Goal: Task Accomplishment & Management: Manage account settings

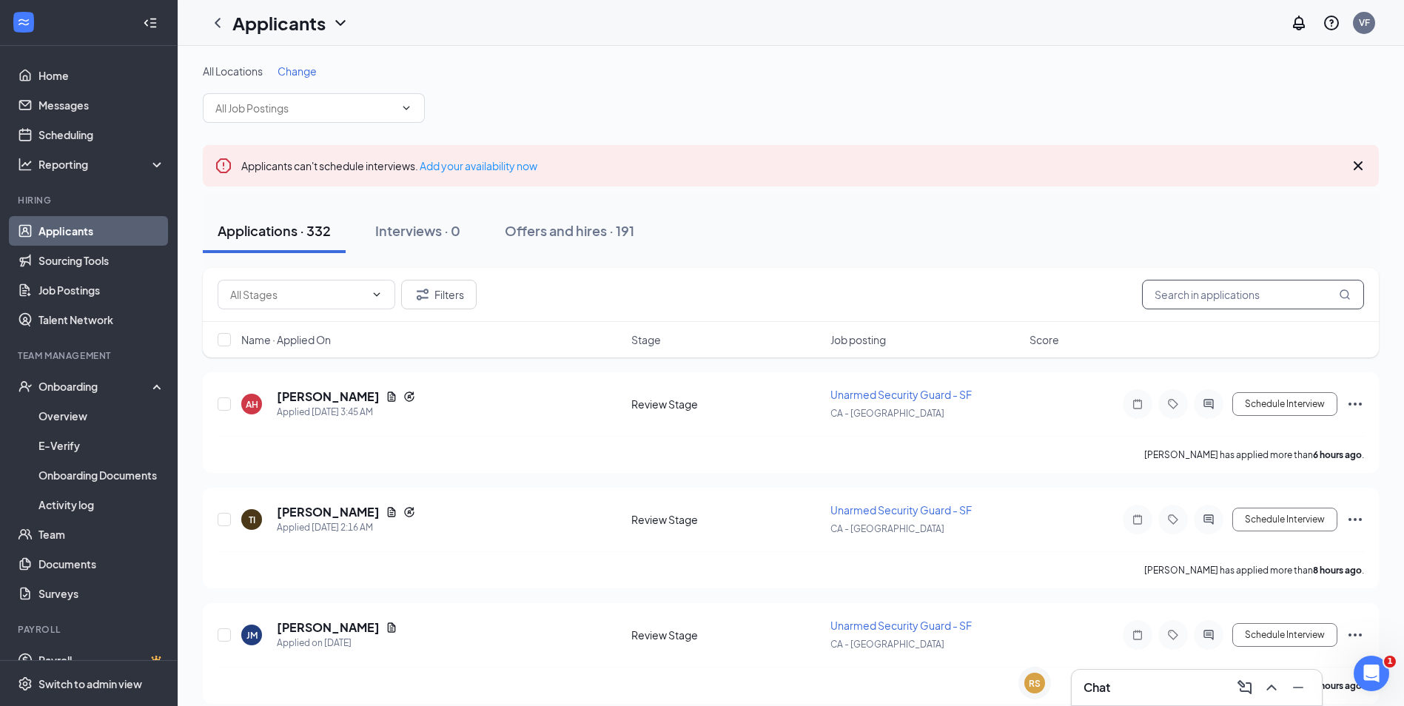
click at [1230, 299] on input "text" at bounding box center [1253, 295] width 222 height 30
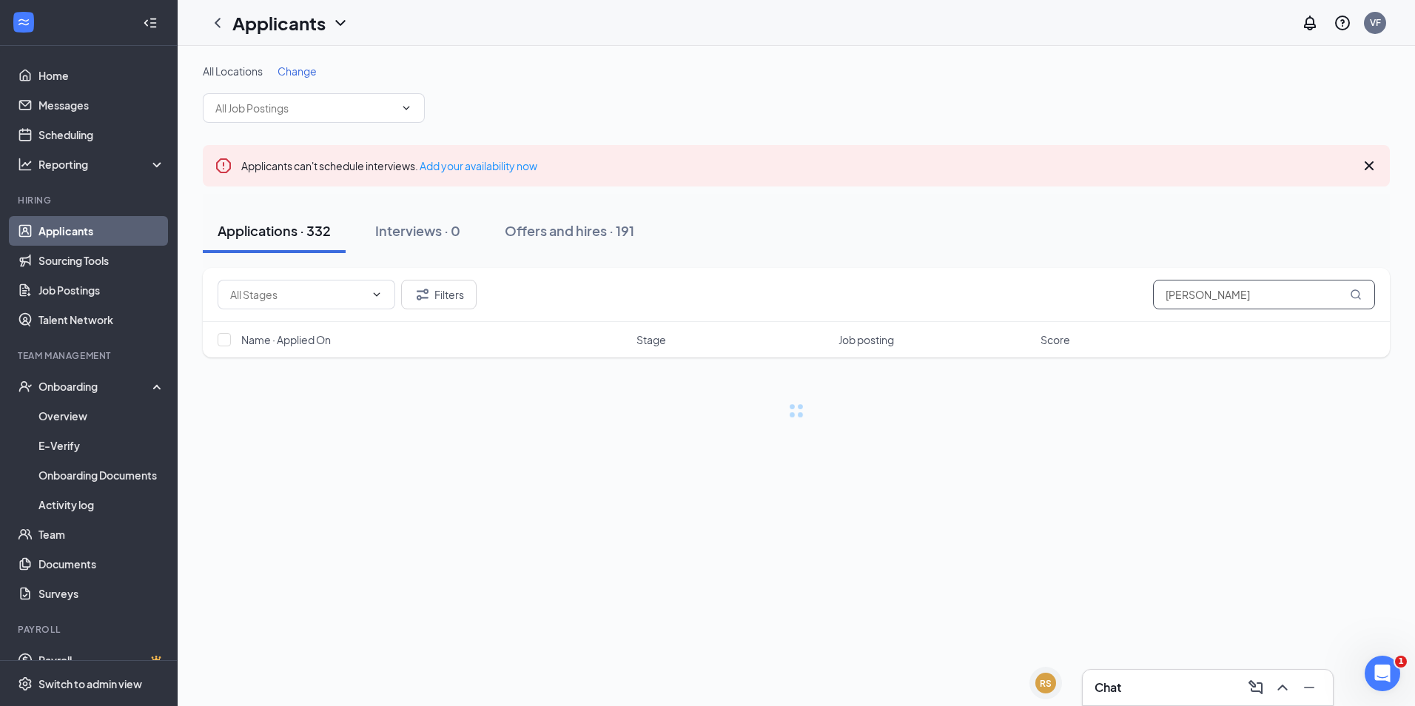
type input "ISAI TORRES"
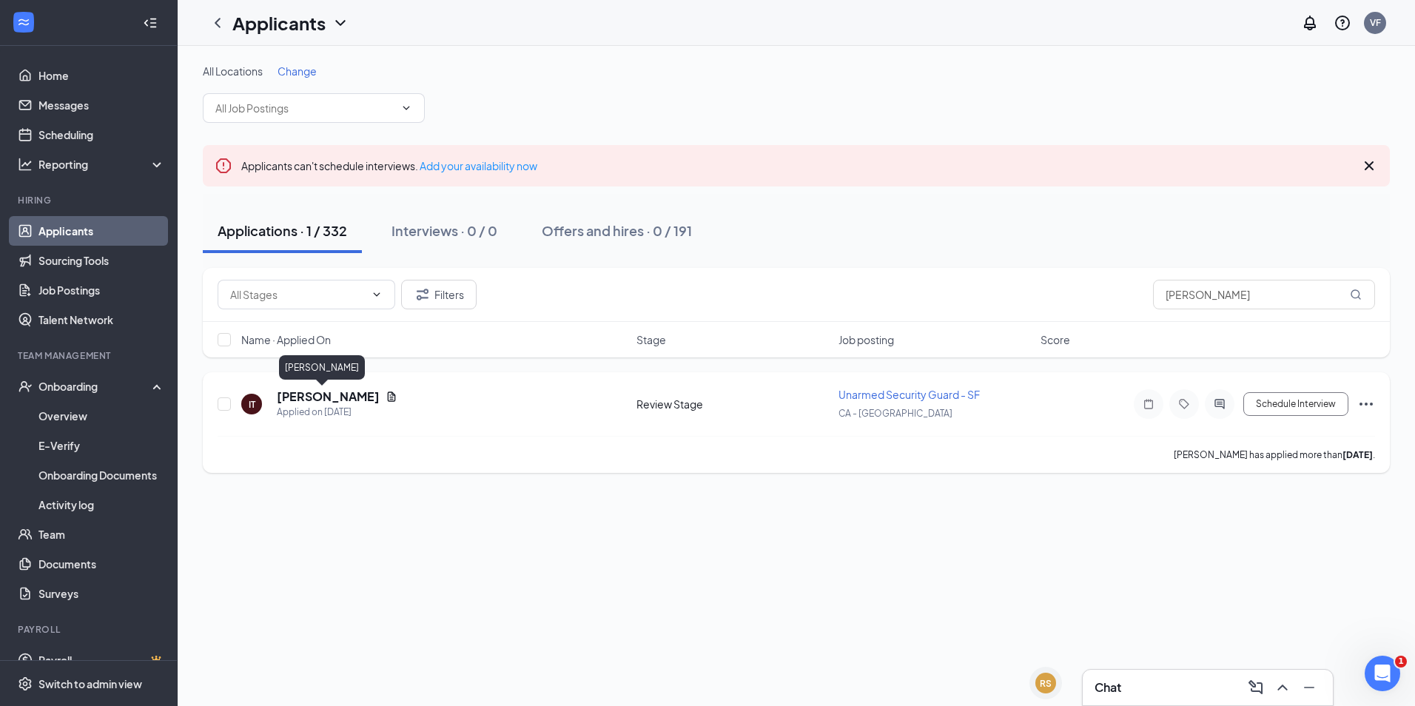
click at [303, 389] on h5 "[PERSON_NAME]" at bounding box center [328, 396] width 103 height 16
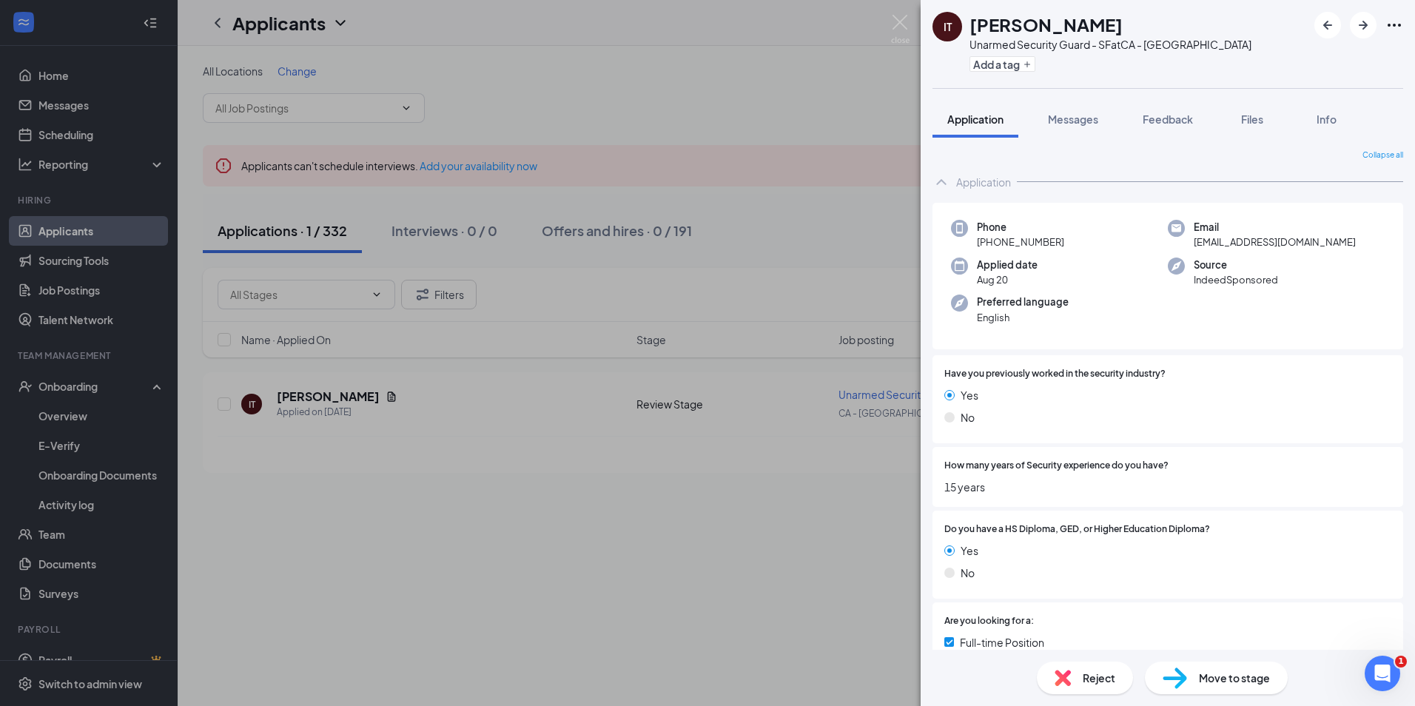
drag, startPoint x: 1065, startPoint y: 240, endPoint x: 991, endPoint y: 247, distance: 74.3
click at [991, 247] on div "Phone +1 (510) 691-0241" at bounding box center [1059, 235] width 217 height 30
copy span "(510) 691-0241"
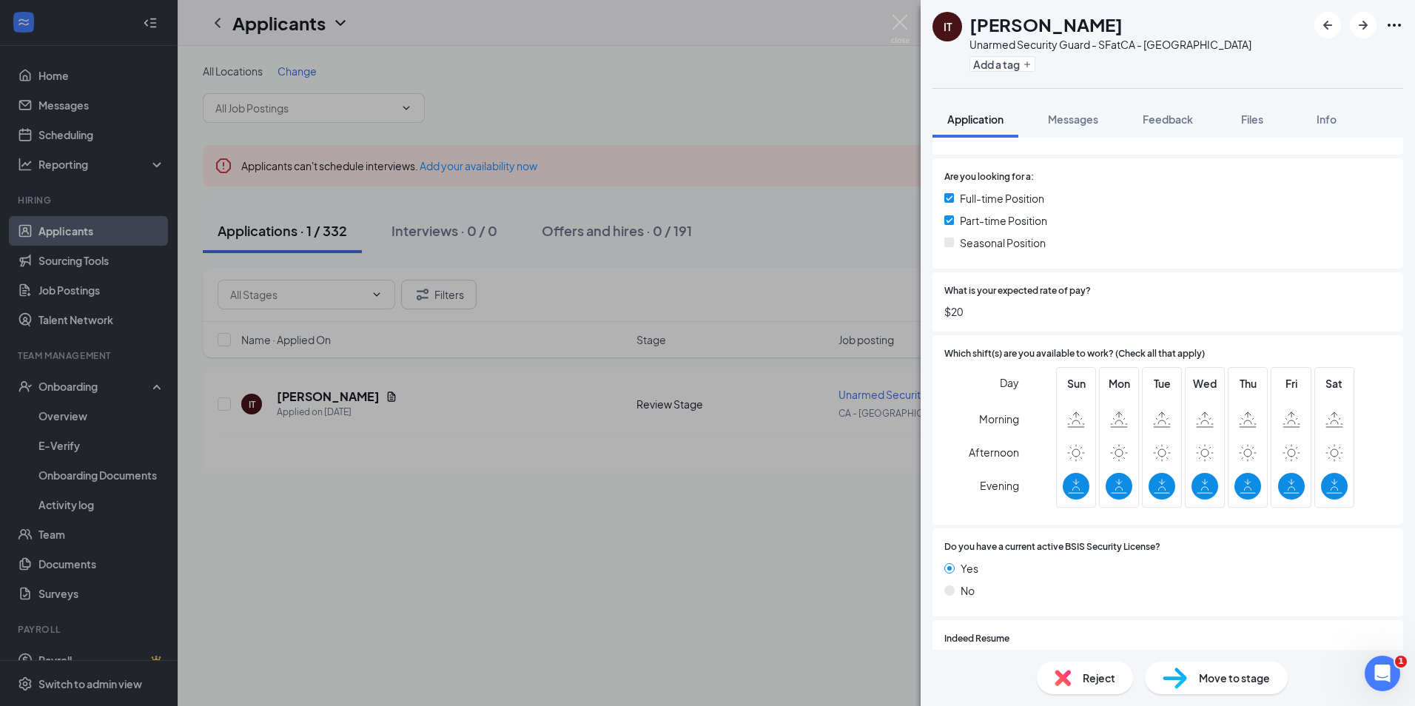
scroll to position [690, 0]
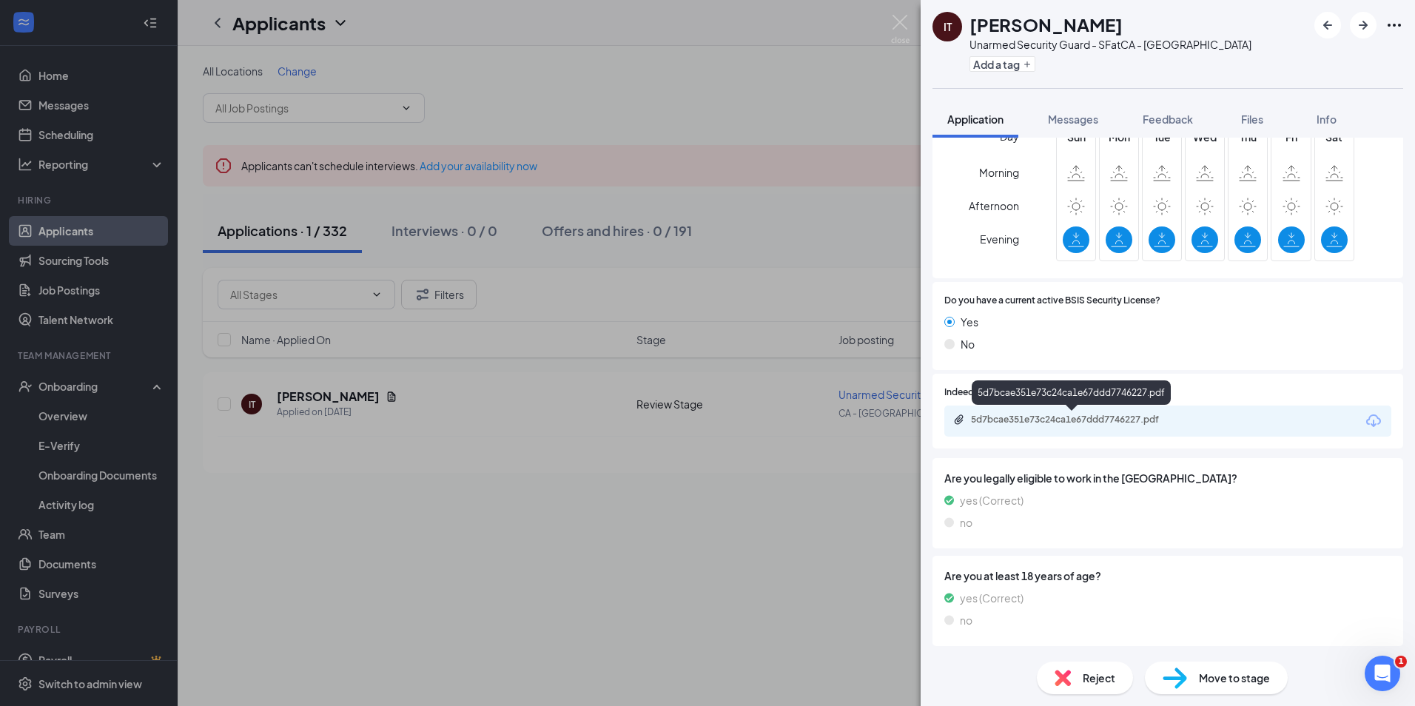
drag, startPoint x: 1056, startPoint y: 412, endPoint x: 1064, endPoint y: 414, distance: 8.4
click at [1057, 412] on div "5d7bcae351e73c24ca1e67ddd7746227.pdf" at bounding box center [1167, 420] width 447 height 31
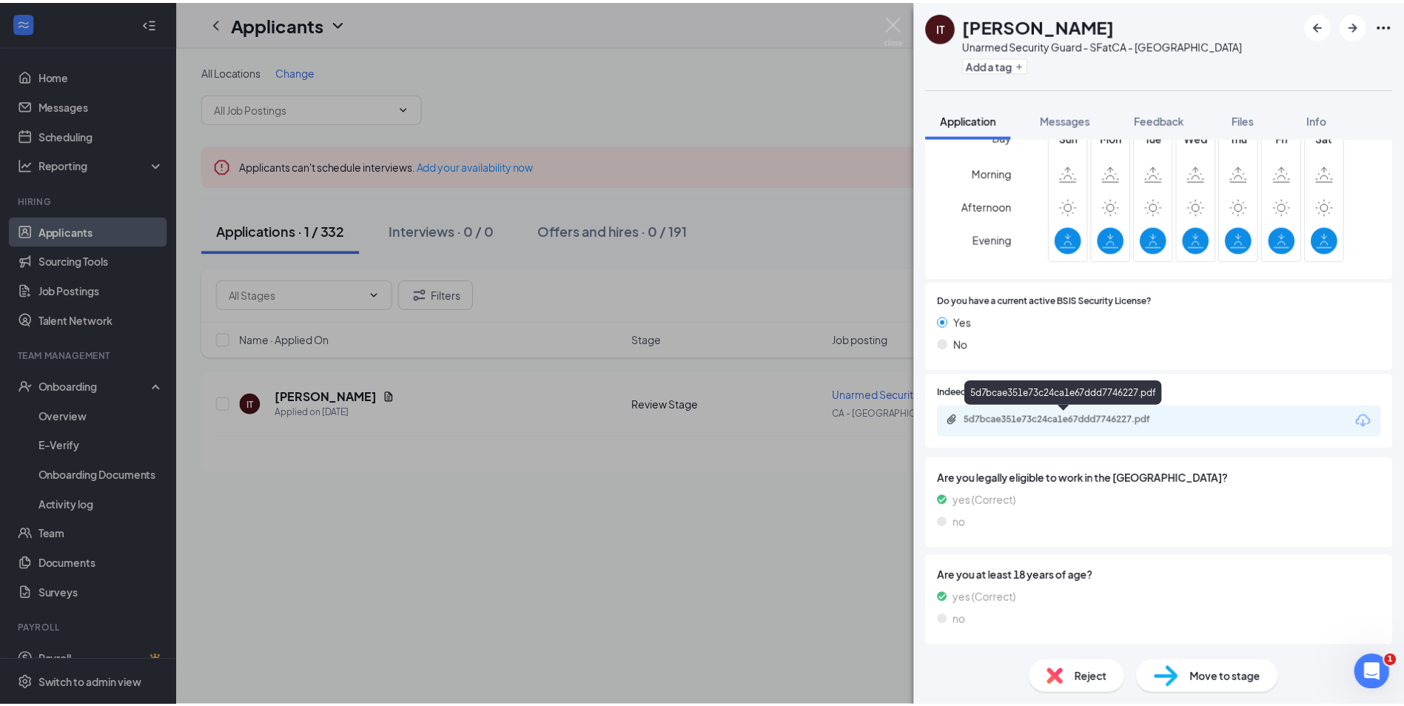
scroll to position [684, 0]
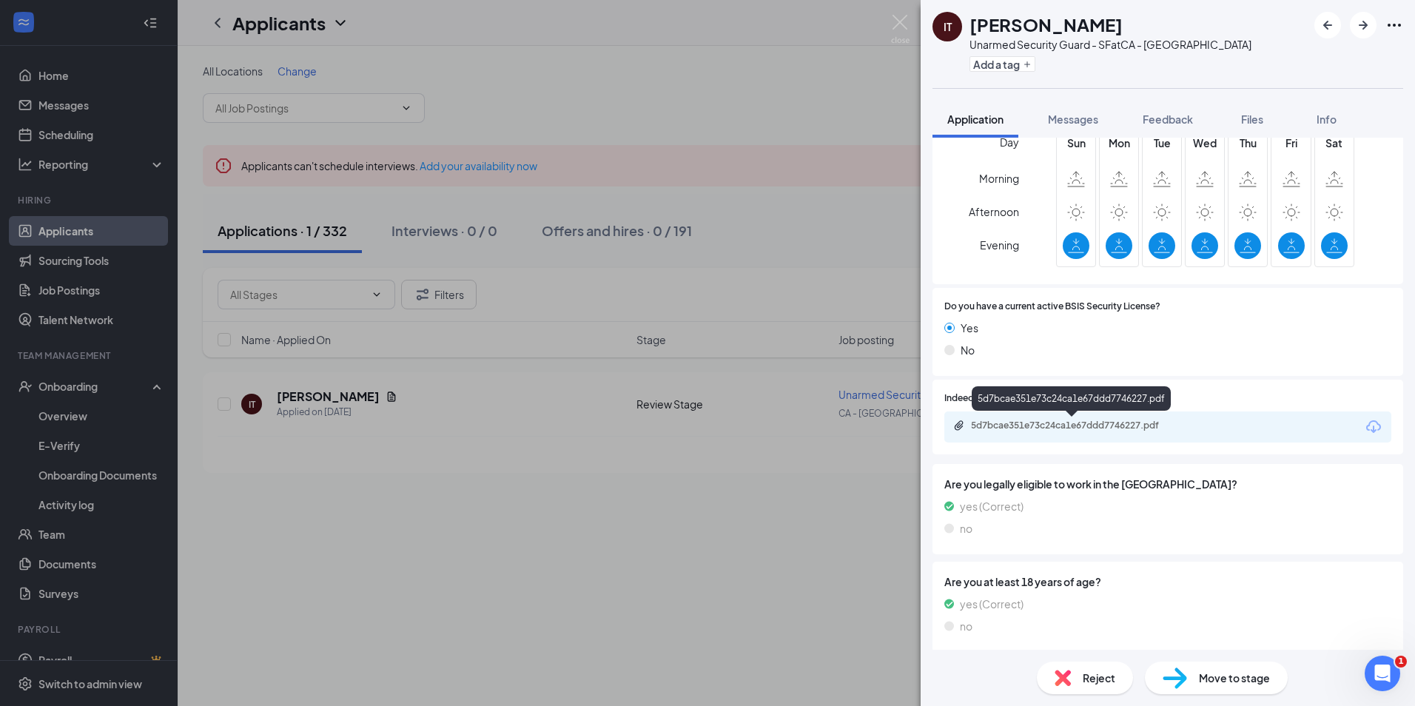
click at [1085, 425] on div "5d7bcae351e73c24ca1e67ddd7746227.pdf" at bounding box center [1074, 426] width 207 height 12
click at [911, 21] on div "IT Isai Torres Unarmed Security Guard - SF at CA - San Francisco Add a tag Appl…" at bounding box center [707, 353] width 1415 height 706
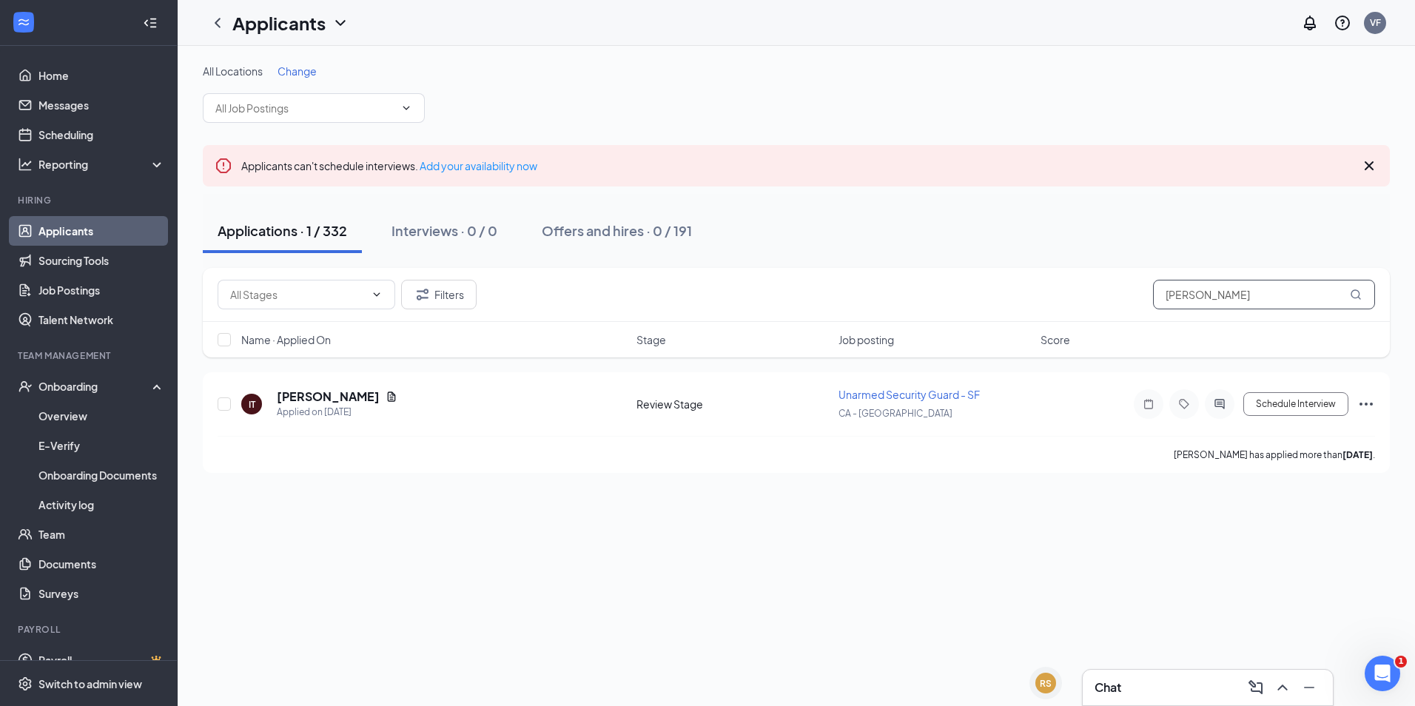
drag, startPoint x: 1297, startPoint y: 302, endPoint x: 1091, endPoint y: 303, distance: 206.4
click at [1091, 303] on div "Filters ISAI TORRES" at bounding box center [796, 295] width 1157 height 30
click at [978, 167] on div "Applicants can't schedule interviews. Add your availability now" at bounding box center [796, 165] width 1187 height 41
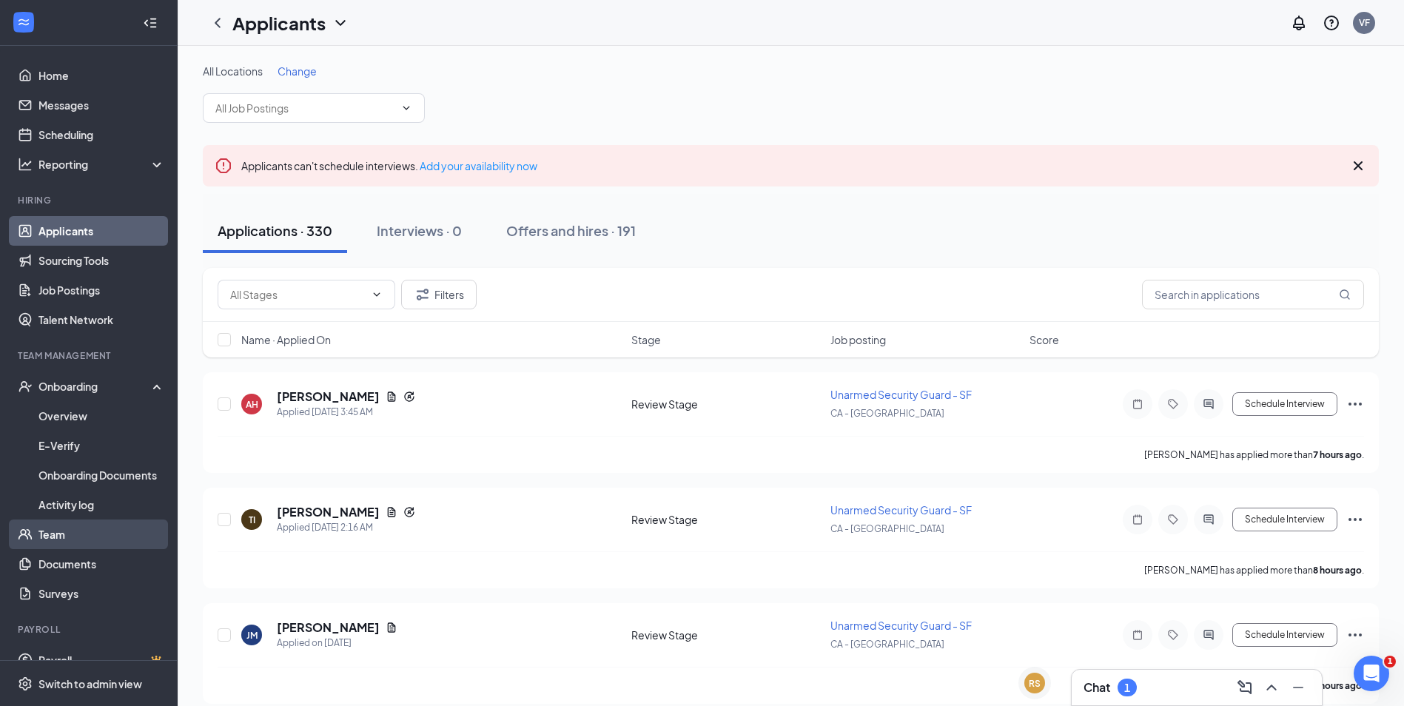
click at [78, 531] on link "Team" at bounding box center [101, 534] width 127 height 30
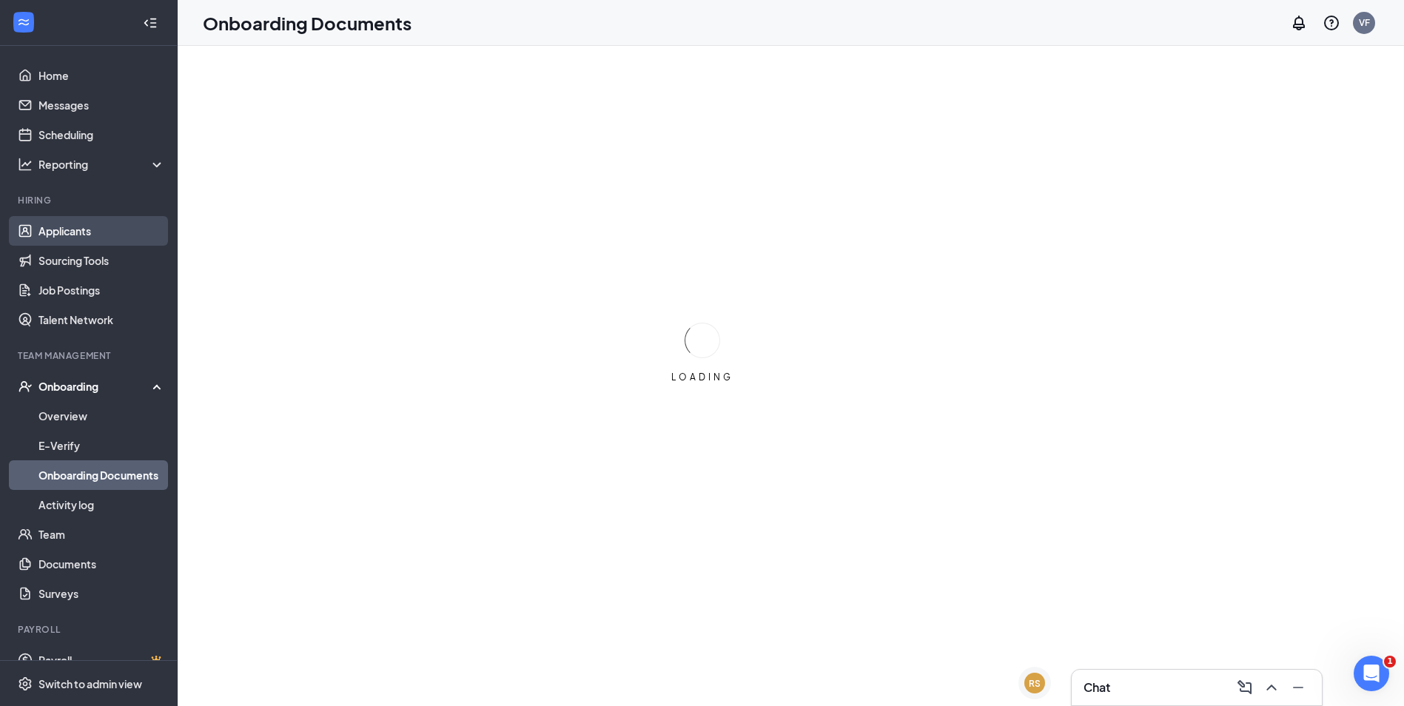
click at [87, 235] on link "Applicants" at bounding box center [101, 231] width 127 height 30
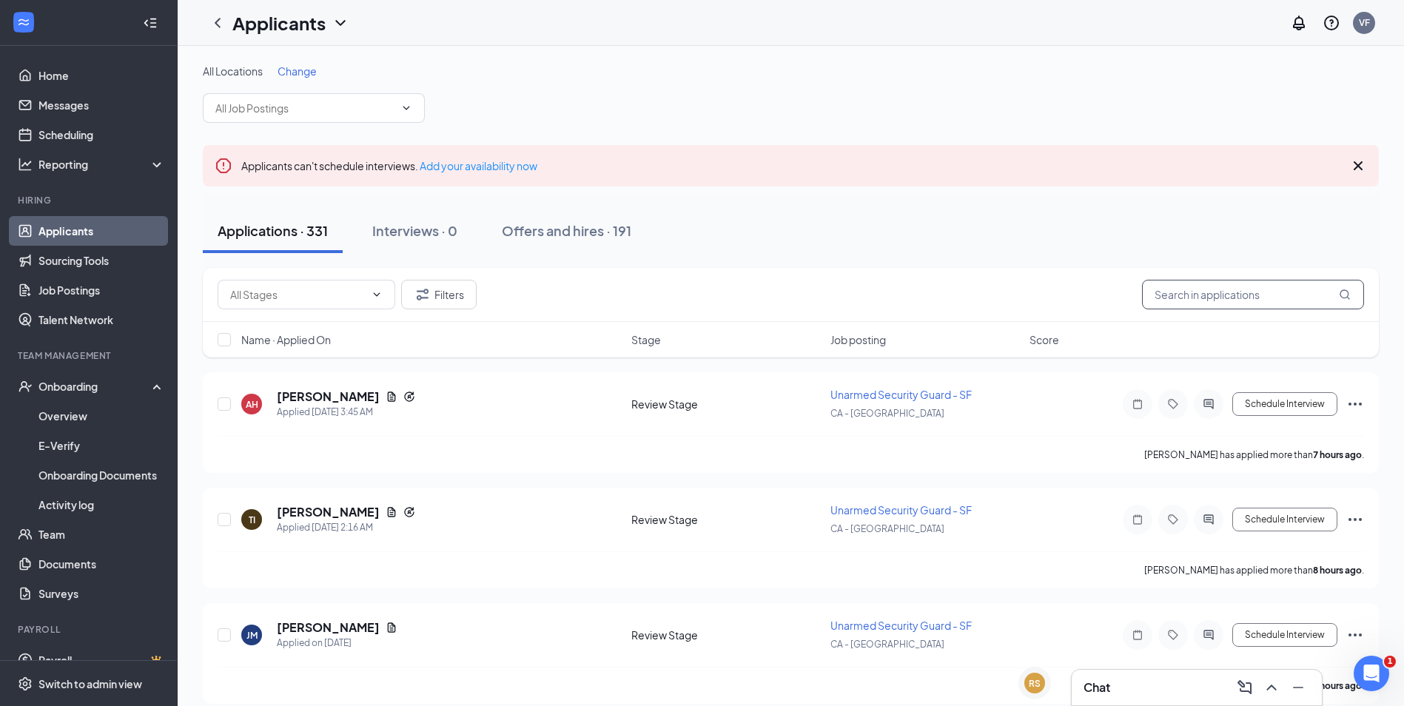
click at [1249, 292] on input "text" at bounding box center [1253, 295] width 222 height 30
type input "luis garcia"
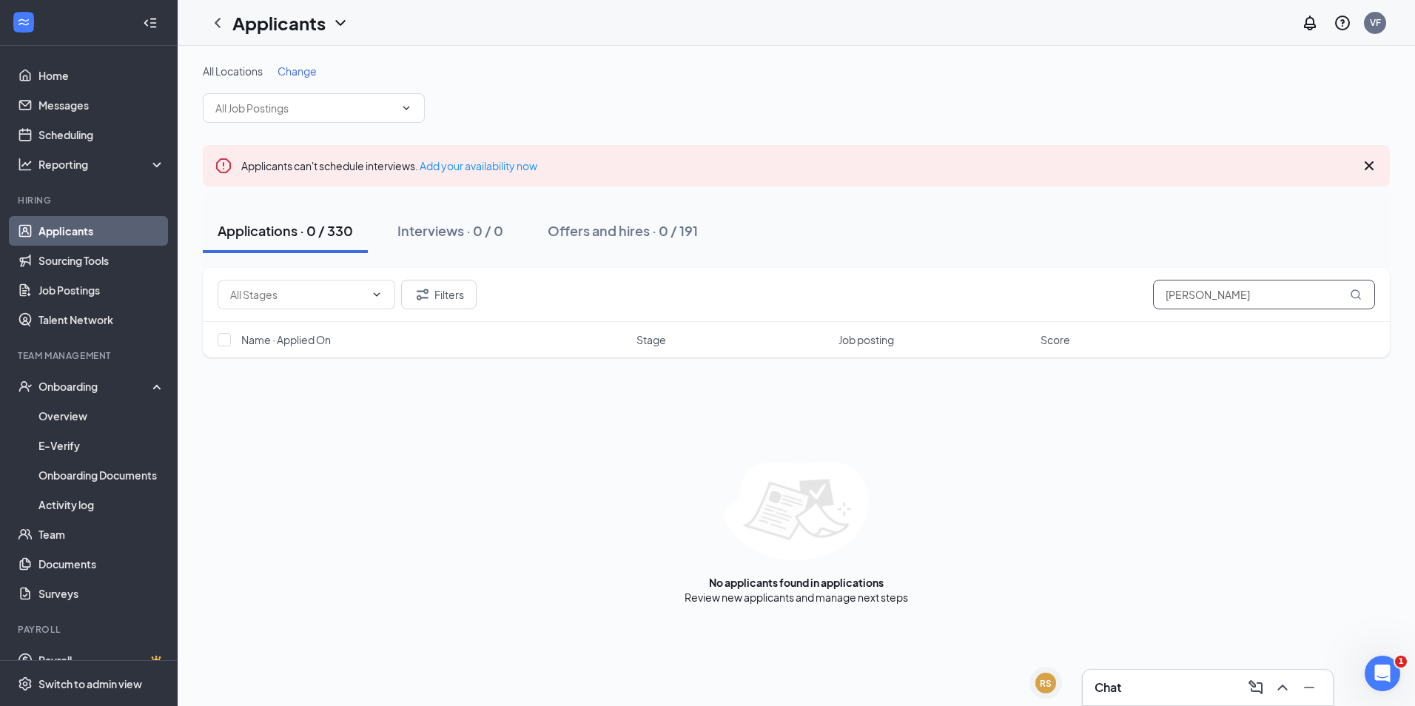
drag, startPoint x: 1216, startPoint y: 297, endPoint x: 976, endPoint y: 297, distance: 239.7
click at [976, 297] on div "Filters luis garcia" at bounding box center [796, 295] width 1157 height 30
click at [875, 494] on div "No applicants found in applications Review new applicants and manage next steps" at bounding box center [796, 533] width 1187 height 144
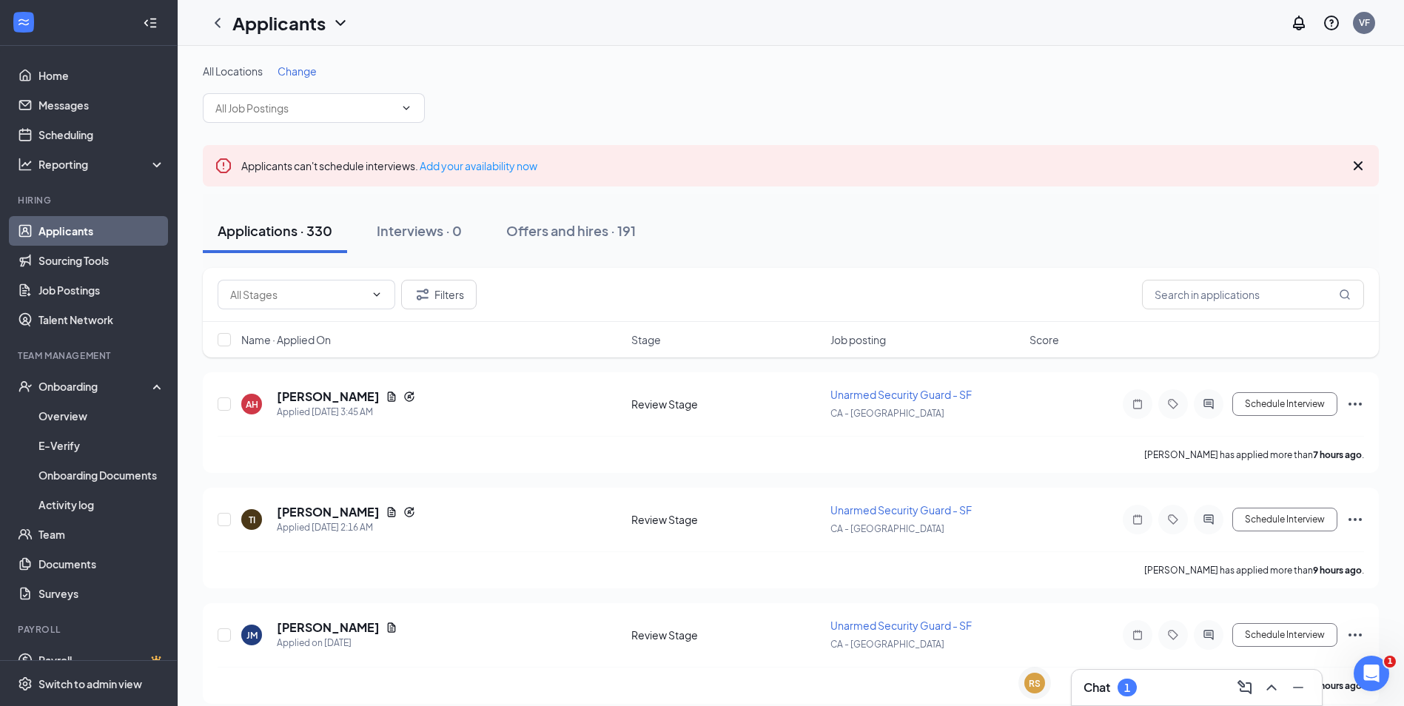
click at [1123, 690] on div "1" at bounding box center [1126, 688] width 19 height 18
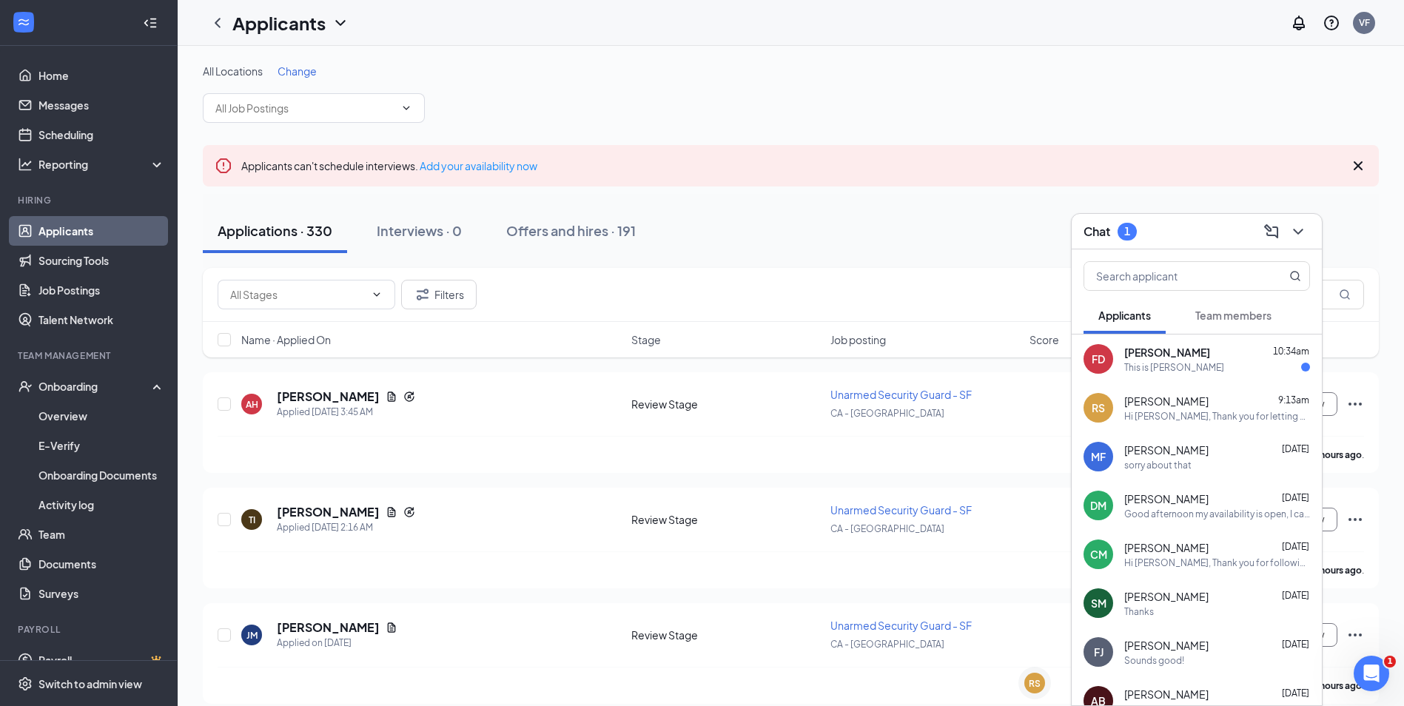
click at [1210, 310] on span "Team members" at bounding box center [1233, 315] width 76 height 13
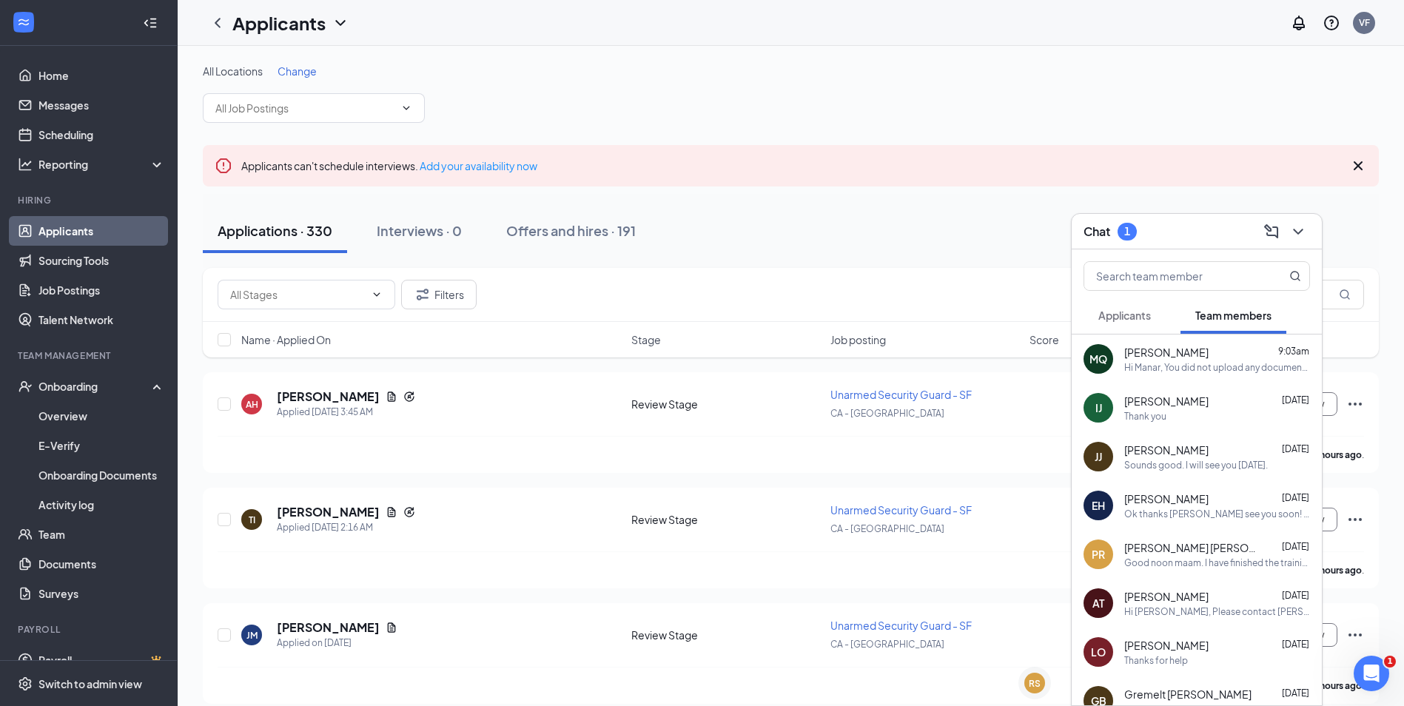
click at [1128, 309] on span "Applicants" at bounding box center [1124, 315] width 53 height 13
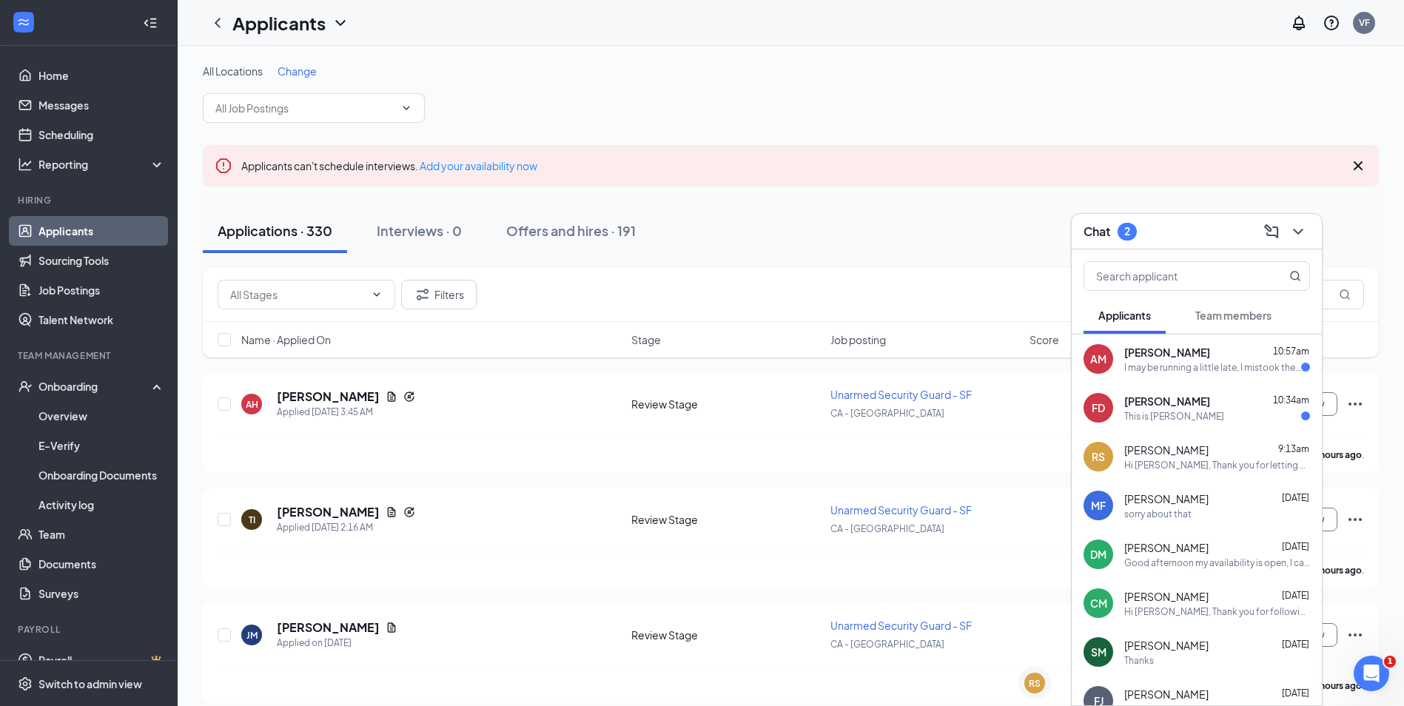
click at [1184, 360] on div "Amanda Miller 10:57am I may be running a little late, I mistook the interview t…" at bounding box center [1217, 359] width 186 height 29
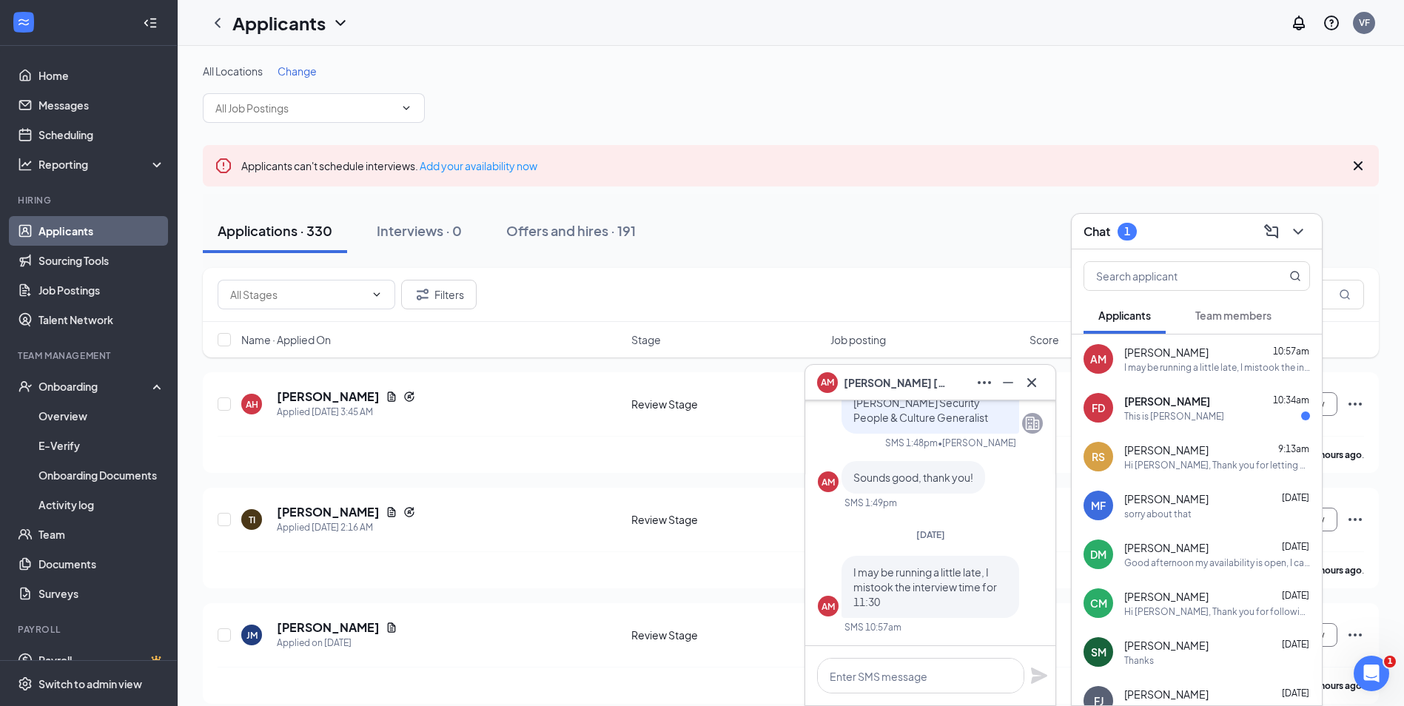
click at [1135, 238] on div "1" at bounding box center [1126, 232] width 19 height 18
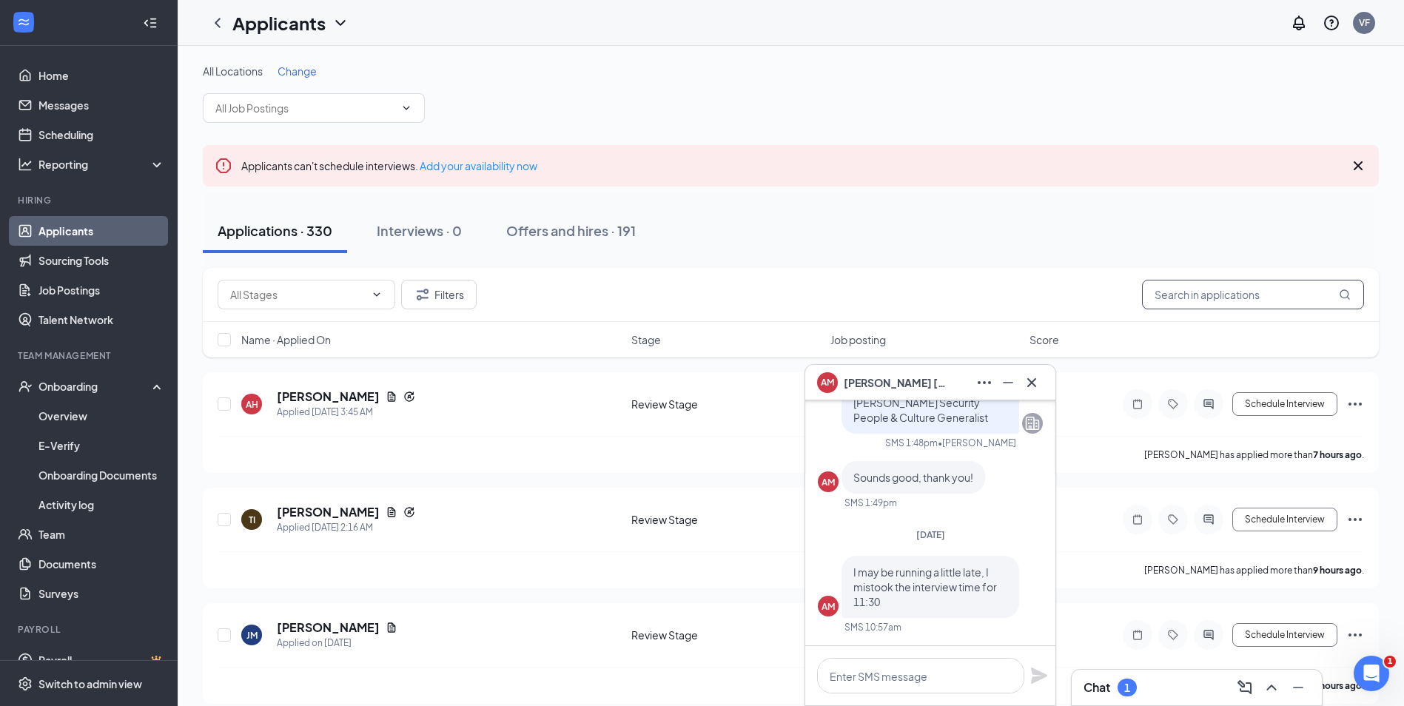
click at [1248, 303] on input "text" at bounding box center [1253, 295] width 222 height 30
type input "amanda miller"
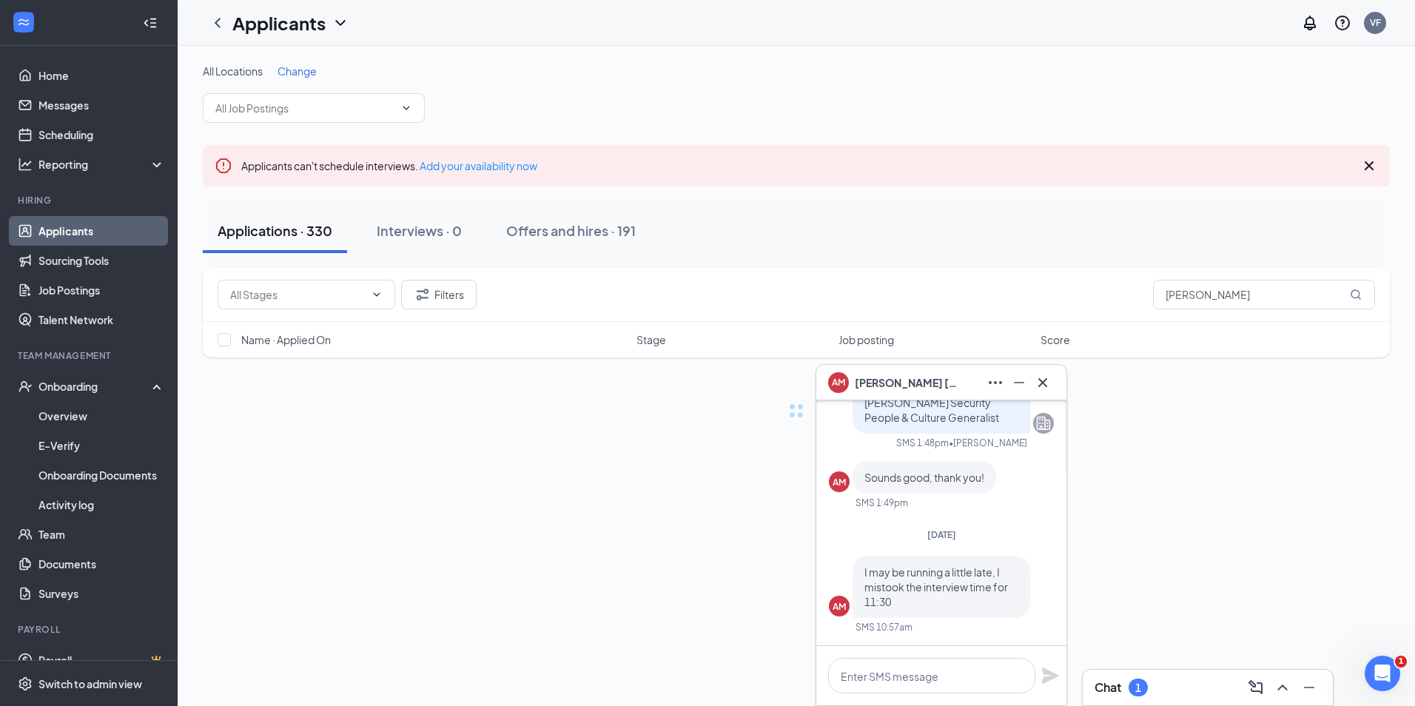
click at [906, 378] on span "Amanda Miller" at bounding box center [907, 382] width 104 height 16
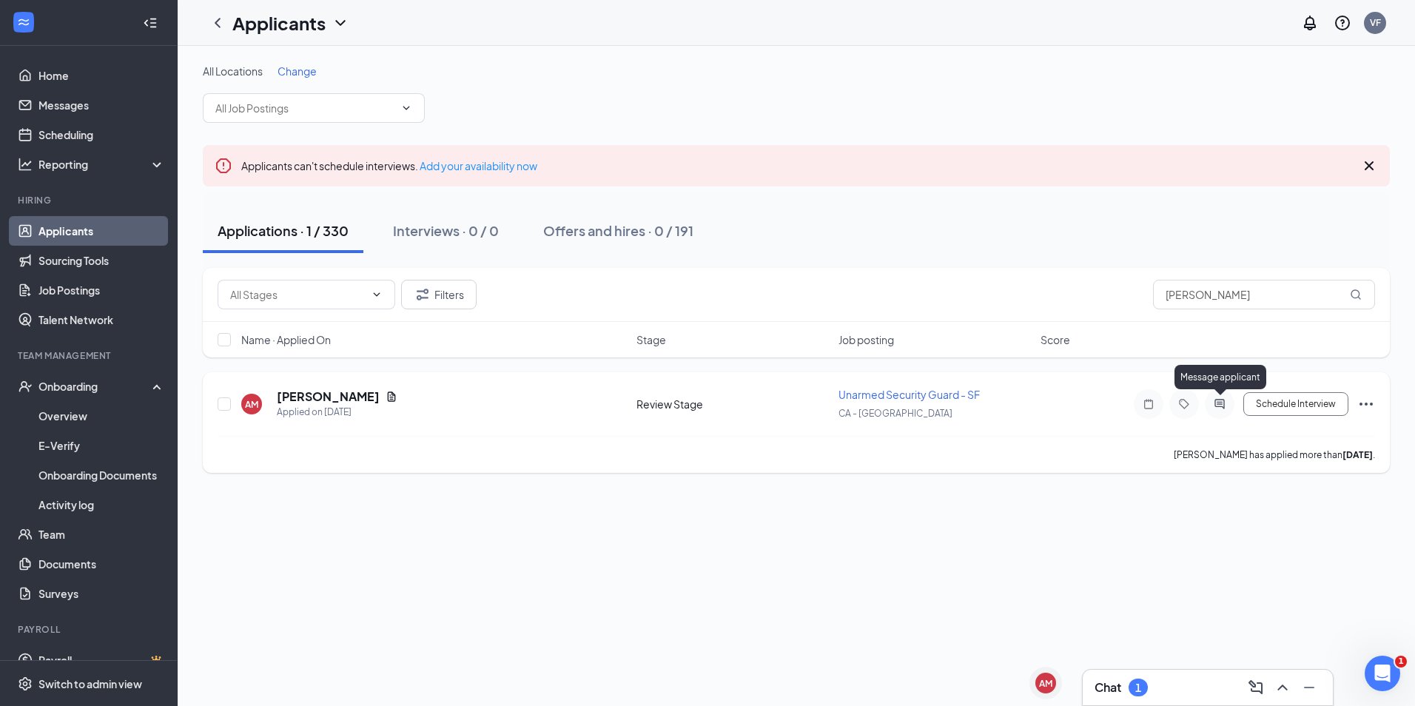
click at [1227, 402] on icon "ActiveChat" at bounding box center [1219, 404] width 18 height 12
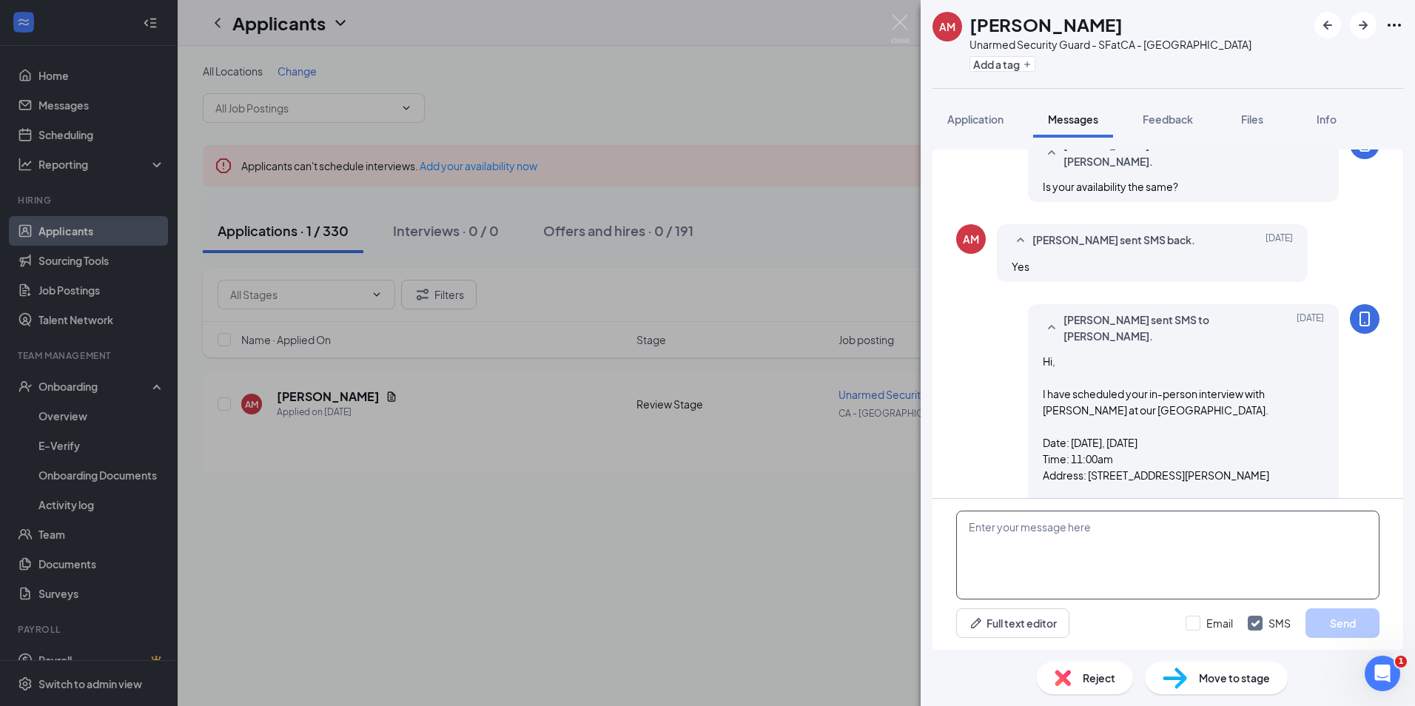
click at [1038, 538] on textarea at bounding box center [1167, 555] width 423 height 89
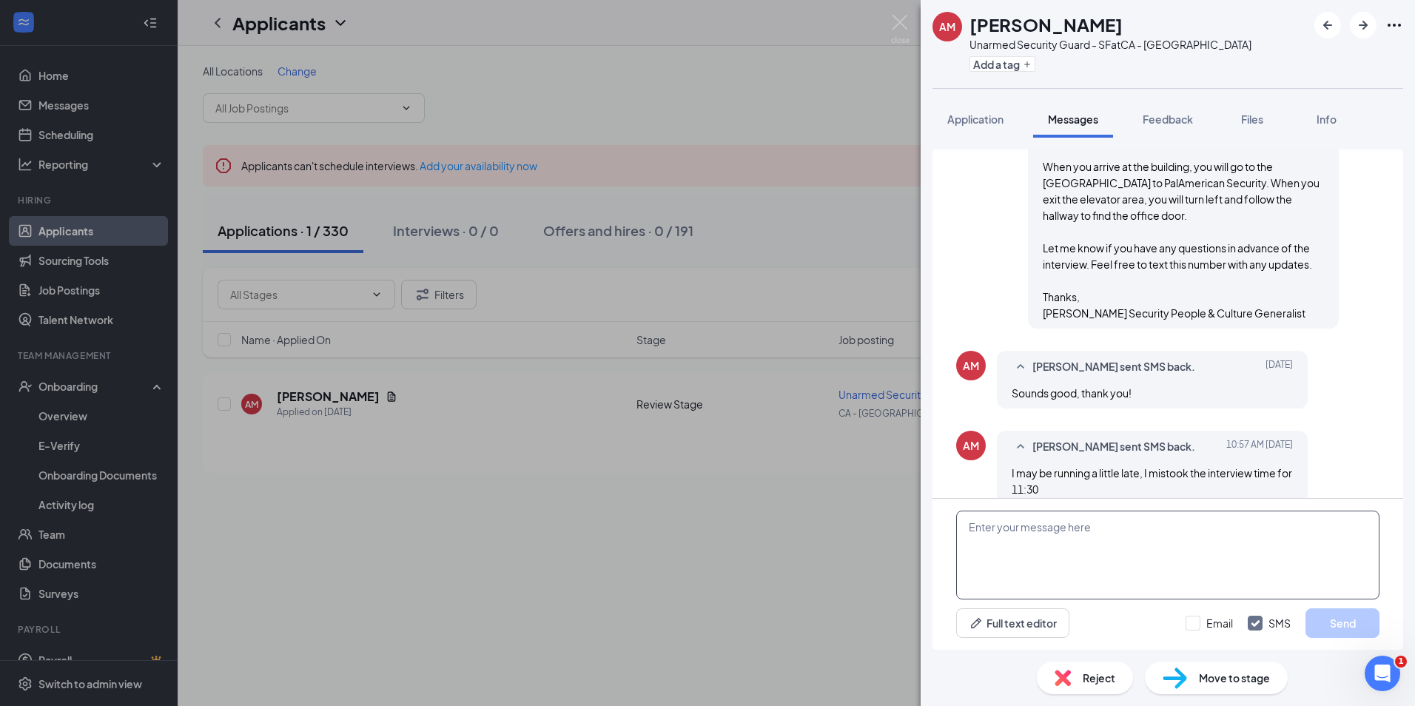
scroll to position [1188, 0]
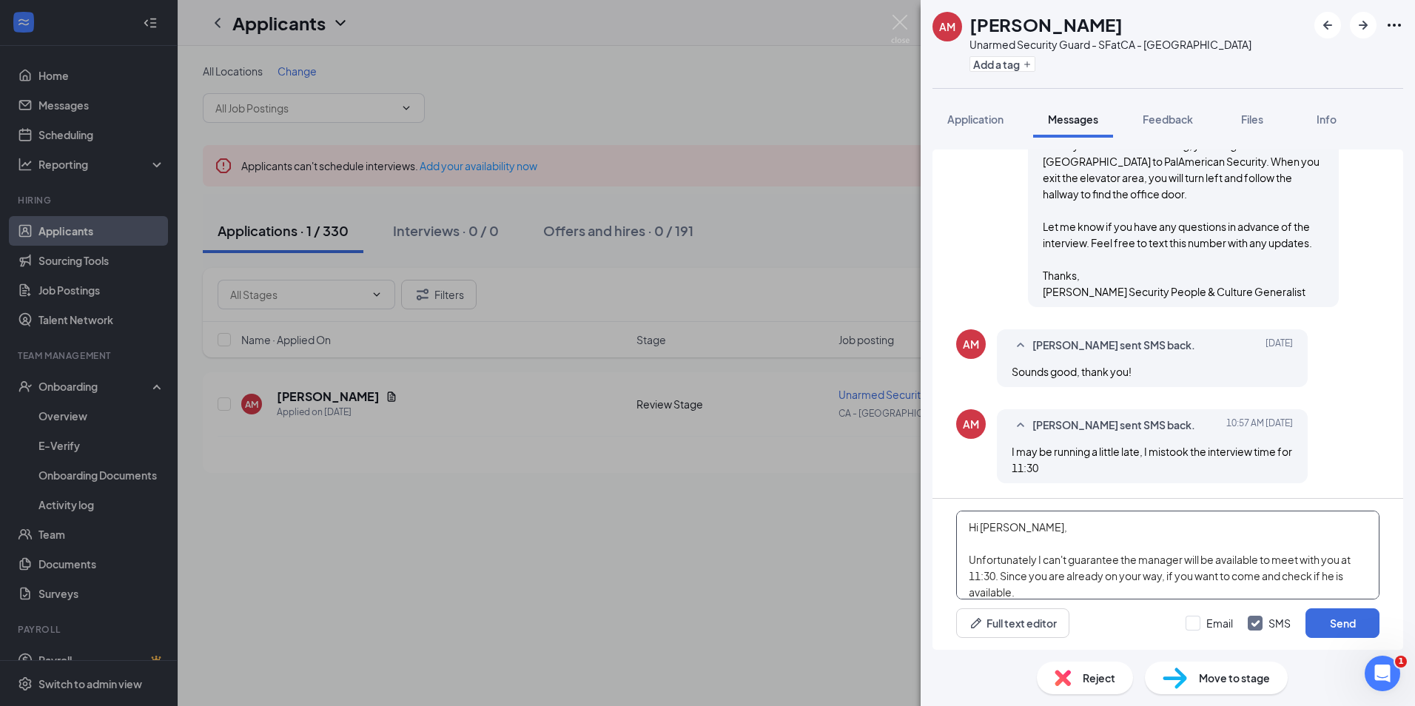
drag, startPoint x: 1052, startPoint y: 592, endPoint x: 808, endPoint y: 451, distance: 281.8
click at [808, 451] on div "AM Amanda Miller Unarmed Security Guard - SF at CA - San Francisco Add a tag Ap…" at bounding box center [707, 353] width 1415 height 706
click at [1069, 526] on textarea "Hi Amanda, Unfortunately I can't guarantee the manager will be available to mee…" at bounding box center [1167, 555] width 423 height 89
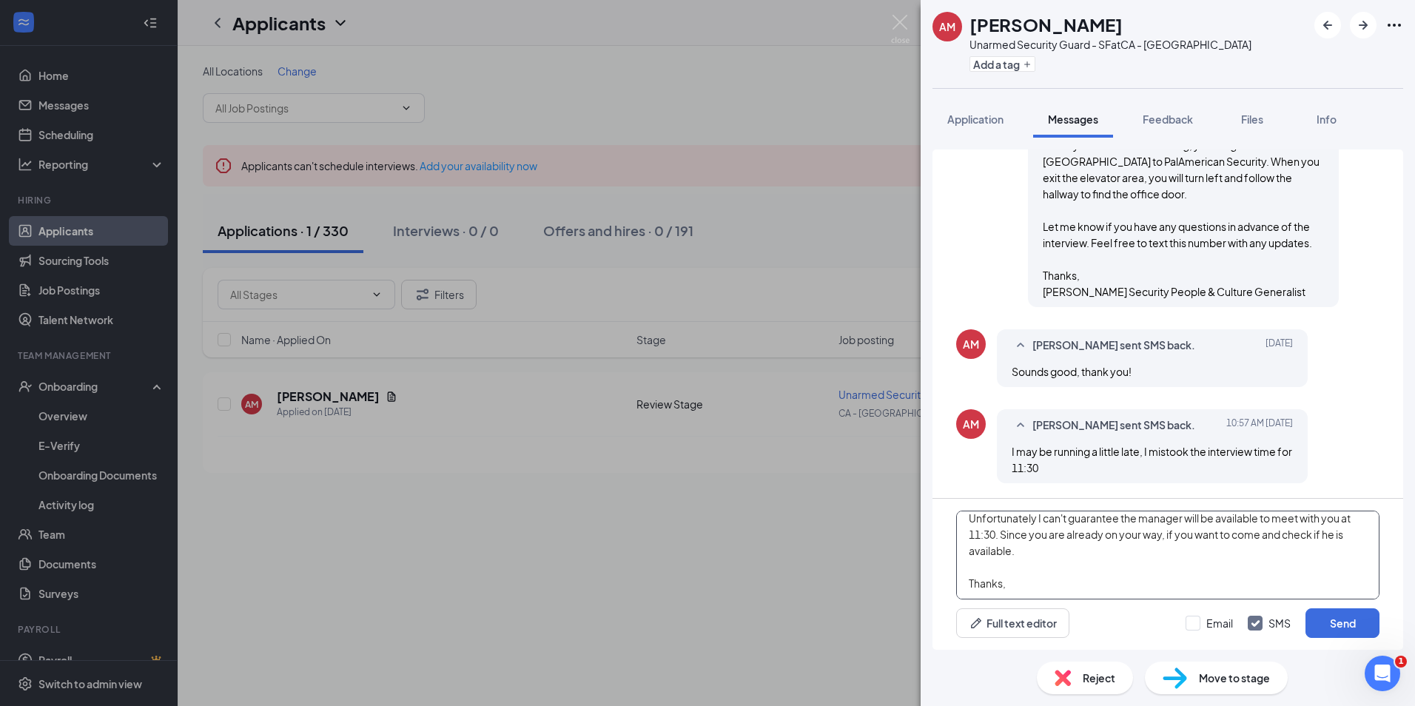
drag, startPoint x: 966, startPoint y: 526, endPoint x: 1252, endPoint y: 691, distance: 330.5
click at [1252, 691] on div "AM Amanda Miller Unarmed Security Guard - SF at CA - San Francisco Add a tag Ap…" at bounding box center [1167, 353] width 494 height 706
paste textarea "Unfortunately, I can’t guarantee that the manager will be available to meet wit…"
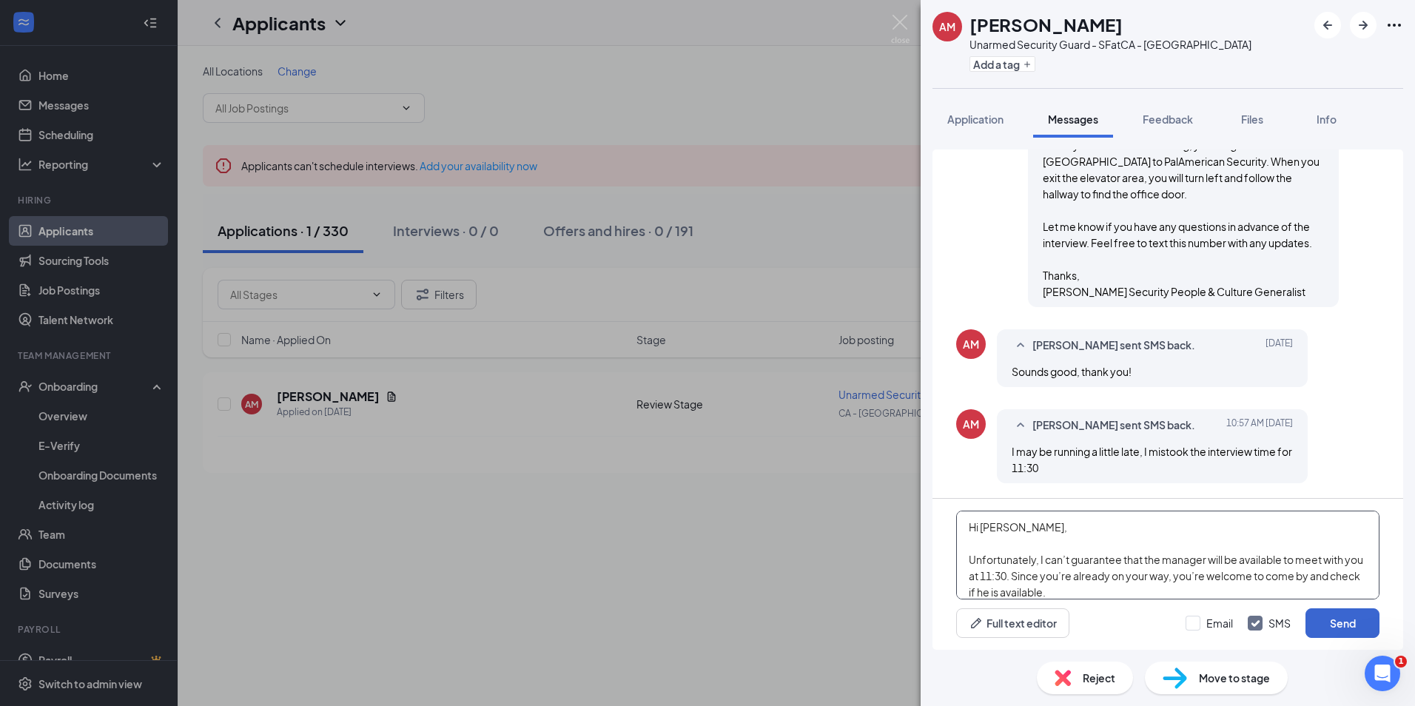
type textarea "Hi Amanda, Unfortunately, I can’t guarantee that the manager will be available …"
click at [1332, 627] on button "Send" at bounding box center [1342, 623] width 74 height 30
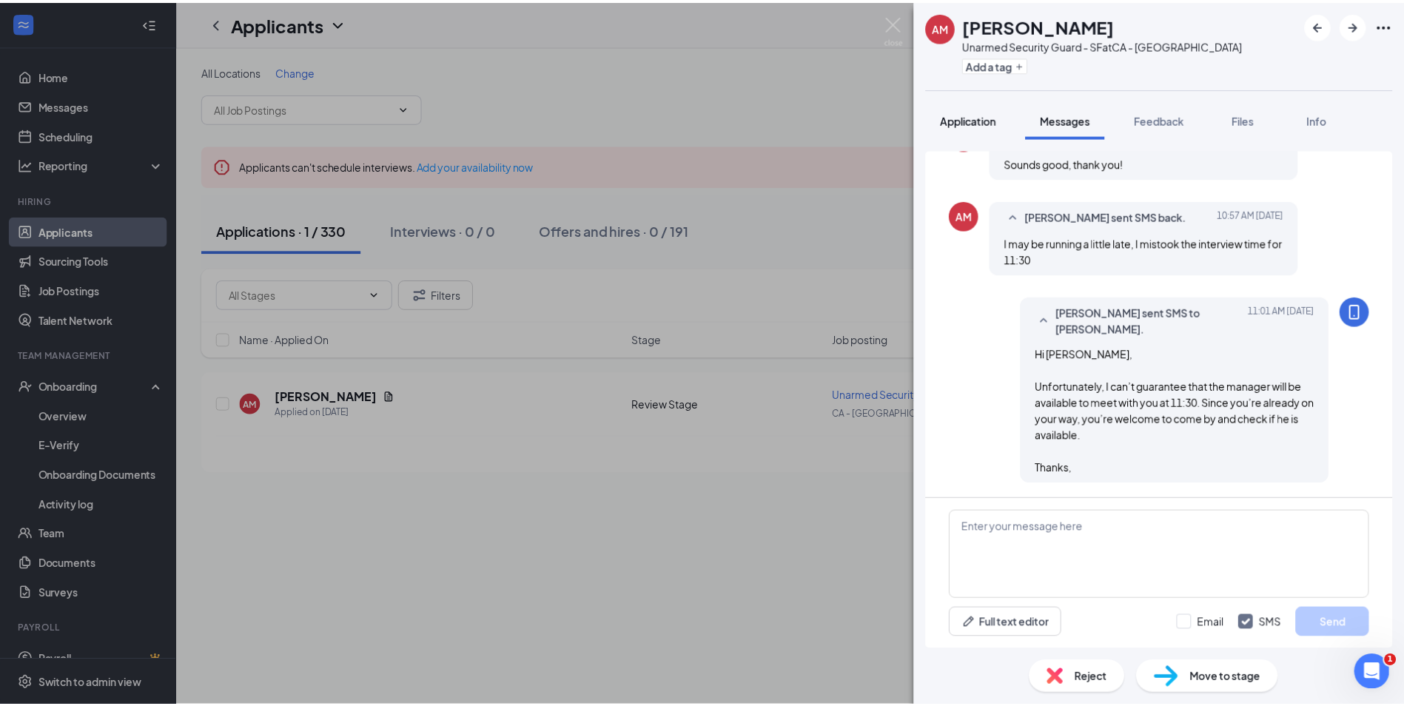
scroll to position [1396, 0]
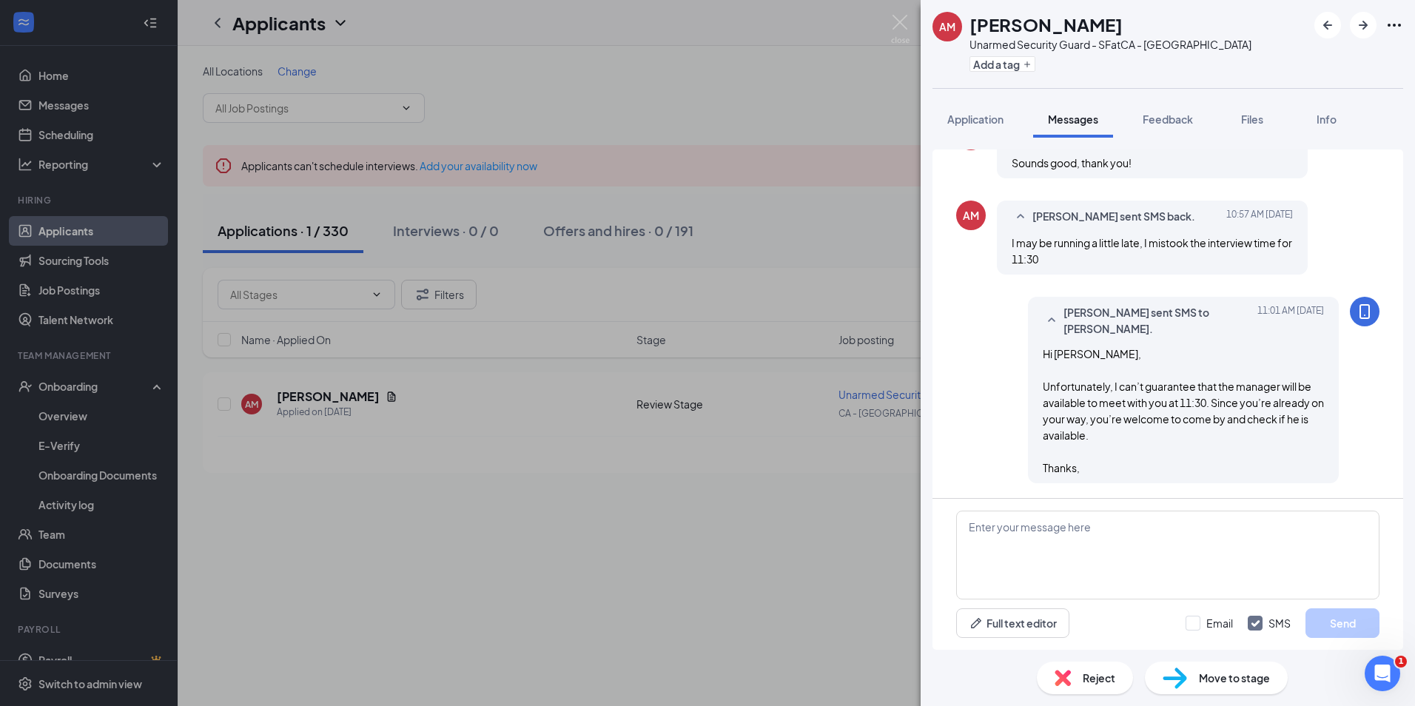
click at [912, 24] on div "AM Amanda Miller Unarmed Security Guard - SF at CA - San Francisco Add a tag Ap…" at bounding box center [707, 353] width 1415 height 706
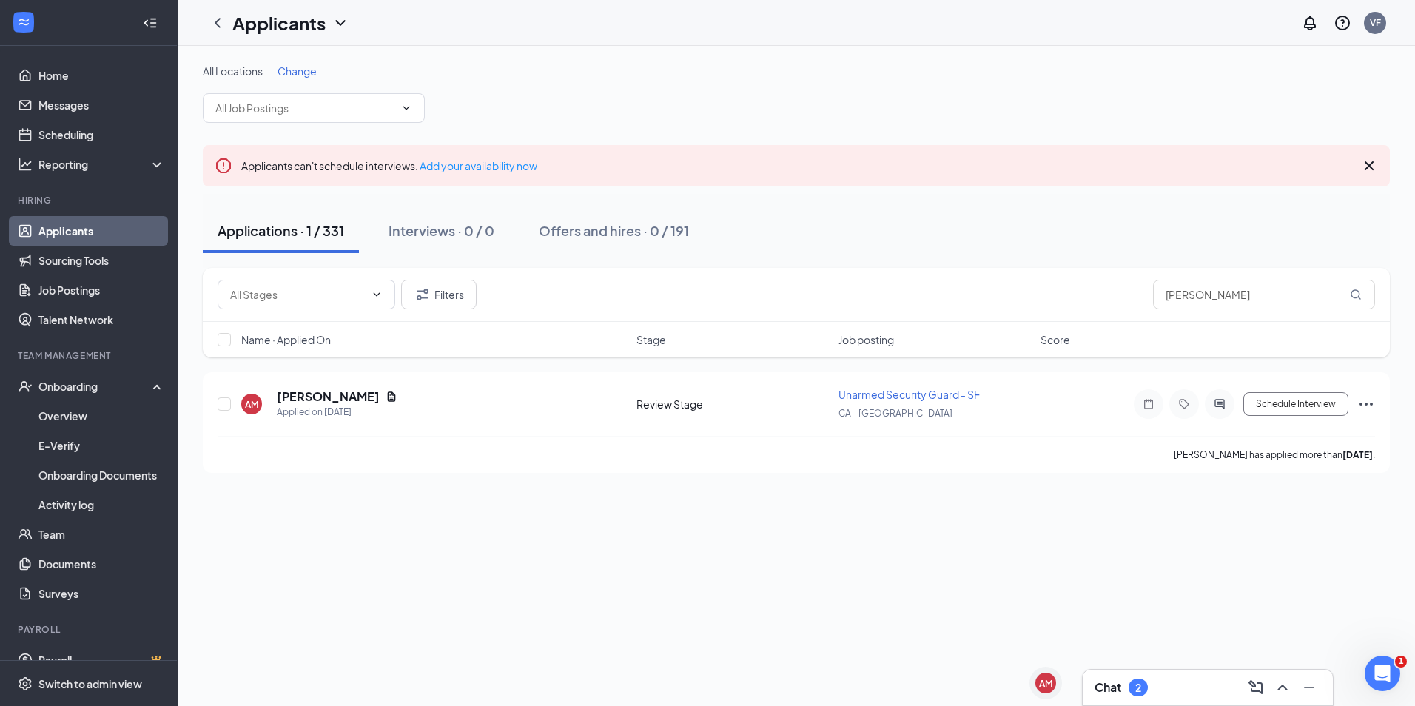
click at [1185, 685] on div "Chat 2" at bounding box center [1207, 688] width 226 height 24
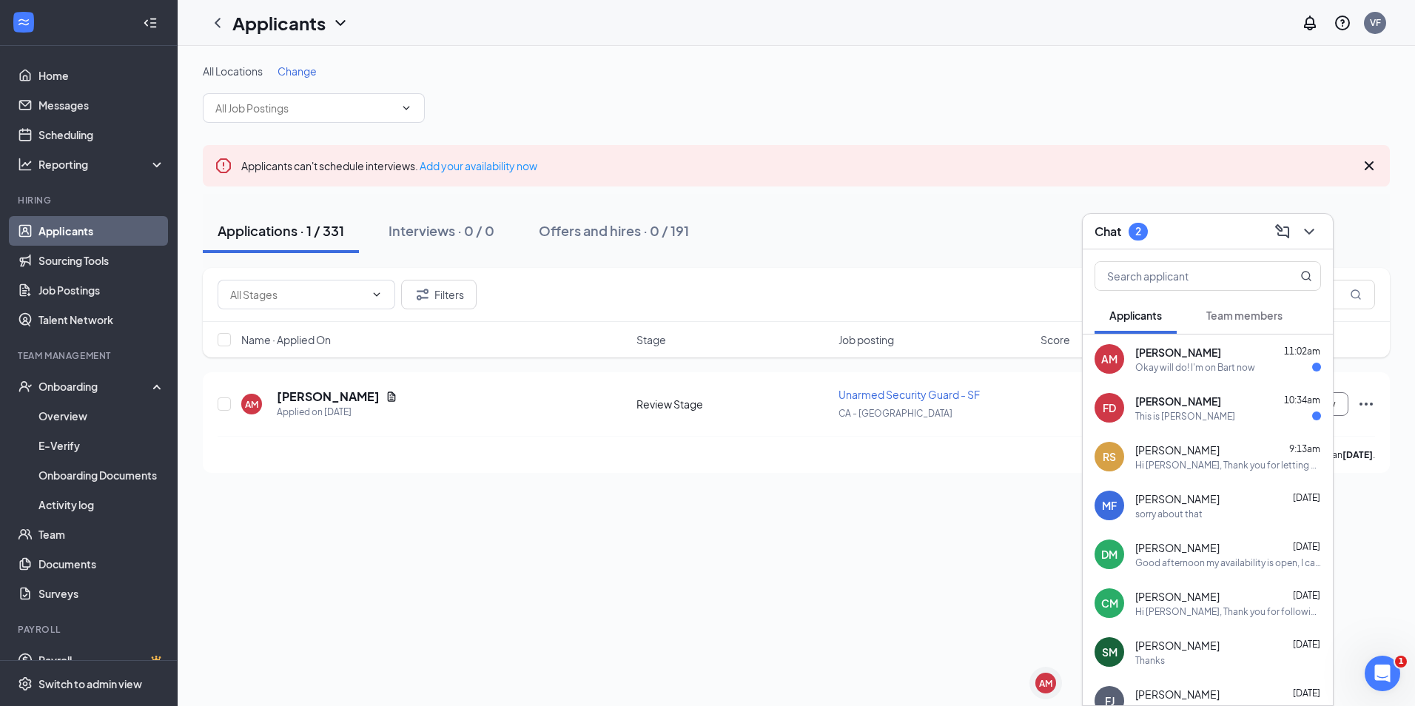
click at [1247, 363] on div "Okay will do! I'm on Bart now" at bounding box center [1195, 367] width 120 height 13
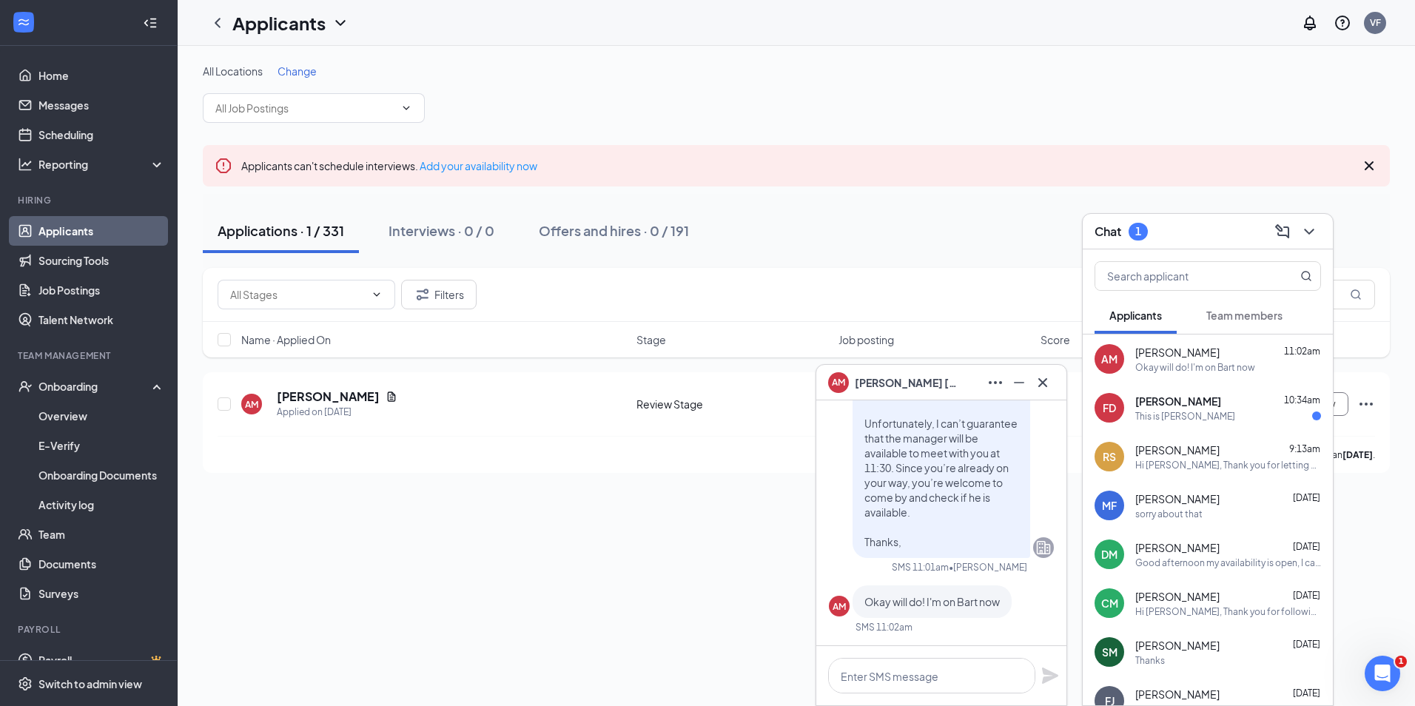
click at [884, 383] on span "Amanda Miller" at bounding box center [907, 382] width 104 height 16
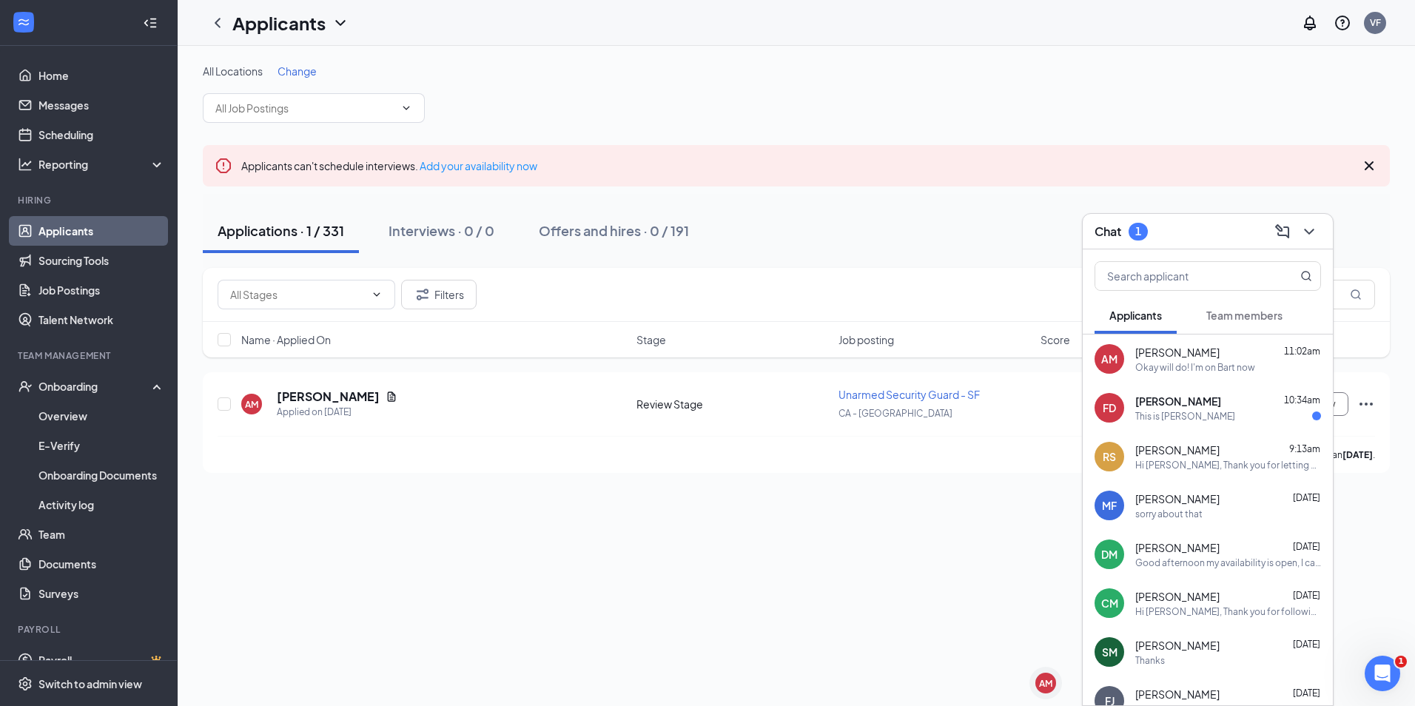
click at [1196, 243] on div "Chat 1" at bounding box center [1207, 232] width 250 height 36
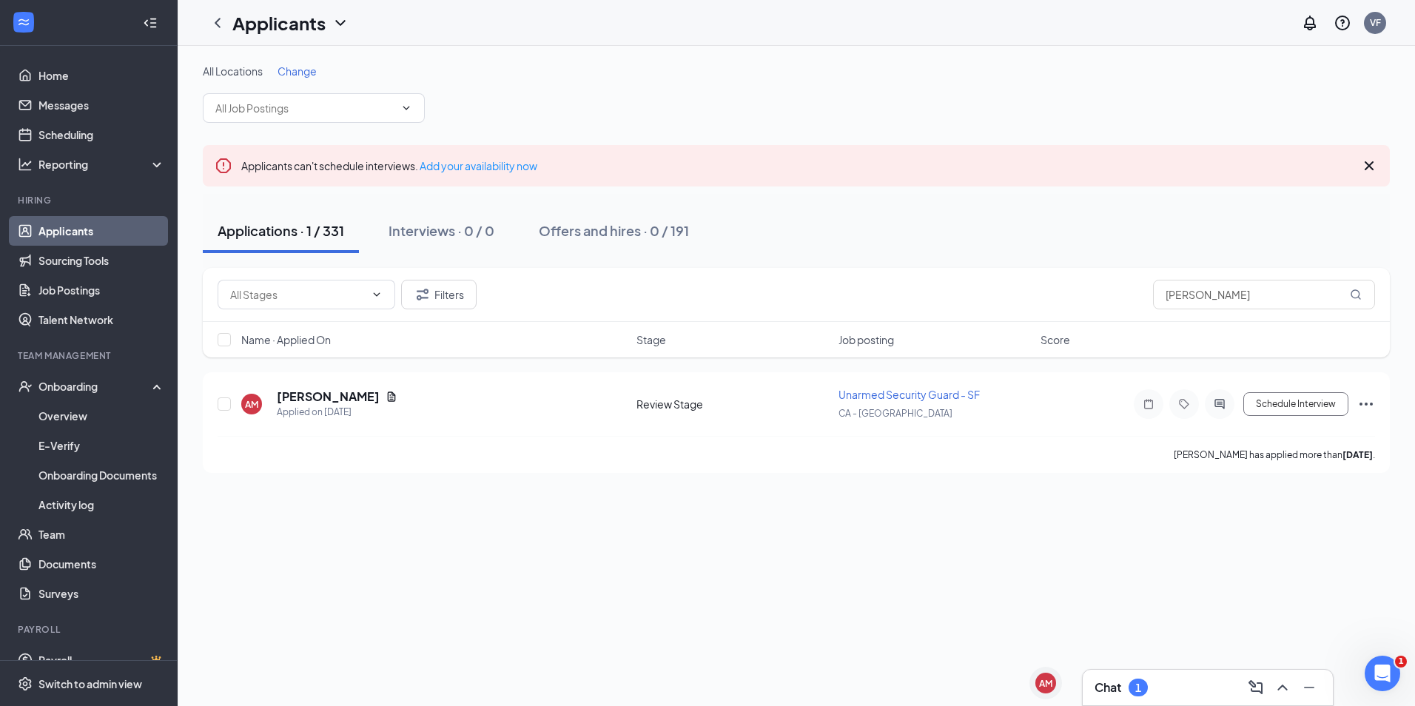
click at [1143, 676] on div "Chat 1" at bounding box center [1207, 688] width 226 height 24
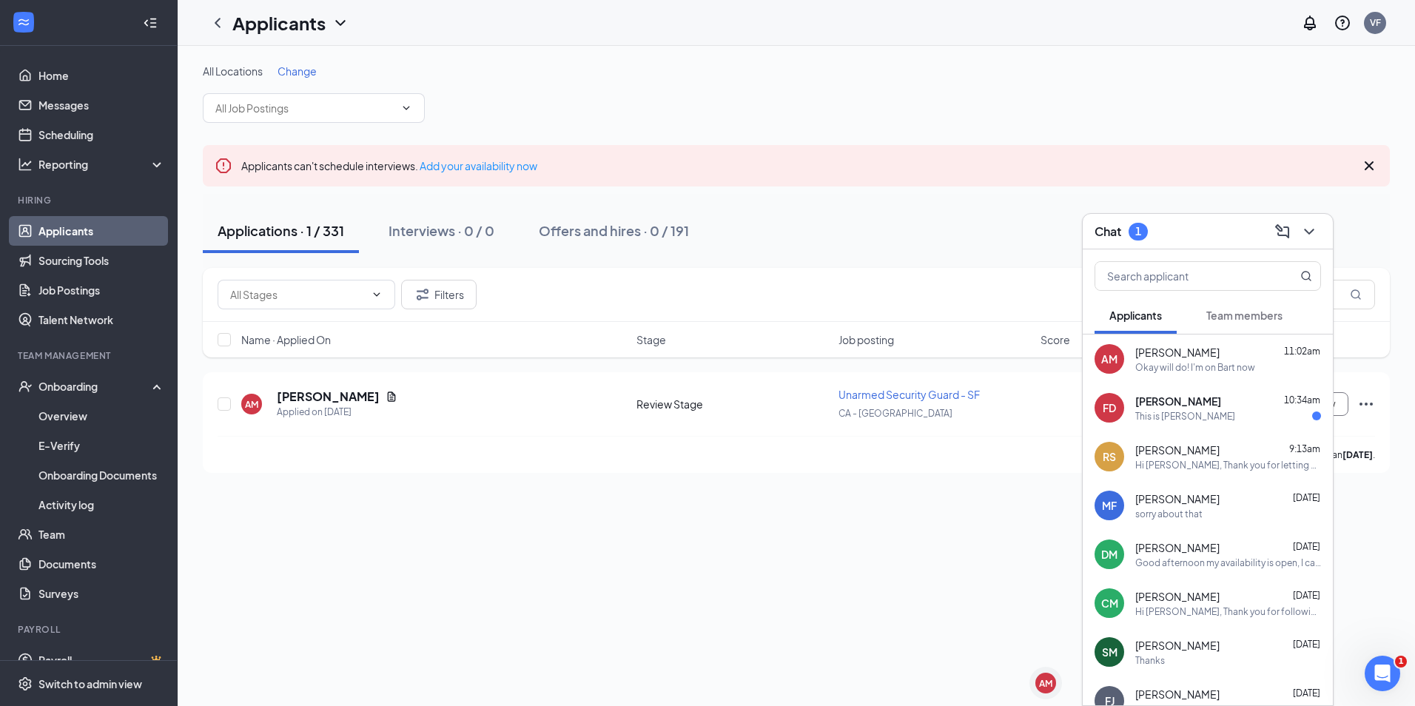
click at [1159, 227] on div "Chat 1" at bounding box center [1207, 231] width 226 height 23
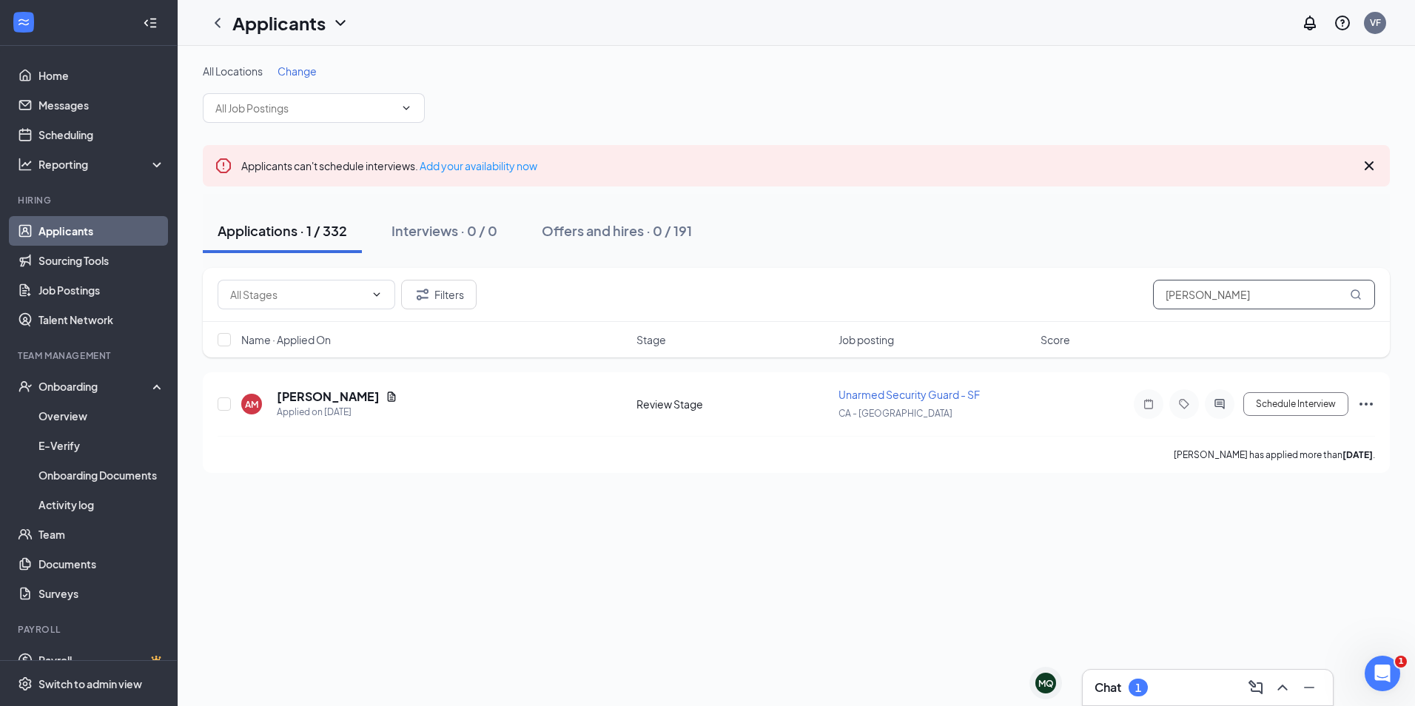
drag, startPoint x: 1306, startPoint y: 290, endPoint x: 878, endPoint y: 309, distance: 428.1
click at [878, 309] on div "Filters amanda miller" at bounding box center [796, 295] width 1157 height 30
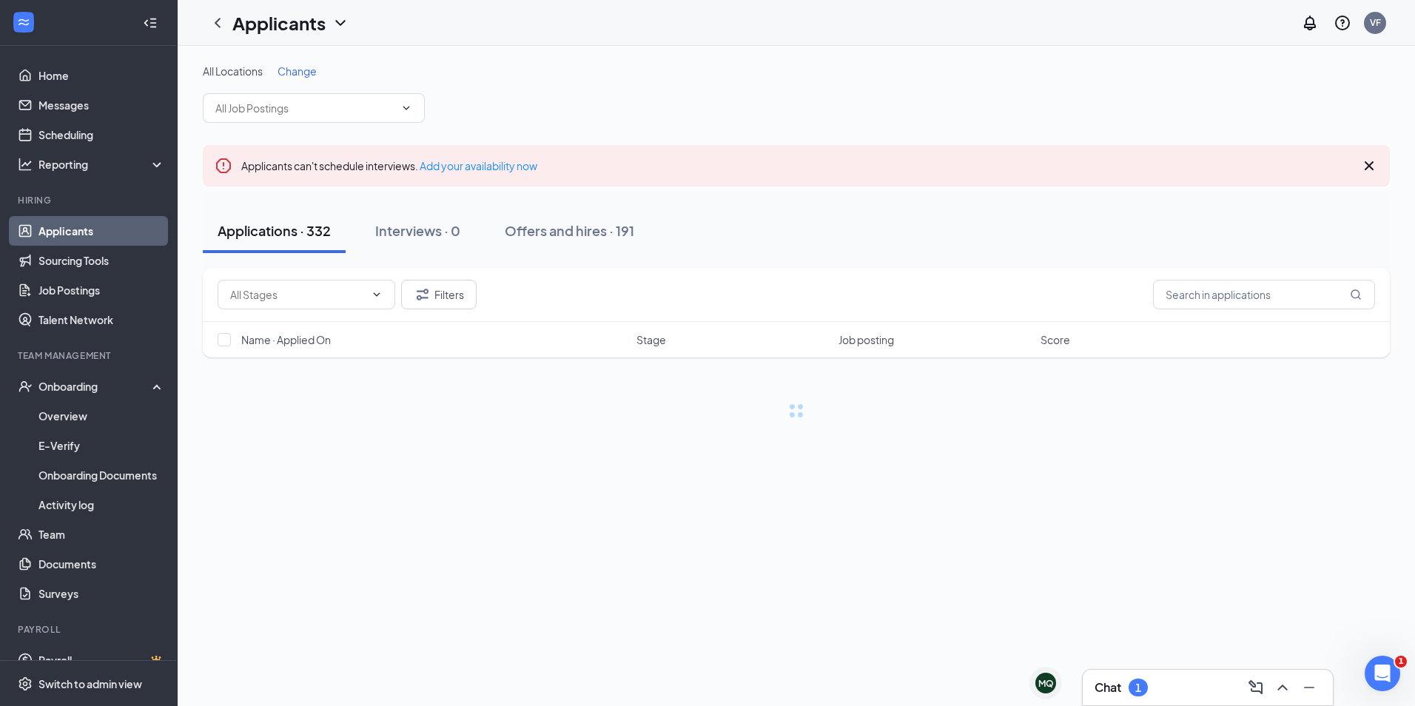
click at [1182, 701] on div "Chat 1" at bounding box center [1207, 688] width 250 height 36
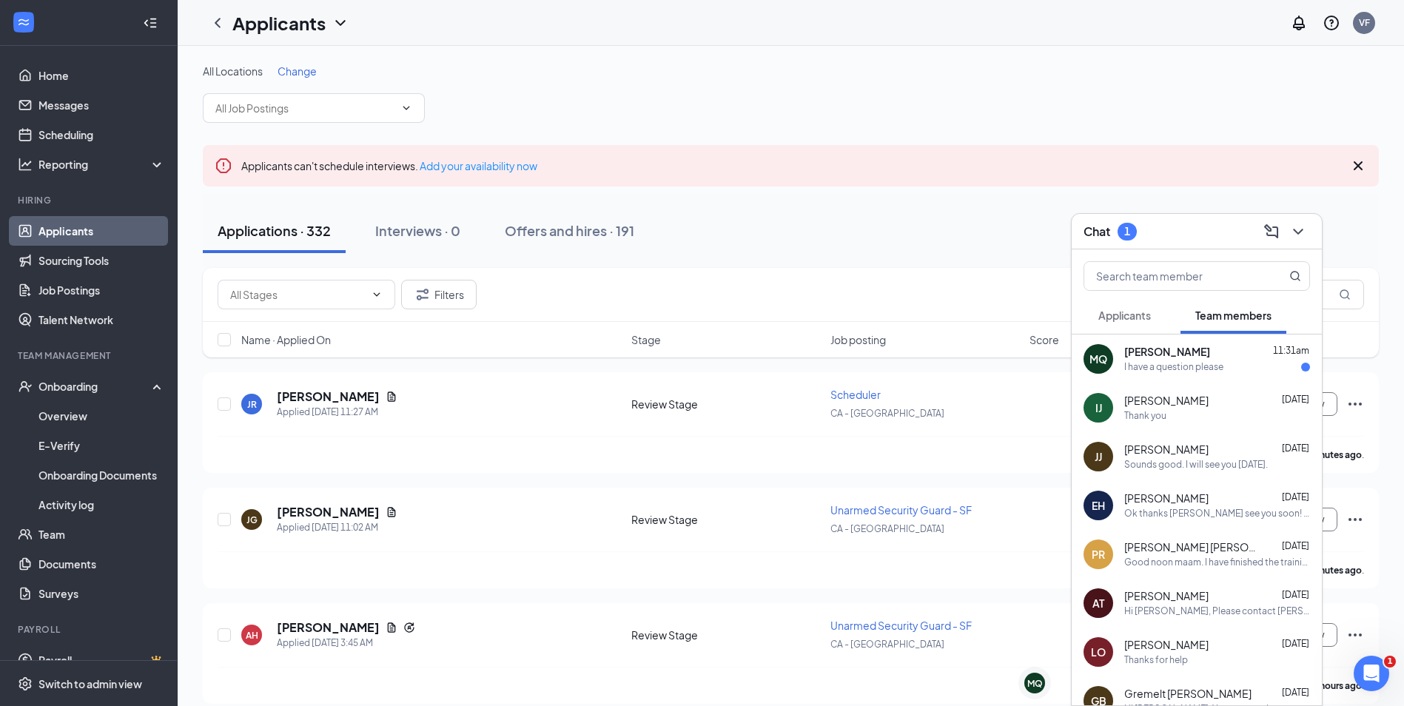
click at [1219, 362] on div "I have a question please" at bounding box center [1173, 367] width 99 height 13
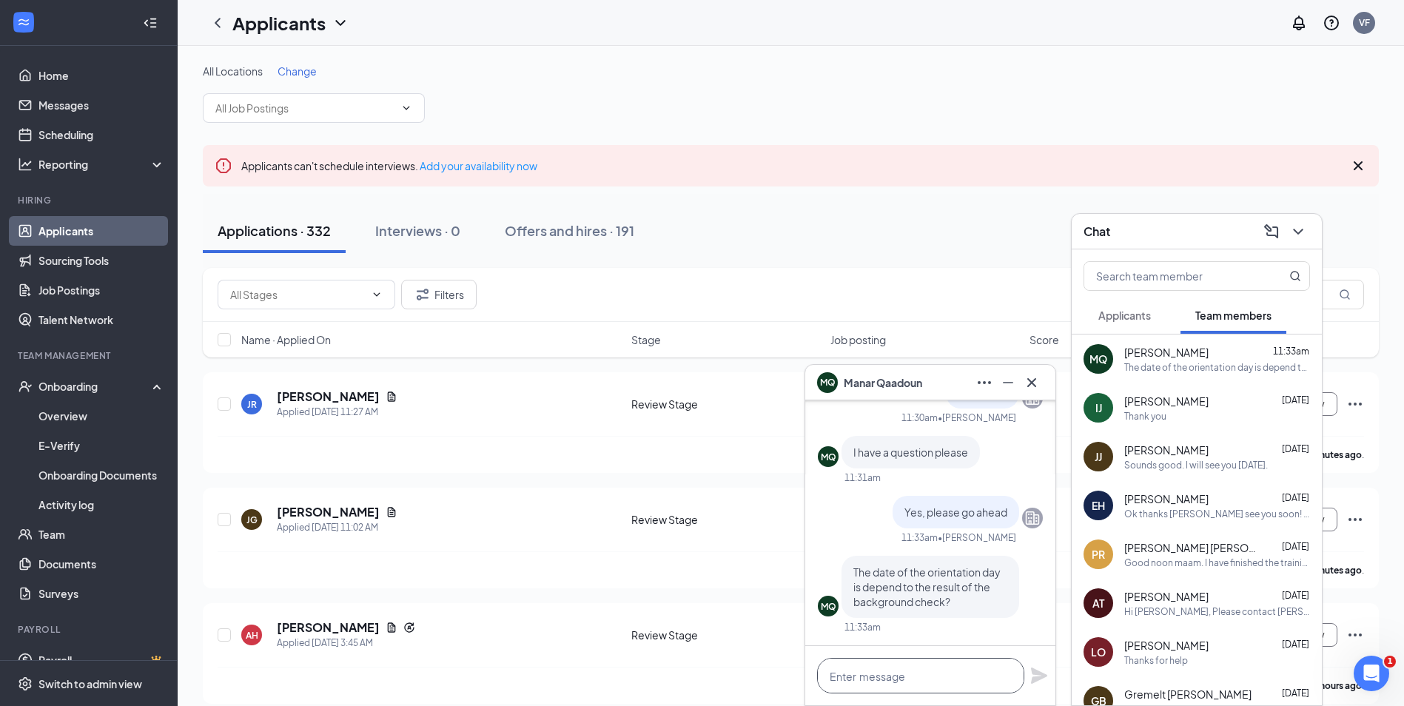
click at [967, 664] on textarea at bounding box center [920, 676] width 207 height 36
click at [863, 685] on textarea "No" at bounding box center [920, 676] width 207 height 36
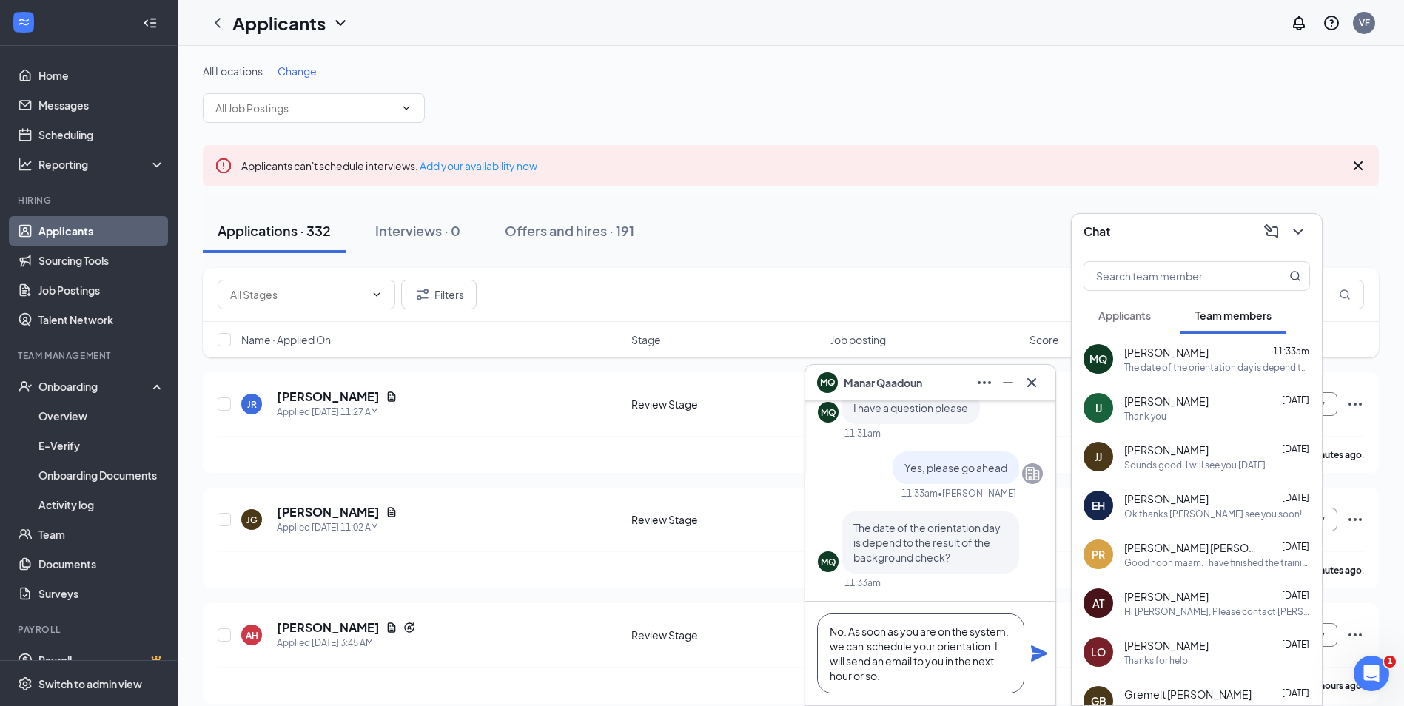
type textarea "No. As soon as you are on the system, we can schedule your orientation. I will …"
click at [1046, 653] on icon "Plane" at bounding box center [1039, 653] width 16 height 16
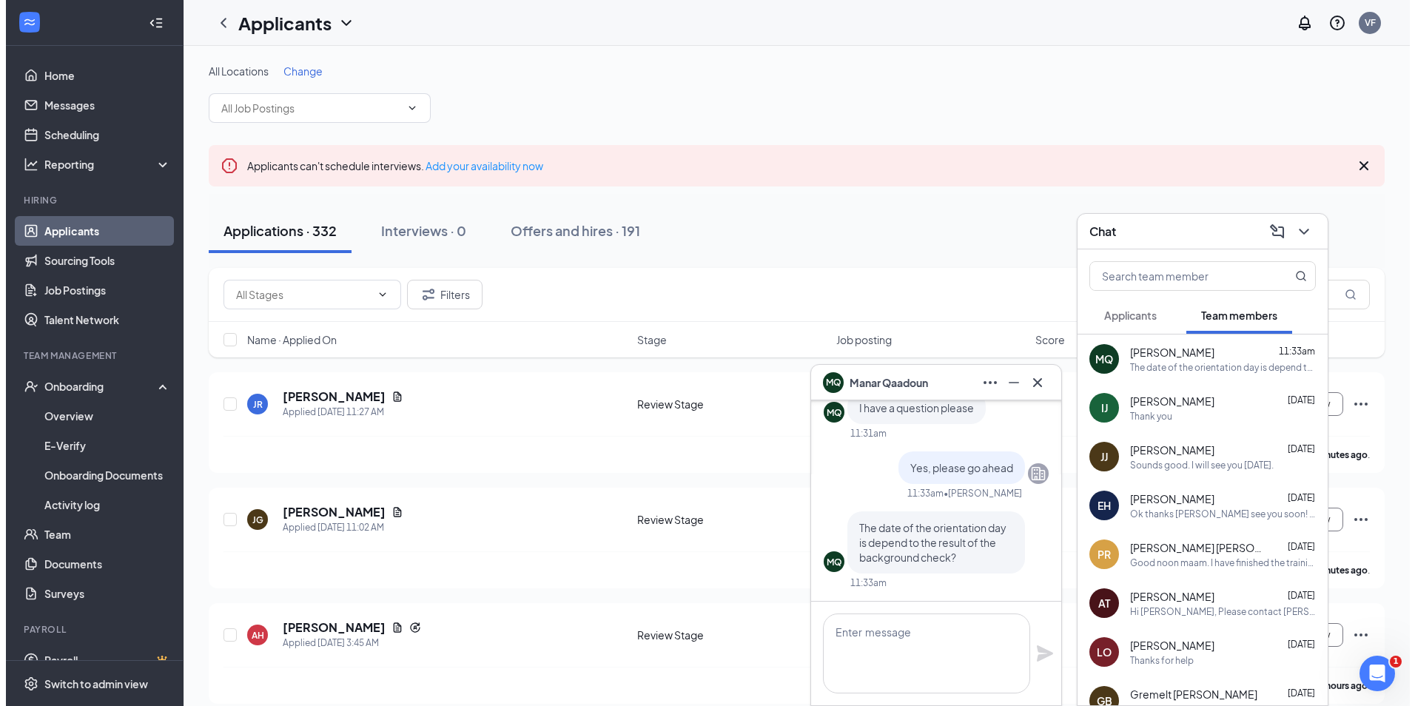
scroll to position [0, 0]
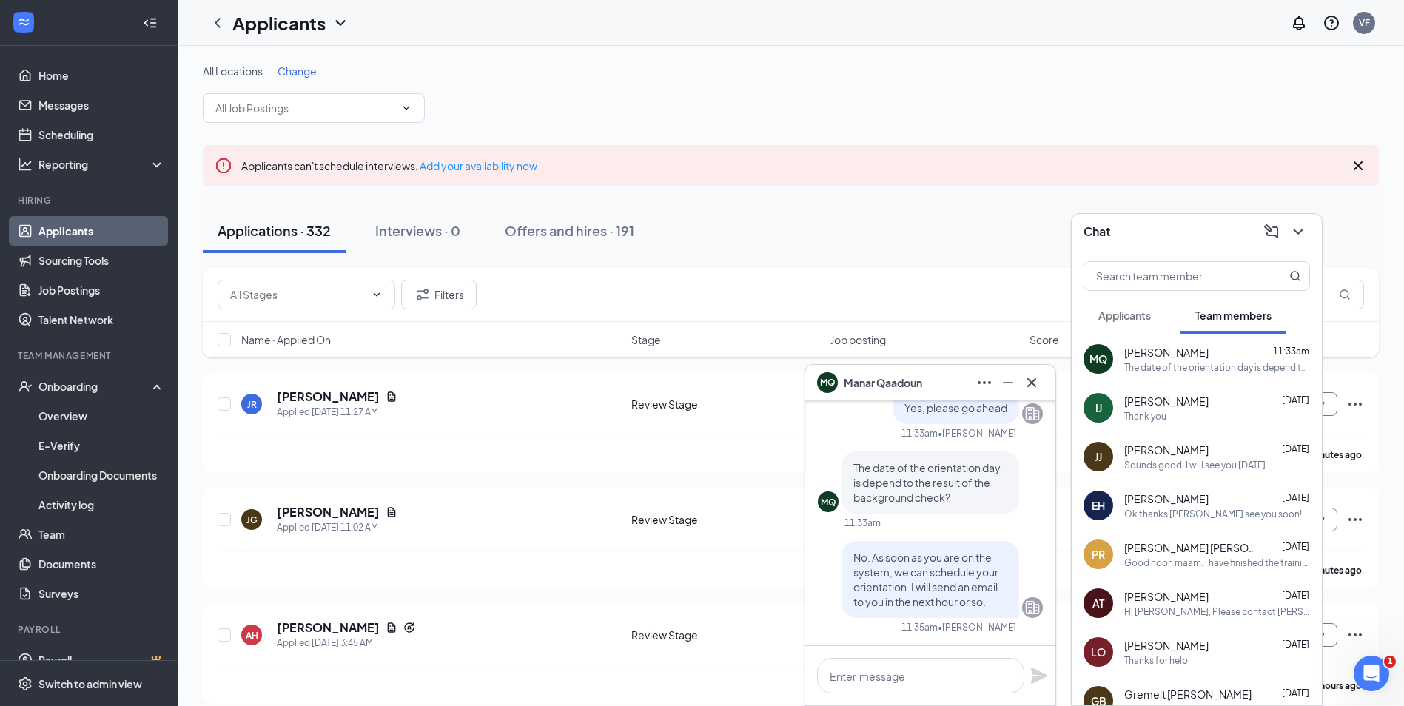
click at [889, 383] on span "Manar Qaadoun" at bounding box center [883, 382] width 78 height 16
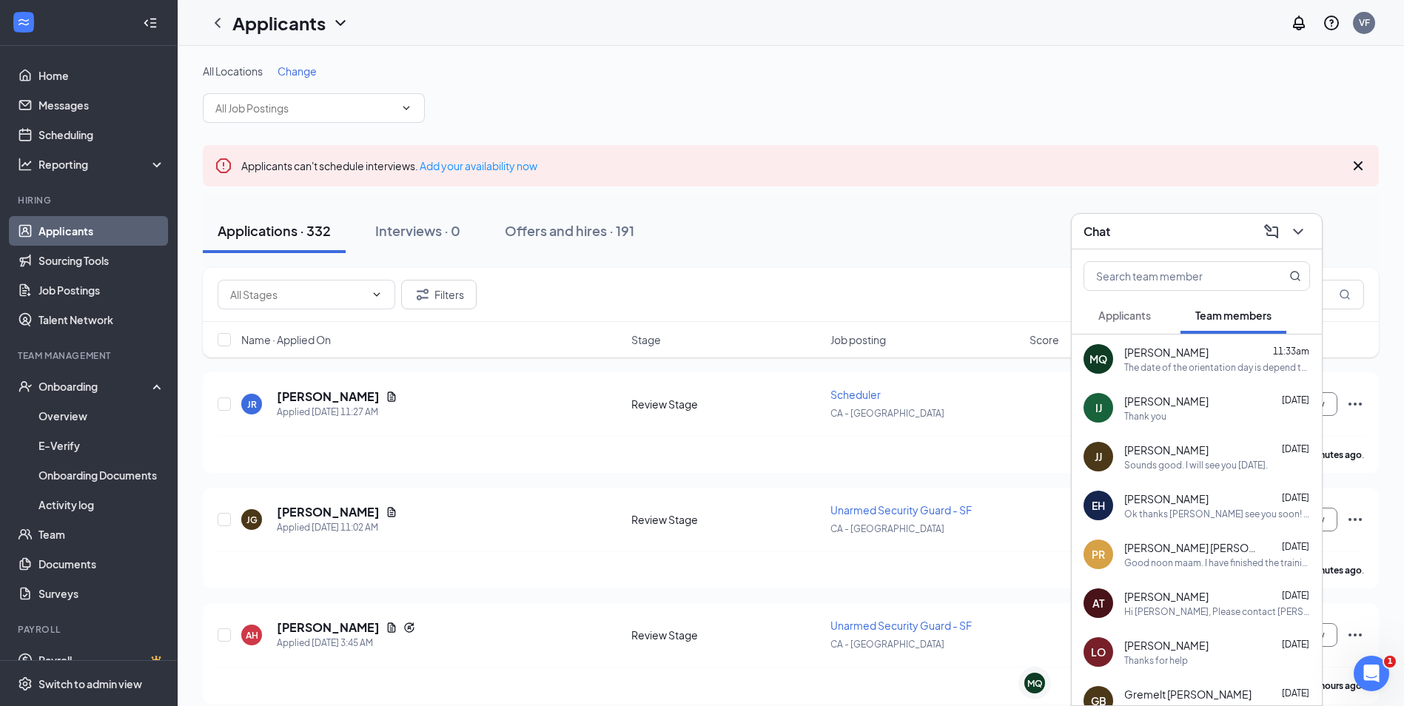
click at [1148, 211] on div "Applications · 332 Interviews · 0 Offers and hires · 191" at bounding box center [791, 231] width 1176 height 44
click at [1154, 226] on div "Chat" at bounding box center [1196, 231] width 226 height 23
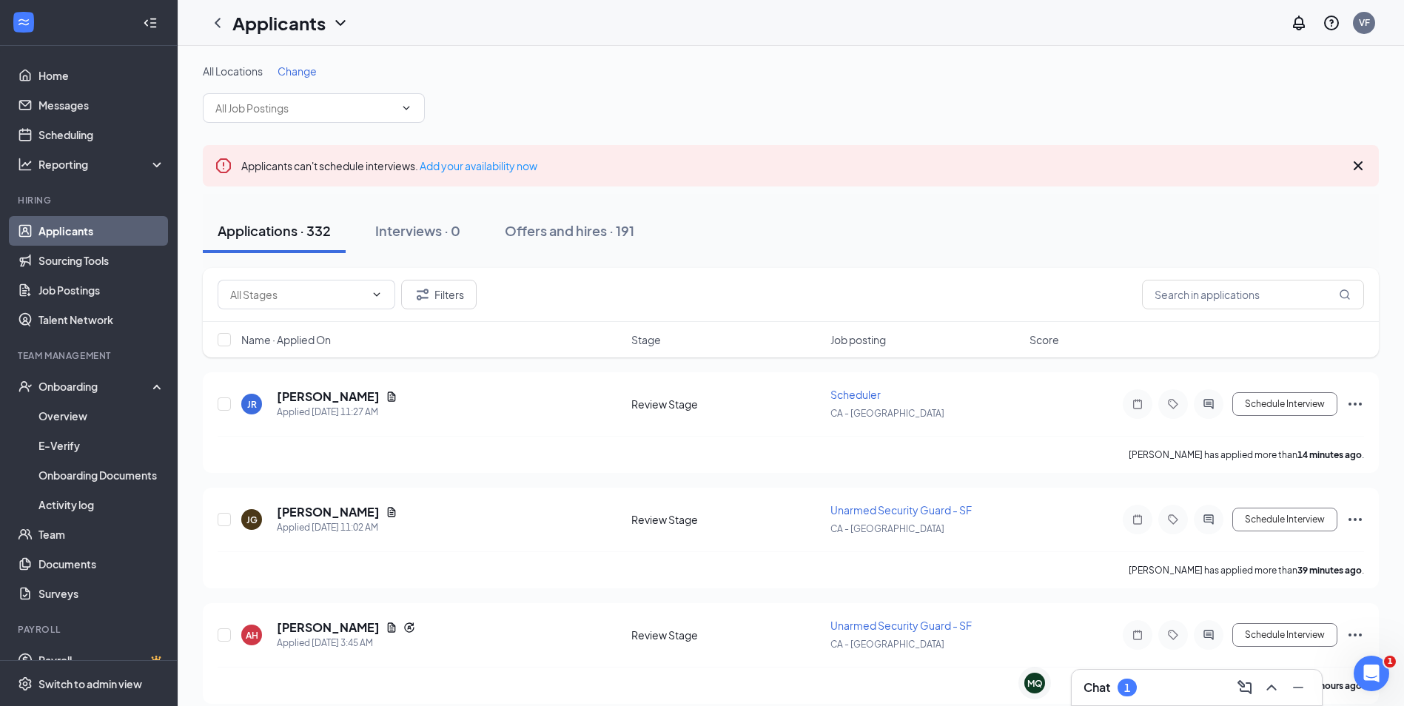
click at [1167, 690] on div "Chat 1" at bounding box center [1196, 688] width 226 height 24
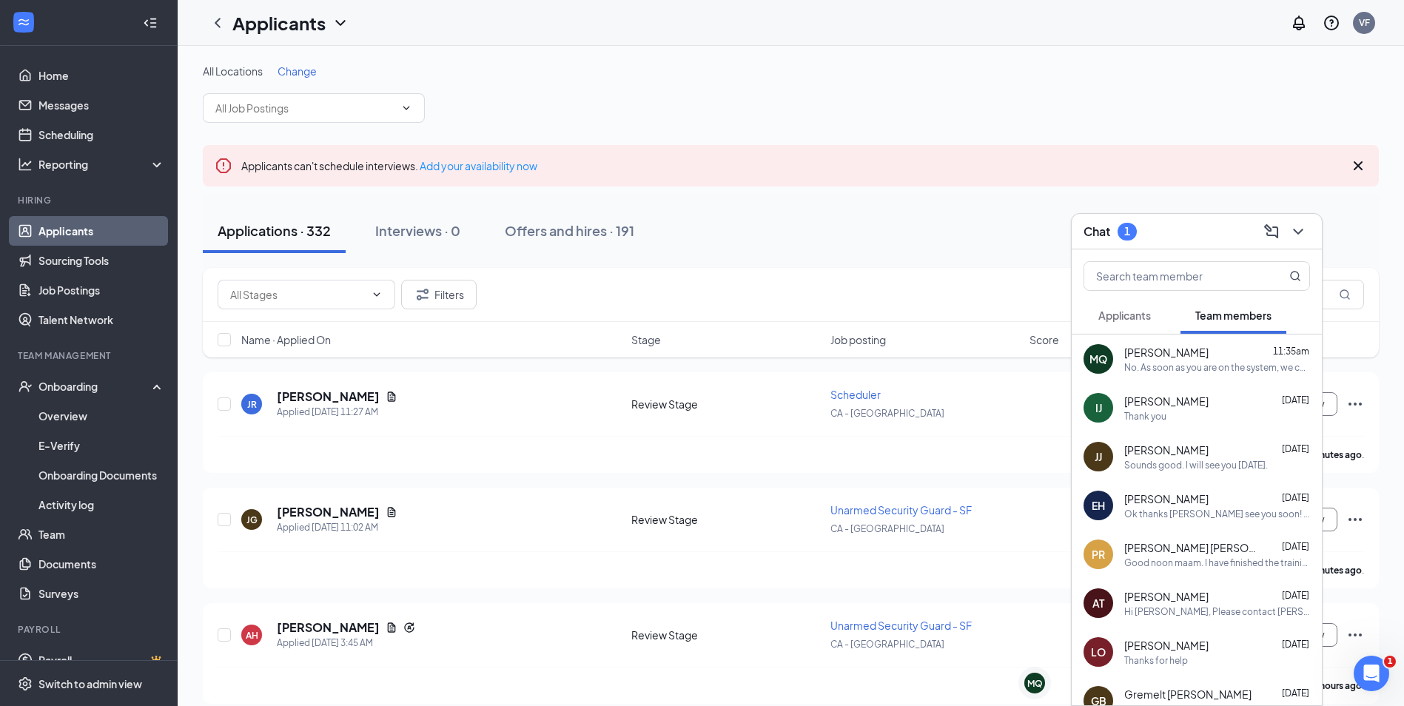
click at [1131, 318] on span "Applicants" at bounding box center [1124, 315] width 53 height 13
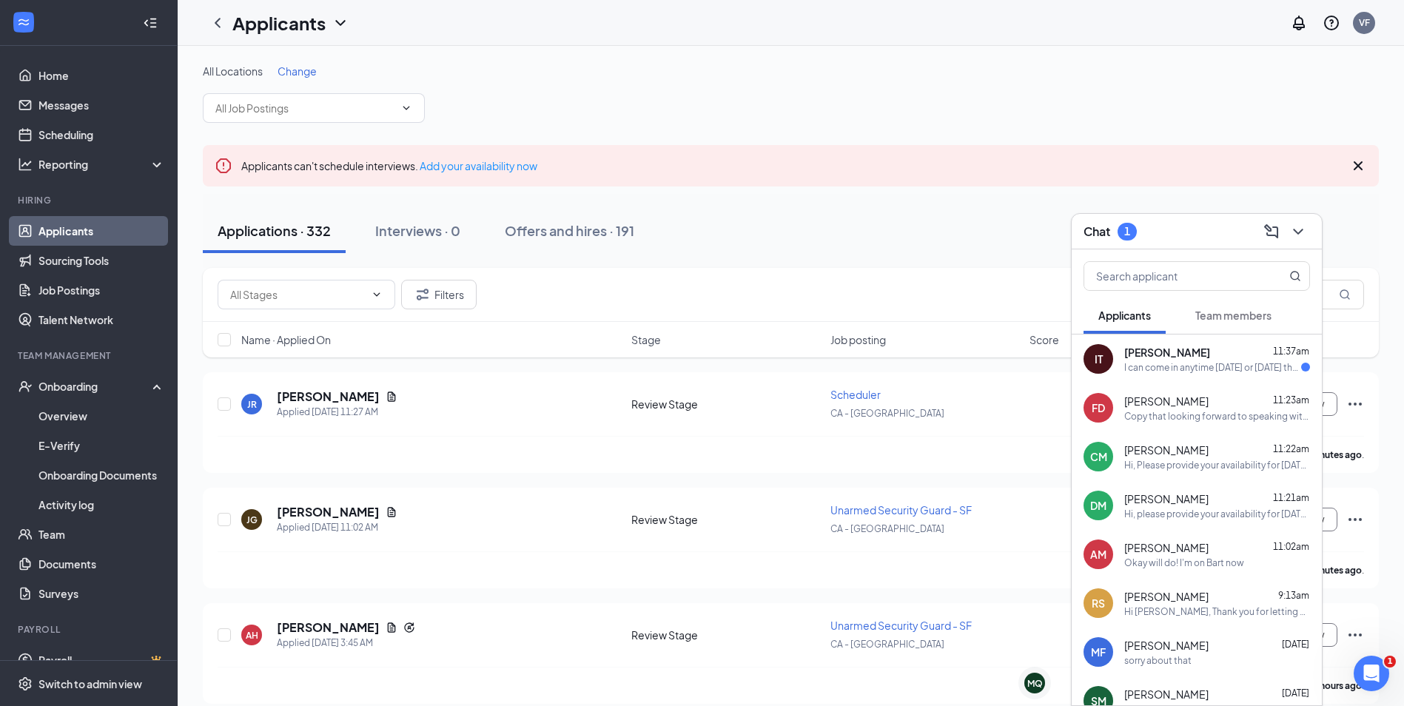
click at [1137, 351] on span "[PERSON_NAME]" at bounding box center [1167, 352] width 86 height 15
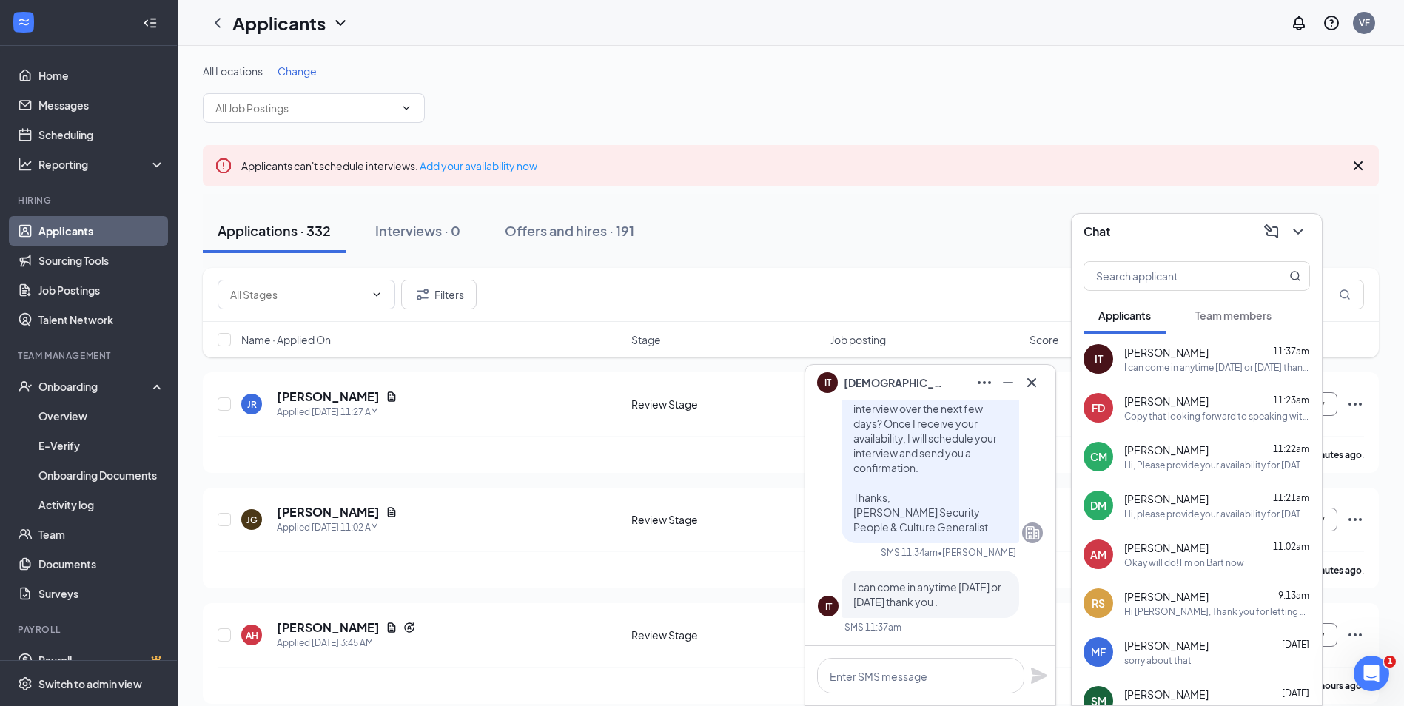
click at [1144, 238] on div "Chat" at bounding box center [1196, 231] width 226 height 23
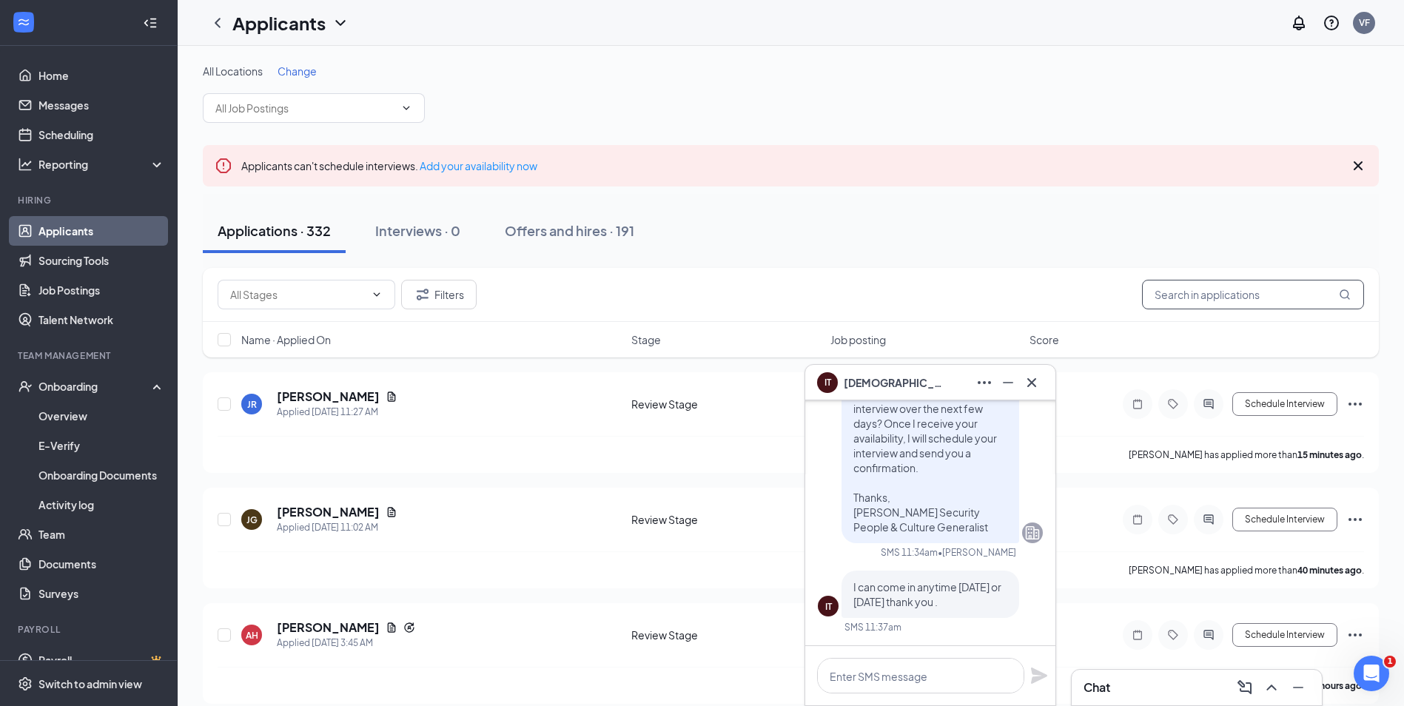
click at [1304, 299] on input "text" at bounding box center [1253, 295] width 222 height 30
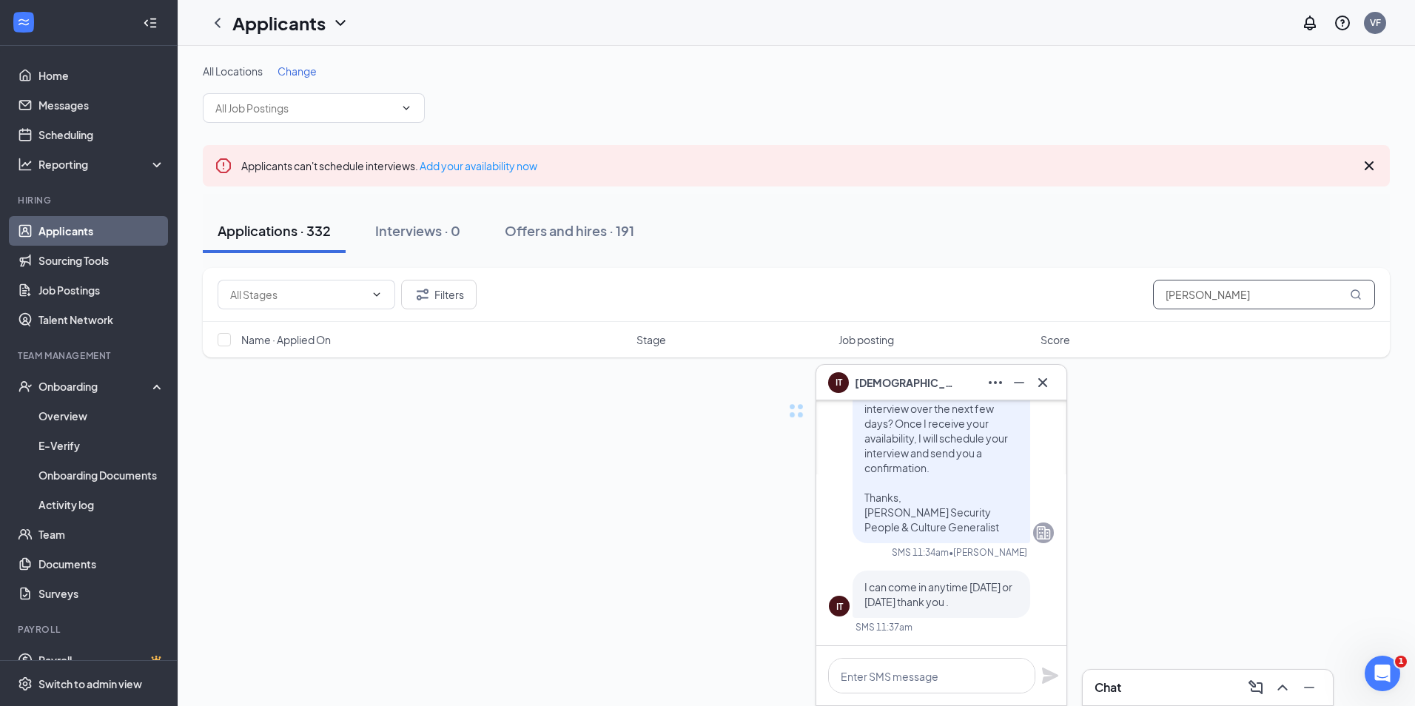
type input "isai tor"
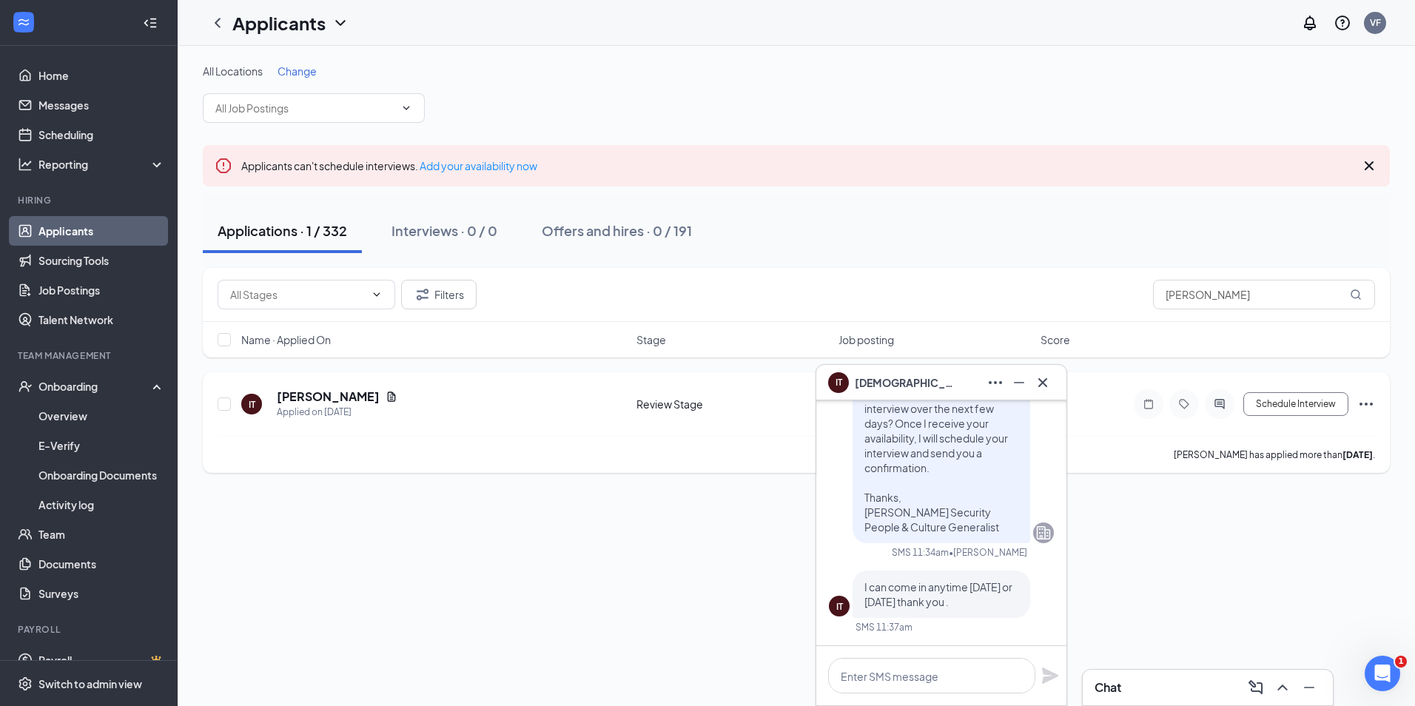
click at [1216, 407] on icon "ActiveChat" at bounding box center [1219, 404] width 18 height 12
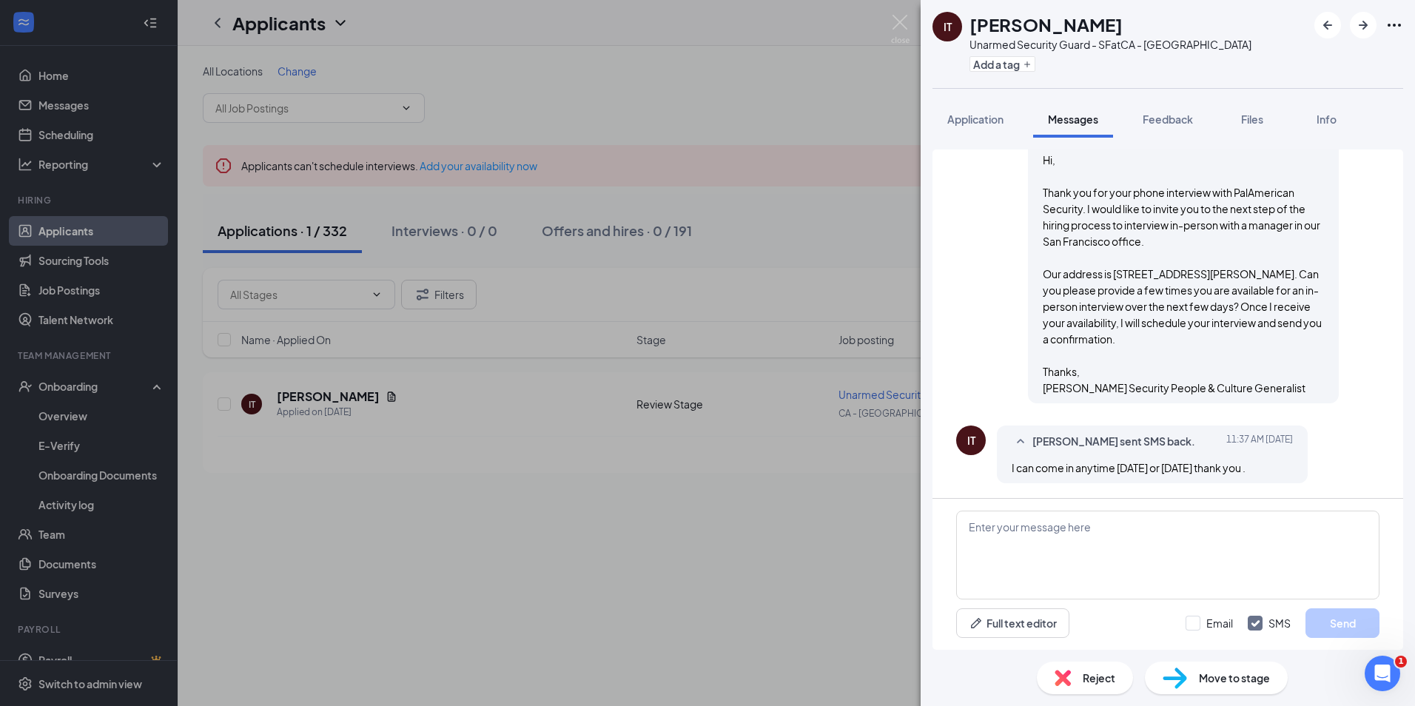
scroll to position [1063, 0]
click at [1016, 566] on textarea at bounding box center [1167, 555] width 423 height 89
click at [1164, 534] on textarea at bounding box center [1167, 555] width 423 height 89
paste textarea "Hi, I have scheduled your in-person interview with <Manager> at our San Francis…"
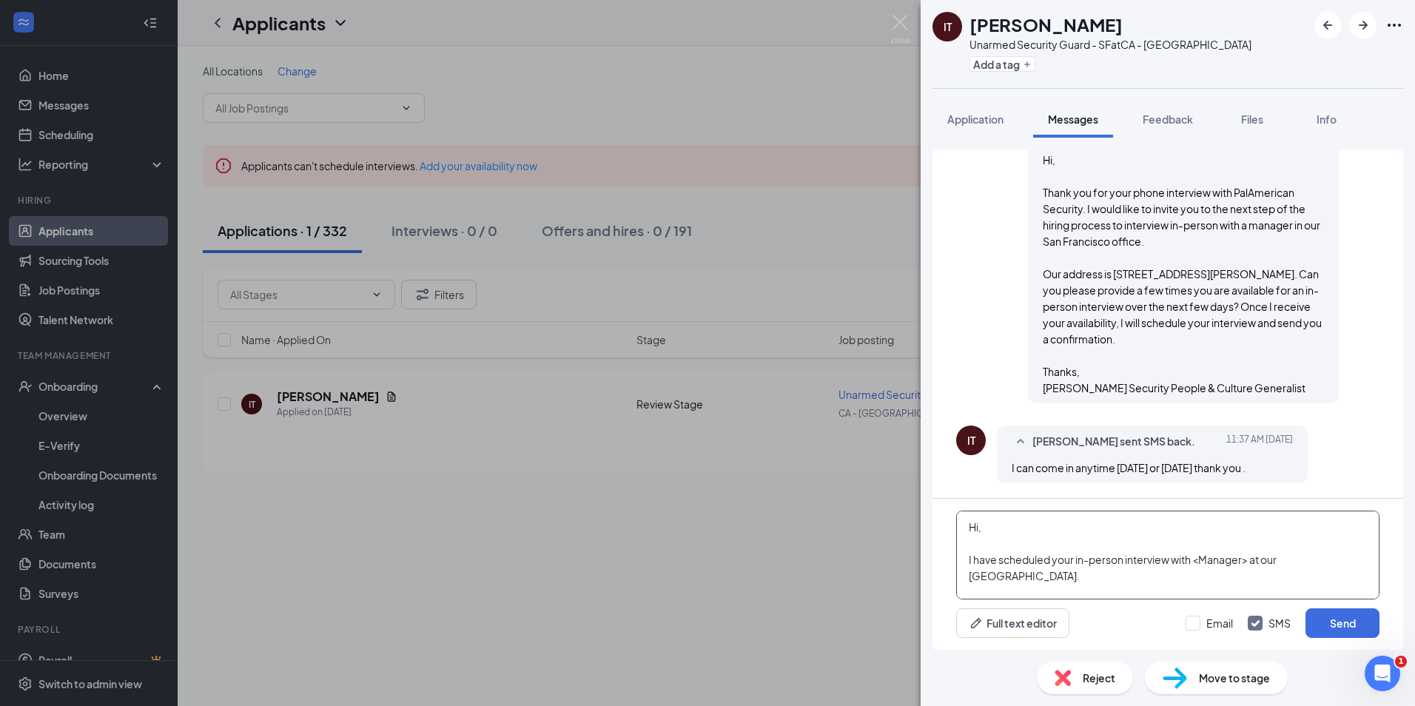
drag, startPoint x: 1247, startPoint y: 558, endPoint x: 1196, endPoint y: 561, distance: 51.9
click at [1196, 561] on textarea "Hi, I have scheduled your in-person interview with <Manager> at our San Francis…" at bounding box center [1167, 555] width 423 height 89
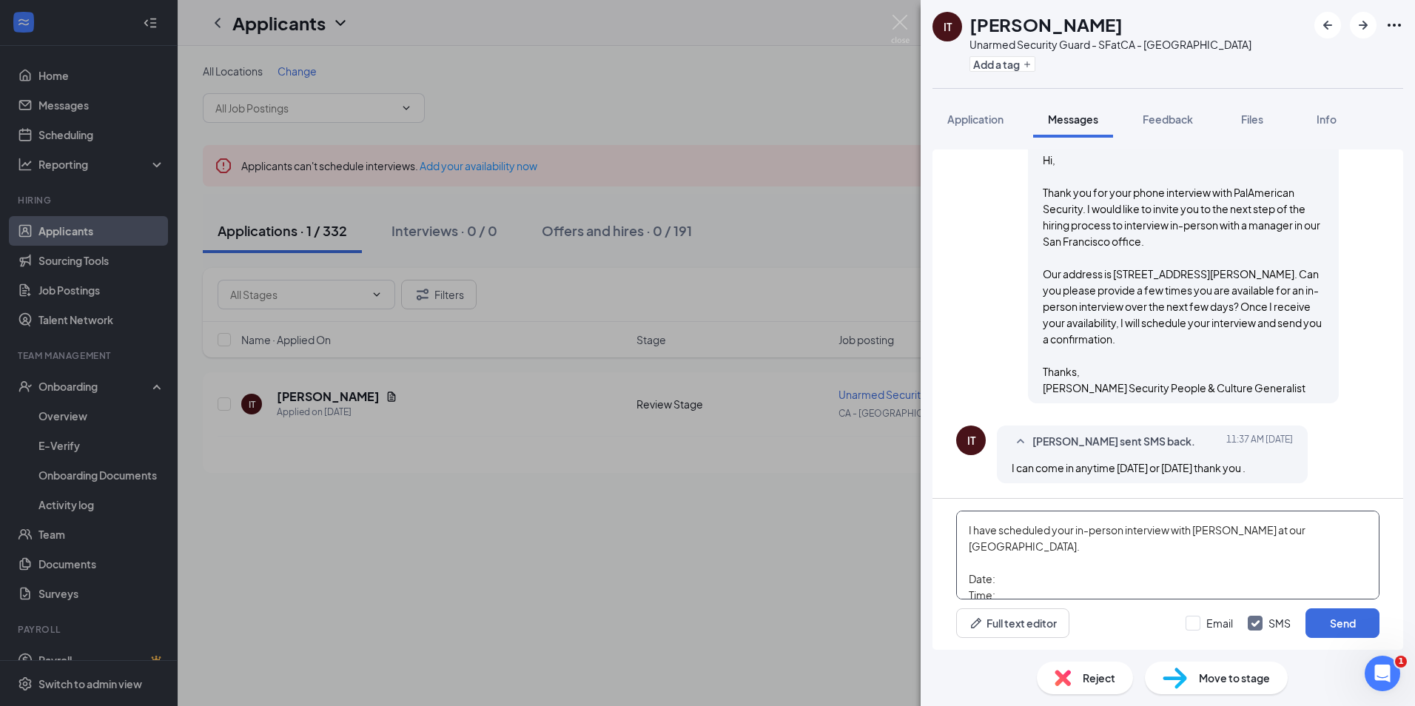
scroll to position [59, 0]
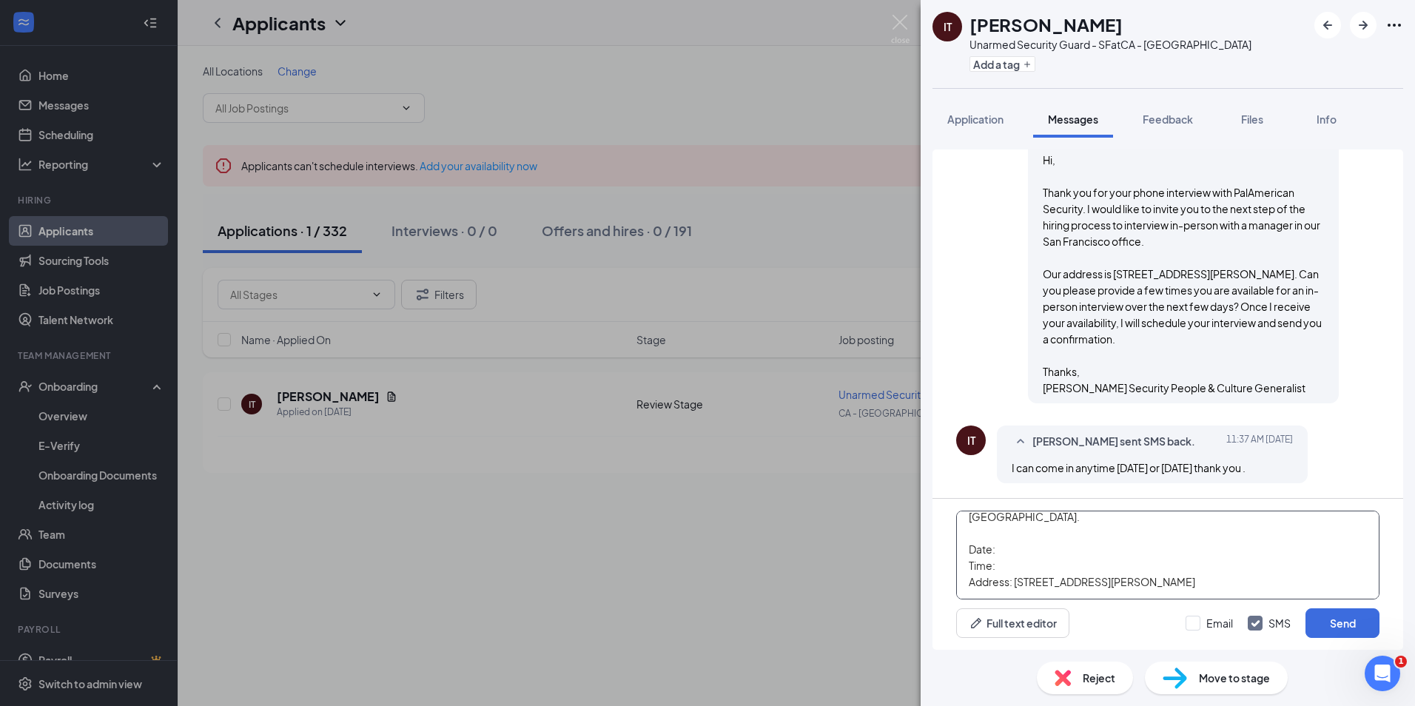
click at [1010, 548] on textarea "Hi, I have scheduled your in-person interview with Mohamed Ezzat at our San Fra…" at bounding box center [1167, 555] width 423 height 89
click at [1012, 572] on textarea "Hi, I have scheduled your in-person interview with Mohamed Ezzat at our San Fra…" at bounding box center [1167, 555] width 423 height 89
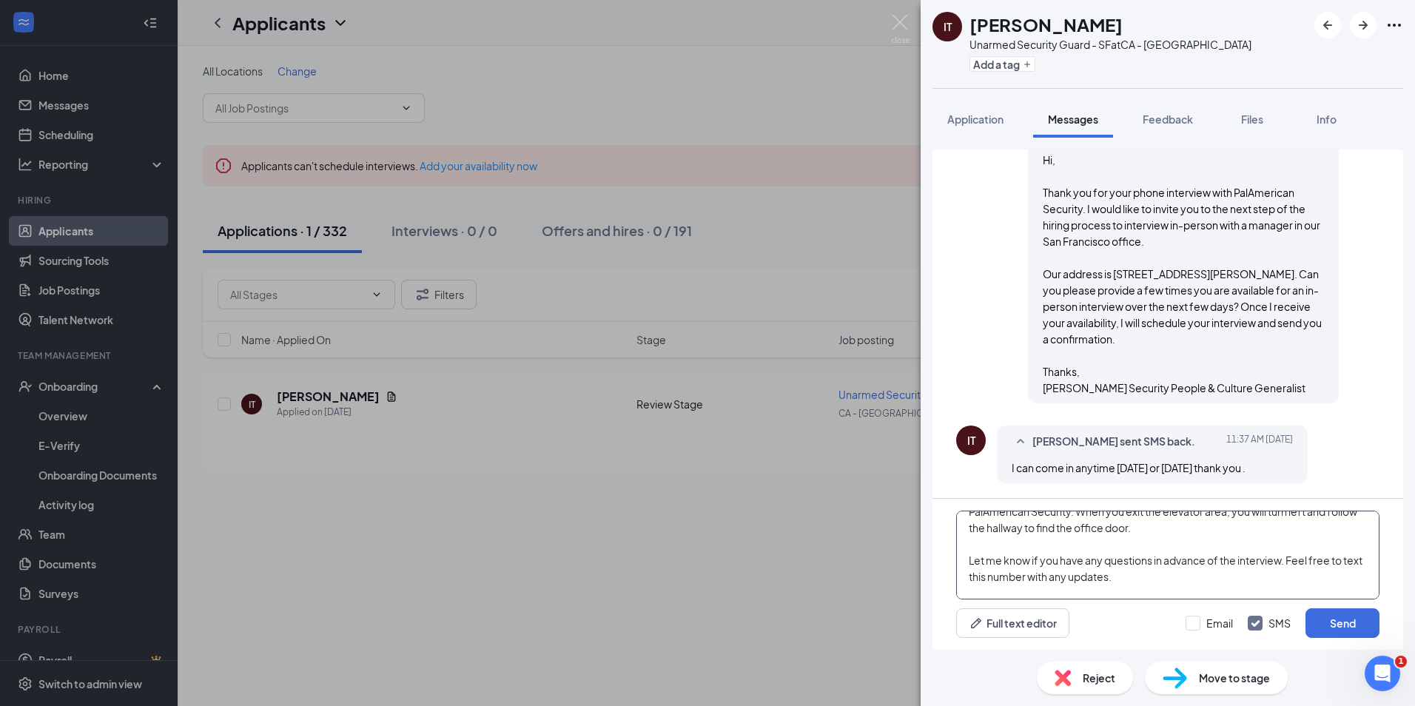
scroll to position [318, 0]
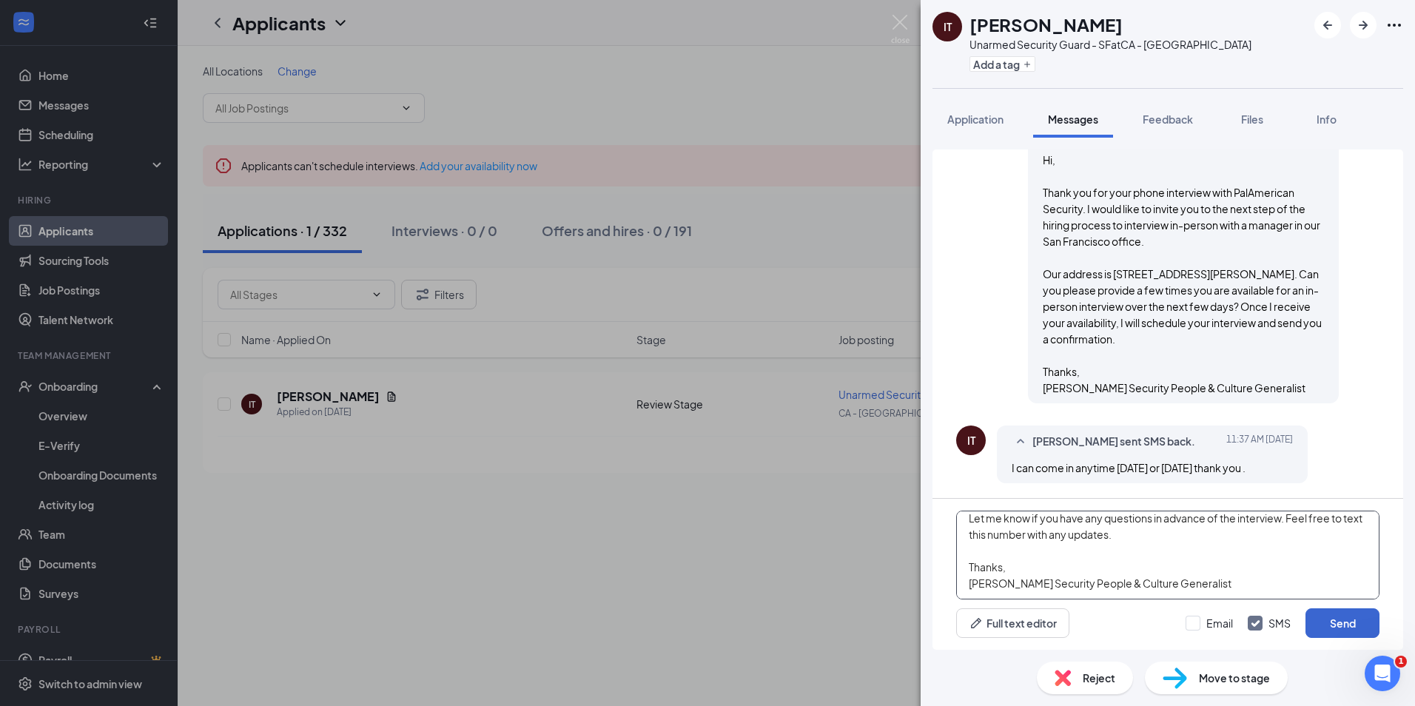
type textarea "Hi, I have scheduled your in-person interview with Mohamed Ezzat at our San Fra…"
click at [1351, 623] on button "Send" at bounding box center [1342, 623] width 74 height 30
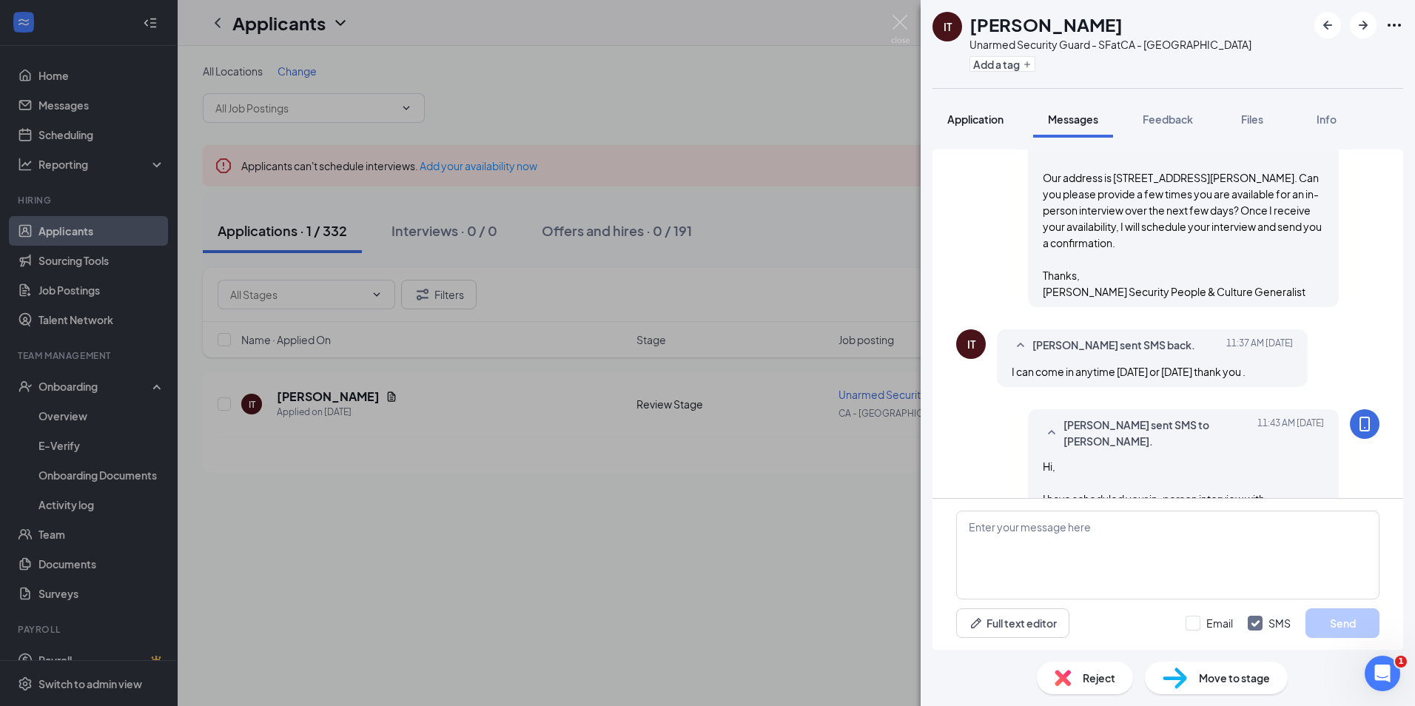
scroll to position [1308, 0]
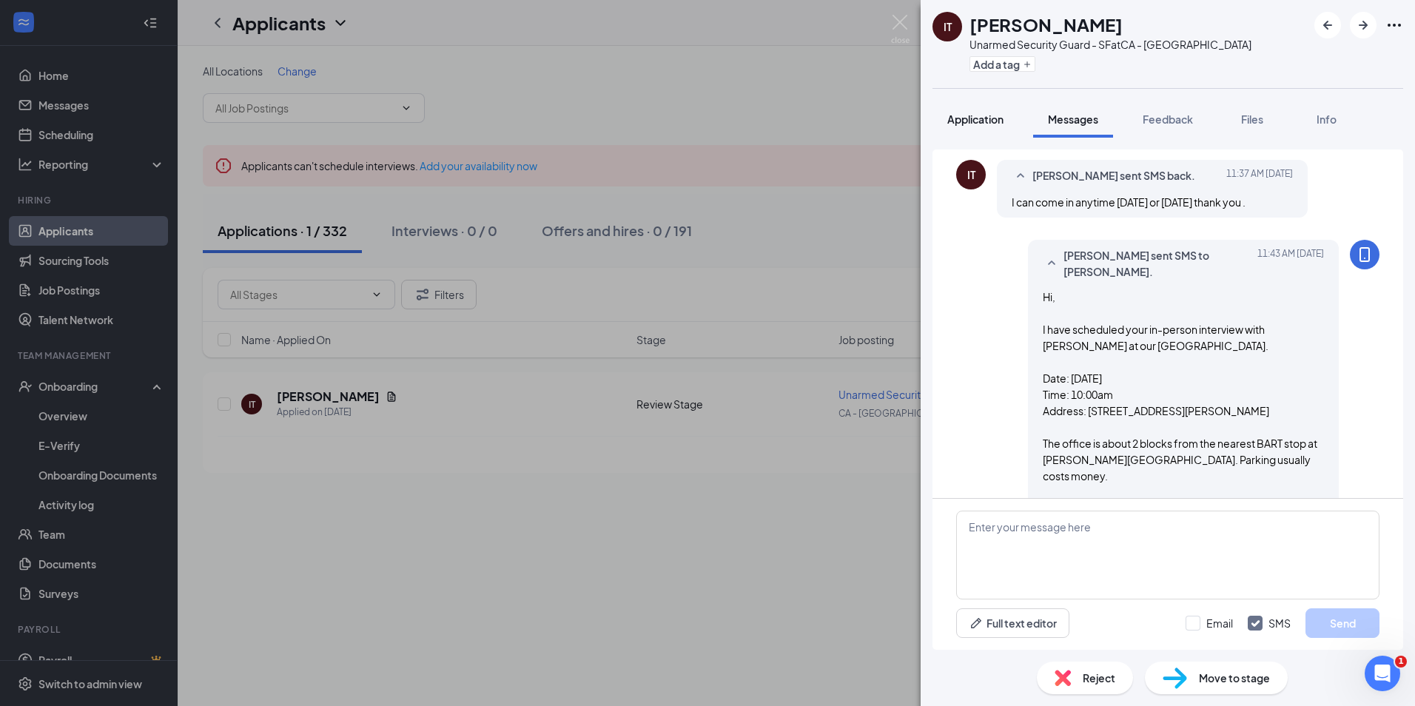
click at [980, 119] on span "Application" at bounding box center [975, 118] width 56 height 13
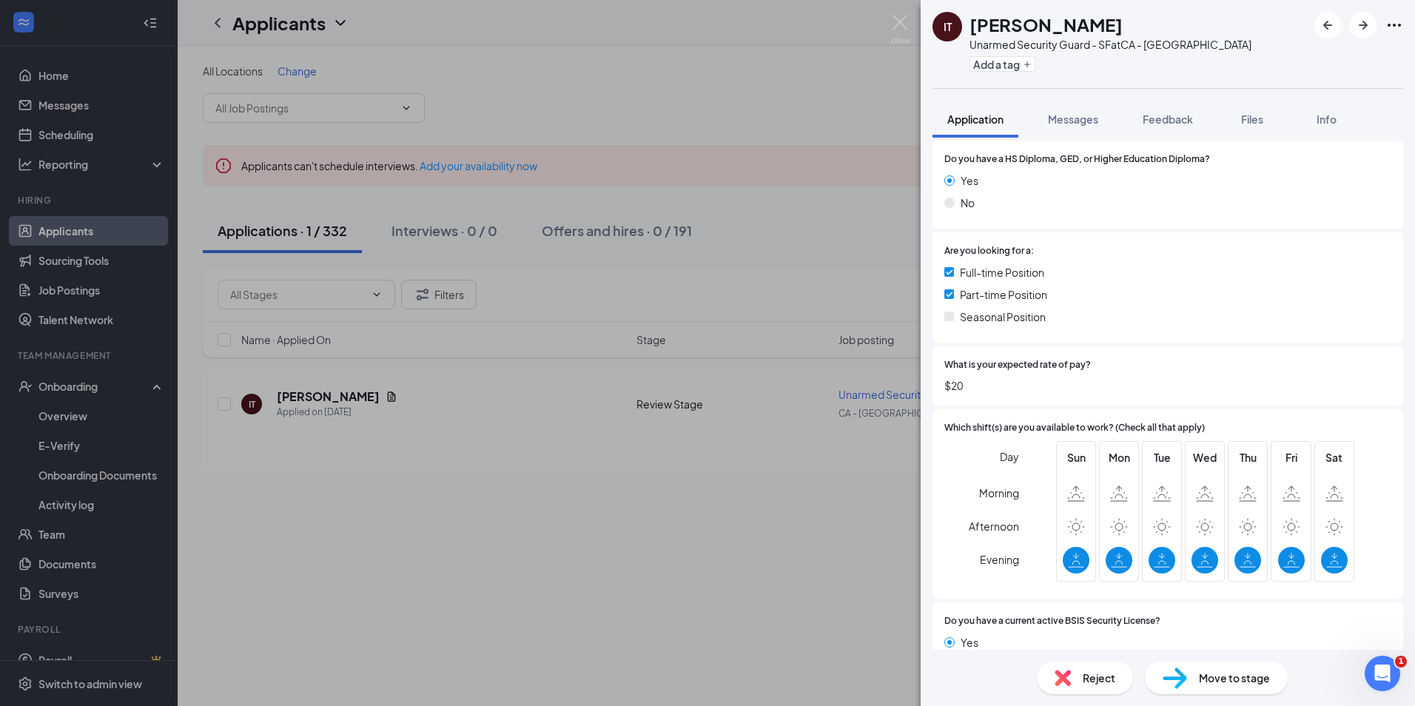
scroll to position [684, 0]
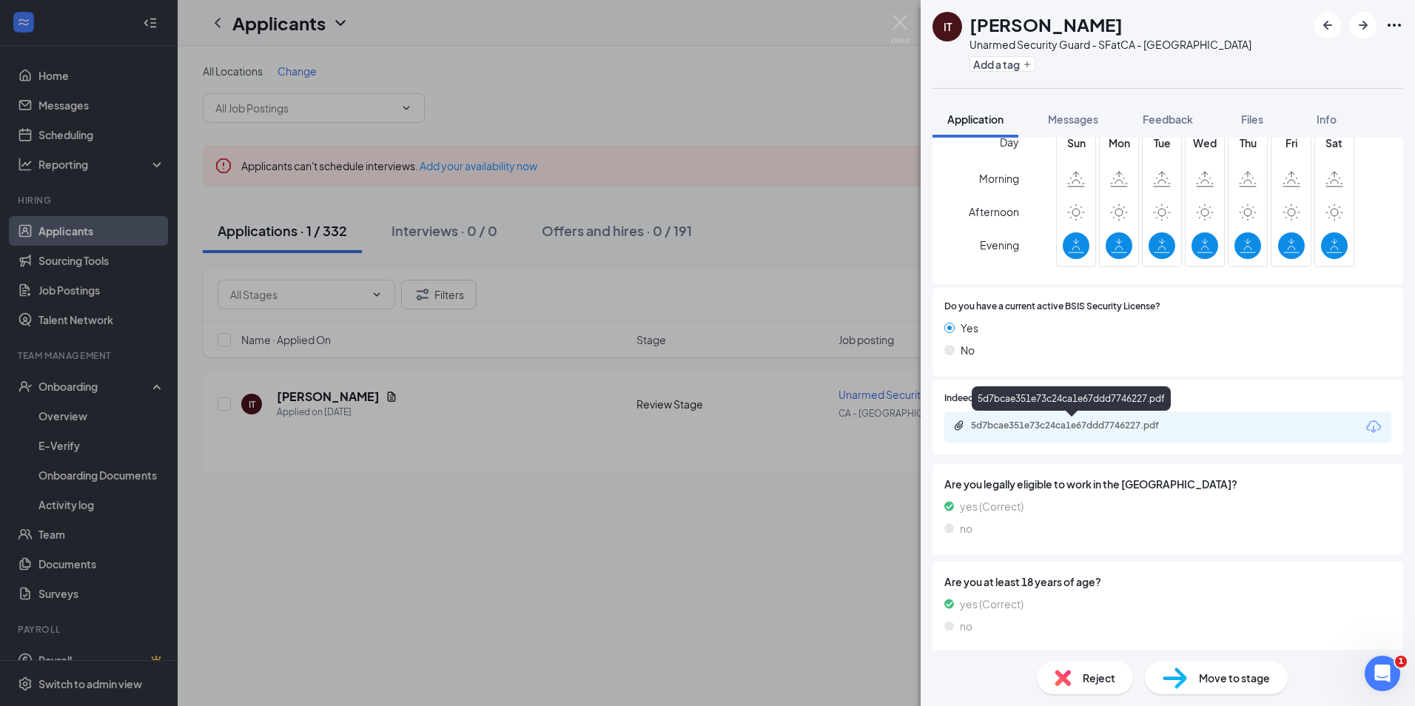
click at [1043, 428] on div "5d7bcae351e73c24ca1e67ddd7746227.pdf" at bounding box center [1074, 426] width 207 height 12
click at [1081, 112] on div "Messages" at bounding box center [1073, 119] width 50 height 15
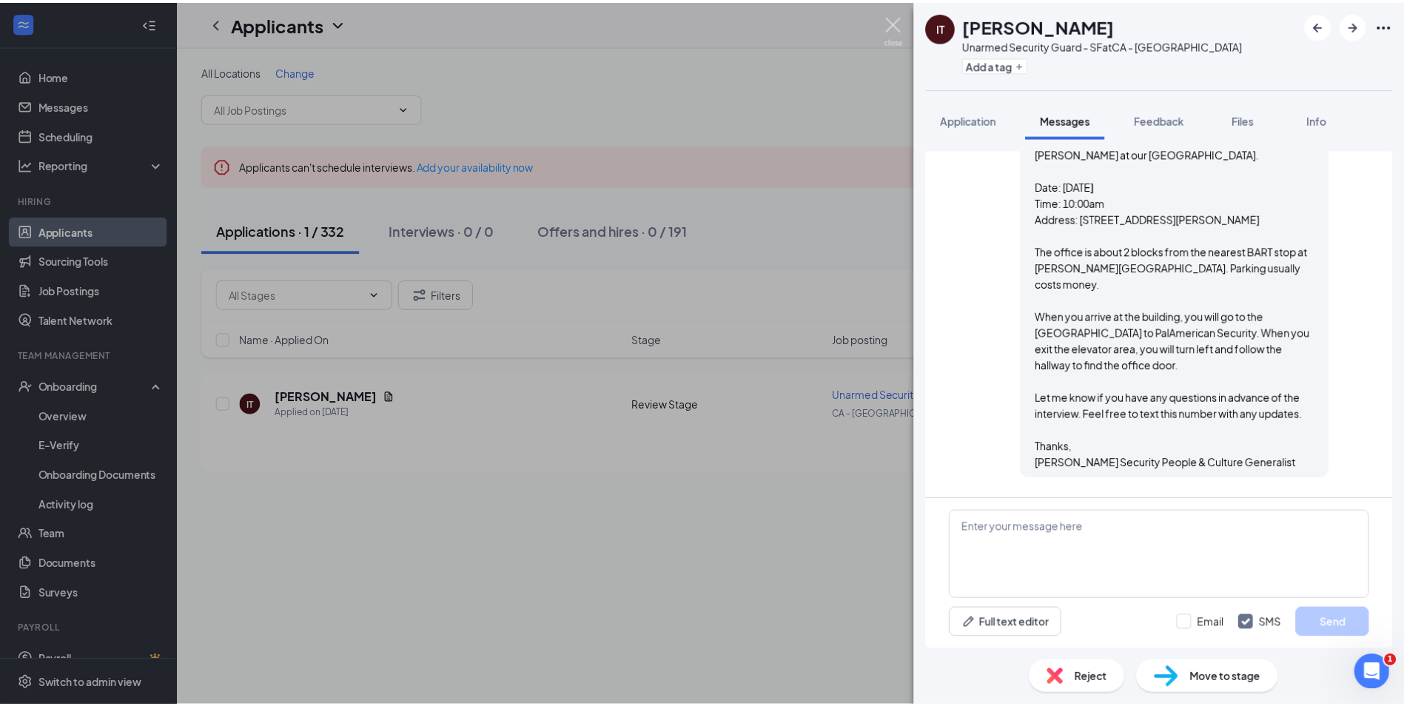
scroll to position [1442, 0]
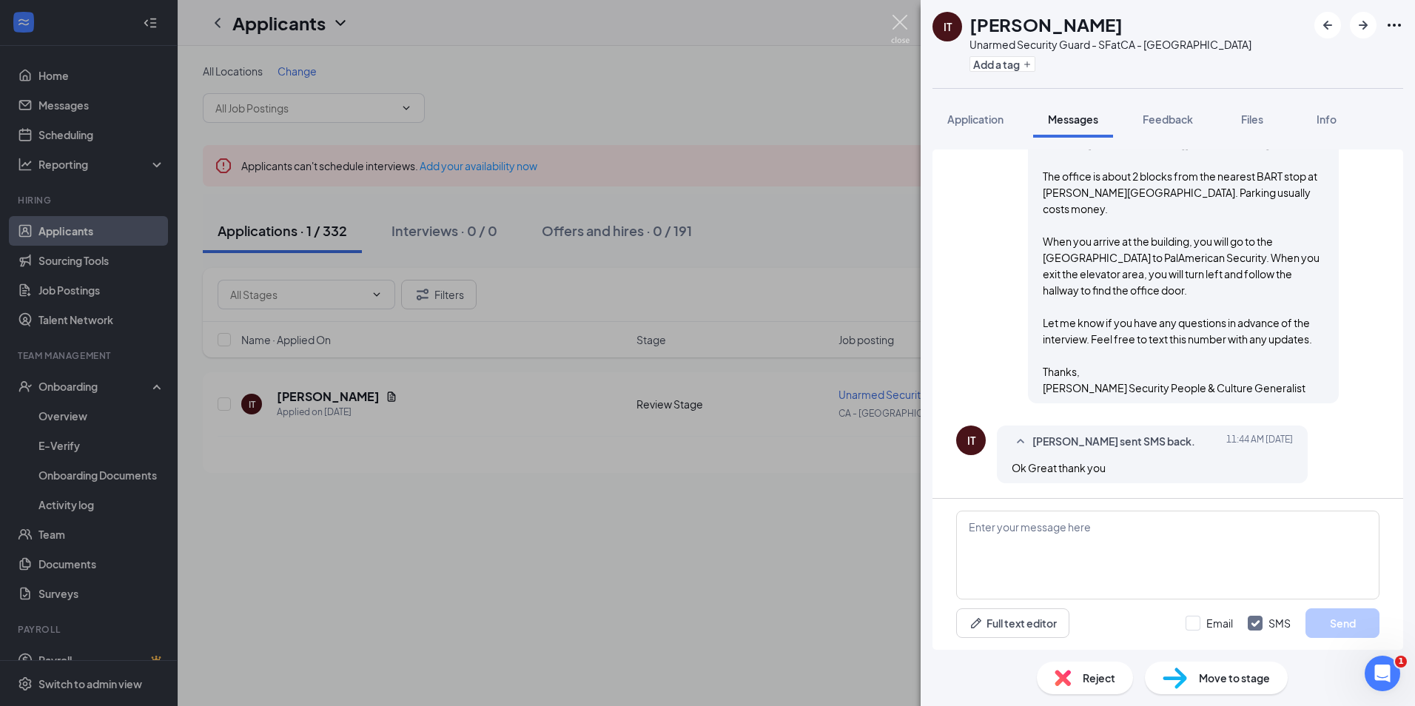
click at [897, 24] on img at bounding box center [900, 29] width 18 height 29
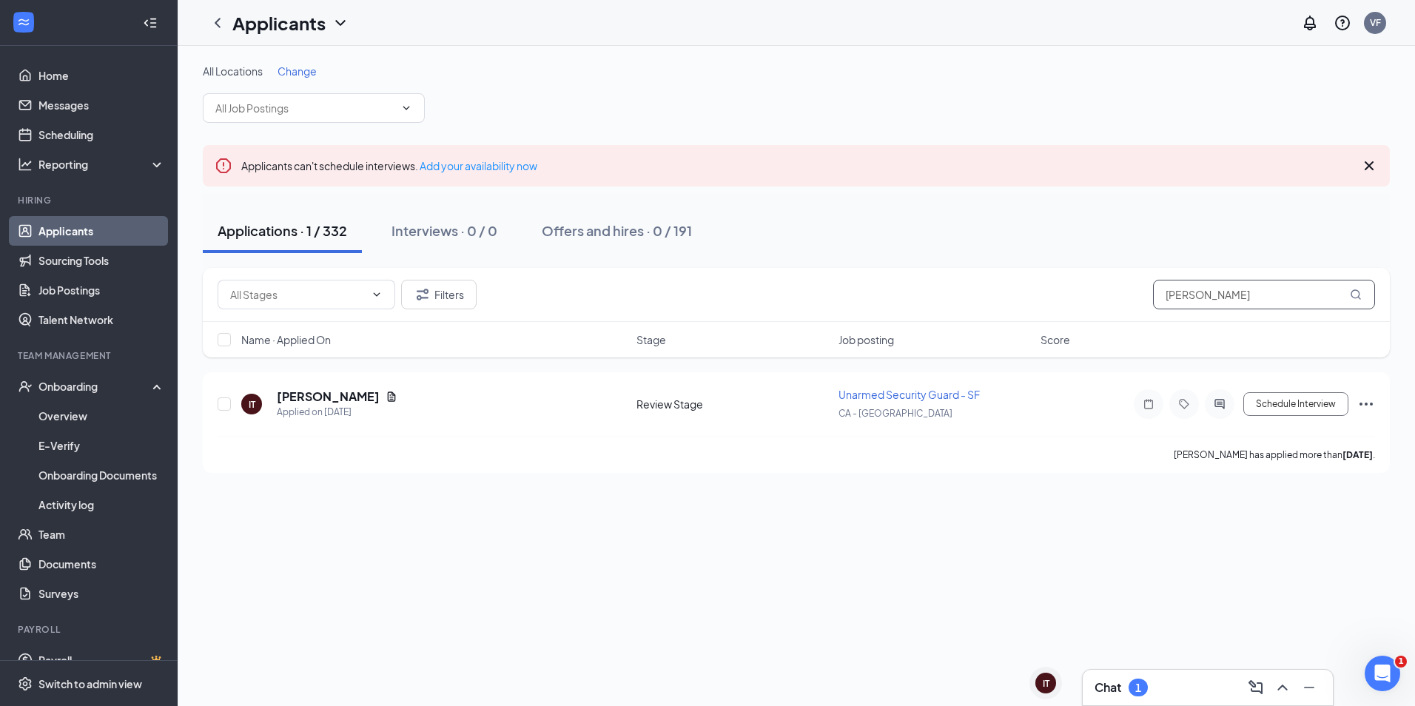
drag, startPoint x: 1225, startPoint y: 288, endPoint x: 1085, endPoint y: 324, distance: 144.5
click at [1085, 324] on div "Filters isai tor Name · Applied On Stage Job posting Score" at bounding box center [796, 313] width 1187 height 90
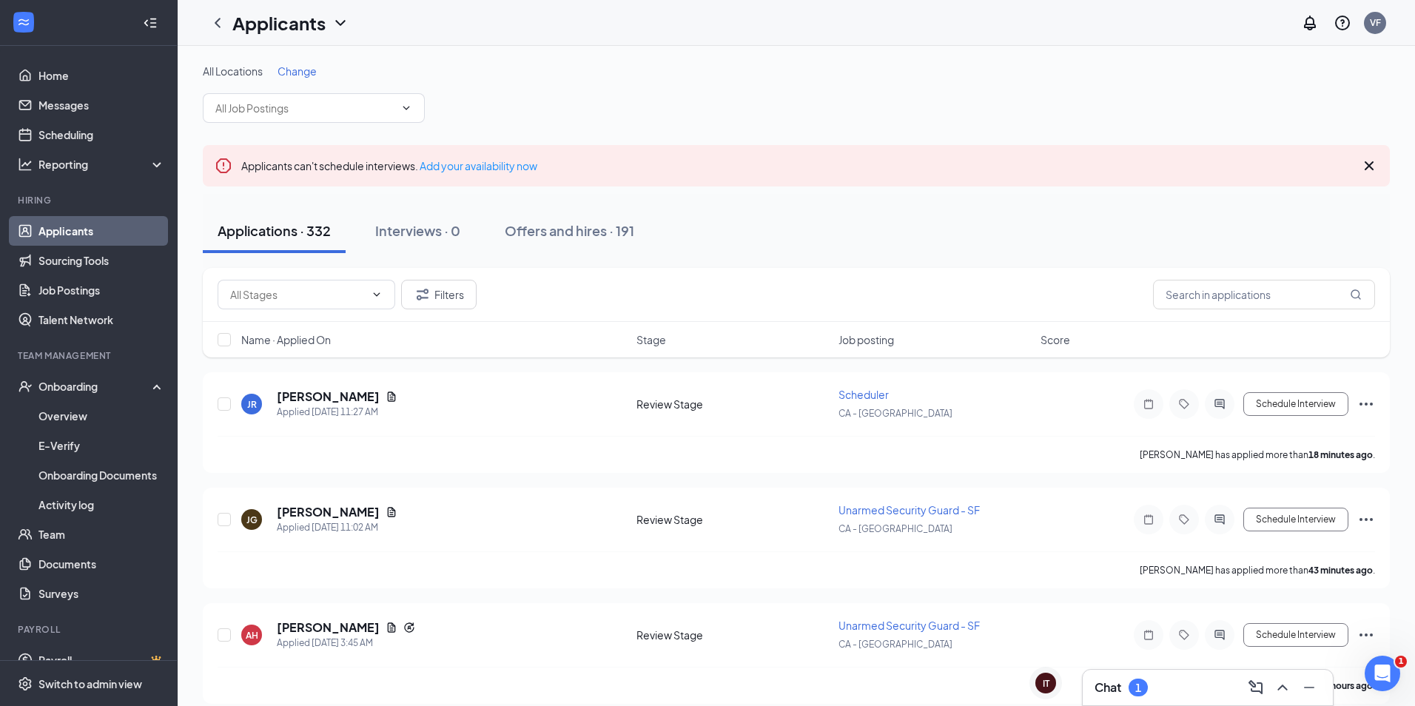
click at [1059, 237] on div "Applications · 332 Interviews · 0 Offers and hires · 191" at bounding box center [796, 231] width 1187 height 44
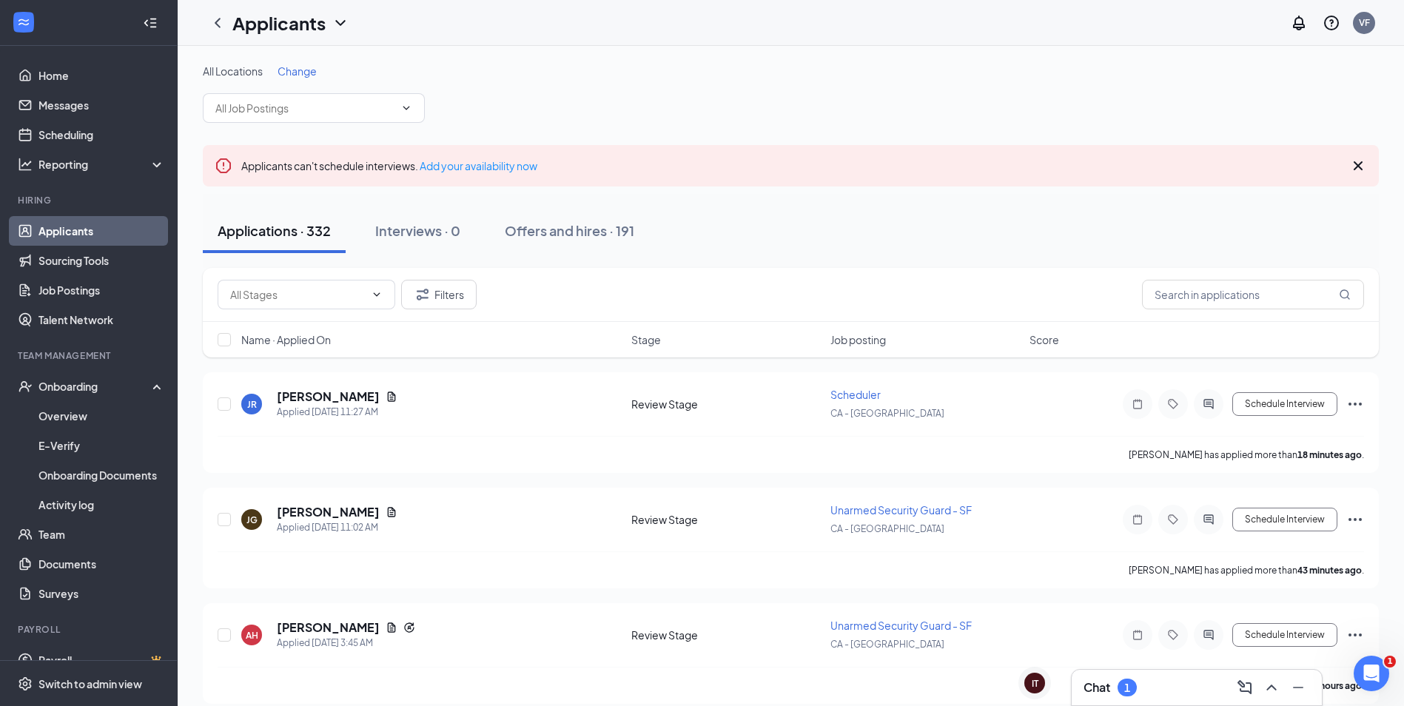
click at [1165, 704] on div "Chat 1" at bounding box center [1196, 688] width 250 height 36
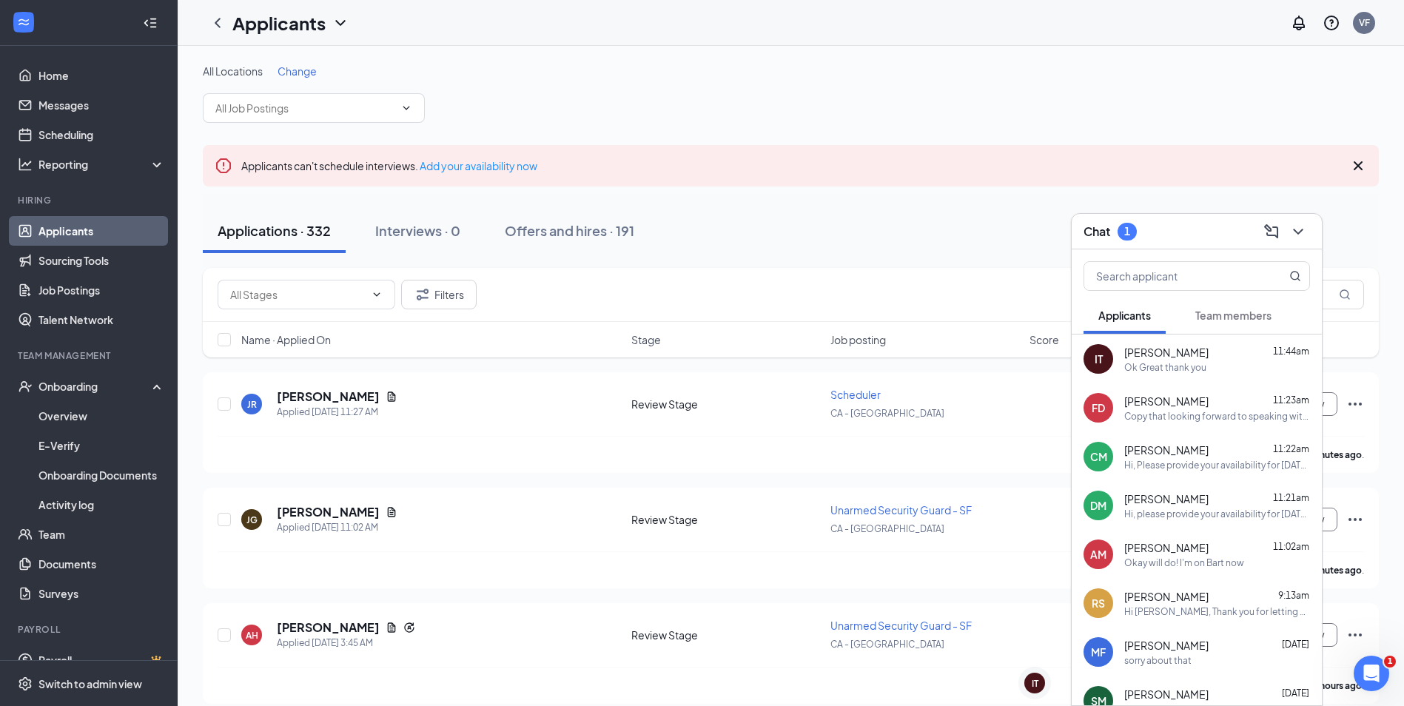
click at [1239, 312] on span "Team members" at bounding box center [1233, 315] width 76 height 13
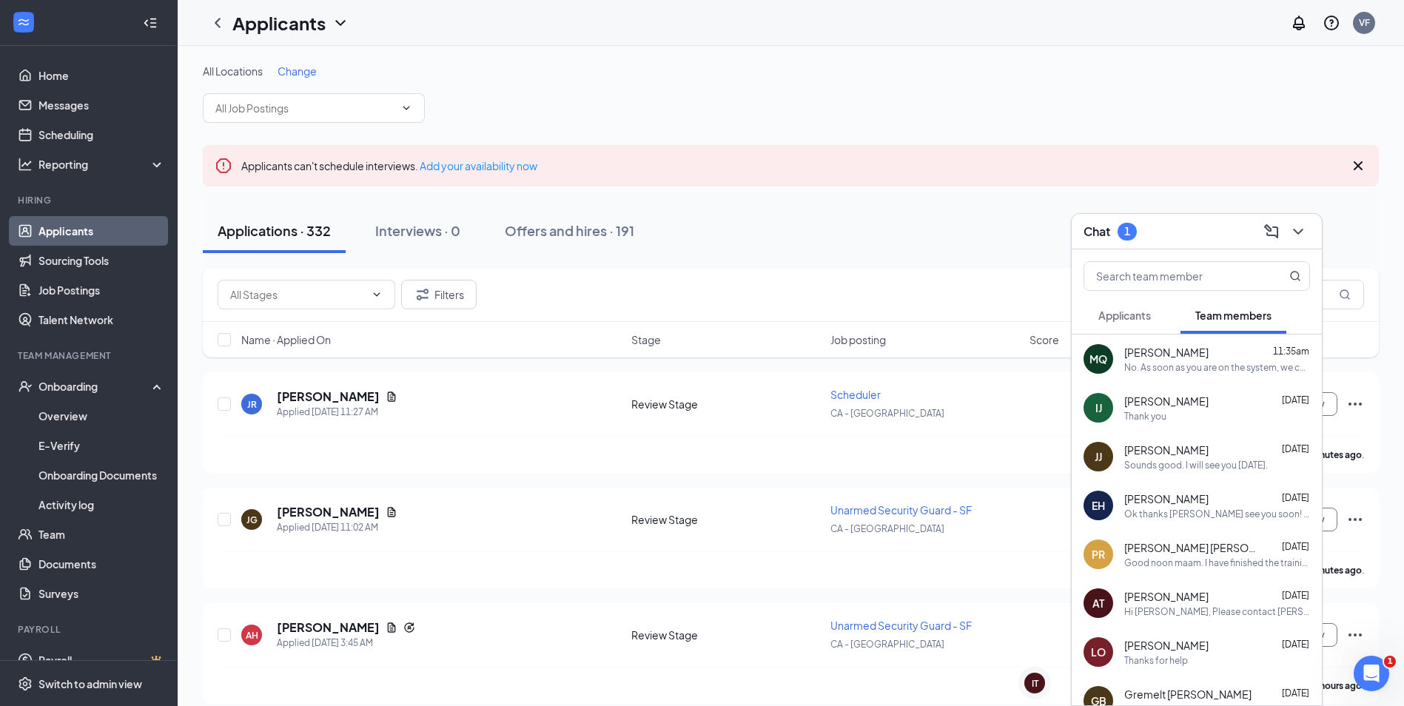
click at [1239, 346] on div "Manar Qaadoun 11:35am" at bounding box center [1217, 352] width 186 height 15
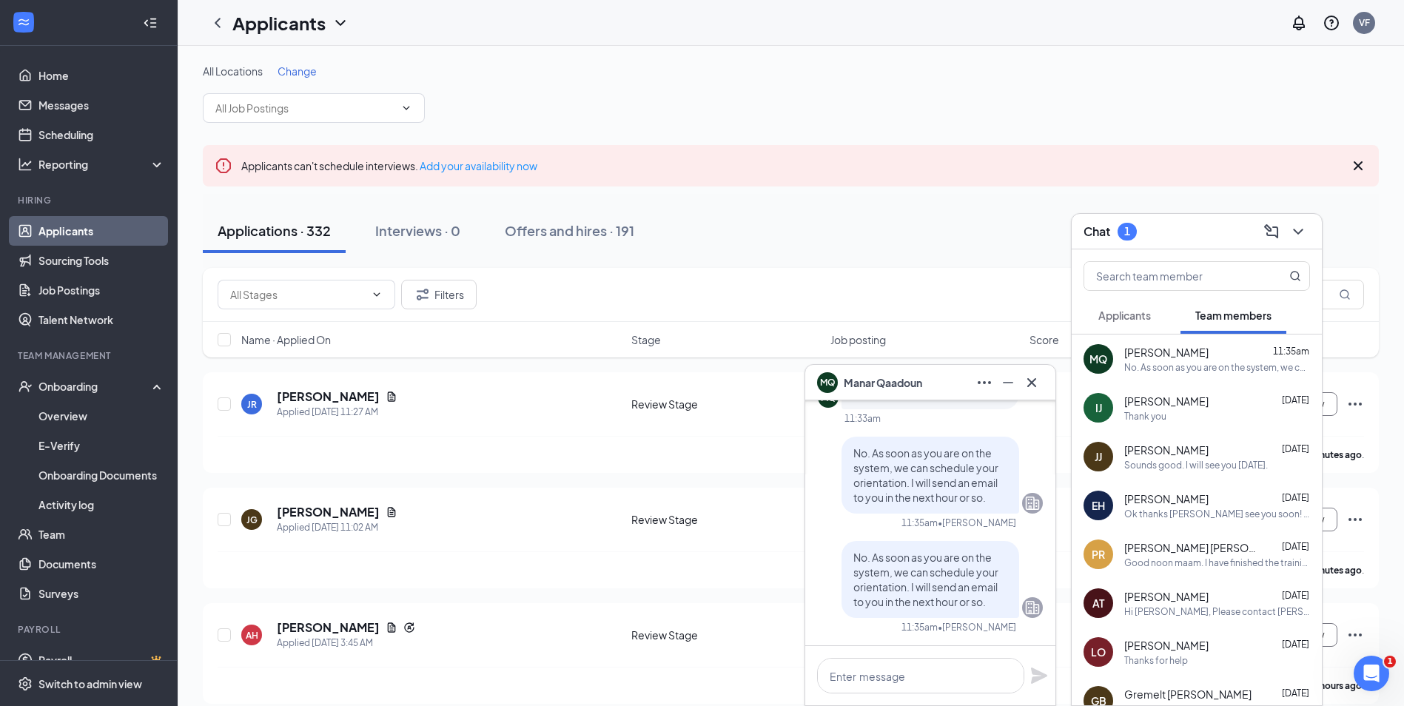
click at [905, 381] on span "Manar Qaadoun" at bounding box center [883, 382] width 78 height 16
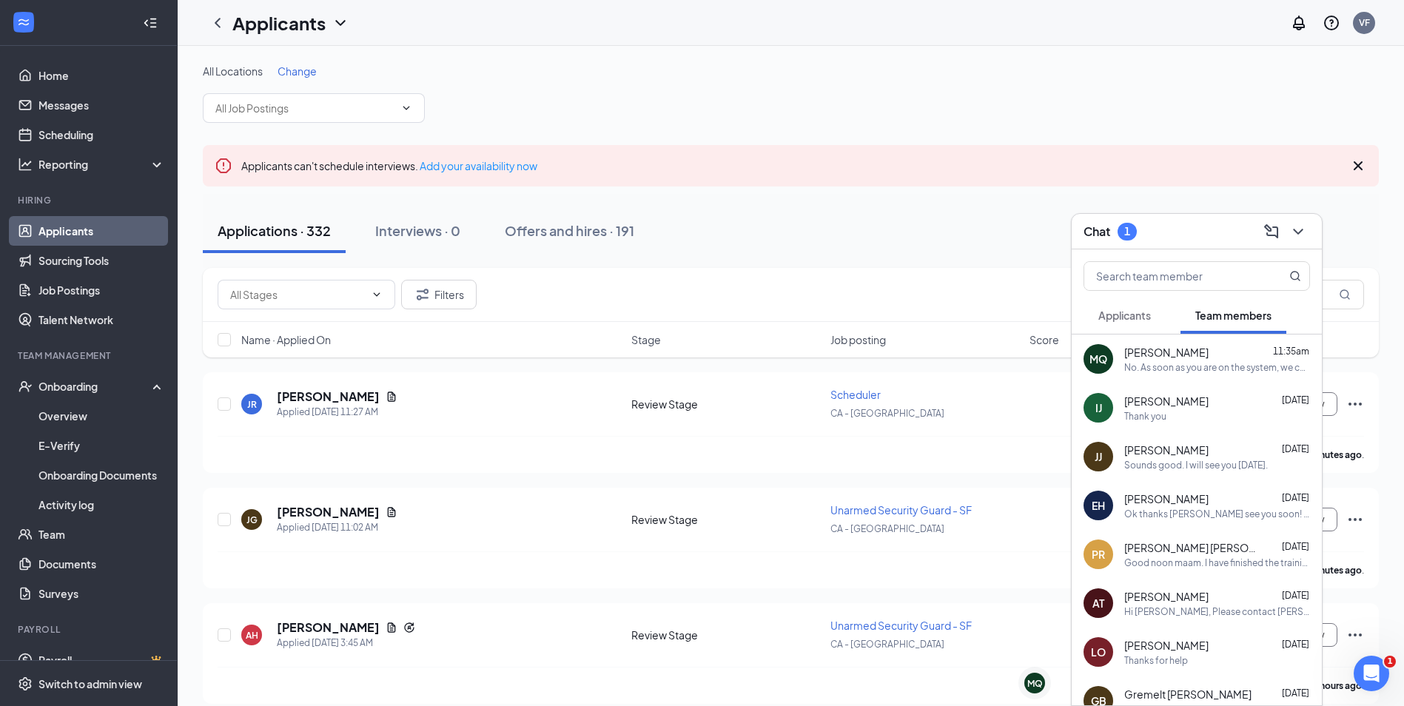
click at [1125, 310] on span "Applicants" at bounding box center [1124, 315] width 53 height 13
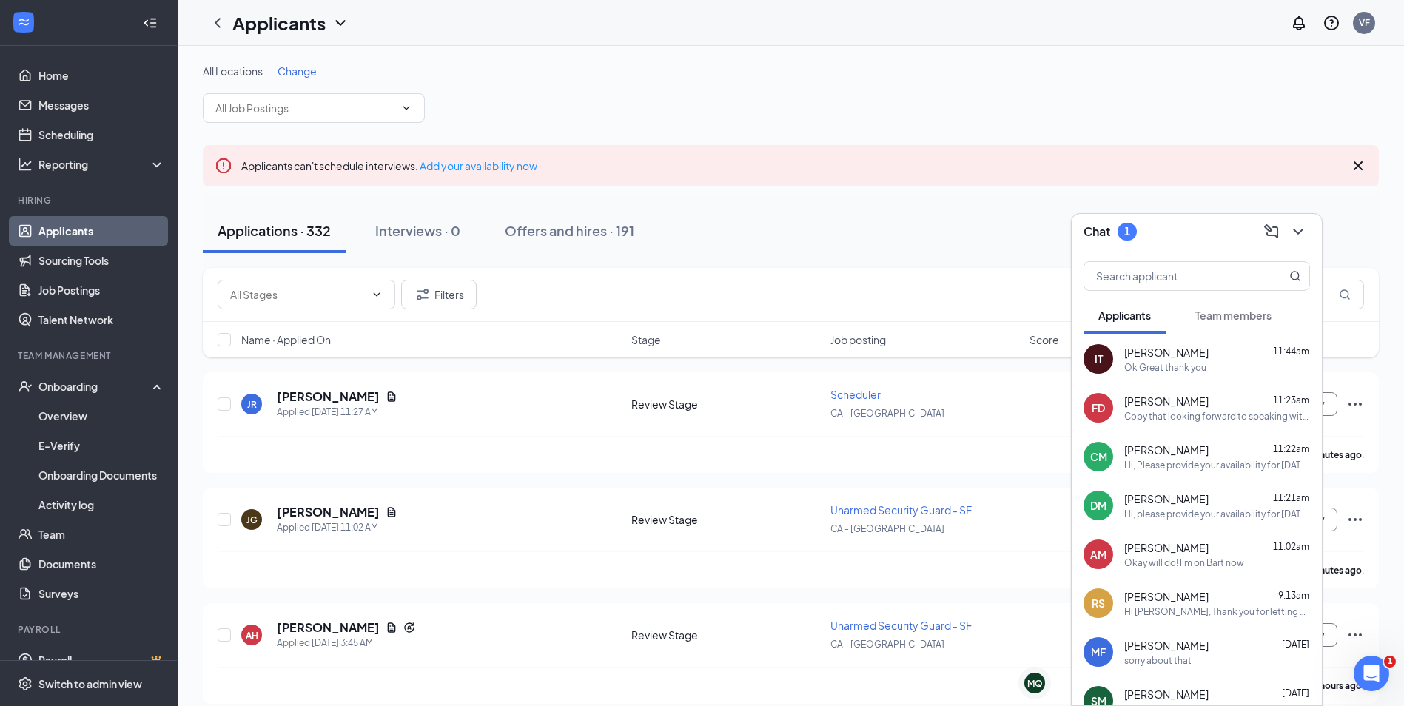
click at [1182, 246] on div "Chat 1" at bounding box center [1196, 232] width 250 height 36
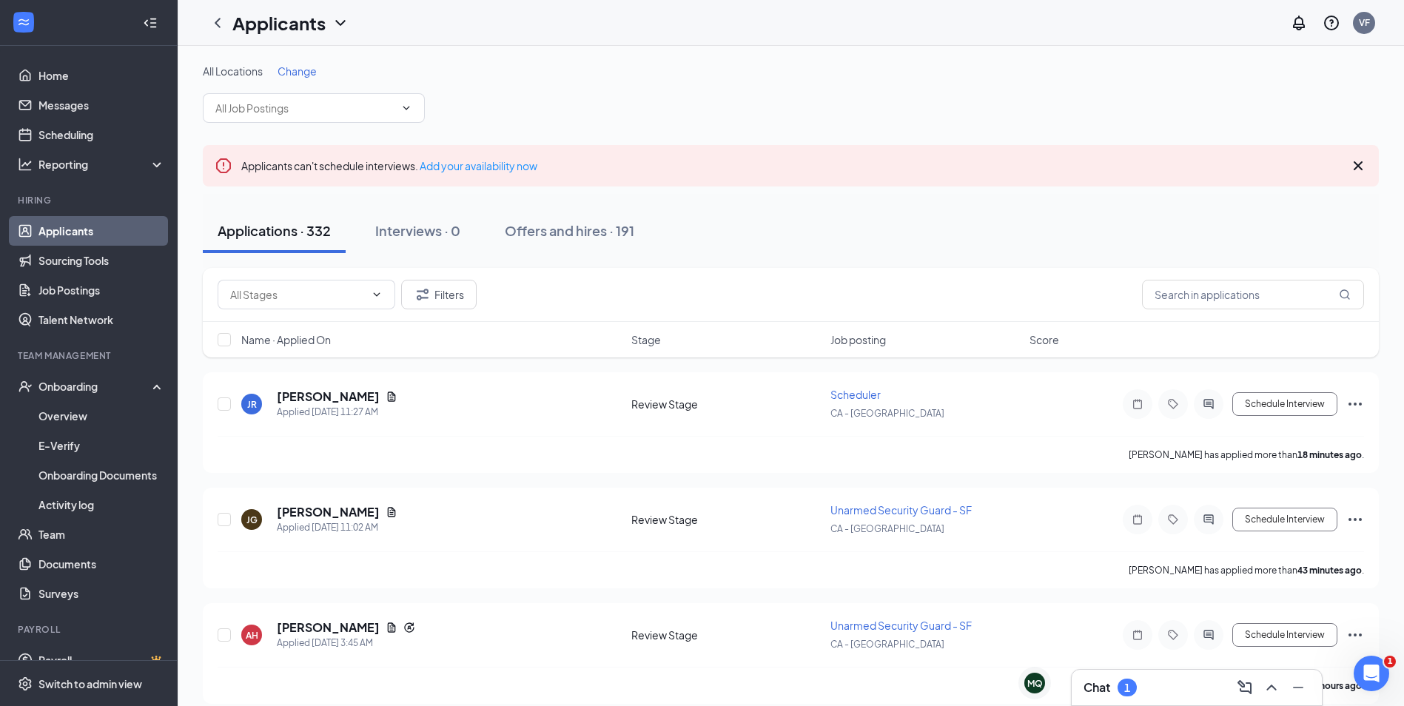
click at [931, 249] on div "Applications · 332 Interviews · 0 Offers and hires · 191" at bounding box center [791, 231] width 1176 height 44
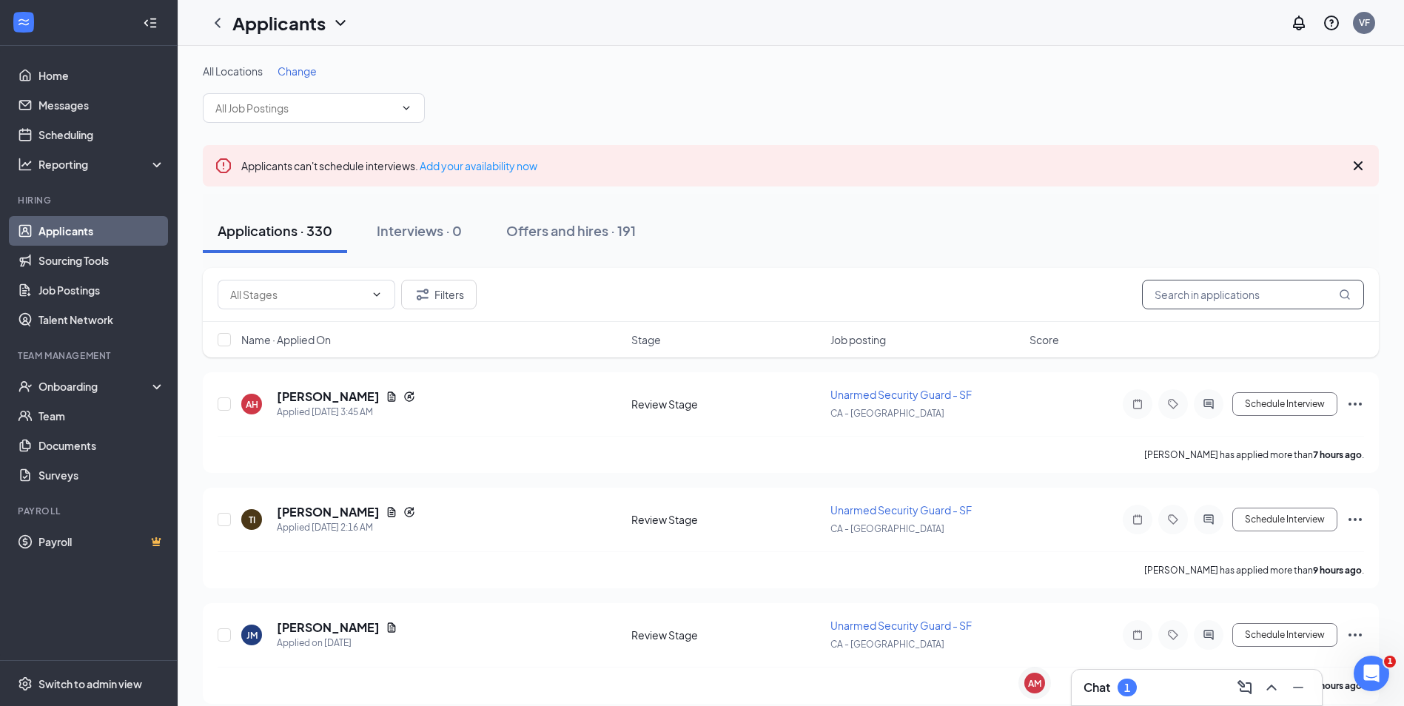
click at [1244, 292] on input "text" at bounding box center [1253, 295] width 222 height 30
type input "[PERSON_NAME]"
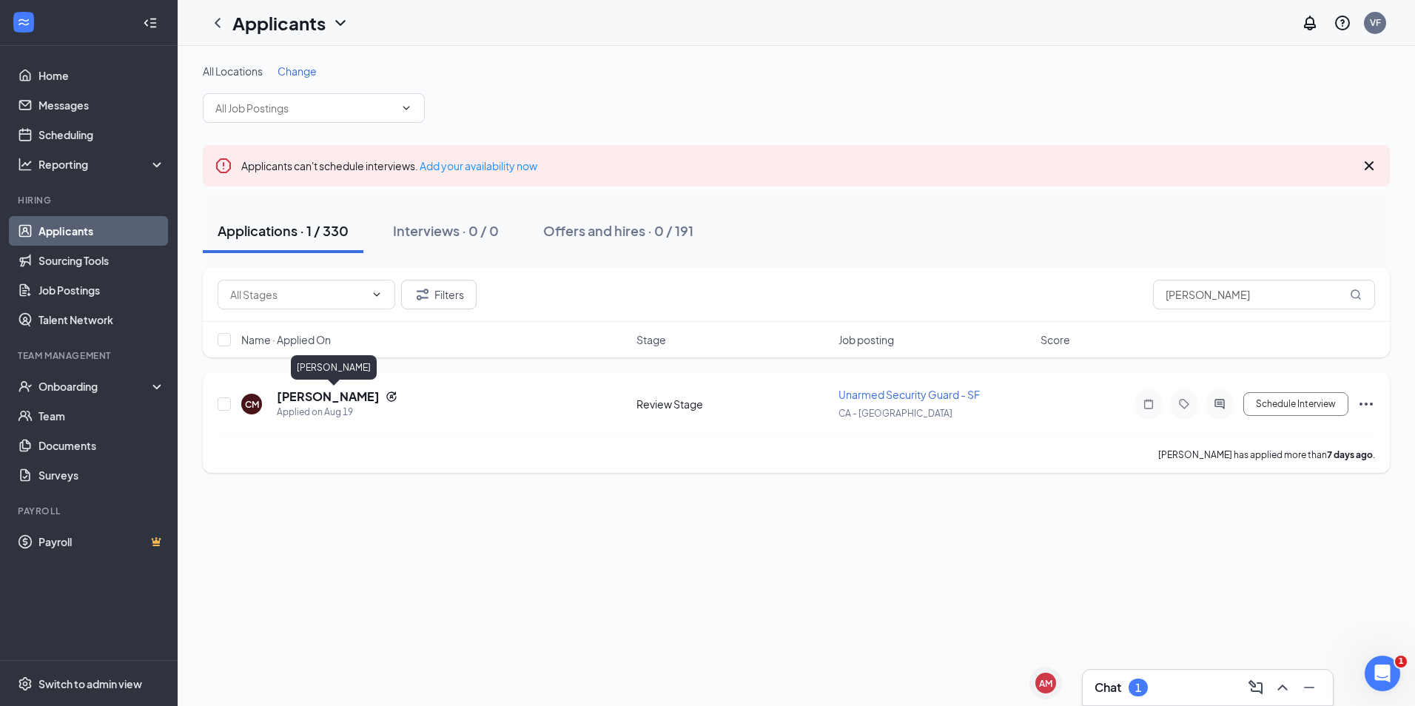
click at [380, 393] on h5 "[PERSON_NAME]" at bounding box center [328, 396] width 103 height 16
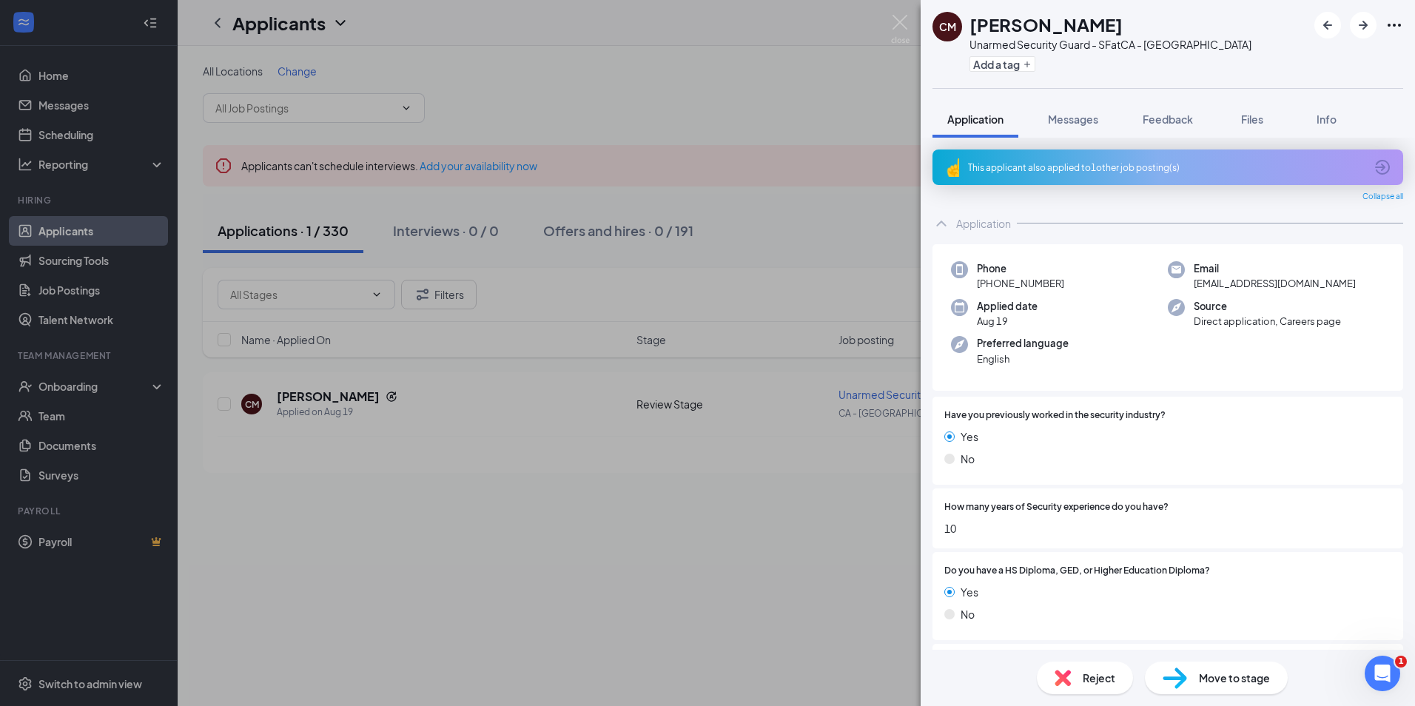
drag, startPoint x: 1058, startPoint y: 283, endPoint x: 993, endPoint y: 286, distance: 65.2
click at [993, 286] on div "Phone [PHONE_NUMBER]" at bounding box center [1059, 276] width 217 height 30
copy span "650) 255-5227"
click at [900, 33] on img at bounding box center [900, 29] width 18 height 29
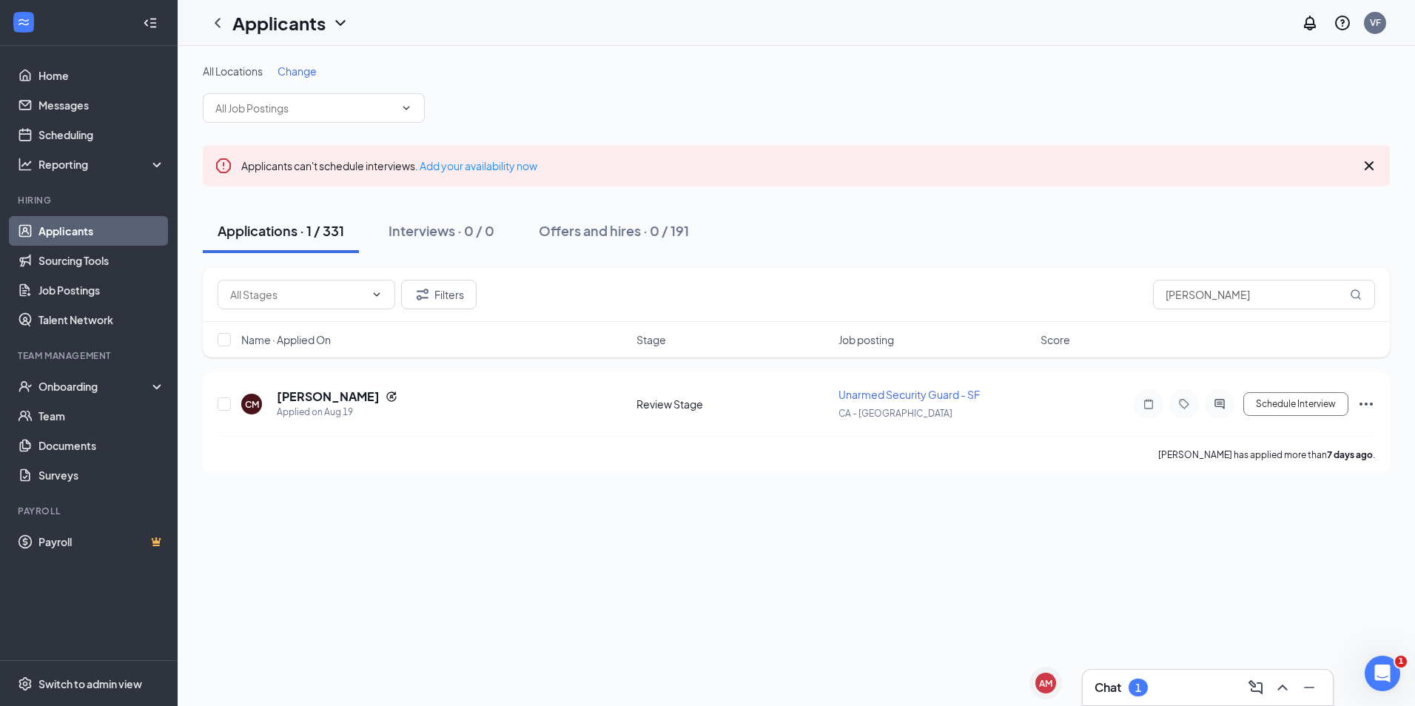
click at [1159, 689] on div "Chat 1" at bounding box center [1207, 688] width 226 height 24
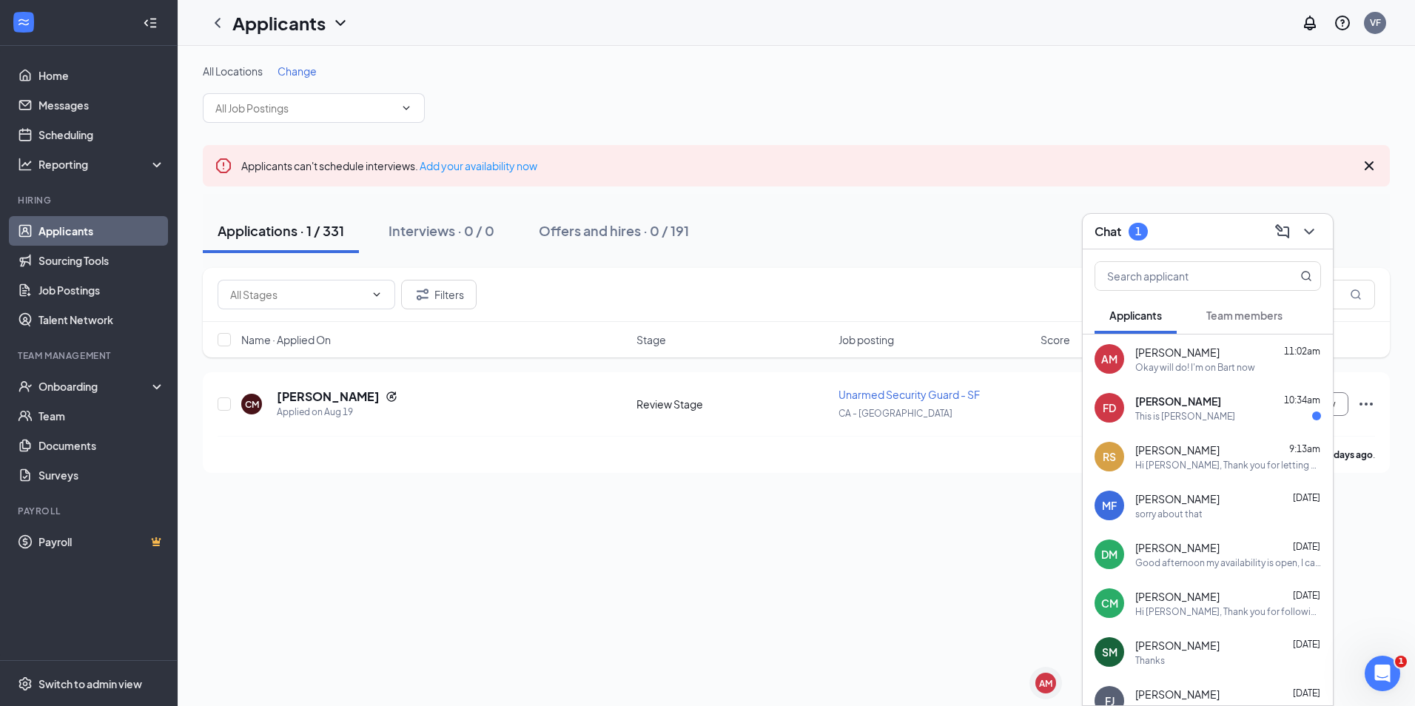
click at [1176, 229] on div "Chat 1" at bounding box center [1207, 231] width 226 height 23
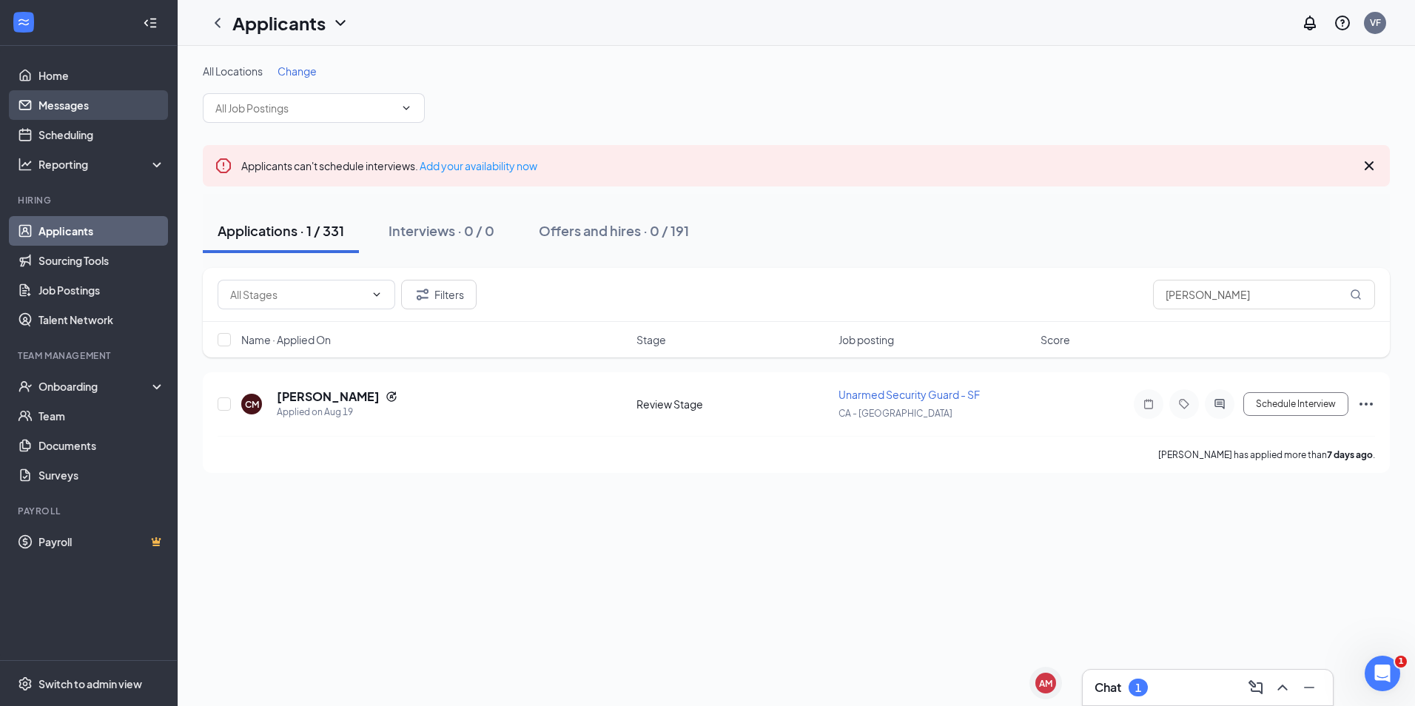
click at [112, 93] on link "Messages" at bounding box center [101, 105] width 127 height 30
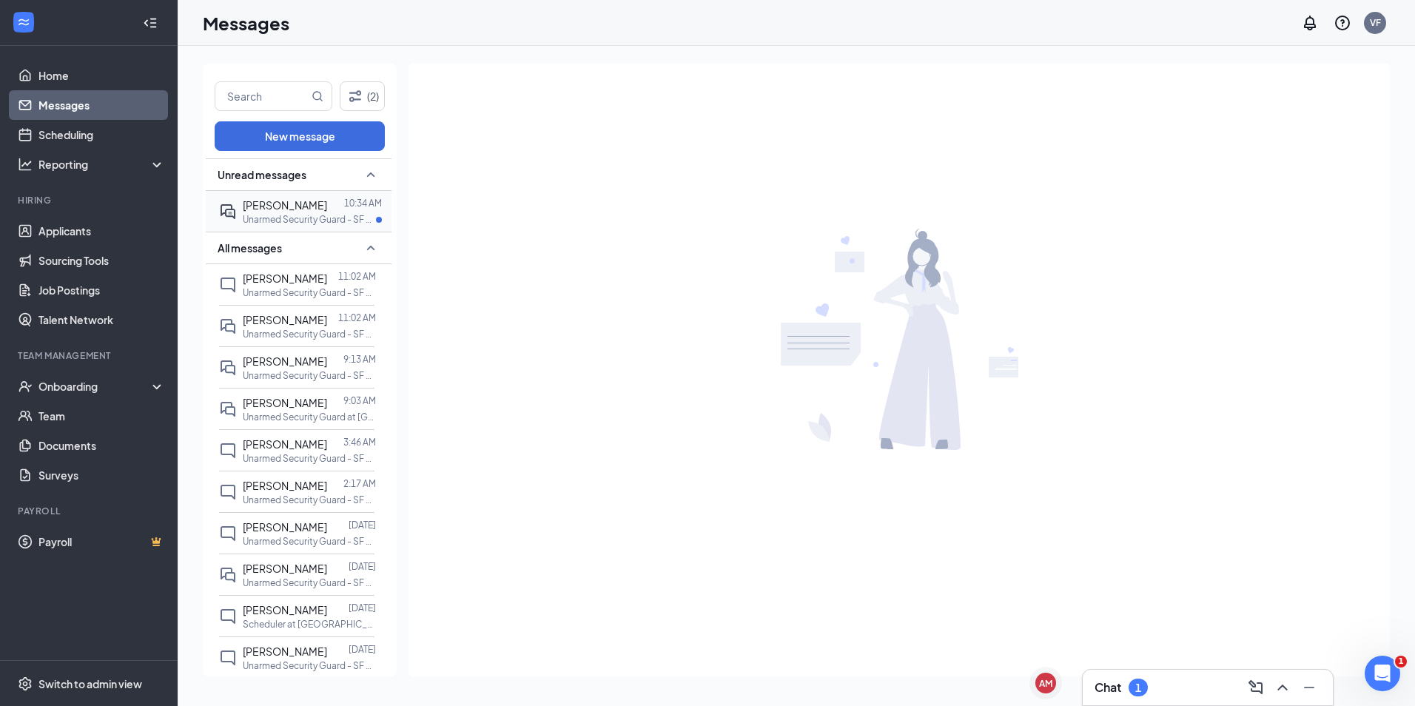
click at [302, 217] on p "Unarmed Security Guard - SF at CA - [GEOGRAPHIC_DATA]" at bounding box center [309, 219] width 133 height 13
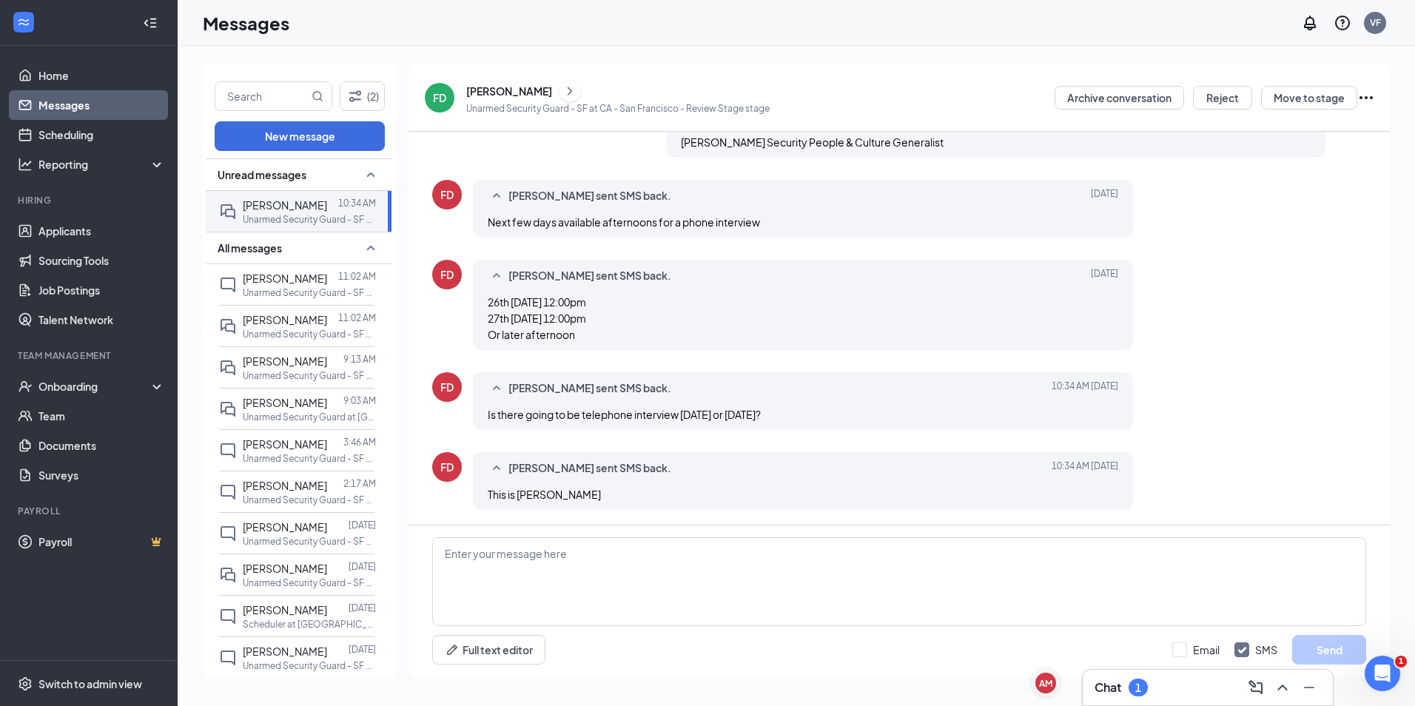
scroll to position [322, 0]
click at [473, 568] on textarea at bounding box center [899, 581] width 934 height 89
paste textarea "Hi, Thanks for your response. I will call you <DATE> at <TIME> to discuss your …"
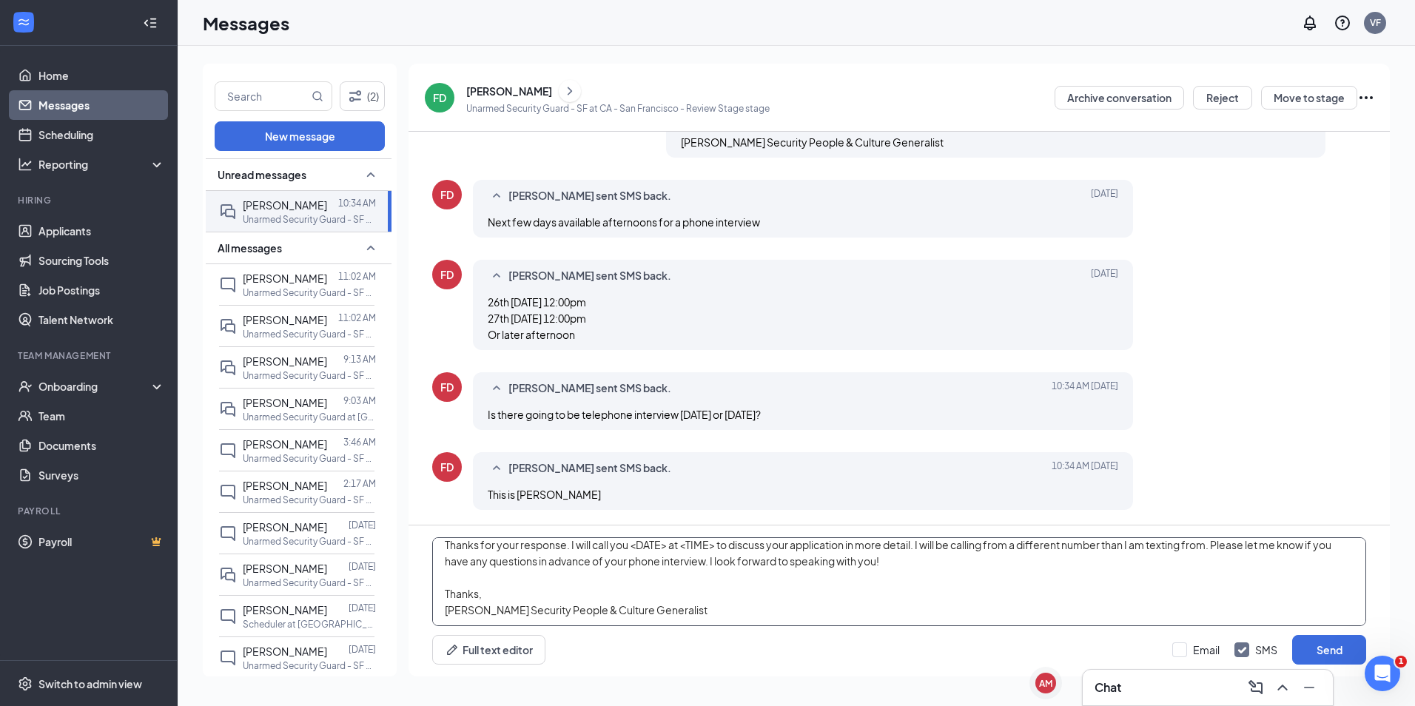
drag, startPoint x: 473, startPoint y: 568, endPoint x: 542, endPoint y: 572, distance: 68.9
click at [542, 572] on textarea "Hi, Thanks for your response. I will call you <DATE> at <TIME> to discuss your …" at bounding box center [899, 581] width 934 height 89
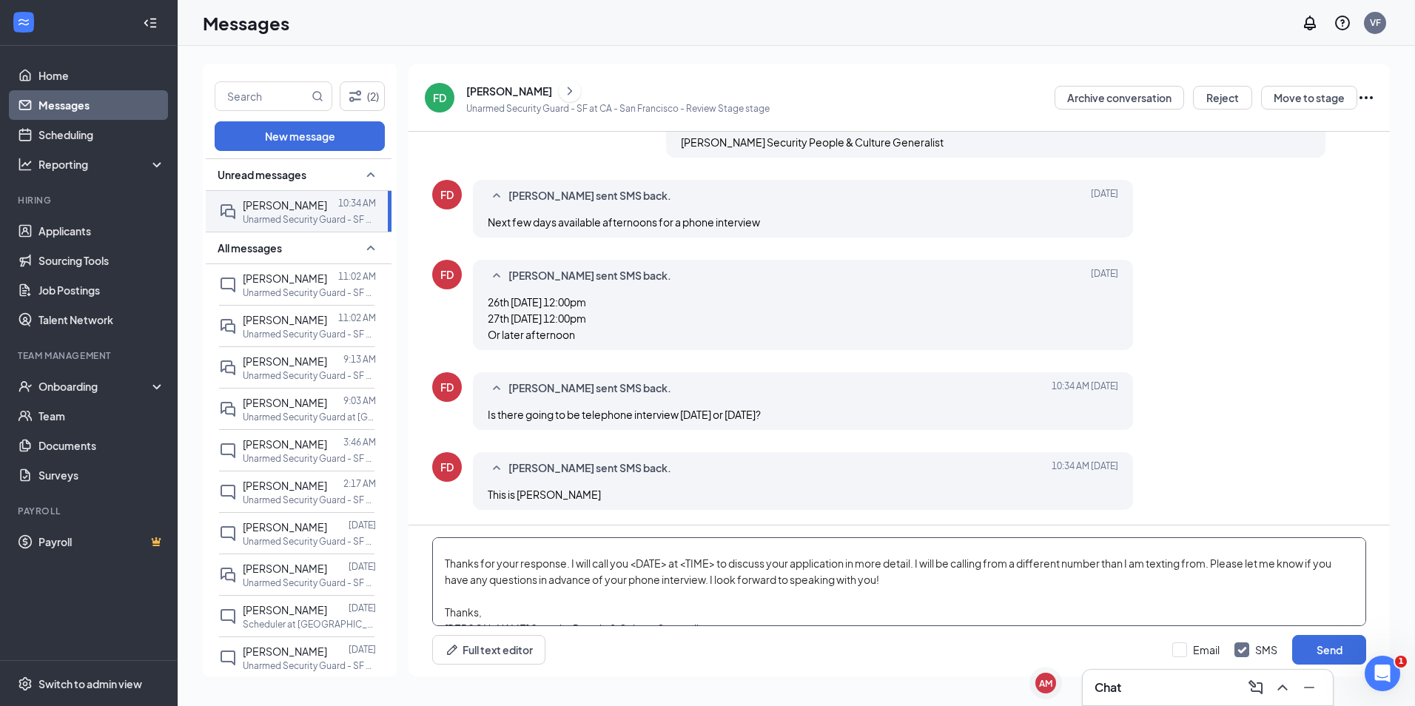
scroll to position [0, 0]
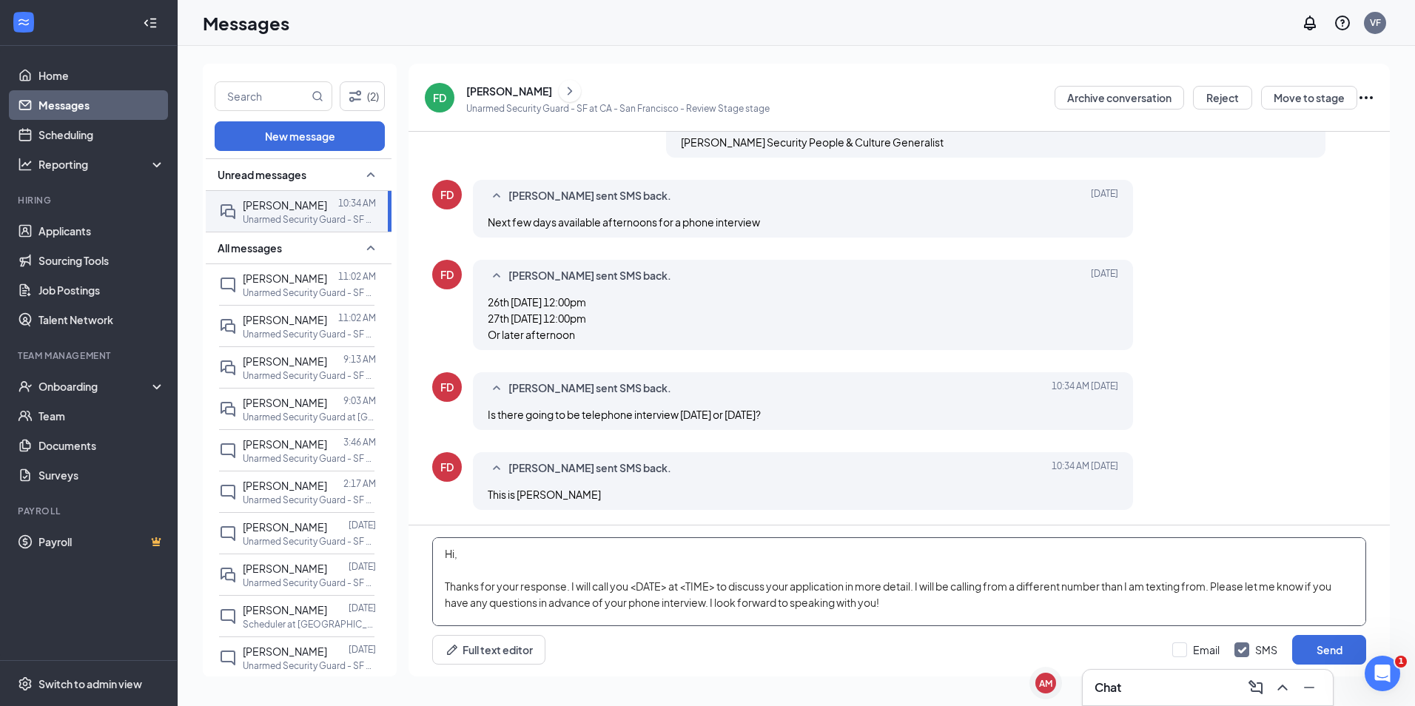
drag, startPoint x: 716, startPoint y: 584, endPoint x: 630, endPoint y: 587, distance: 85.9
click at [630, 587] on textarea "Hi, Thanks for your response. I will call you <DATE> at <TIME> to discuss your …" at bounding box center [899, 581] width 934 height 89
type textarea "Hi, Thanks for your response. I will call you tomorrow, August 27, 2025 at 12:0…"
click at [1316, 654] on button "Send" at bounding box center [1329, 650] width 74 height 30
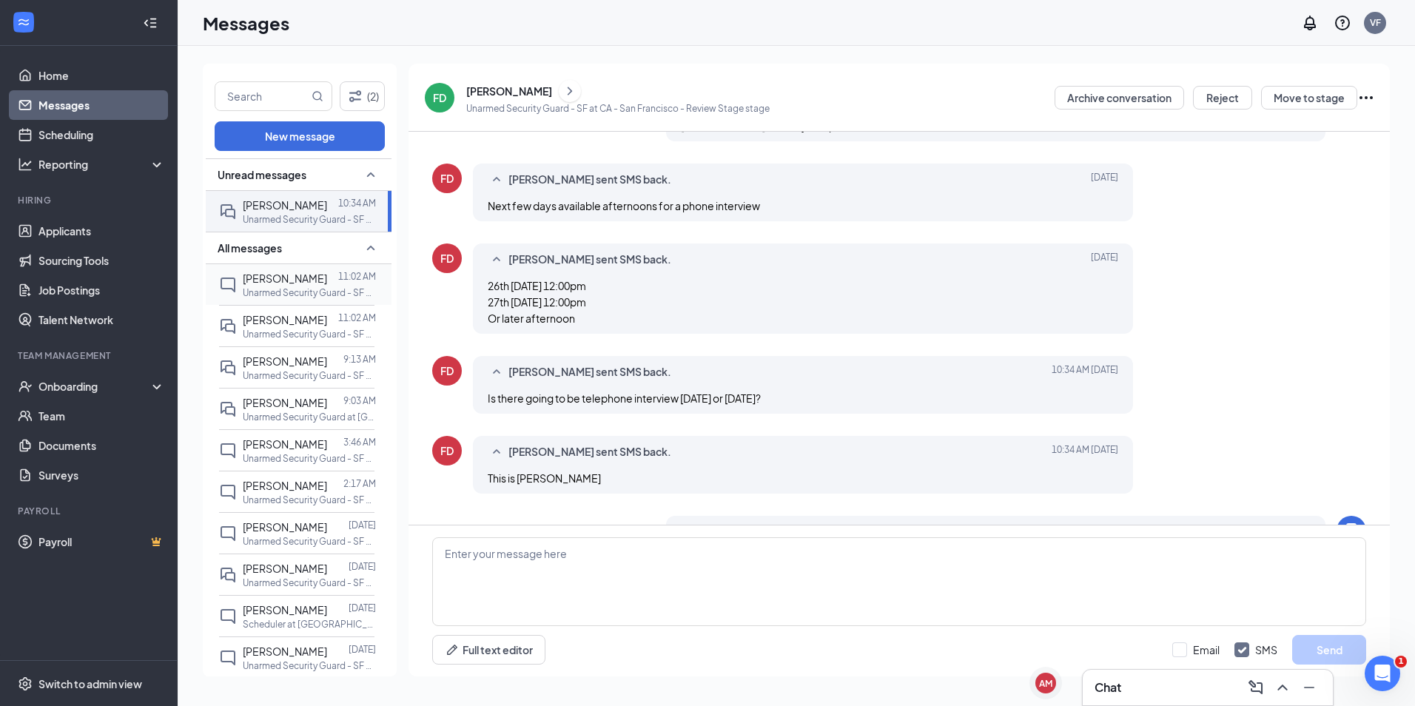
scroll to position [360, 0]
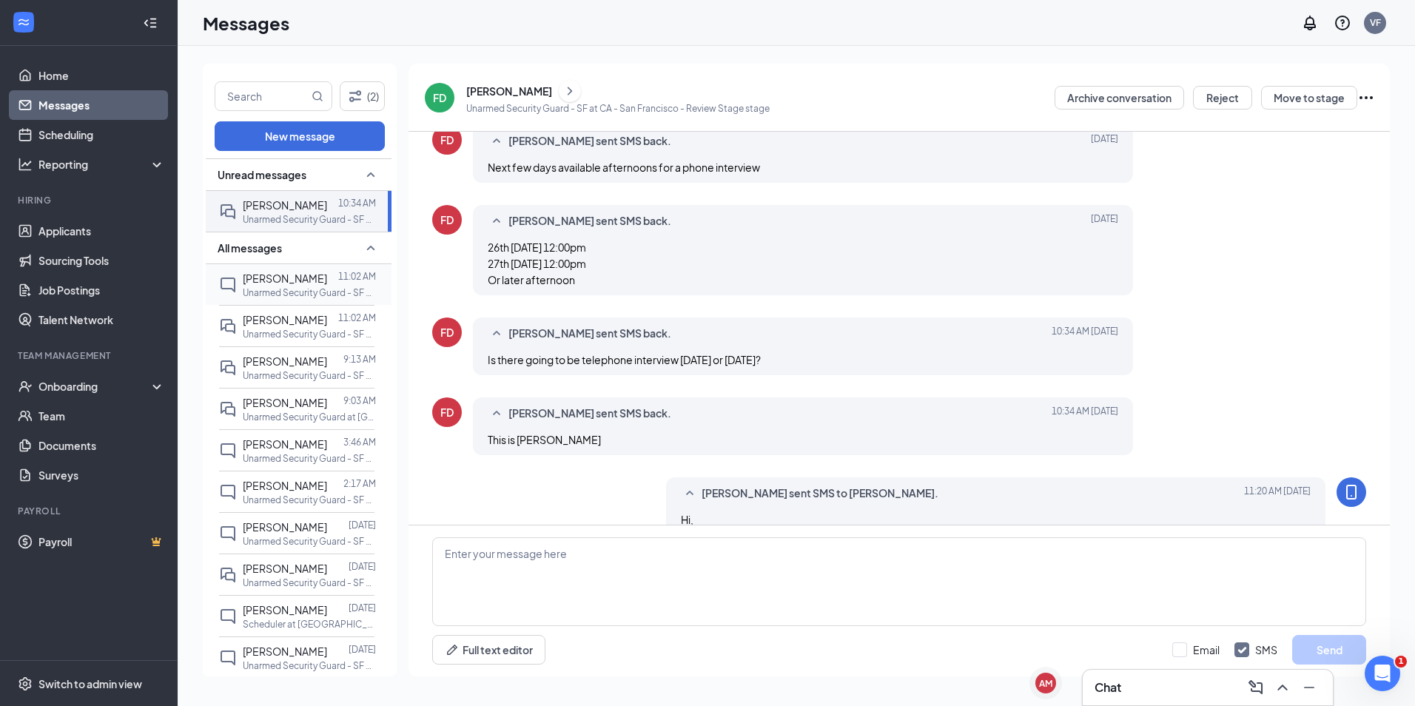
click at [284, 287] on p "Unarmed Security Guard - SF at CA - [GEOGRAPHIC_DATA]" at bounding box center [309, 292] width 133 height 13
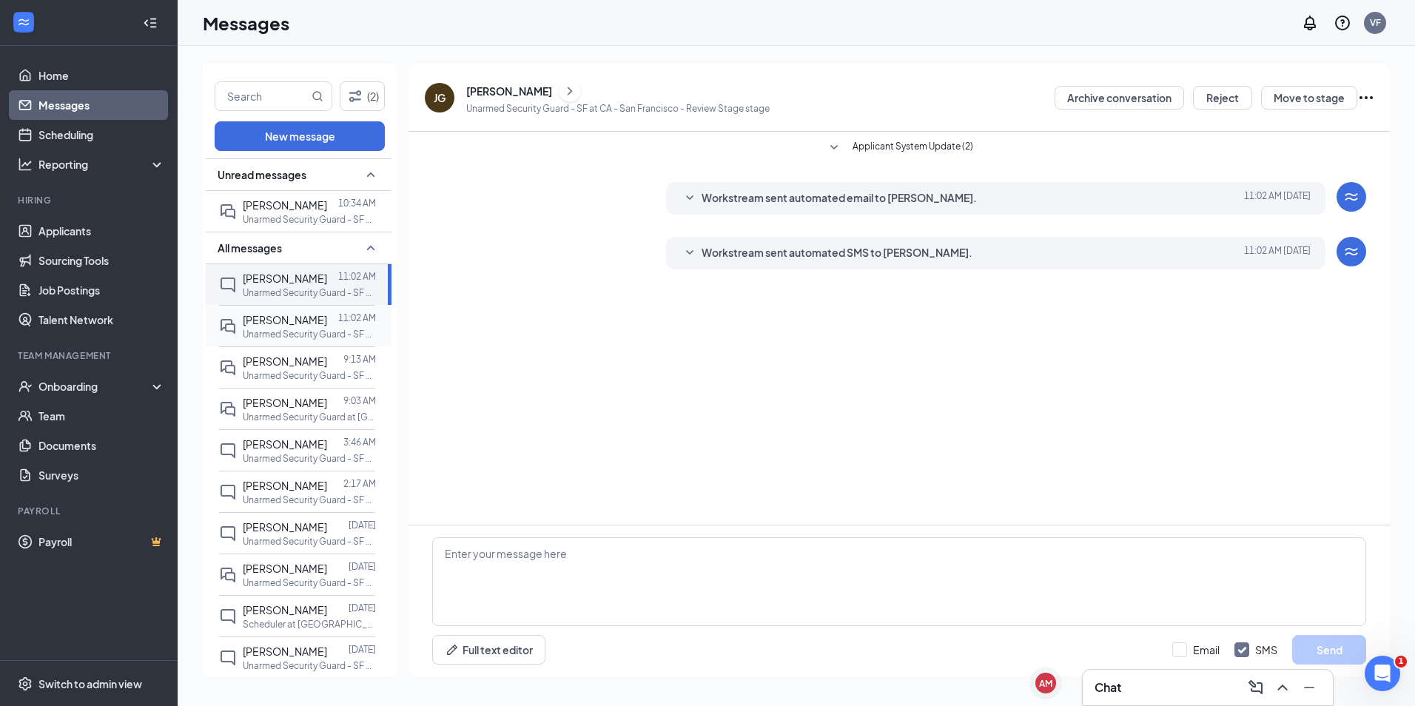
click at [294, 321] on span "[PERSON_NAME]" at bounding box center [285, 319] width 84 height 13
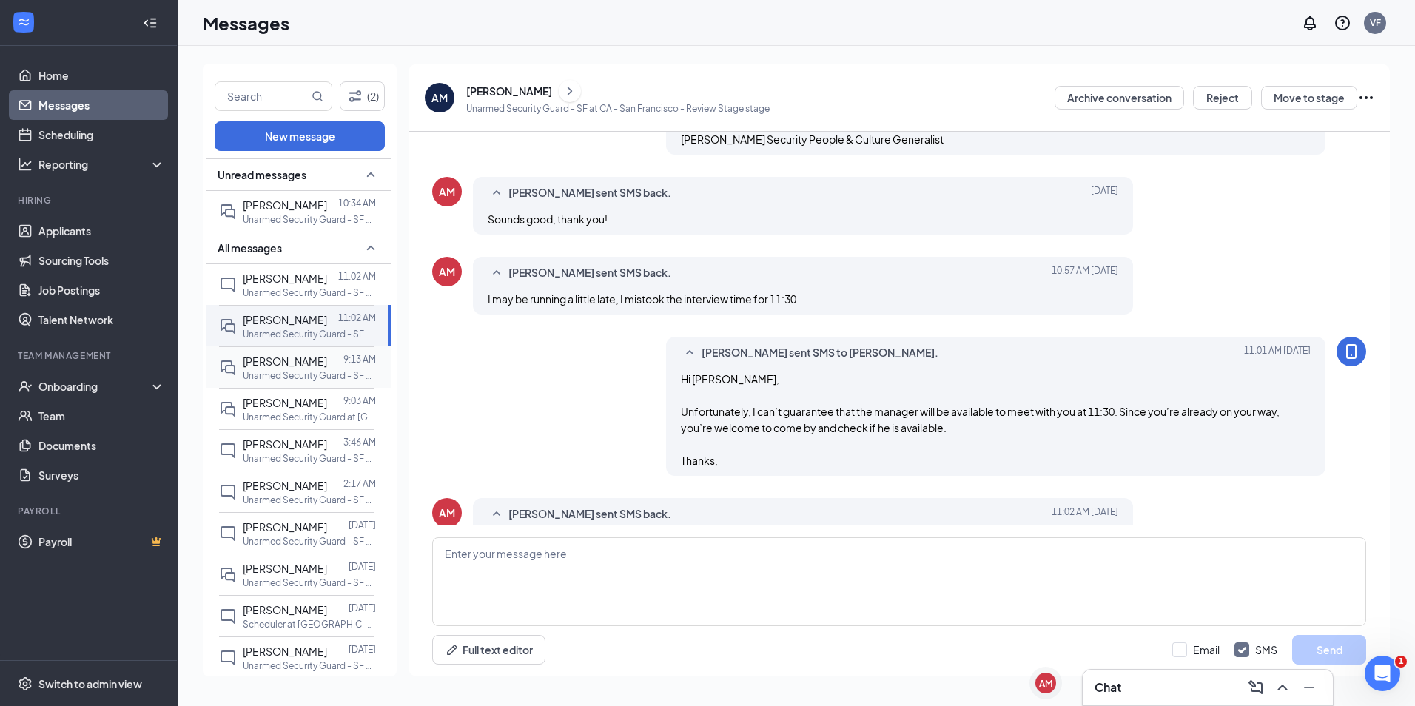
scroll to position [877, 0]
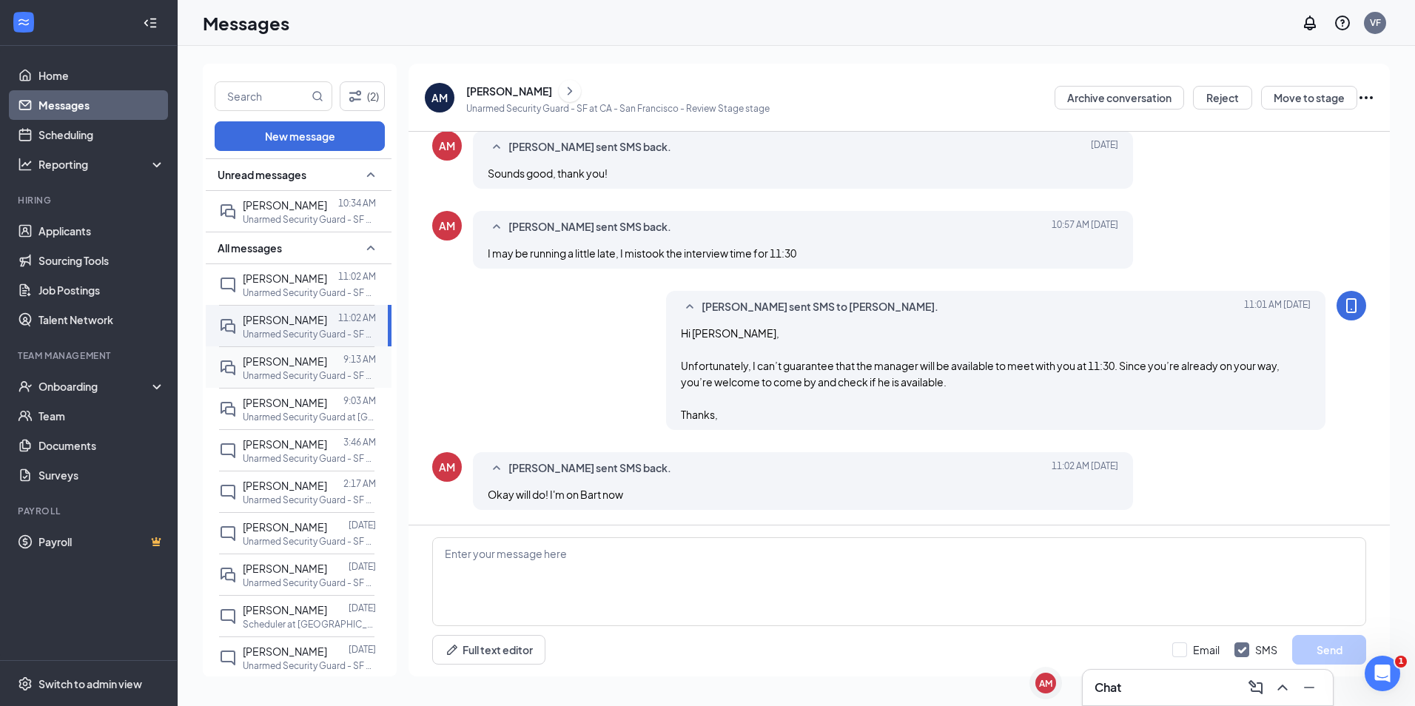
click at [275, 361] on span "[PERSON_NAME]" at bounding box center [285, 360] width 84 height 13
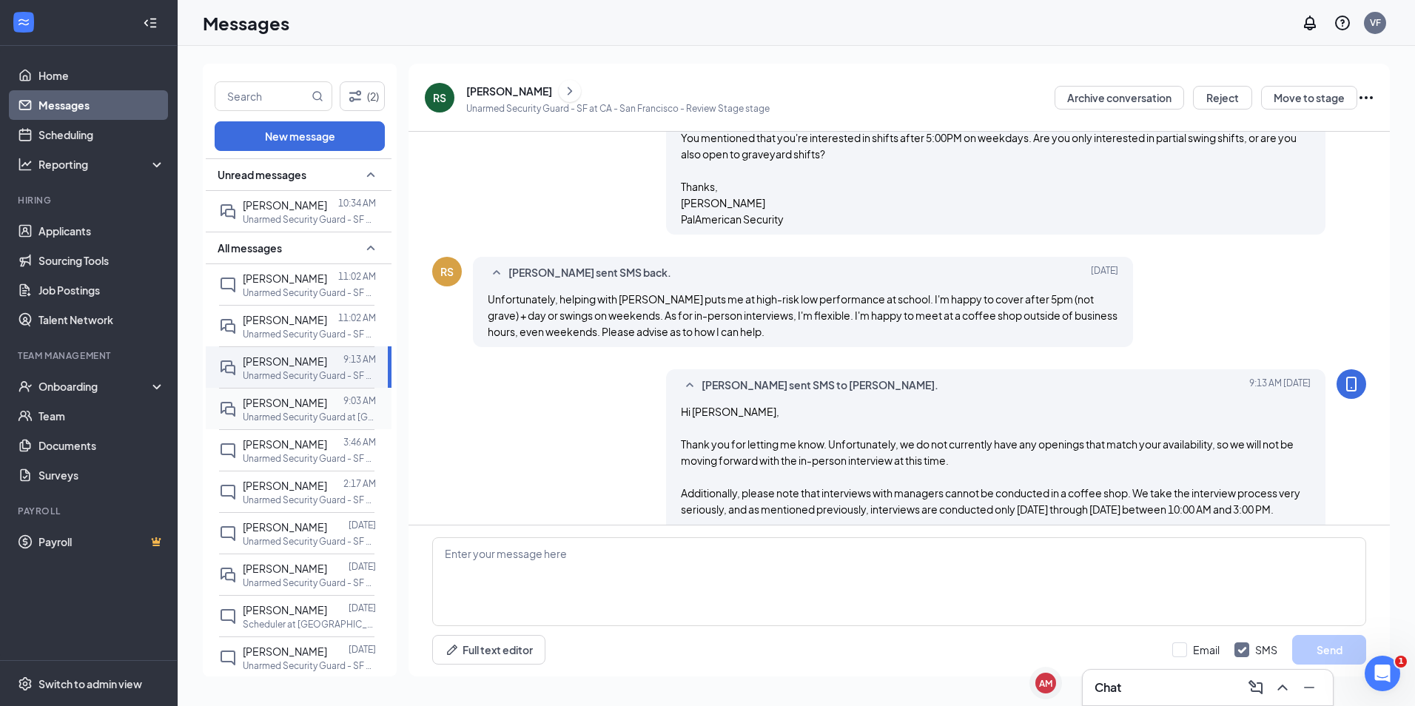
scroll to position [1170, 0]
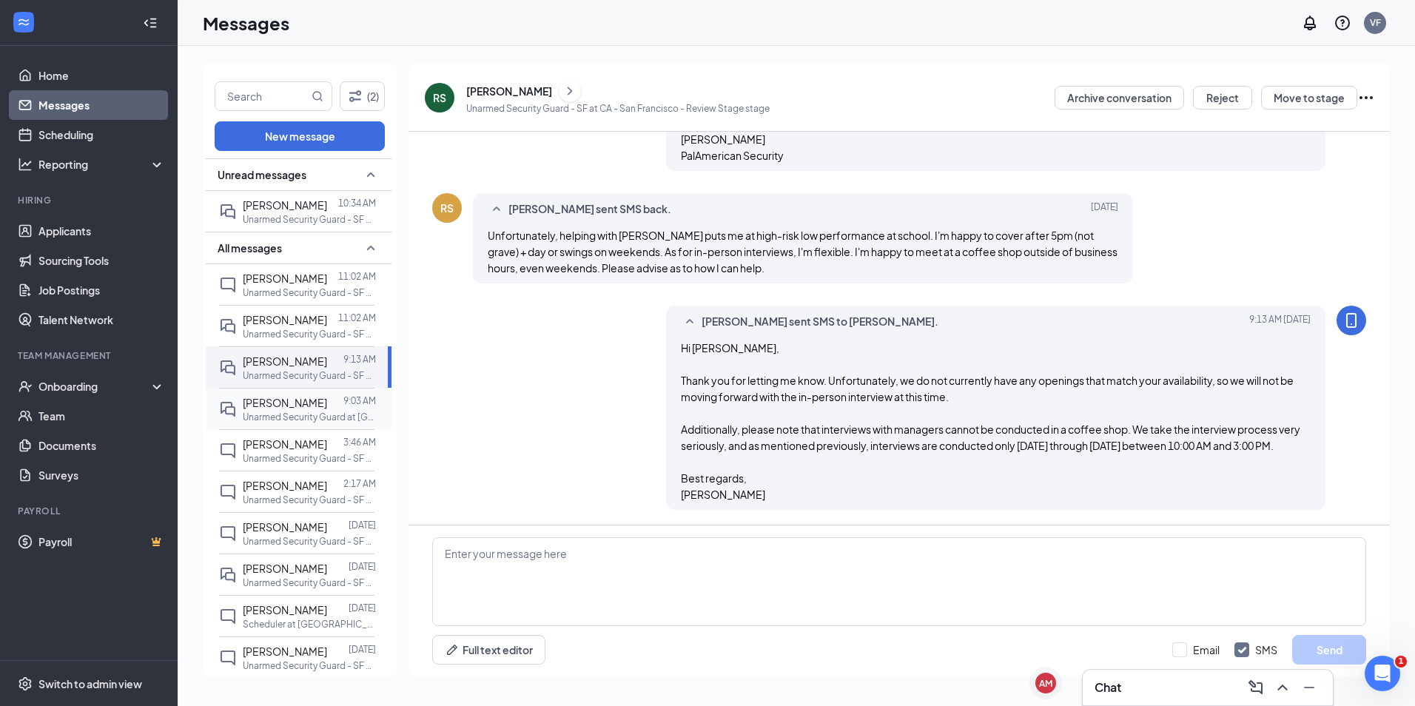
click at [286, 402] on span "[PERSON_NAME]" at bounding box center [285, 402] width 84 height 13
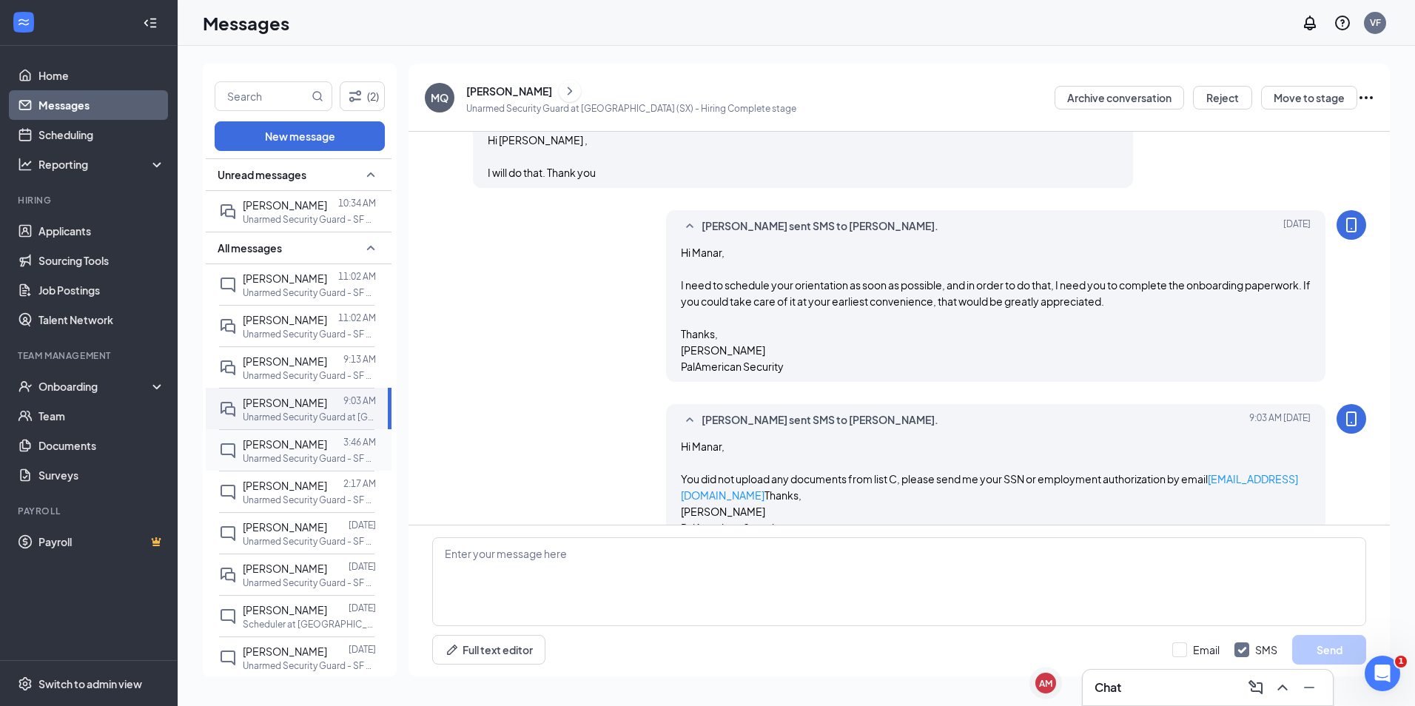
scroll to position [594, 0]
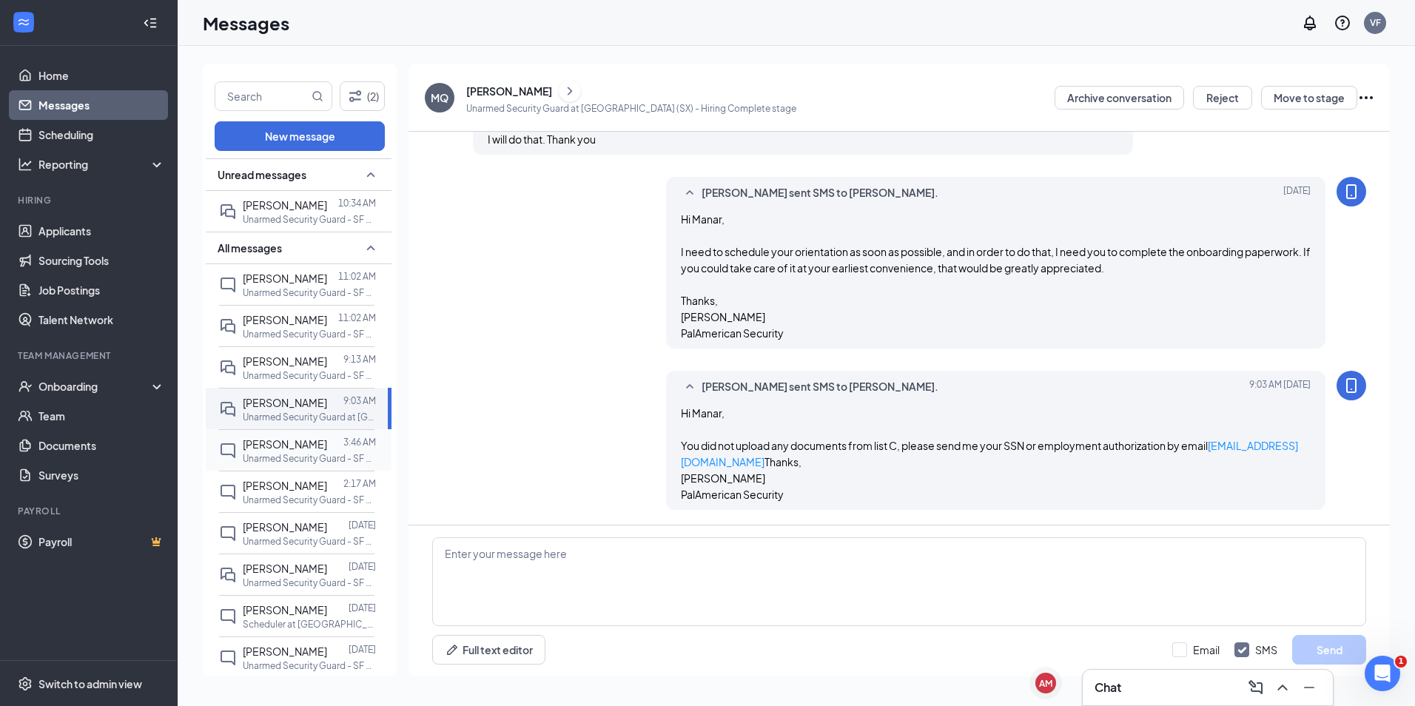
click at [297, 449] on span "[PERSON_NAME]" at bounding box center [285, 443] width 84 height 13
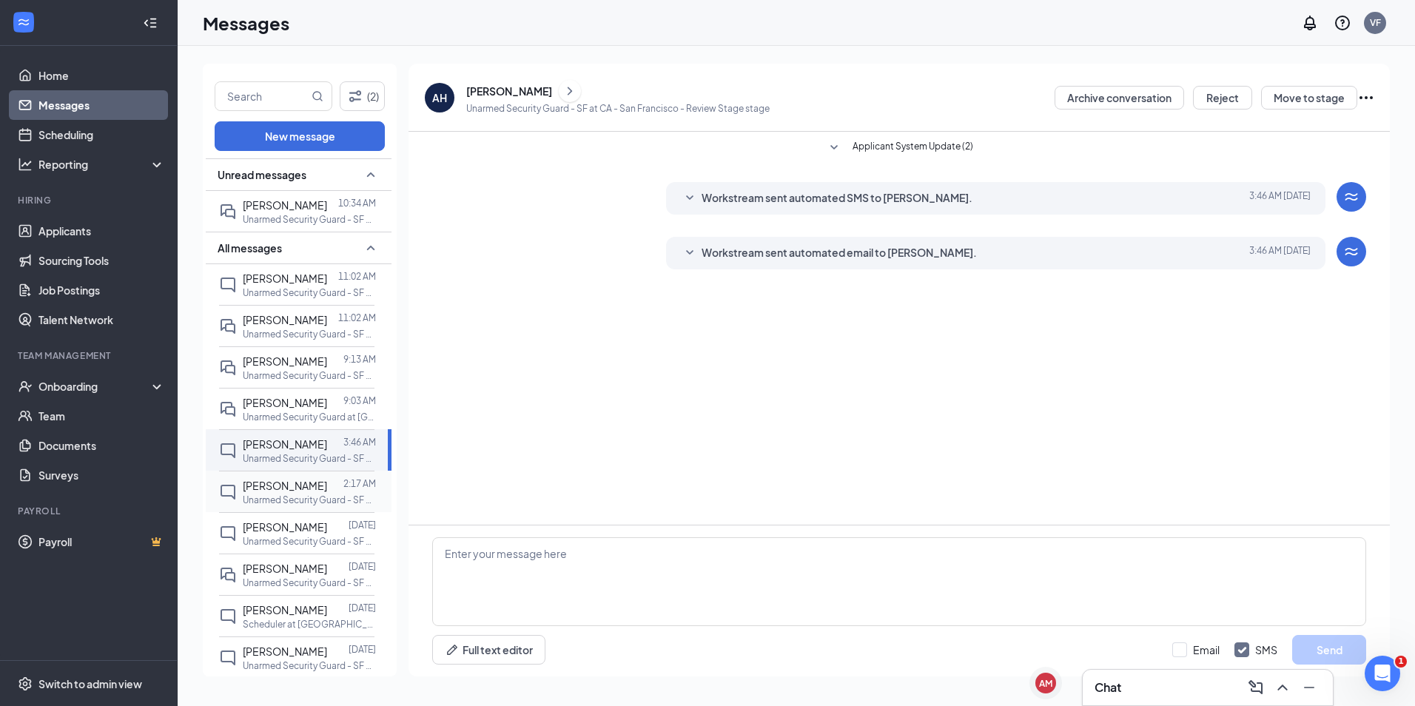
click at [297, 499] on p "Unarmed Security Guard - SF at CA - [GEOGRAPHIC_DATA]" at bounding box center [309, 500] width 133 height 13
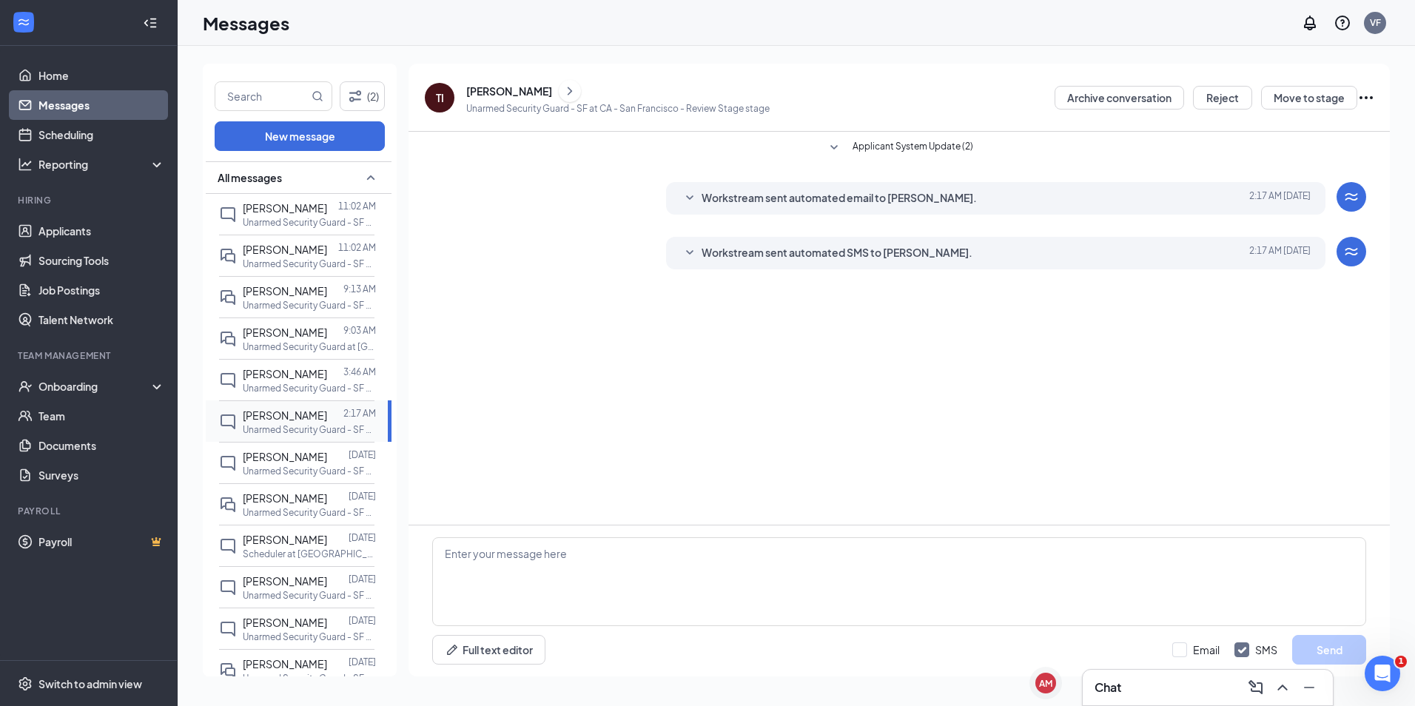
scroll to position [148, 0]
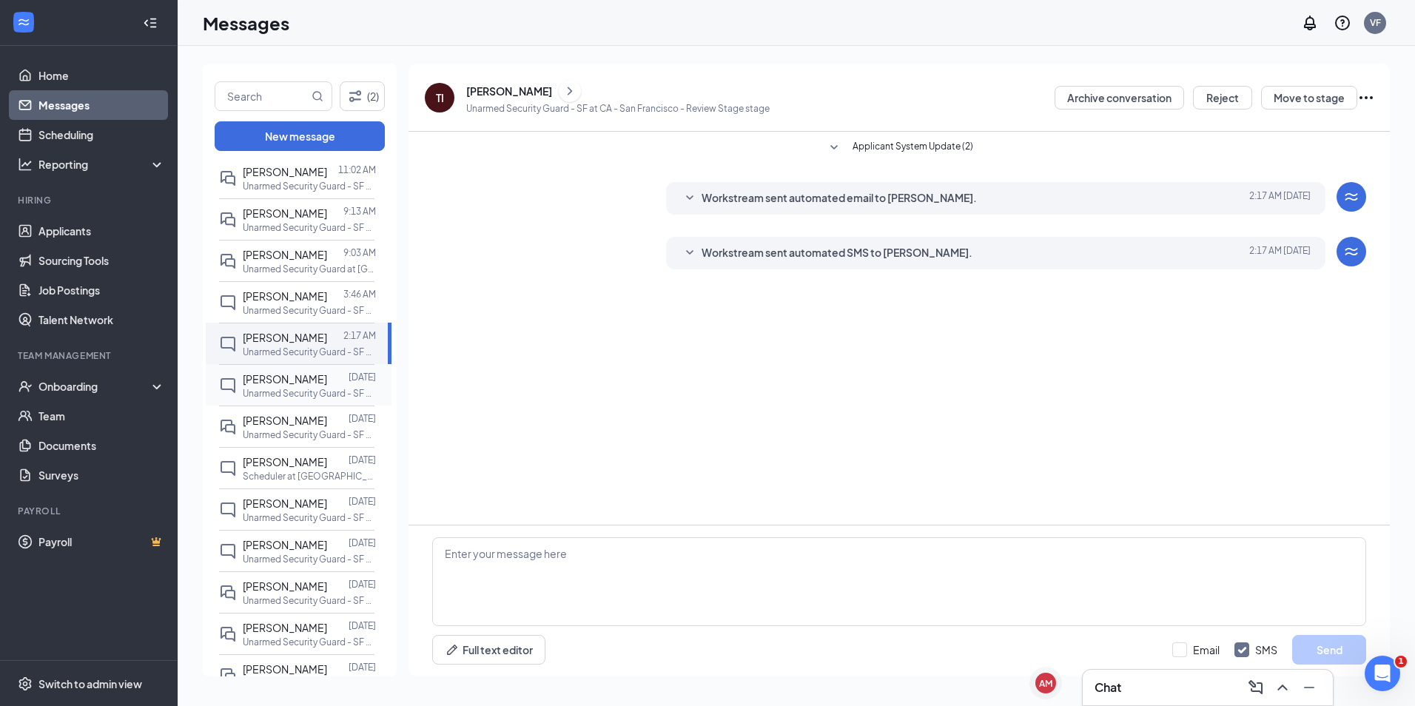
click at [312, 389] on p "Unarmed Security Guard - SF at CA - [GEOGRAPHIC_DATA]" at bounding box center [309, 393] width 133 height 13
click at [327, 422] on div at bounding box center [337, 420] width 21 height 16
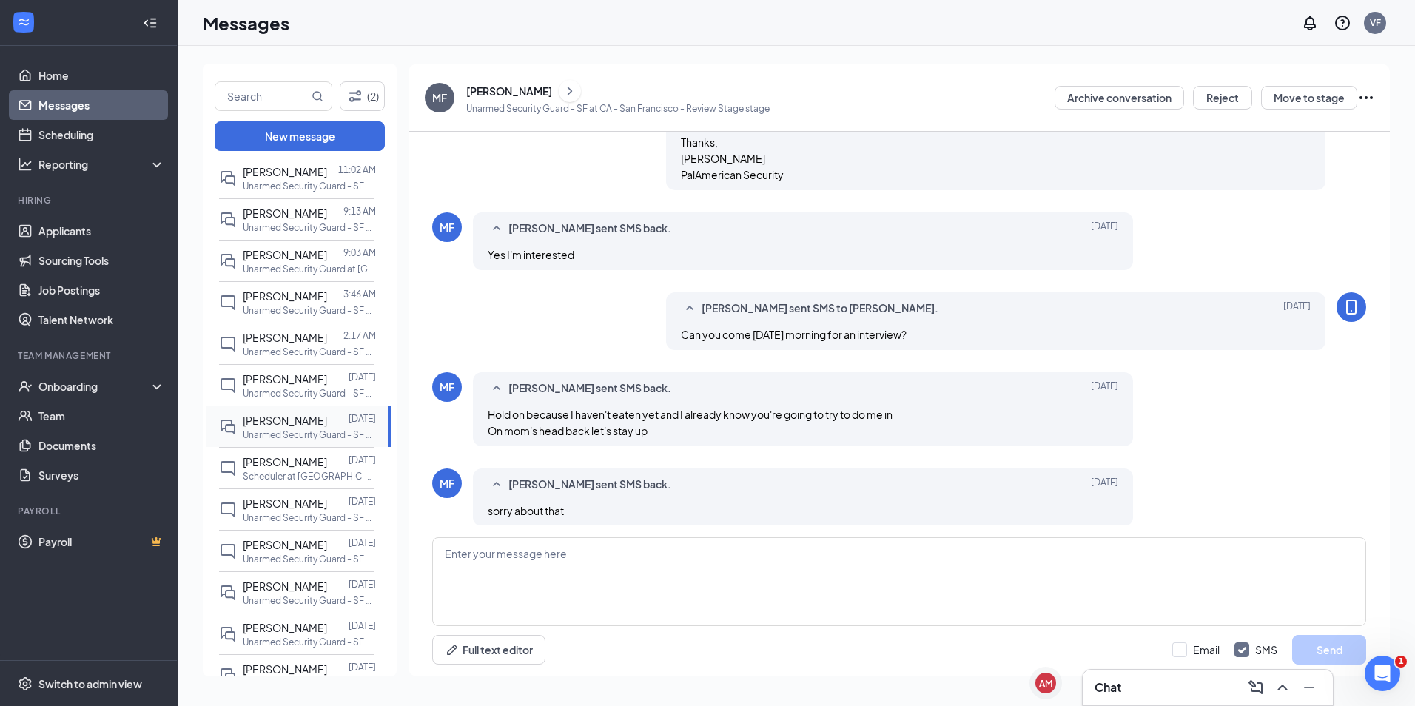
scroll to position [744, 0]
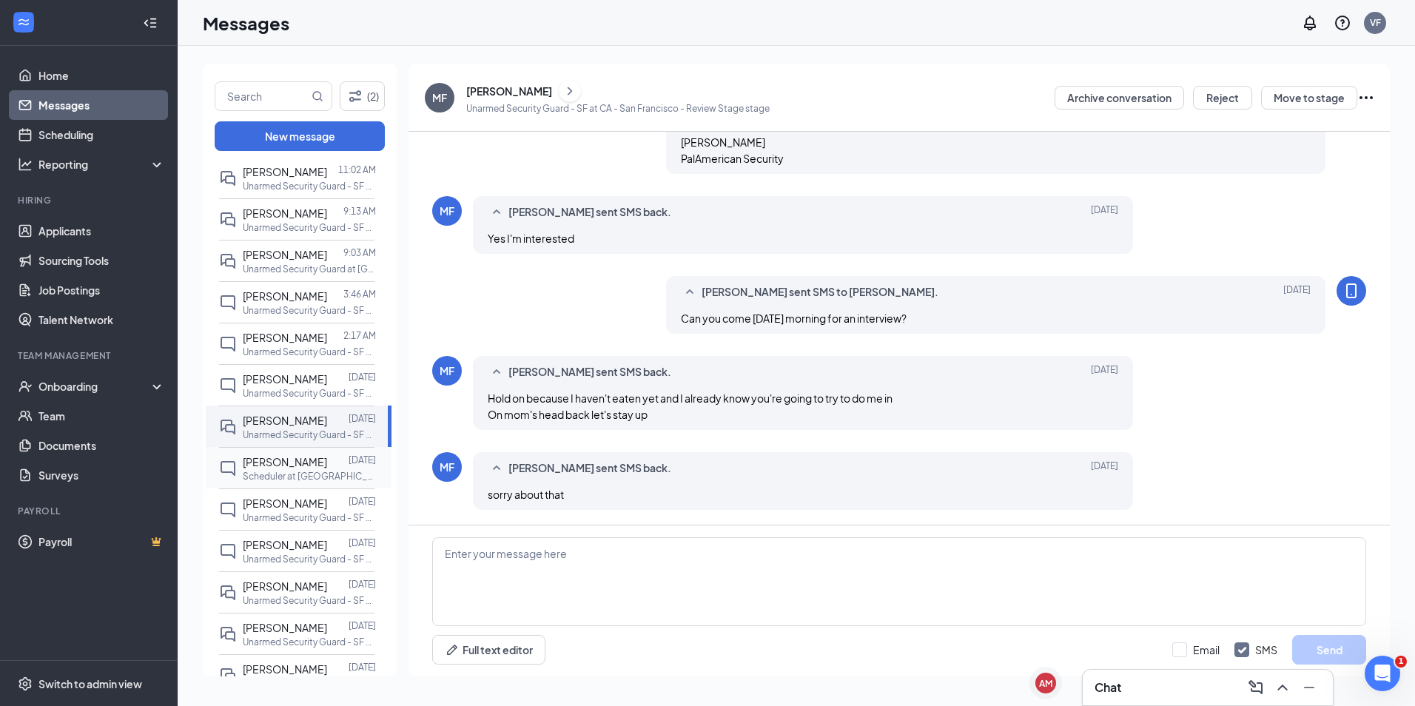
click at [307, 453] on div "Lorena Mora Aug 25 Scheduler at CA - San Francisco" at bounding box center [296, 467] width 155 height 41
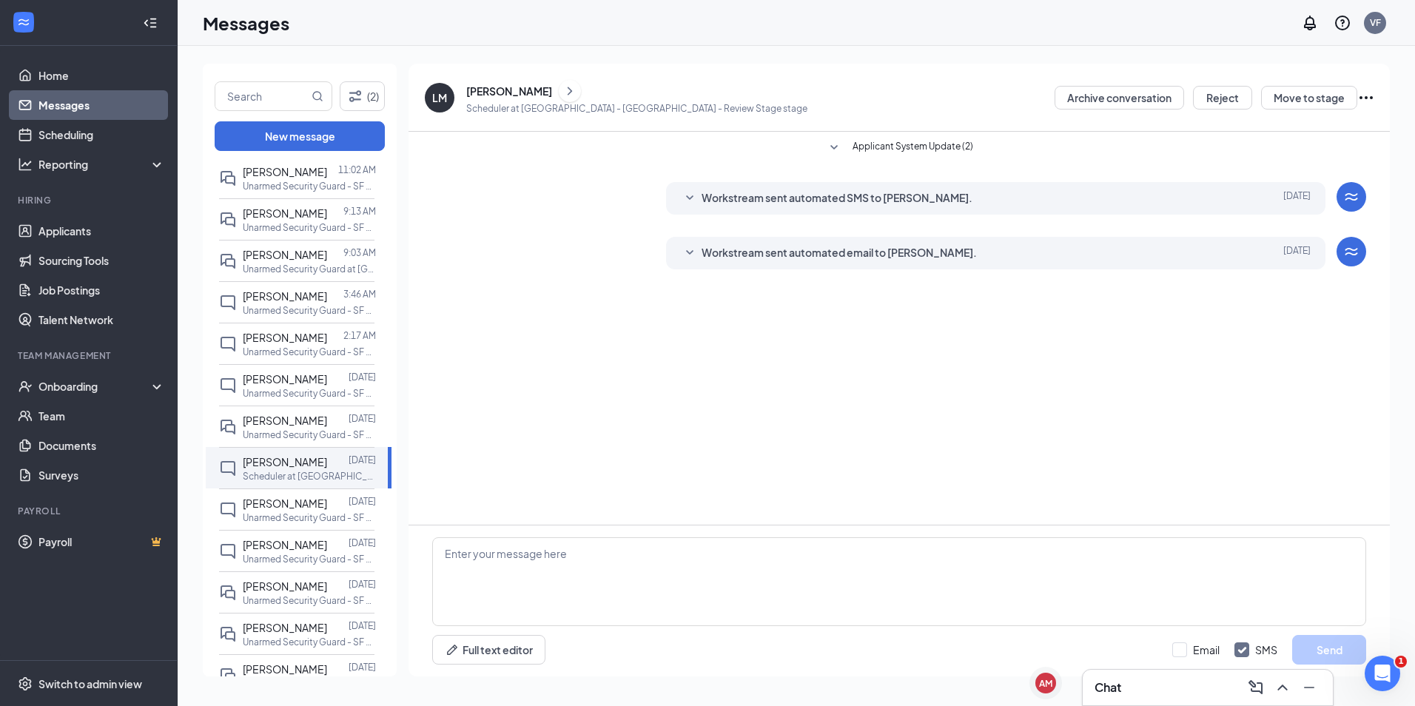
scroll to position [222, 0]
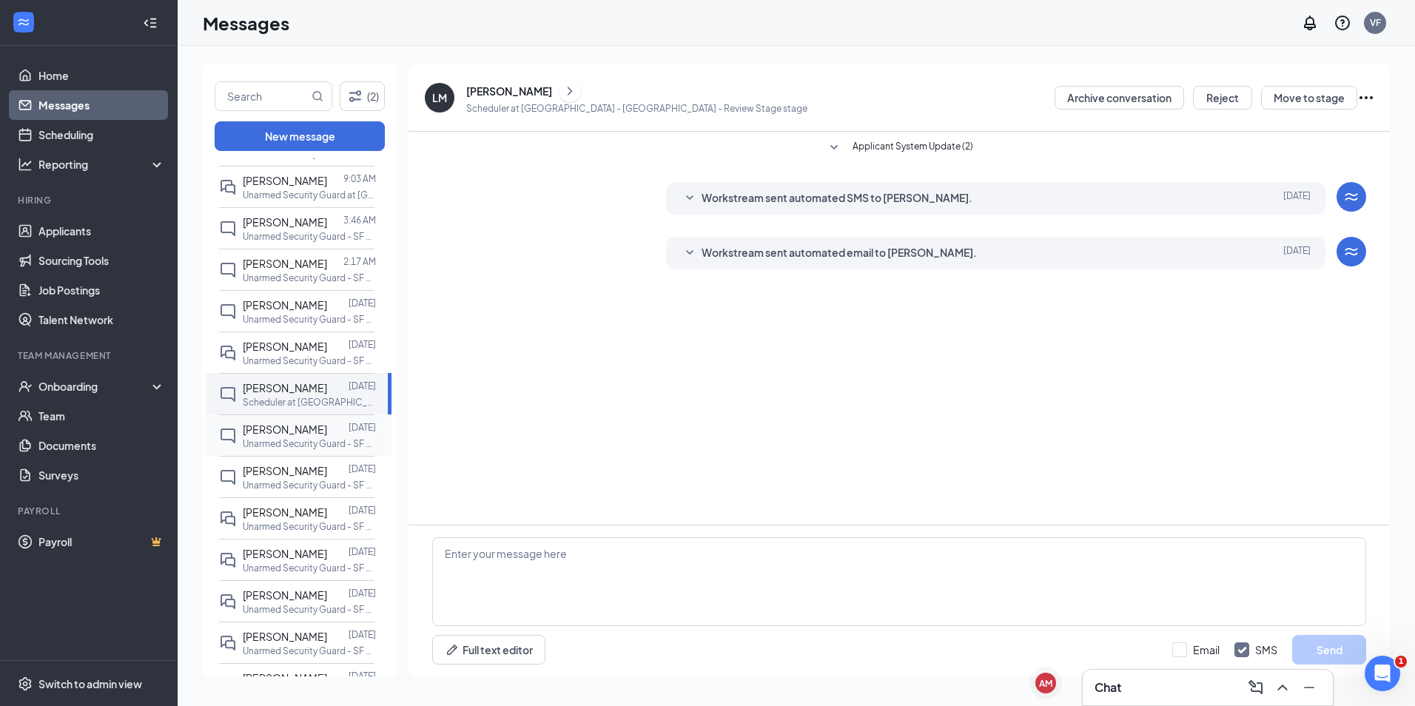
click at [290, 429] on div "Abdallah Alhawawsheh" at bounding box center [285, 429] width 84 height 16
click at [327, 479] on div at bounding box center [337, 470] width 21 height 16
click at [292, 520] on div "Daniel Munguia" at bounding box center [285, 512] width 84 height 16
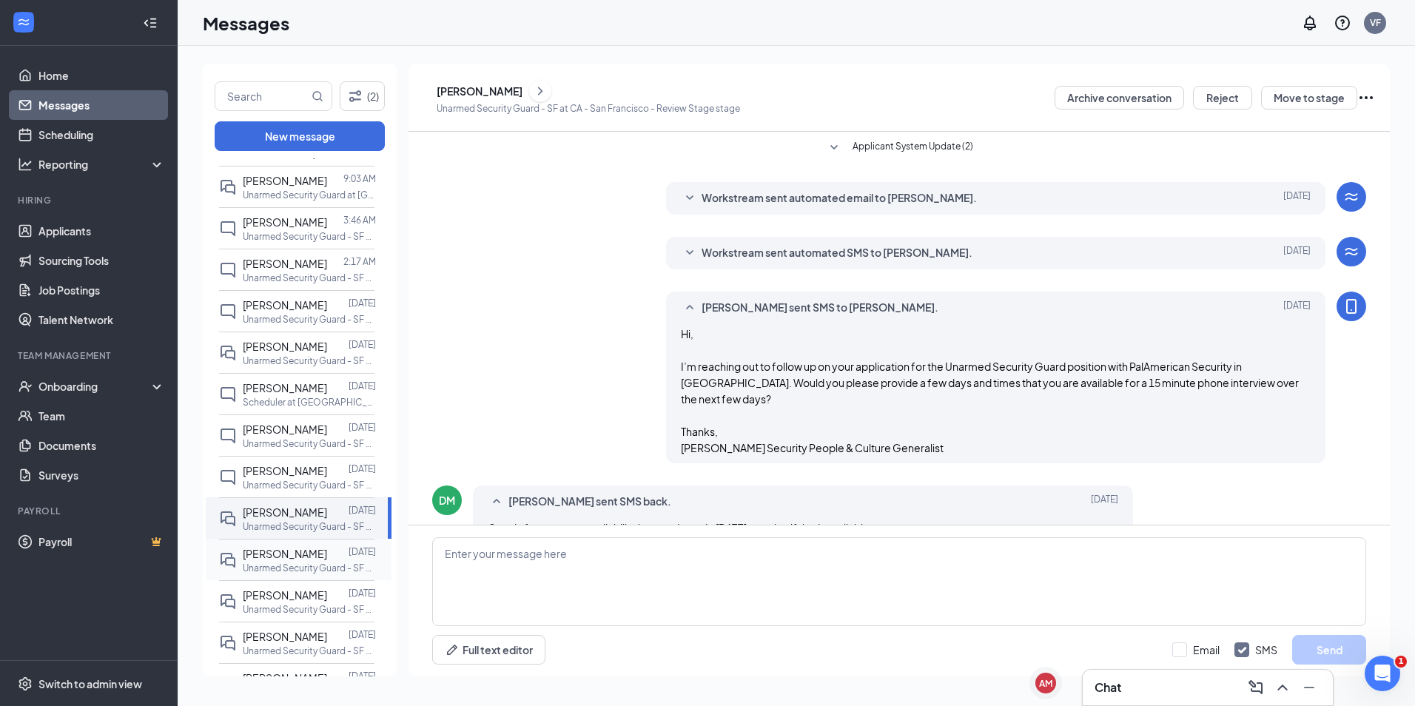
scroll to position [47, 0]
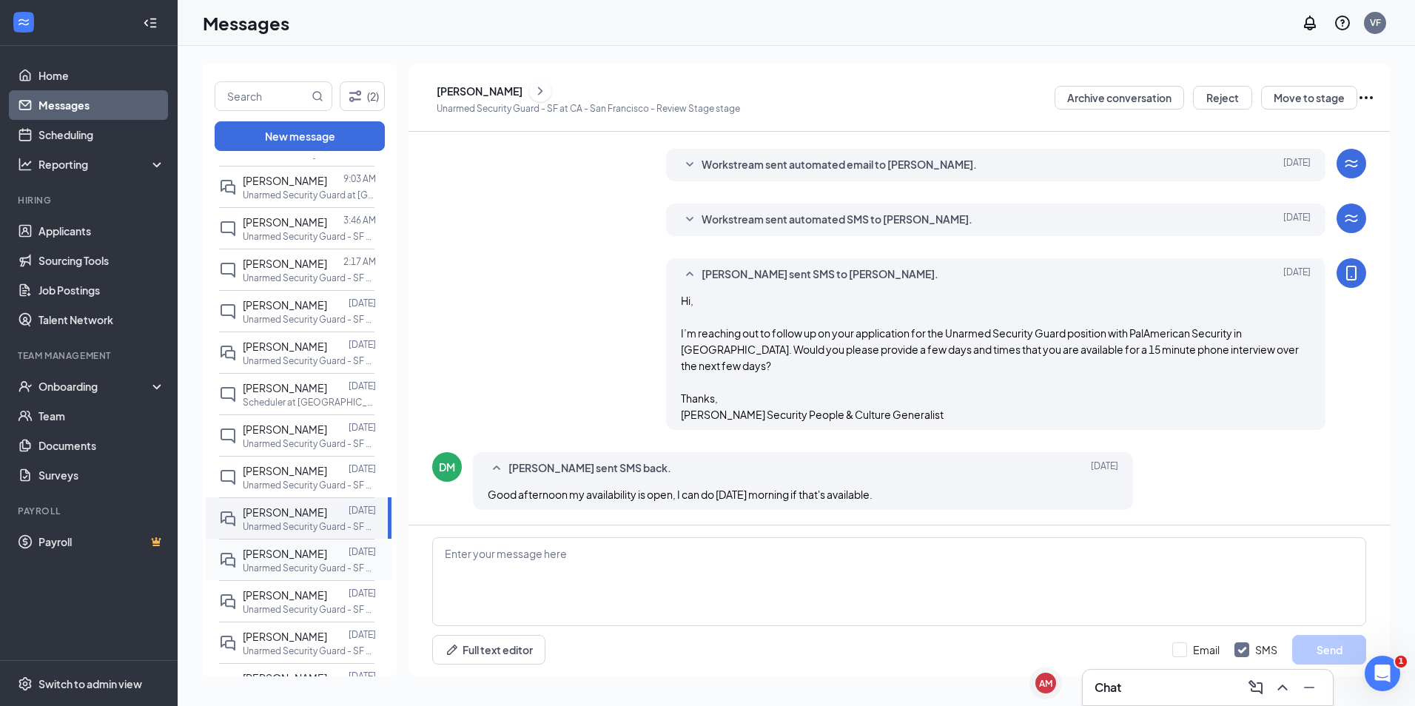
click at [287, 562] on div "[PERSON_NAME]" at bounding box center [285, 553] width 84 height 16
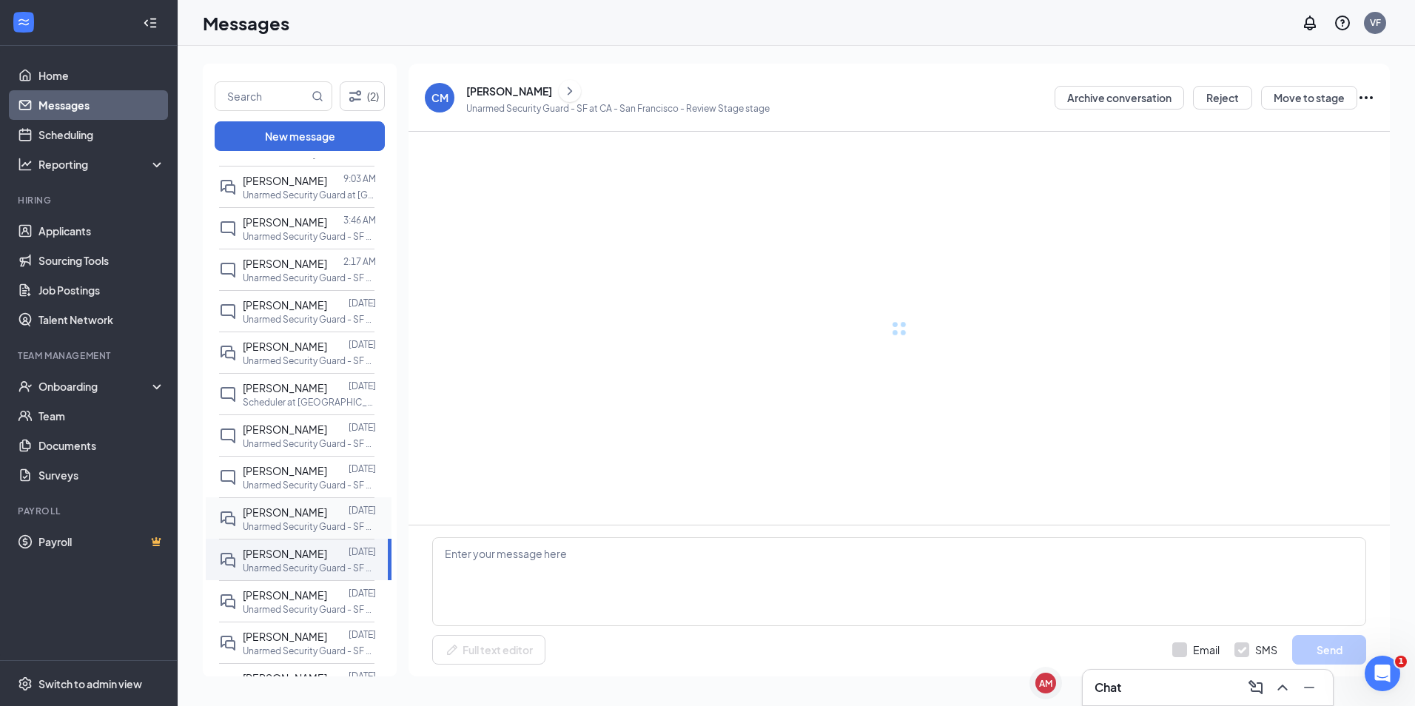
click at [294, 533] on p "Unarmed Security Guard - SF at CA - [GEOGRAPHIC_DATA]" at bounding box center [309, 526] width 133 height 13
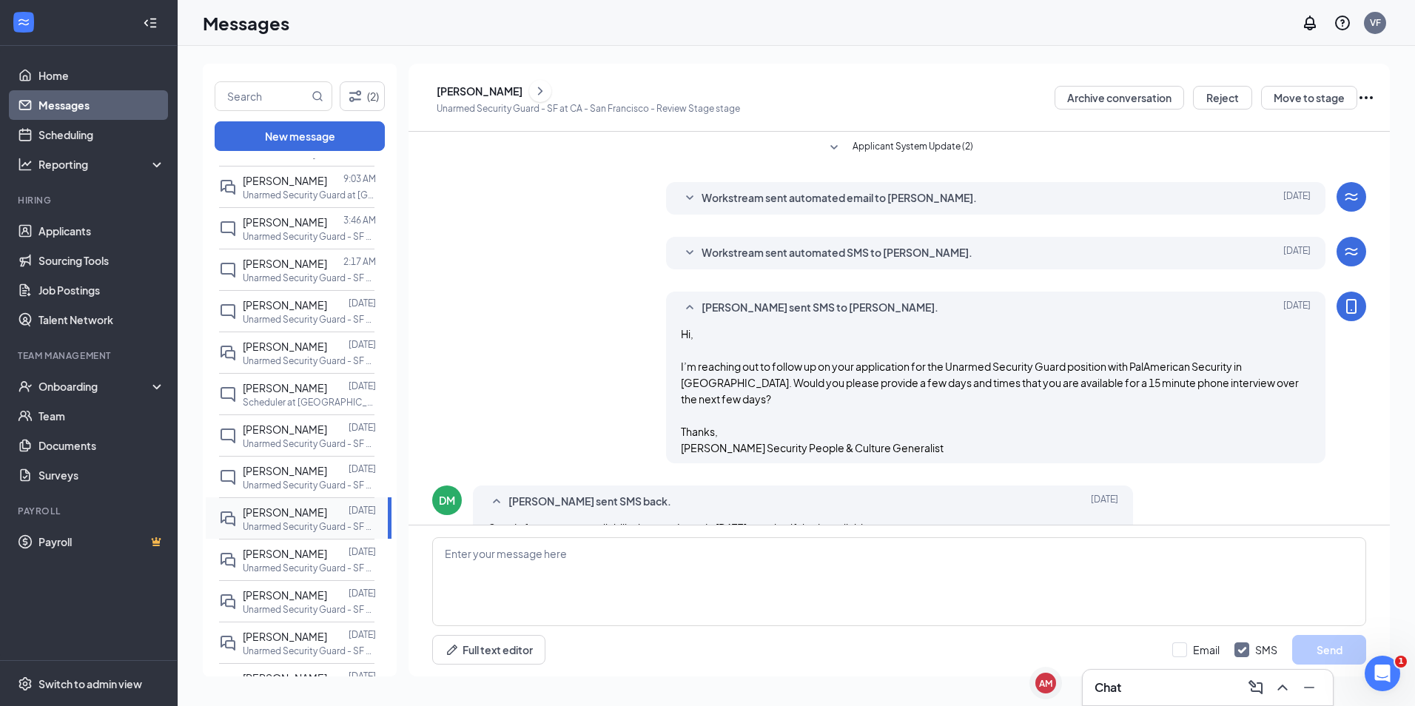
scroll to position [50, 0]
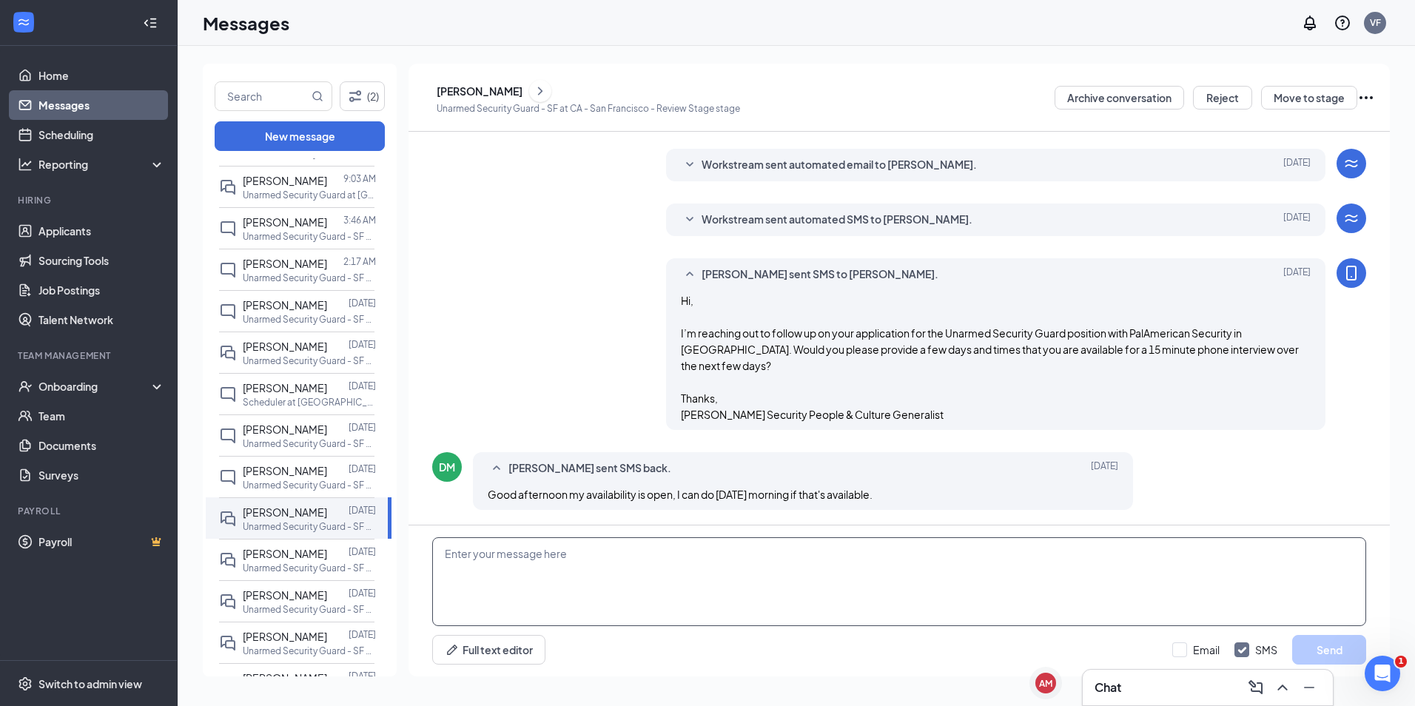
click at [983, 573] on textarea at bounding box center [899, 581] width 934 height 89
type textarea "Hi, please provide your availability for Thursday or Friday. Thanks, Vanessa"
click at [1350, 647] on button "Send" at bounding box center [1329, 650] width 74 height 30
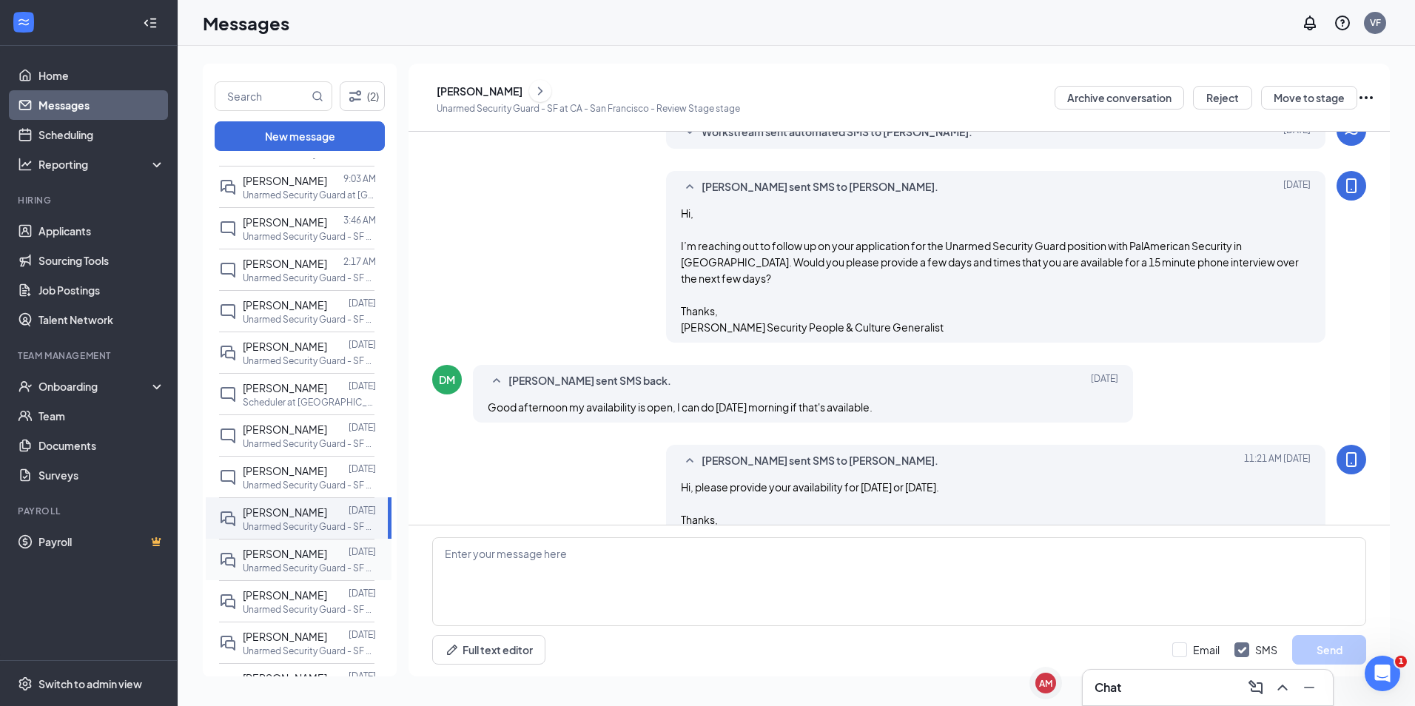
scroll to position [178, 0]
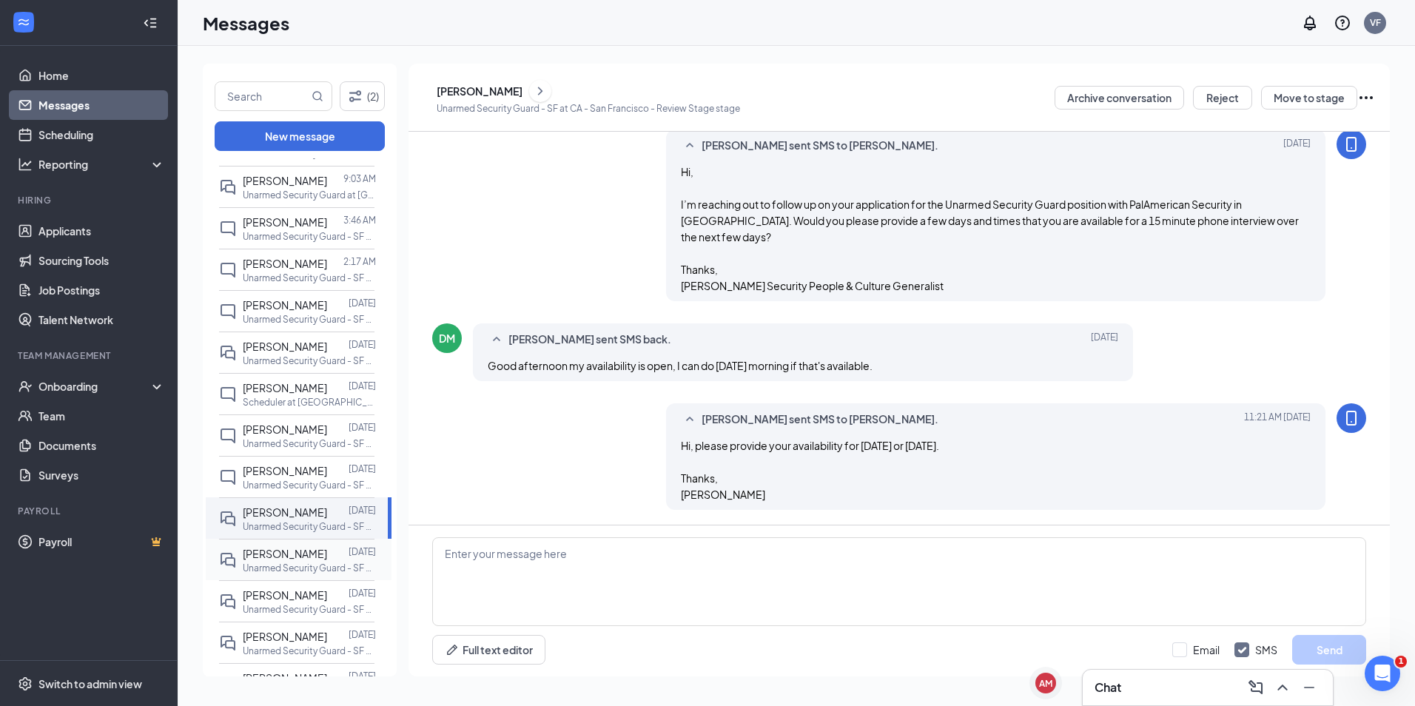
click at [284, 562] on div "[PERSON_NAME]" at bounding box center [285, 553] width 84 height 16
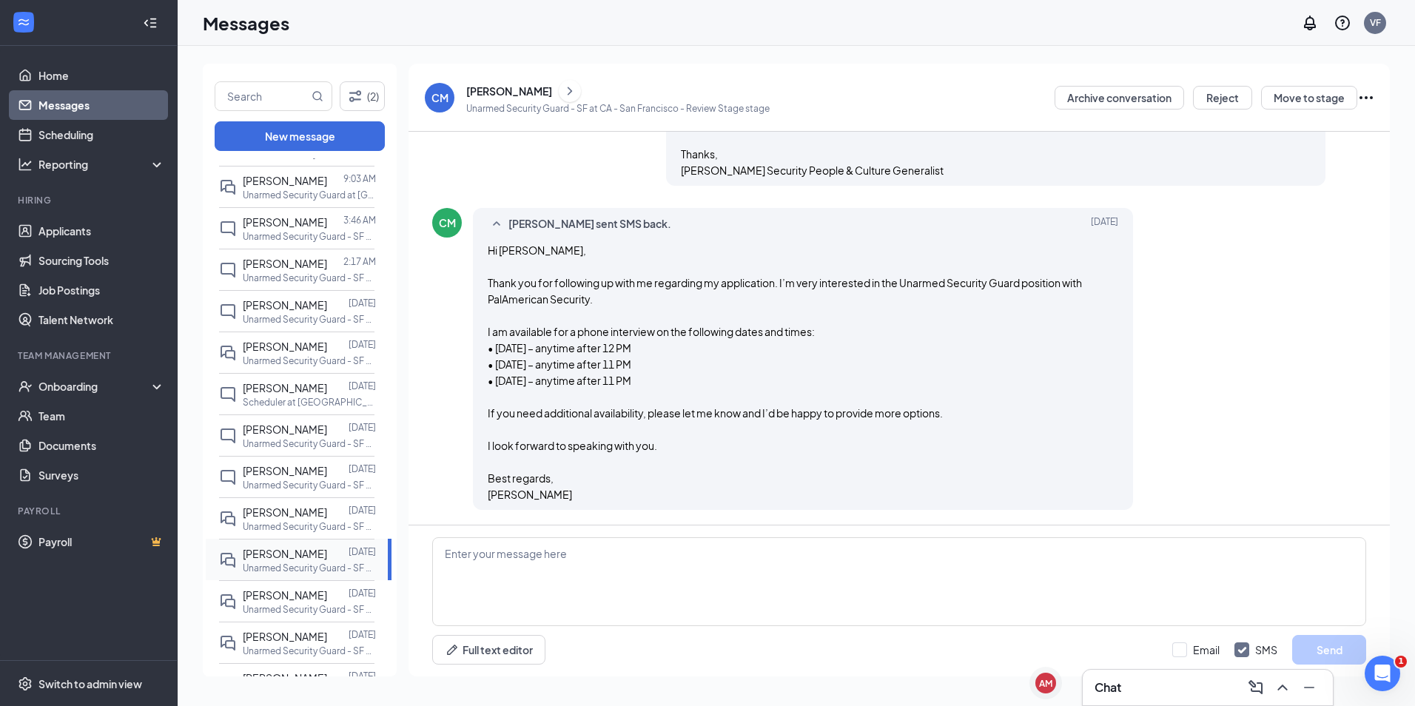
scroll to position [470, 0]
click at [616, 585] on textarea at bounding box center [899, 581] width 934 height 89
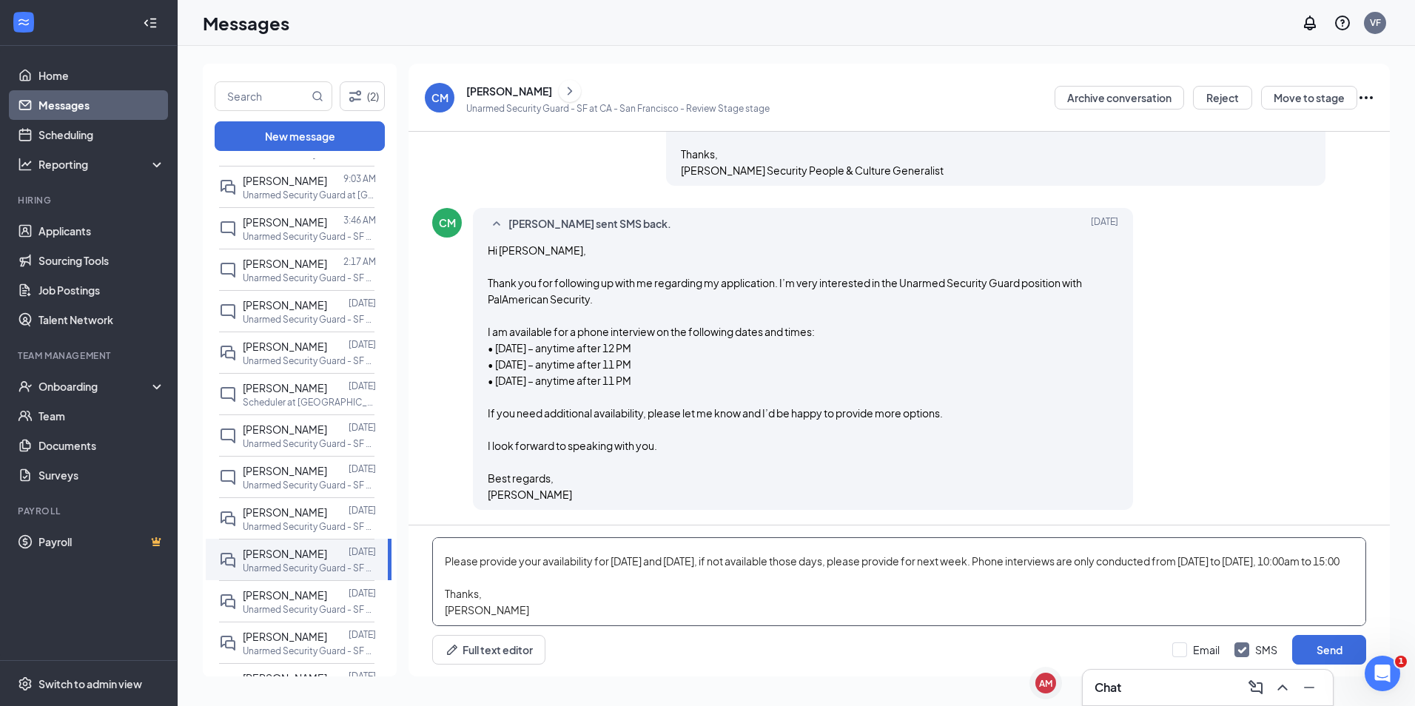
scroll to position [0, 0]
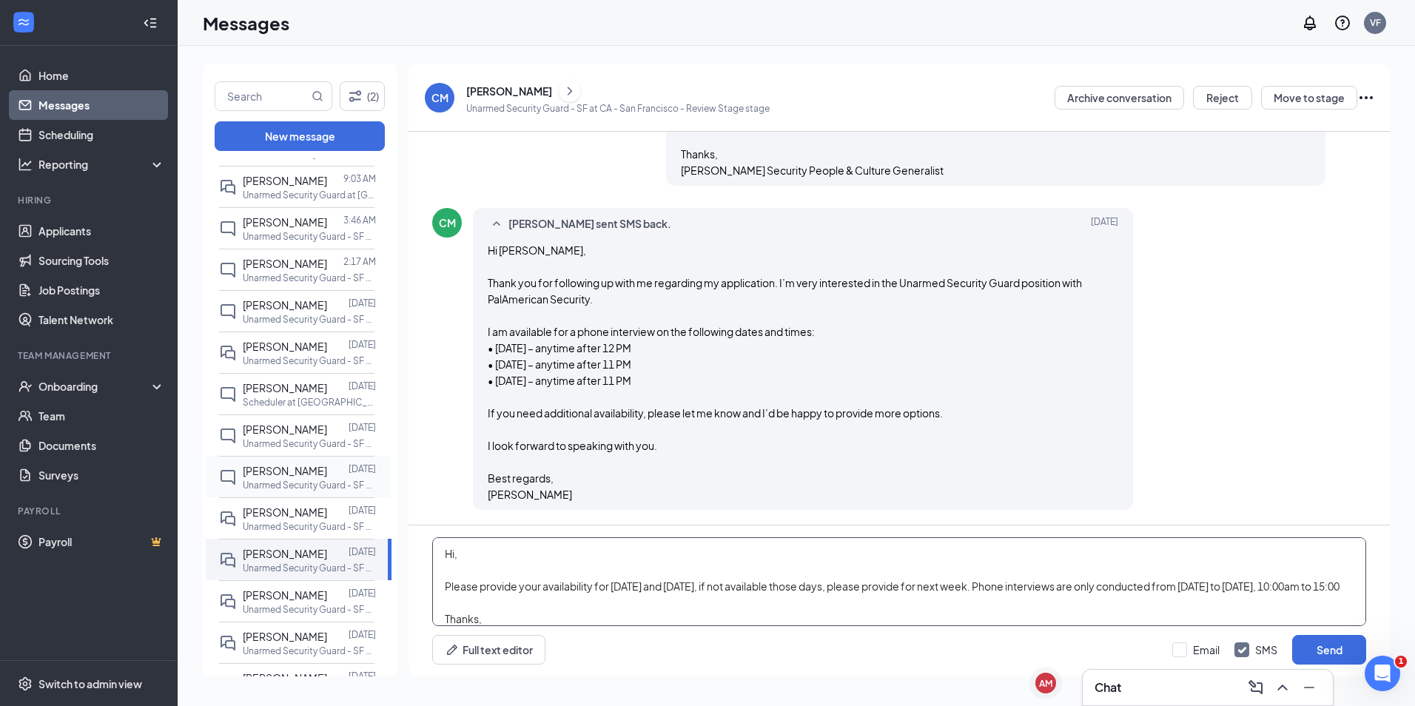
drag, startPoint x: 561, startPoint y: 616, endPoint x: 377, endPoint y: 501, distance: 217.4
click at [377, 501] on div "(2) New message Unread messages Fernando Diaz 10:34 AM Unarmed Security Guard -…" at bounding box center [796, 376] width 1187 height 624
drag, startPoint x: 558, startPoint y: 570, endPoint x: 442, endPoint y: 568, distance: 116.2
click at [558, 570] on textarea "Hi, Please provide your availability for Thursday and Friday, if not available …" at bounding box center [899, 581] width 934 height 89
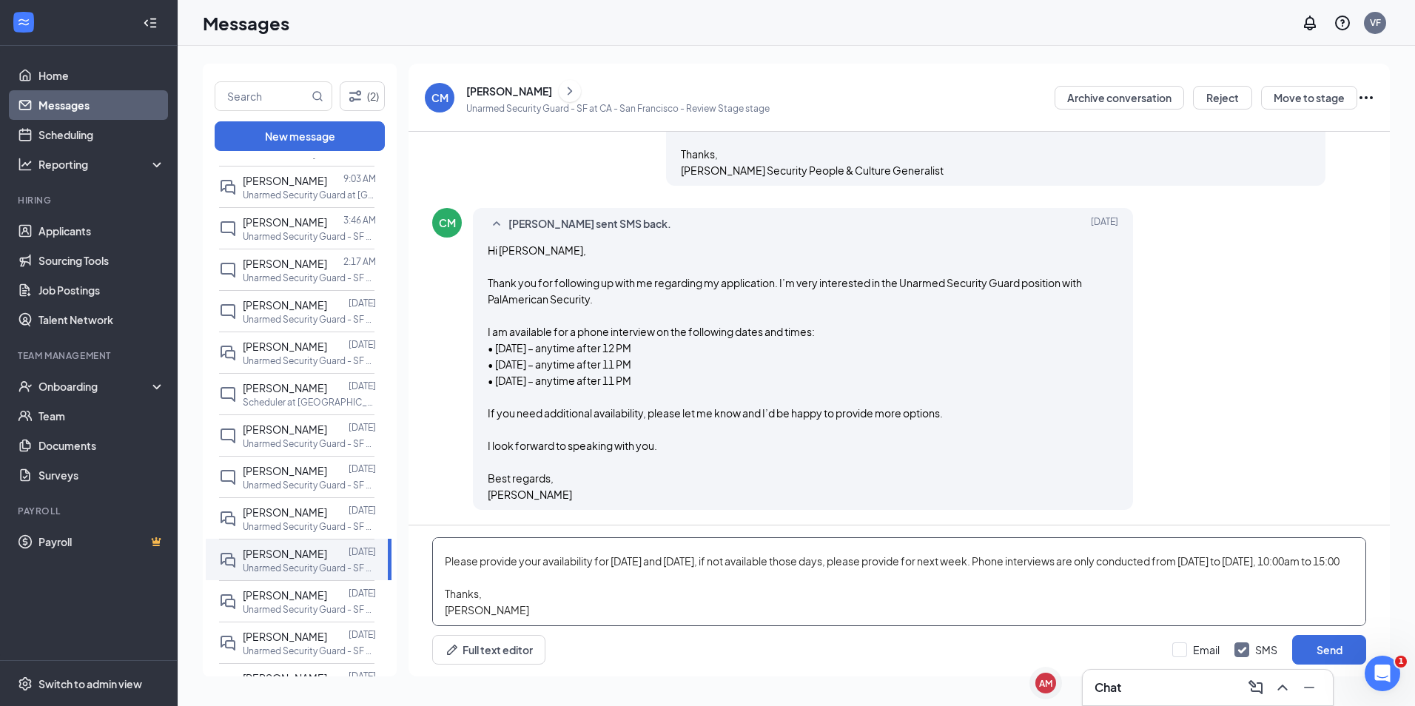
drag, startPoint x: 445, startPoint y: 550, endPoint x: 585, endPoint y: 657, distance: 176.3
click at [585, 657] on div "Hi, Please provide your availability for Thursday and Friday, if not available …" at bounding box center [898, 600] width 981 height 151
paste textarea "Please provide your availability for Thursday and Friday. If you are not availa…"
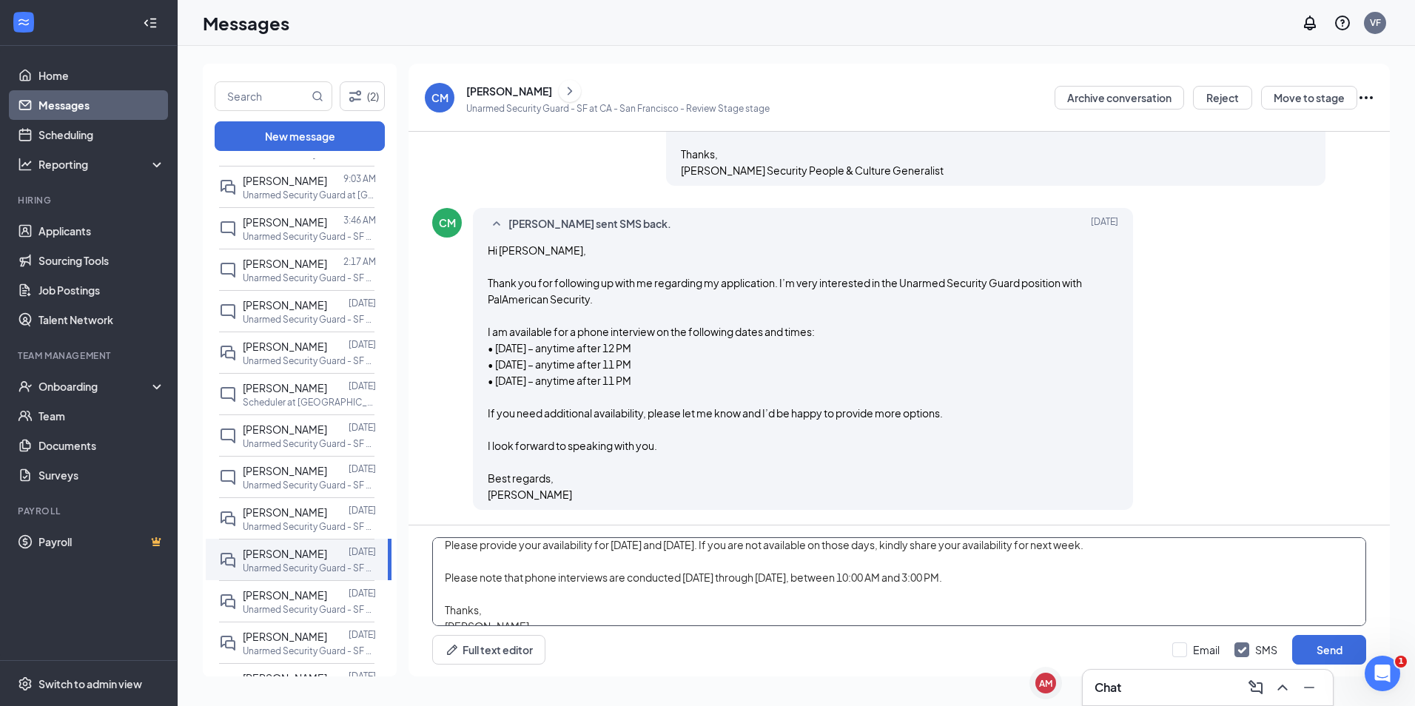
scroll to position [49, 0]
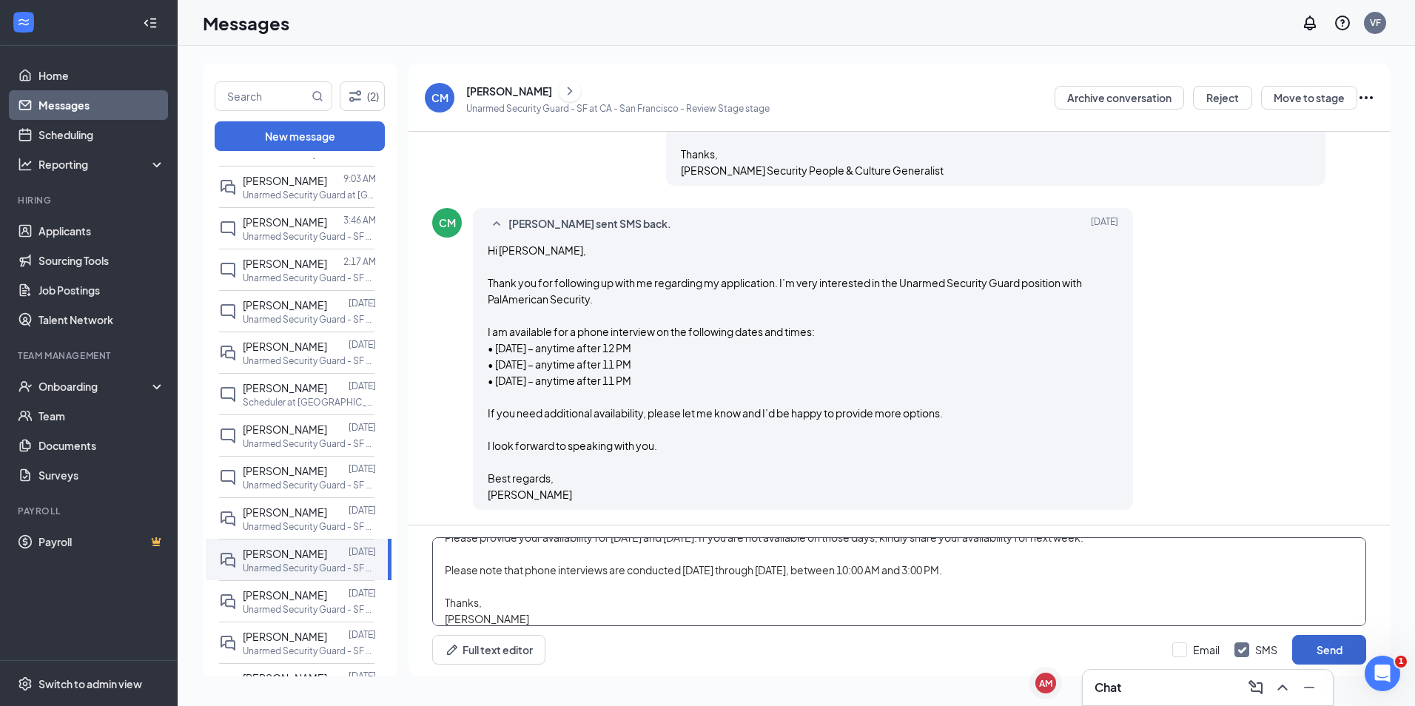
type textarea "Hi, Please provide your availability for [DATE] and [DATE]. If you are not avai…"
click at [1343, 650] on button "Send" at bounding box center [1329, 650] width 74 height 30
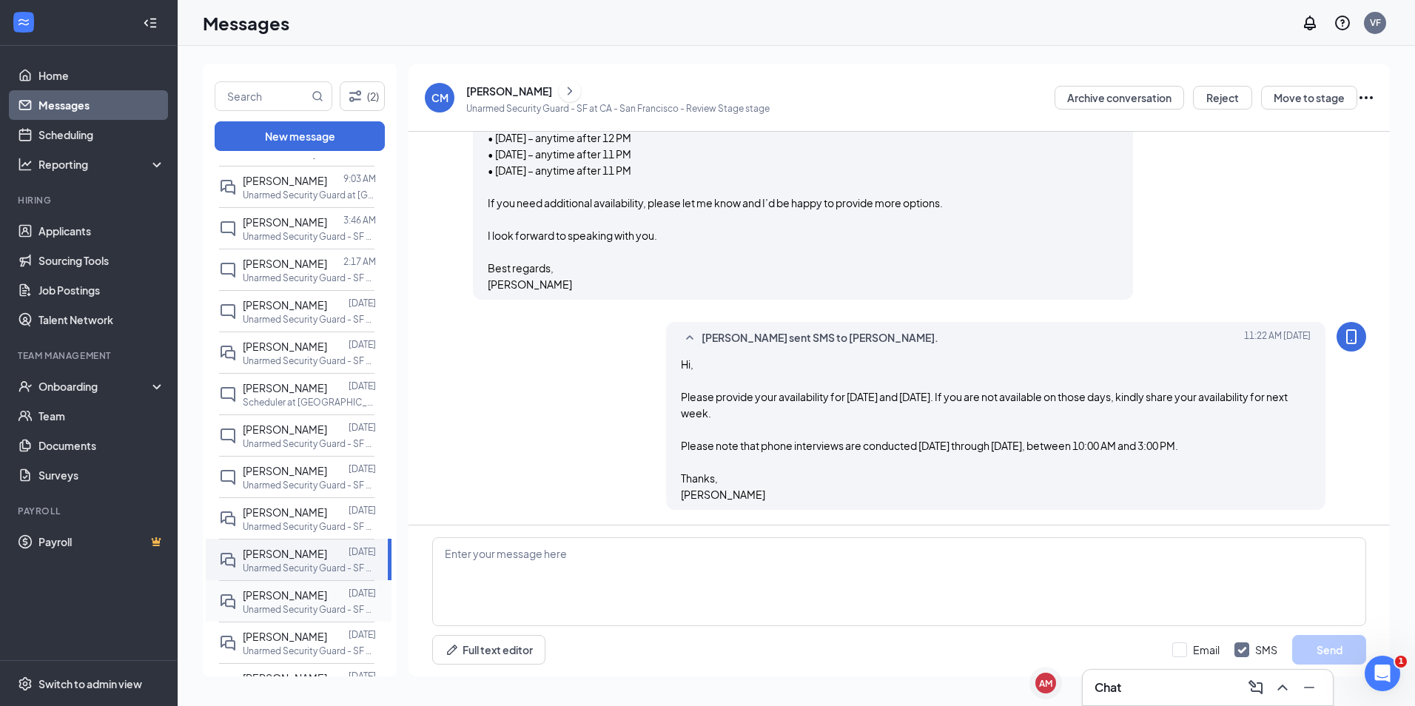
scroll to position [680, 0]
click at [294, 602] on span "[PERSON_NAME]" at bounding box center [285, 594] width 84 height 13
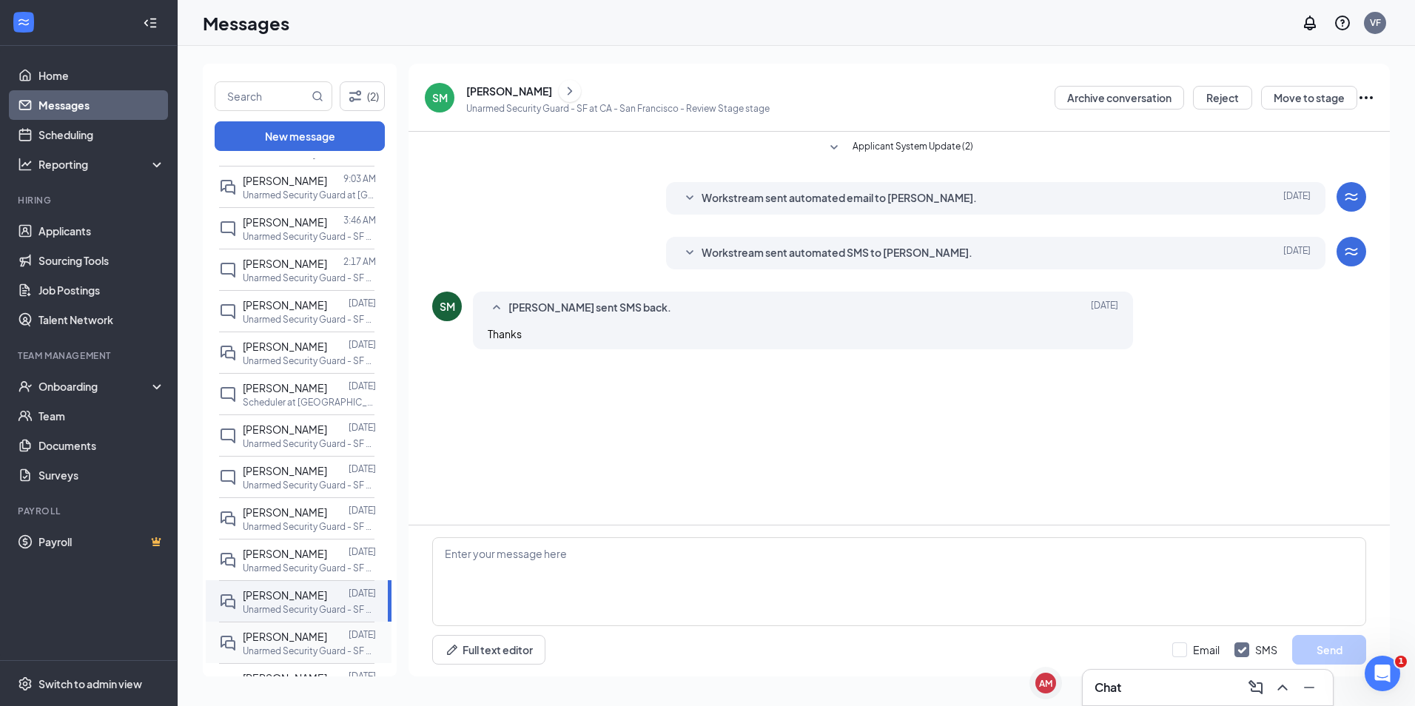
click at [298, 643] on span "[PERSON_NAME]" at bounding box center [285, 636] width 84 height 13
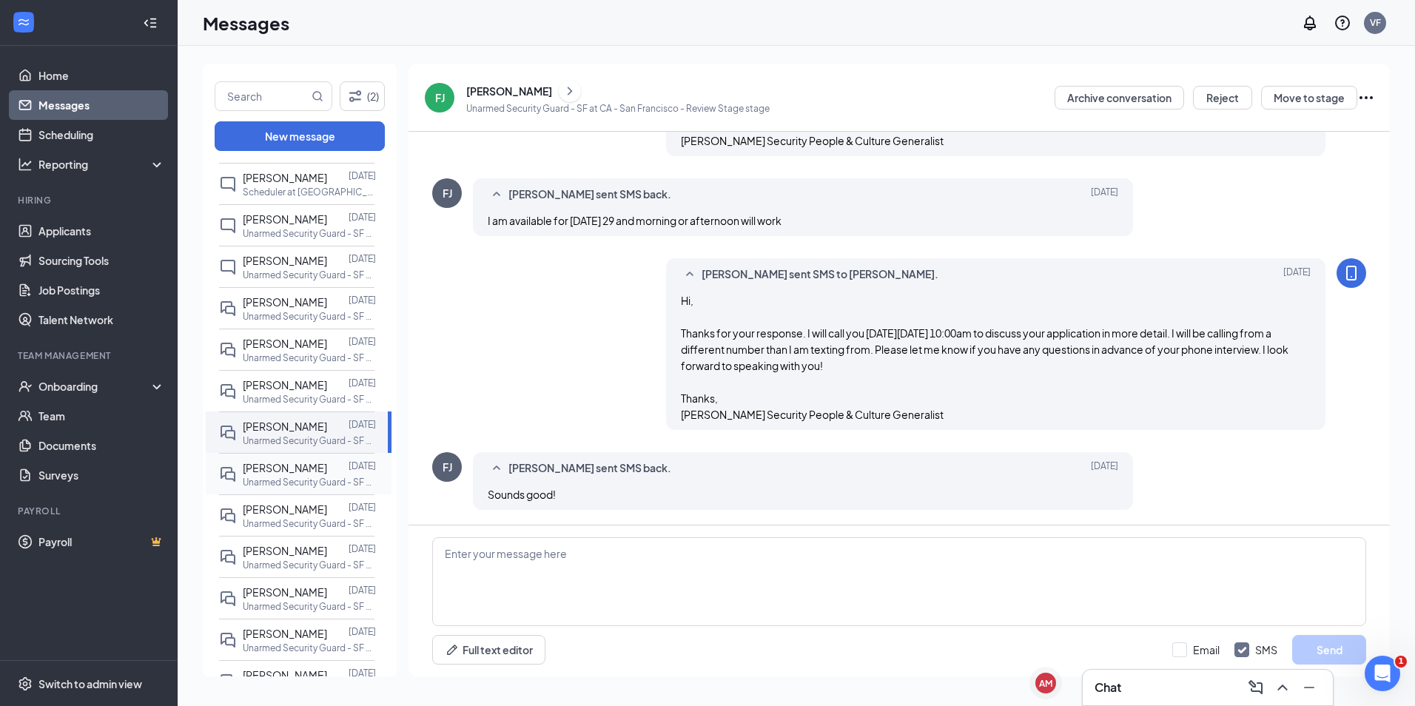
scroll to position [444, 0]
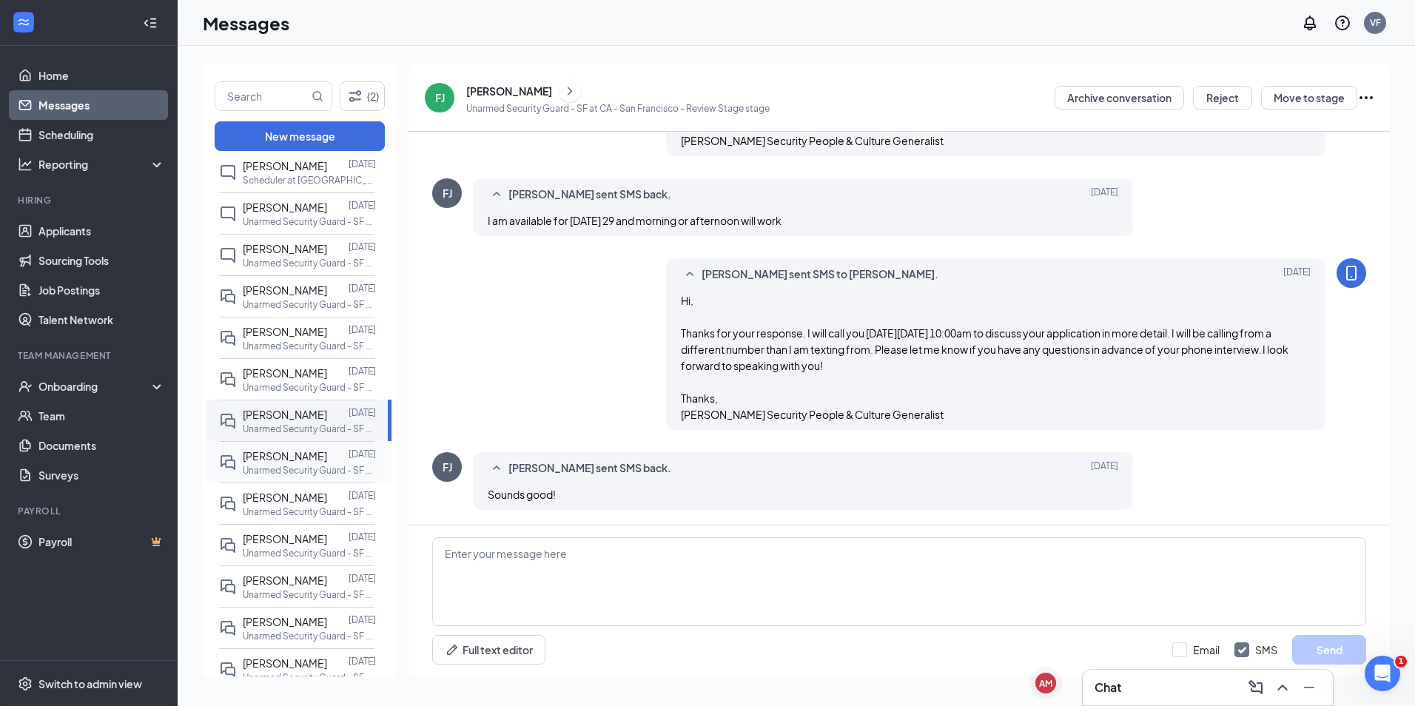
click at [270, 462] on span "[PERSON_NAME]" at bounding box center [285, 455] width 84 height 13
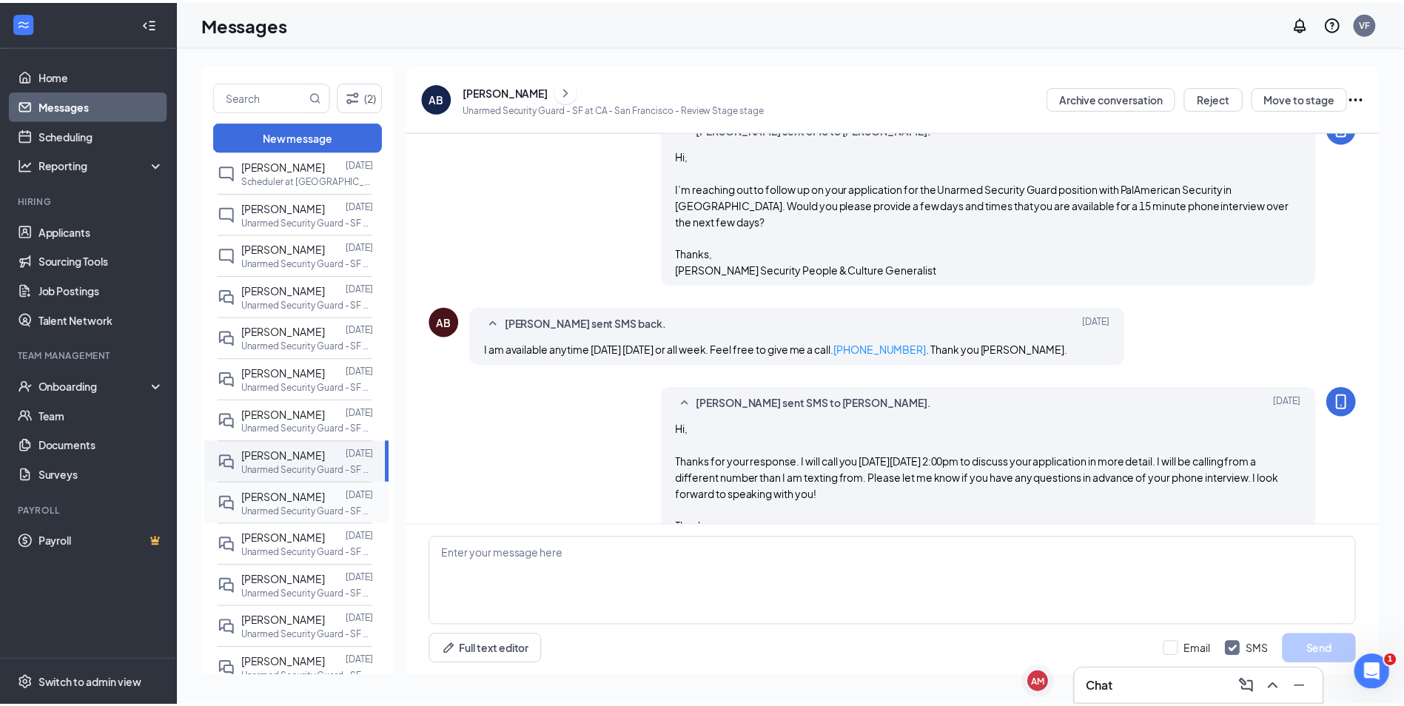
scroll to position [436, 0]
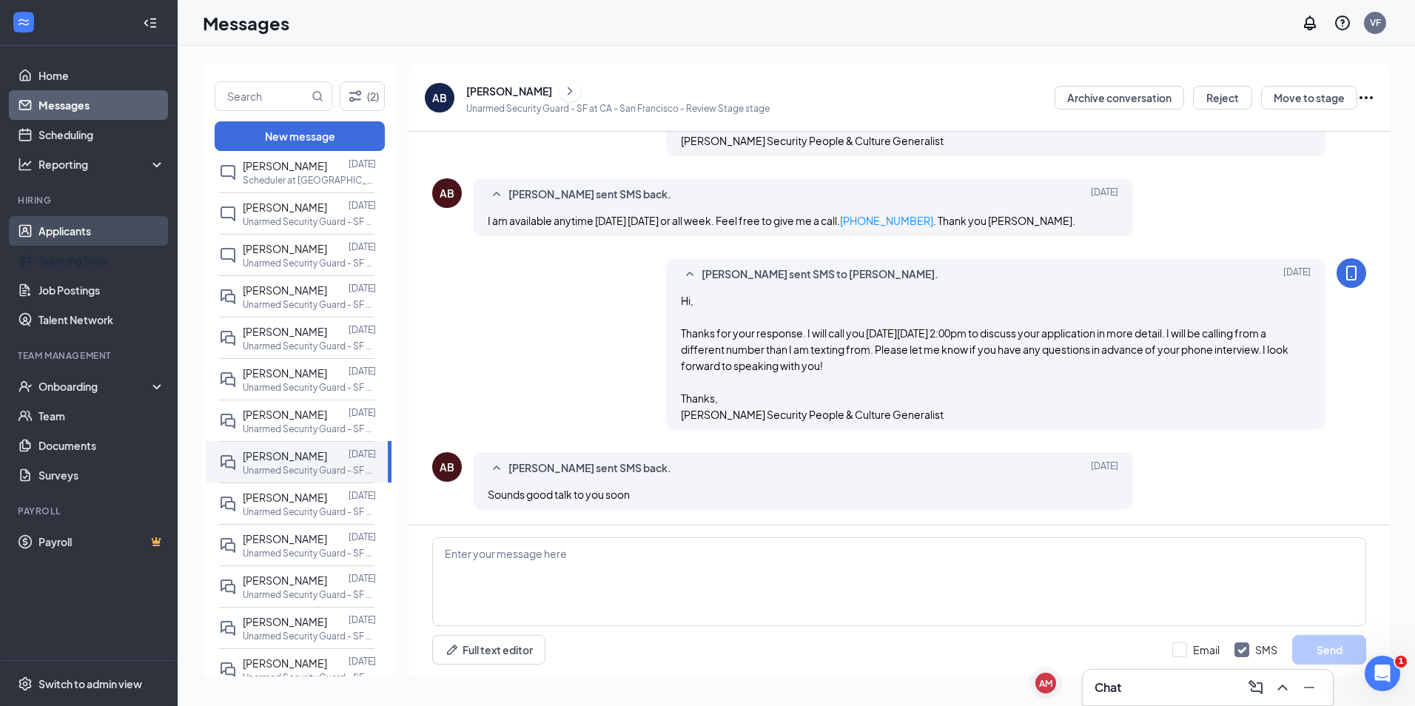
click at [67, 236] on link "Applicants" at bounding box center [101, 231] width 127 height 30
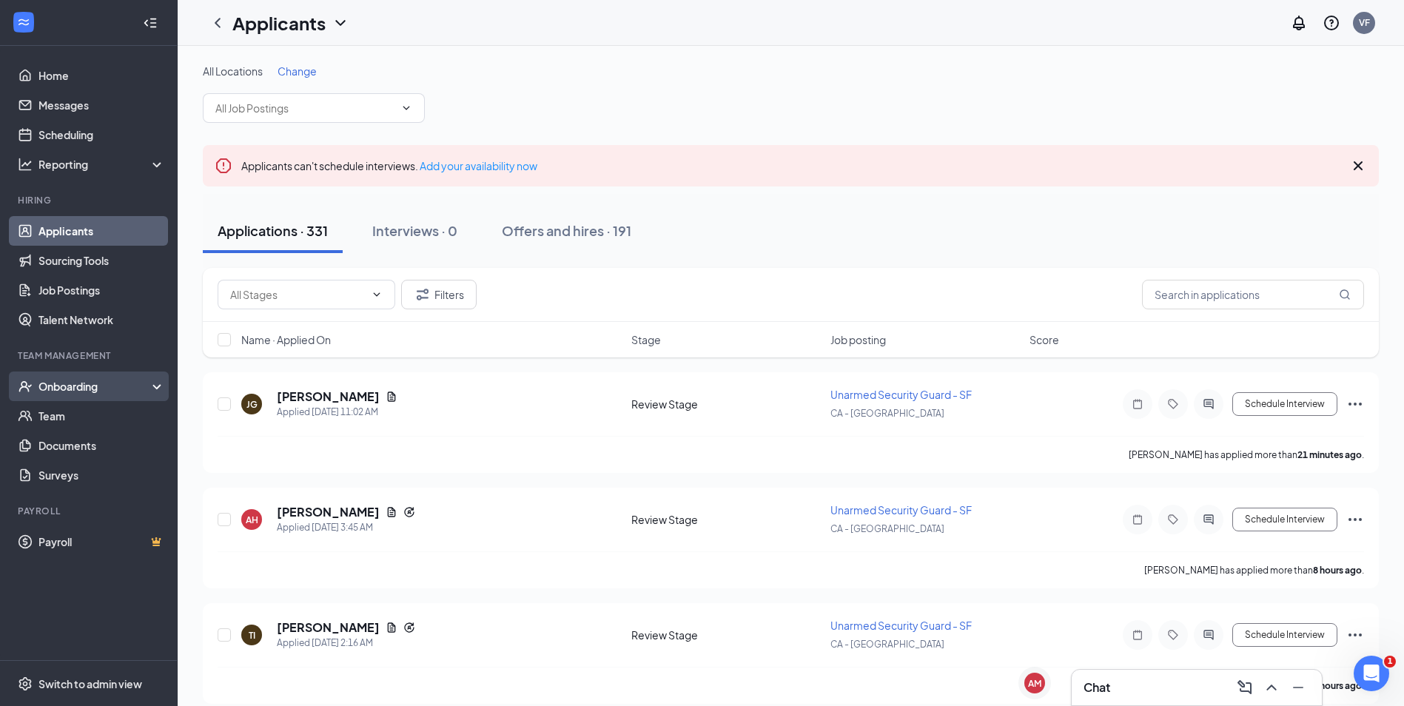
drag, startPoint x: 171, startPoint y: 377, endPoint x: 161, endPoint y: 383, distance: 10.9
click at [171, 377] on li "Onboarding" at bounding box center [88, 386] width 177 height 30
click at [160, 383] on div "Onboarding" at bounding box center [89, 386] width 178 height 30
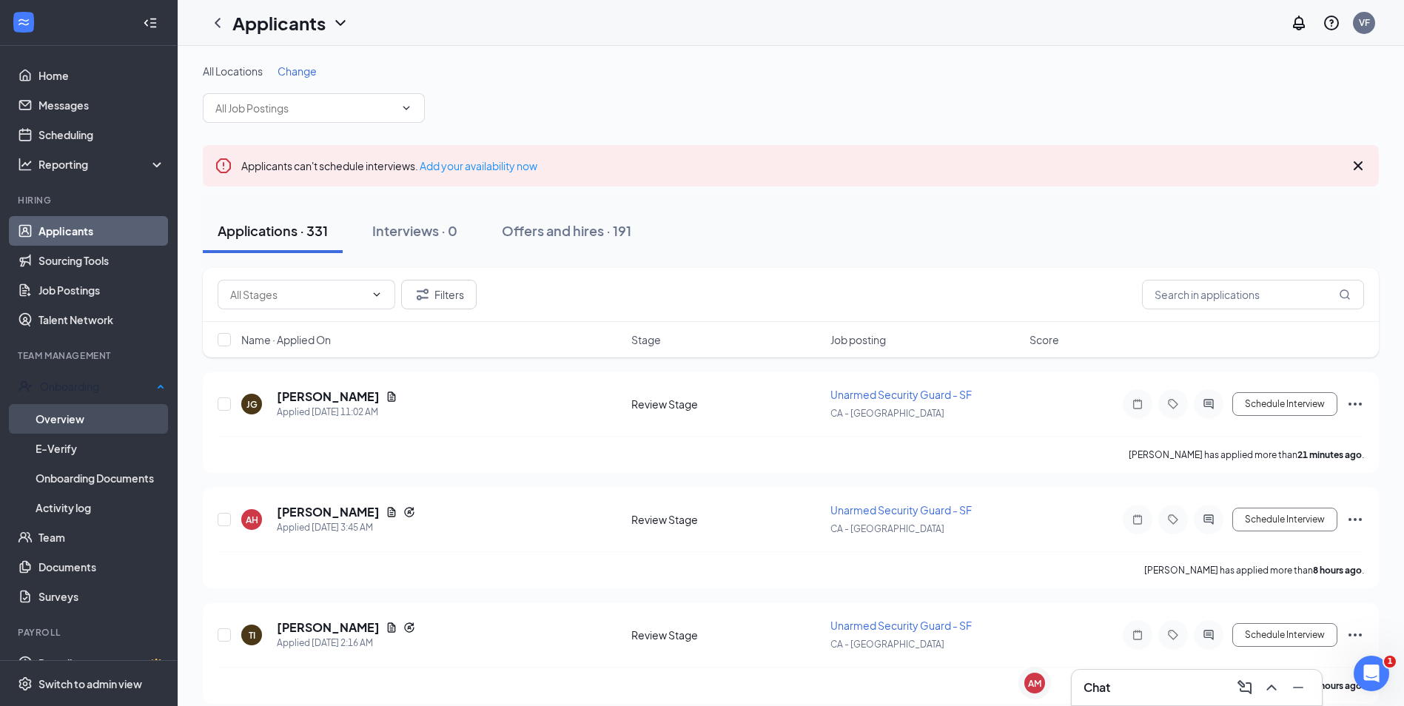
click at [78, 417] on link "Overview" at bounding box center [100, 419] width 129 height 30
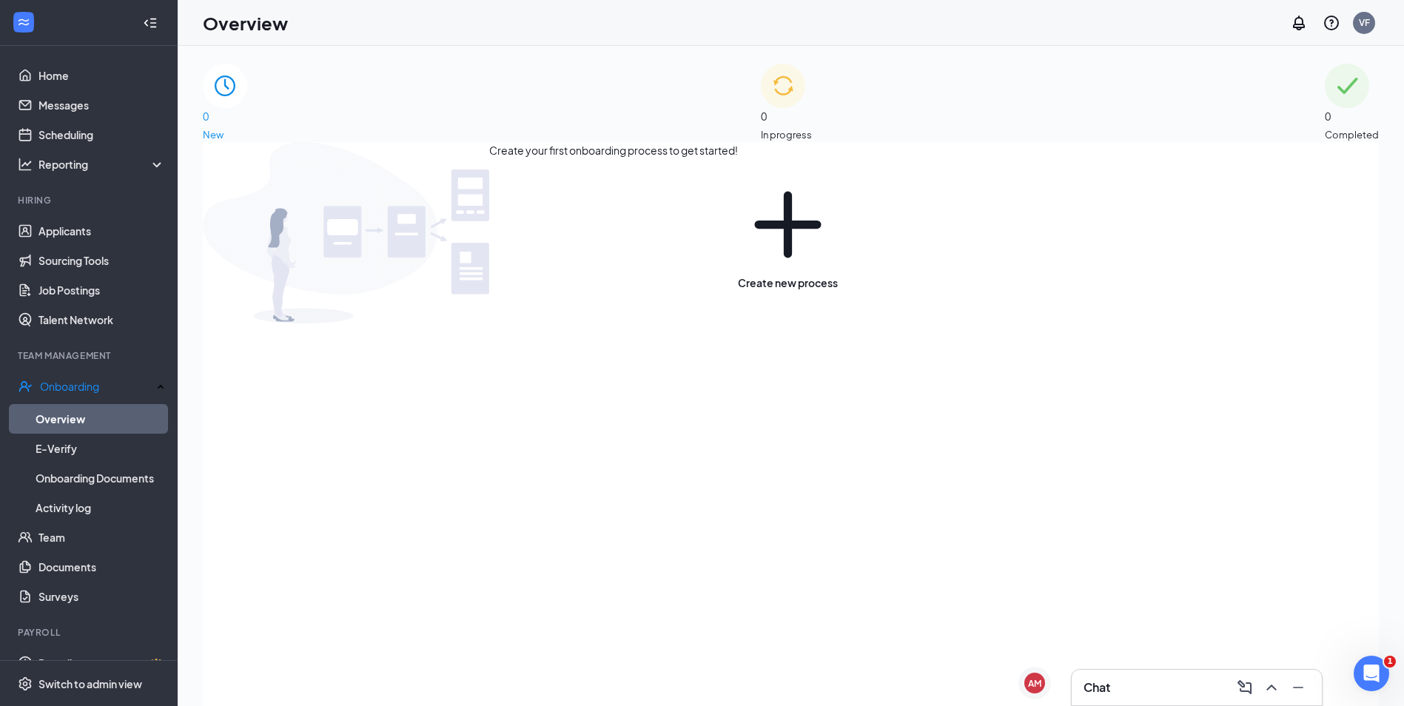
click at [807, 127] on span "In progress" at bounding box center [786, 134] width 51 height 15
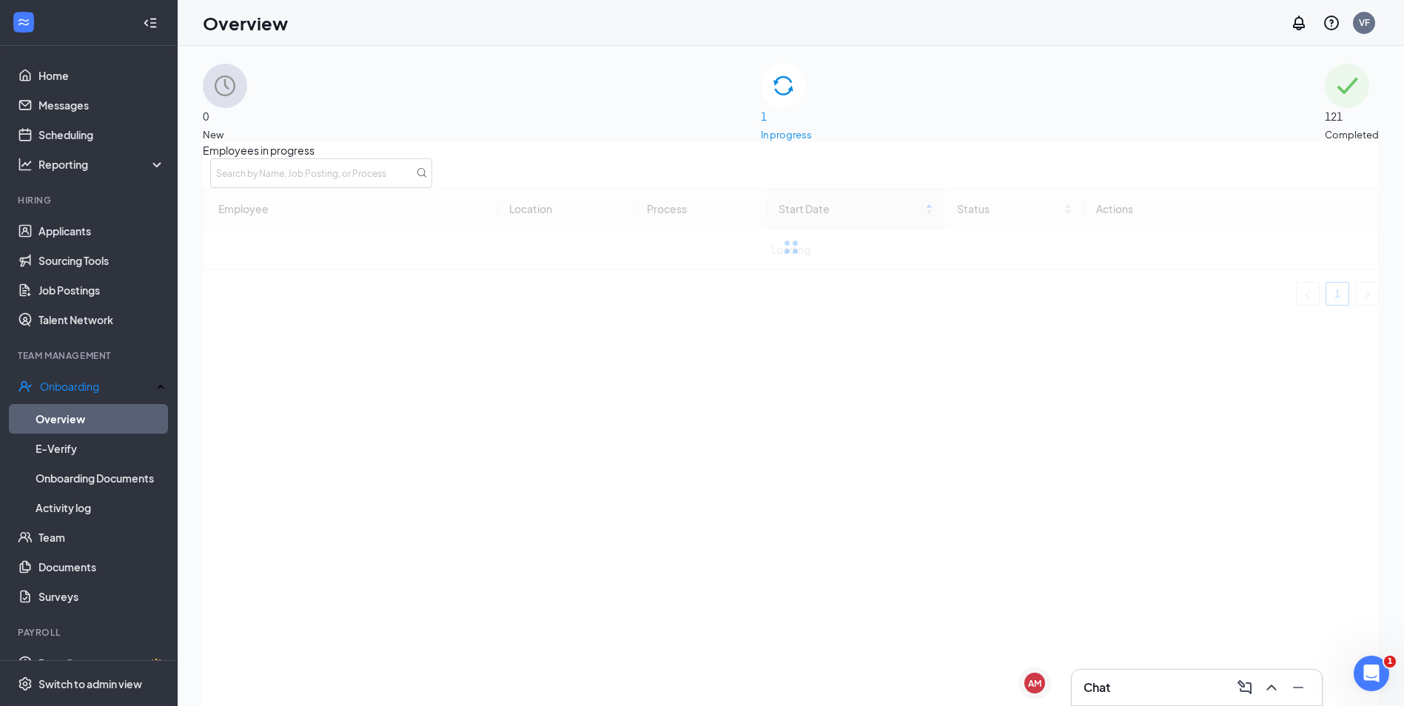
click at [247, 129] on div "0 New" at bounding box center [225, 103] width 44 height 78
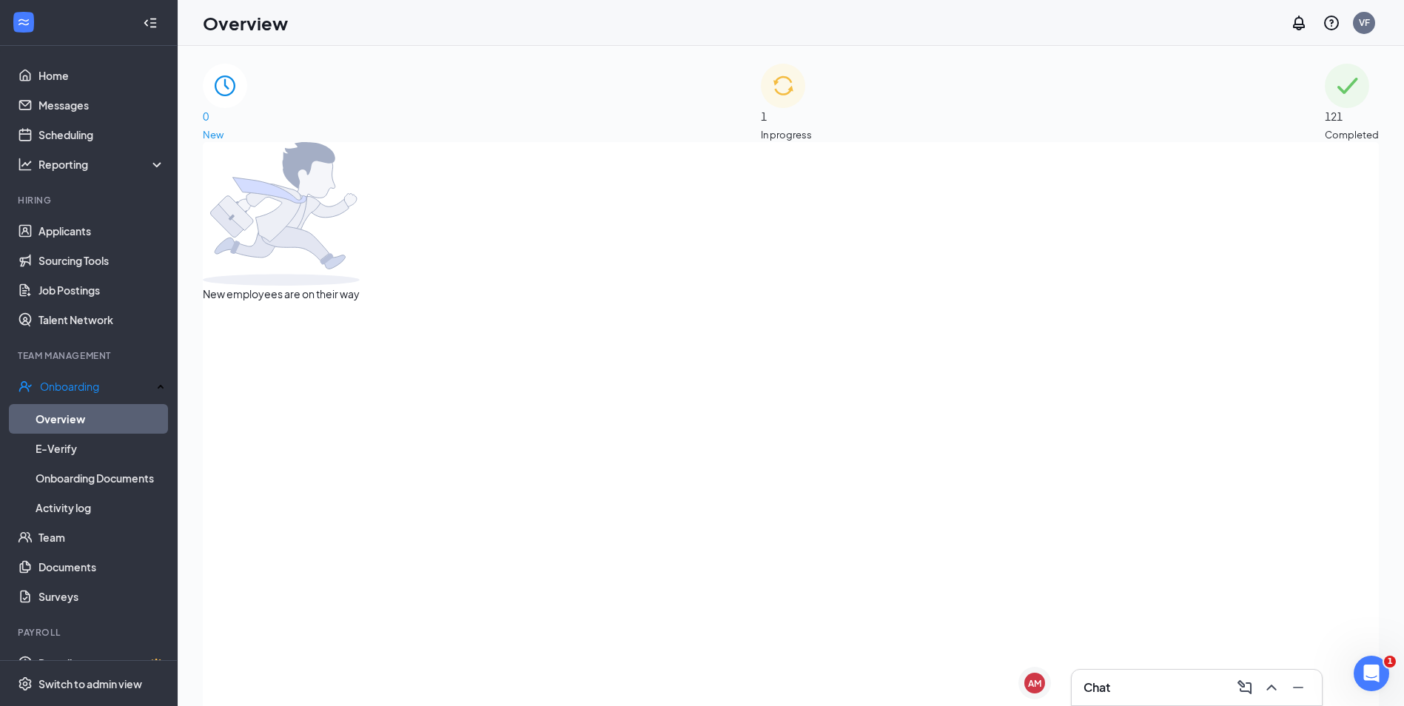
click at [812, 113] on div "1 In progress" at bounding box center [786, 103] width 51 height 78
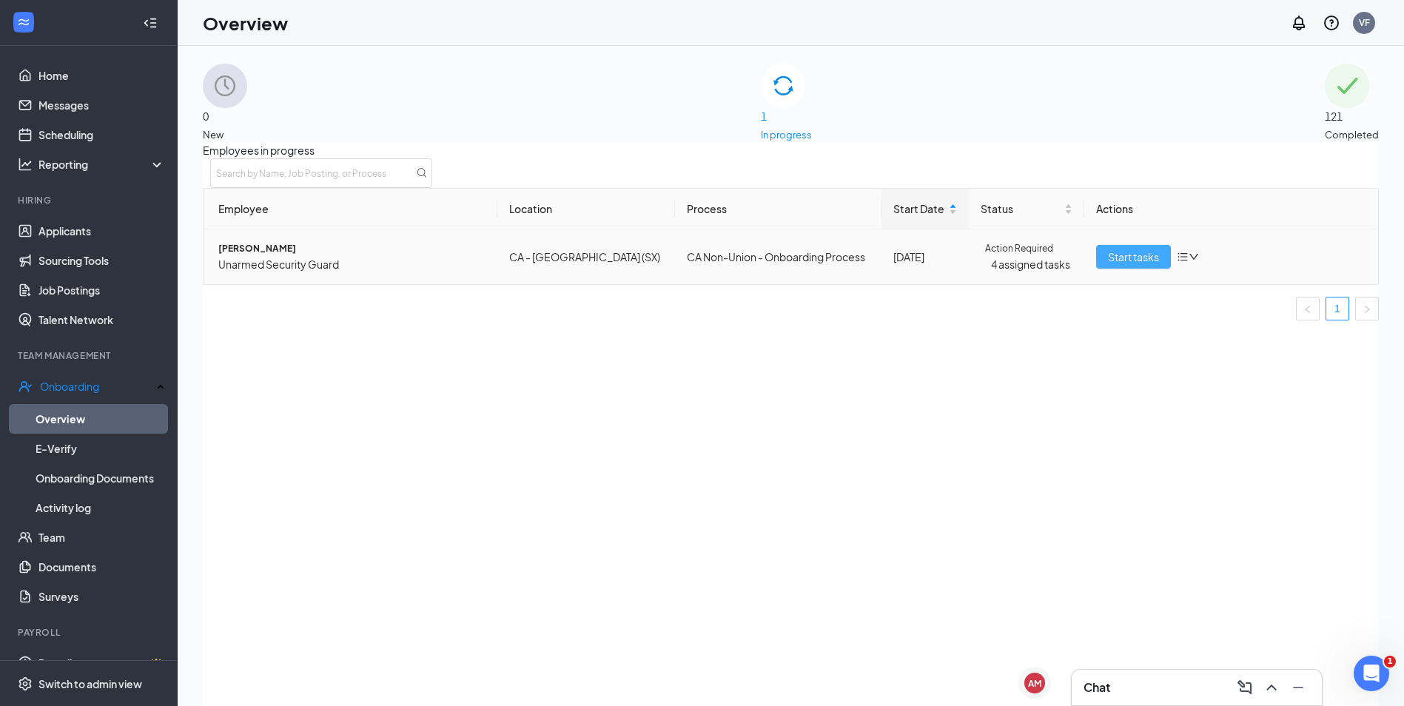
click at [1114, 265] on span "Start tasks" at bounding box center [1133, 257] width 51 height 16
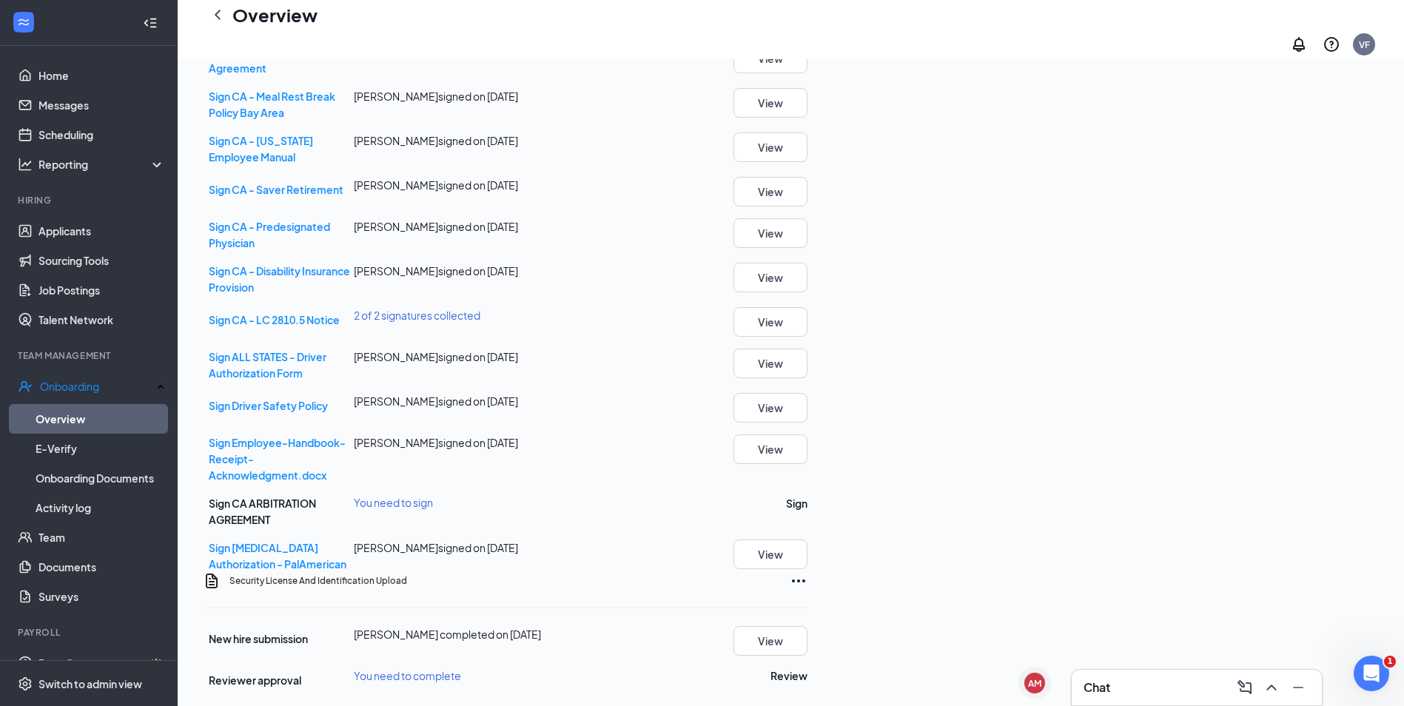
scroll to position [1355, 0]
click at [807, 667] on button "Review" at bounding box center [788, 675] width 37 height 16
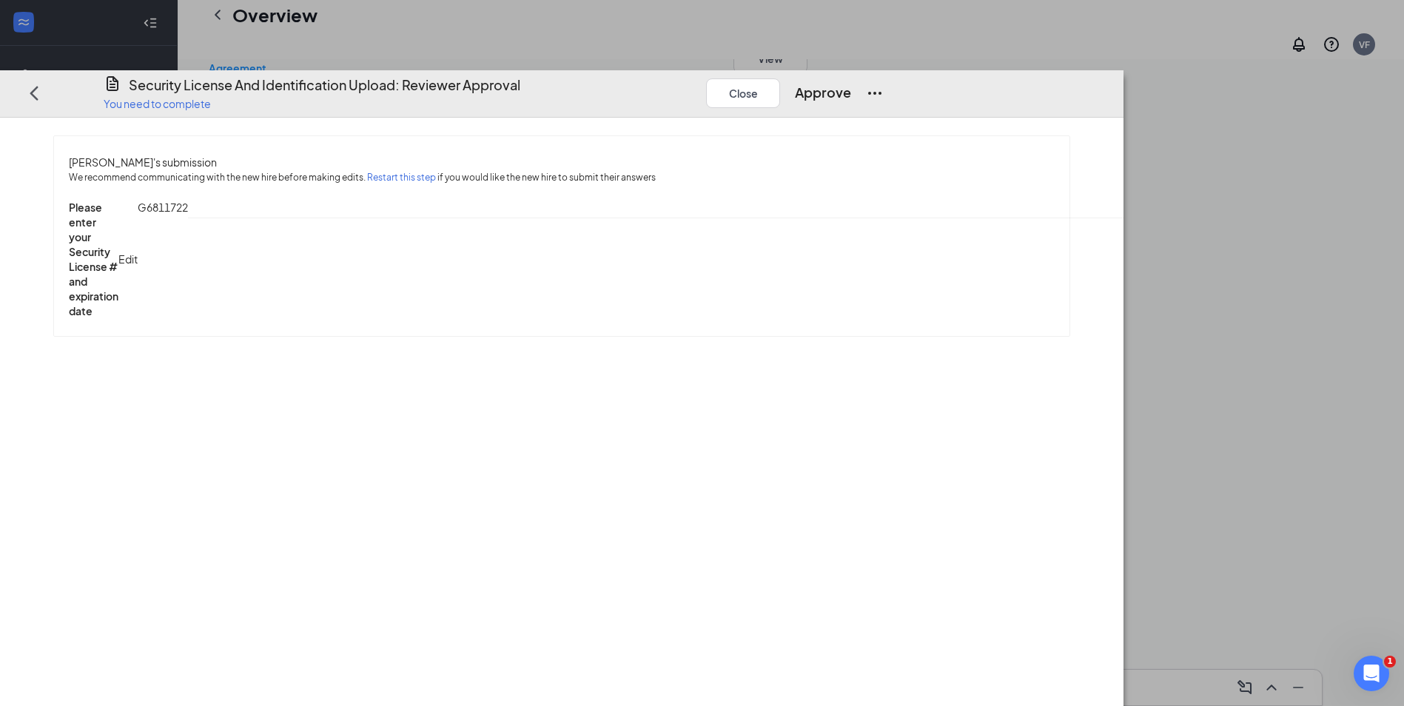
type input "C:\fakepath\Manar SSN.jpg"
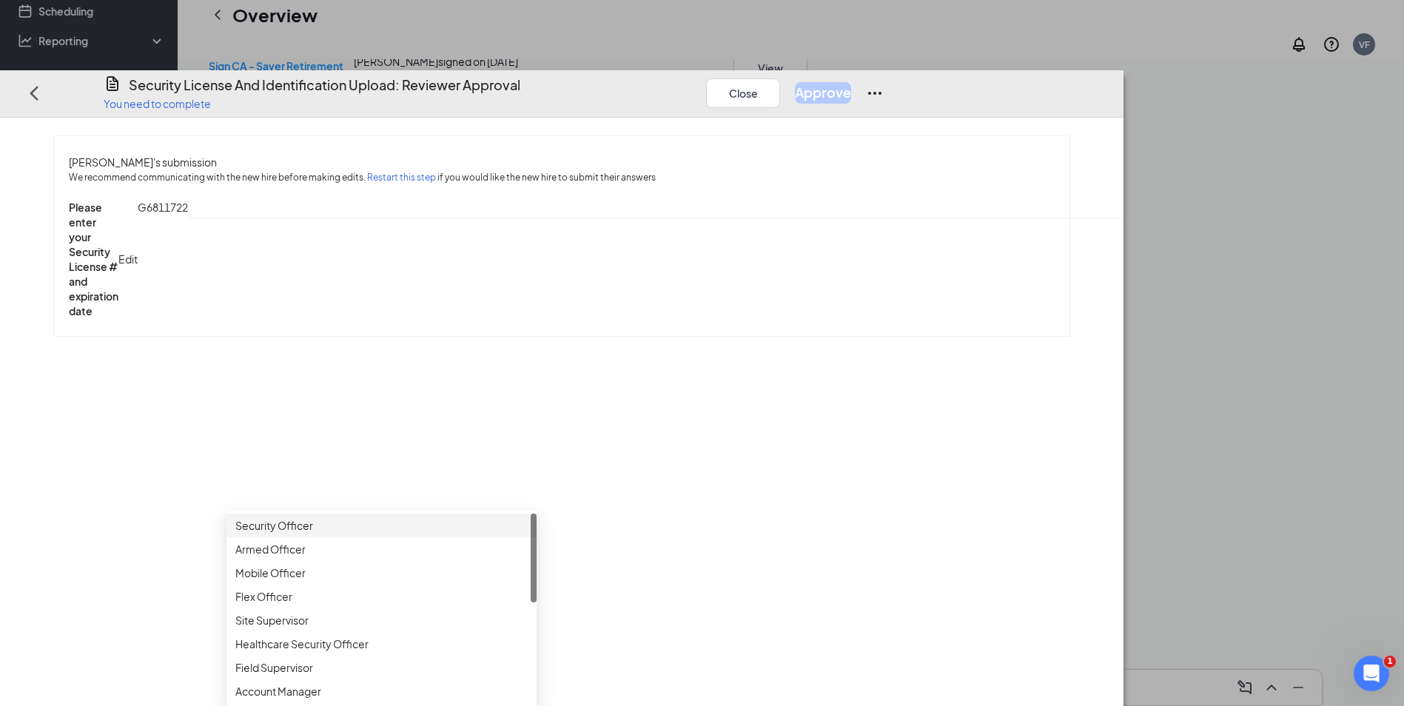
click at [297, 517] on div "Security Officer" at bounding box center [381, 525] width 292 height 16
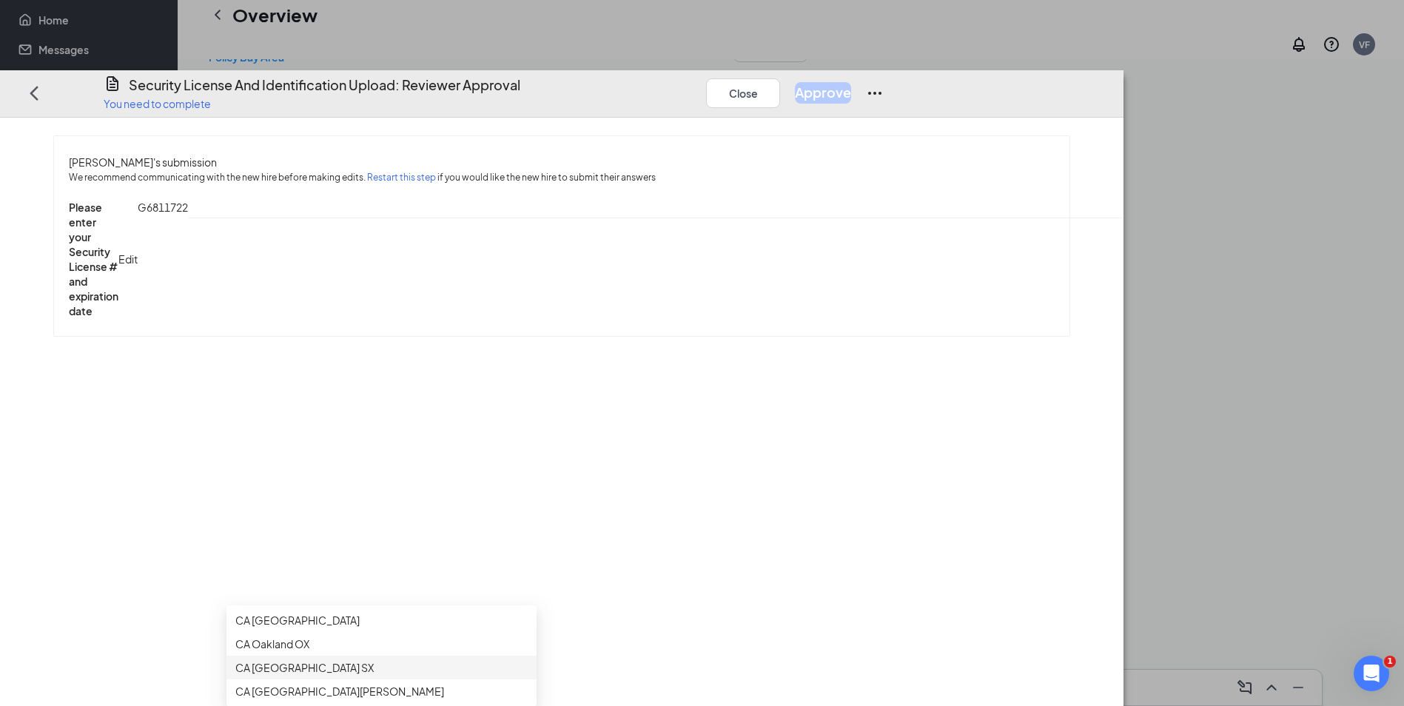
click at [288, 659] on div "CA San Francisco SX" at bounding box center [381, 667] width 292 height 16
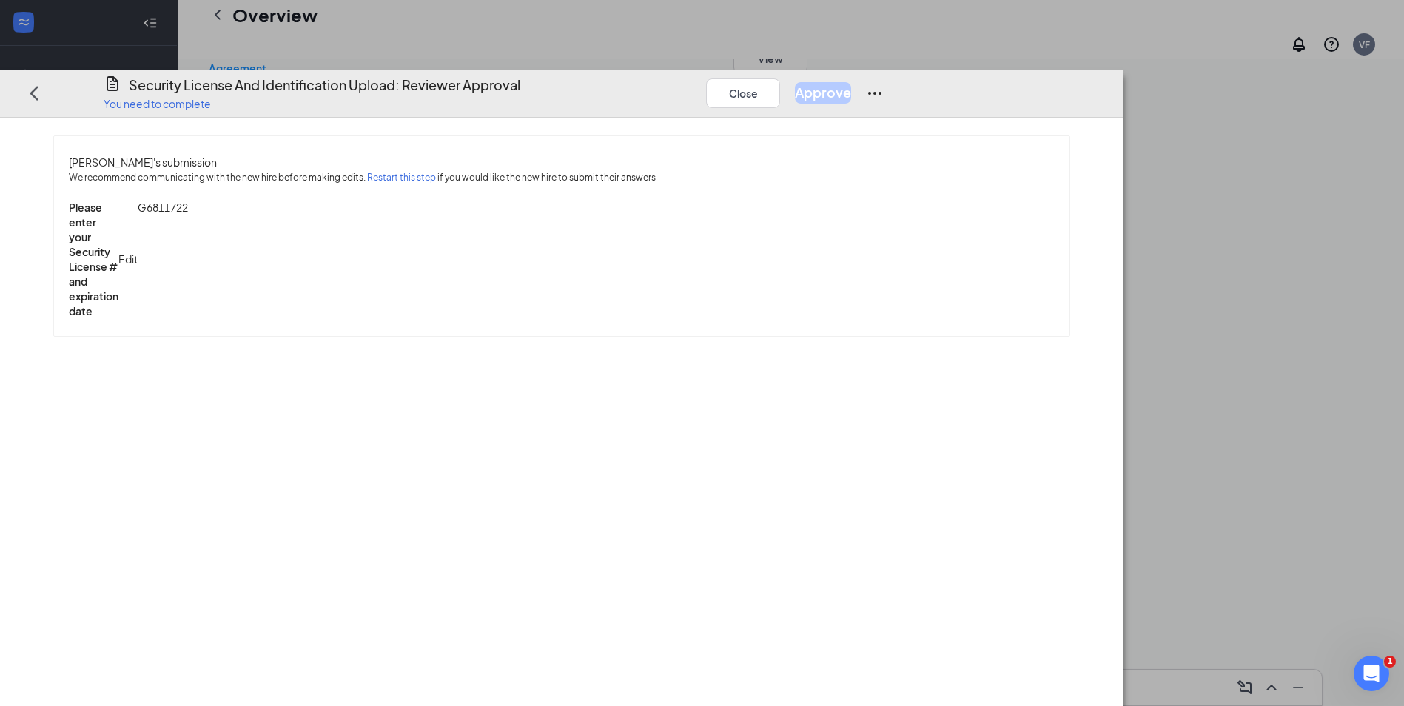
click at [1069, 336] on div "Manar Qaadoun's submission We recommend communicating with the new hire before …" at bounding box center [561, 236] width 1015 height 200
click at [283, 659] on div "WT OT Method 2" at bounding box center [381, 667] width 292 height 16
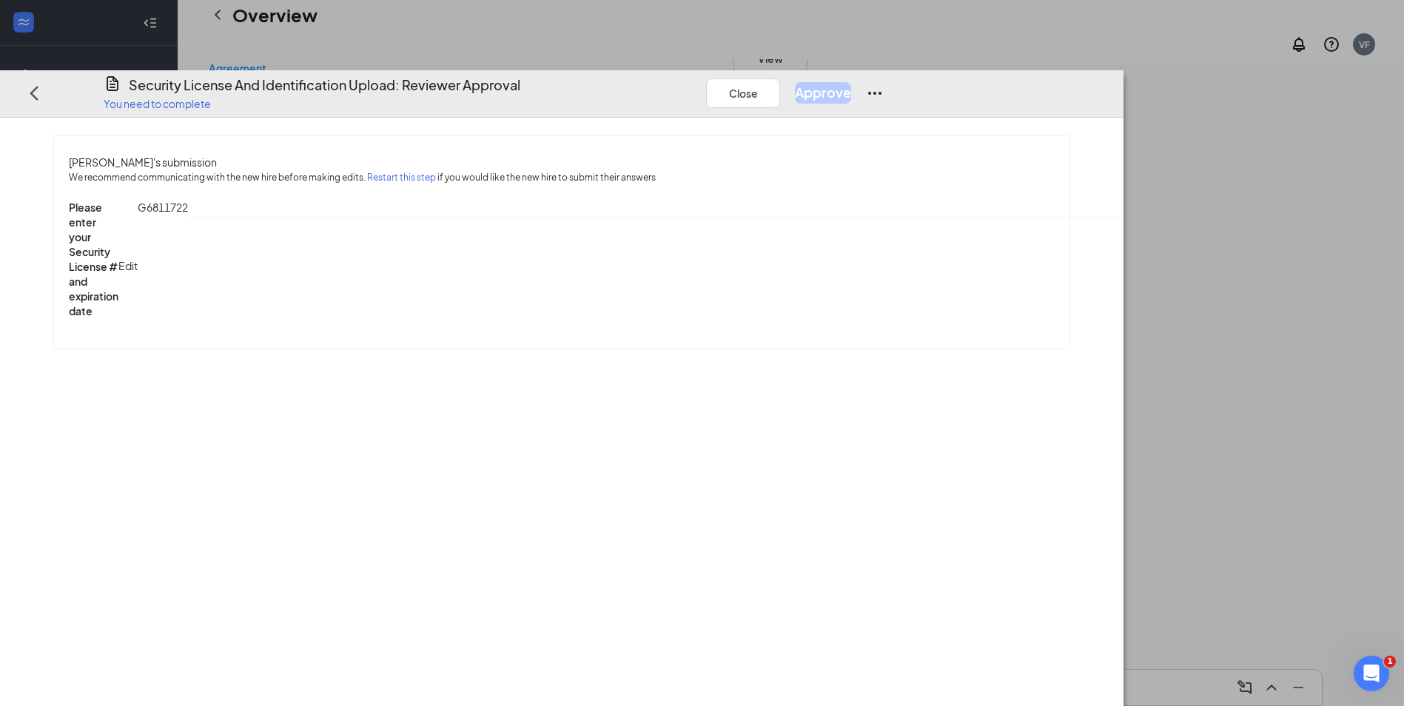
click at [319, 659] on div "Hourly Non Union" at bounding box center [381, 667] width 292 height 16
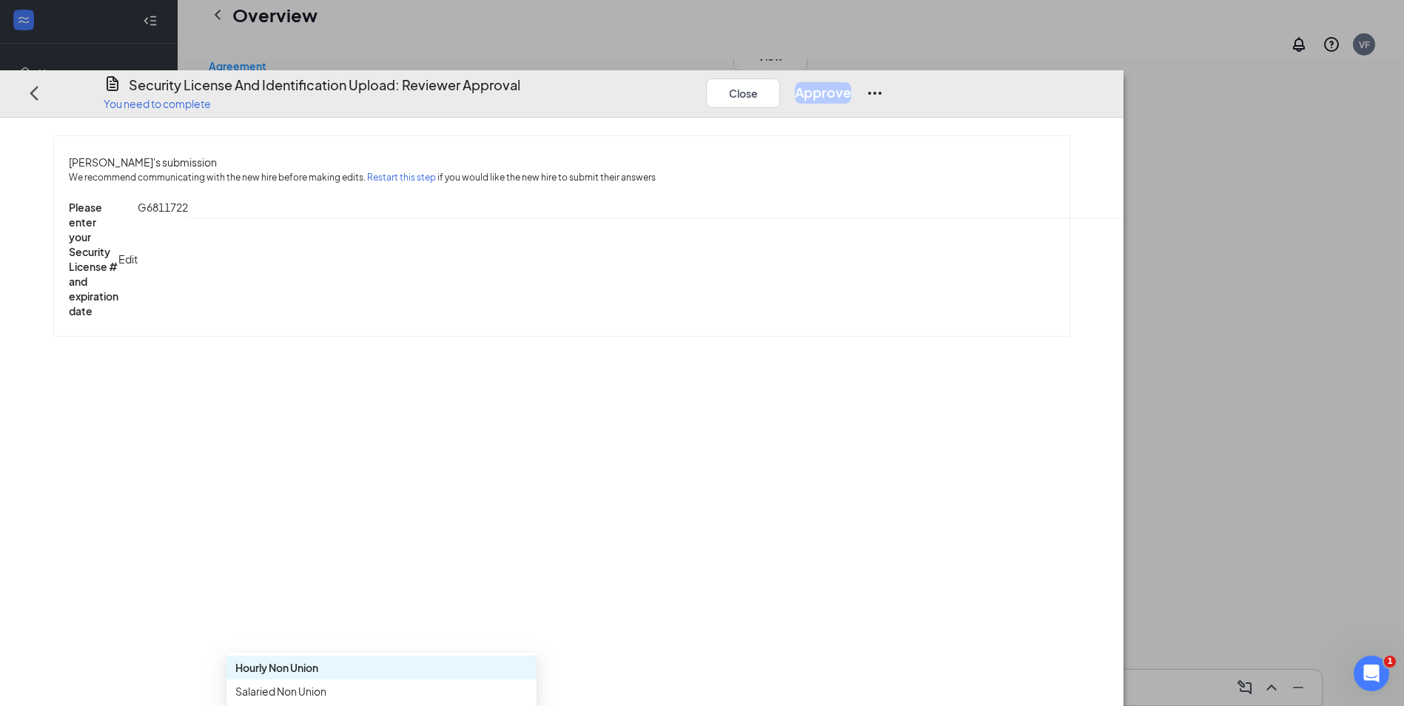
click at [330, 659] on div "Hourly Non Union" at bounding box center [381, 667] width 292 height 16
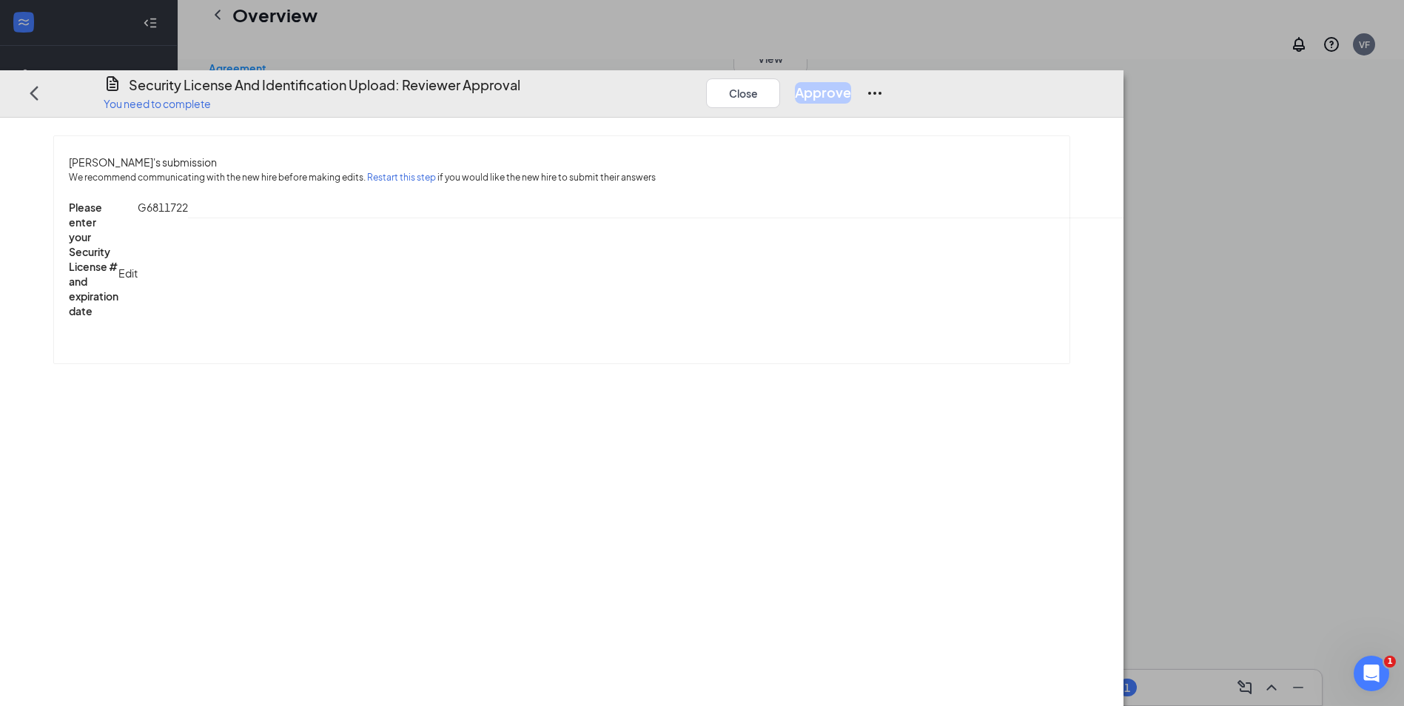
type input "SX1003"
click at [851, 83] on button "Approve" at bounding box center [823, 93] width 56 height 21
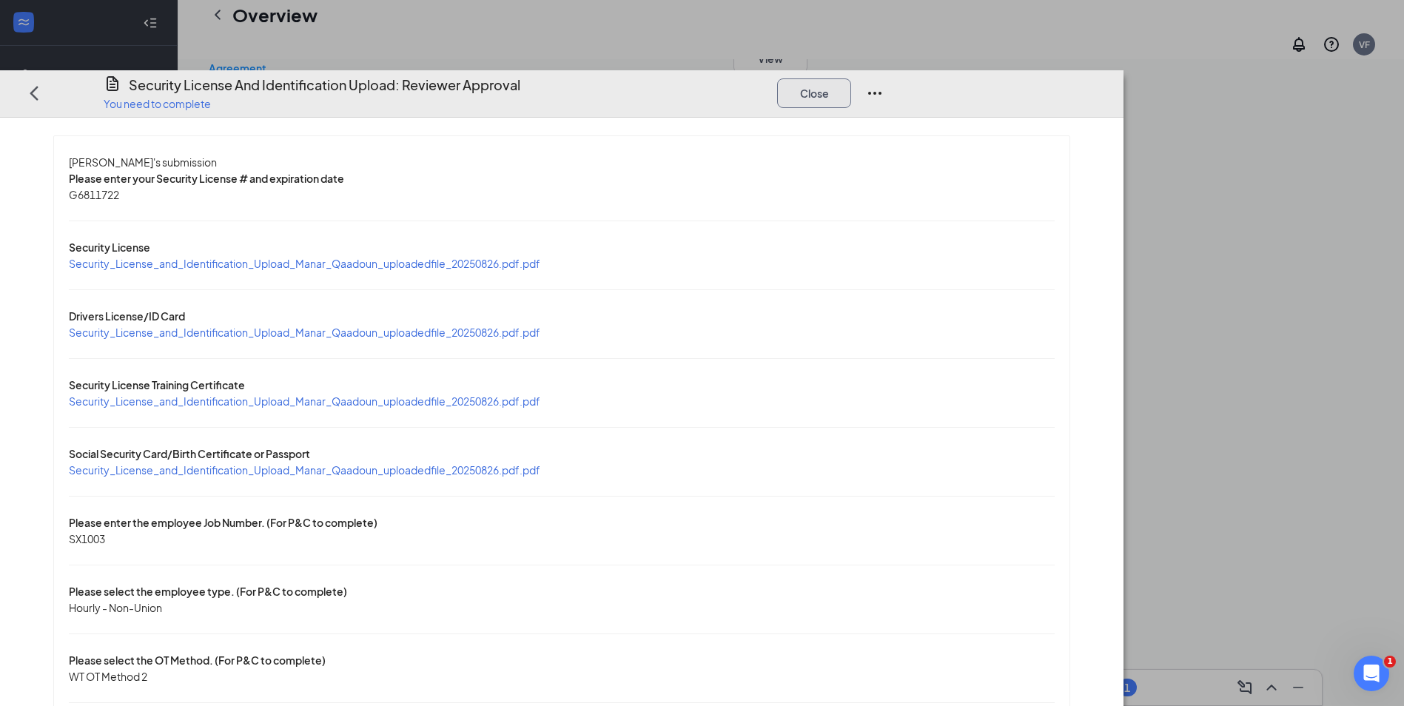
click at [851, 78] on button "Close" at bounding box center [814, 93] width 74 height 30
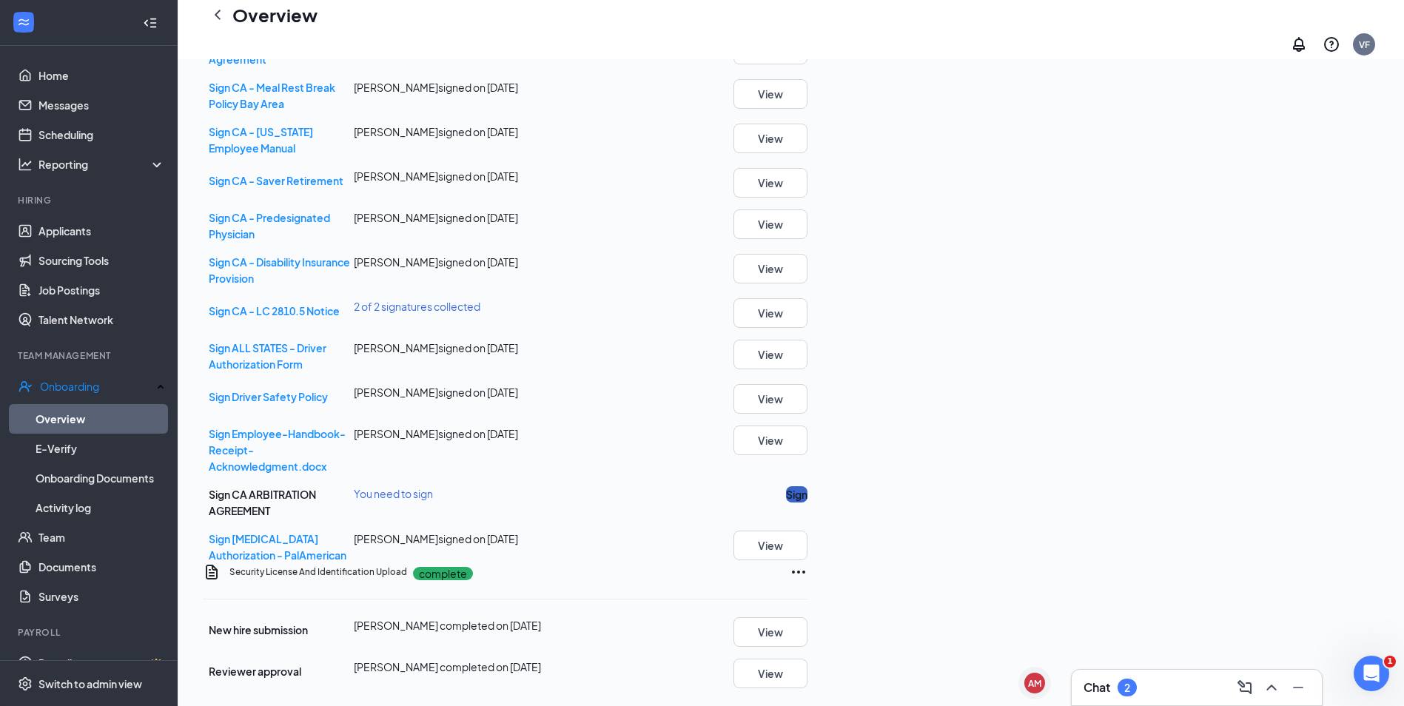
click at [807, 486] on button "Sign" at bounding box center [796, 494] width 21 height 16
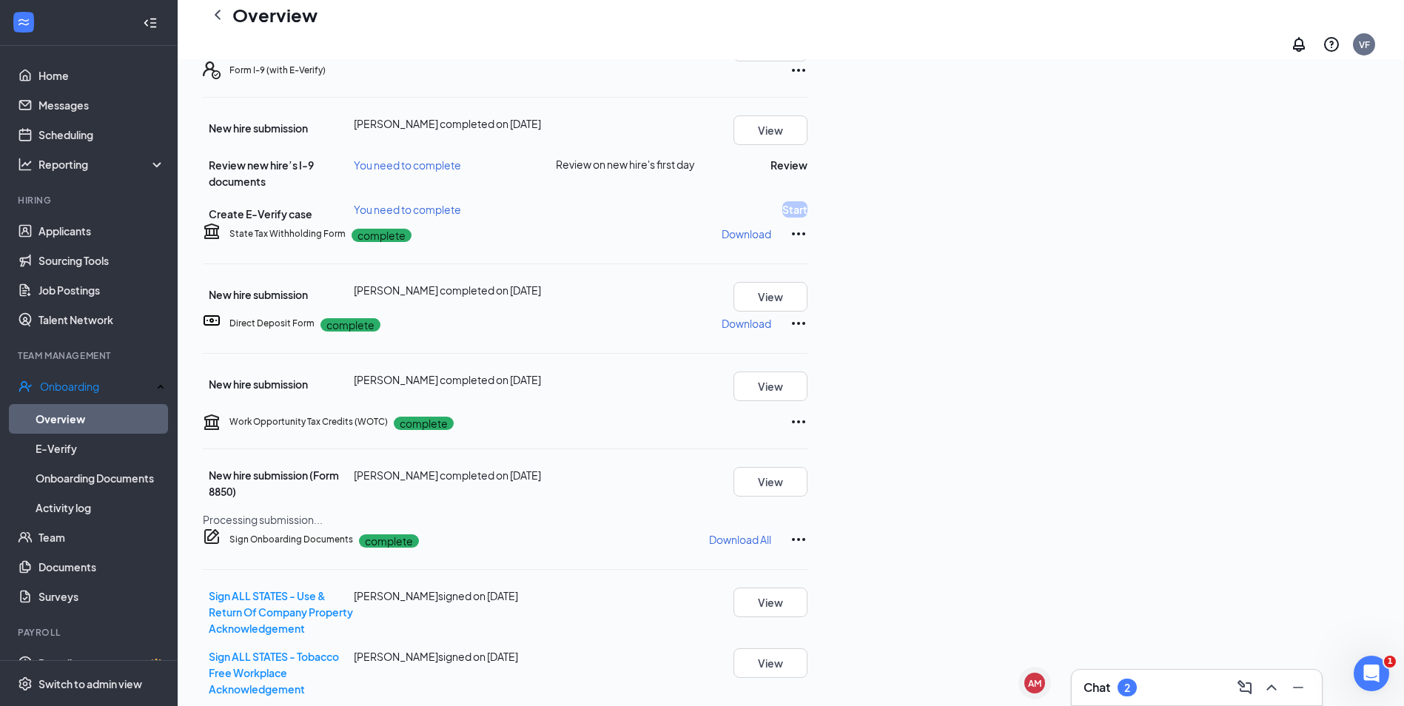
scroll to position [177, 0]
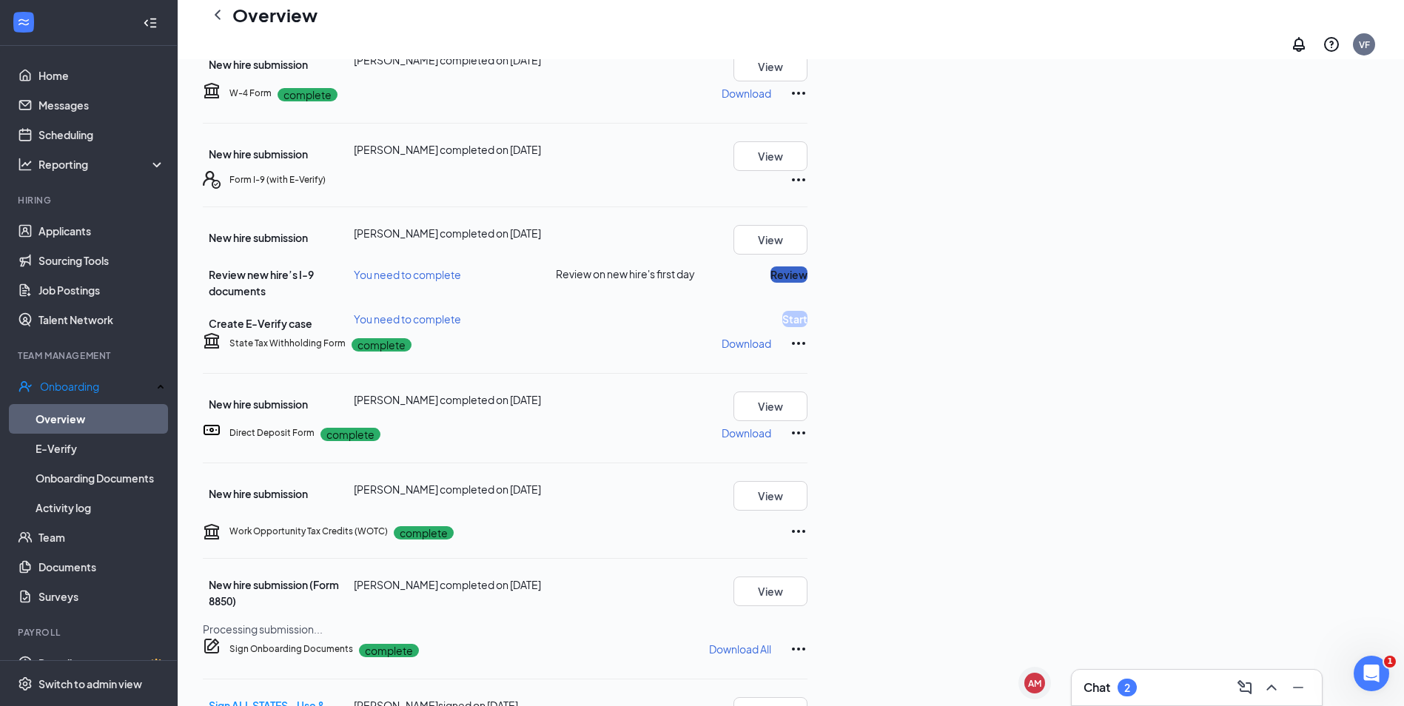
click at [807, 283] on button "Review" at bounding box center [788, 274] width 37 height 16
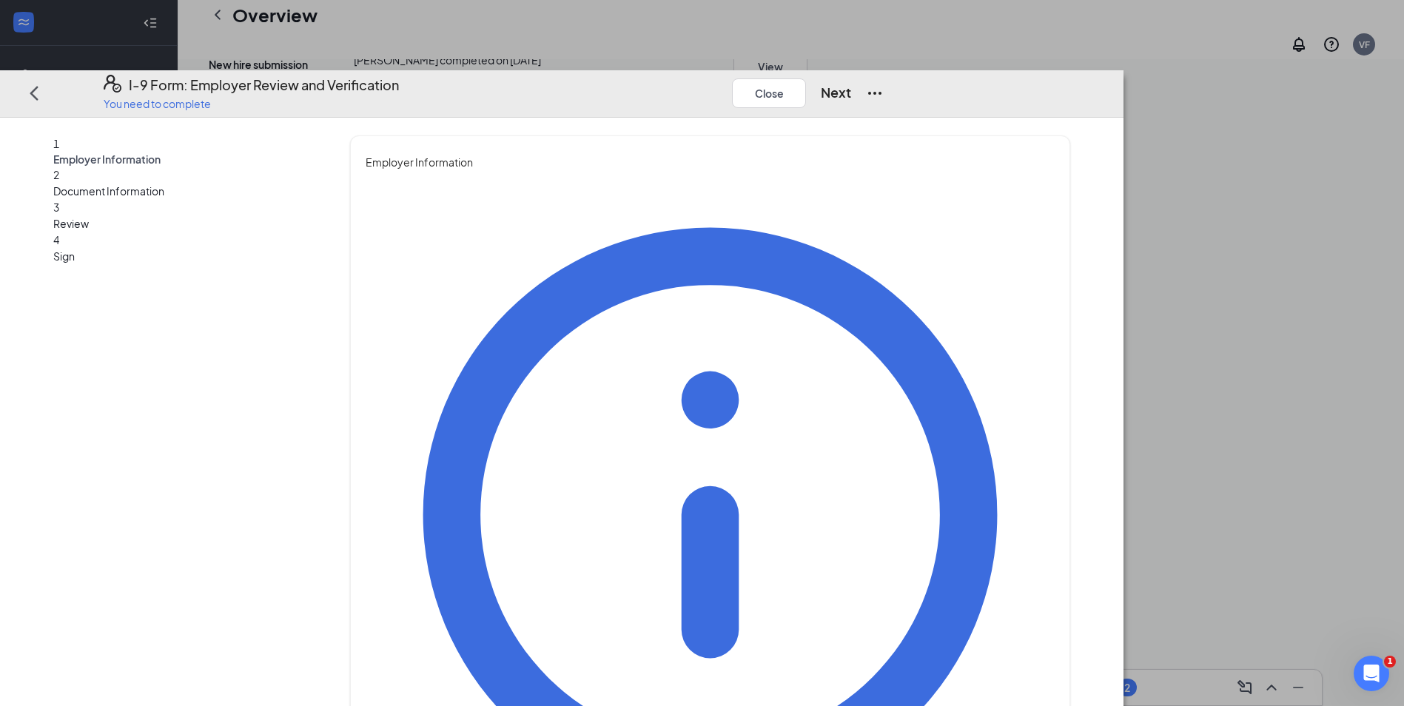
type input "Vanessa"
type input "Fleury"
type input "People & Culture Generalist"
type input "vfleury@palamerican.com"
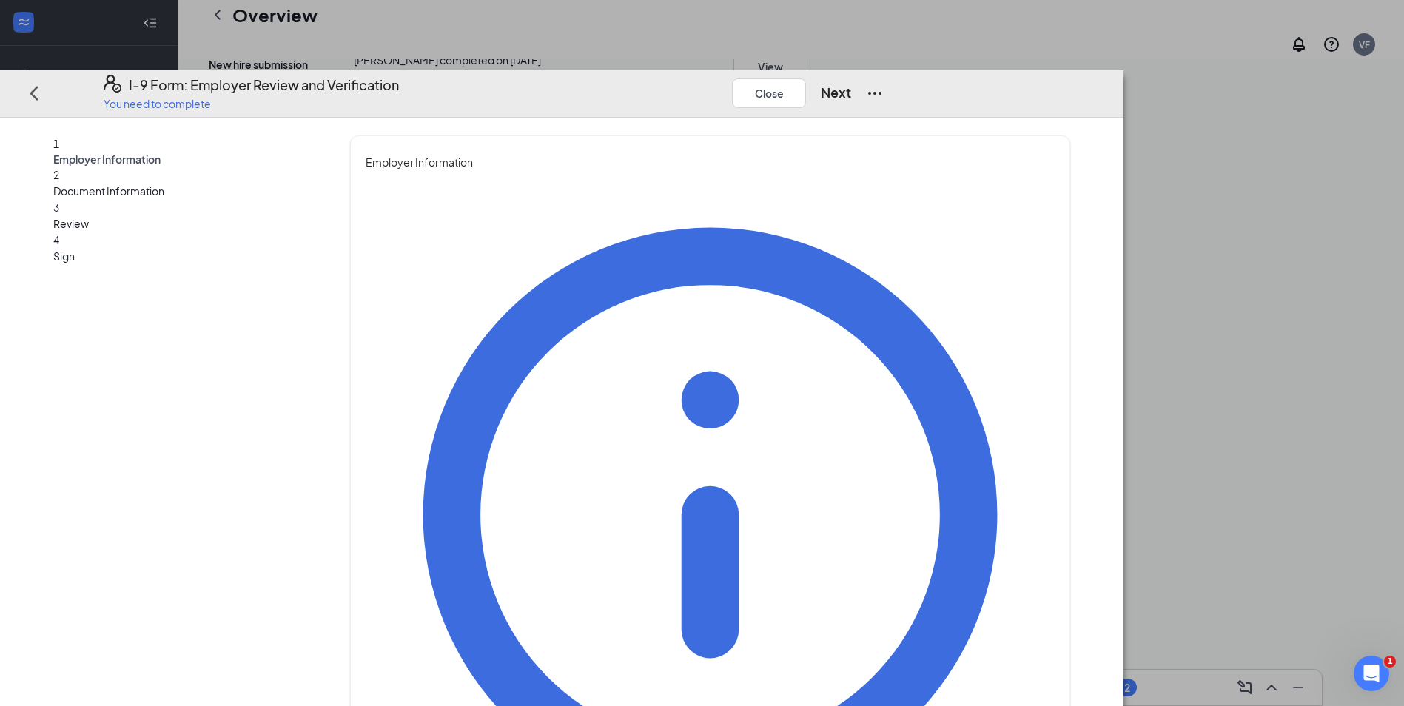
type input "6282252133"
click at [851, 83] on button "Next" at bounding box center [836, 93] width 30 height 21
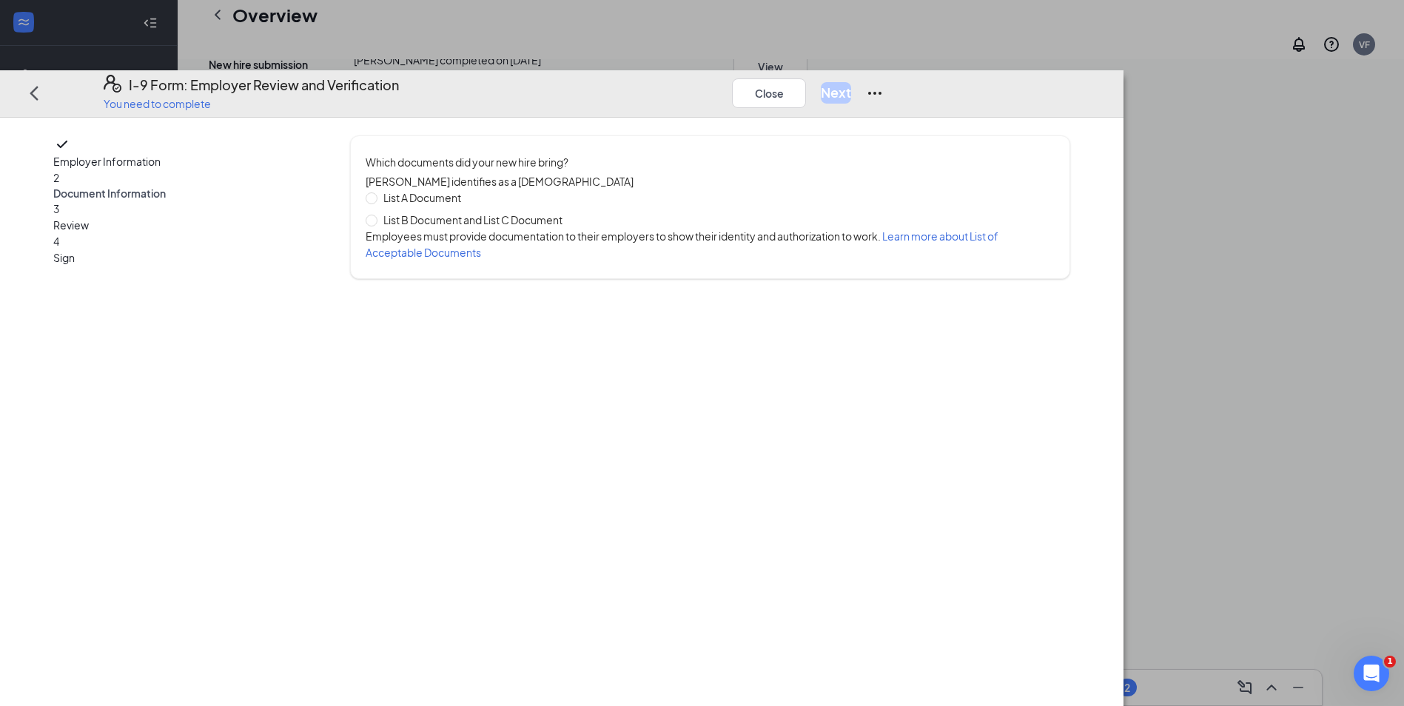
click at [541, 212] on span "List B Document and List C Document" at bounding box center [472, 220] width 191 height 16
click at [376, 215] on input "List B Document and List C Document" at bounding box center [371, 220] width 10 height 10
radio input "true"
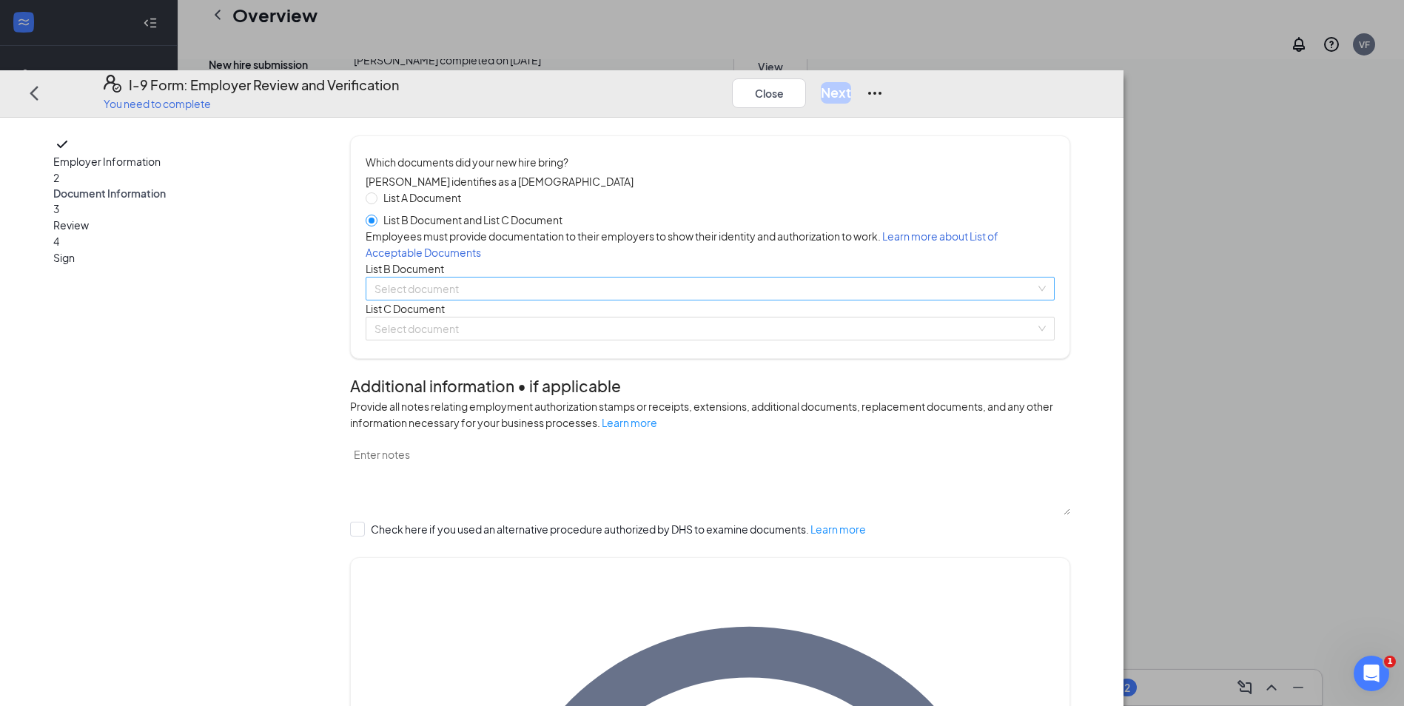
click at [585, 300] on input "search" at bounding box center [704, 288] width 661 height 22
click at [1123, 338] on div "Employer Information 2 Document Information 3 Review 4 Sign Which documents did…" at bounding box center [561, 412] width 1123 height 588
click at [624, 277] on div "List B Document" at bounding box center [710, 268] width 689 height 16
click at [624, 300] on input "search" at bounding box center [704, 288] width 661 height 22
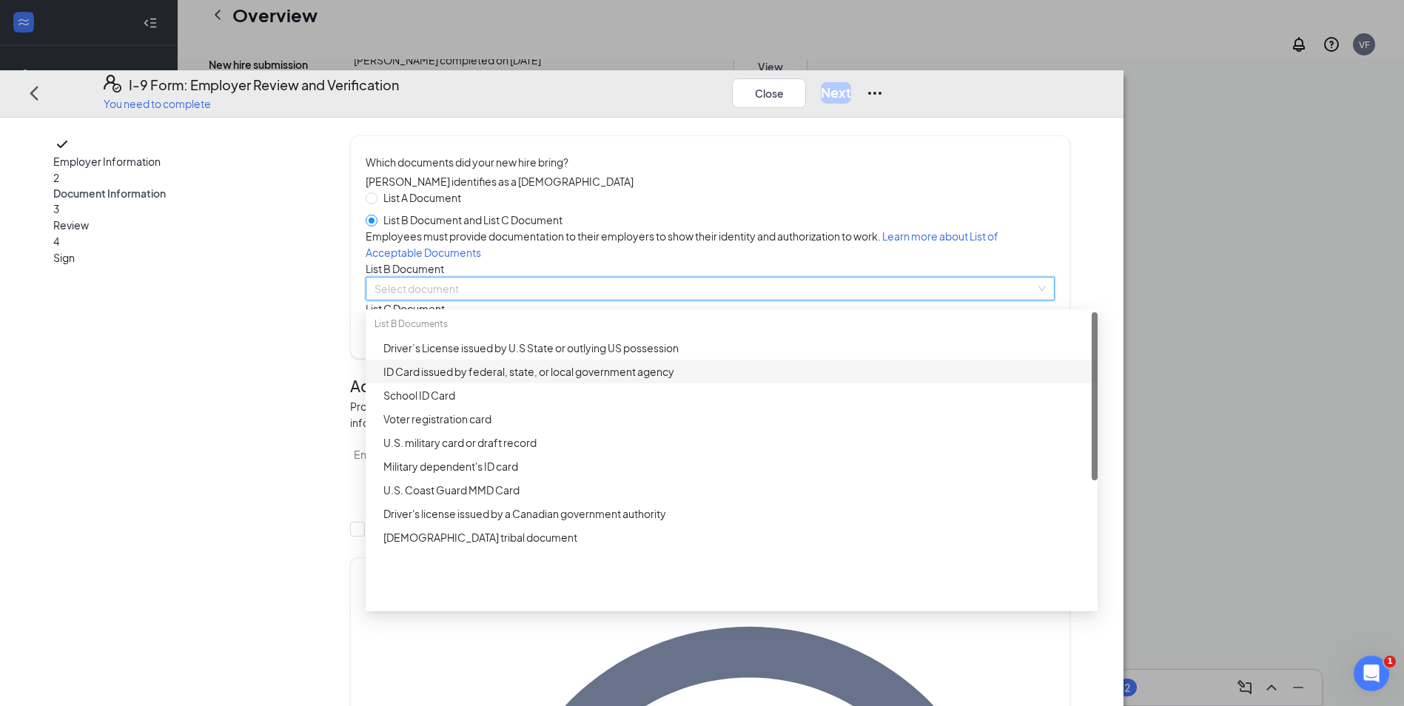
click at [559, 380] on div "ID Card issued by federal, state, or local government agency" at bounding box center [735, 371] width 705 height 16
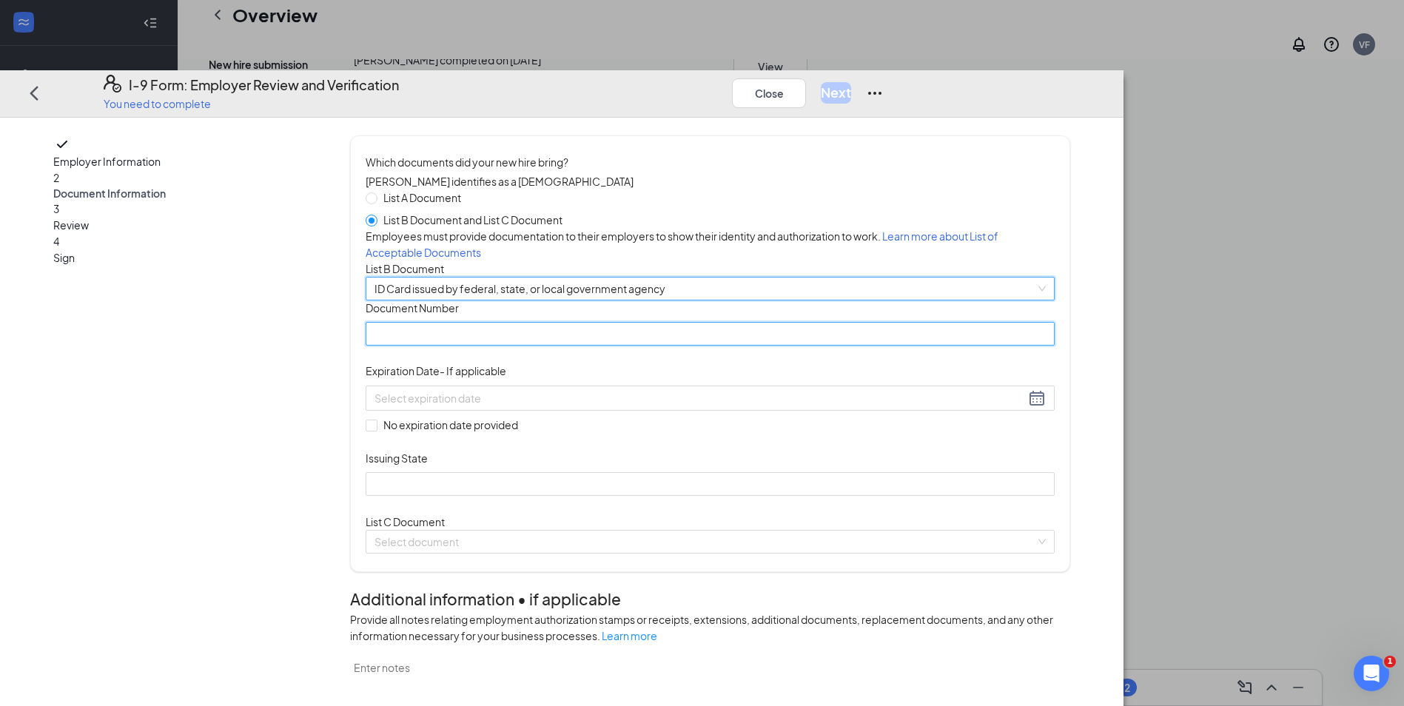
click at [559, 346] on input "Document Number" at bounding box center [710, 335] width 689 height 24
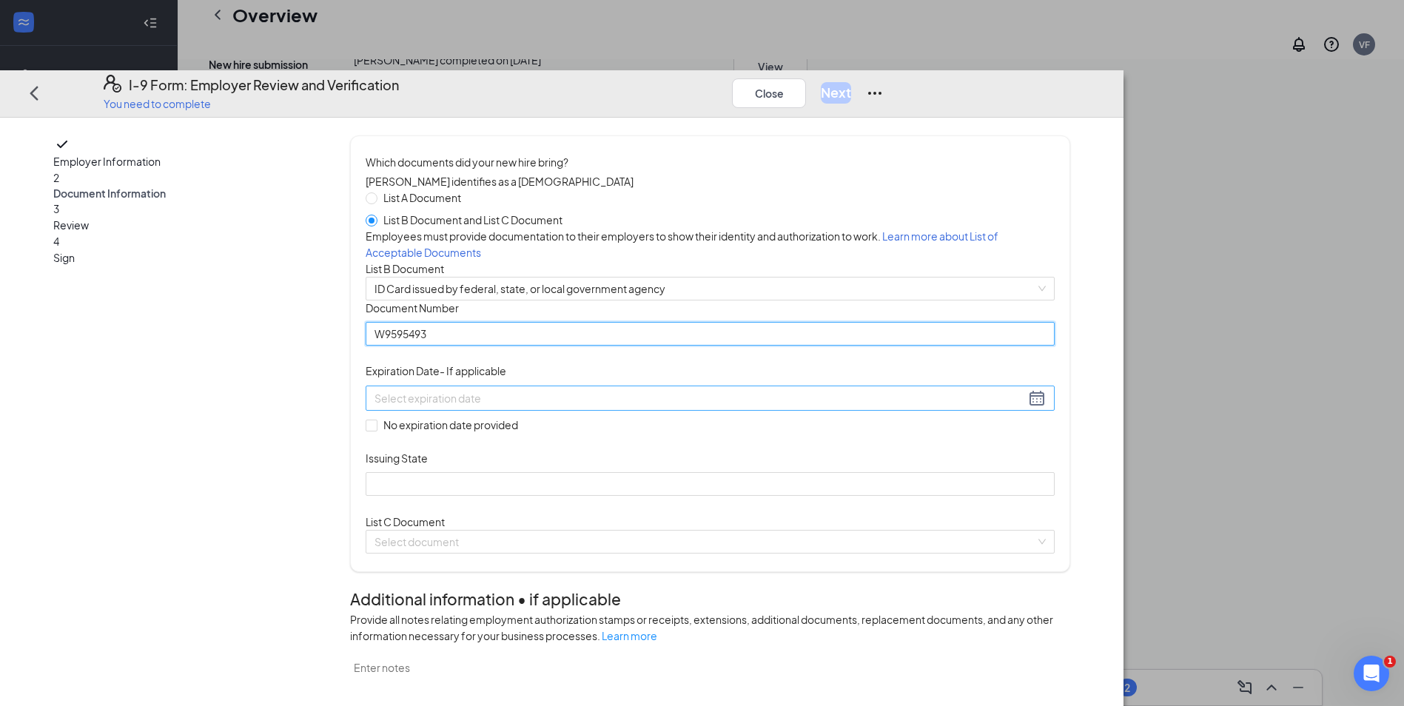
type input "W9595493"
click at [650, 406] on input at bounding box center [699, 398] width 650 height 16
type input "12/11/2029"
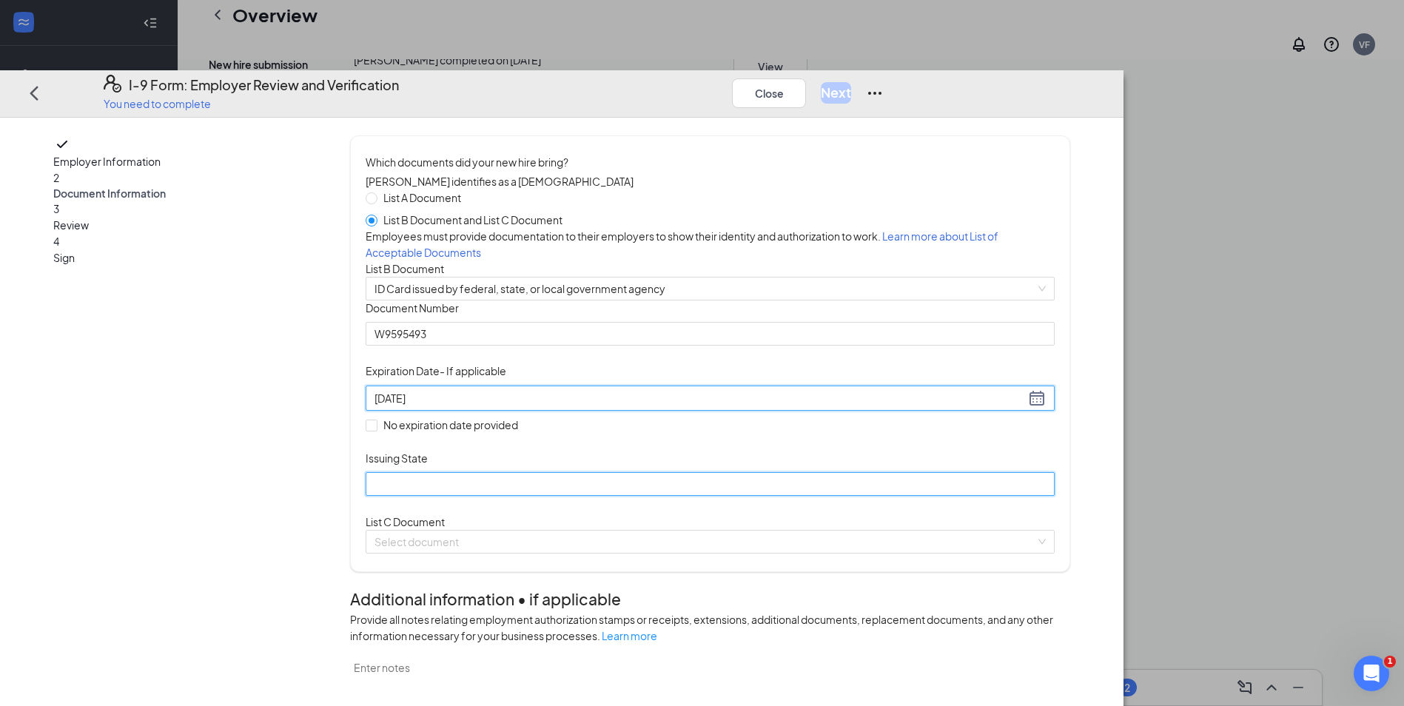
click at [511, 496] on input "Issuing State" at bounding box center [710, 485] width 689 height 24
type input "Department of Motor Vehicles"
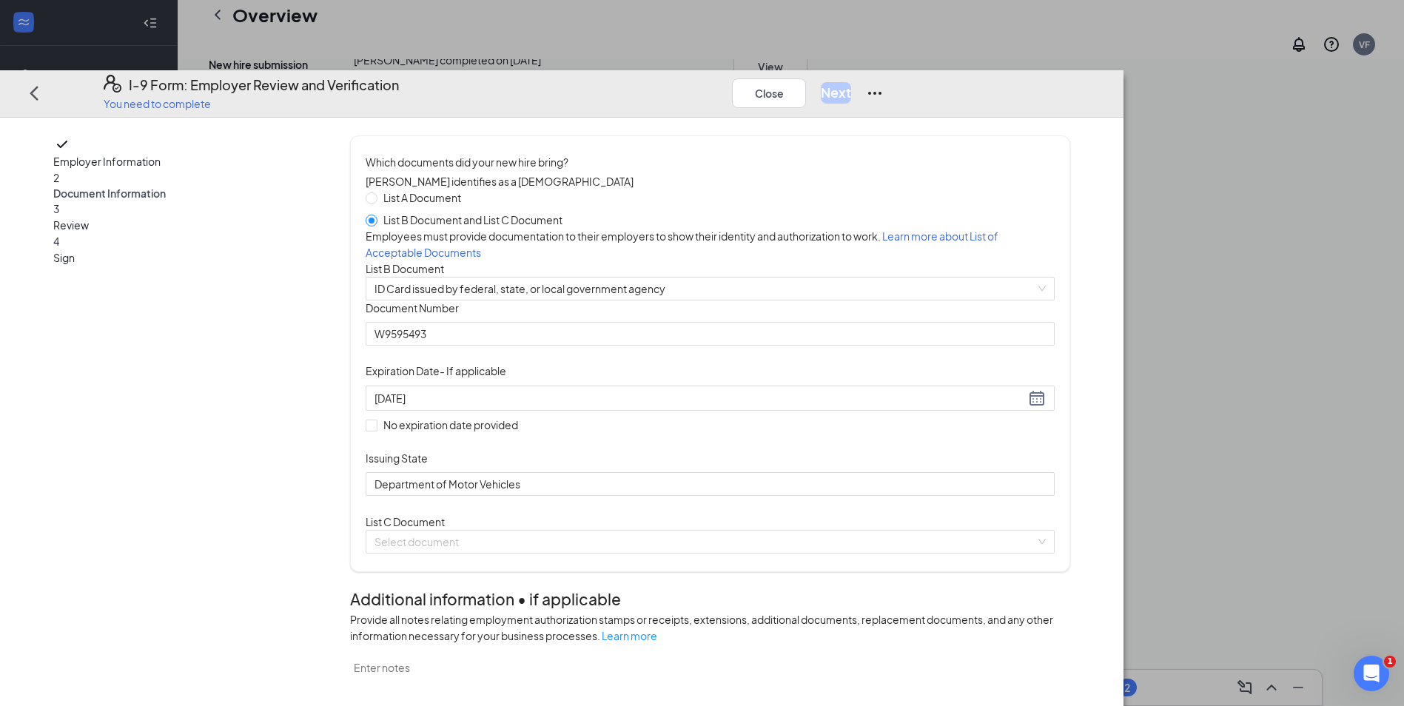
click at [963, 496] on div "Document Title ID Card issued by federal, state, or local government agency Doc…" at bounding box center [710, 397] width 689 height 195
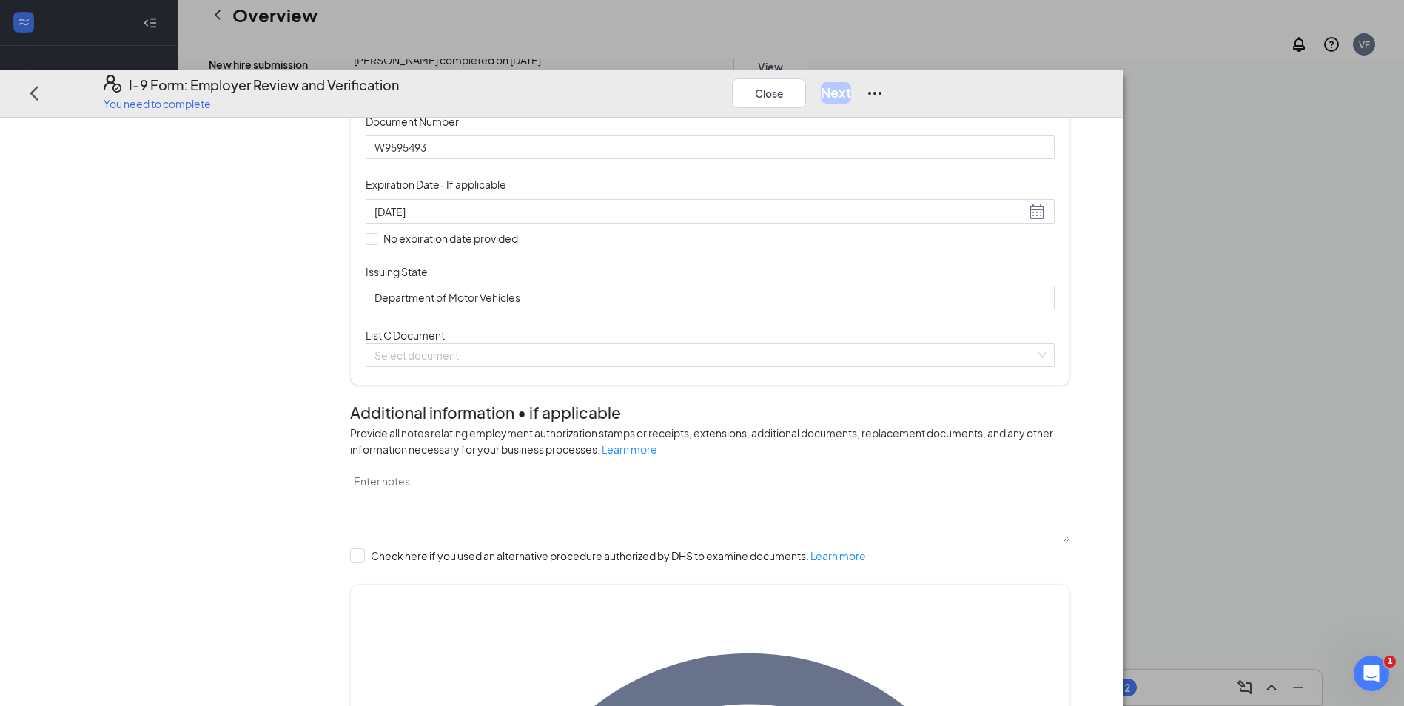
scroll to position [296, 0]
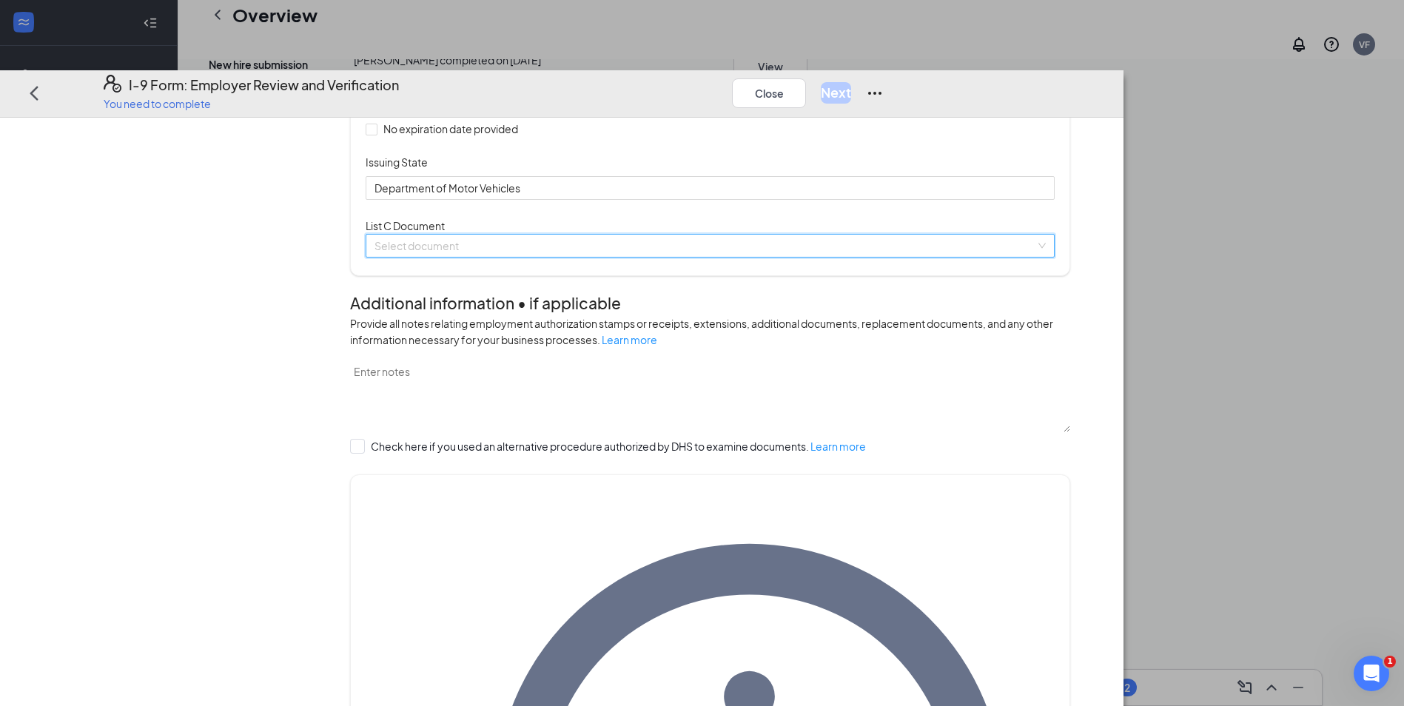
click at [534, 257] on input "search" at bounding box center [704, 246] width 661 height 22
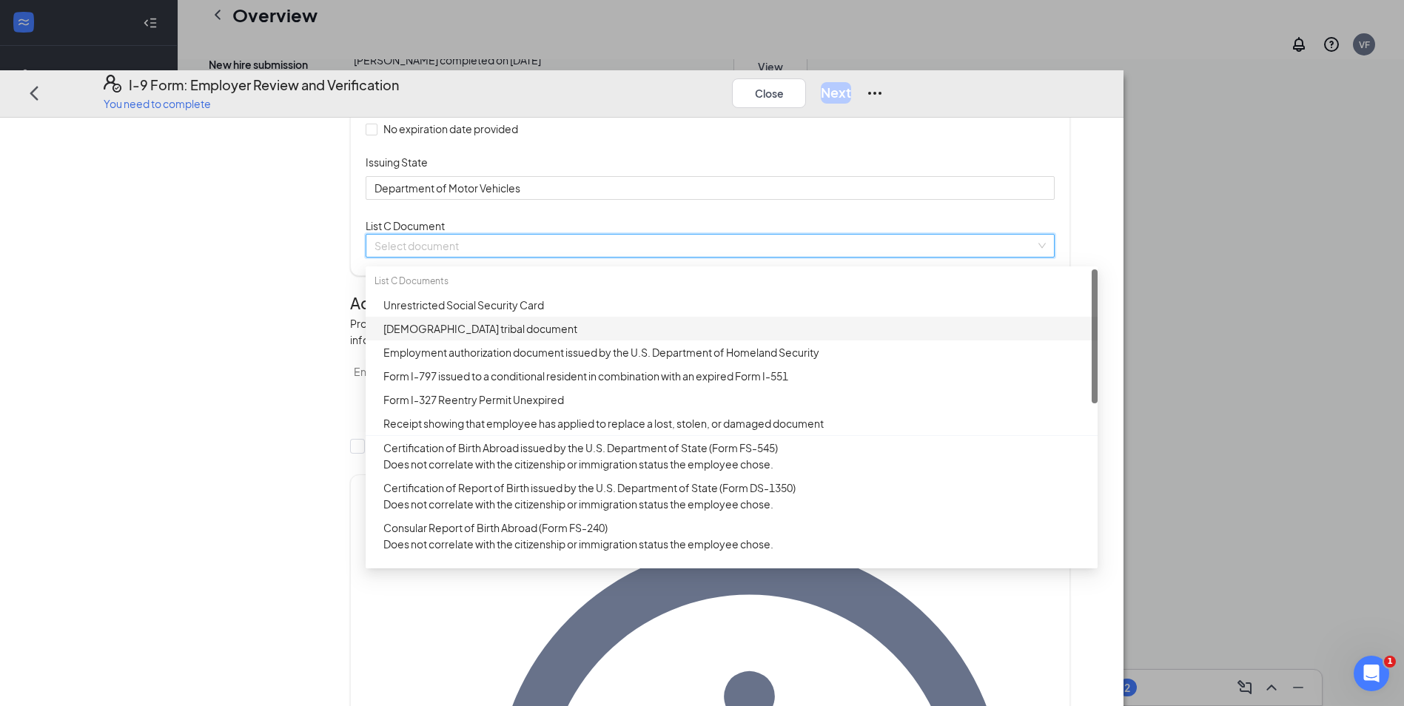
click at [556, 314] on div "Unrestricted Social Security Card" at bounding box center [735, 305] width 705 height 16
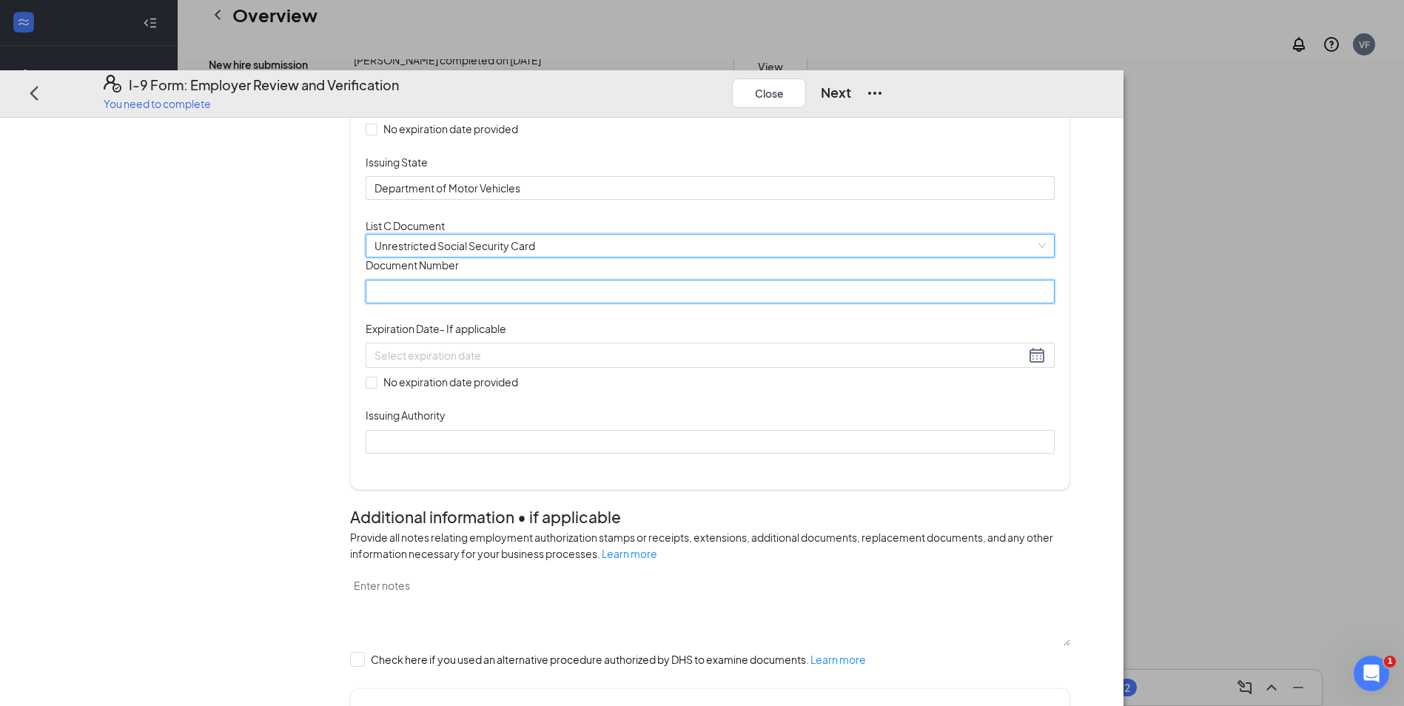
click at [548, 303] on input "Document Number" at bounding box center [710, 292] width 689 height 24
click at [546, 303] on input "Document Number" at bounding box center [710, 292] width 689 height 24
type input "337376370"
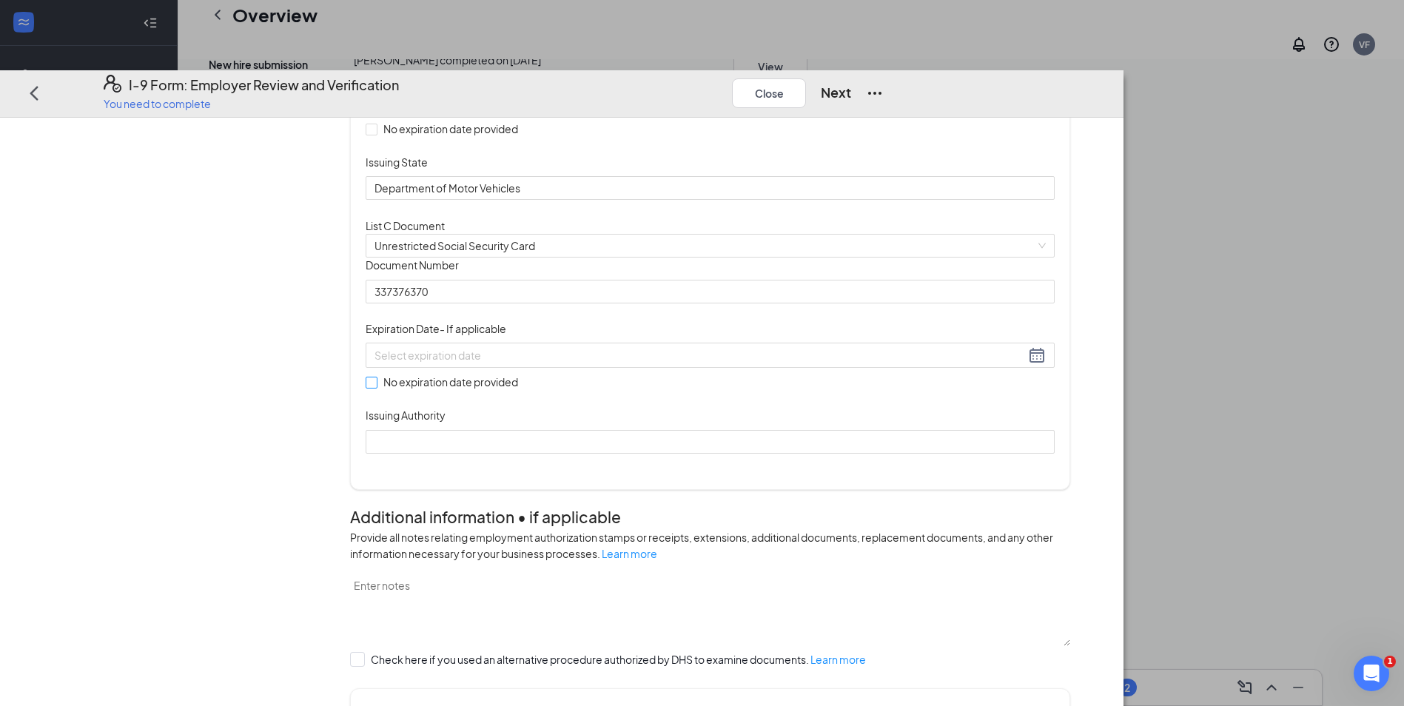
click at [377, 388] on span at bounding box center [372, 383] width 12 height 12
click at [376, 387] on input "No expiration date provided" at bounding box center [371, 382] width 10 height 10
checkbox input "true"
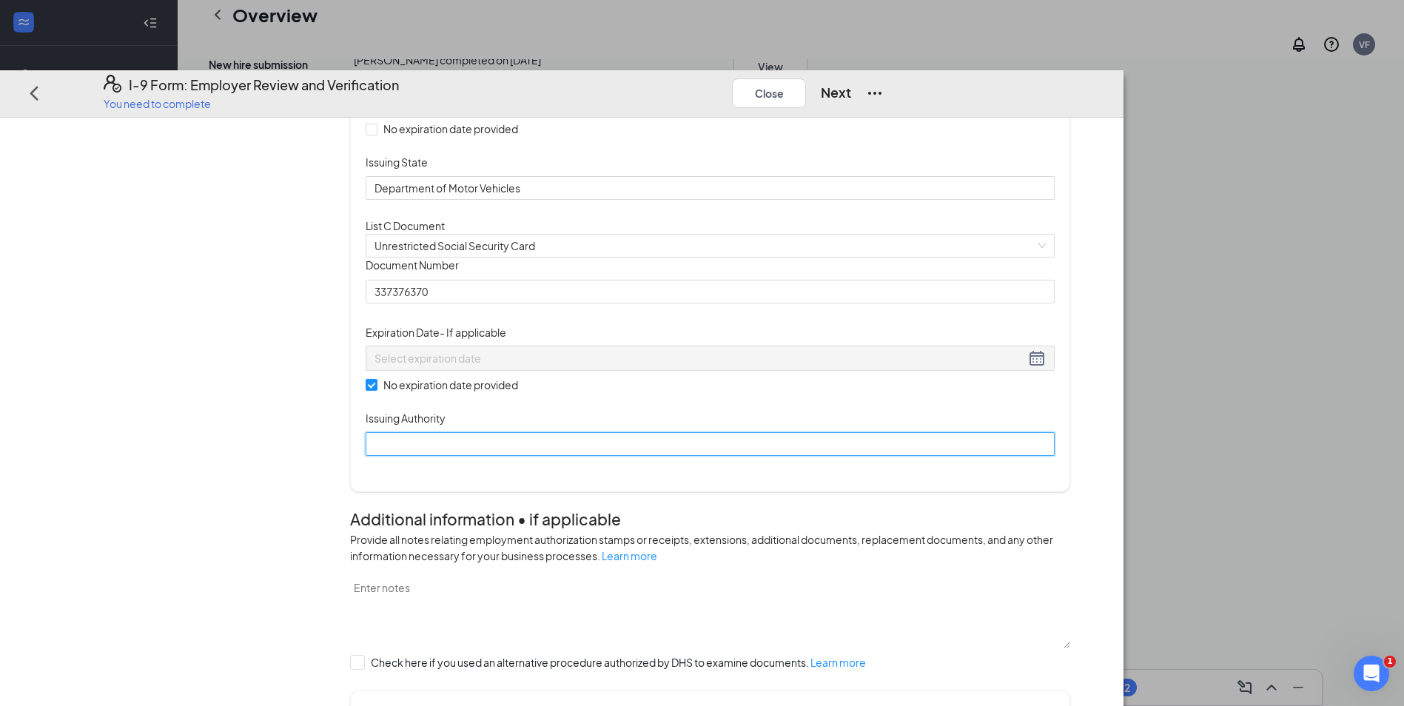
click at [536, 457] on input "Issuing Authority" at bounding box center [710, 445] width 689 height 24
type input "The Social Security Administration"
click at [851, 83] on button "Next" at bounding box center [836, 93] width 30 height 21
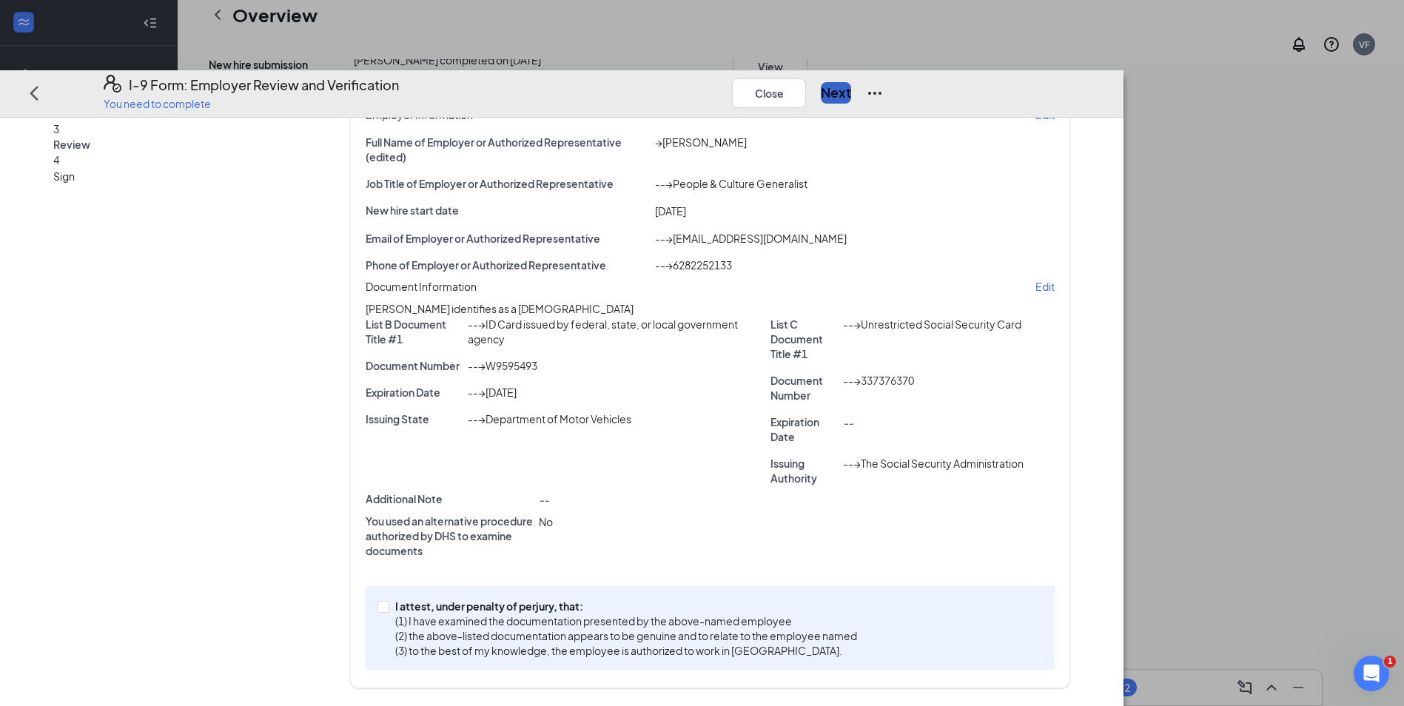
scroll to position [124, 0]
click at [519, 613] on p "I attest, under penalty of perjury, that:" at bounding box center [626, 606] width 462 height 15
click at [388, 611] on input "I attest, under penalty of perjury, that: (1) I have examined the documentation…" at bounding box center [382, 606] width 10 height 10
checkbox input "true"
click at [851, 83] on button "Next" at bounding box center [836, 93] width 30 height 21
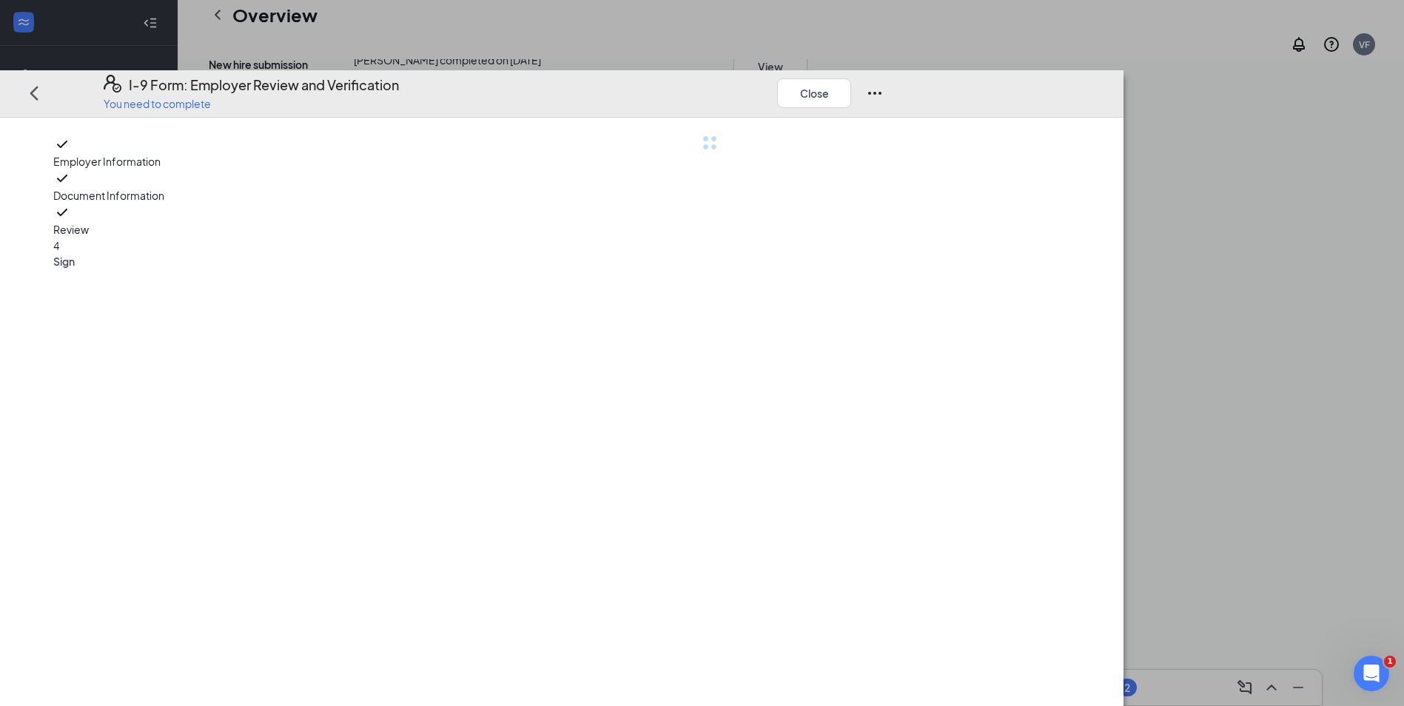
scroll to position [0, 0]
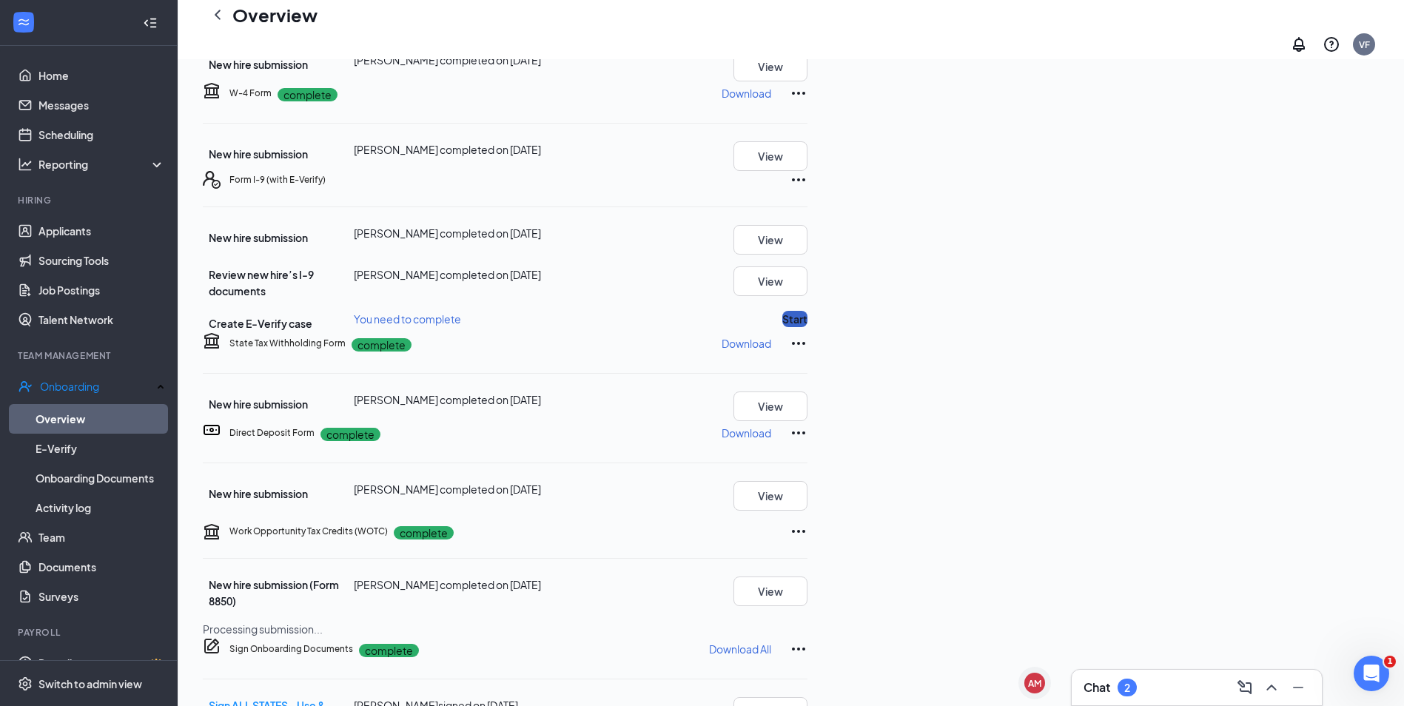
click at [807, 327] on button "Start" at bounding box center [794, 319] width 25 height 16
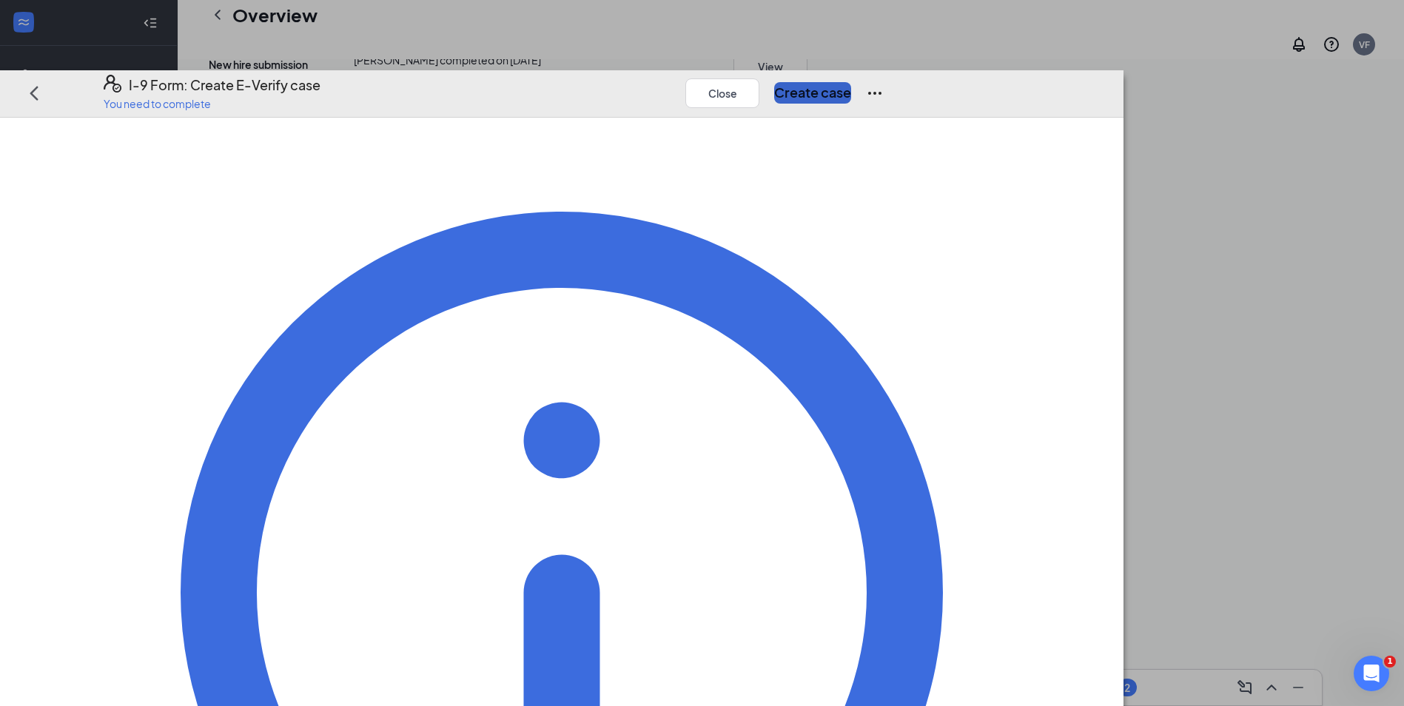
click at [851, 83] on button "Create case" at bounding box center [812, 93] width 77 height 21
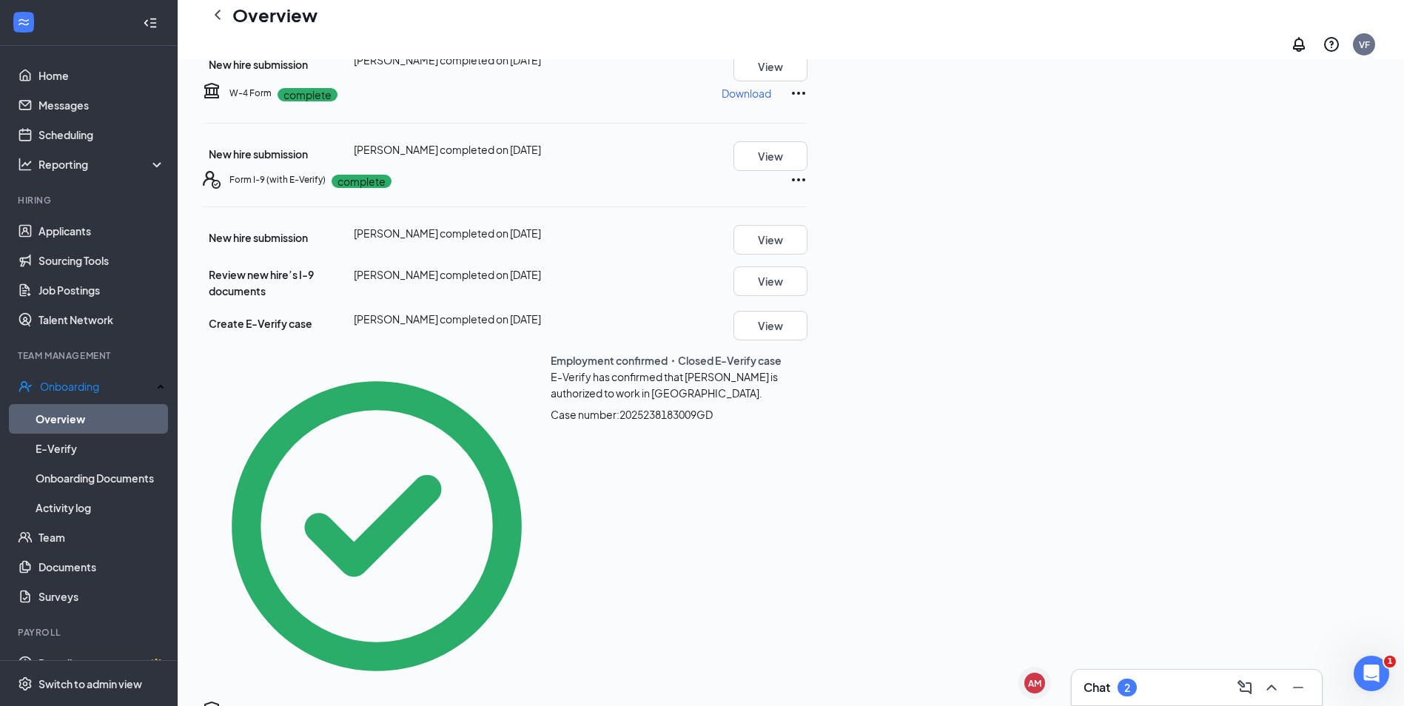
click at [1172, 681] on div "Chat 2" at bounding box center [1196, 688] width 226 height 24
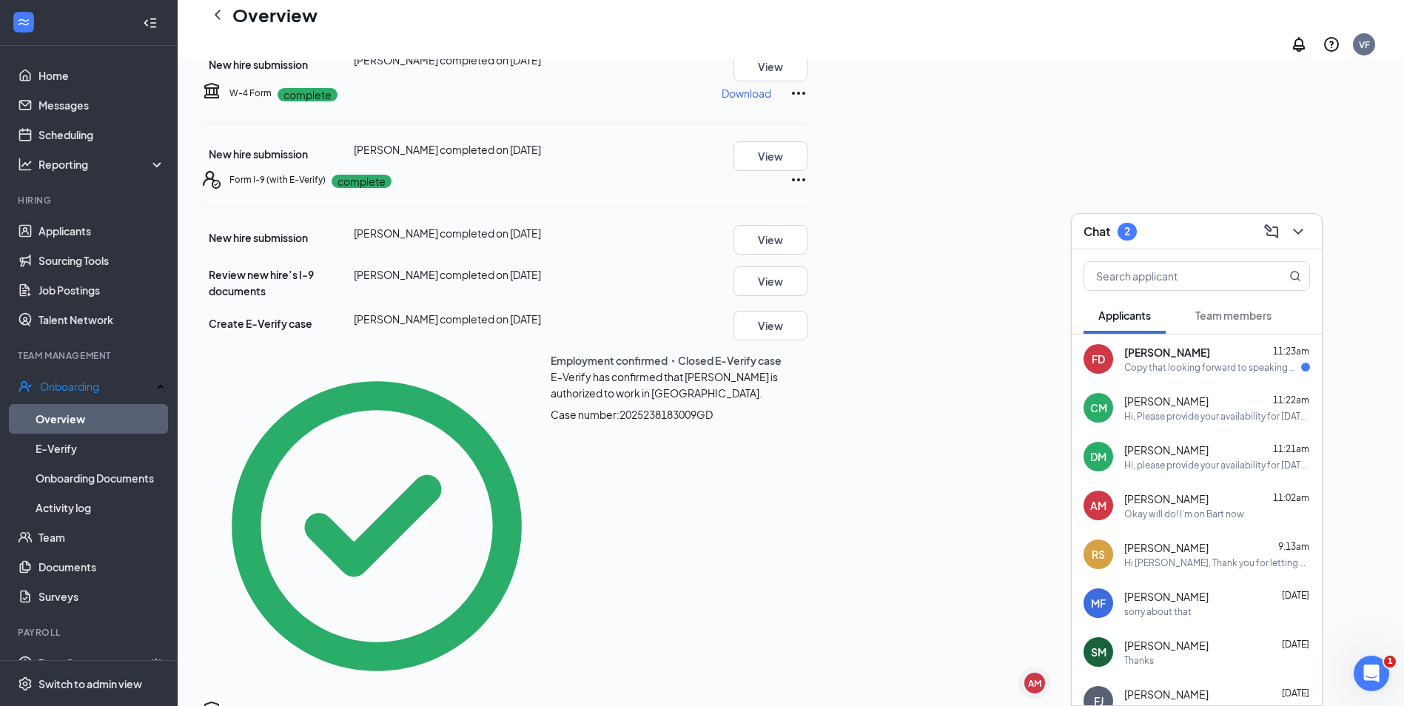
click at [1210, 365] on div "Copy that looking forward to speaking with you thanks [DATE] 12:00pm phone inte…" at bounding box center [1212, 367] width 177 height 13
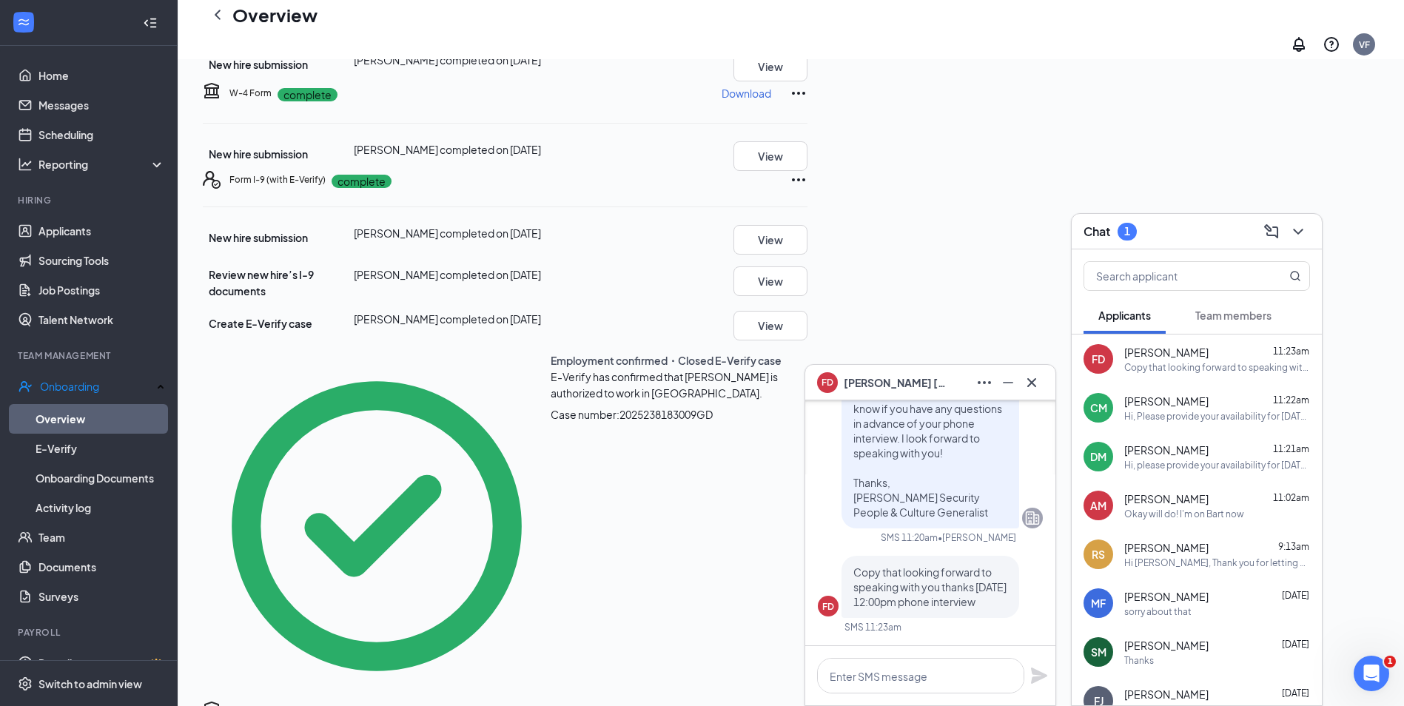
click at [897, 379] on span "Fernando Diaz" at bounding box center [896, 382] width 104 height 16
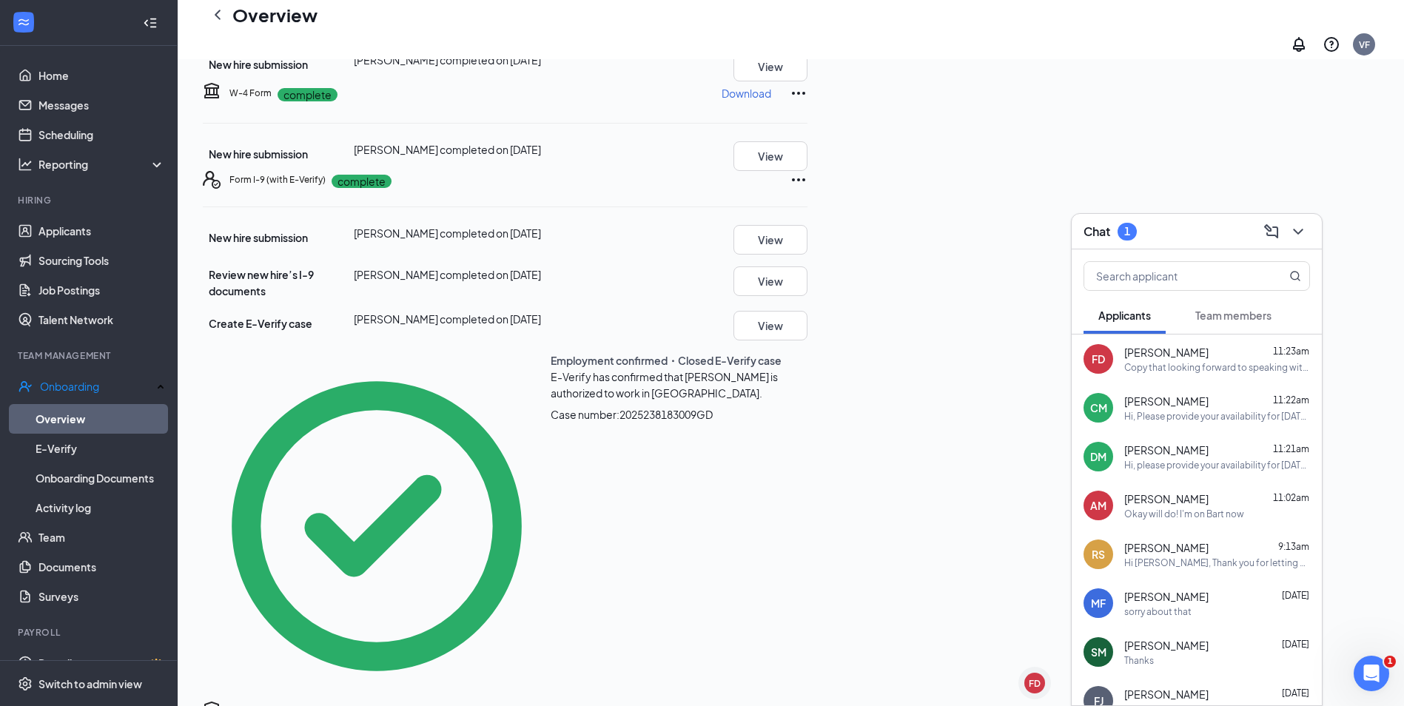
click at [1225, 306] on button "Team members" at bounding box center [1233, 315] width 106 height 37
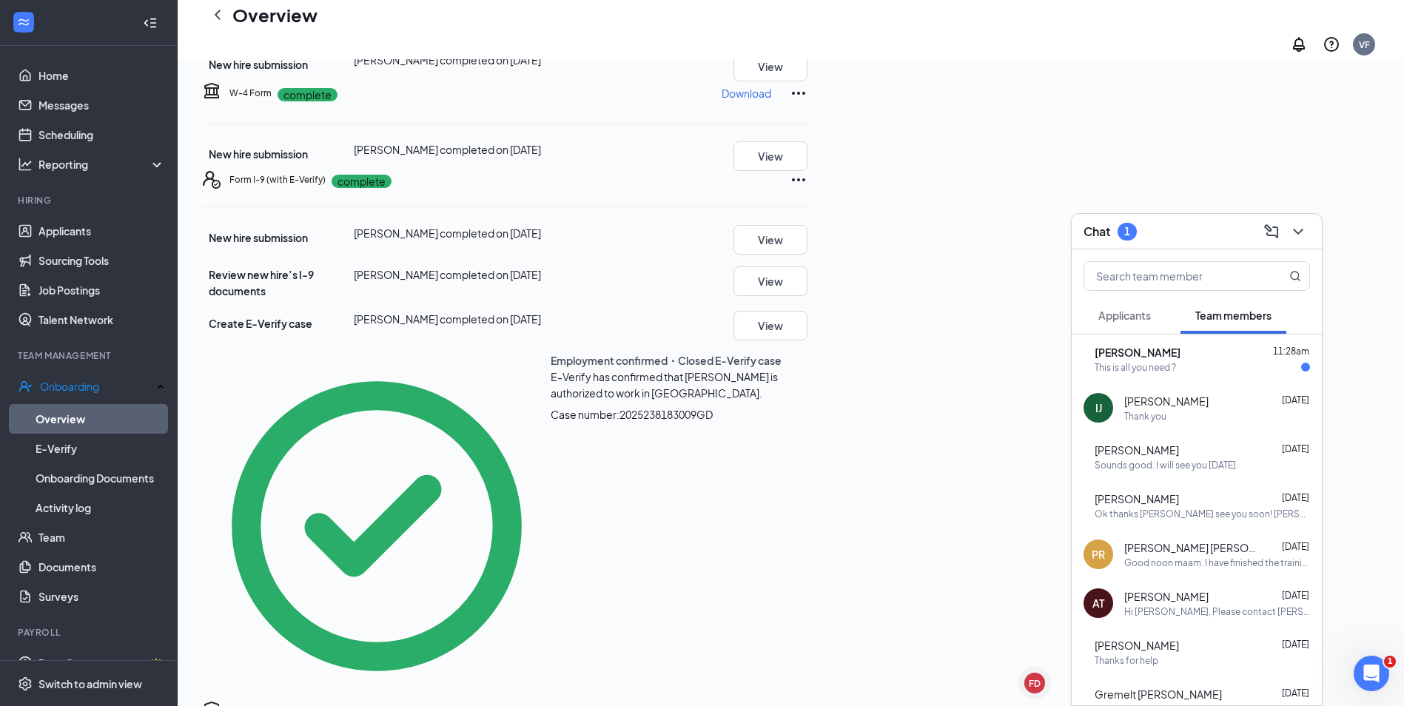
click at [1228, 365] on div "This is all you need ?" at bounding box center [1201, 367] width 215 height 13
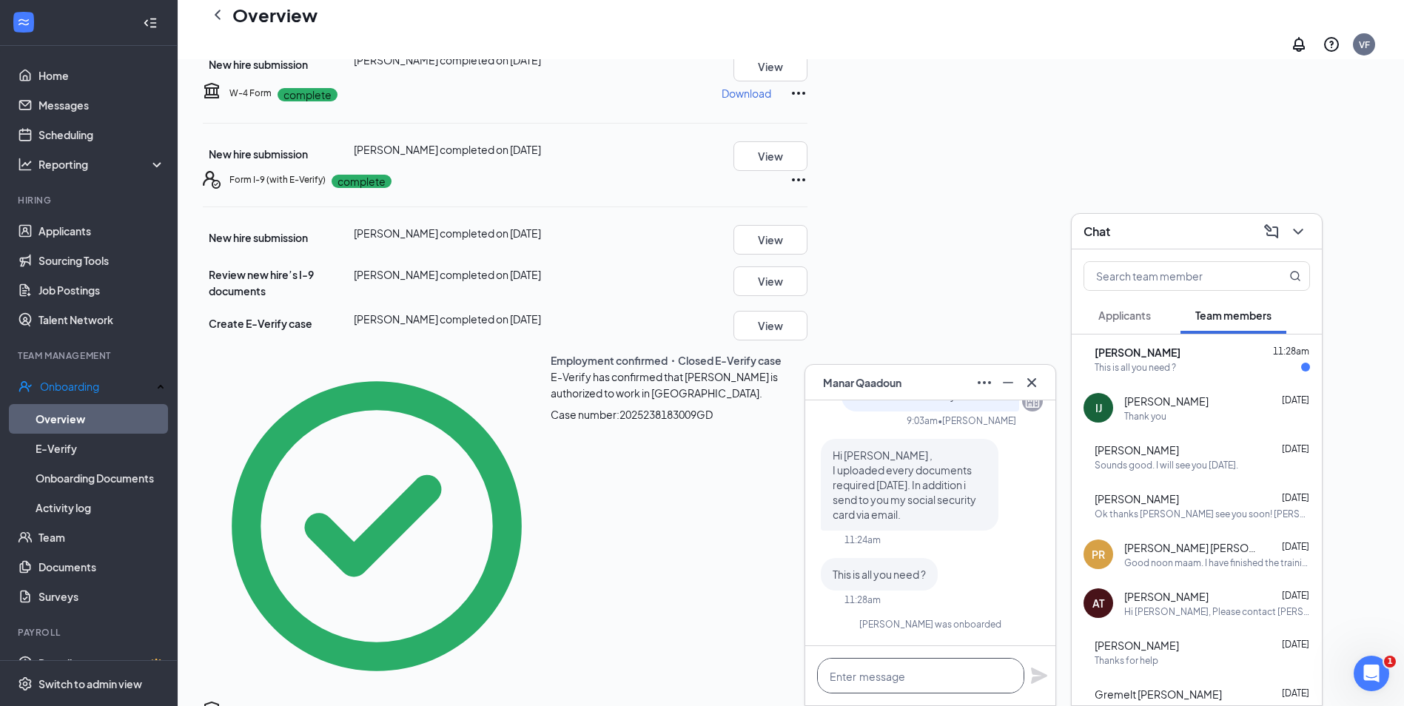
click at [875, 673] on textarea at bounding box center [920, 676] width 207 height 36
type textarea "Received!"
click at [1028, 673] on div "Received!" at bounding box center [930, 675] width 250 height 59
click at [1041, 677] on icon "Plane" at bounding box center [1039, 675] width 16 height 16
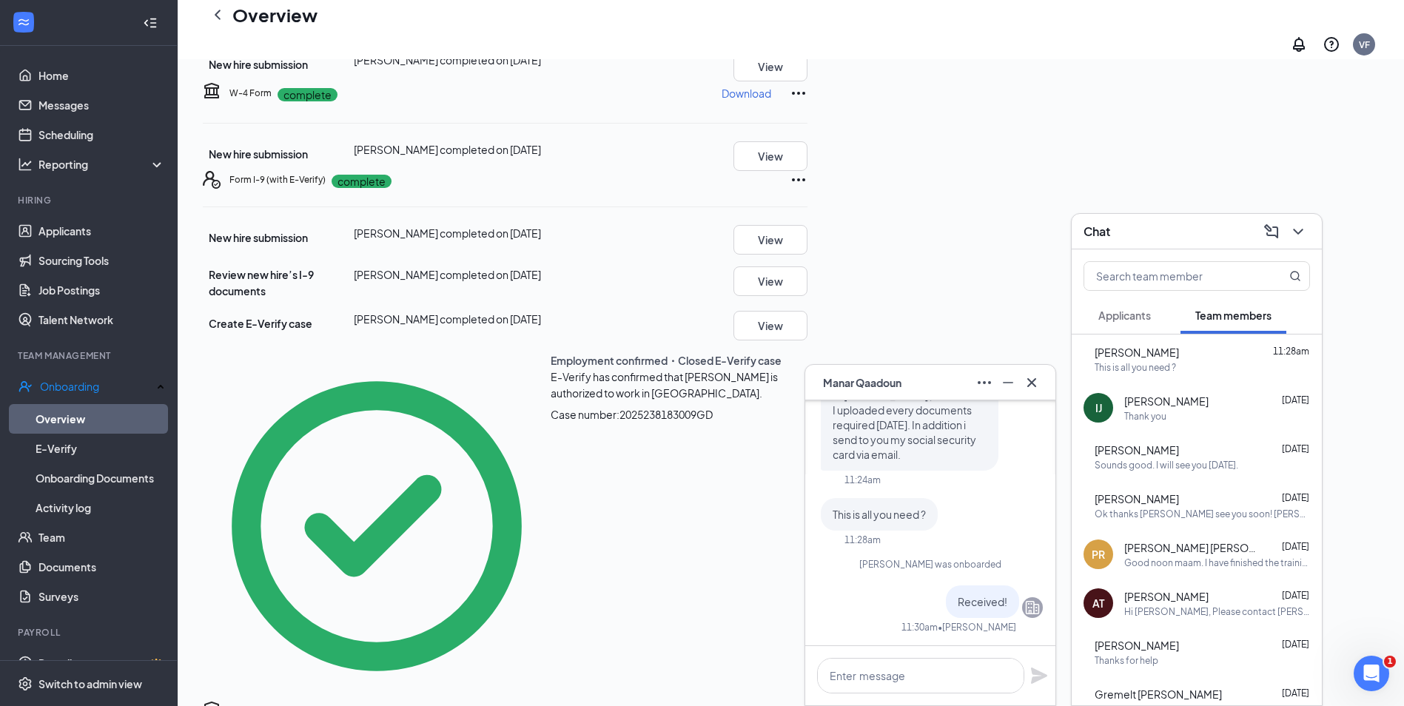
click at [901, 386] on span "Manar Qaadoun" at bounding box center [862, 382] width 78 height 16
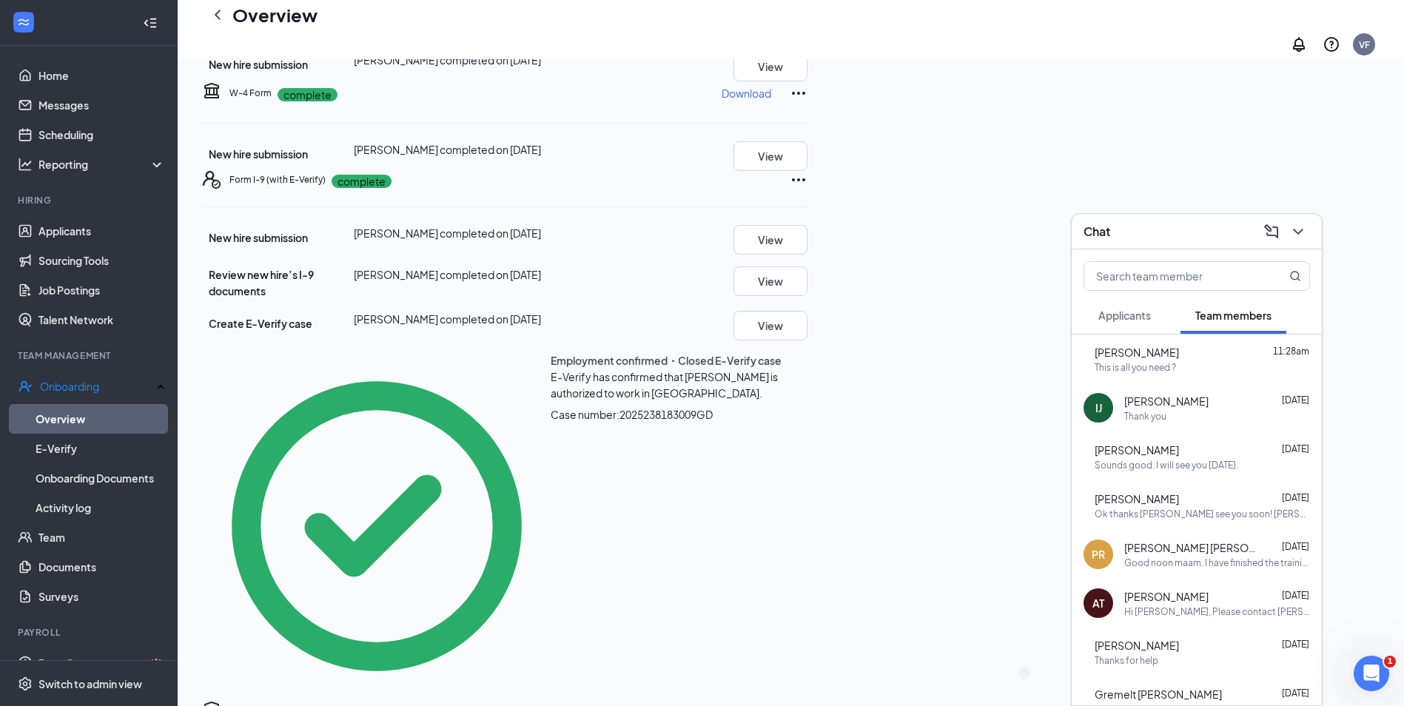
click at [1166, 229] on div "Chat" at bounding box center [1196, 231] width 226 height 23
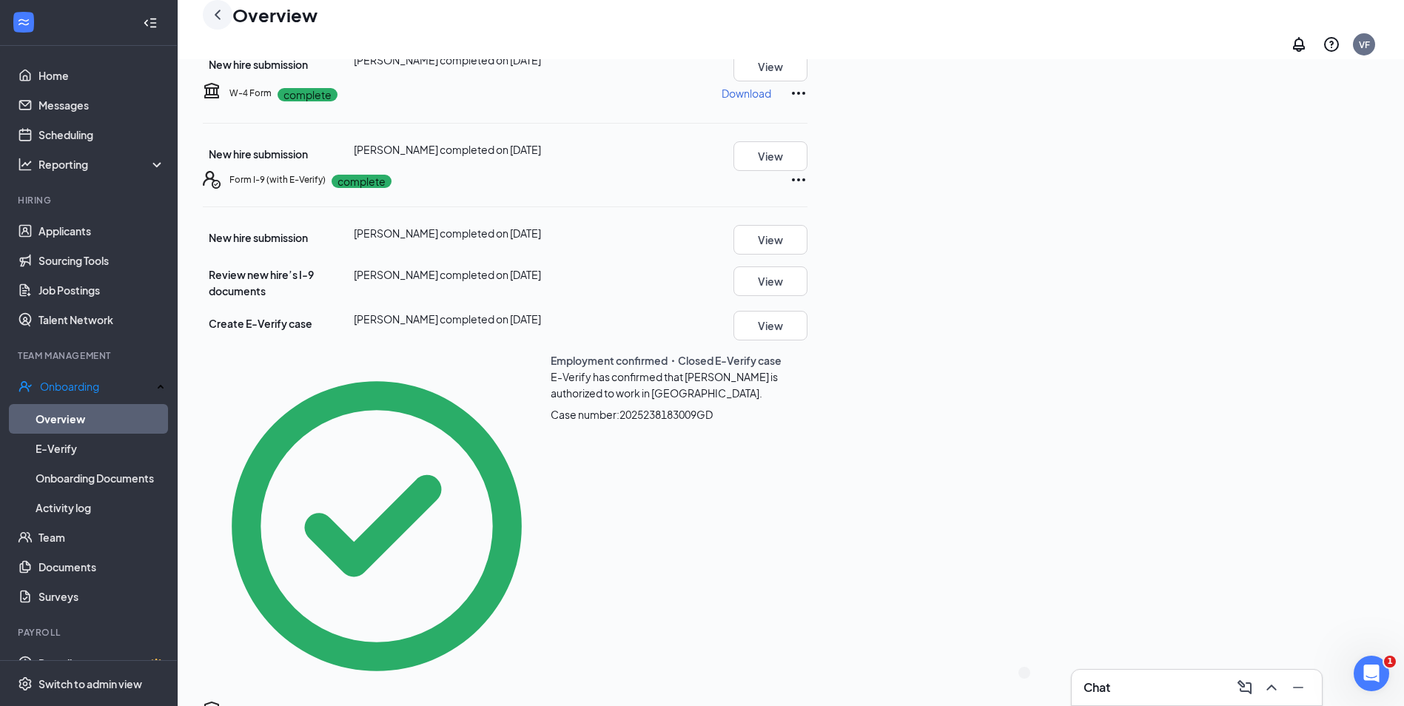
click at [211, 16] on icon "ChevronLeft" at bounding box center [218, 15] width 18 height 18
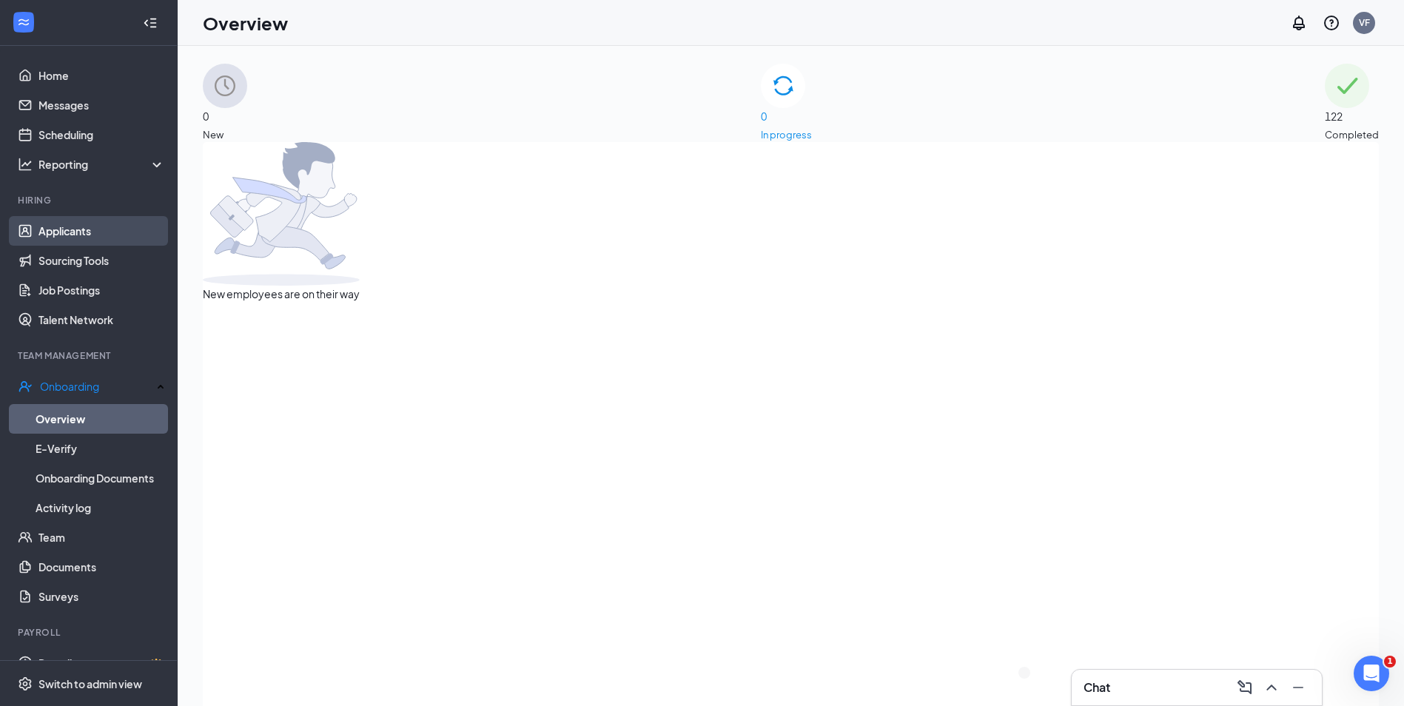
click at [81, 232] on link "Applicants" at bounding box center [101, 231] width 127 height 30
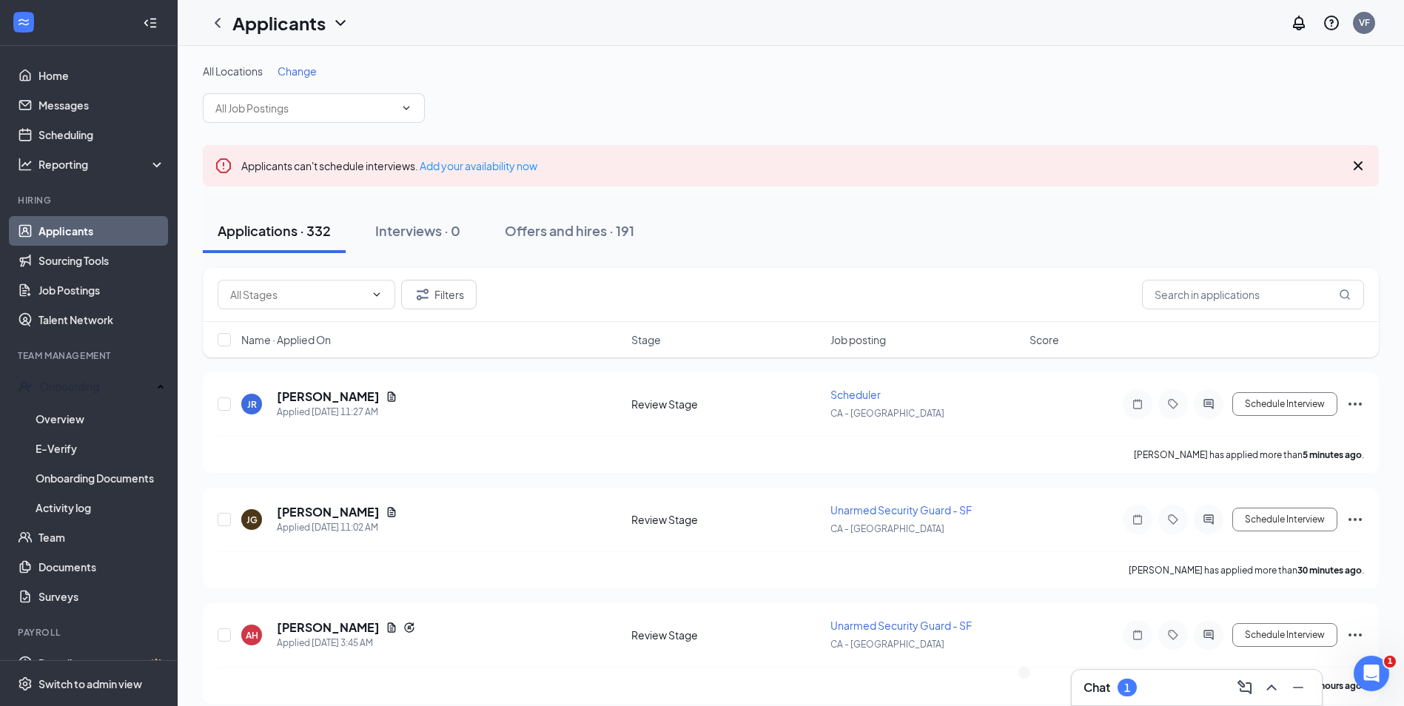
click at [1204, 695] on div "Chat 1" at bounding box center [1196, 688] width 226 height 24
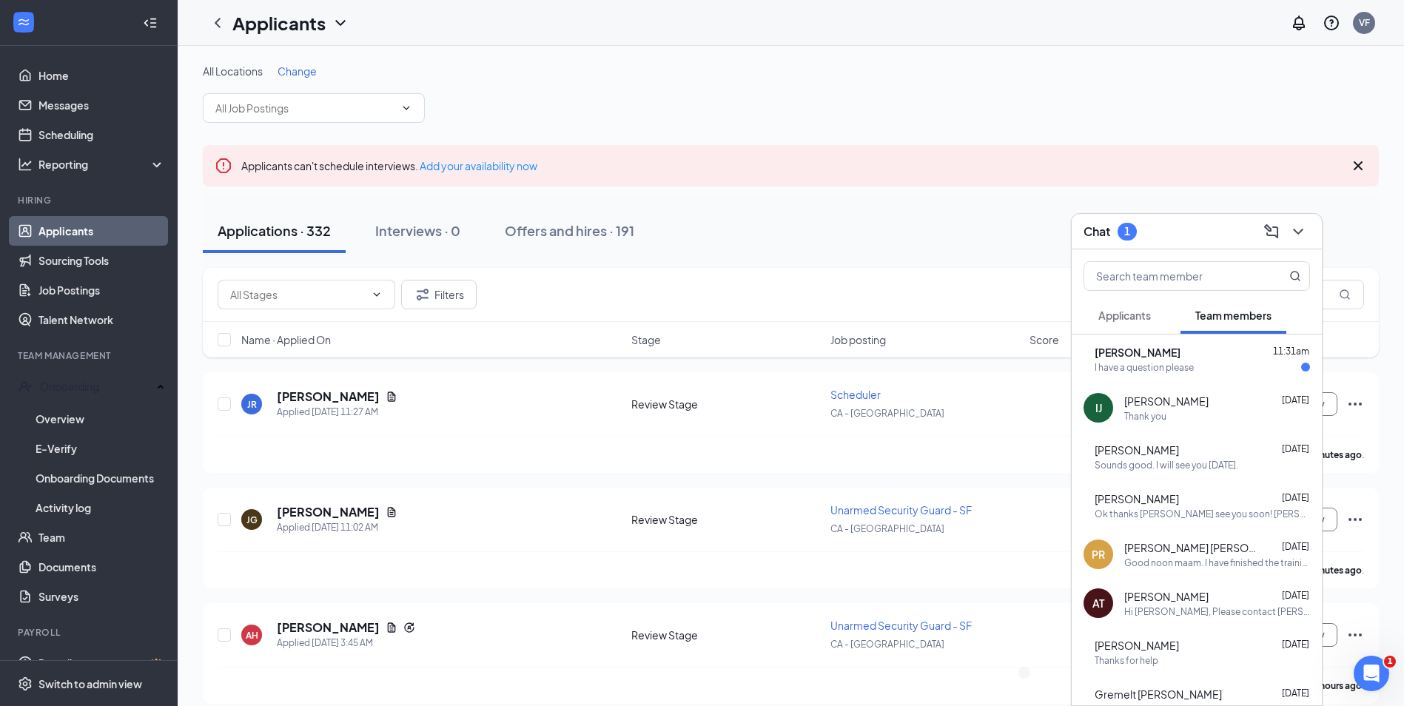
click at [1163, 379] on div "MQ Manar Qaadoun 11:31am I have a question please" at bounding box center [1196, 358] width 250 height 49
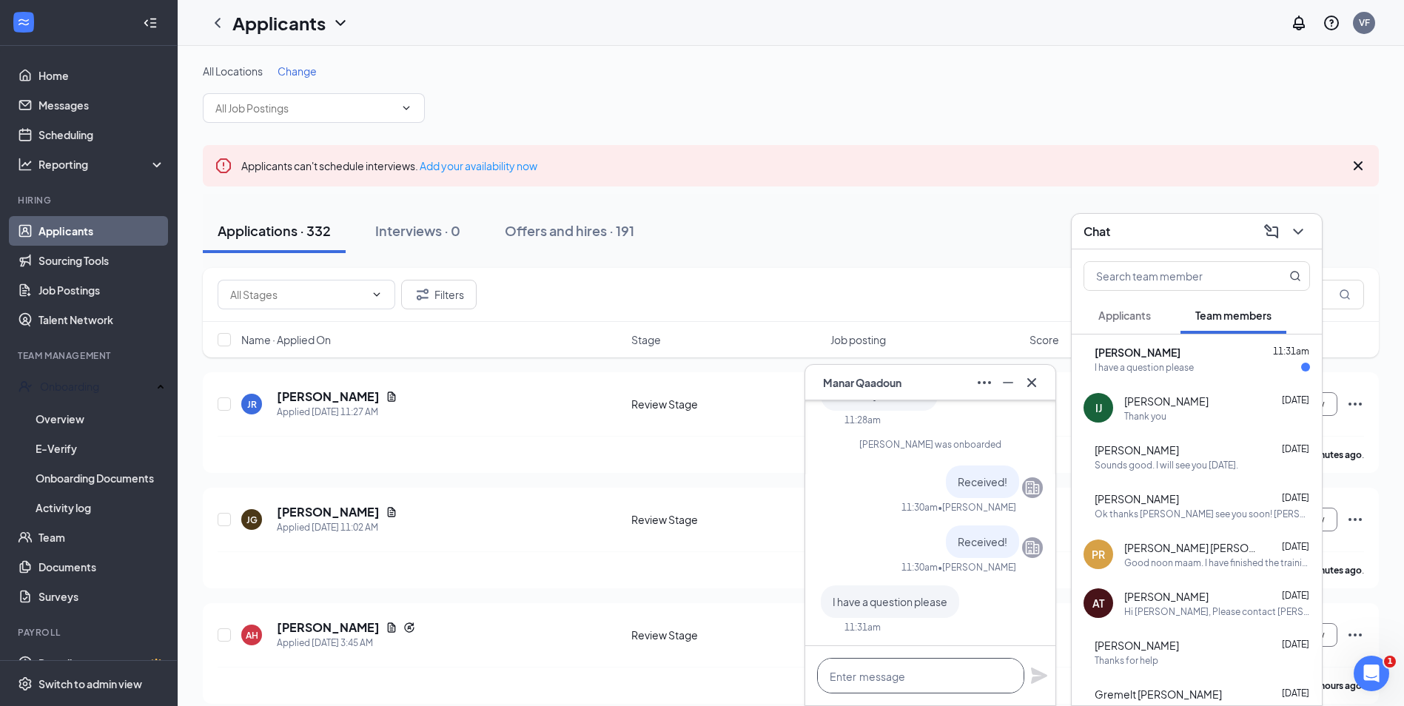
click at [921, 679] on textarea at bounding box center [920, 676] width 207 height 36
click at [873, 509] on div "Received! 11:30am • Vanessa Fleury" at bounding box center [930, 489] width 225 height 48
click at [917, 701] on div at bounding box center [930, 675] width 250 height 59
click at [880, 681] on textarea at bounding box center [920, 676] width 207 height 36
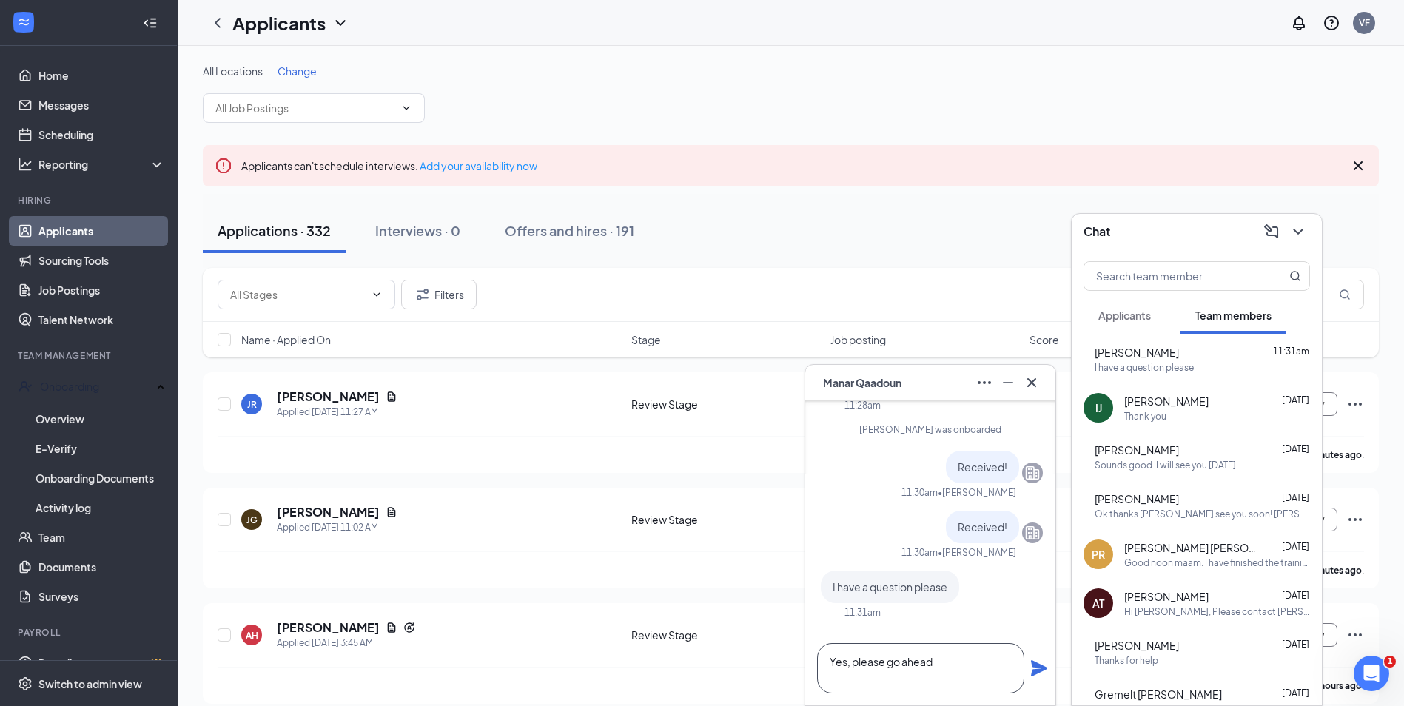
click at [1023, 676] on textarea "Yes, please go ahead" at bounding box center [920, 668] width 207 height 50
type textarea "Yes, please go ahead"
click at [1037, 676] on icon "Plane" at bounding box center [1039, 668] width 18 height 18
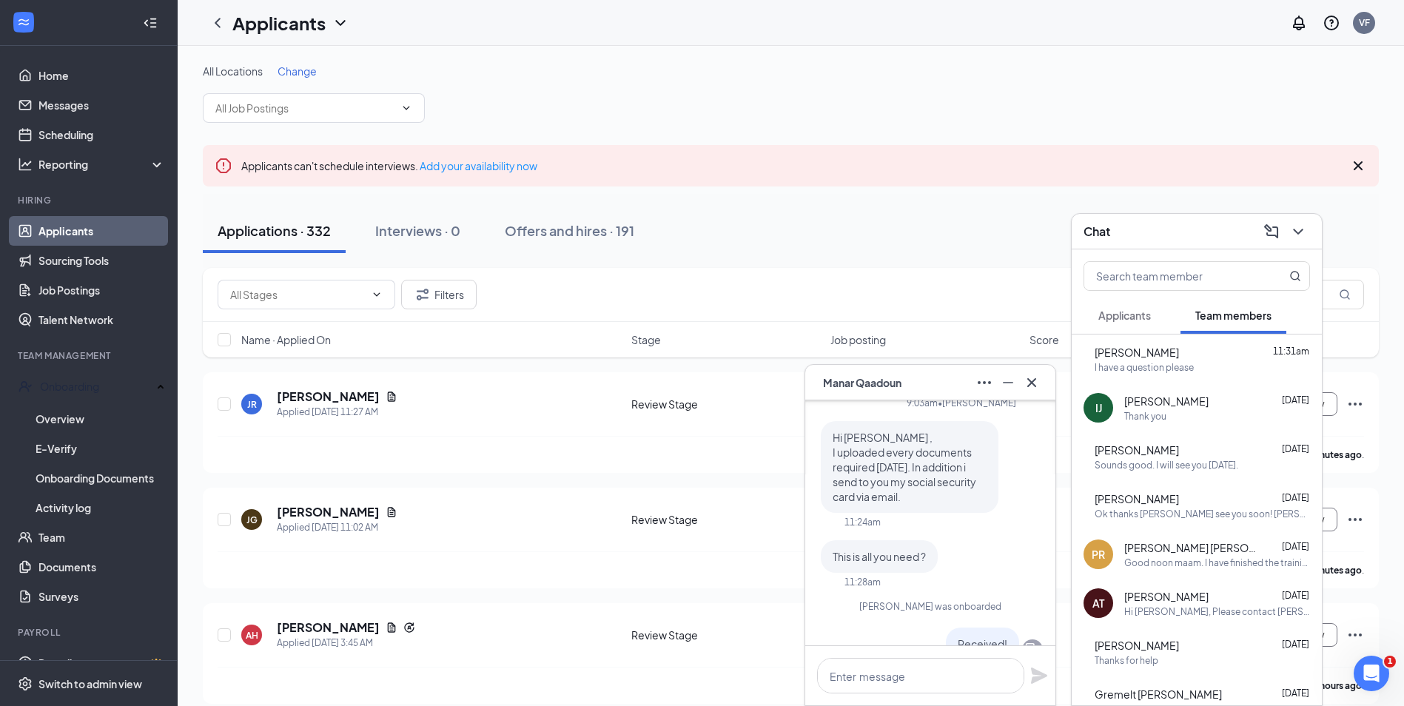
scroll to position [0, 0]
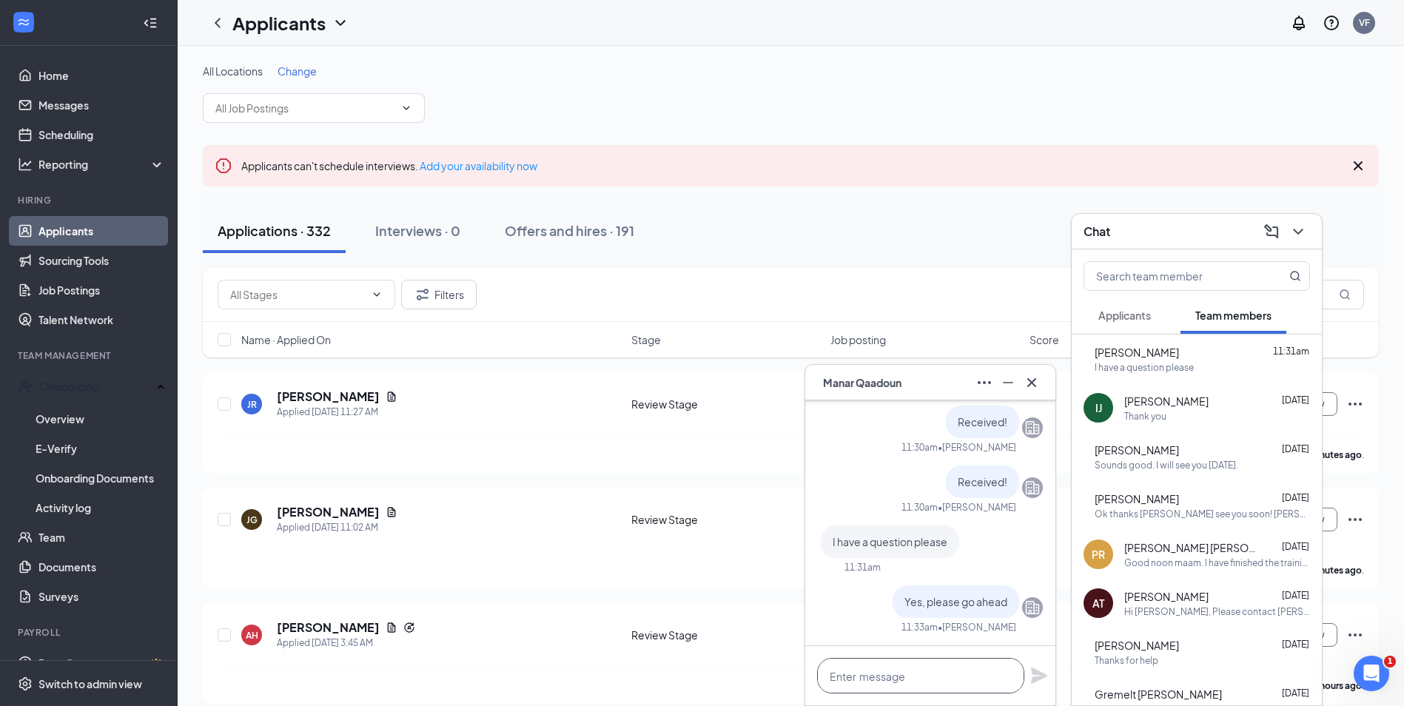
click at [905, 667] on textarea at bounding box center [920, 676] width 207 height 36
click at [880, 500] on div "Received! 11:30am • Vanessa Fleury" at bounding box center [930, 489] width 225 height 48
drag, startPoint x: 925, startPoint y: 391, endPoint x: 932, endPoint y: 400, distance: 12.1
click at [932, 400] on div "MQ Manar Qaadoun MQ Manar Qaadoun Team member Unarmed Security Guard • CA - San…" at bounding box center [930, 535] width 252 height 342
click at [869, 383] on span "Manar Qaadoun" at bounding box center [862, 382] width 78 height 16
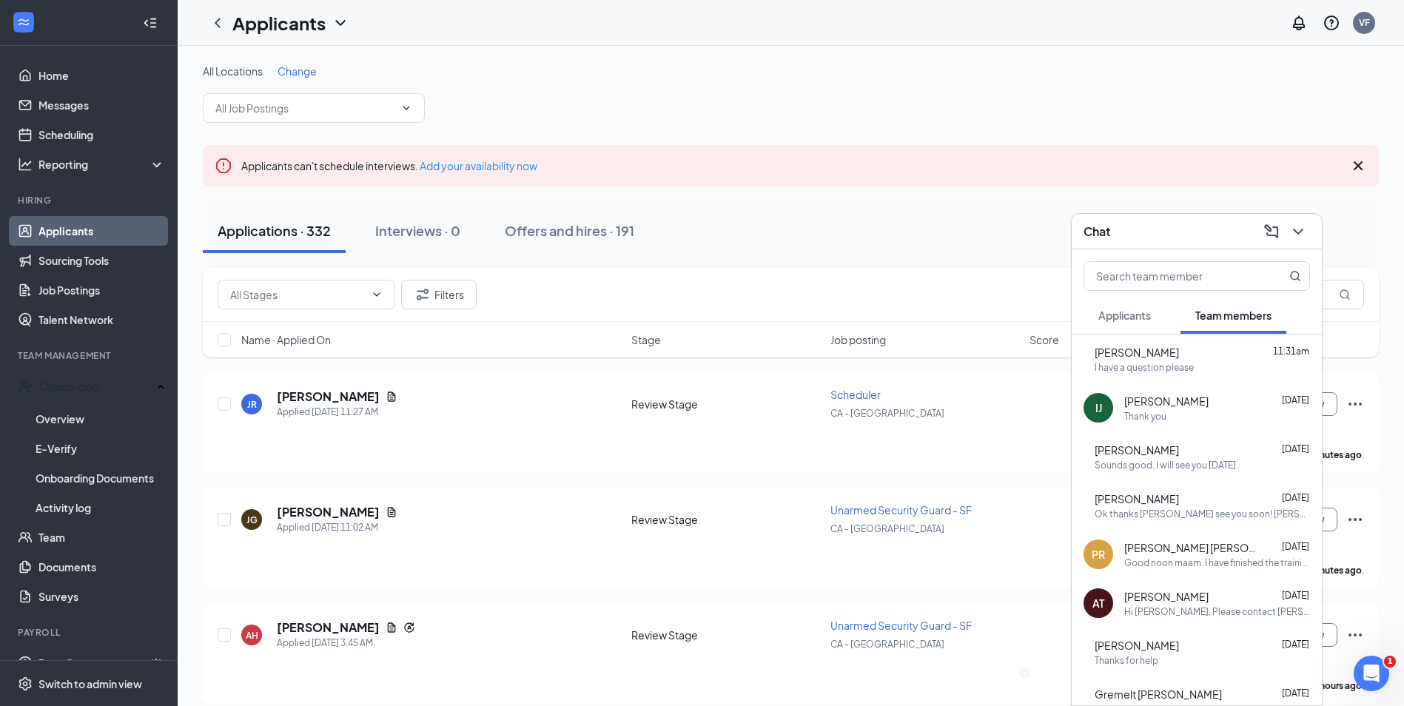
click at [1188, 217] on div "Chat" at bounding box center [1196, 232] width 250 height 36
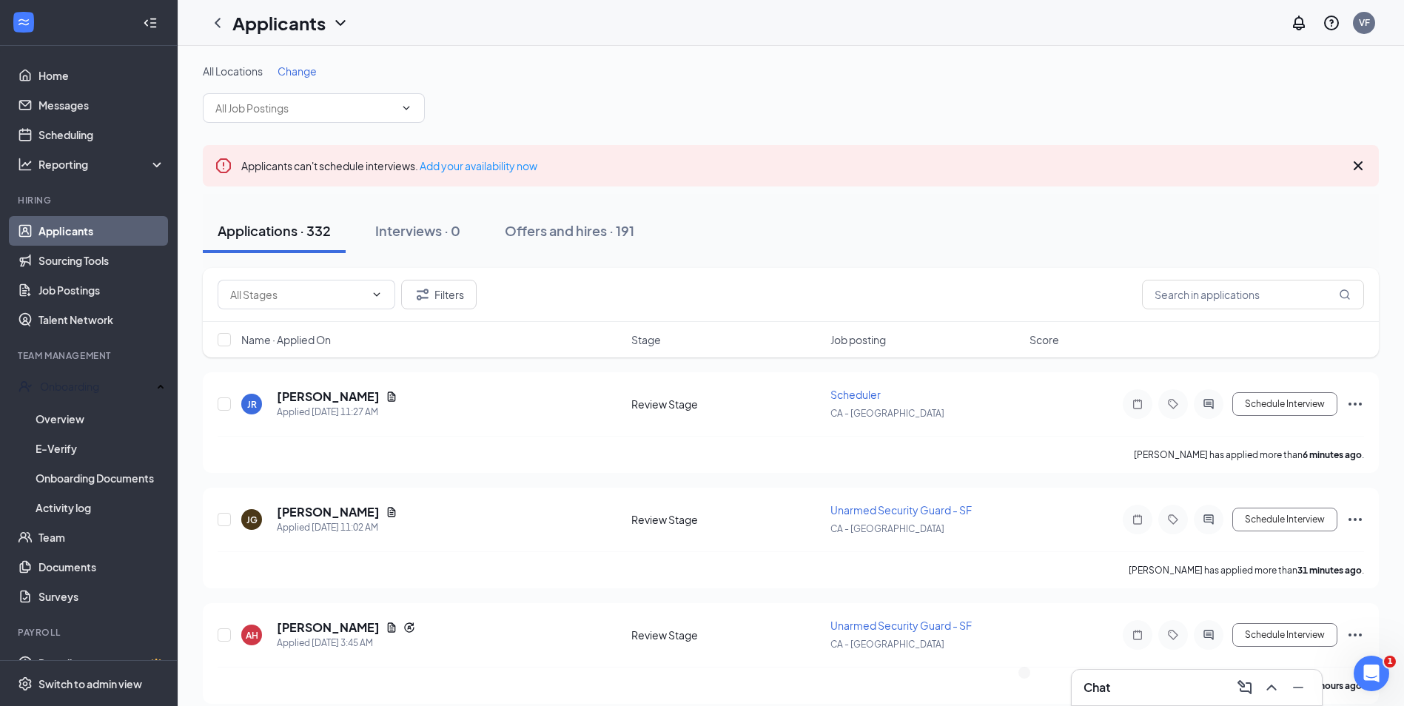
click at [1155, 695] on div "Chat" at bounding box center [1196, 688] width 226 height 24
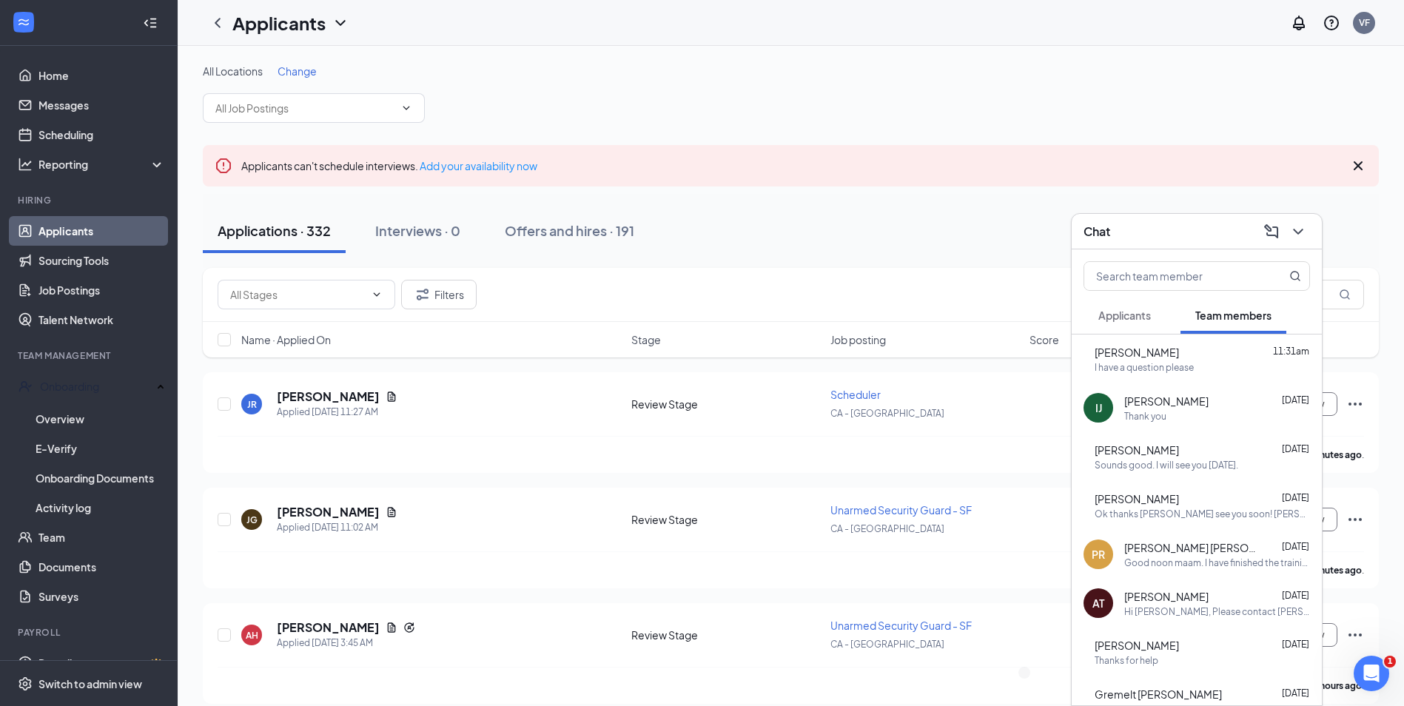
click at [1154, 227] on div "Chat" at bounding box center [1196, 231] width 226 height 23
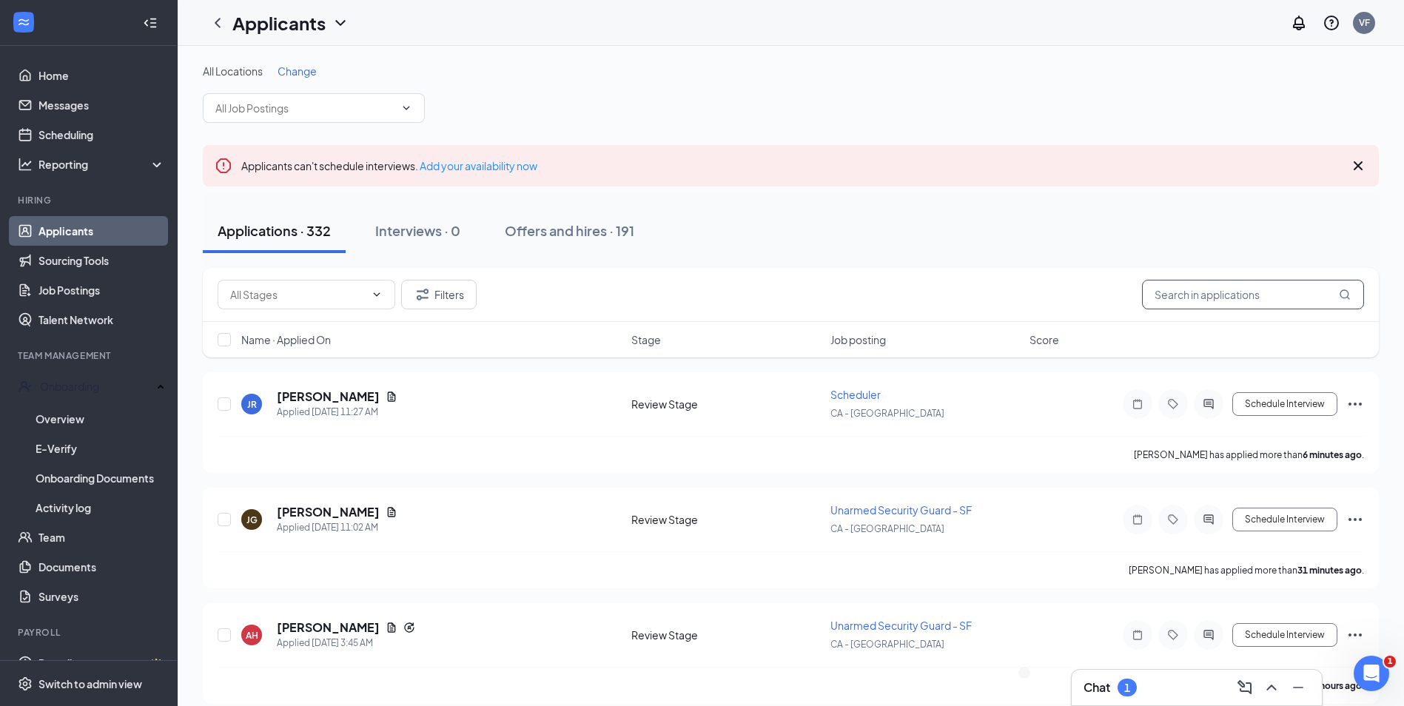
click at [1210, 302] on input "text" at bounding box center [1253, 295] width 222 height 30
type input "isai torres"
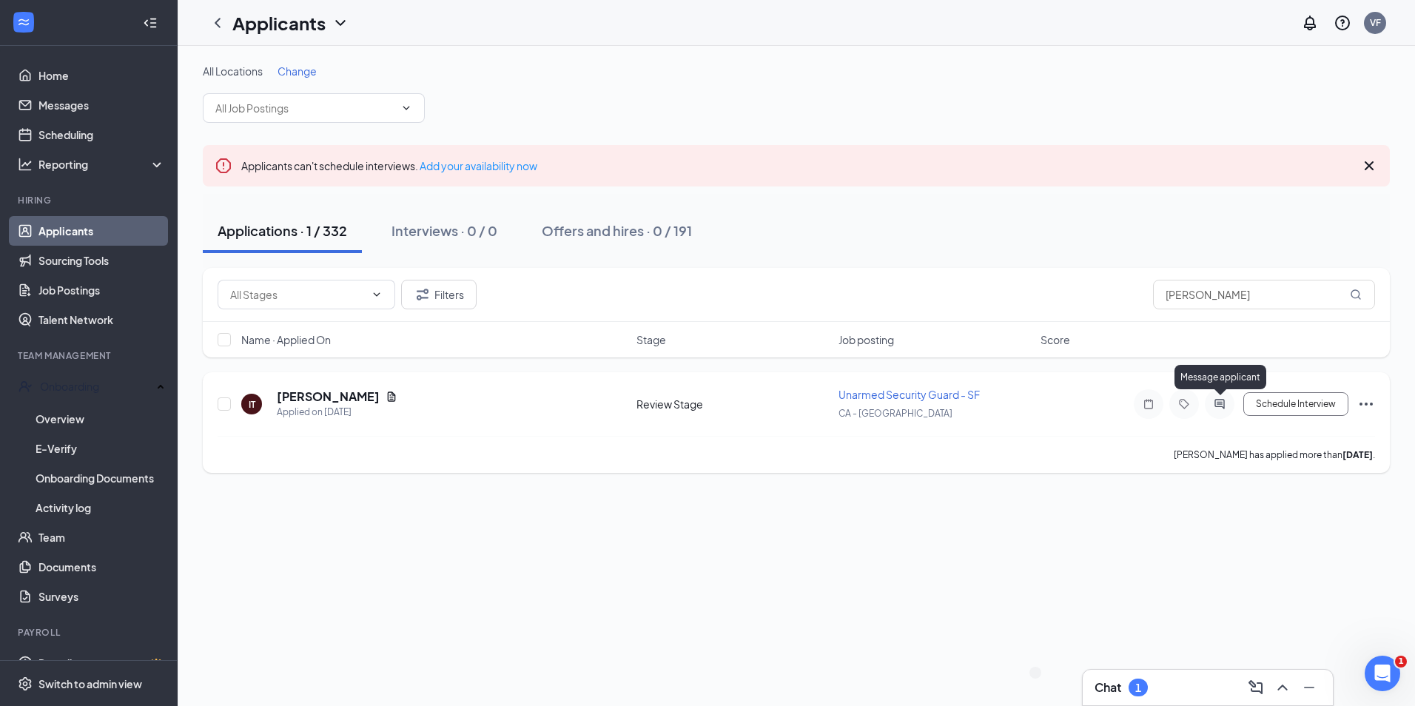
click at [1228, 403] on icon "ActiveChat" at bounding box center [1219, 404] width 18 height 12
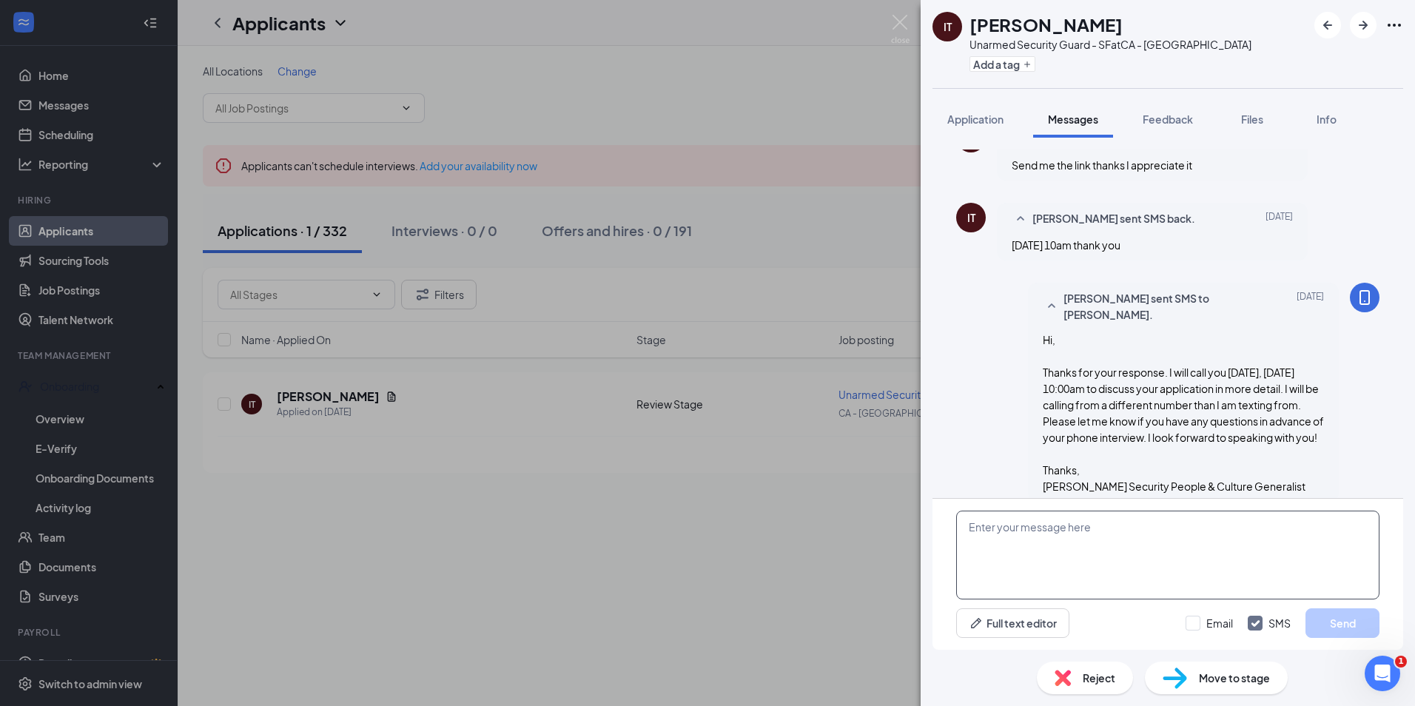
click at [1085, 556] on textarea at bounding box center [1167, 555] width 423 height 89
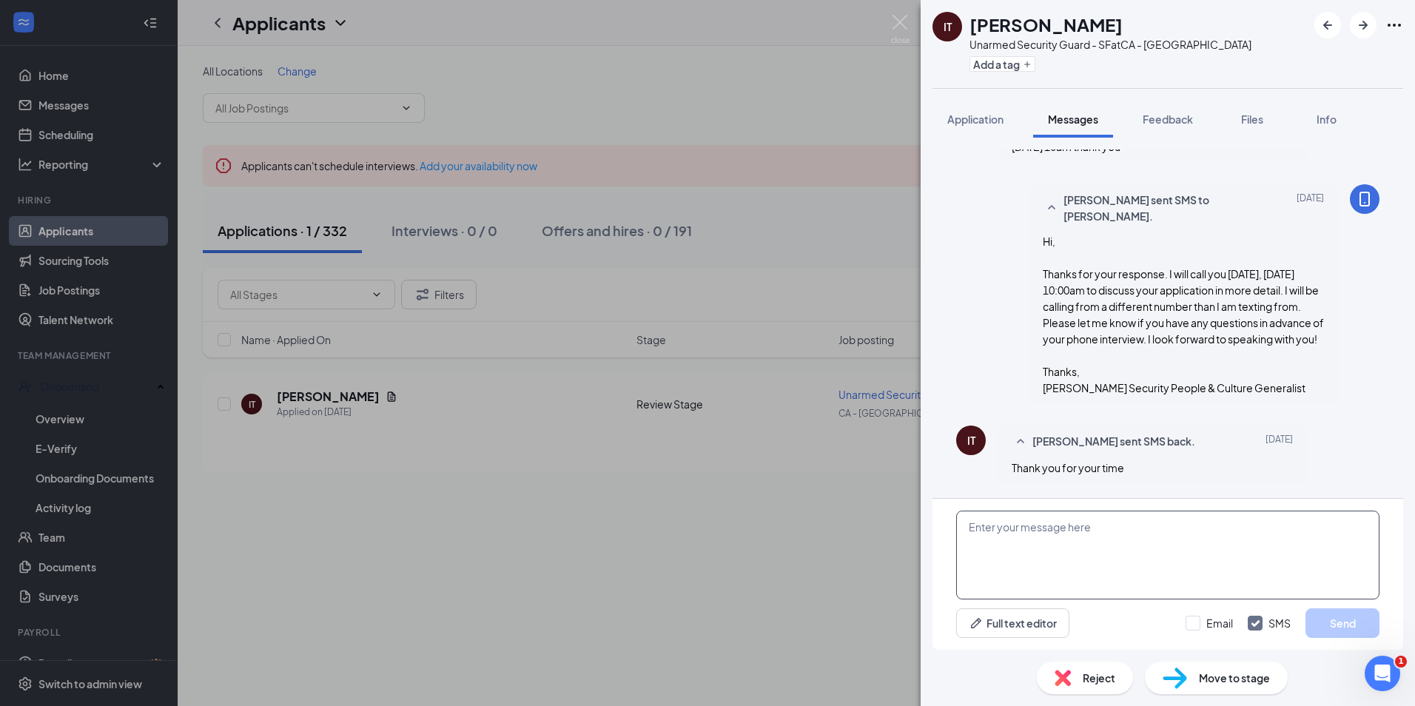
scroll to position [655, 0]
paste textarea "Hi, Thank you for your phone interview with PalAmerican Security. I would like …"
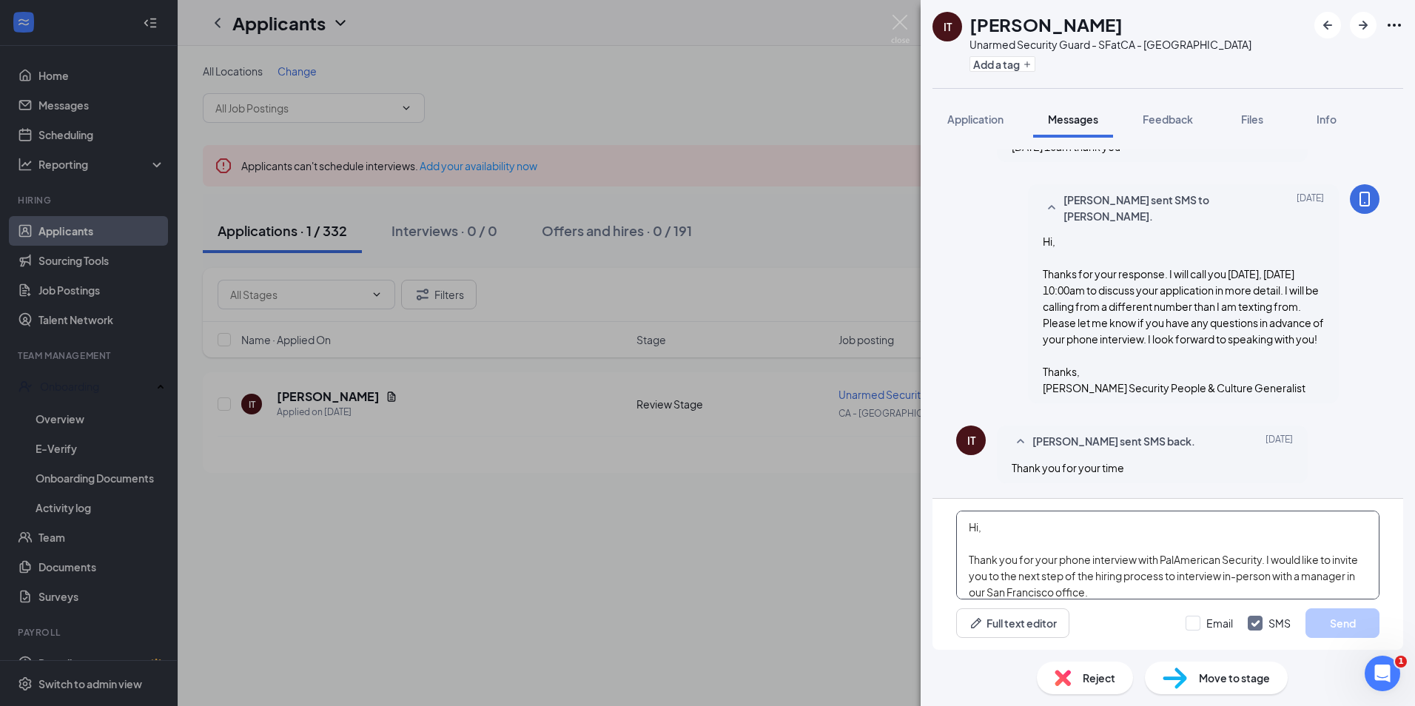
scroll to position [163, 0]
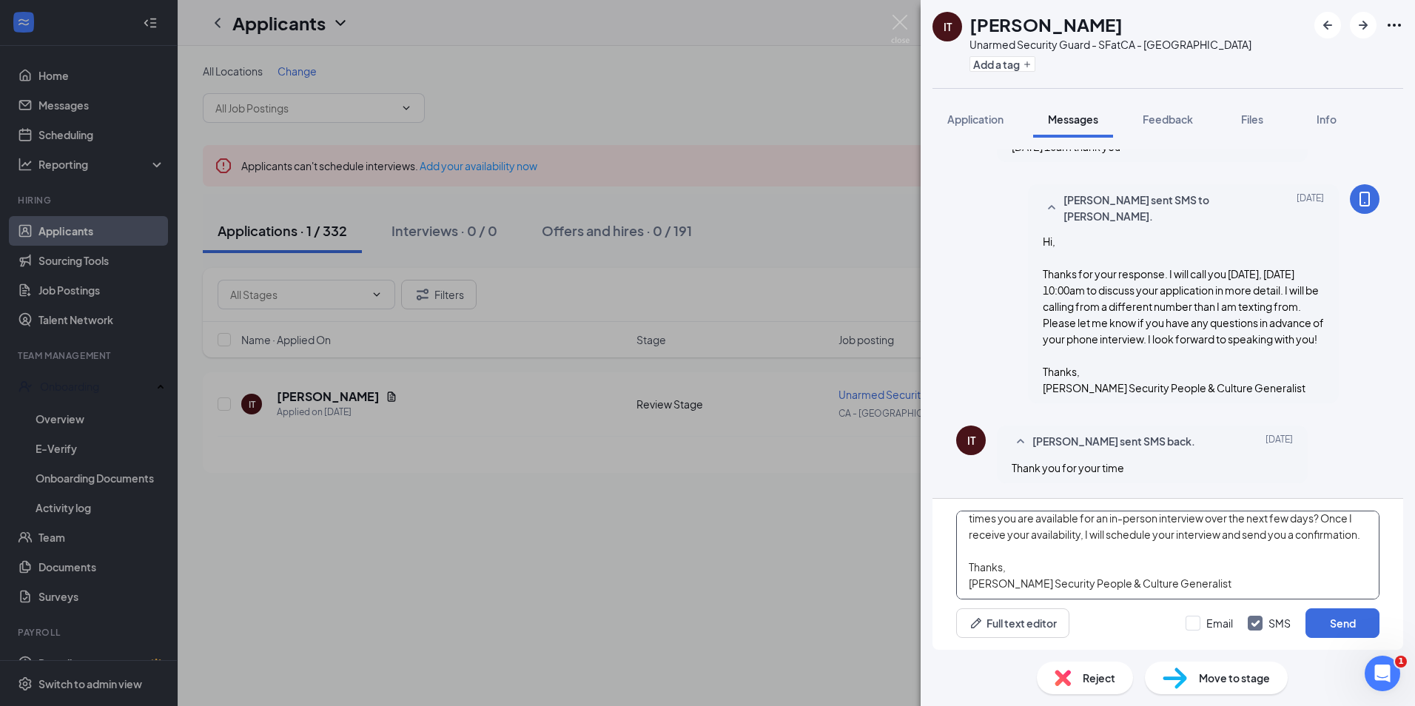
type textarea "Hi, Thank you for your phone interview with PalAmerican Security. I would like …"
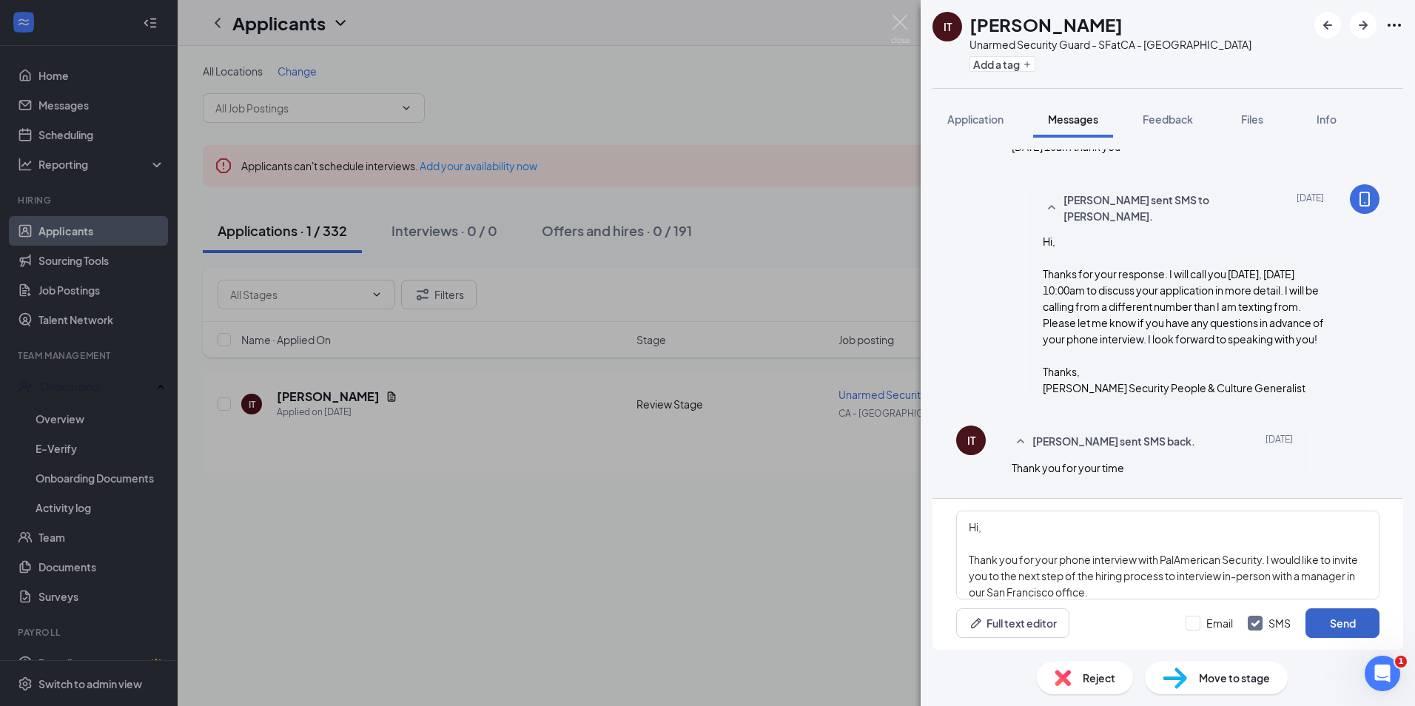
click at [1339, 618] on button "Send" at bounding box center [1342, 623] width 74 height 30
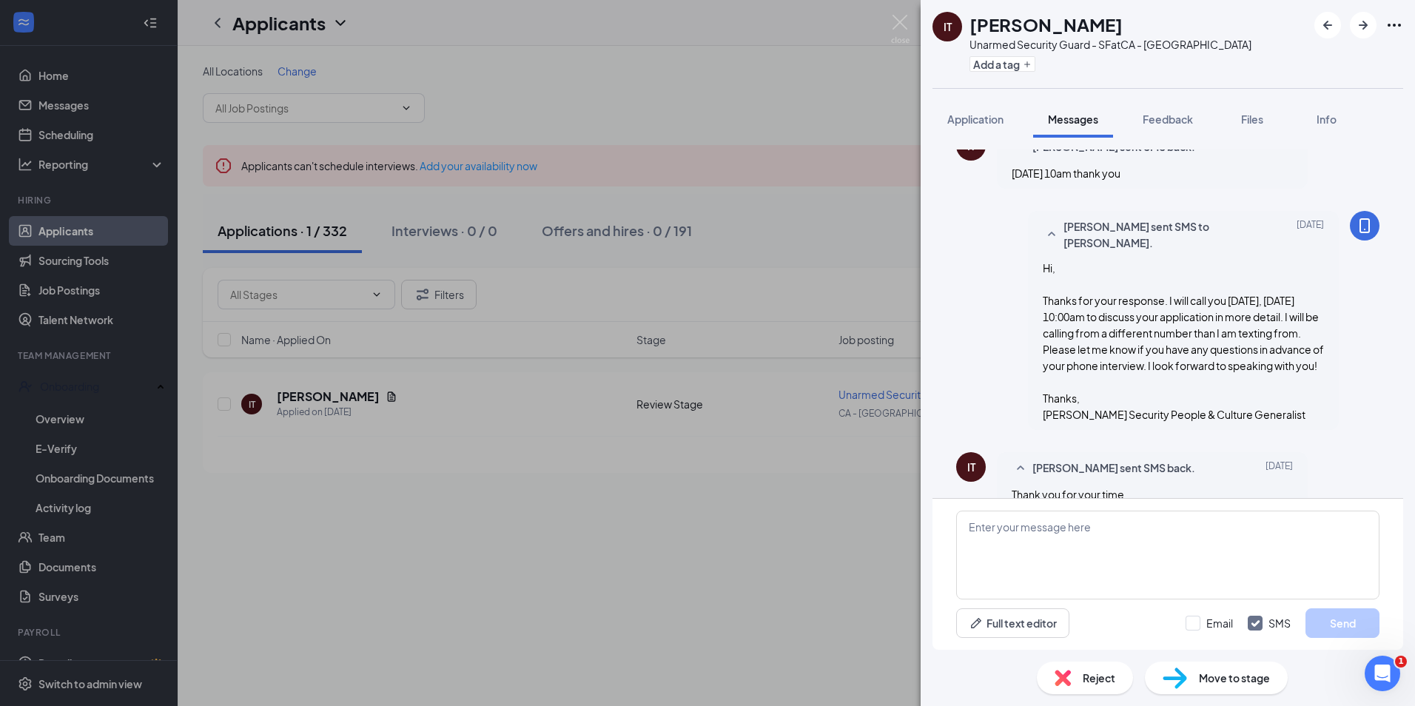
scroll to position [979, 0]
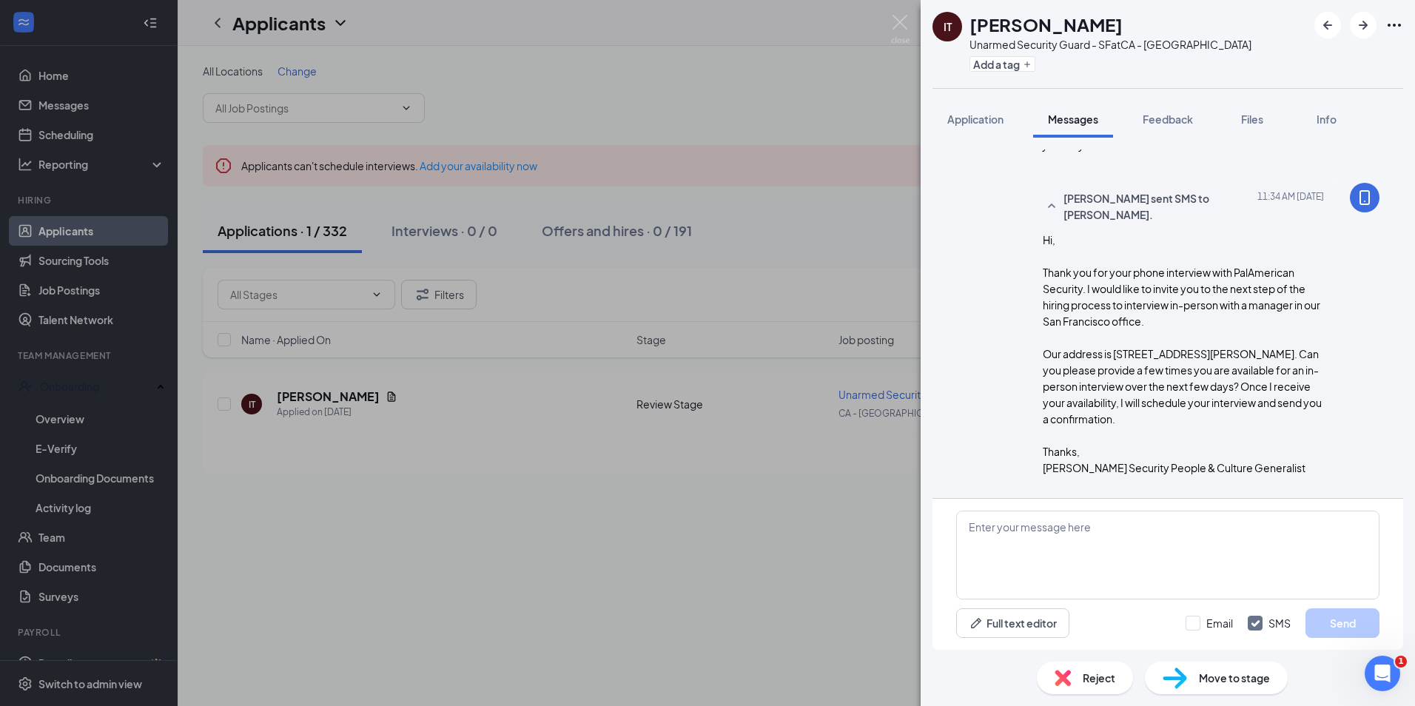
click at [906, 25] on img at bounding box center [900, 29] width 18 height 29
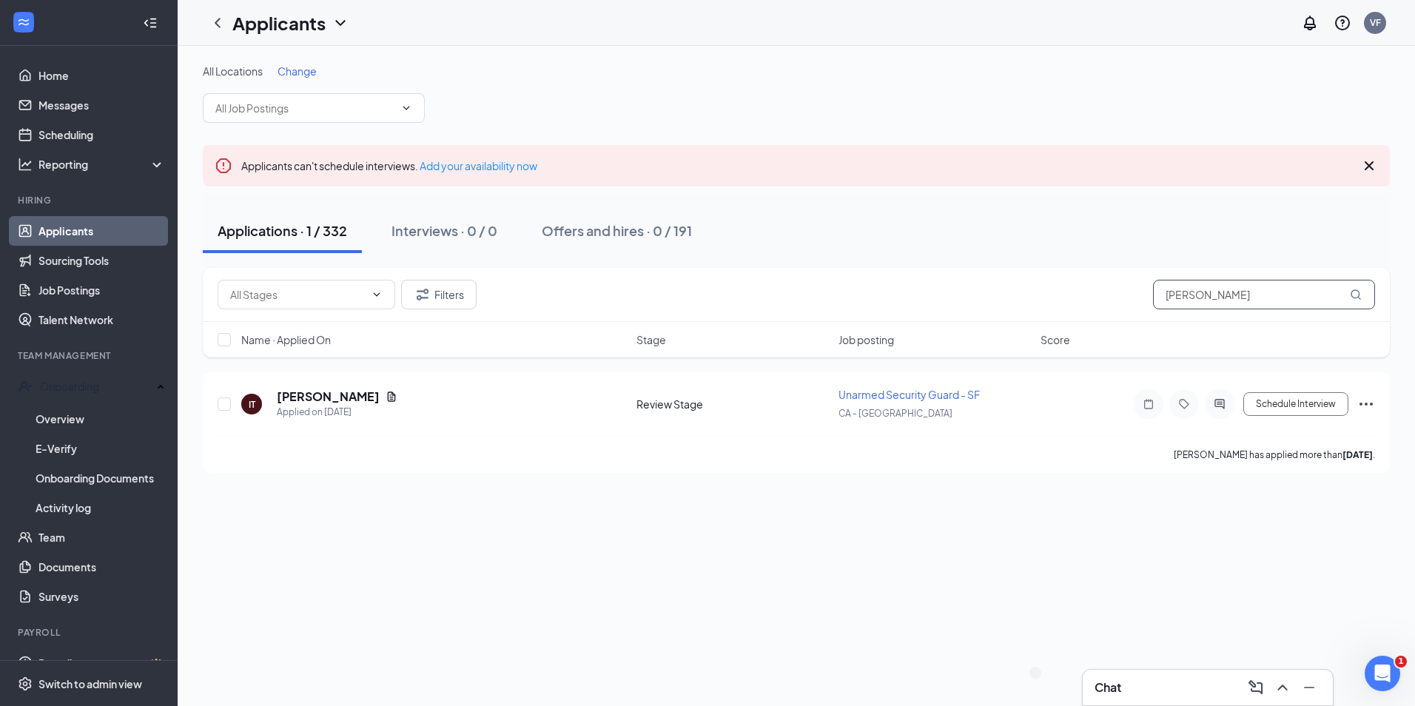
drag, startPoint x: 1265, startPoint y: 304, endPoint x: 956, endPoint y: 304, distance: 308.5
click at [956, 304] on div "Filters isai torres" at bounding box center [796, 295] width 1157 height 30
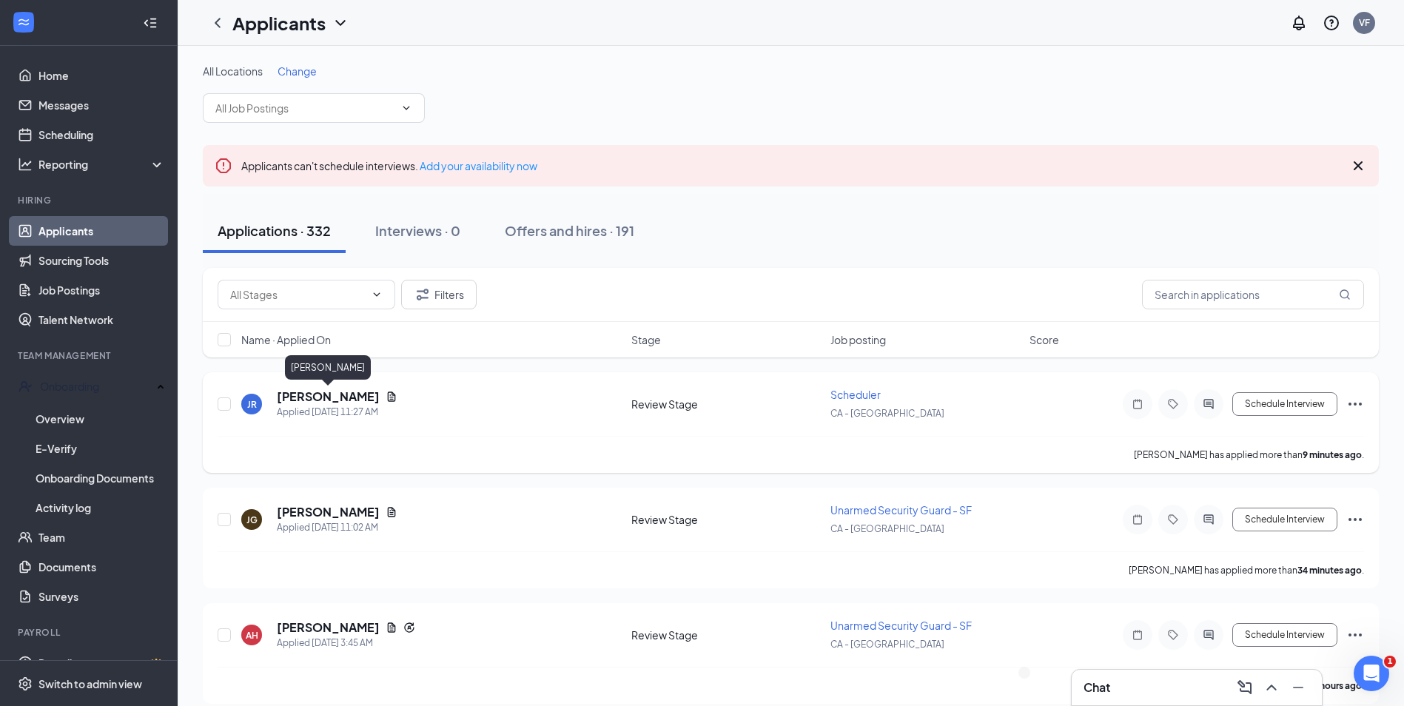
click at [317, 400] on h5 "[PERSON_NAME]" at bounding box center [328, 396] width 103 height 16
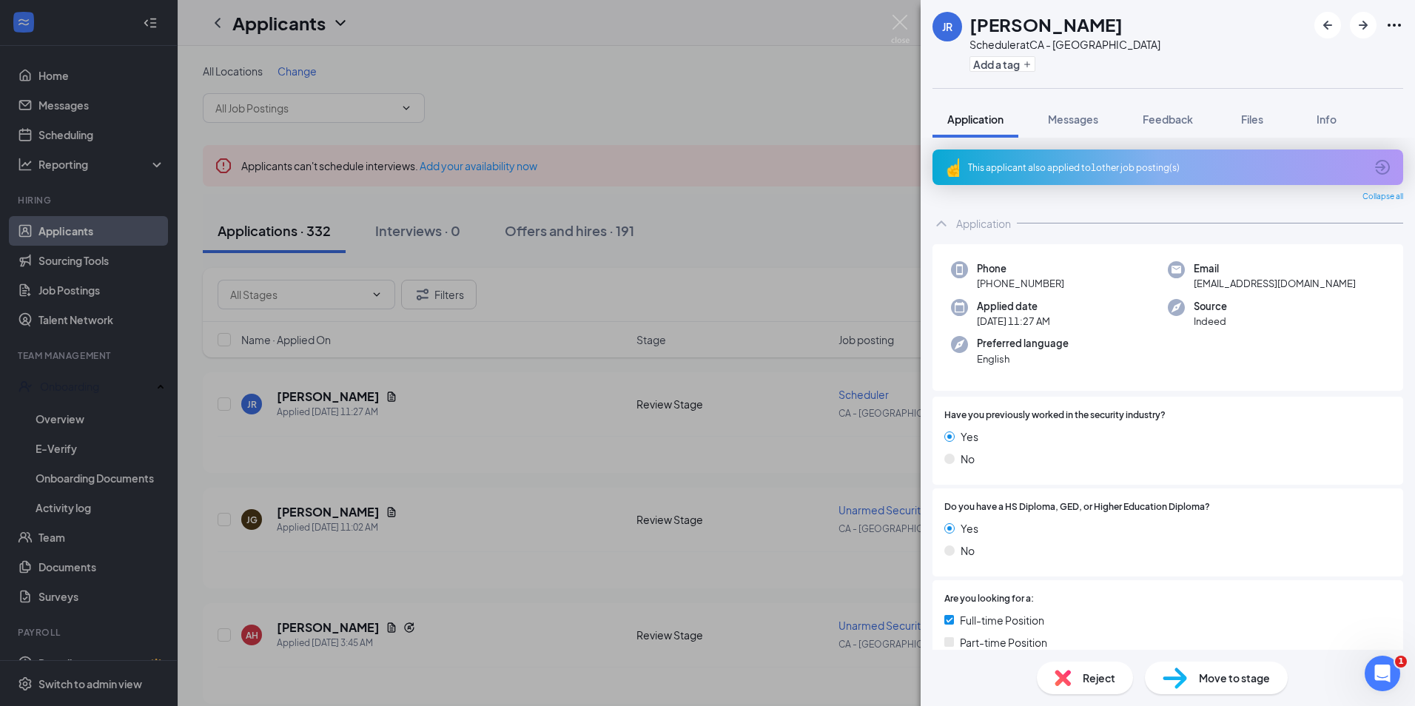
scroll to position [666, 0]
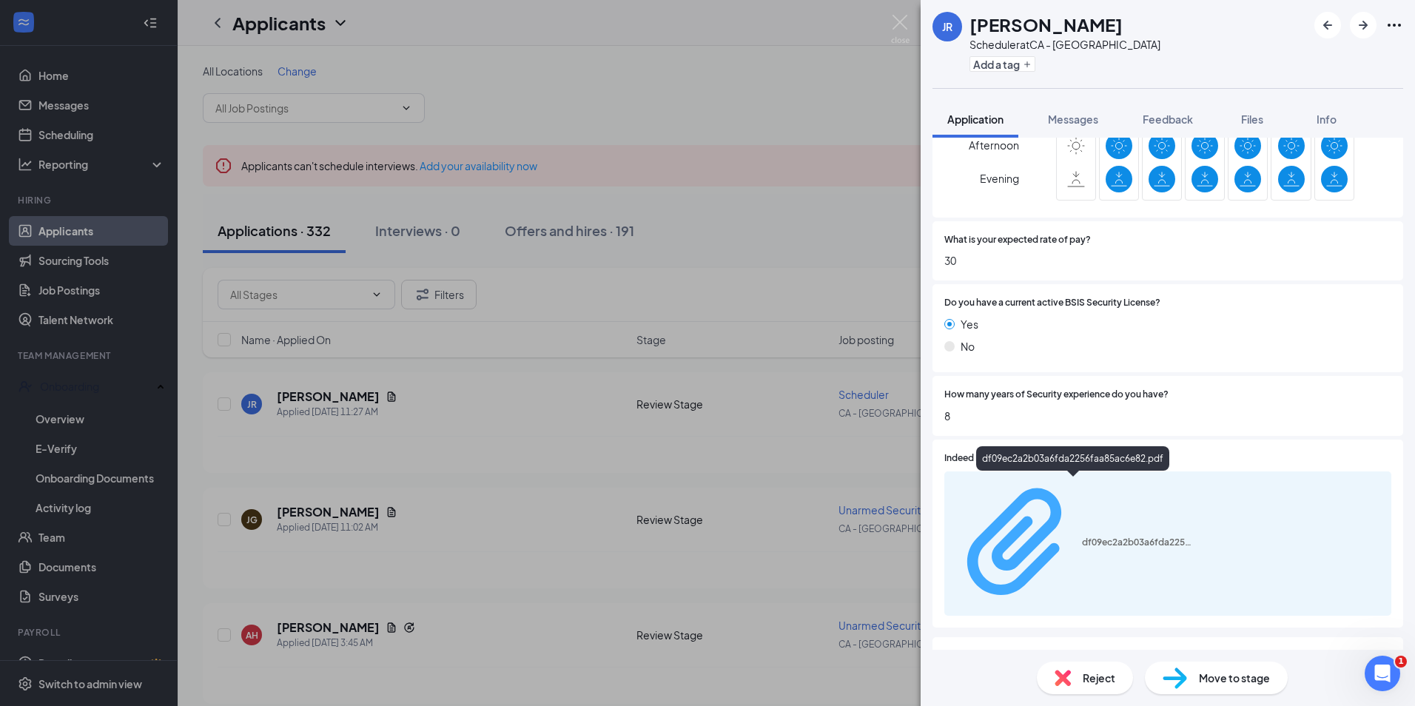
click at [1134, 492] on div "df09ec2a2b03a6fda2256faa85ac6e82.pdf" at bounding box center [1073, 543] width 240 height 131
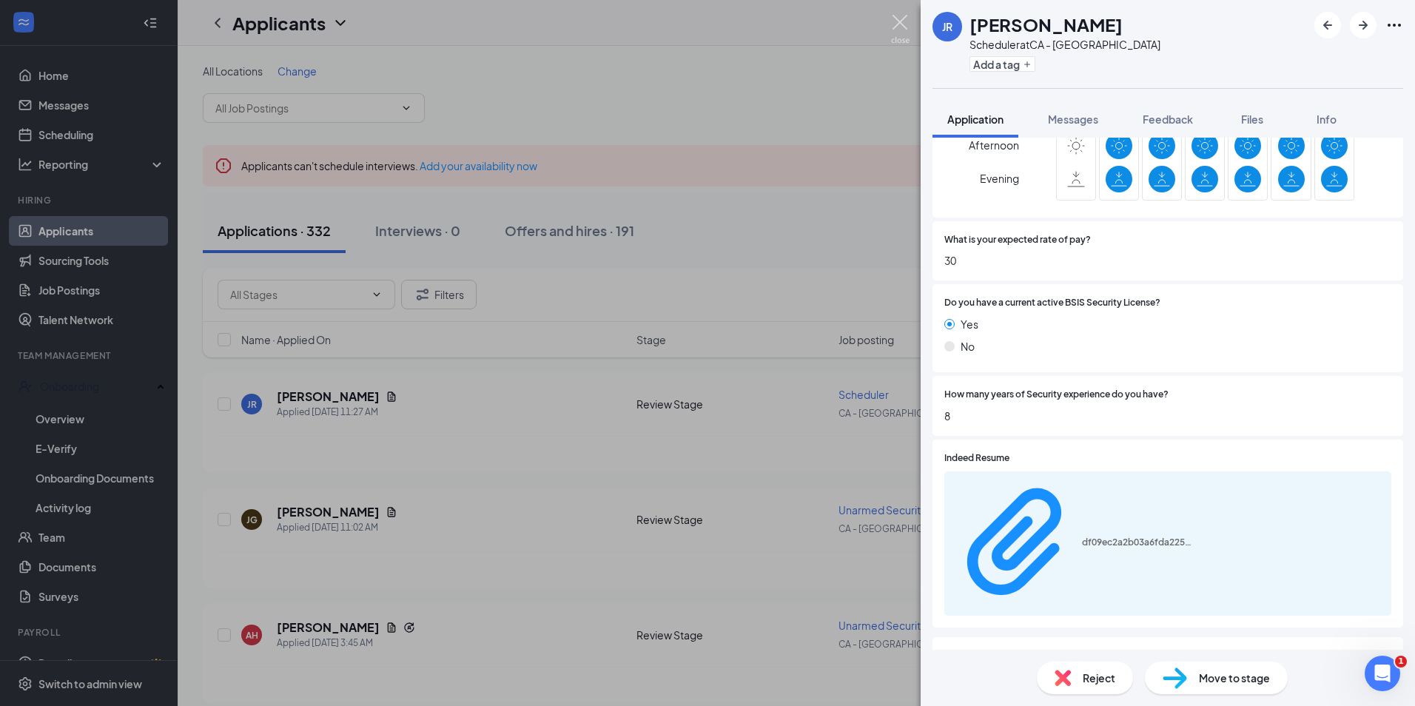
click at [895, 16] on img at bounding box center [900, 29] width 18 height 29
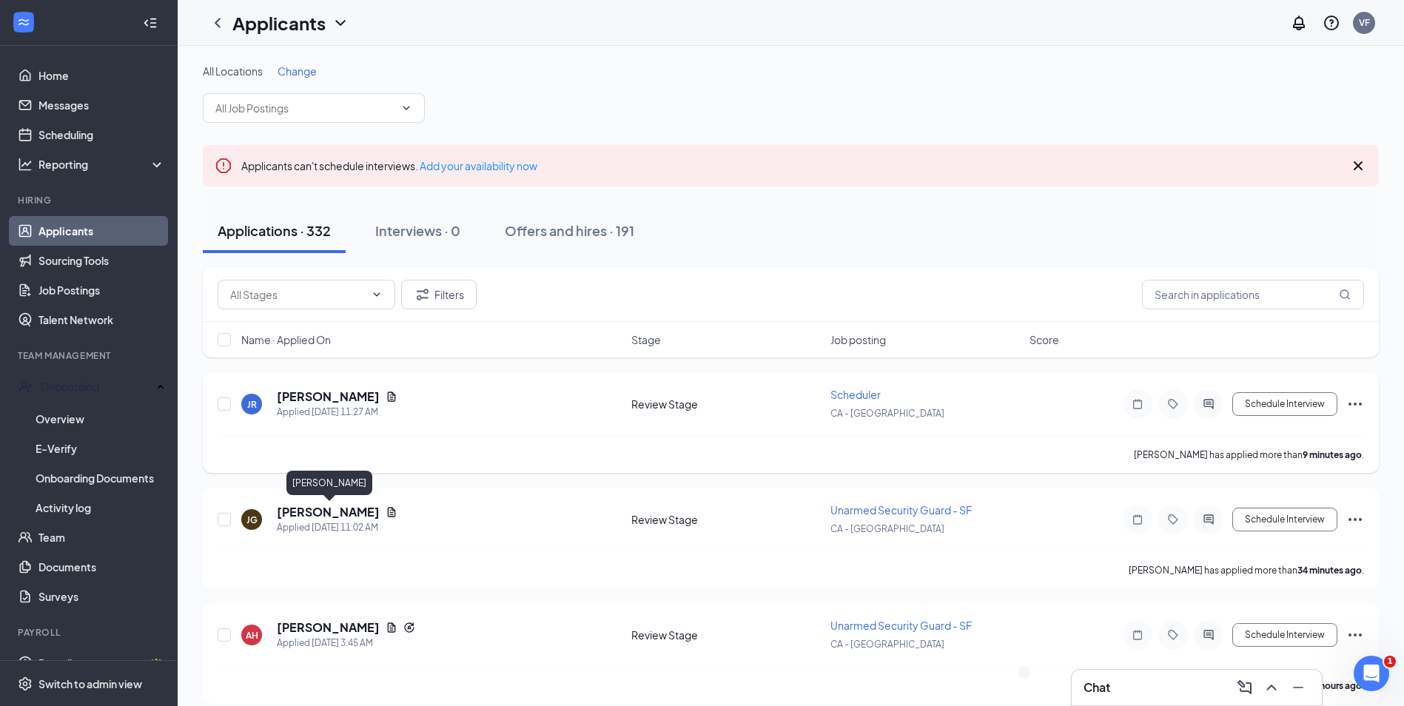
drag, startPoint x: 343, startPoint y: 514, endPoint x: 550, endPoint y: 394, distance: 238.7
click at [1139, 274] on div "Filters" at bounding box center [791, 295] width 1176 height 54
click at [1191, 282] on input "text" at bounding box center [1253, 295] width 222 height 30
type input "maria"
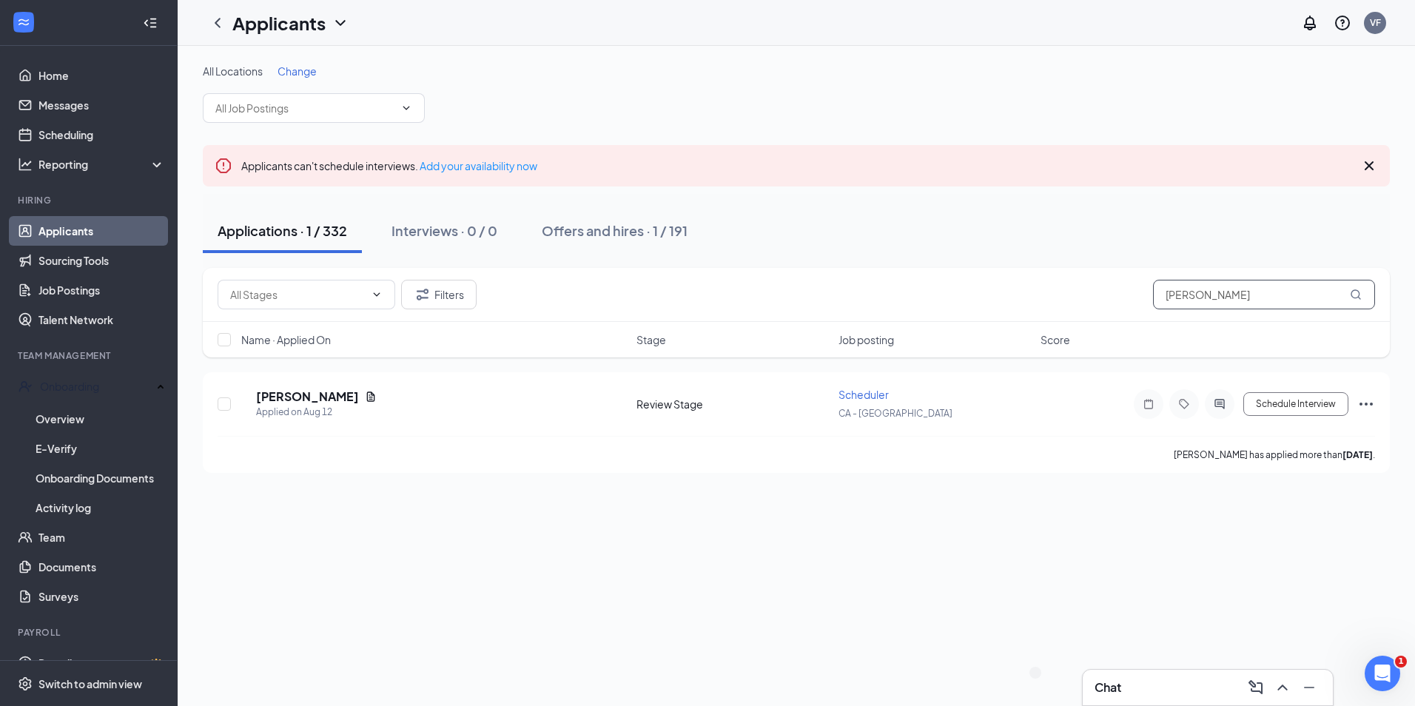
drag, startPoint x: 1252, startPoint y: 297, endPoint x: 1120, endPoint y: 287, distance: 132.1
click at [1120, 287] on div "Filters maria" at bounding box center [796, 295] width 1157 height 30
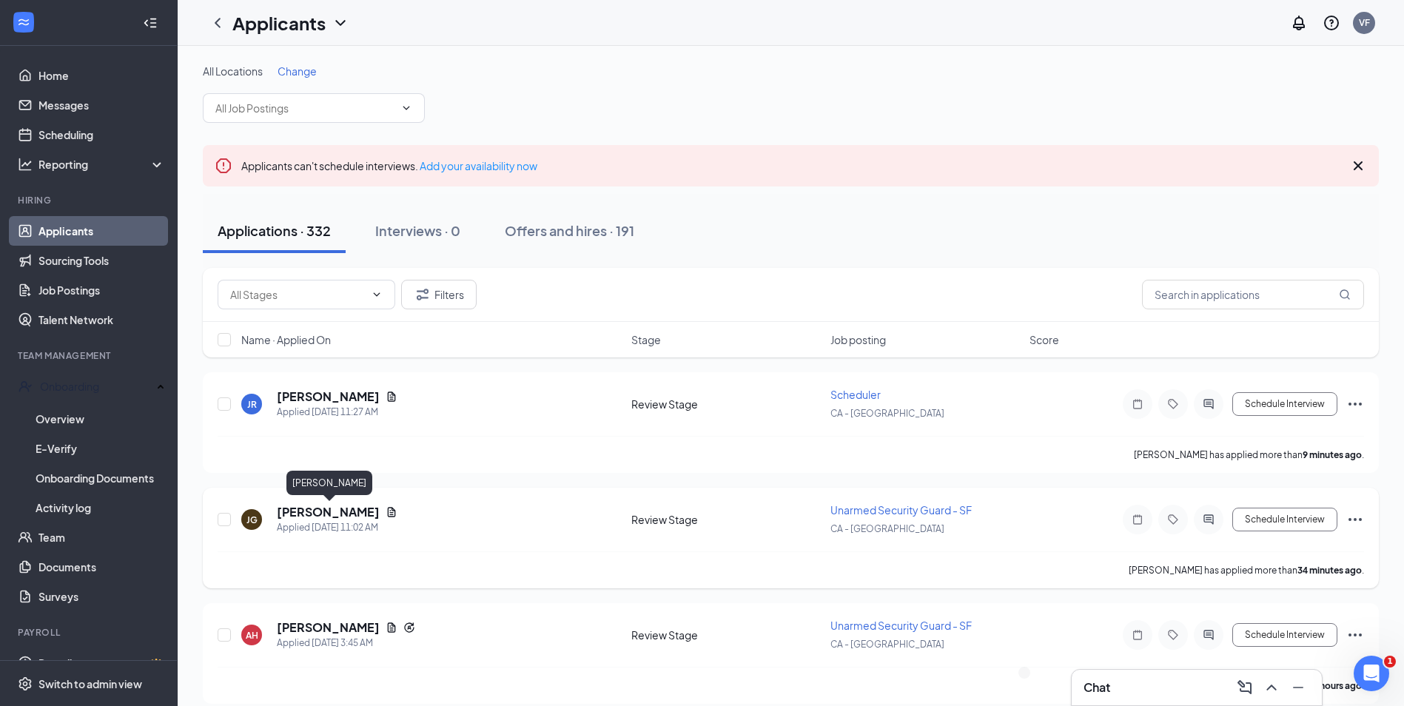
click at [354, 516] on h5 "[PERSON_NAME]" at bounding box center [328, 512] width 103 height 16
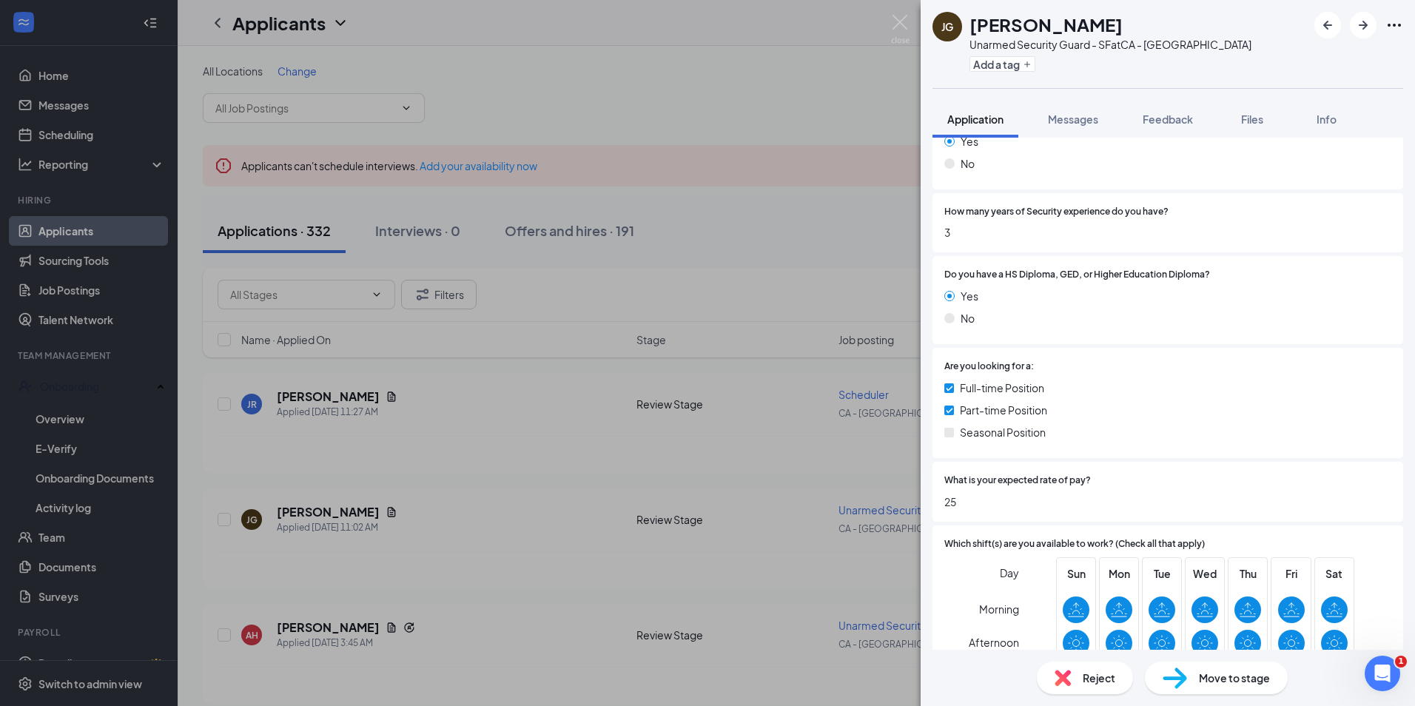
scroll to position [592, 0]
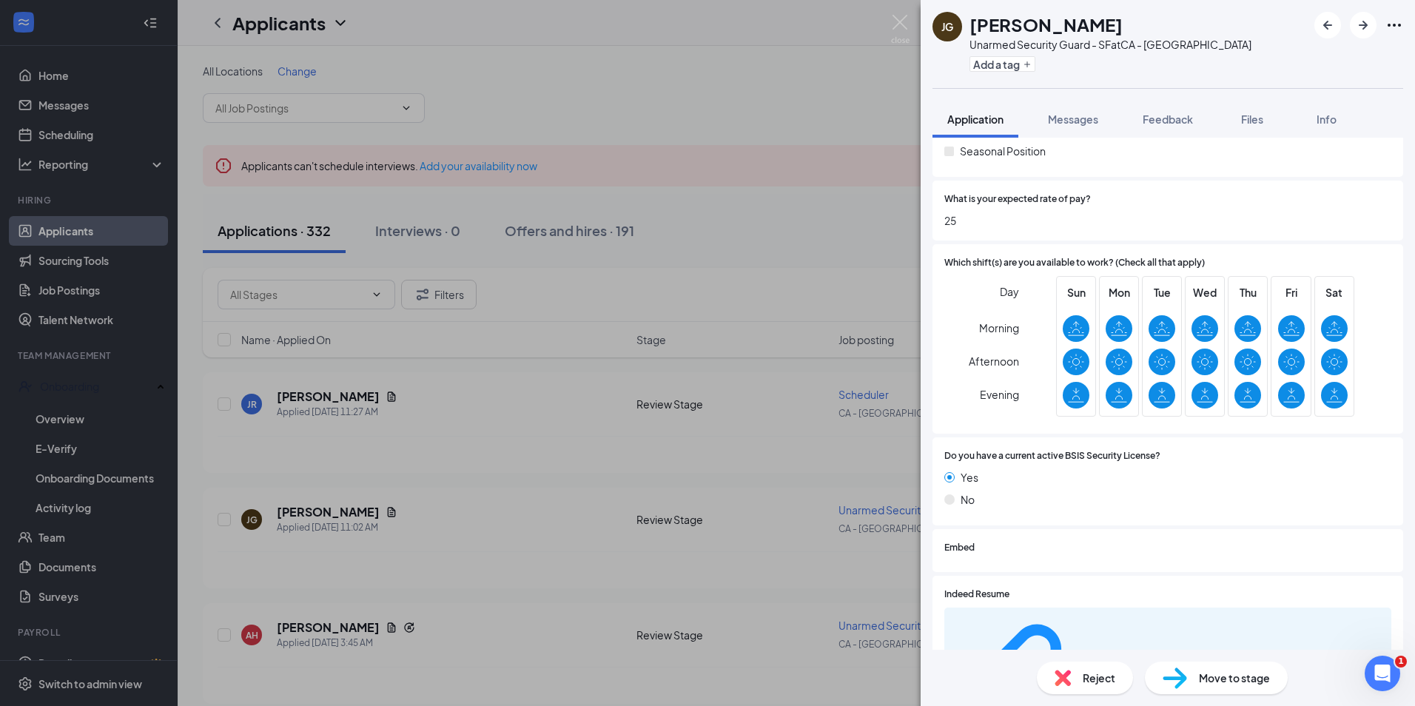
click at [1113, 587] on div at bounding box center [1200, 594] width 382 height 14
click at [1122, 607] on div "a152b6a8cbee65bed354c2c65307a41b.pdf" at bounding box center [1167, 679] width 447 height 144
click at [1125, 673] on div "a152b6a8cbee65bed354c2c65307a41b.pdf" at bounding box center [1137, 679] width 111 height 12
click at [1370, 26] on icon "ArrowRight" at bounding box center [1363, 25] width 18 height 18
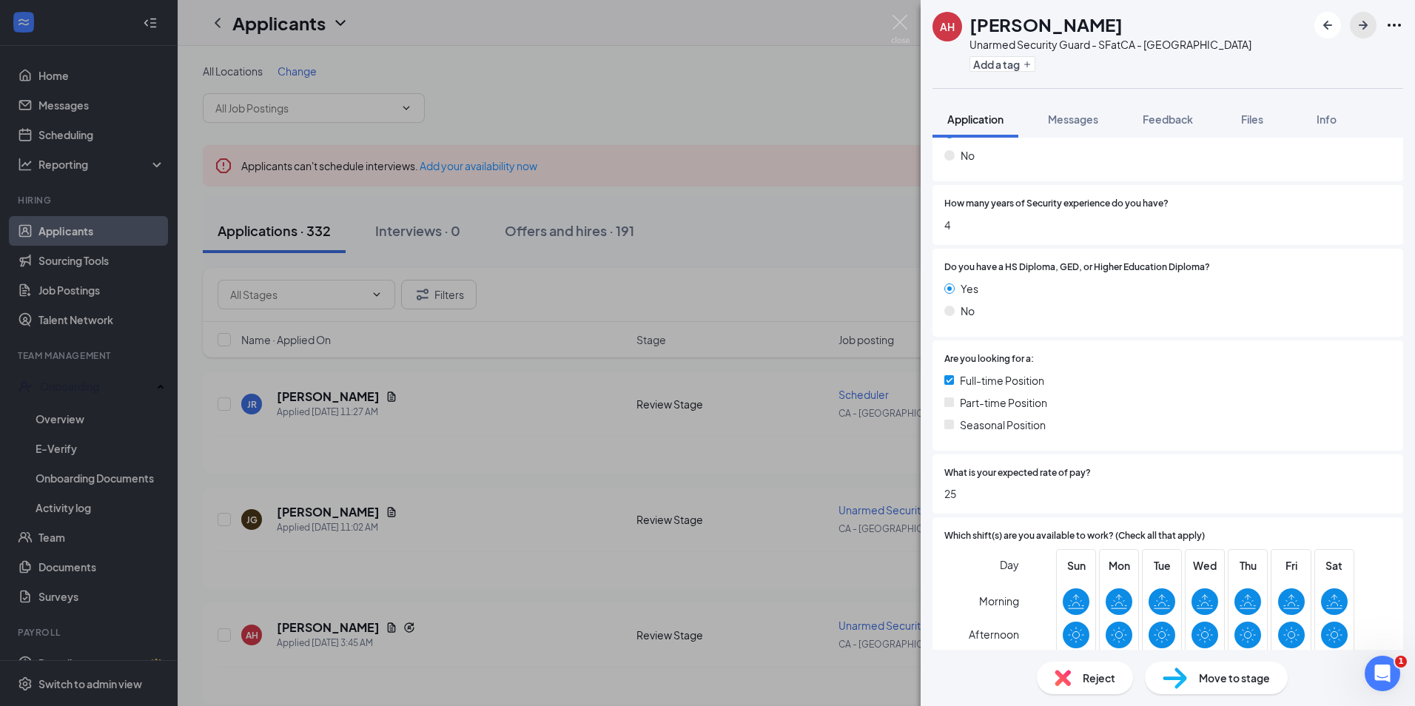
scroll to position [592, 0]
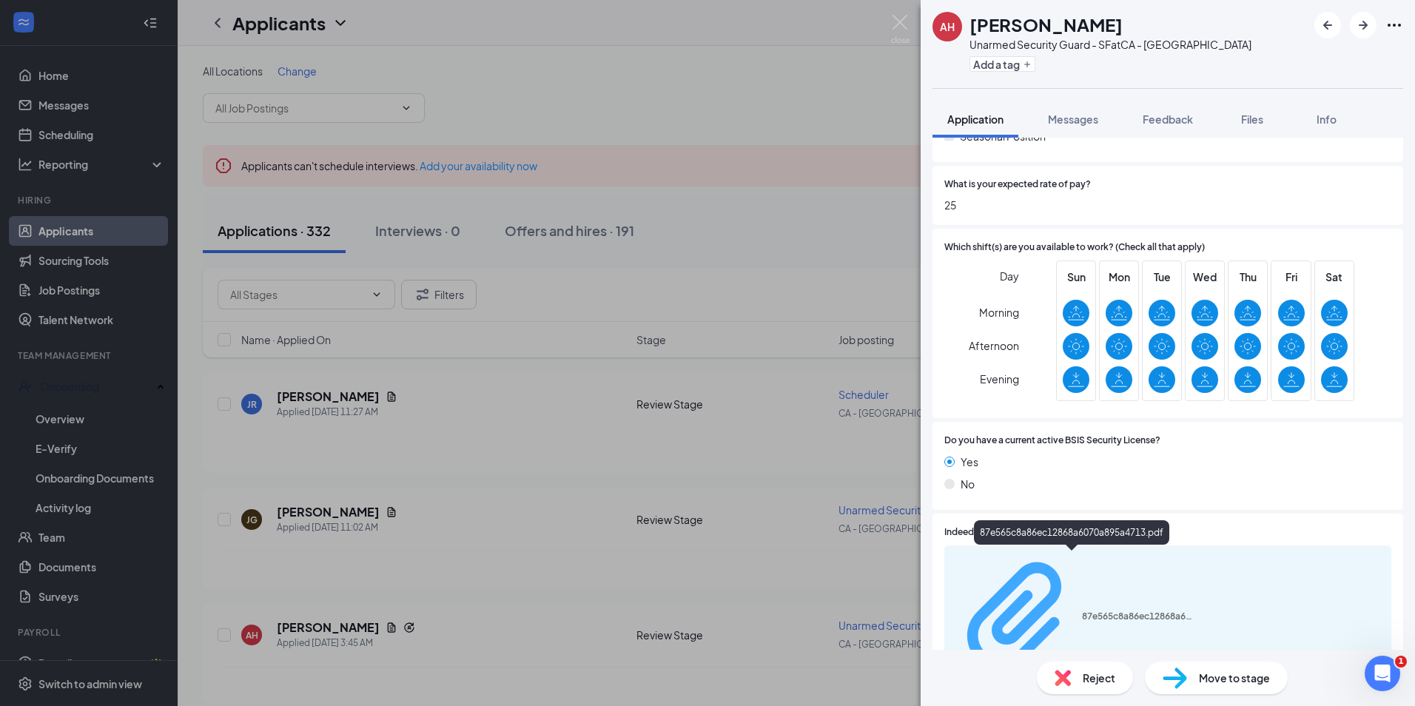
click at [1100, 610] on div "87e565c8a86ec12868a6070a895a4713.pdf" at bounding box center [1137, 616] width 111 height 12
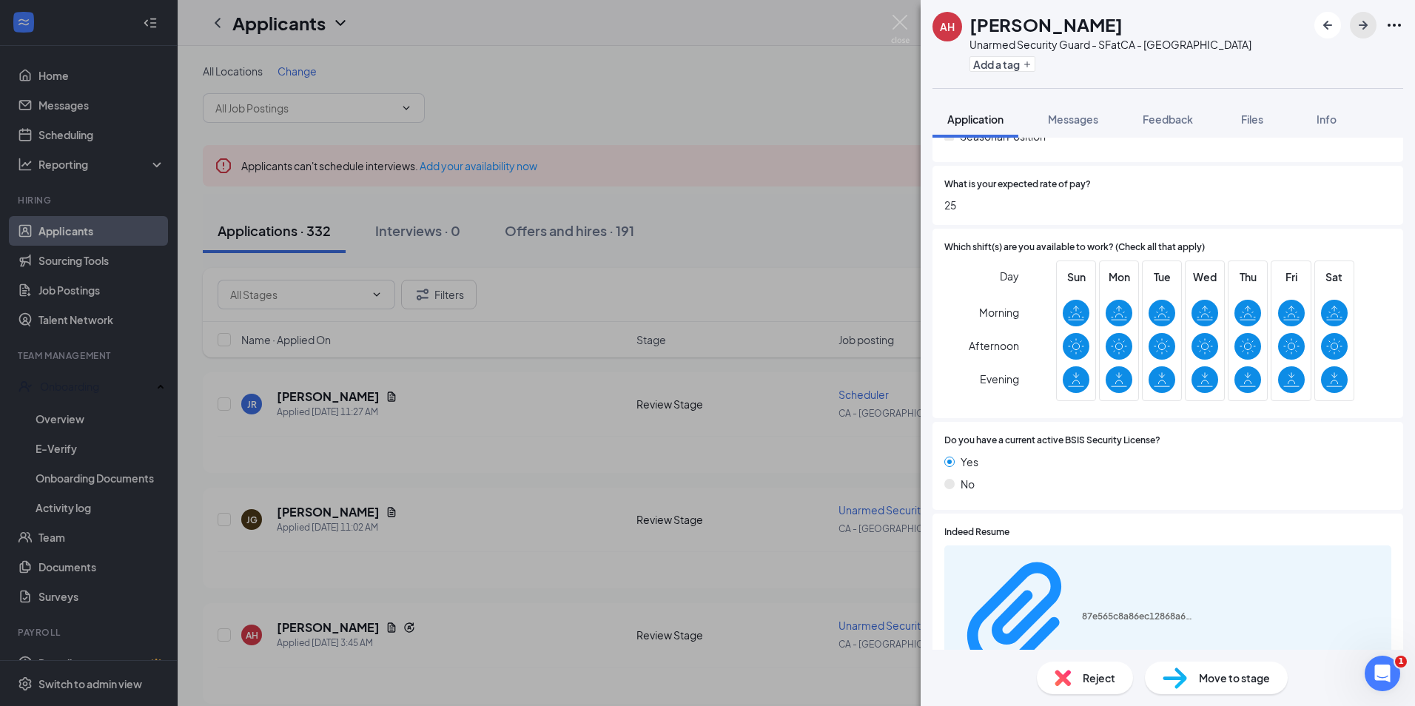
click at [1363, 33] on button "button" at bounding box center [1363, 25] width 27 height 27
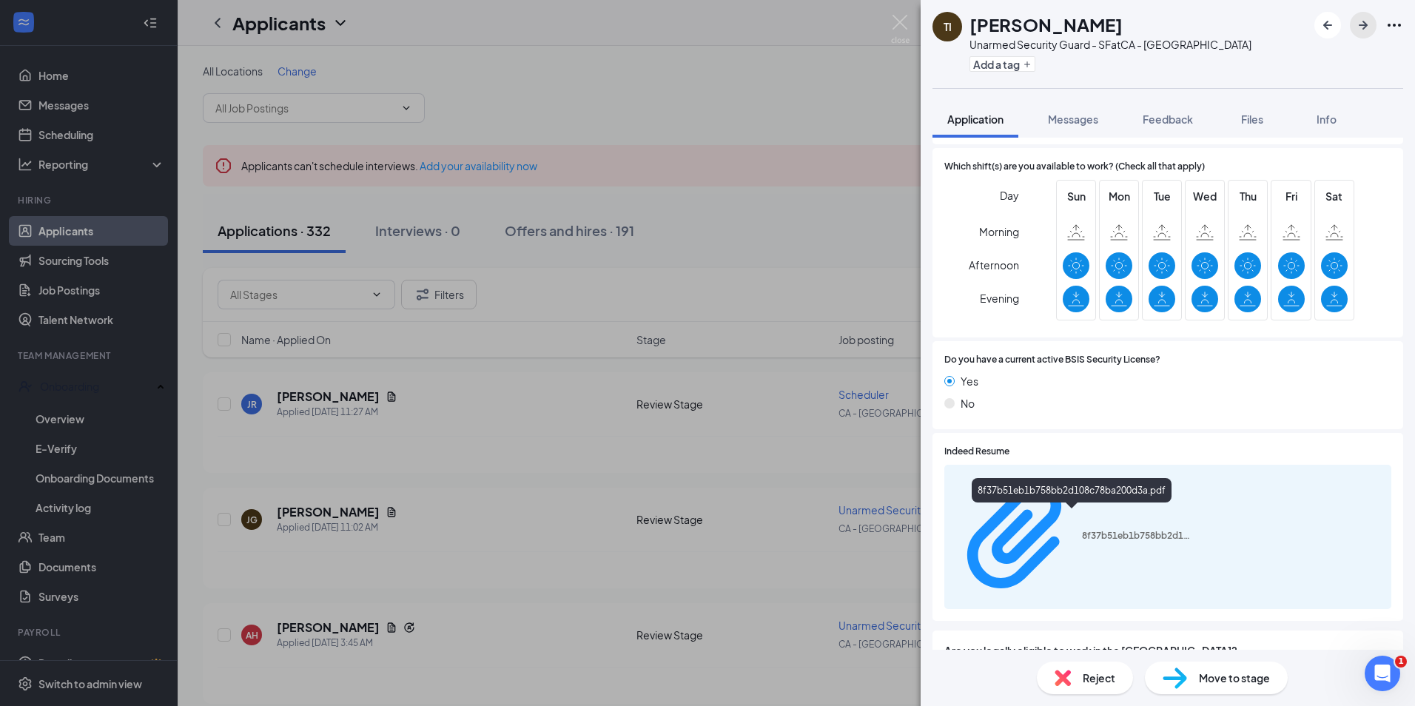
scroll to position [724, 0]
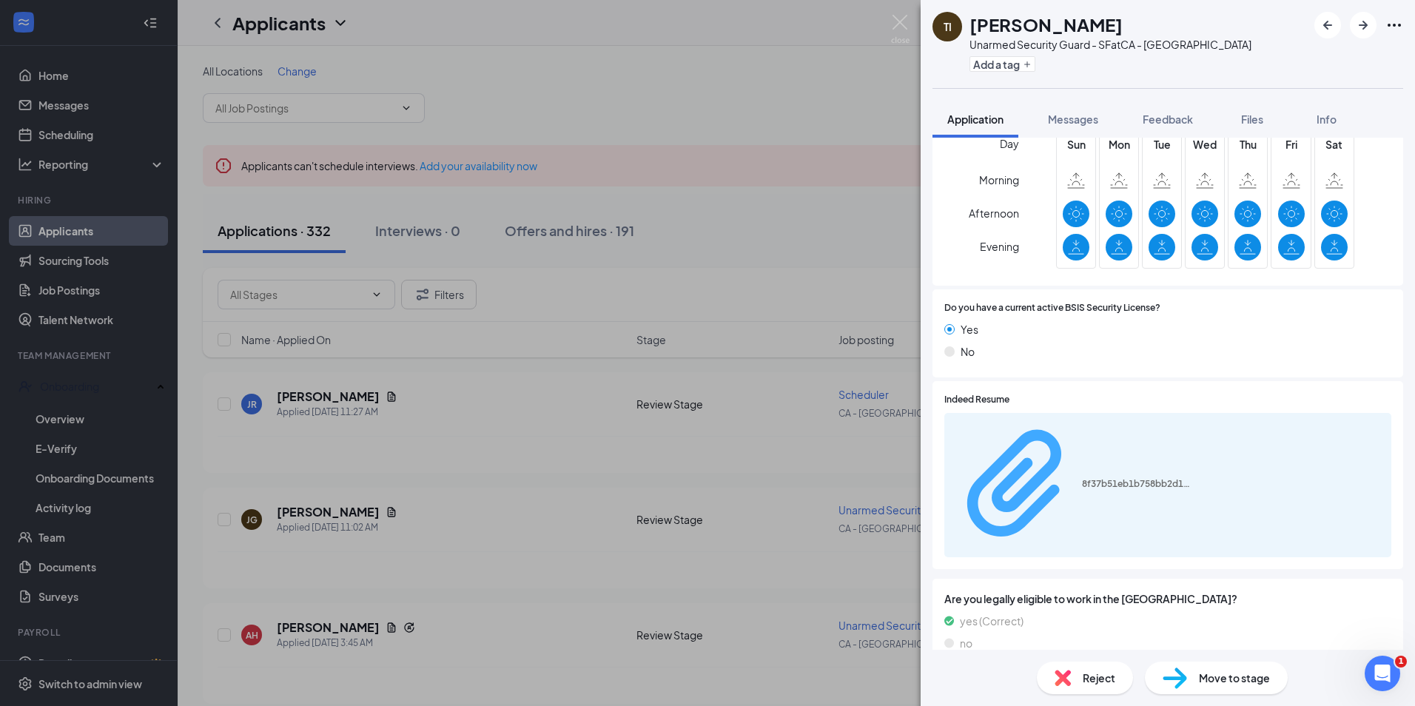
click at [1032, 435] on div "8f37b51eb1b758bb2d108c78ba200d3a.pdf" at bounding box center [1073, 485] width 240 height 131
click at [1358, 27] on icon "ArrowRight" at bounding box center [1363, 25] width 18 height 18
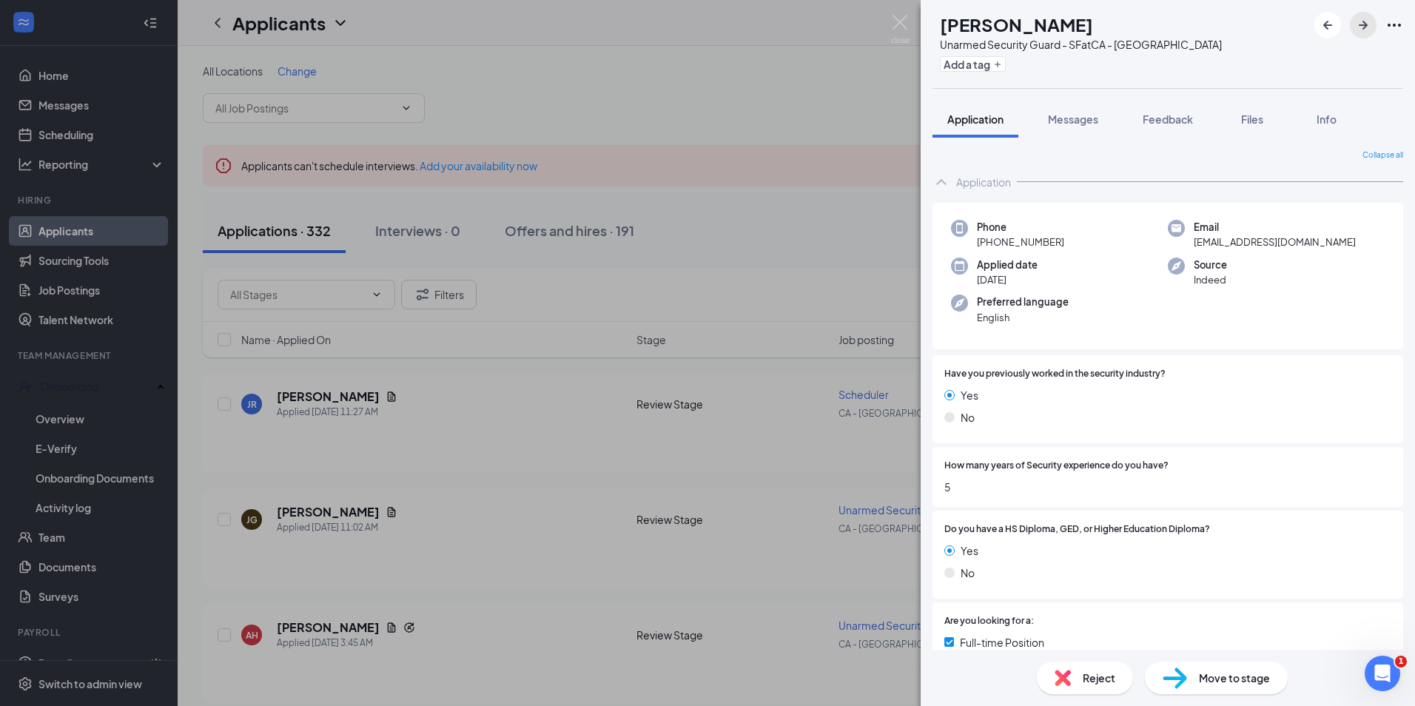
click at [1367, 30] on icon "ArrowRight" at bounding box center [1363, 25] width 18 height 18
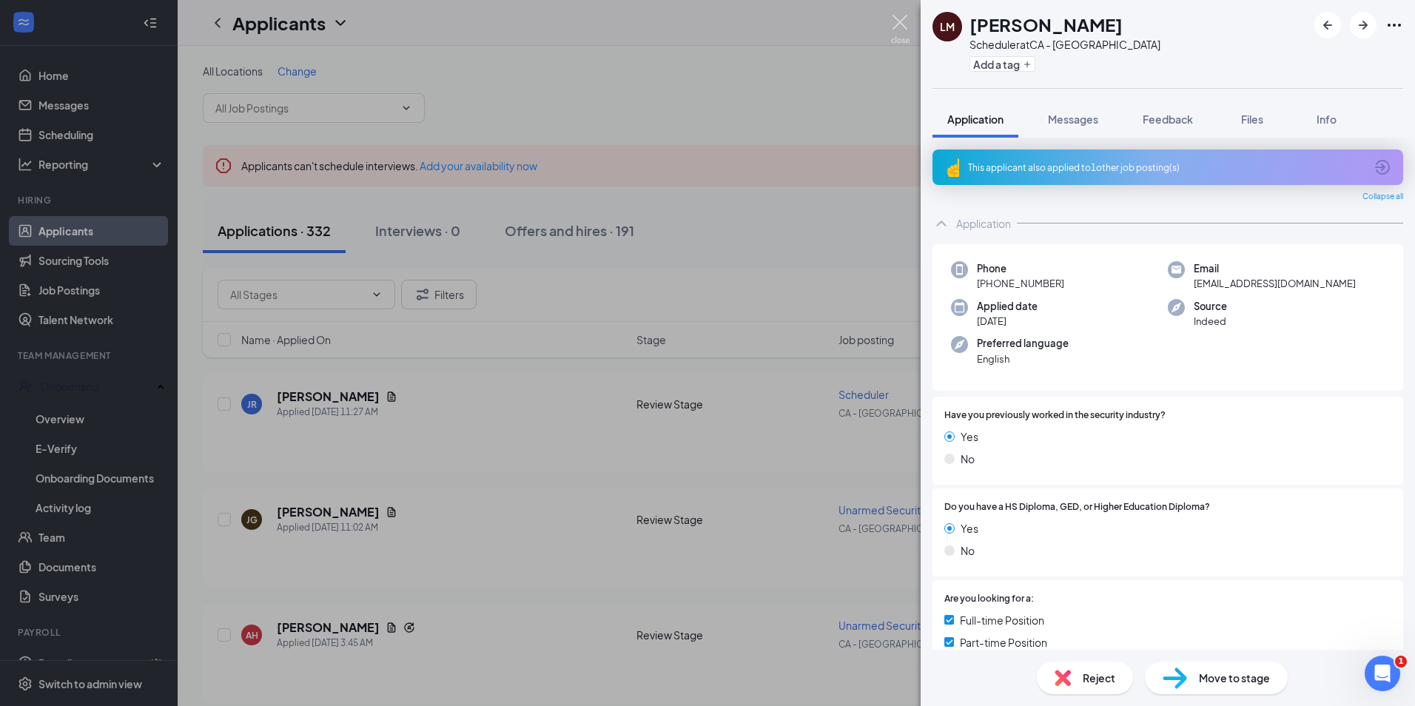
drag, startPoint x: 899, startPoint y: 27, endPoint x: 1016, endPoint y: 124, distance: 151.9
click at [899, 27] on img at bounding box center [900, 29] width 18 height 29
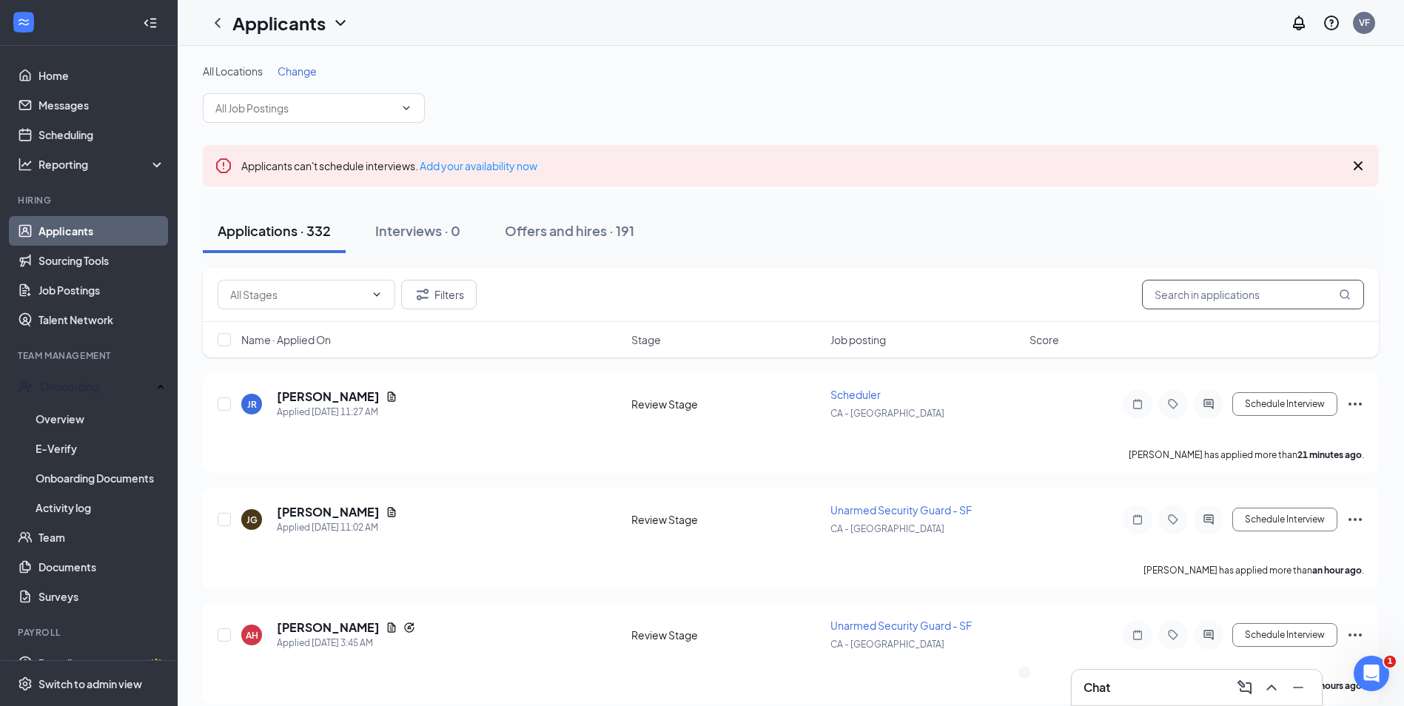
click at [1186, 300] on input "text" at bounding box center [1253, 295] width 222 height 30
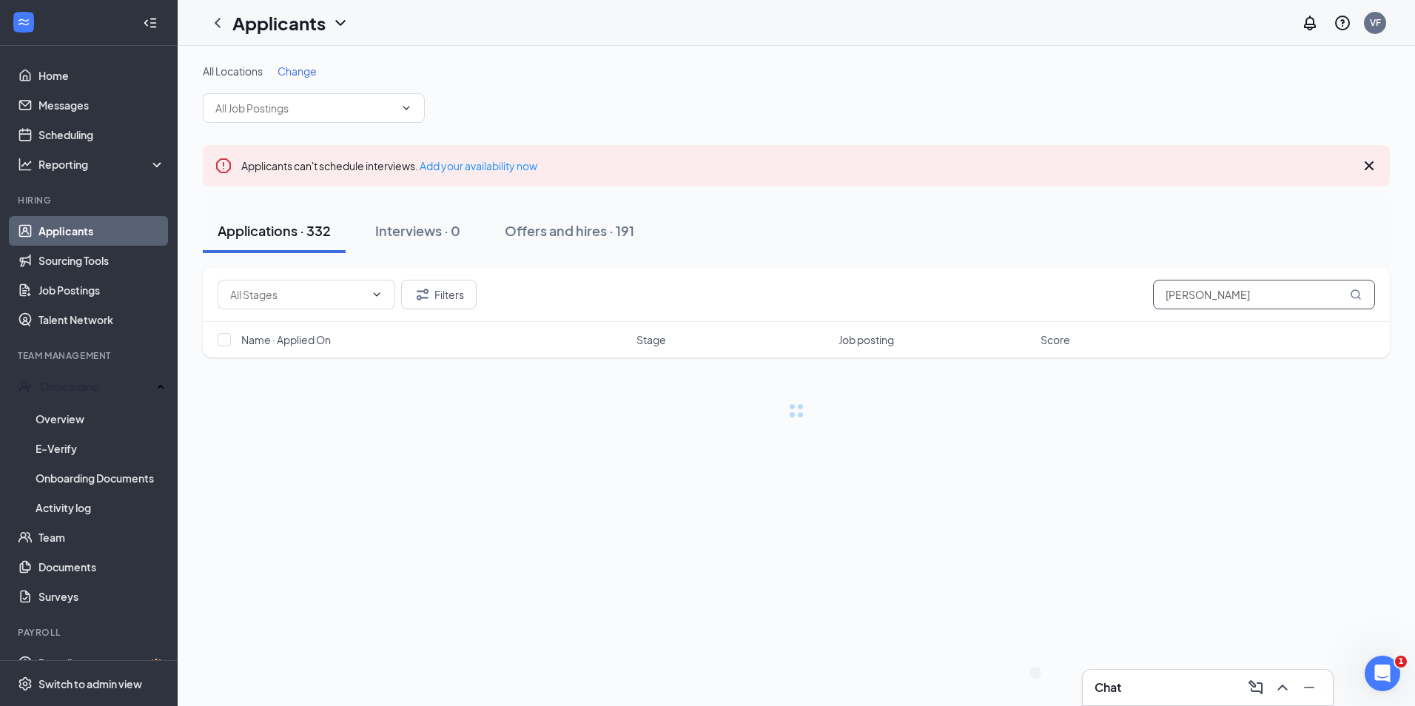
type input "ajoni bason"
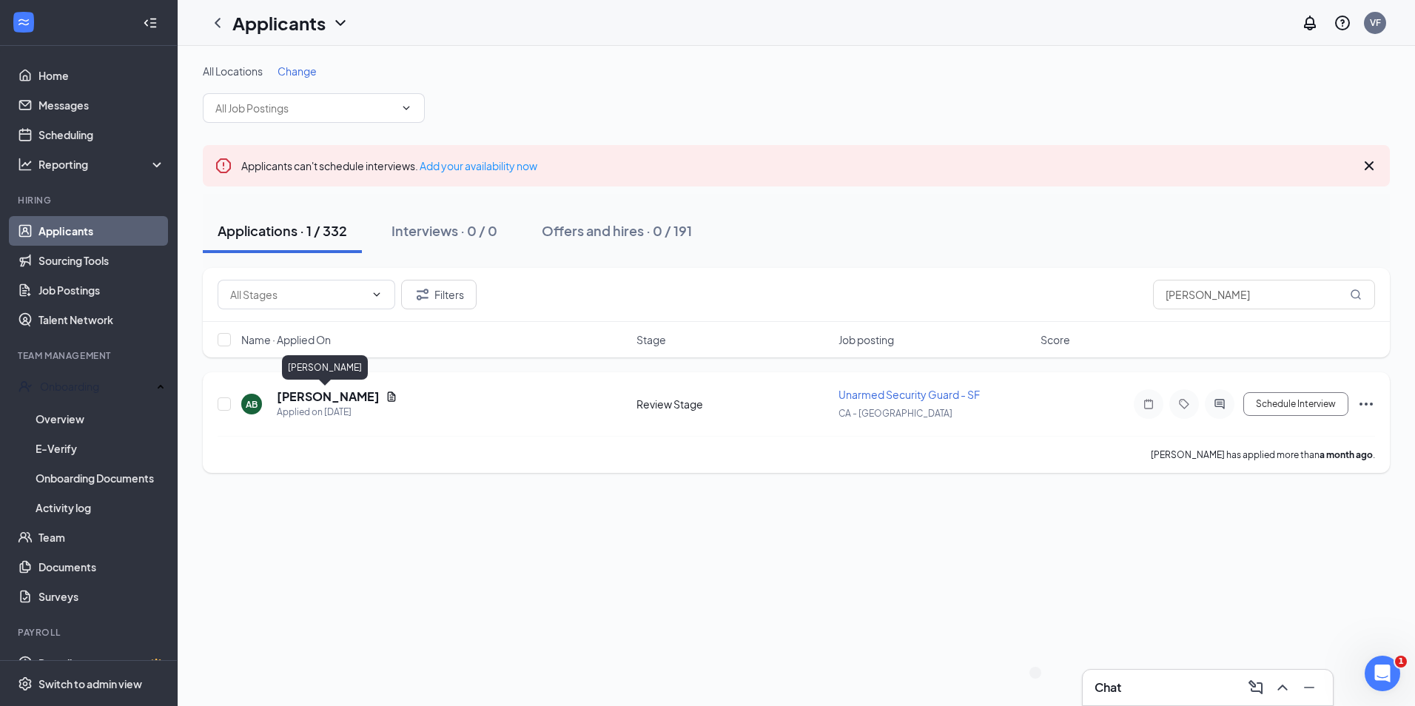
click at [331, 389] on h5 "[PERSON_NAME]" at bounding box center [328, 396] width 103 height 16
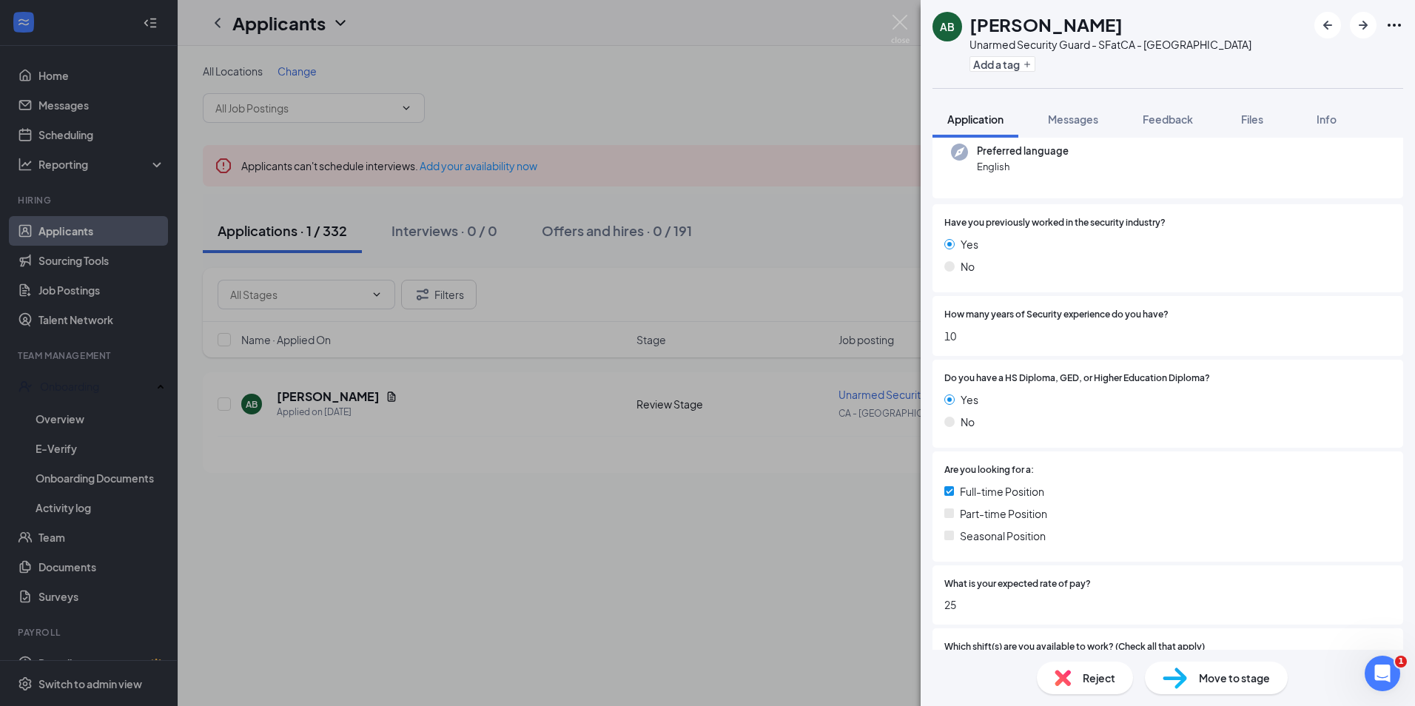
scroll to position [518, 0]
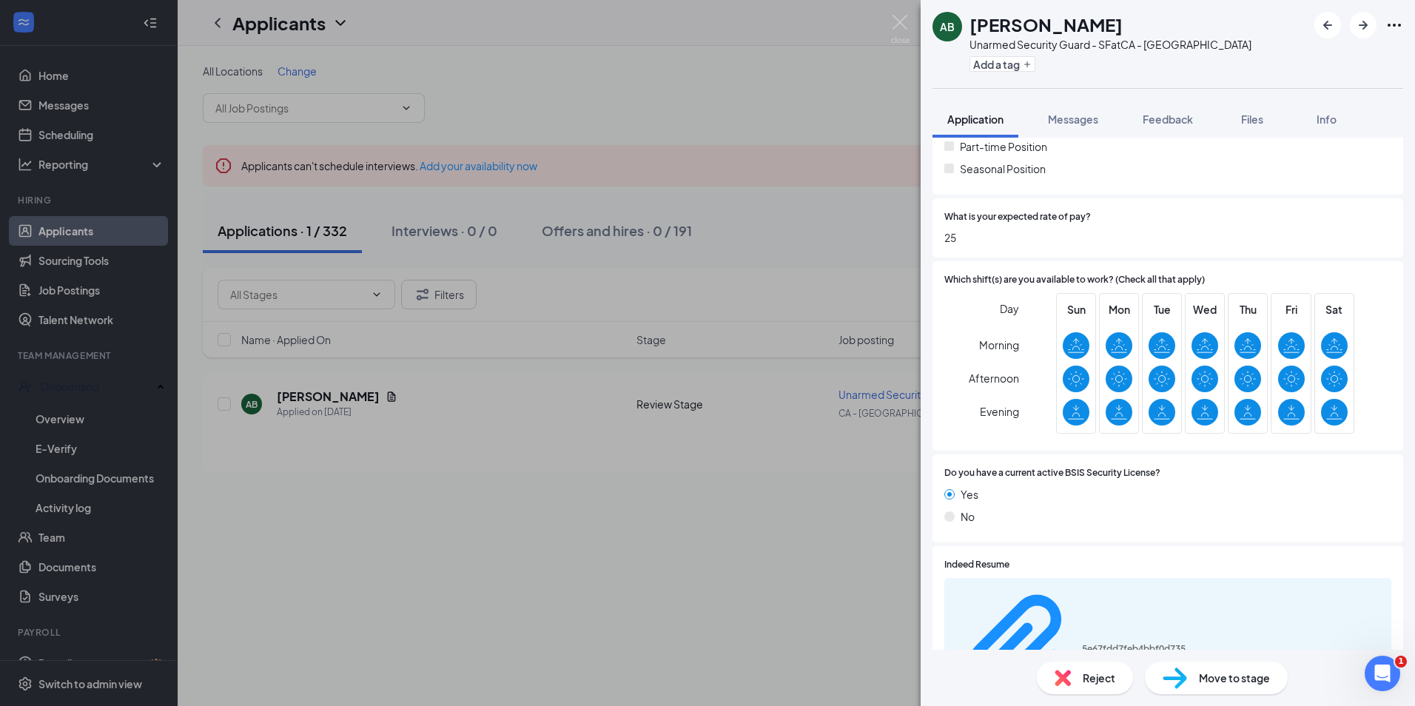
click at [1231, 591] on div "5e67fdd7feb4bbf0d735774e091fb484.pdf" at bounding box center [1167, 650] width 447 height 144
click at [1153, 605] on div "5e67fdd7feb4bbf0d735774e091fb484.pdf" at bounding box center [1167, 650] width 447 height 144
click at [1104, 643] on div "5e67fdd7feb4bbf0d735774e091fb484.pdf" at bounding box center [1137, 649] width 111 height 12
click at [1054, 124] on span "Messages" at bounding box center [1073, 118] width 50 height 13
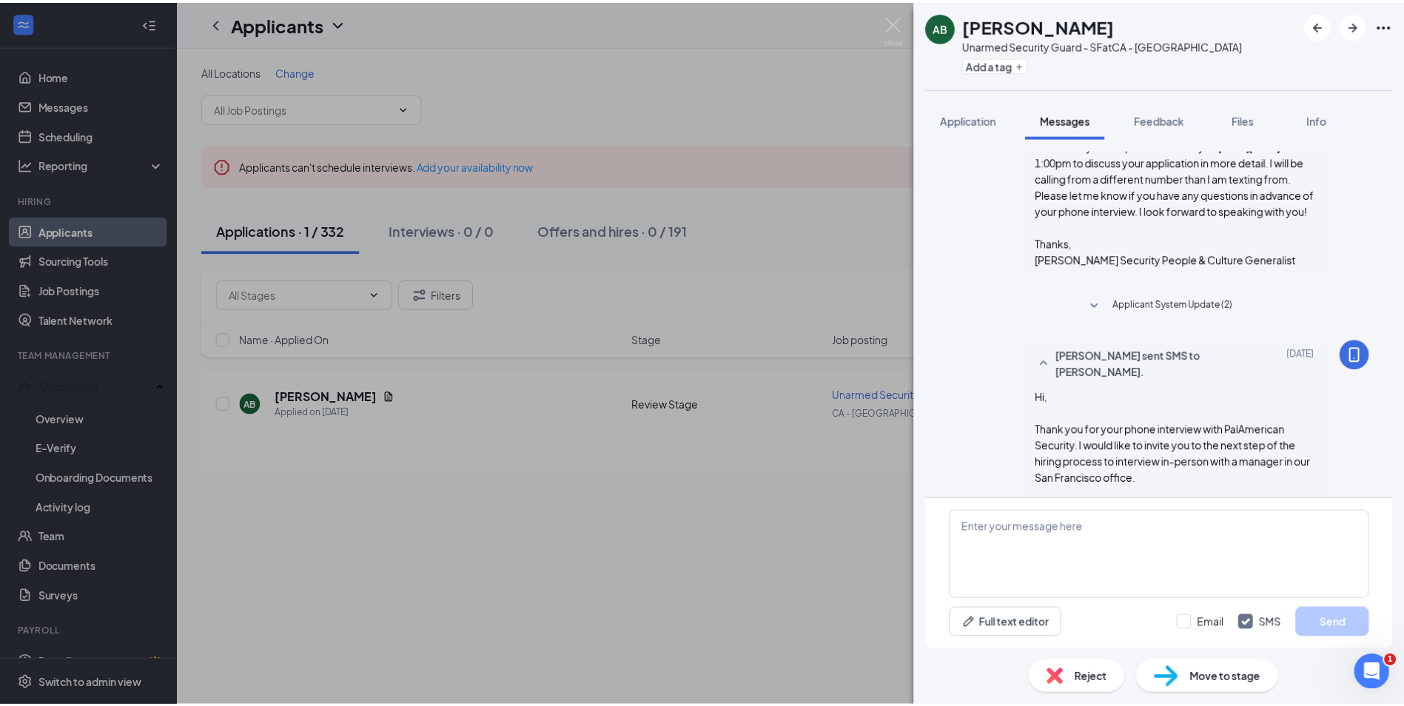
scroll to position [579, 0]
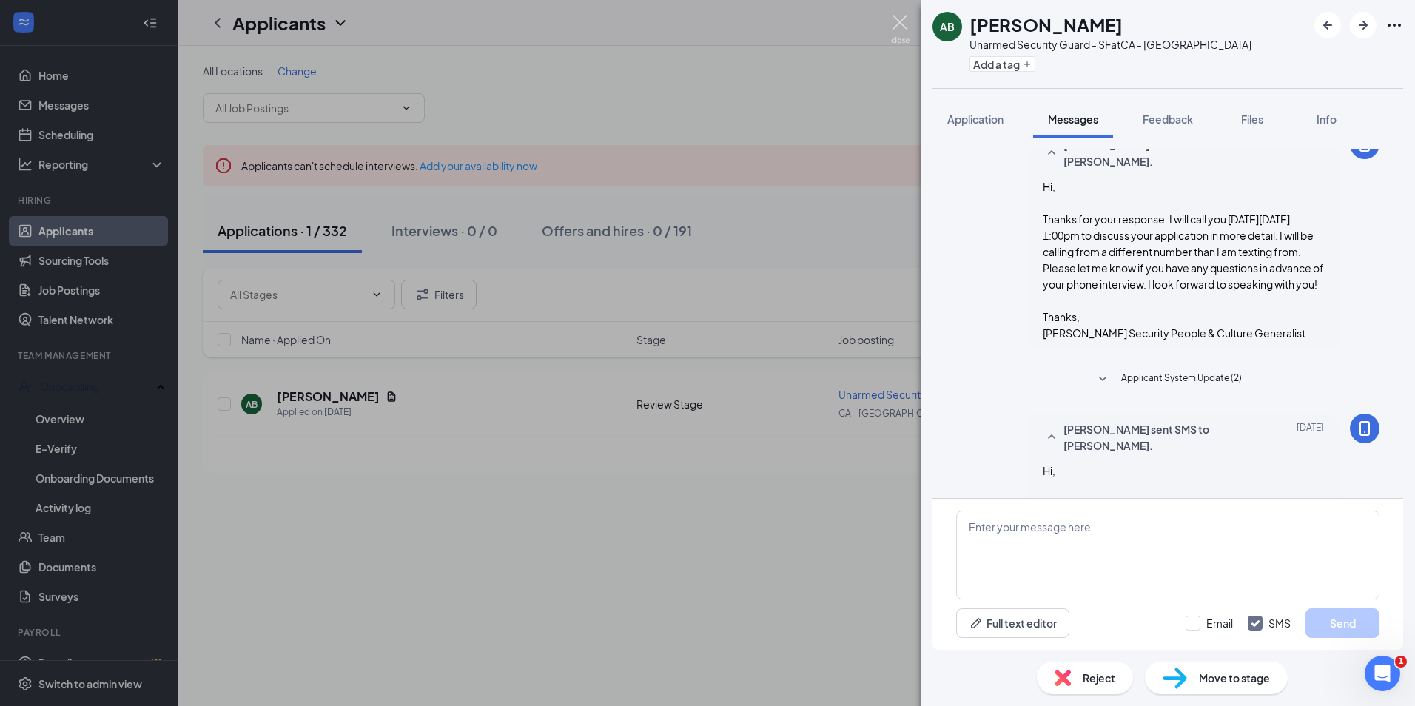
click at [898, 19] on img at bounding box center [900, 29] width 18 height 29
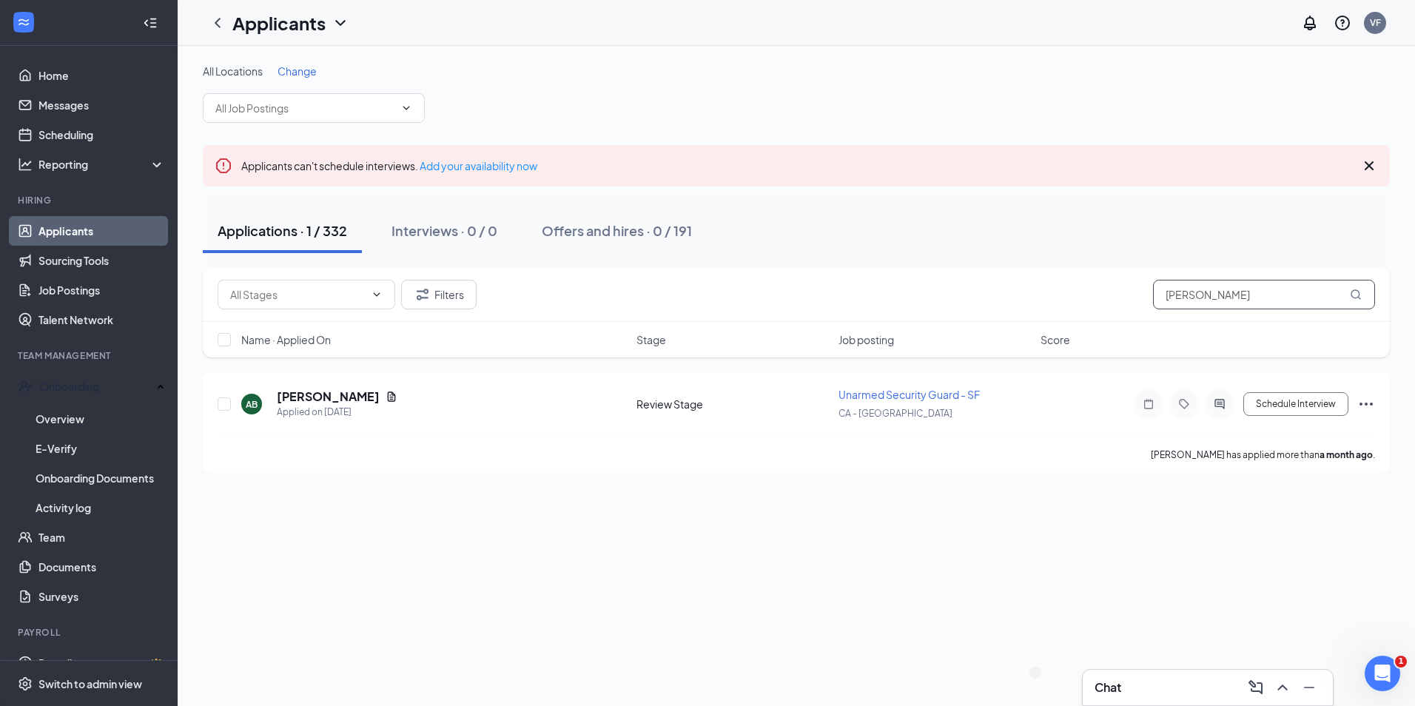
drag, startPoint x: 1292, startPoint y: 294, endPoint x: 1060, endPoint y: 294, distance: 232.3
click at [1060, 294] on div "Filters ajoni bason" at bounding box center [796, 295] width 1157 height 30
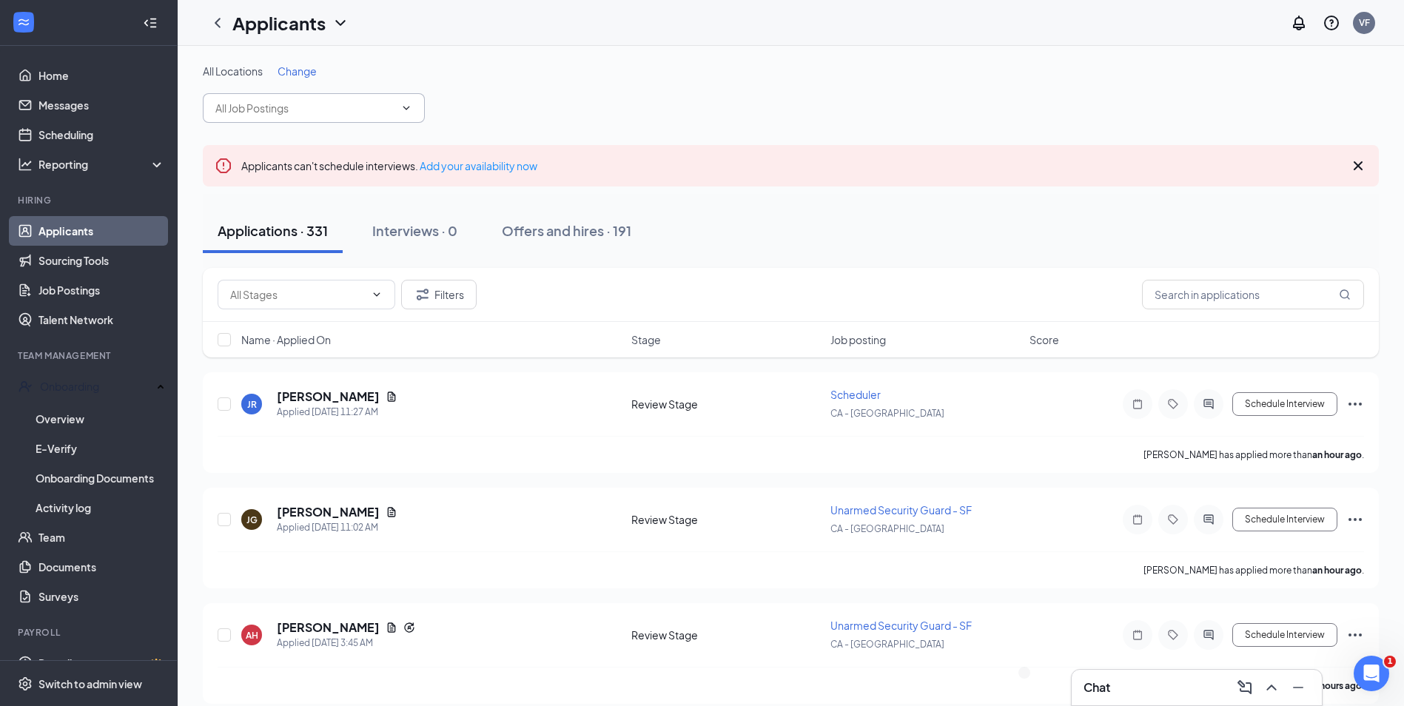
drag, startPoint x: 391, startPoint y: 87, endPoint x: 411, endPoint y: 95, distance: 21.2
click at [391, 87] on div "All Locations Change" at bounding box center [791, 93] width 1176 height 59
click at [412, 104] on span at bounding box center [314, 108] width 222 height 30
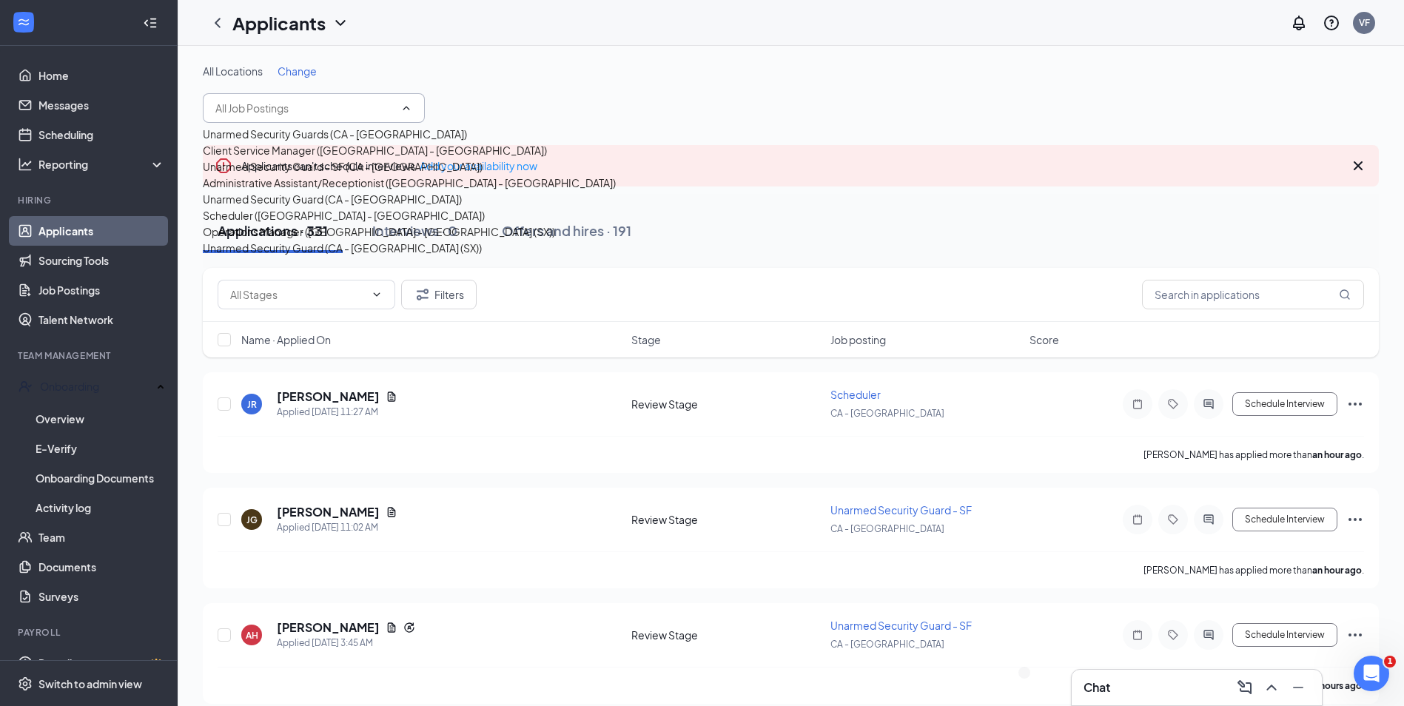
click at [329, 175] on div "Unarmed Security Guard - SF (CA - San Francisco)" at bounding box center [343, 166] width 280 height 16
type input "Unarmed Security Guard - SF (CA - San Francisco)"
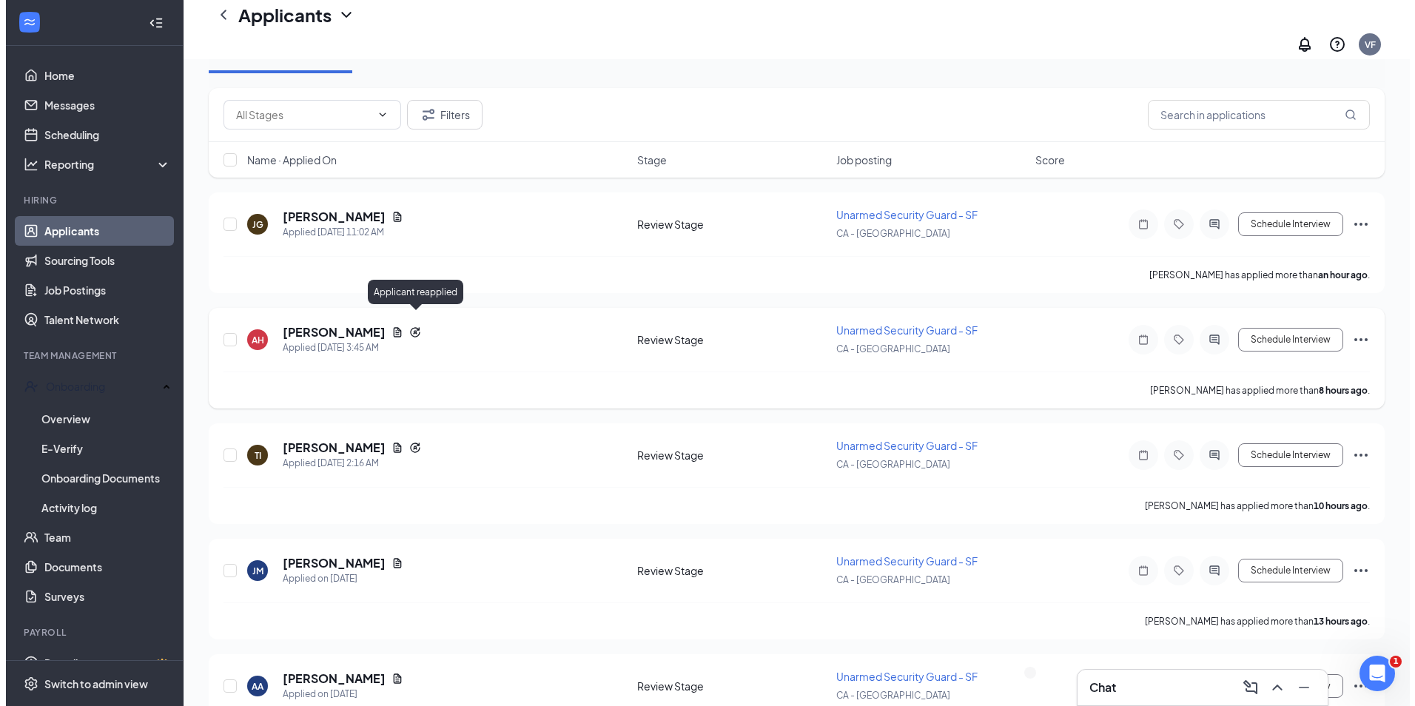
scroll to position [222, 0]
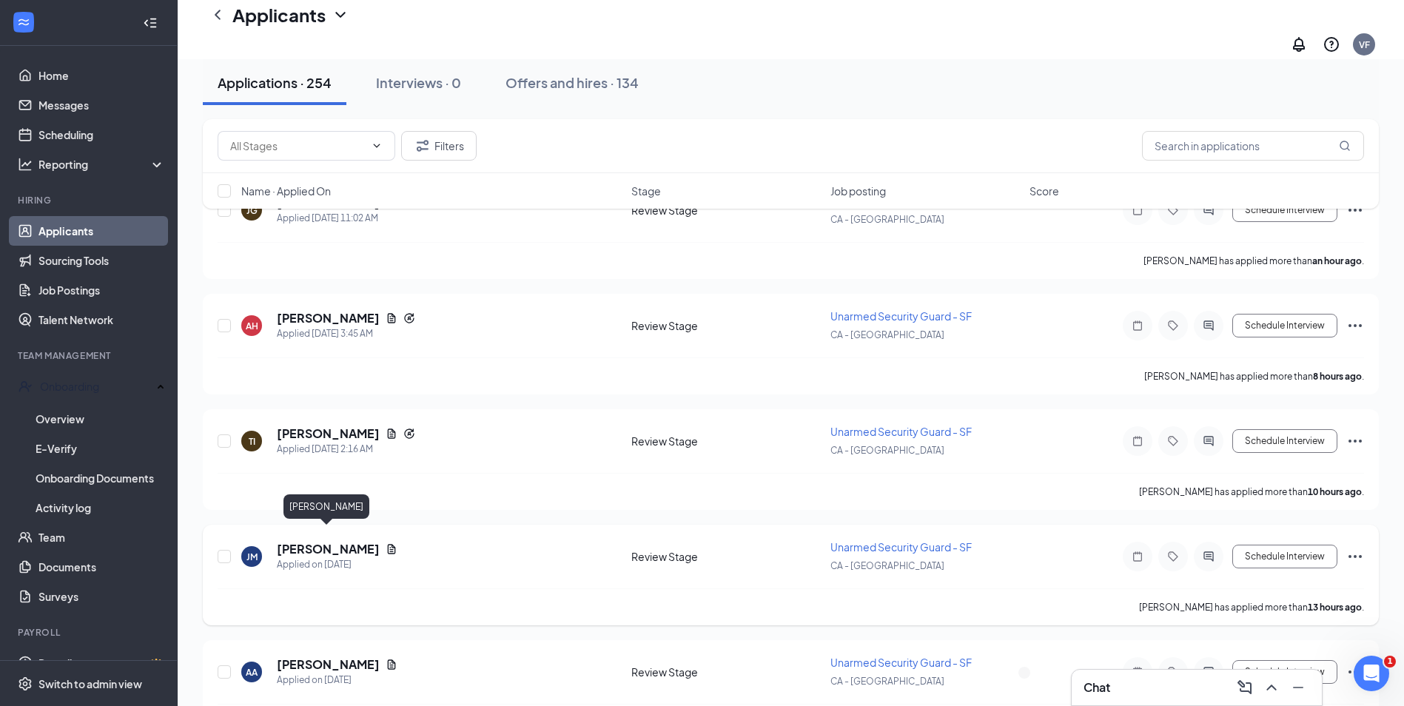
click at [349, 541] on h5 "[PERSON_NAME]" at bounding box center [328, 549] width 103 height 16
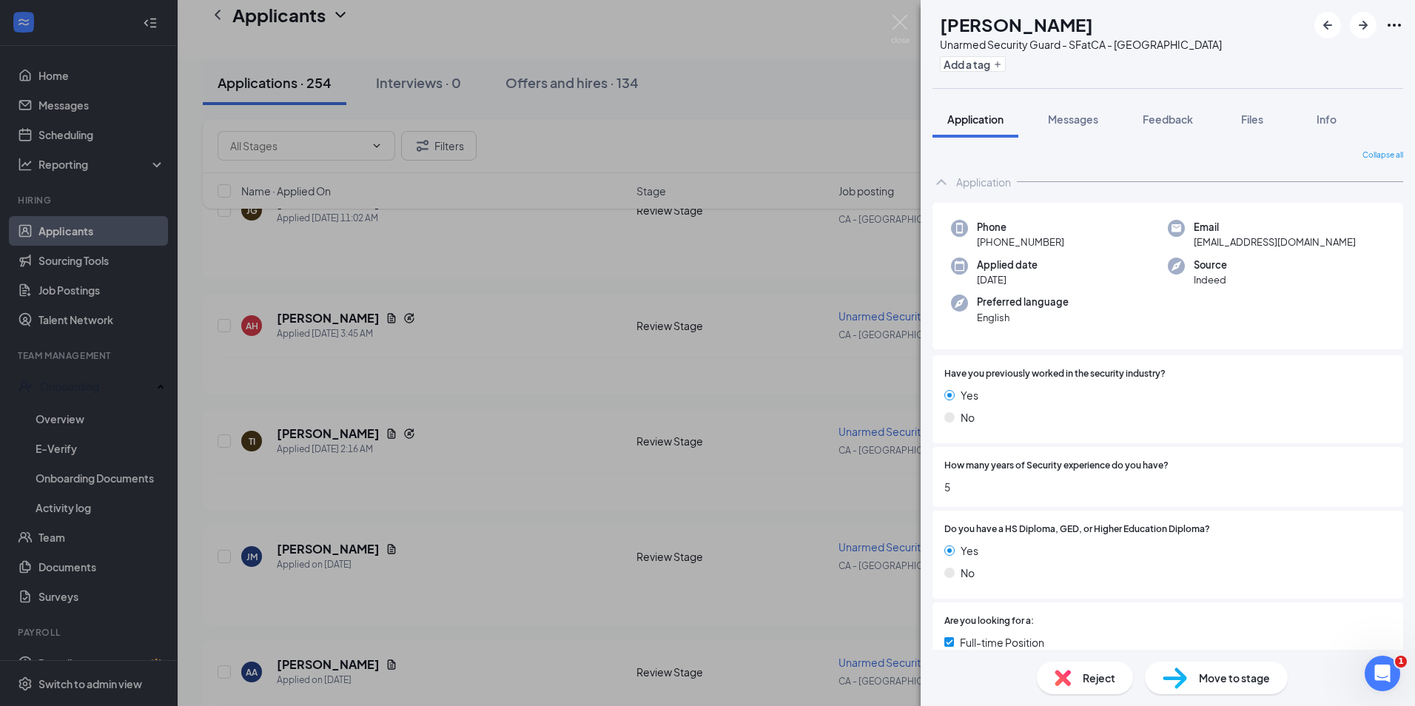
scroll to position [592, 0]
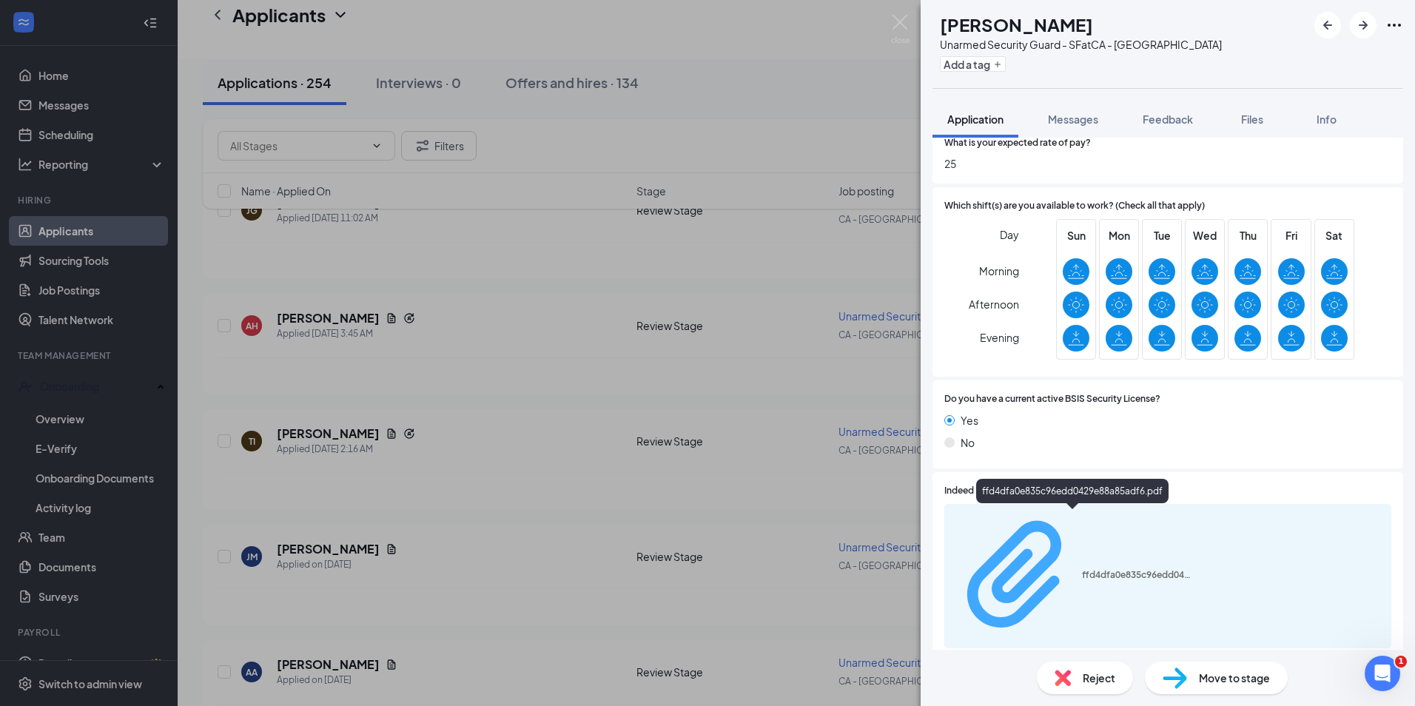
click at [1082, 569] on div "ffd4dfa0e835c96edd0429e88a85adf6.pdf" at bounding box center [1137, 575] width 111 height 12
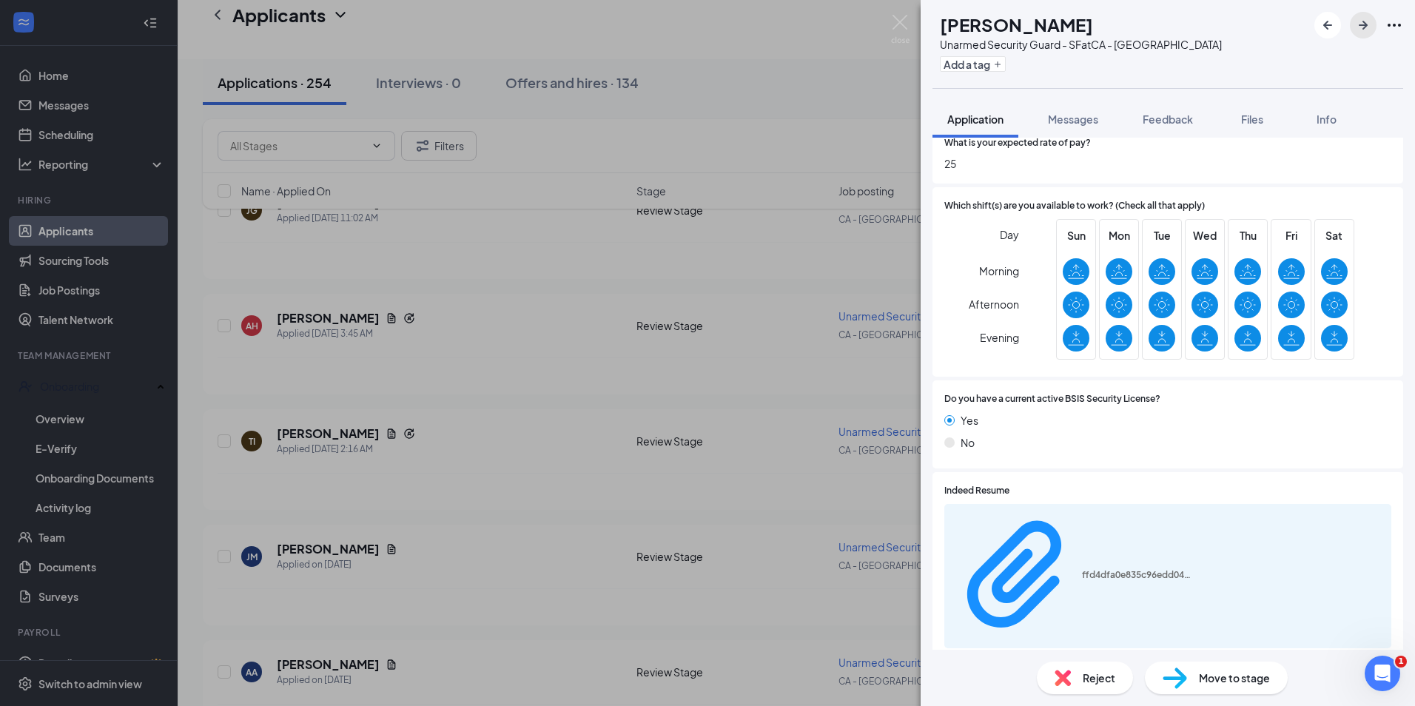
click at [1359, 27] on icon "ArrowRight" at bounding box center [1363, 25] width 18 height 18
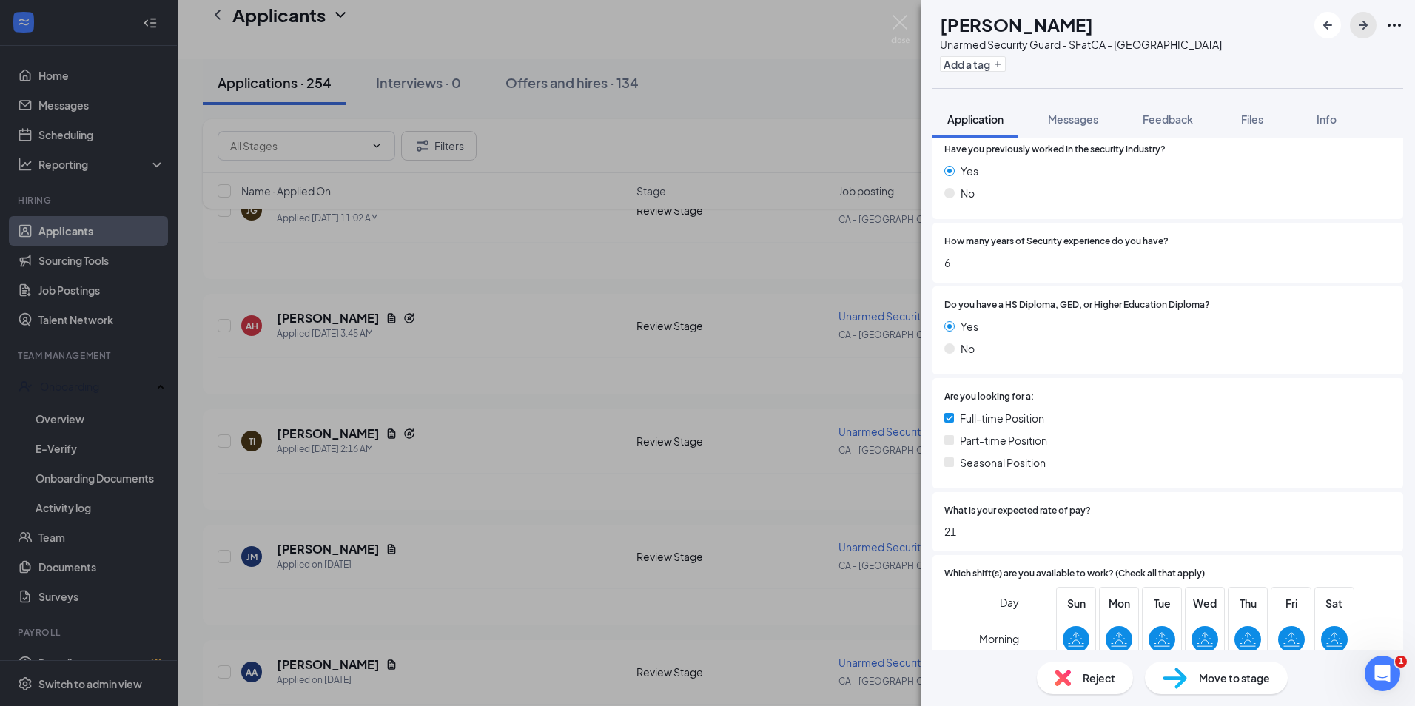
scroll to position [518, 0]
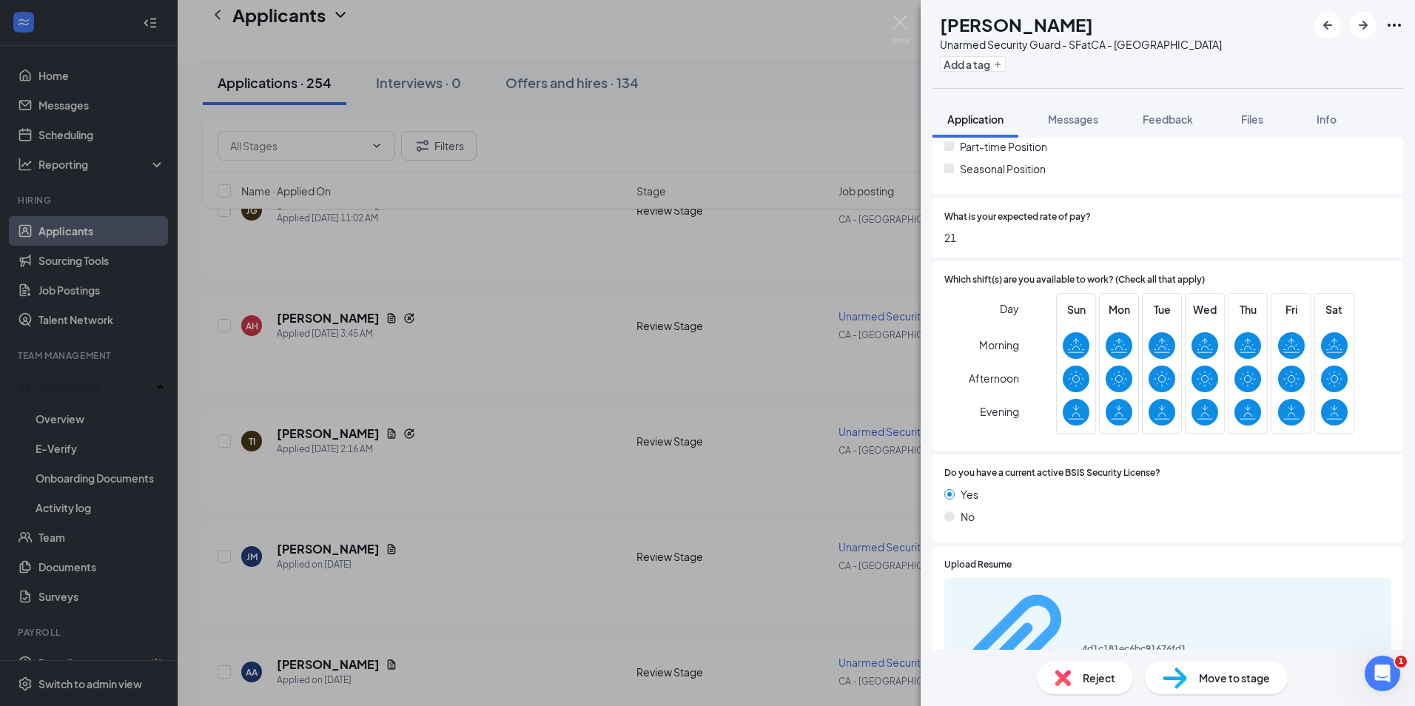
click at [1113, 643] on div "4d1c181ec6bc91676fd12ed096f4e956.pdf" at bounding box center [1137, 649] width 111 height 12
click at [1085, 687] on div "Reject" at bounding box center [1085, 677] width 96 height 33
checkbox input "true"
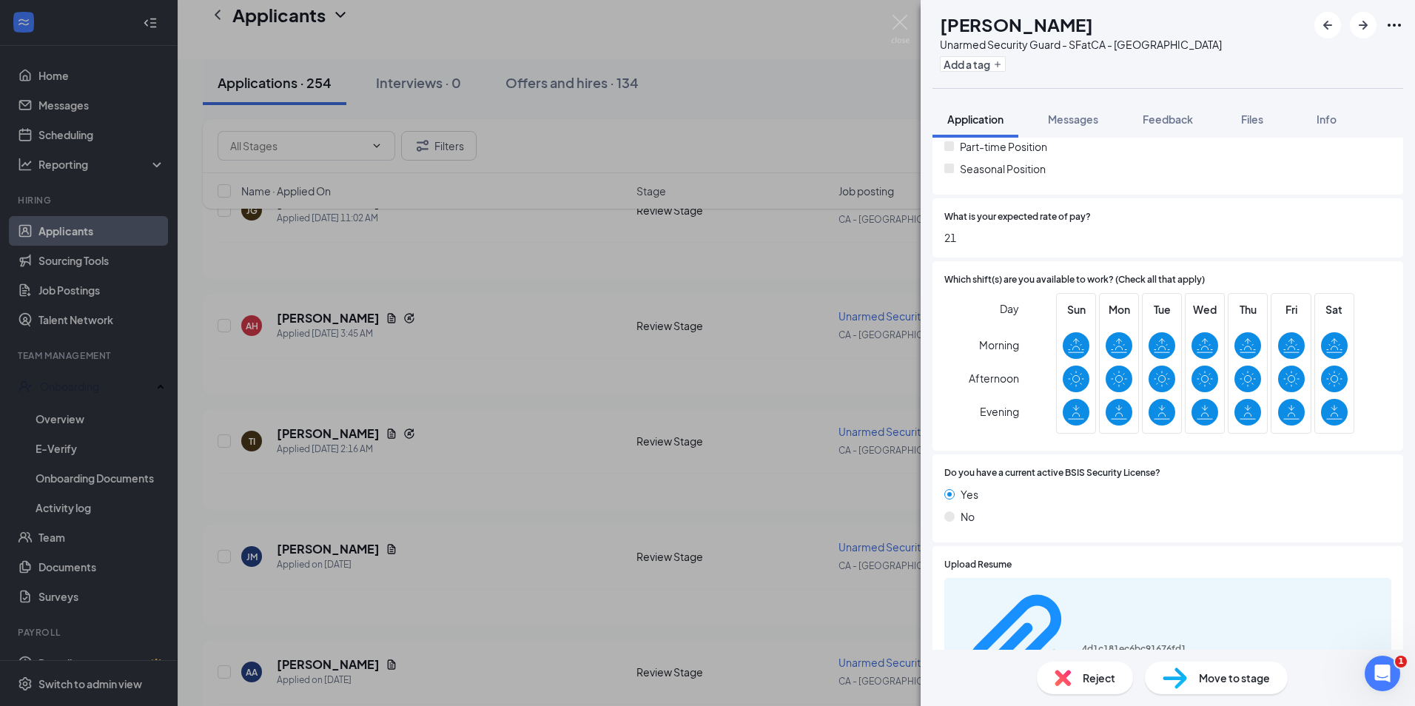
click at [1106, 676] on span "Reject" at bounding box center [1098, 678] width 33 height 16
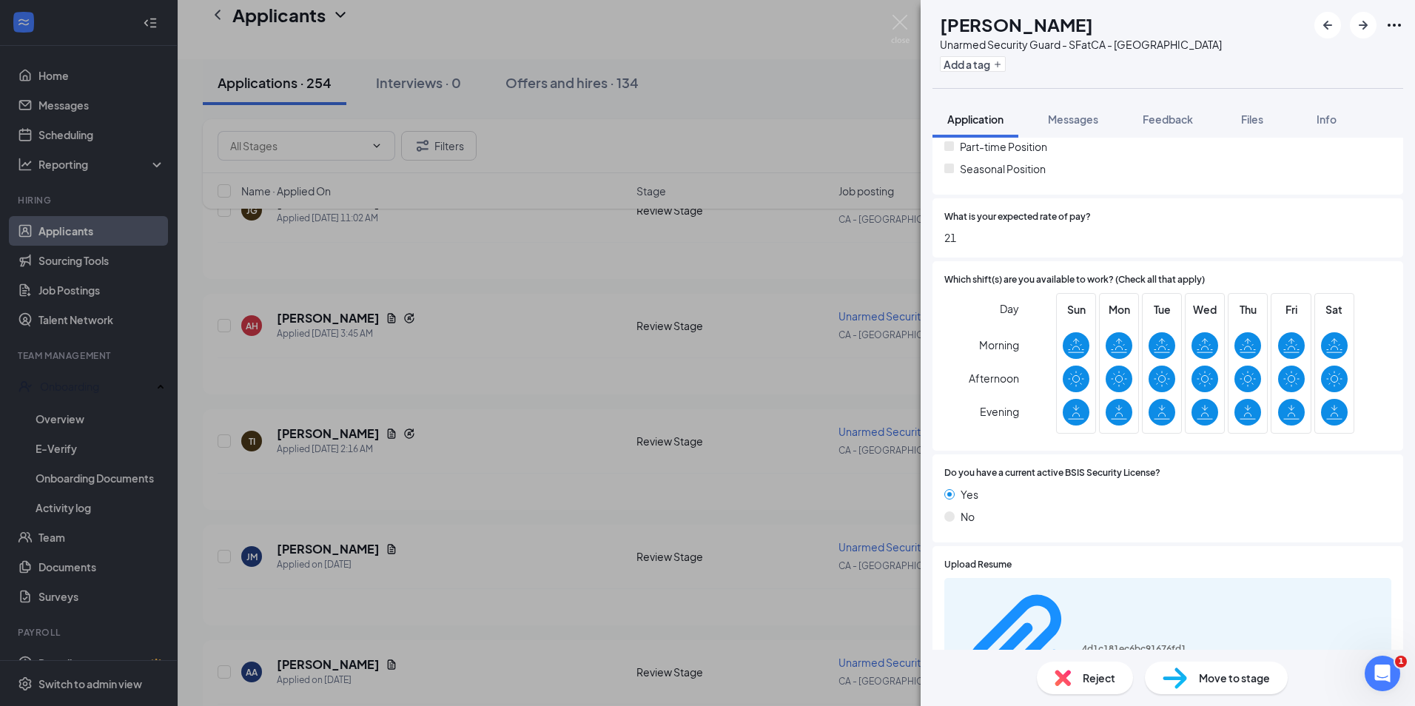
checkbox input "true"
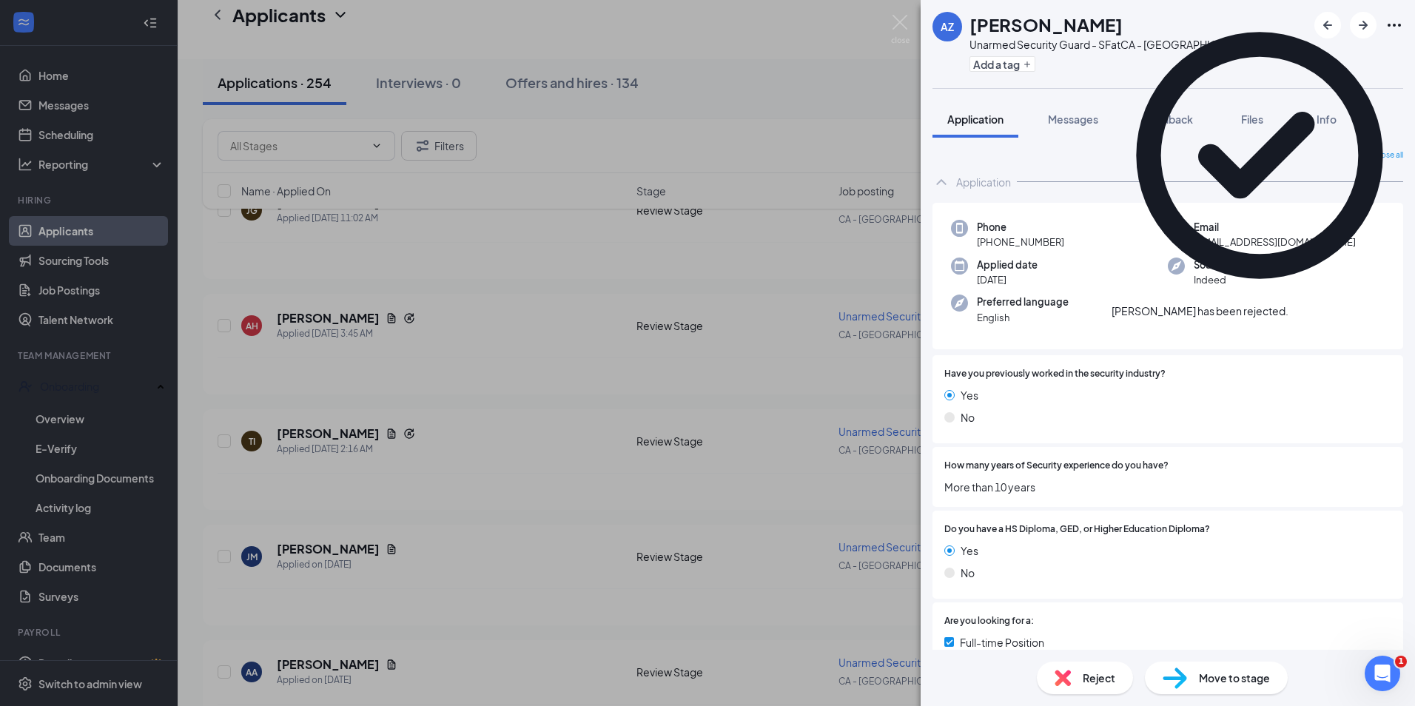
click at [1288, 303] on icon "Cross" at bounding box center [1288, 303] width 0 height 0
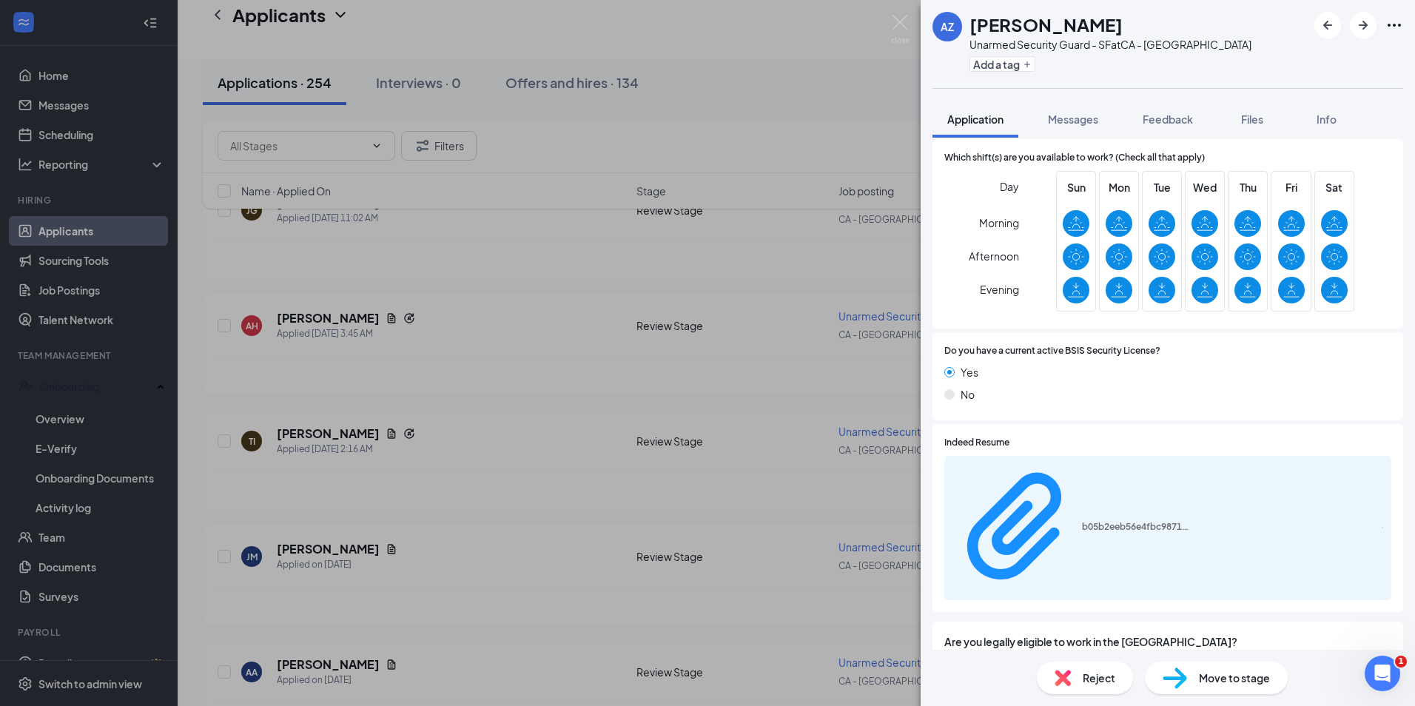
scroll to position [666, 0]
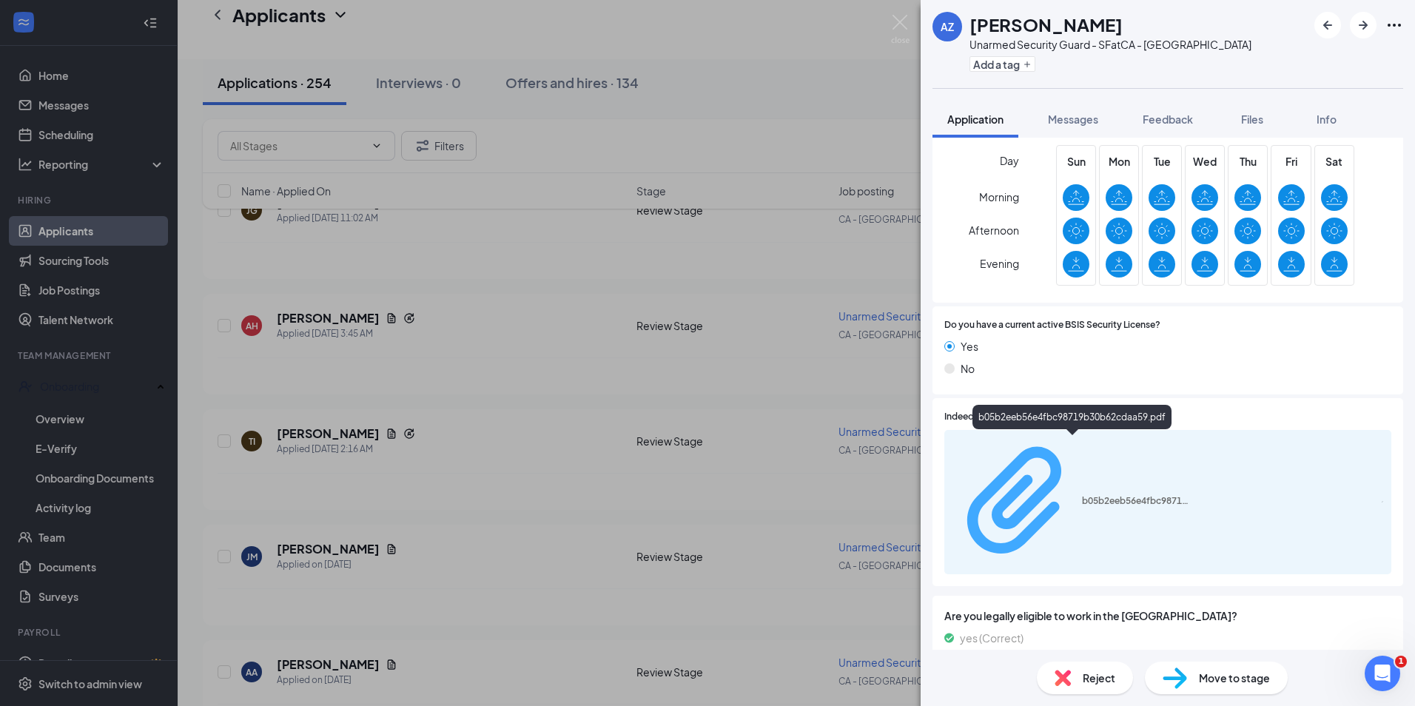
click at [1082, 495] on div "b05b2eeb56e4fbc98719b30b62cdaa59.pdf" at bounding box center [1137, 501] width 111 height 12
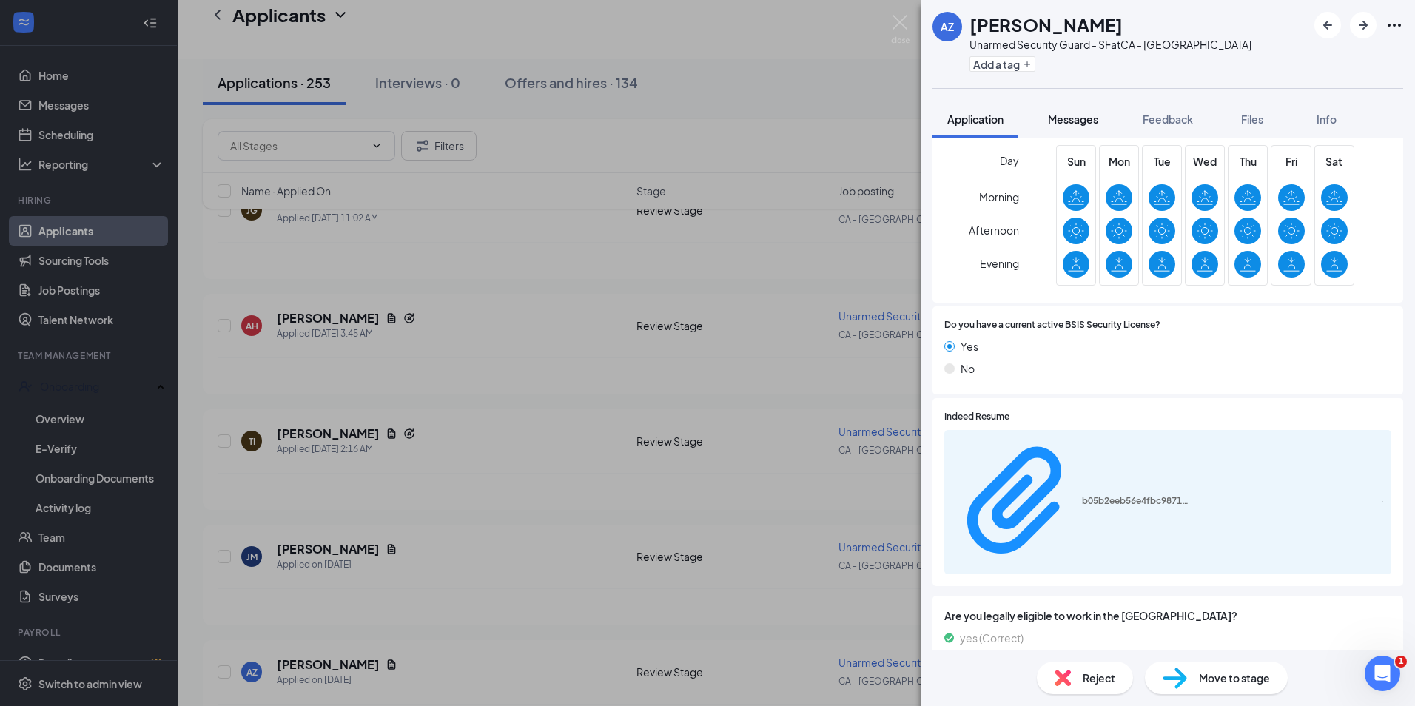
click at [1063, 118] on span "Messages" at bounding box center [1073, 118] width 50 height 13
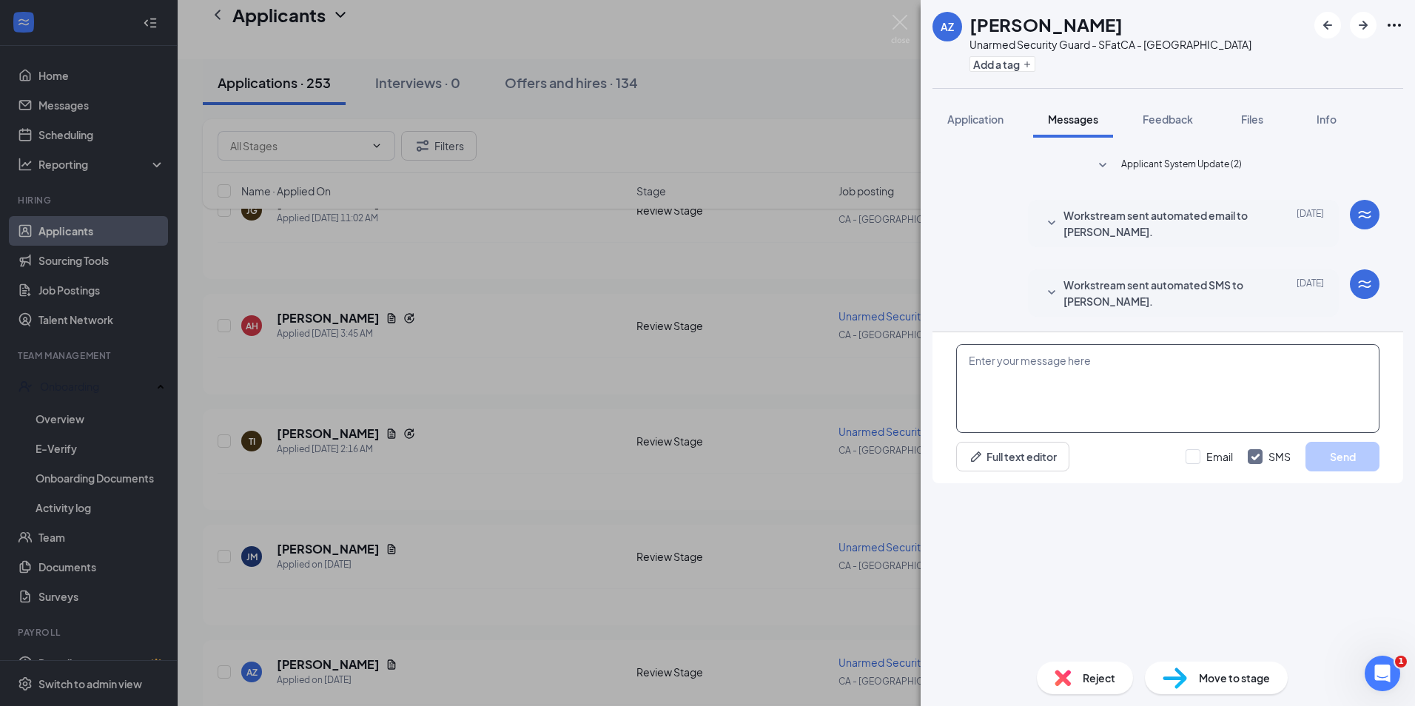
click at [1074, 433] on textarea at bounding box center [1167, 388] width 423 height 89
click at [997, 433] on textarea at bounding box center [1167, 388] width 423 height 89
paste textarea "Hi, I have scheduled your in-person interview with <Manager> at our San Francis…"
type textarea "Hi, I have scheduled your in-person interview with <Manager> at our San Francis…"
click at [1016, 433] on textarea at bounding box center [1167, 388] width 423 height 89
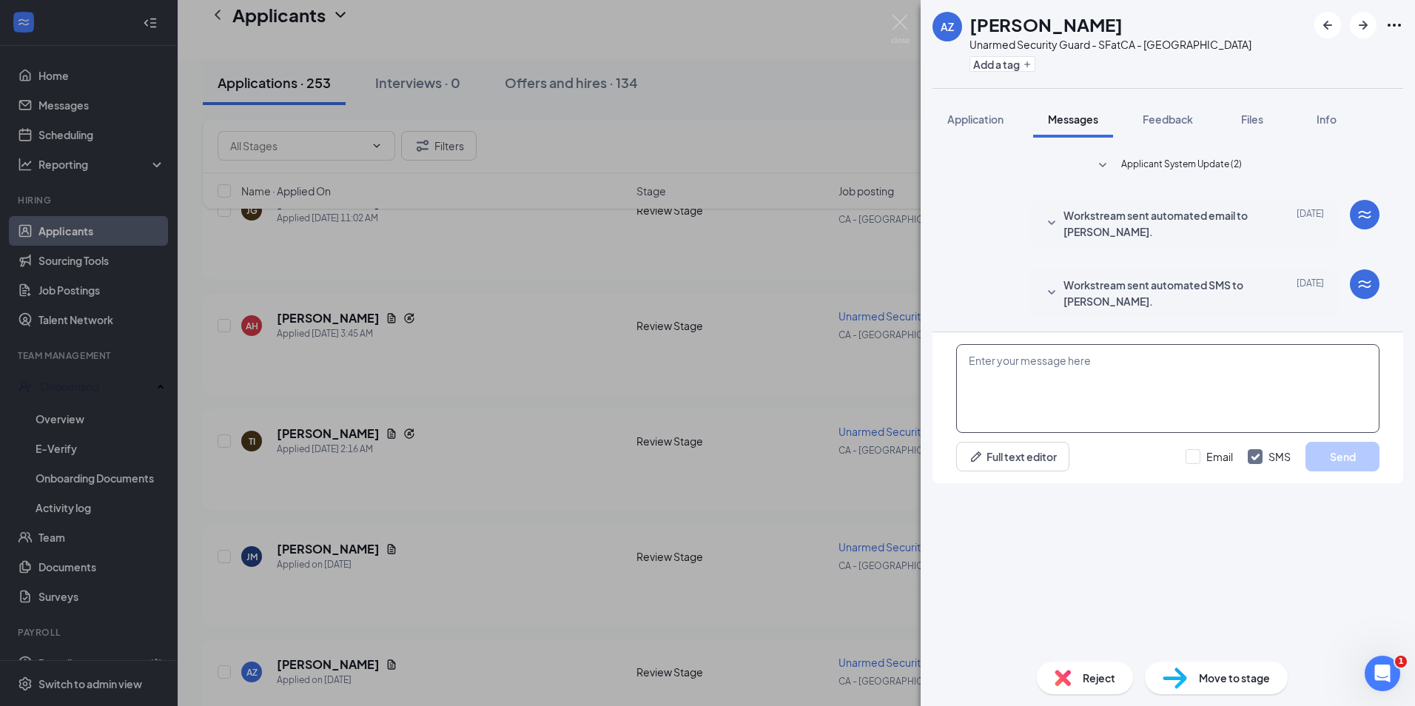
paste textarea "Hi, Thank you for your phone interview with PalAmerican Security. I would like …"
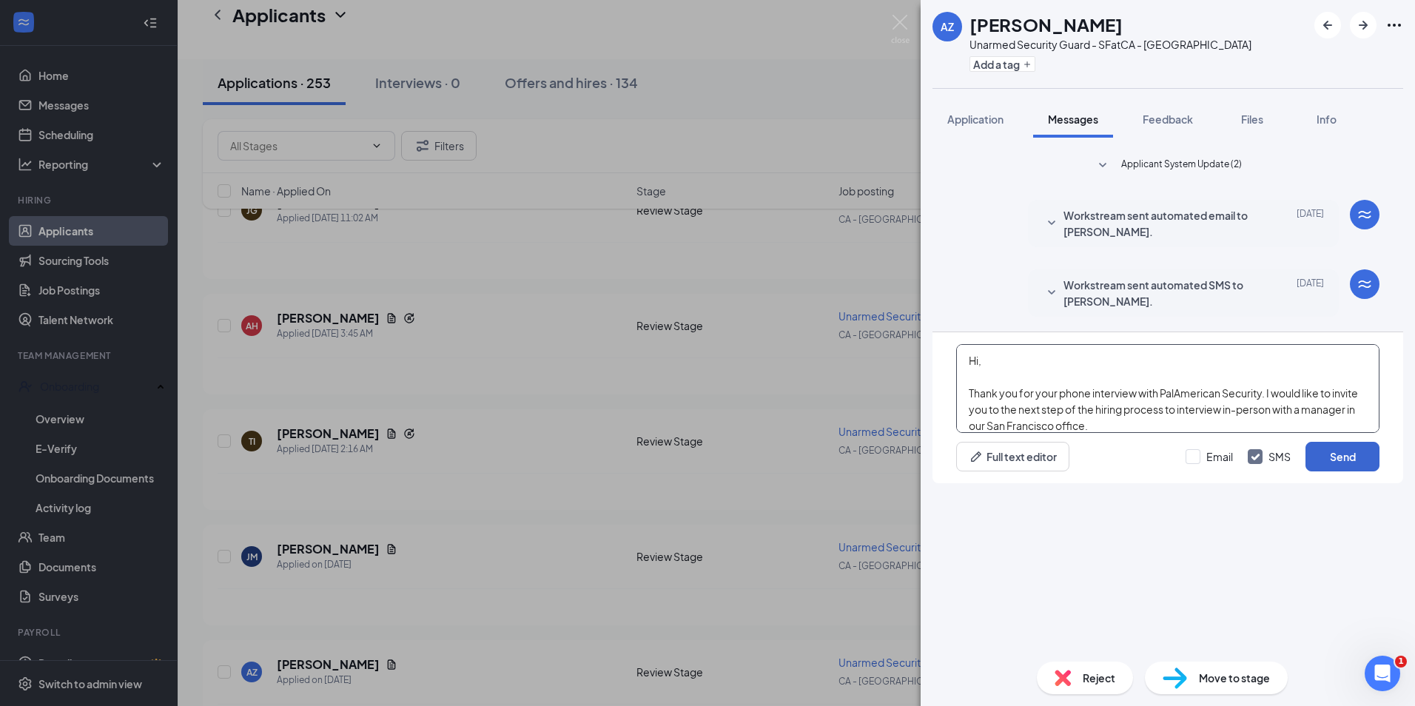
type textarea "Hi, Thank you for your phone interview with PalAmerican Security. I would like …"
click at [1343, 471] on button "Send" at bounding box center [1342, 457] width 74 height 30
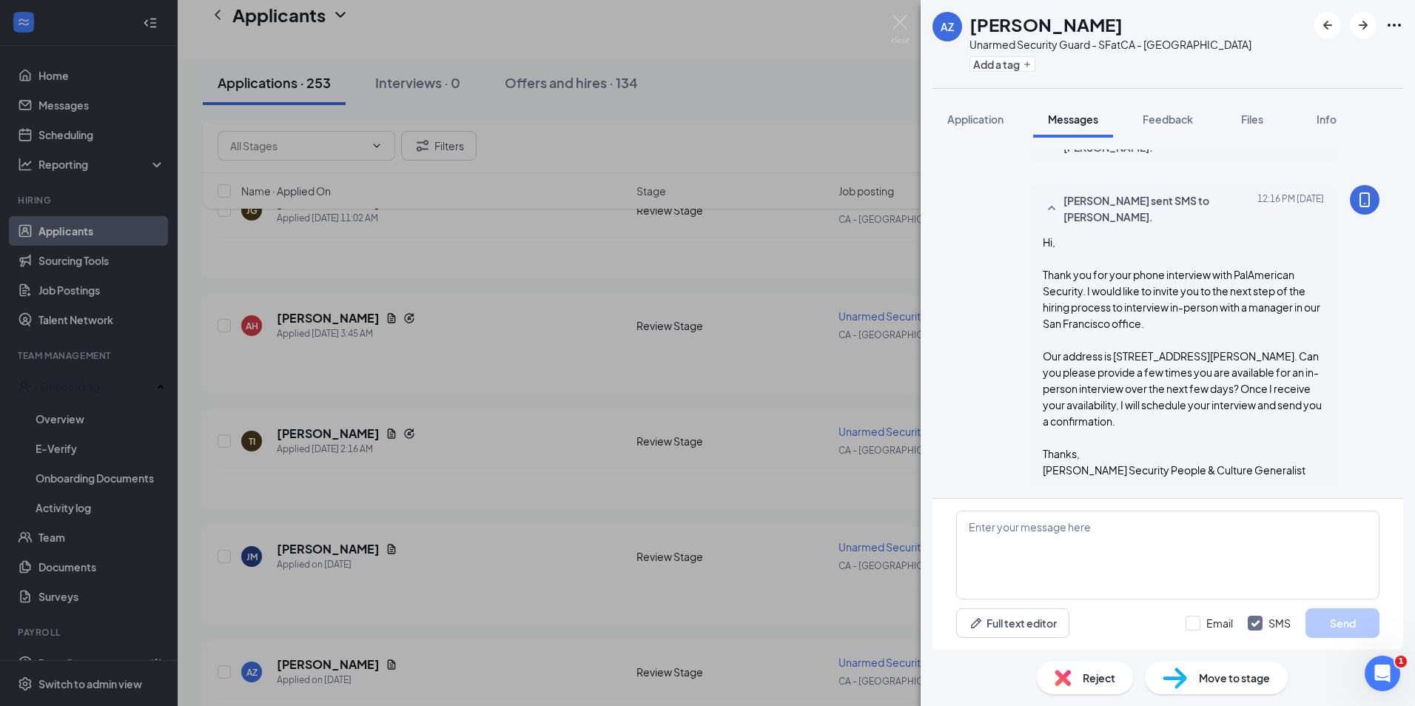
scroll to position [158, 0]
click at [1364, 27] on icon "ArrowRight" at bounding box center [1362, 25] width 9 height 9
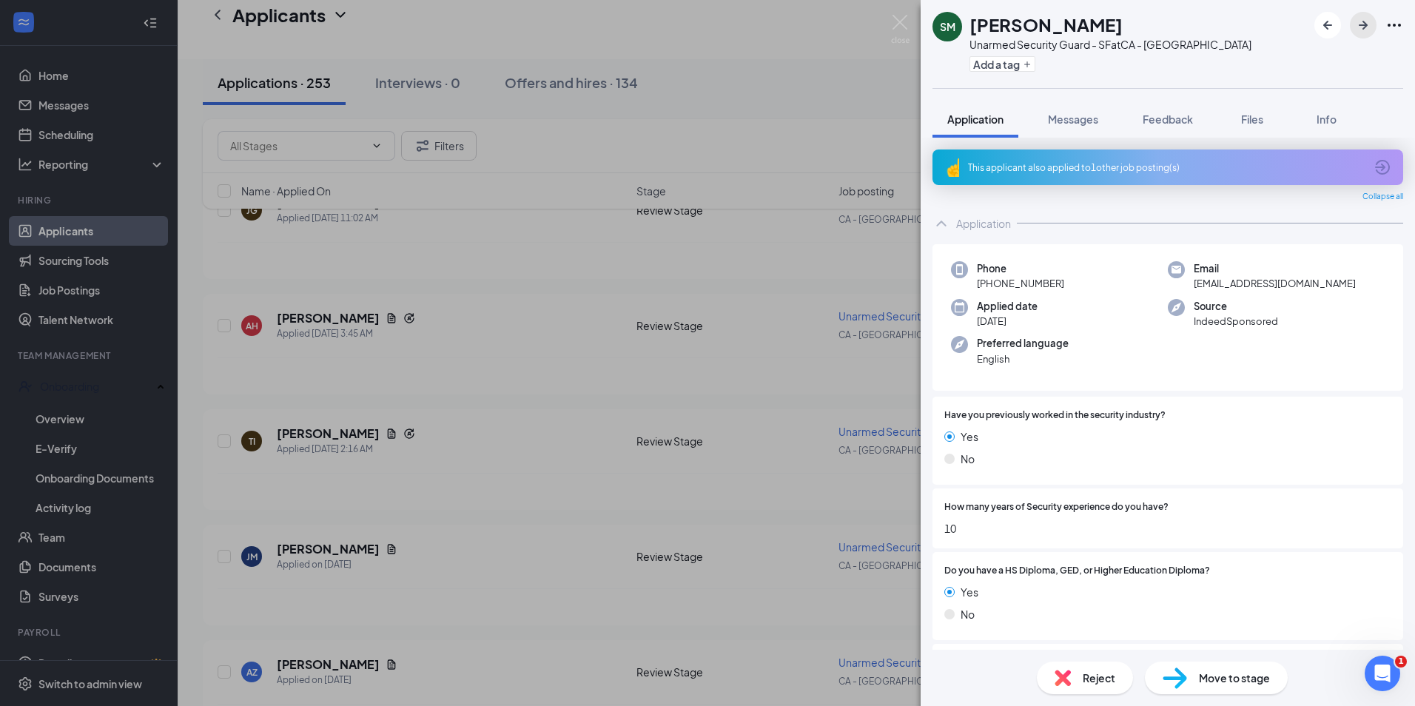
scroll to position [518, 0]
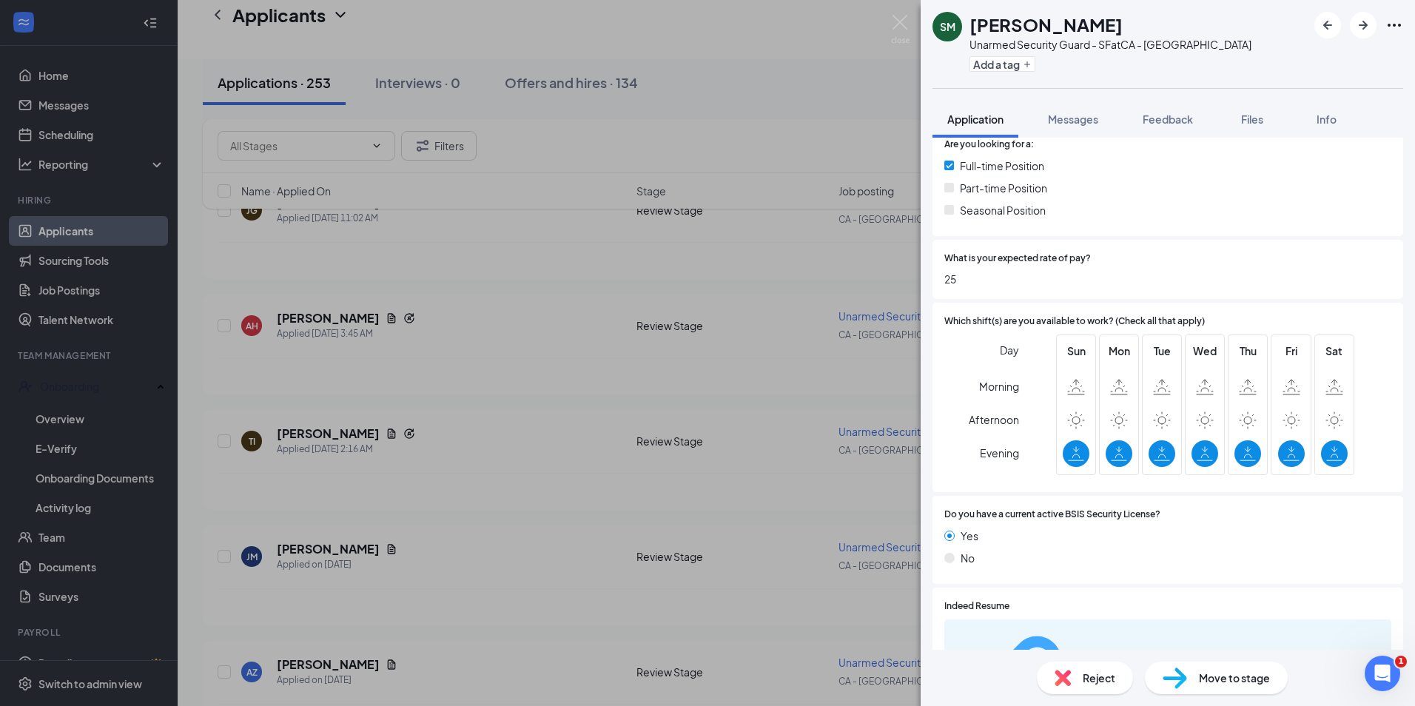
click at [1129, 684] on div "873088992880742450cf0a15e2103edd.pdf" at bounding box center [1137, 690] width 111 height 12
click at [1362, 26] on icon "ArrowRight" at bounding box center [1362, 25] width 9 height 9
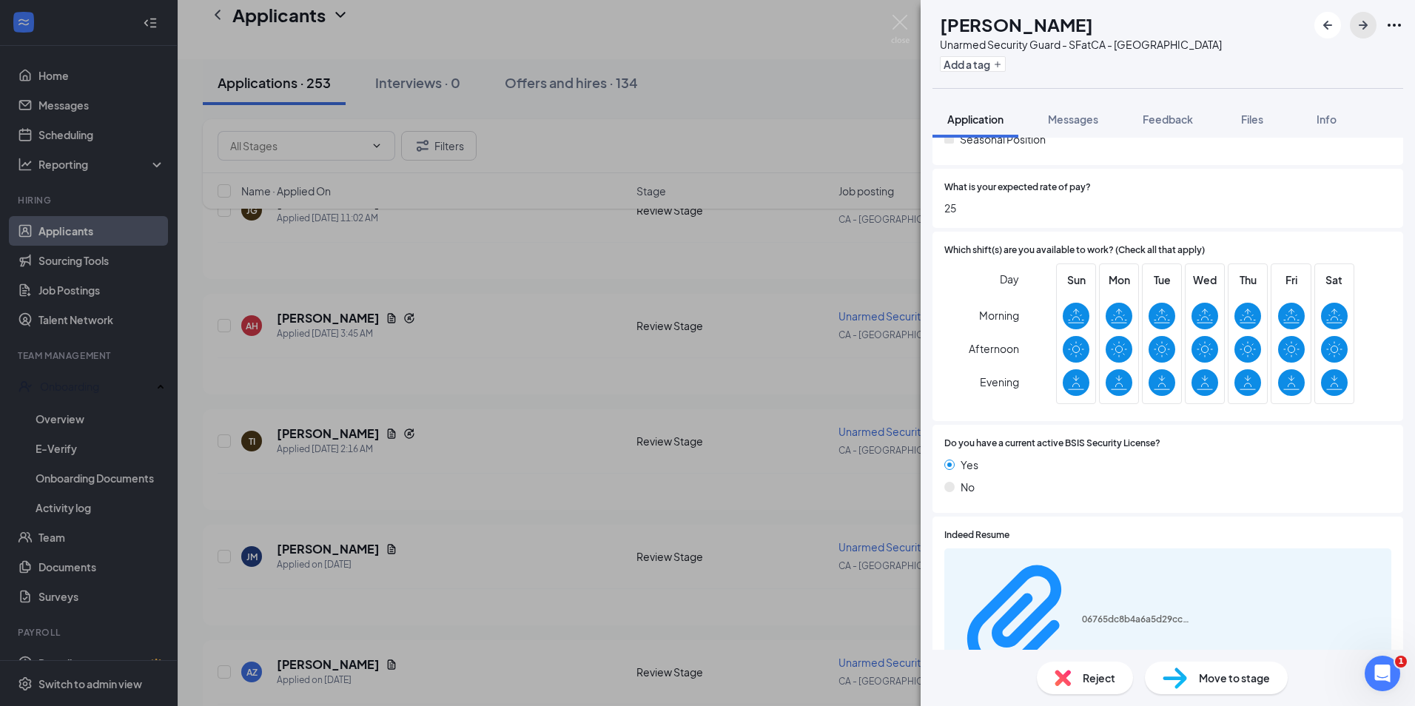
scroll to position [666, 0]
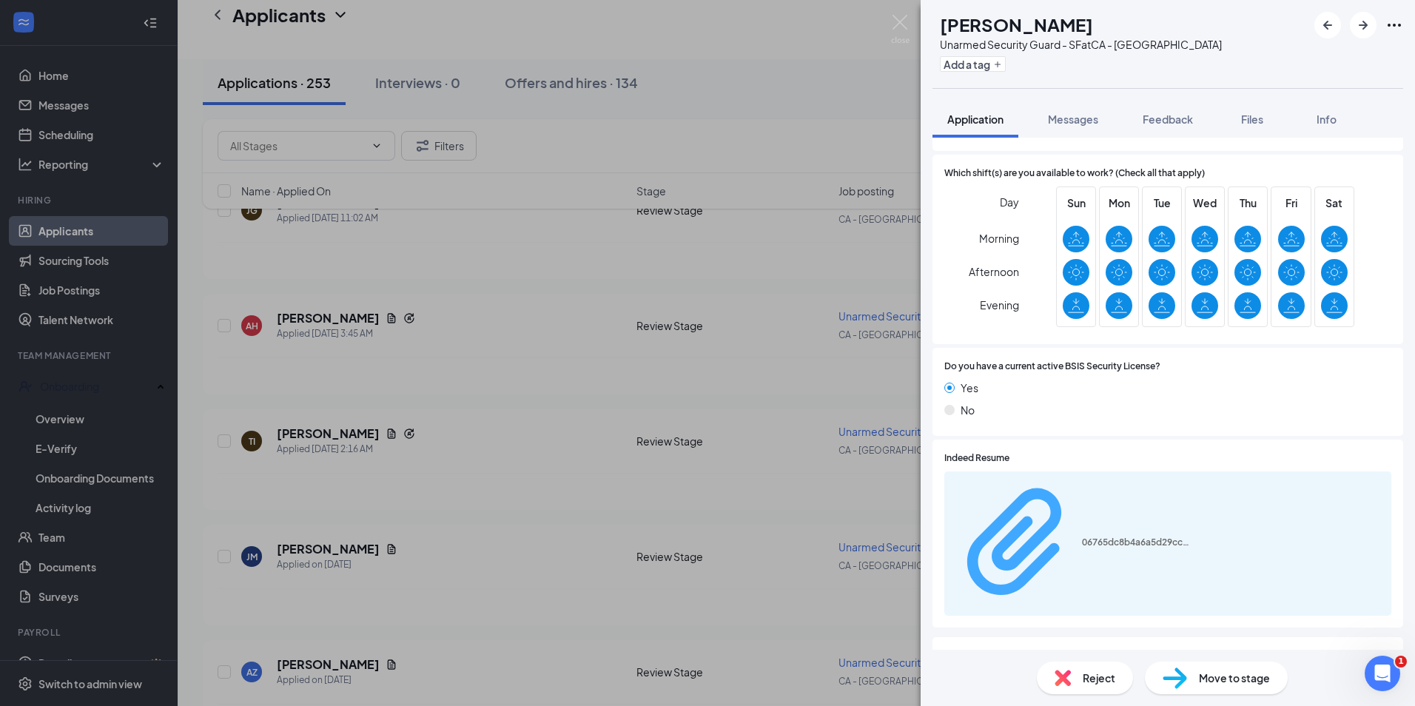
click at [1037, 492] on div "06765dc8b4a6a5d29cc24da39d30c413.pdf" at bounding box center [1073, 543] width 240 height 131
click at [1078, 694] on div "Reject Move to stage" at bounding box center [1167, 678] width 494 height 56
click at [1064, 668] on div "Reject" at bounding box center [1085, 677] width 96 height 33
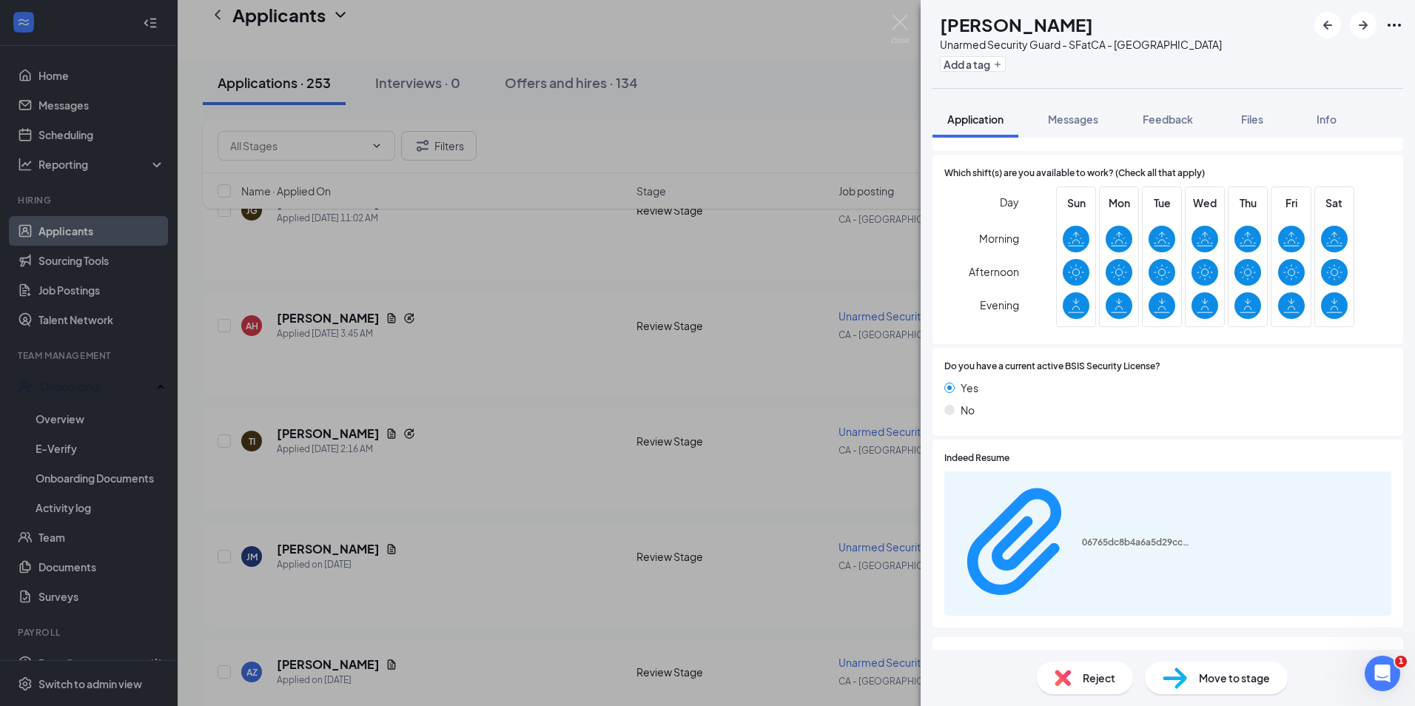
checkbox input "true"
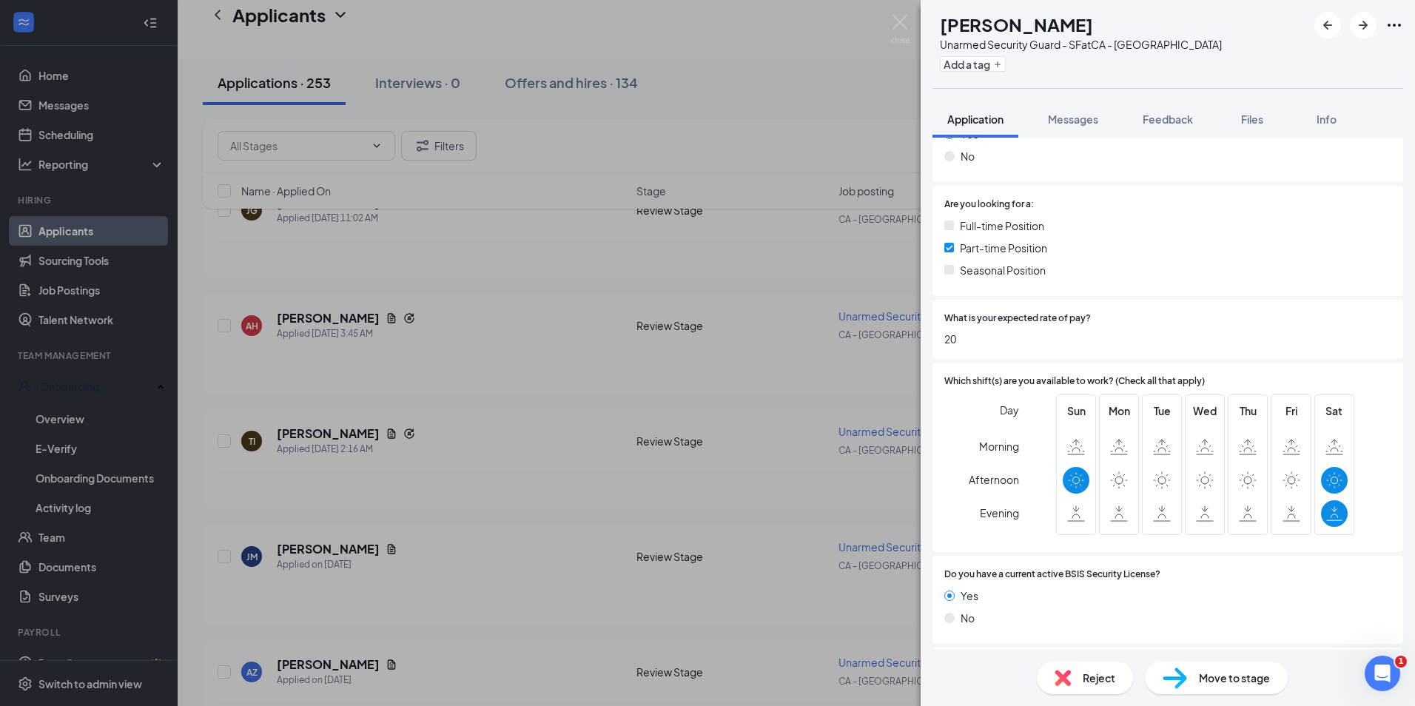
scroll to position [666, 0]
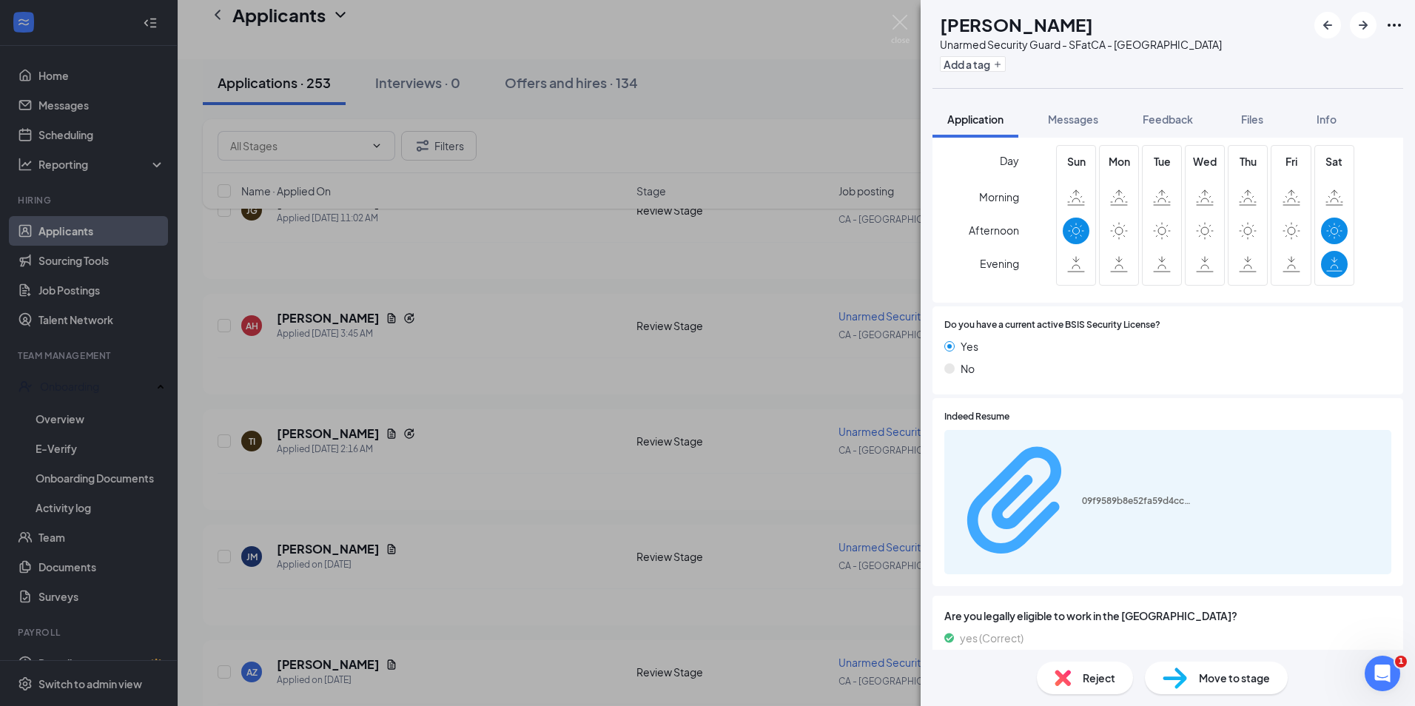
click at [1082, 495] on div "09f9589b8e52fa59d4cccac30f3c42fd.pdf" at bounding box center [1137, 501] width 111 height 12
click at [1365, 31] on icon "ArrowRight" at bounding box center [1363, 25] width 18 height 18
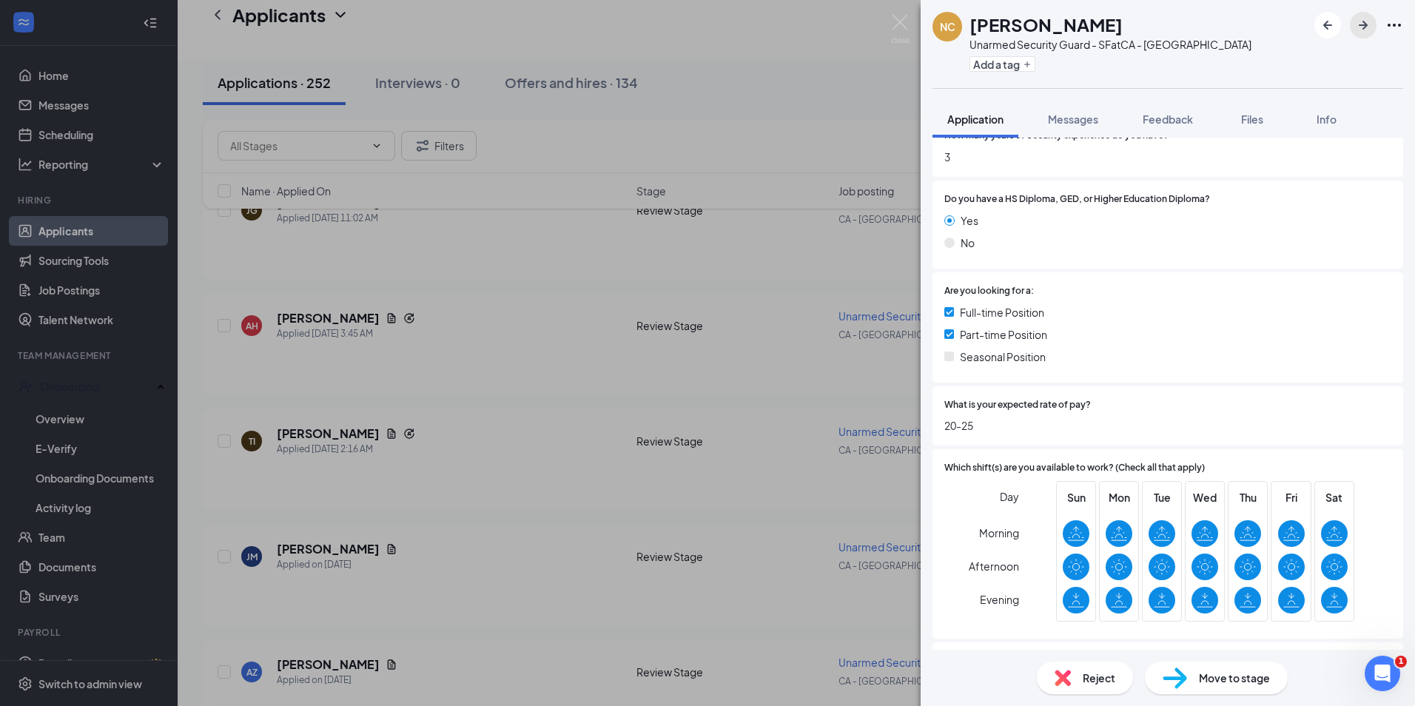
scroll to position [518, 0]
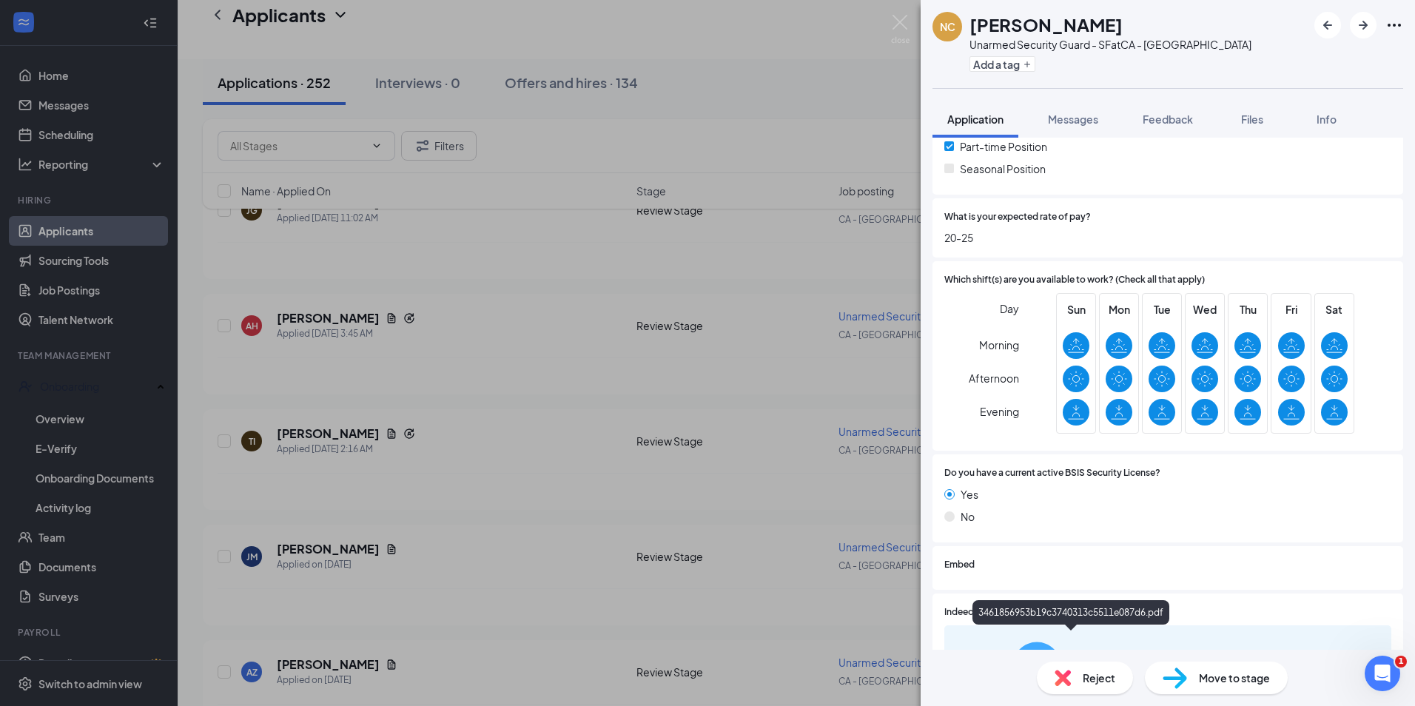
click at [1082, 690] on div "3461856953b19c3740313c5511e087d6.pdf" at bounding box center [1137, 696] width 111 height 12
click at [1076, 671] on div "Reject" at bounding box center [1085, 677] width 96 height 33
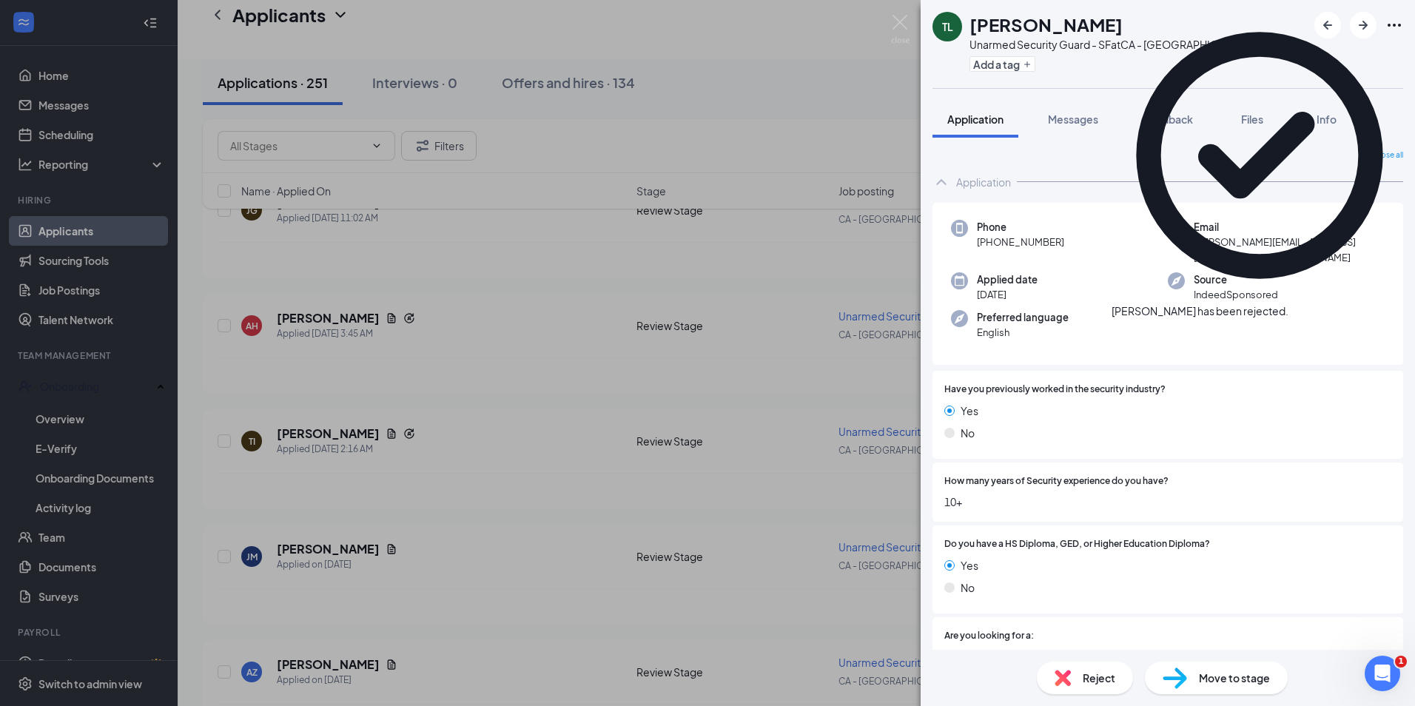
click at [1302, 308] on icon "Cross" at bounding box center [1297, 312] width 9 height 9
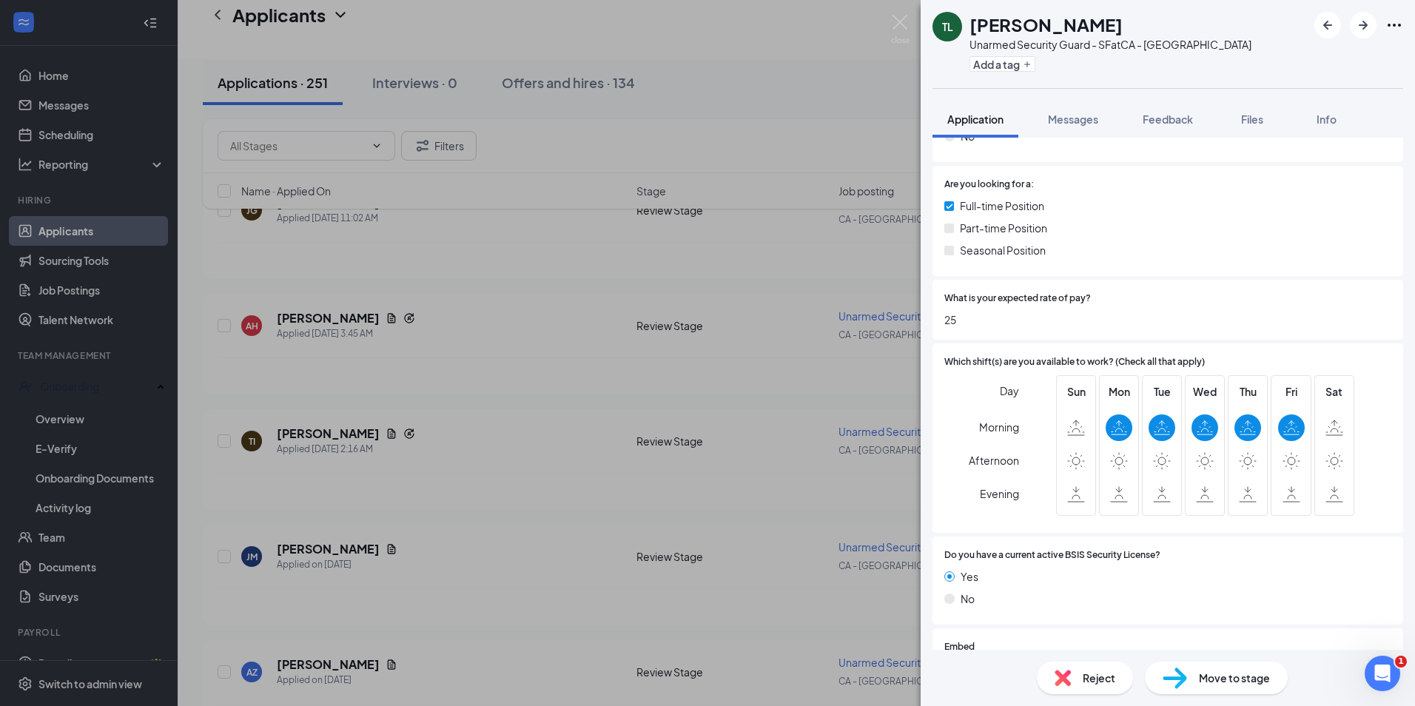
scroll to position [518, 0]
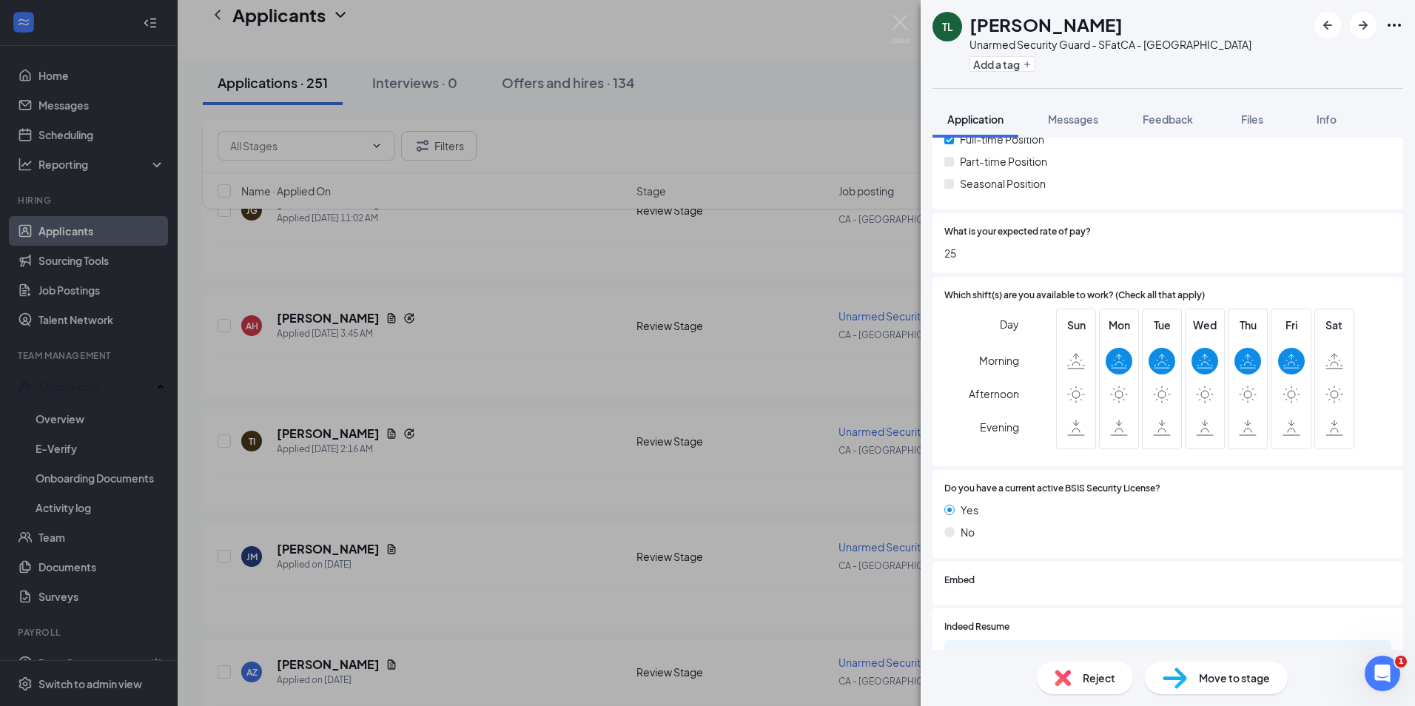
click at [1082, 705] on div "ad41bd343f63c7142ed5a975aad392dd.pdf" at bounding box center [1137, 711] width 111 height 12
click at [1105, 673] on span "Reject" at bounding box center [1098, 678] width 33 height 16
checkbox input "true"
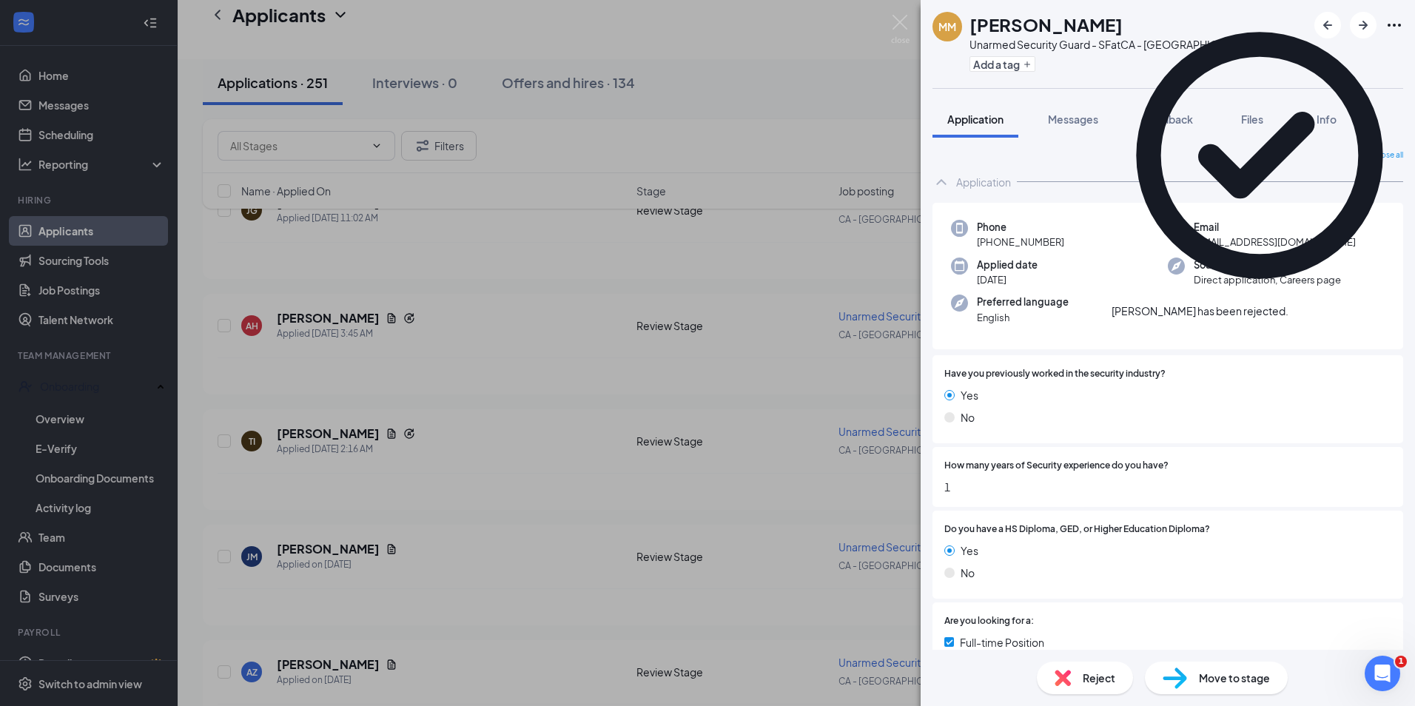
click at [1288, 303] on icon "Cross" at bounding box center [1288, 303] width 0 height 0
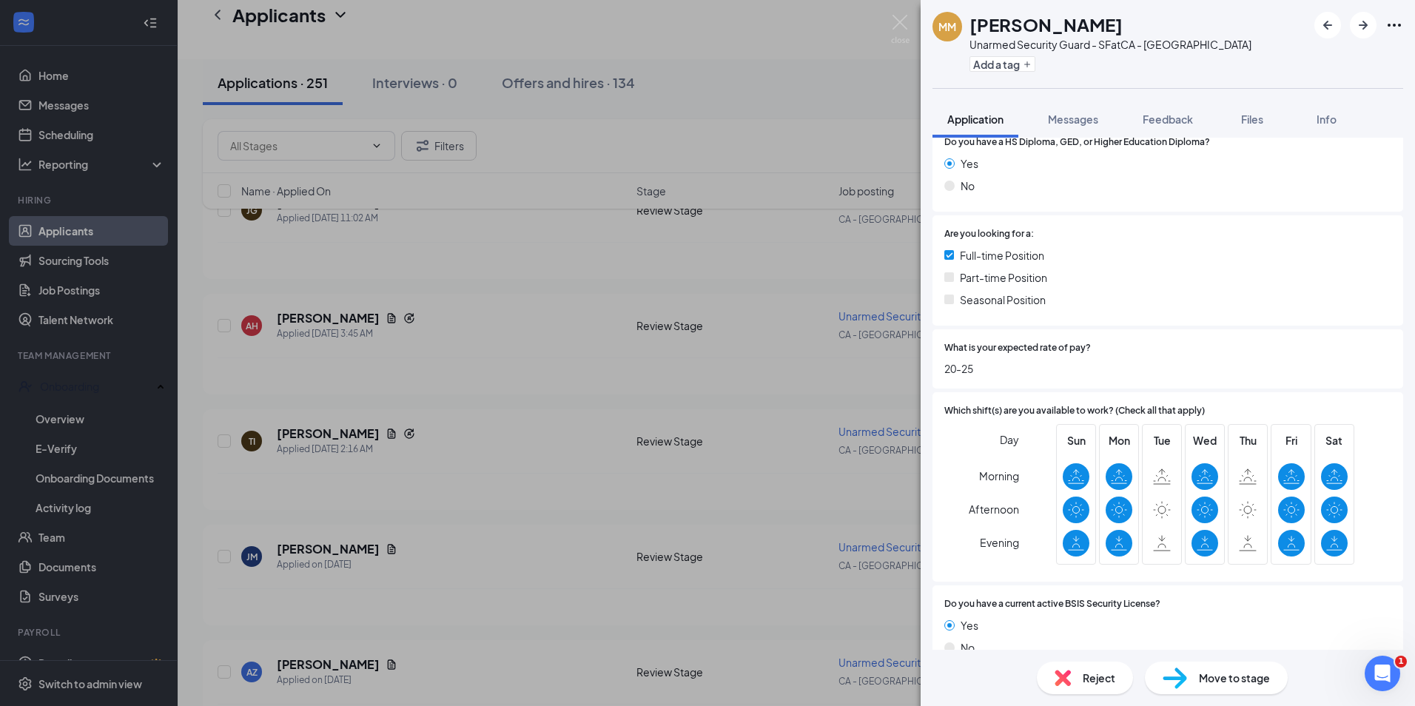
scroll to position [92, 0]
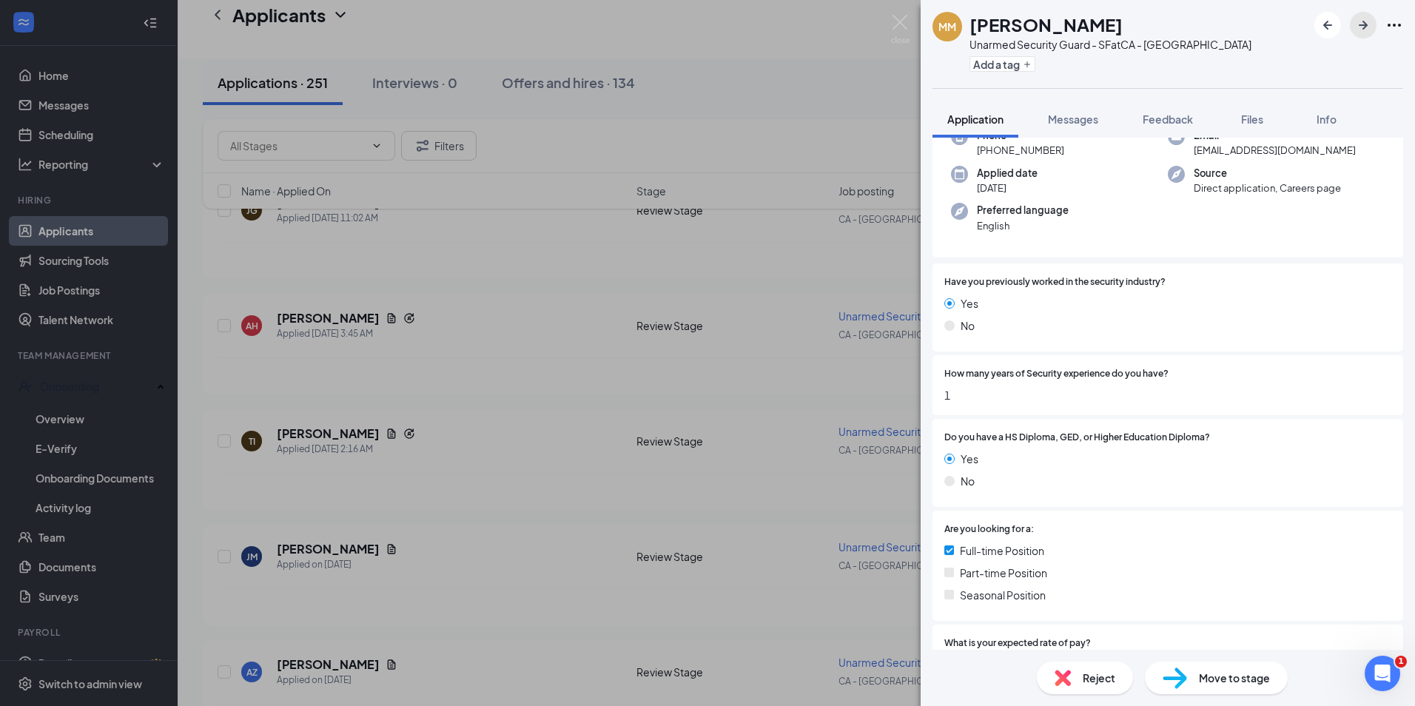
click at [1365, 24] on icon "ArrowRight" at bounding box center [1362, 25] width 9 height 9
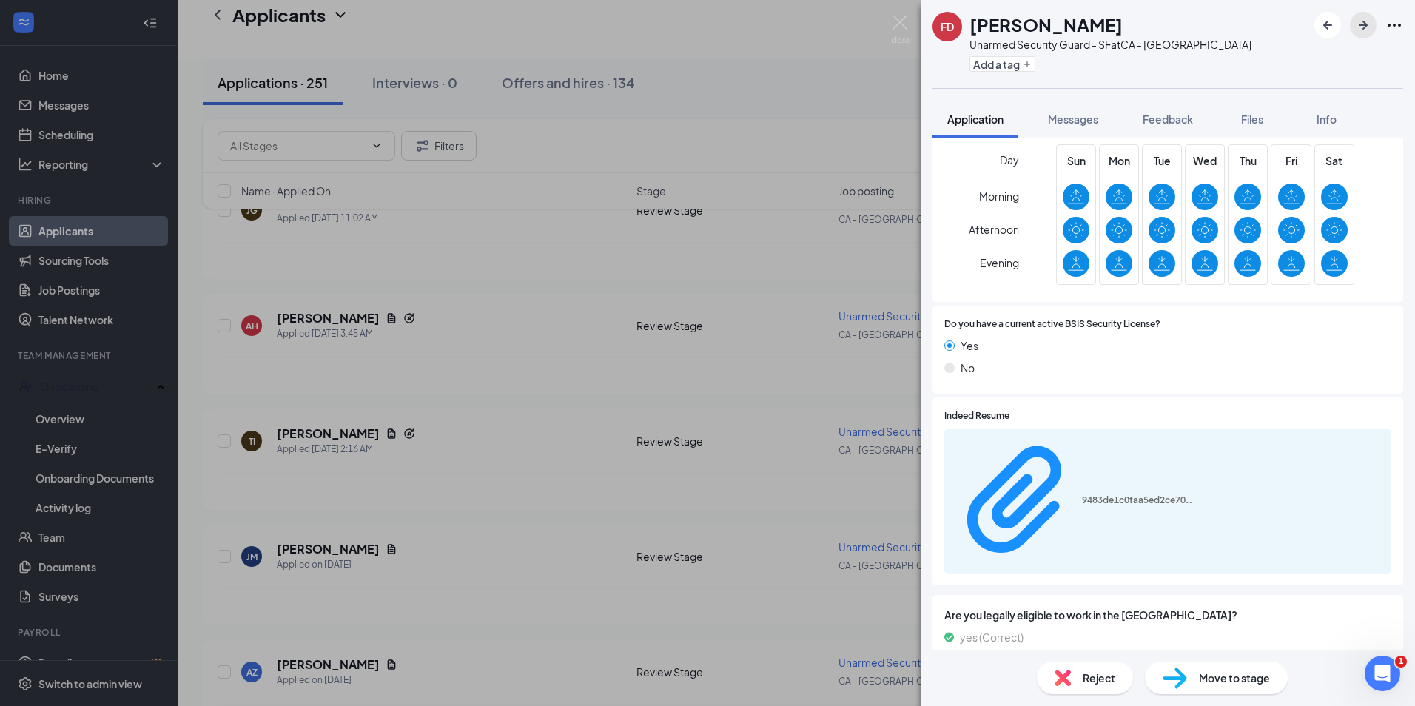
scroll to position [732, 0]
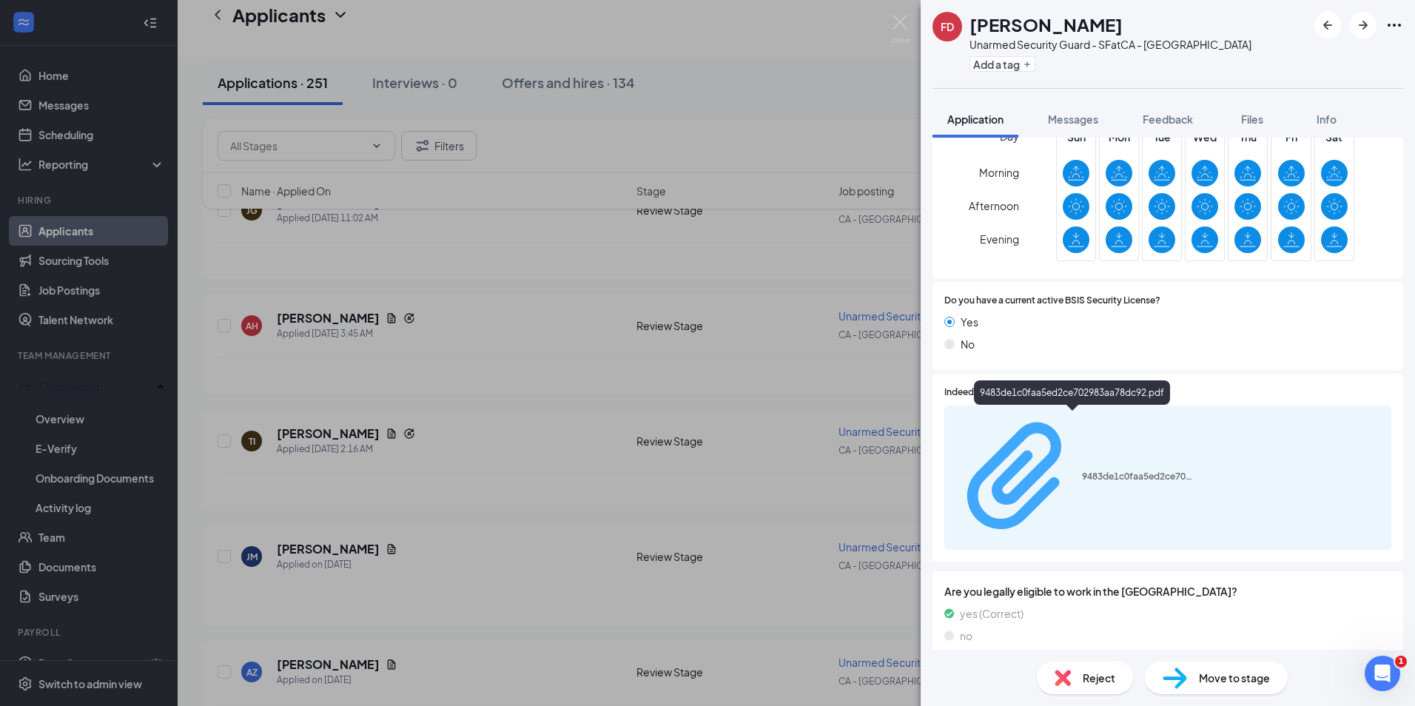
click at [1082, 471] on div "9483de1c0faa5ed2ce702983aa78dc92.pdf" at bounding box center [1137, 477] width 111 height 12
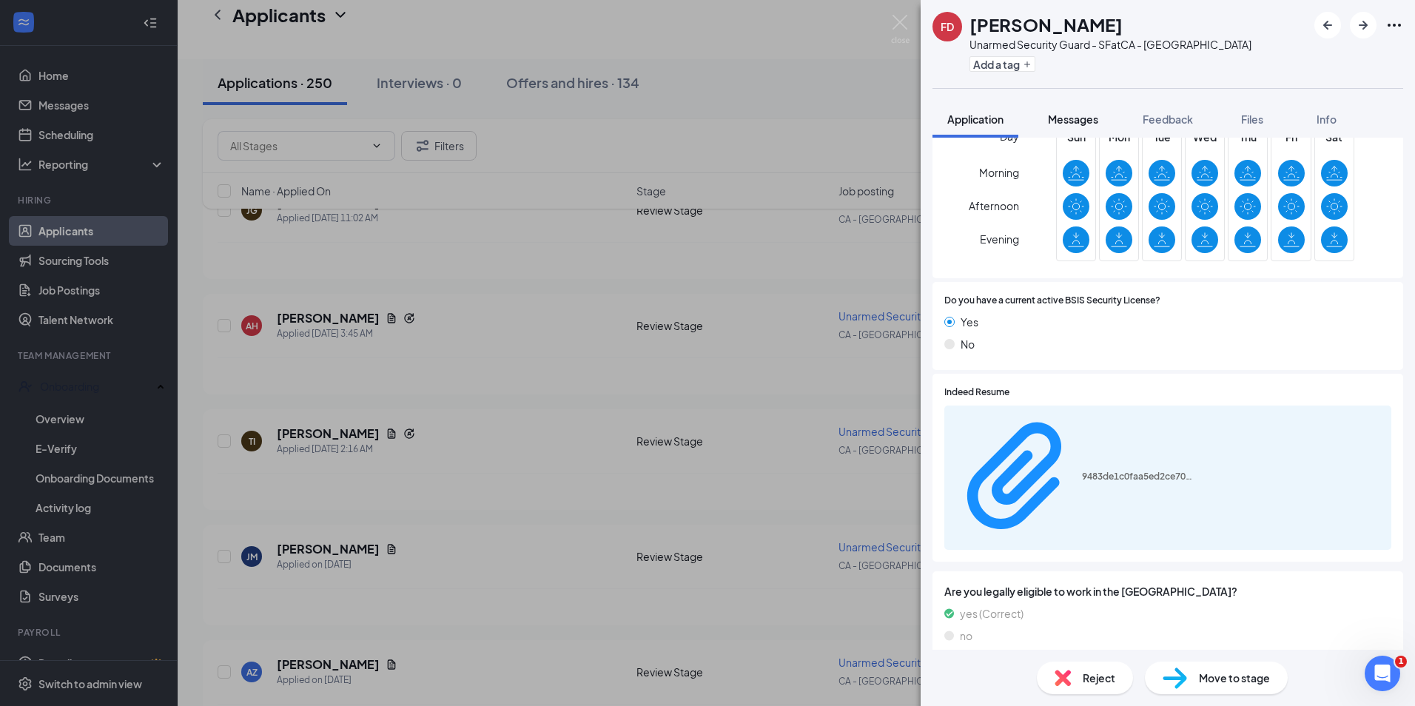
scroll to position [726, 0]
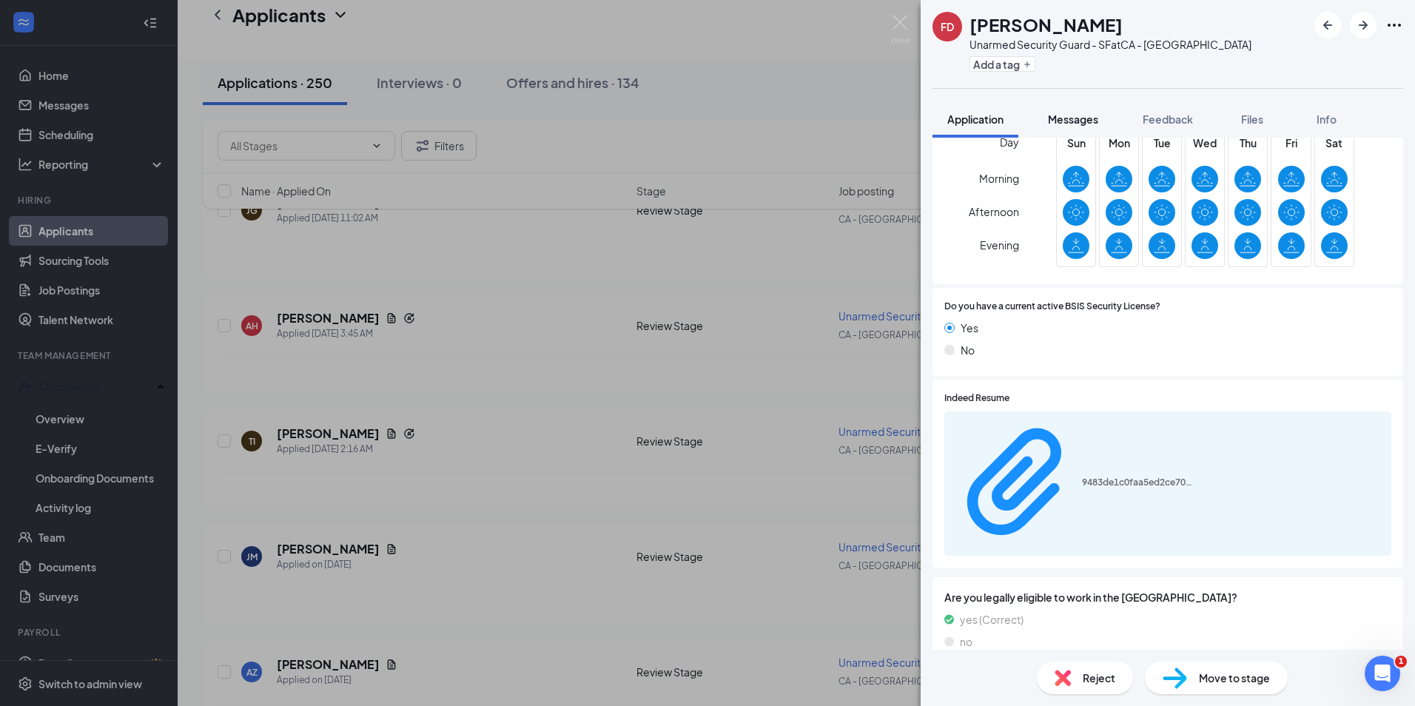
click at [1067, 123] on span "Messages" at bounding box center [1073, 118] width 50 height 13
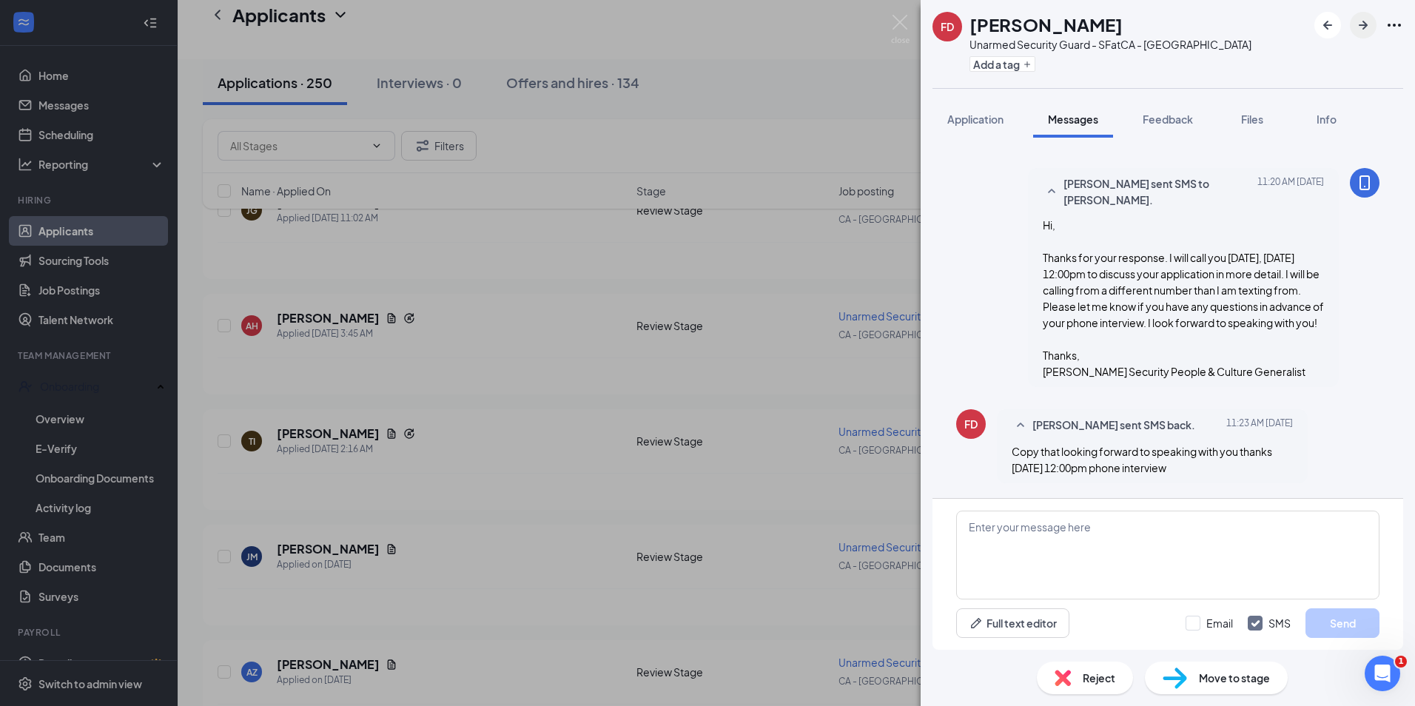
scroll to position [877, 0]
click at [1368, 27] on icon "ArrowRight" at bounding box center [1363, 25] width 18 height 18
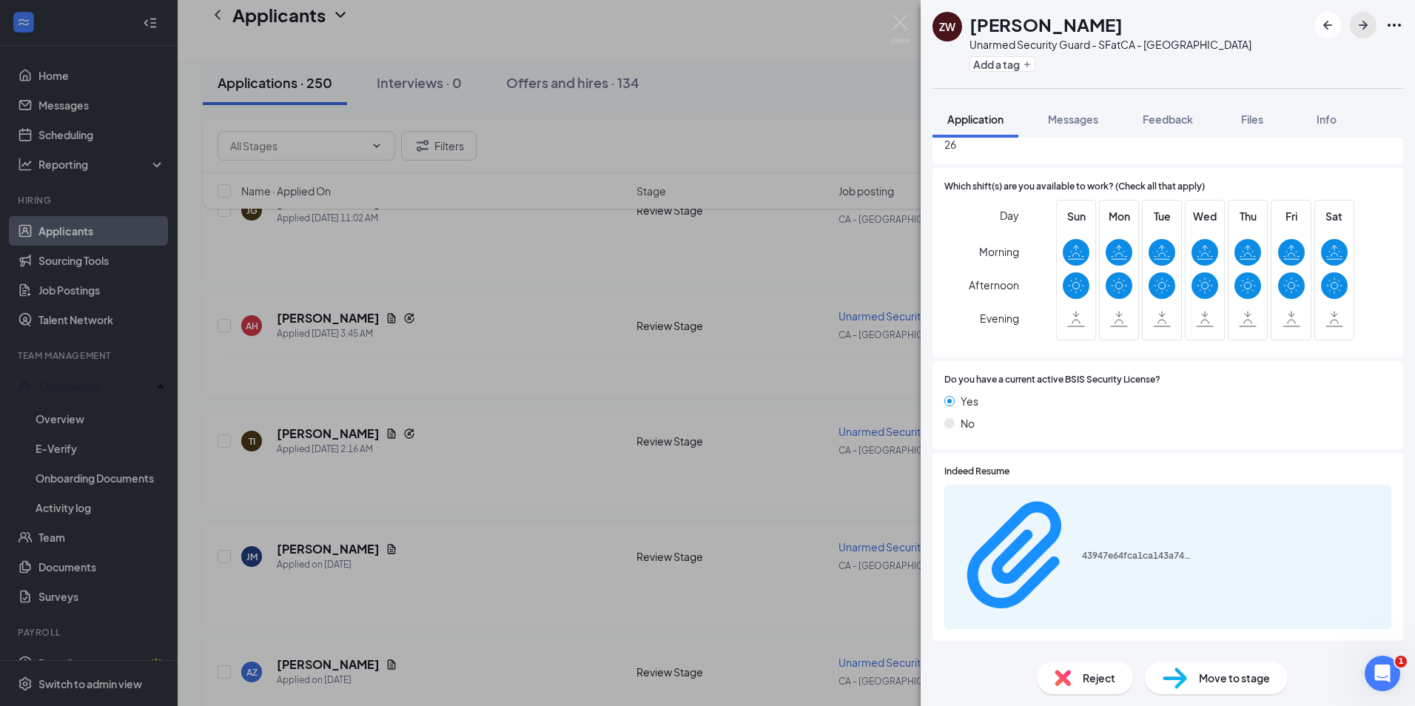
scroll to position [732, 0]
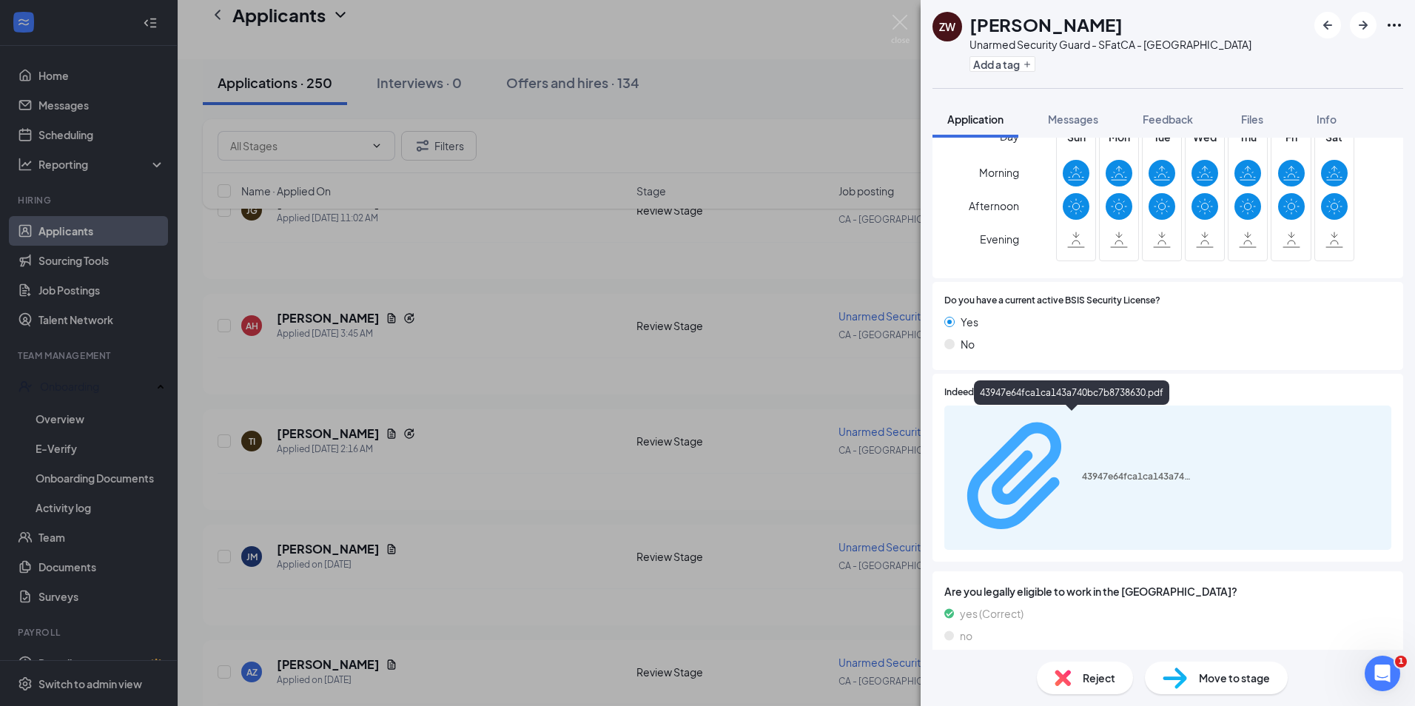
click at [1082, 471] on div "43947e64fca1ca143a740bc7b8738630.pdf" at bounding box center [1137, 477] width 111 height 12
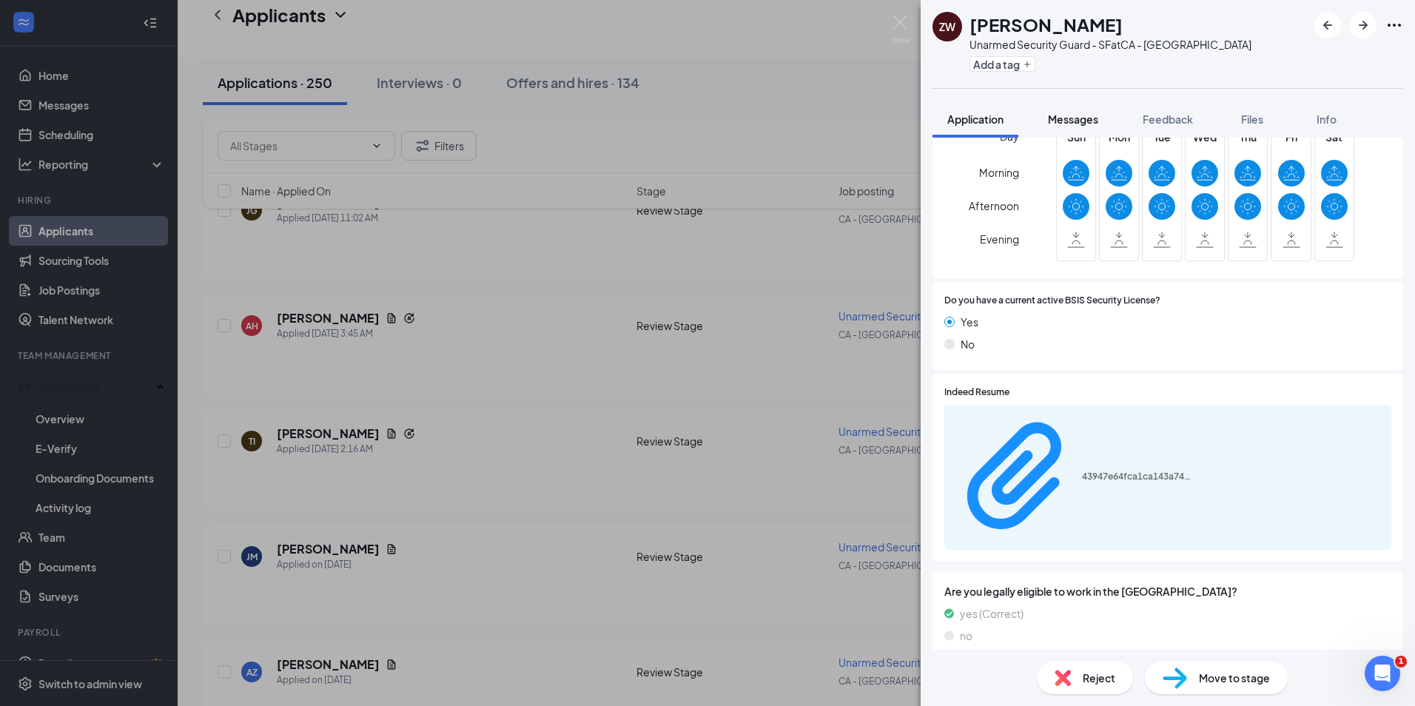
scroll to position [726, 0]
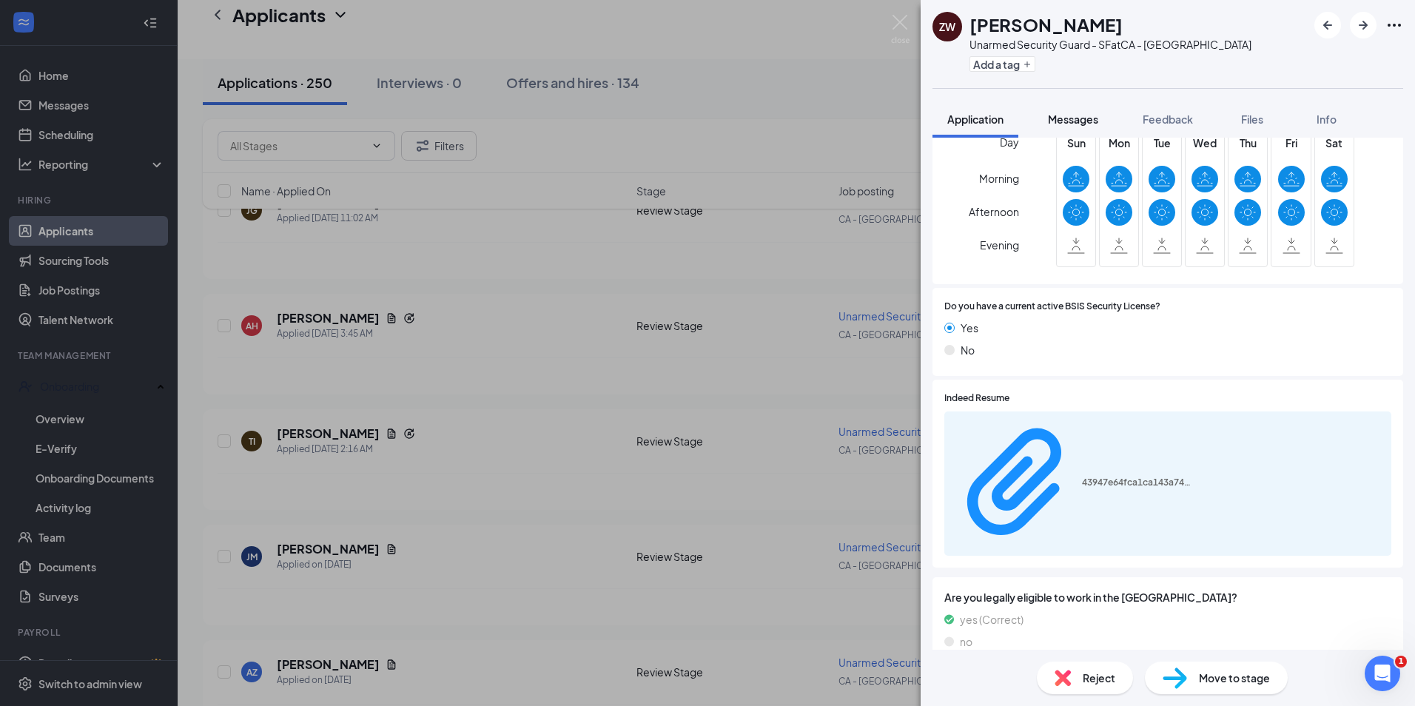
click at [1087, 124] on span "Messages" at bounding box center [1073, 118] width 50 height 13
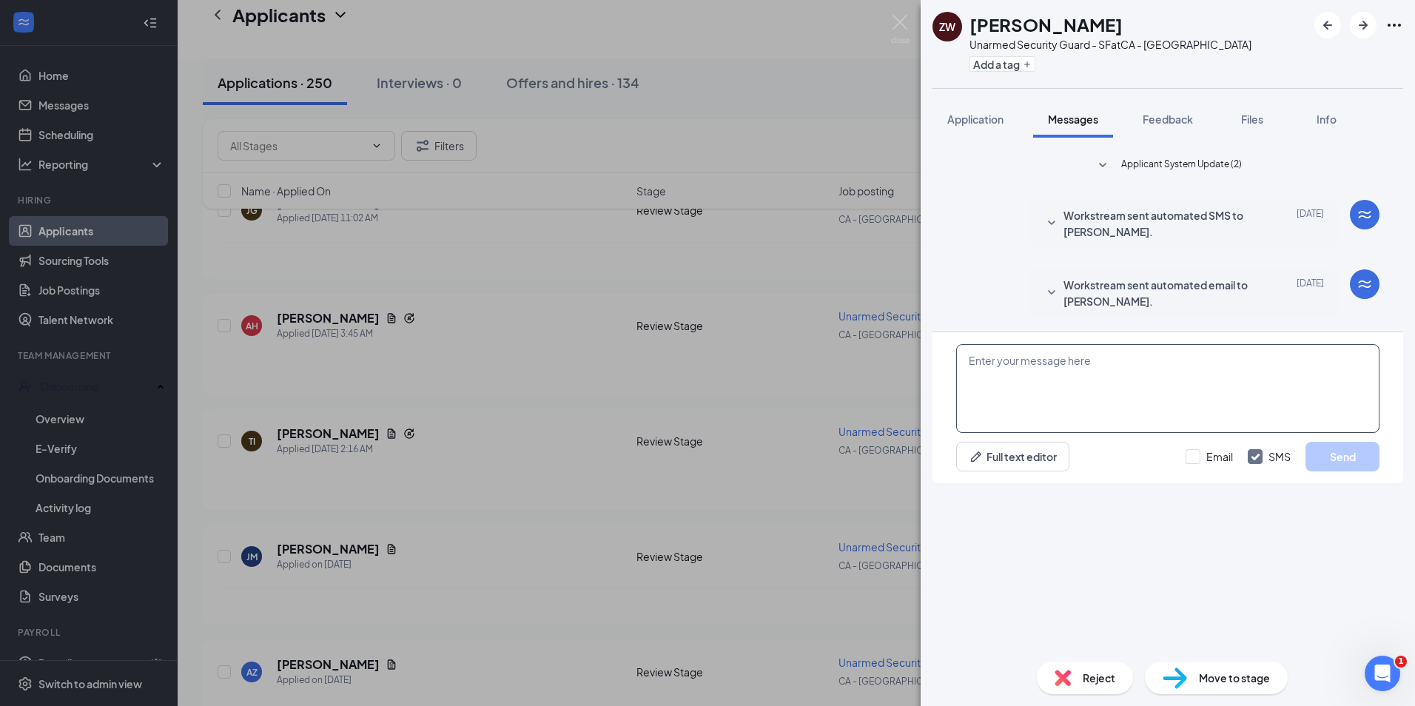
click at [1089, 433] on textarea at bounding box center [1167, 388] width 423 height 89
paste textarea "Hi, Thank you for your phone interview with PalAmerican Security. I would like …"
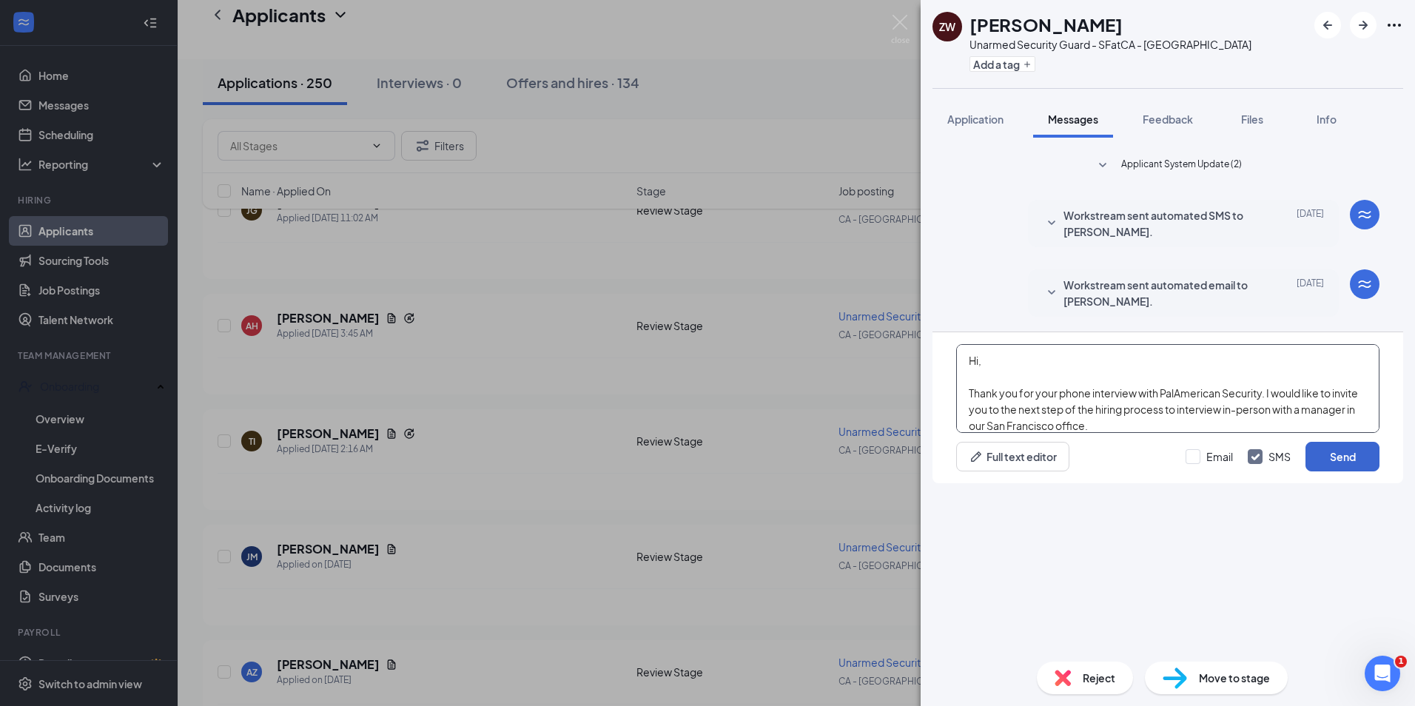
type textarea "Hi, Thank you for your phone interview with PalAmerican Security. I would like …"
click at [1354, 471] on button "Send" at bounding box center [1342, 457] width 74 height 30
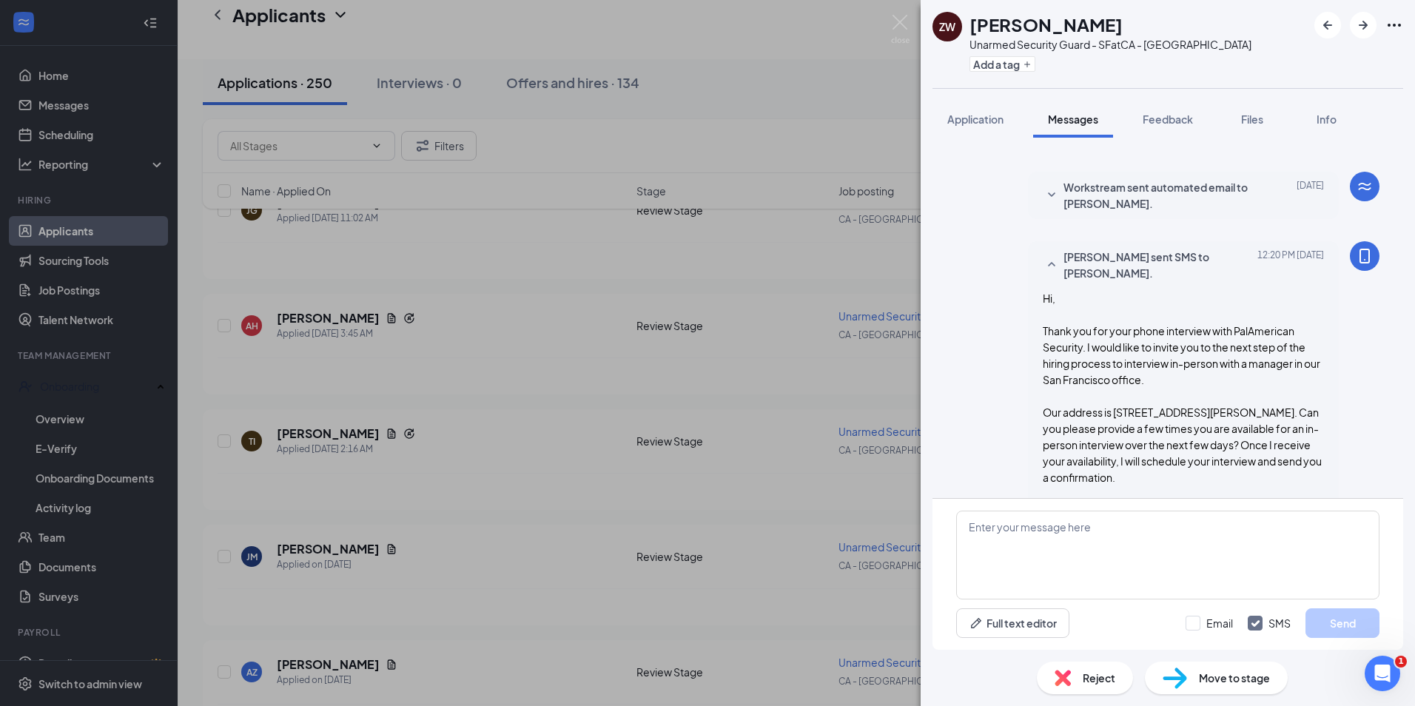
scroll to position [172, 0]
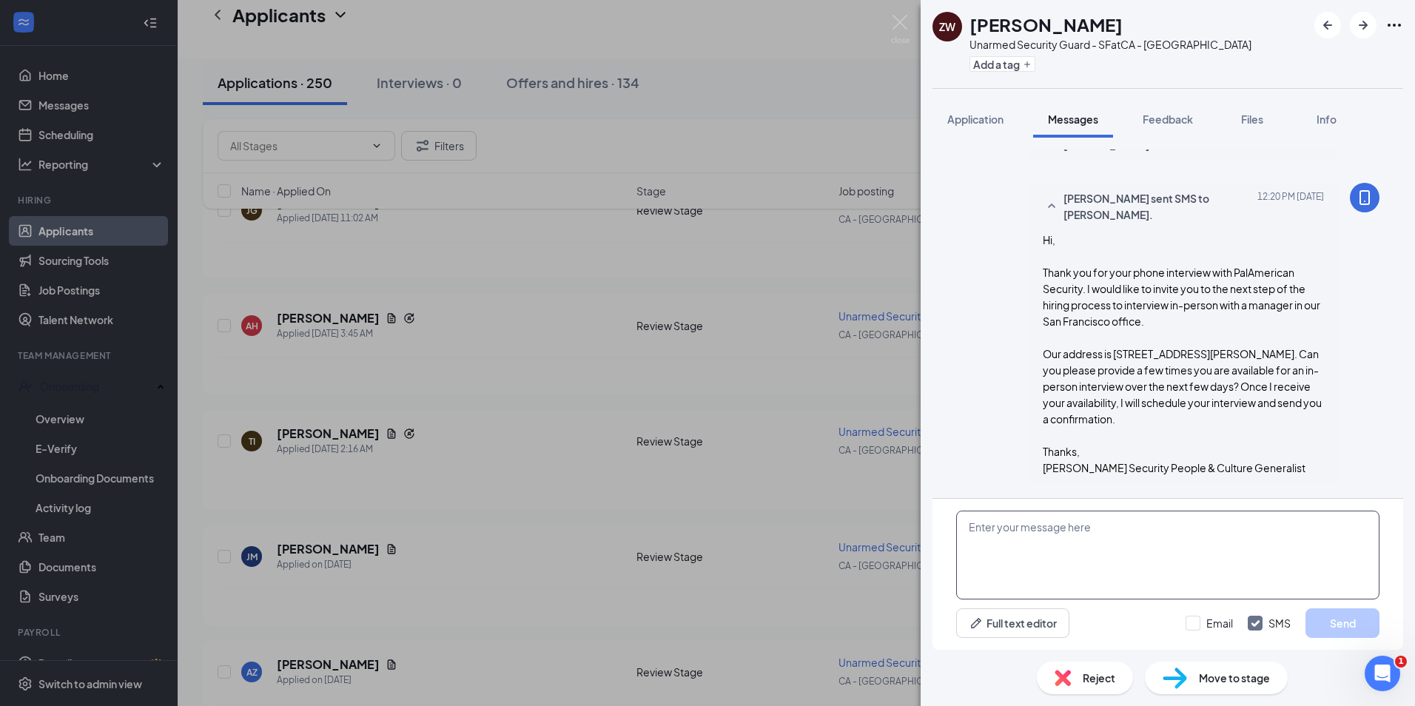
click at [1013, 518] on textarea at bounding box center [1167, 555] width 423 height 89
type textarea "My apologies for my previous message"
click at [1375, 636] on button "Send" at bounding box center [1342, 623] width 74 height 30
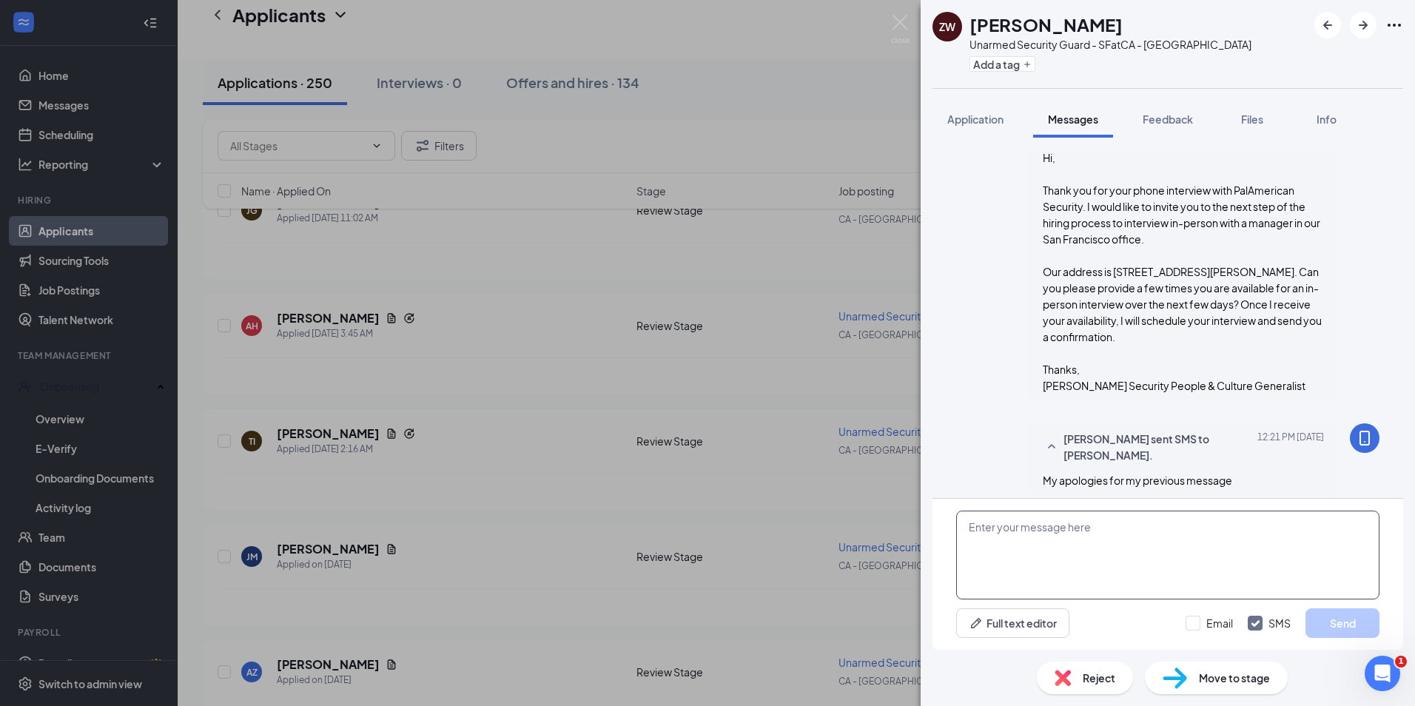
click at [1074, 551] on textarea at bounding box center [1167, 555] width 423 height 89
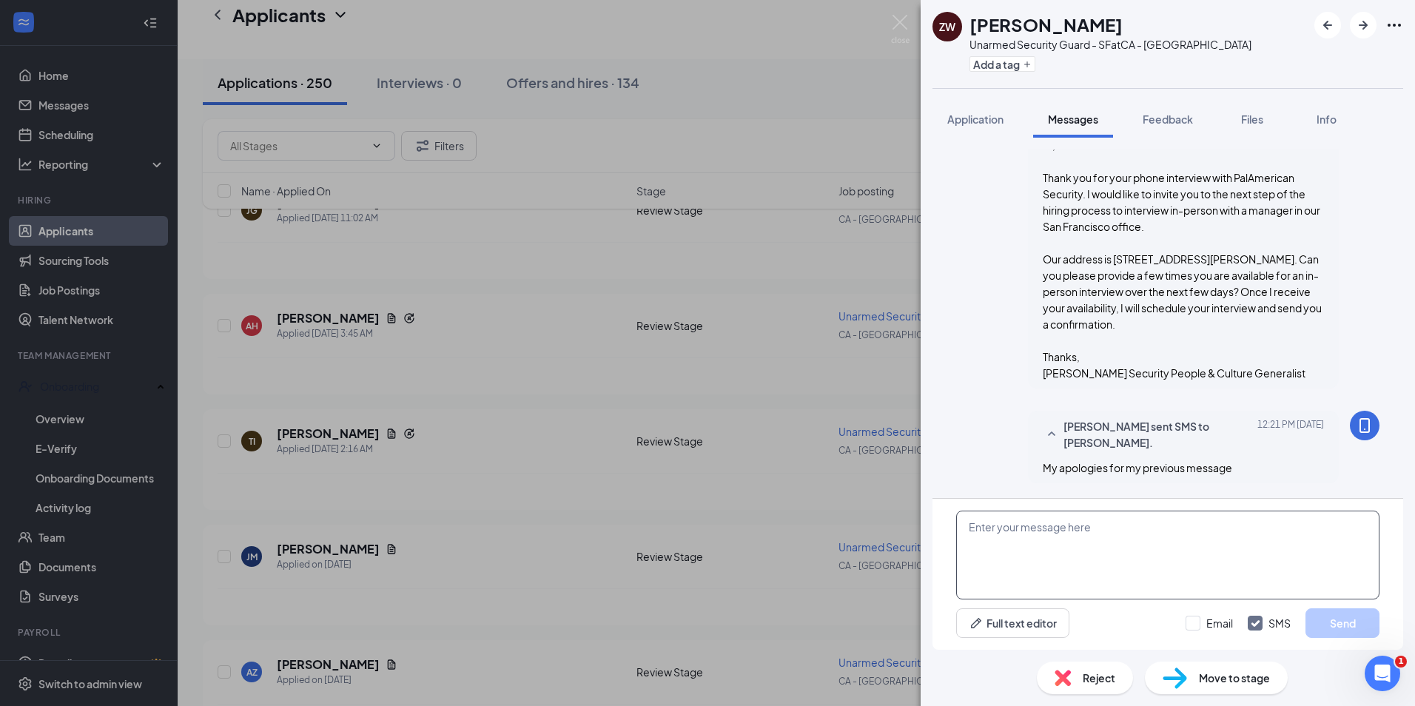
paste textarea "Hi, I’m reaching out to follow up on your application for the Unarmed Security …"
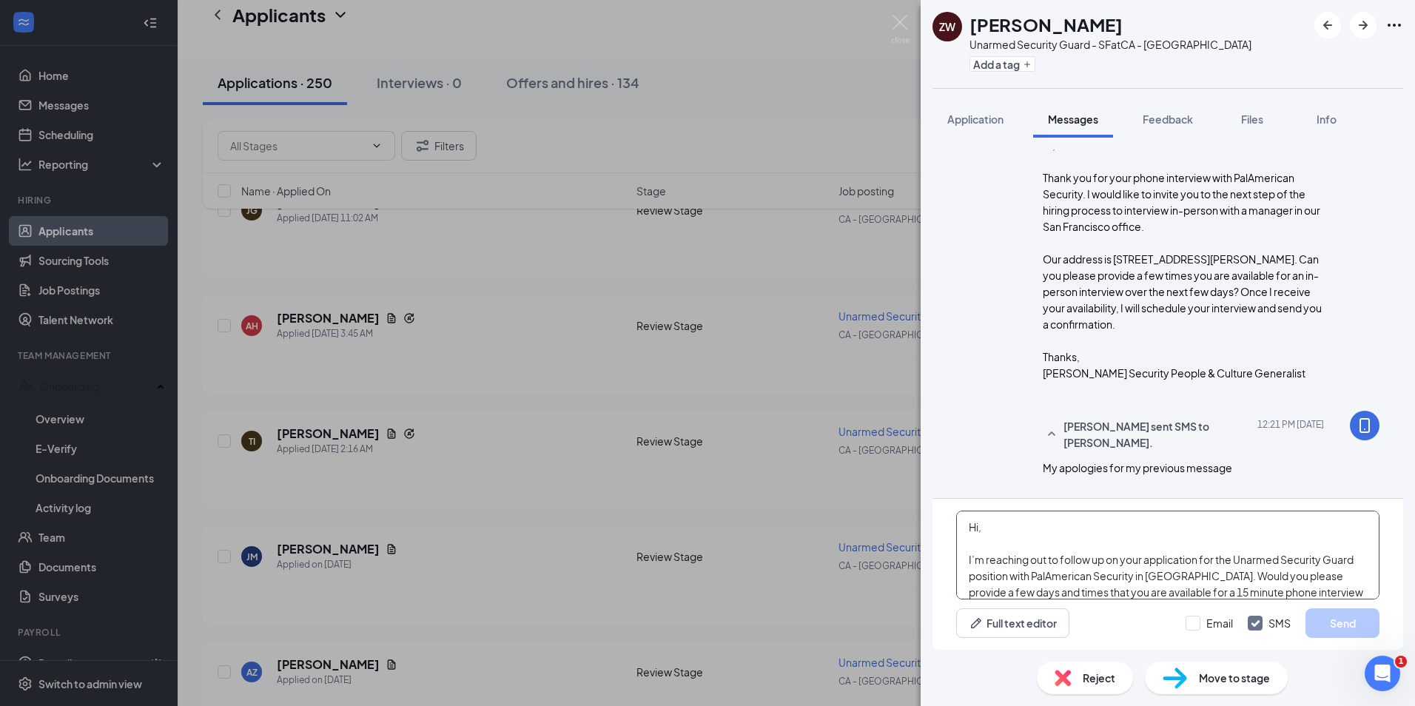
scroll to position [98, 0]
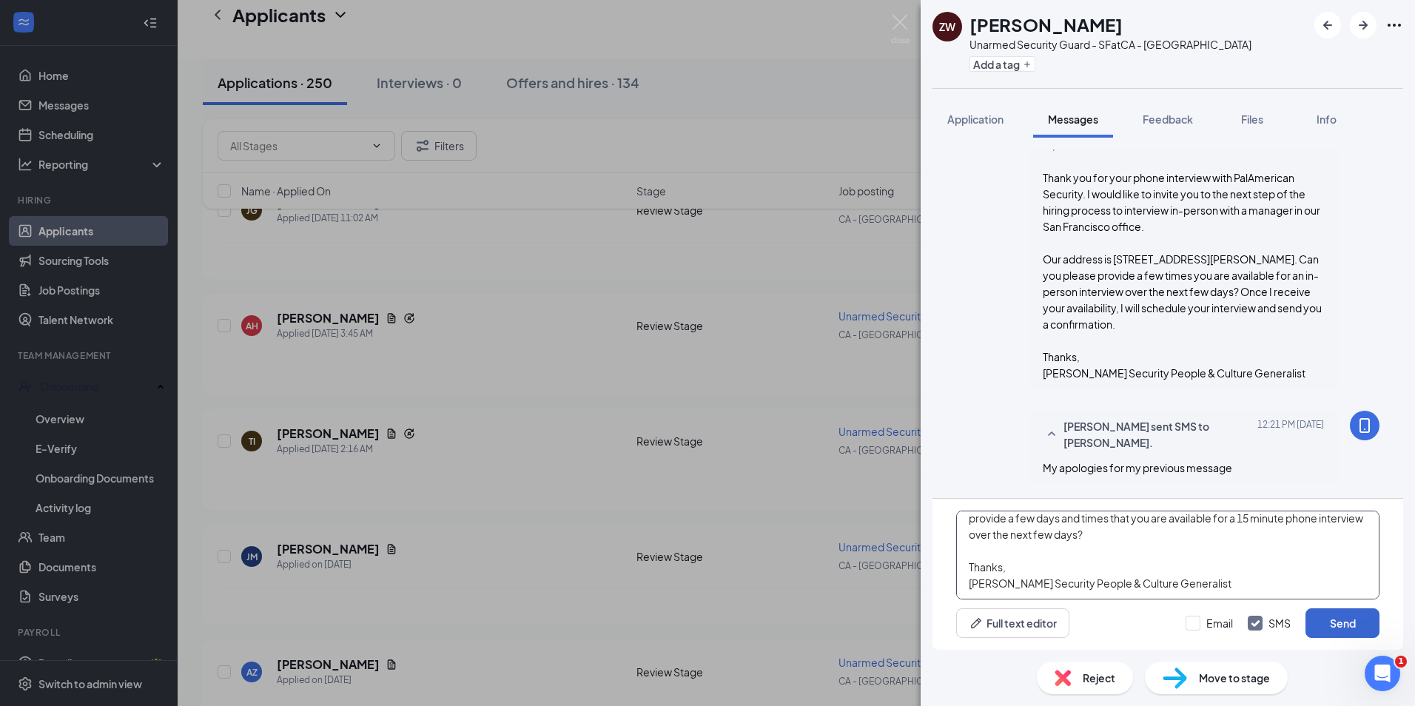
type textarea "Hi, I’m reaching out to follow up on your application for the Unarmed Security …"
click at [1337, 617] on button "Send" at bounding box center [1342, 623] width 74 height 30
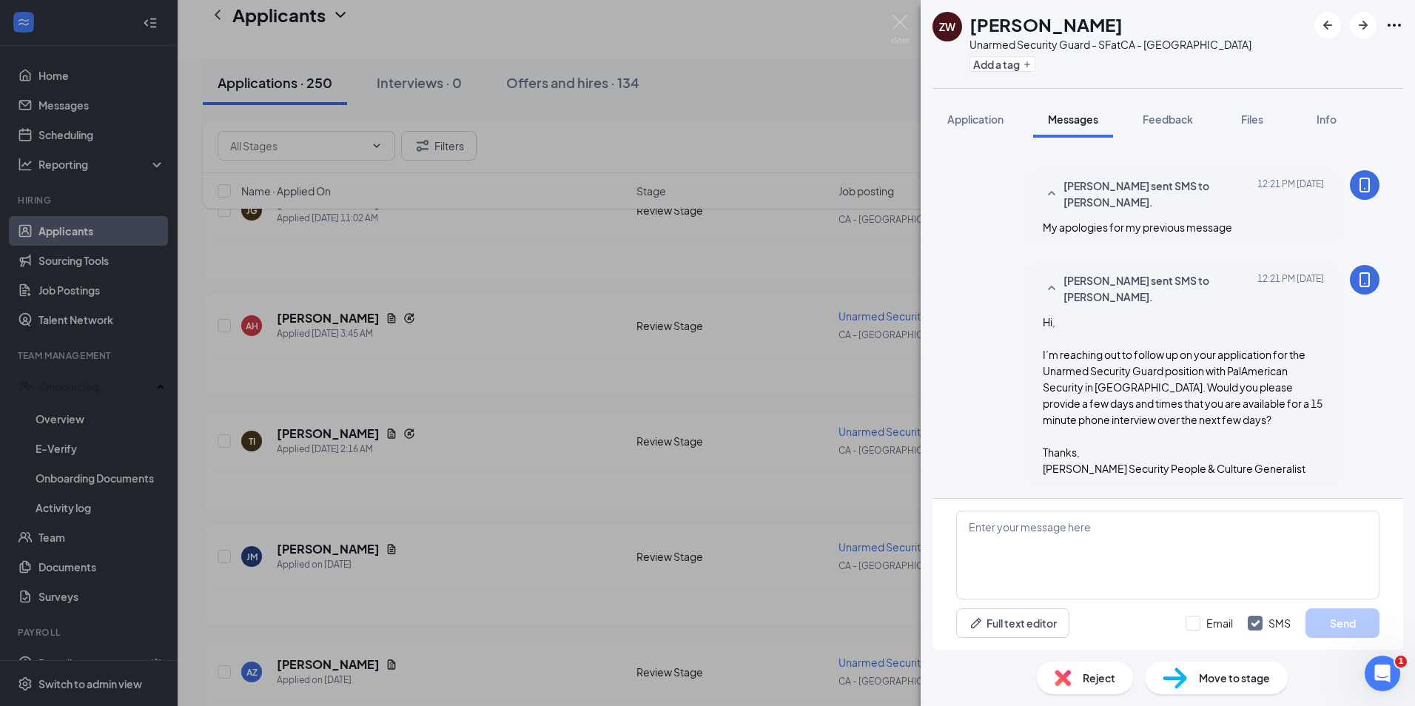
scroll to position [525, 0]
click at [1370, 24] on icon "ArrowRight" at bounding box center [1363, 25] width 18 height 18
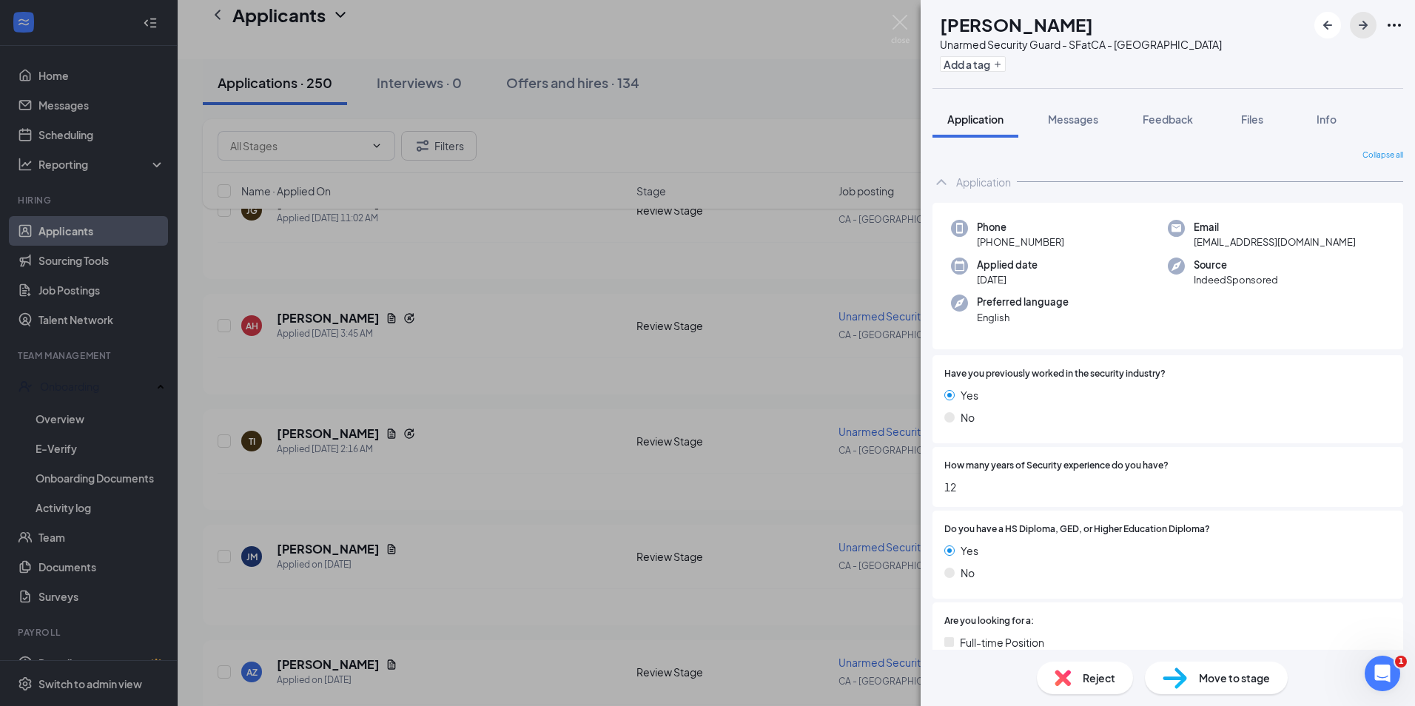
scroll to position [518, 0]
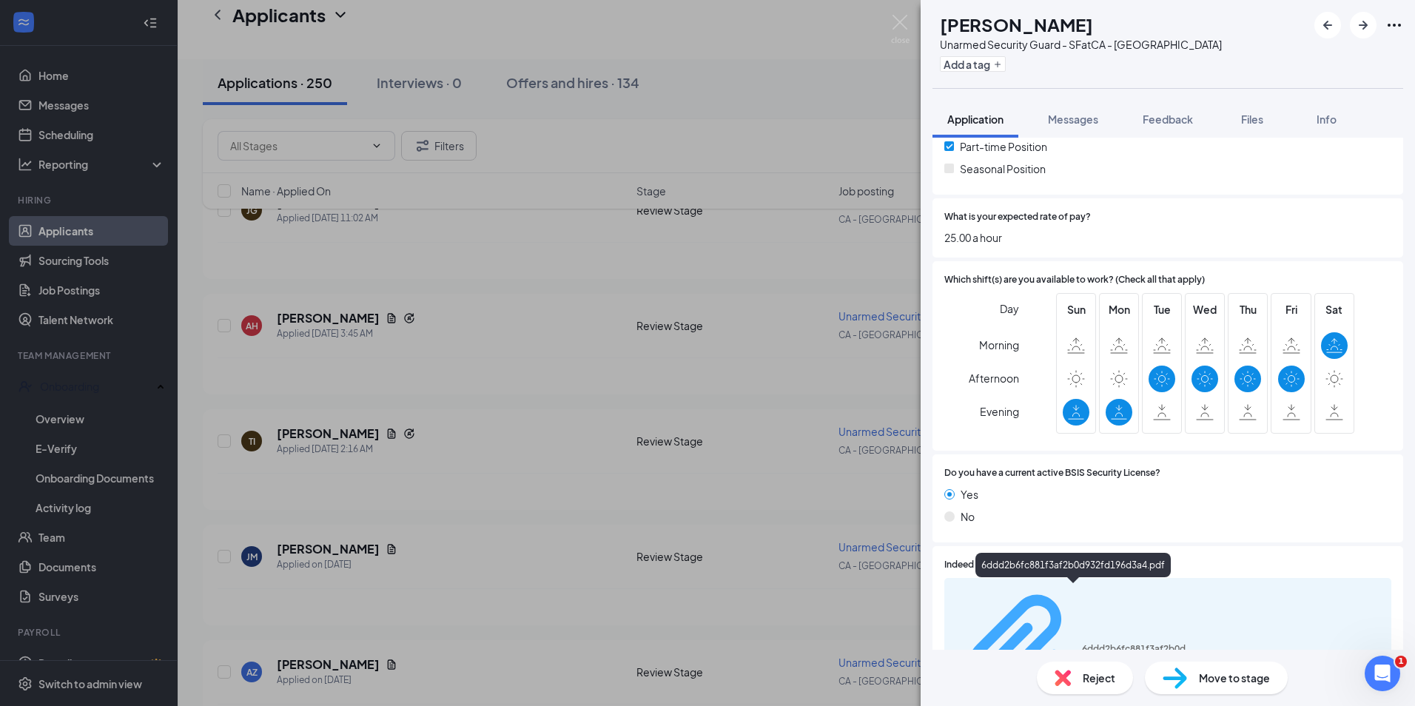
click at [1094, 600] on div "6ddd2b6fc881f3af2b0d932fd196d3a4.pdf" at bounding box center [1073, 650] width 240 height 131
click at [1362, 30] on icon "ArrowRight" at bounding box center [1363, 25] width 18 height 18
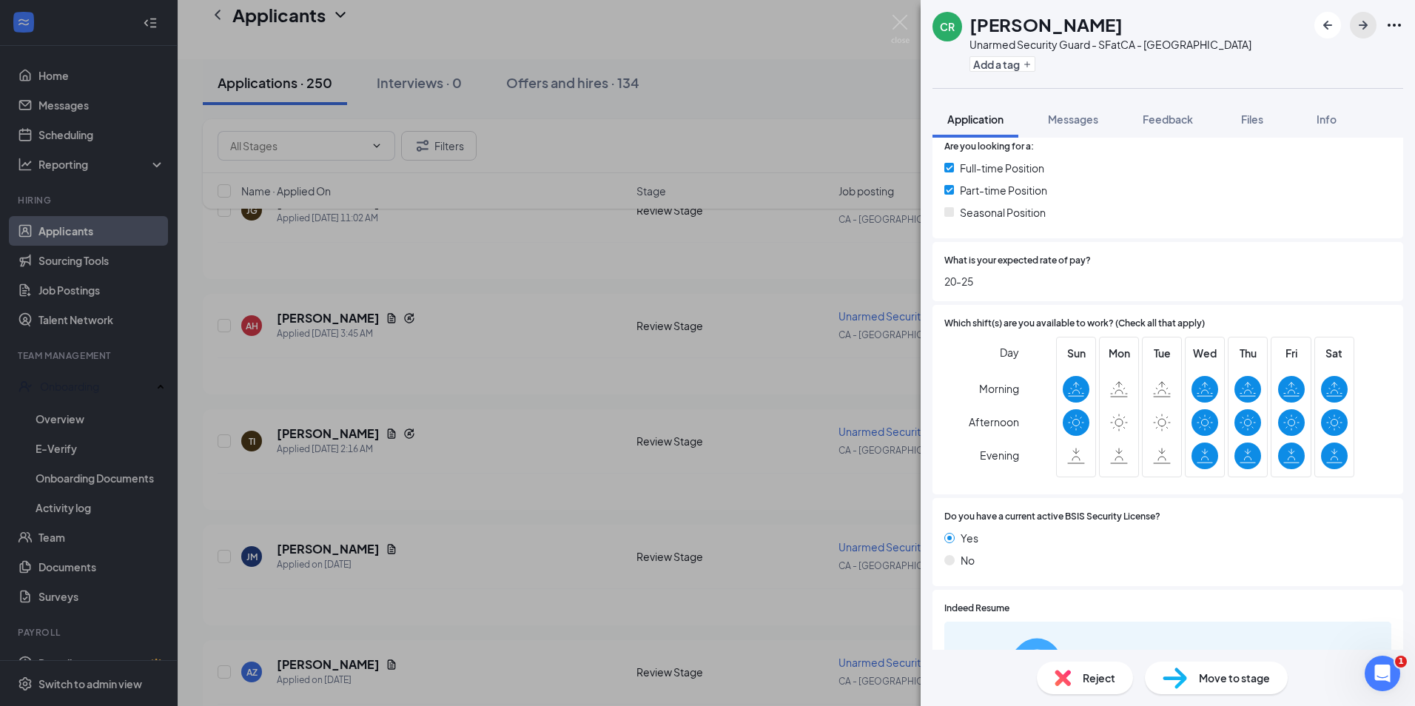
scroll to position [690, 0]
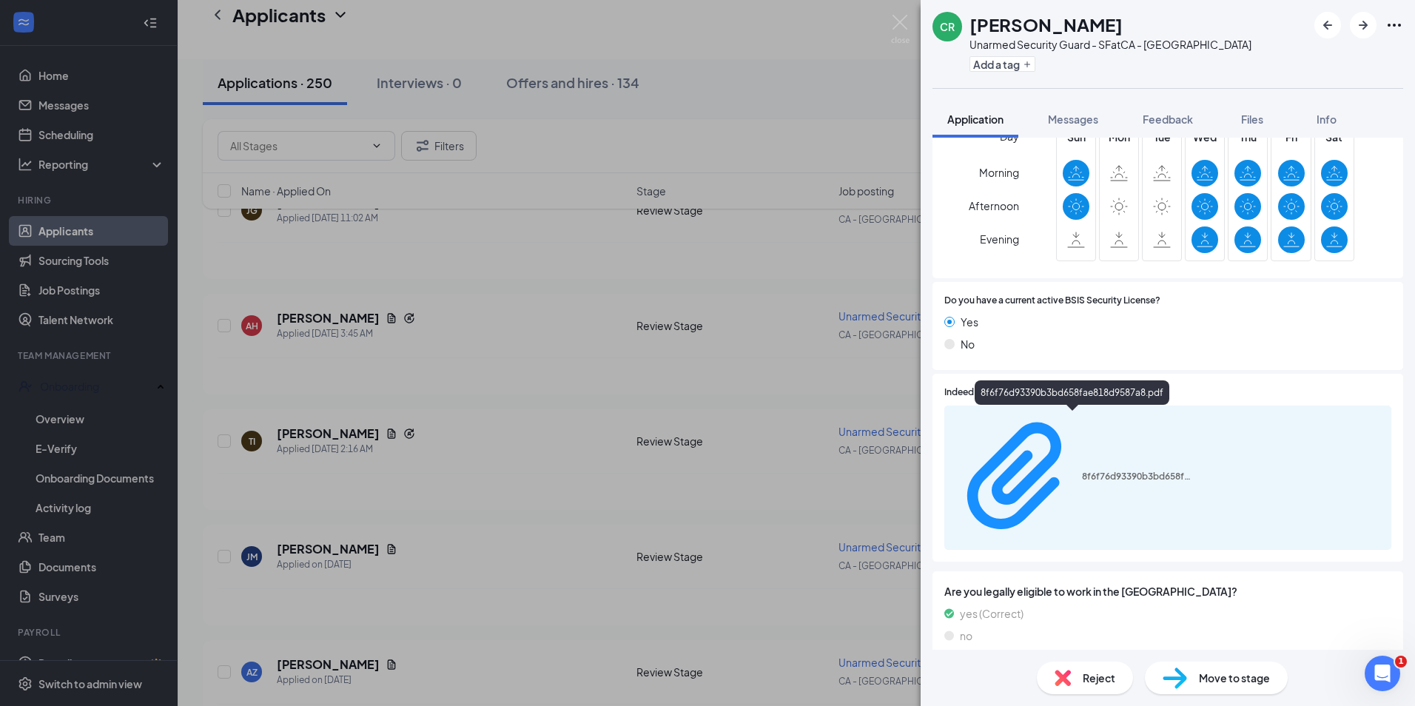
click at [1020, 410] on div "8f6f76d93390b3bd658fae818d9587a8.pdf" at bounding box center [1071, 395] width 195 height 30
click at [1037, 411] on div "8f6f76d93390b3bd658fae818d9587a8.pdf" at bounding box center [1167, 477] width 447 height 144
click at [1046, 436] on div "8f6f76d93390b3bd658fae818d9587a8.pdf" at bounding box center [1167, 477] width 447 height 144
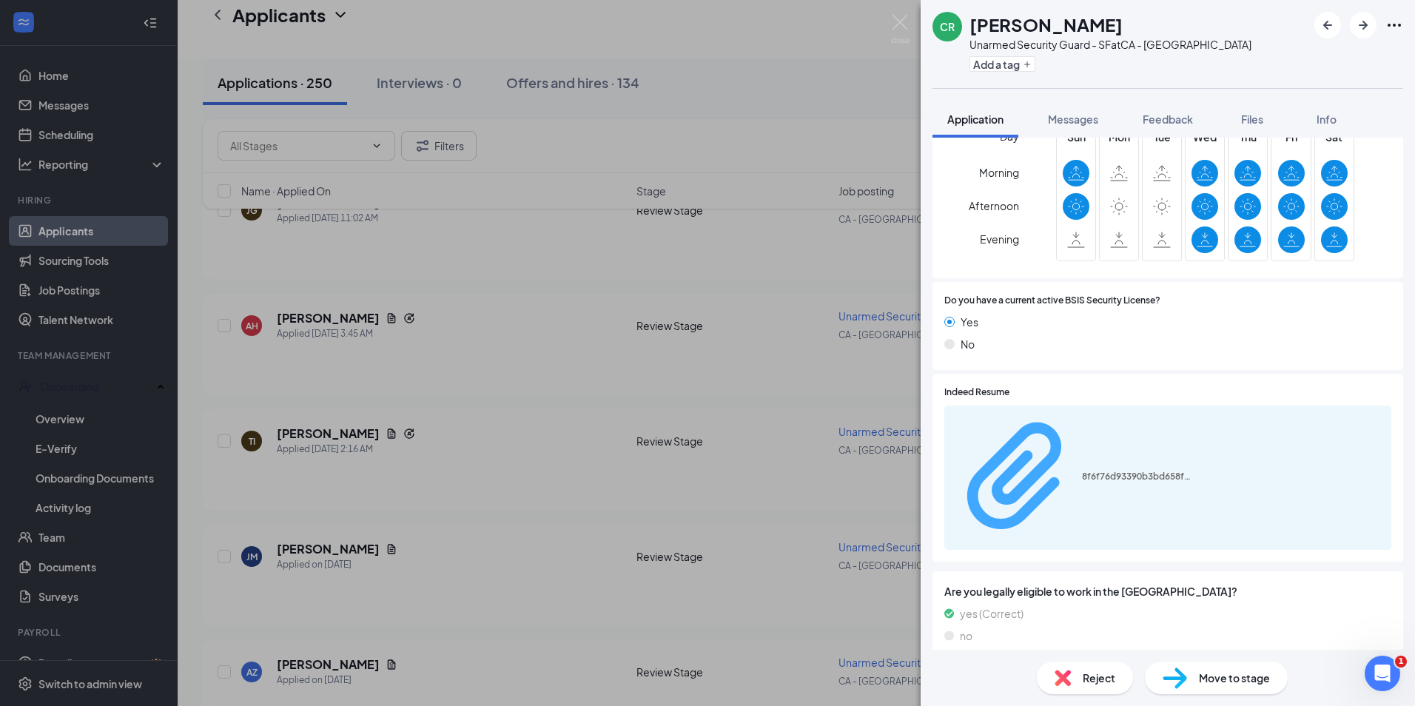
click at [1022, 427] on div "8f6f76d93390b3bd658fae818d9587a8.pdf" at bounding box center [1073, 477] width 240 height 131
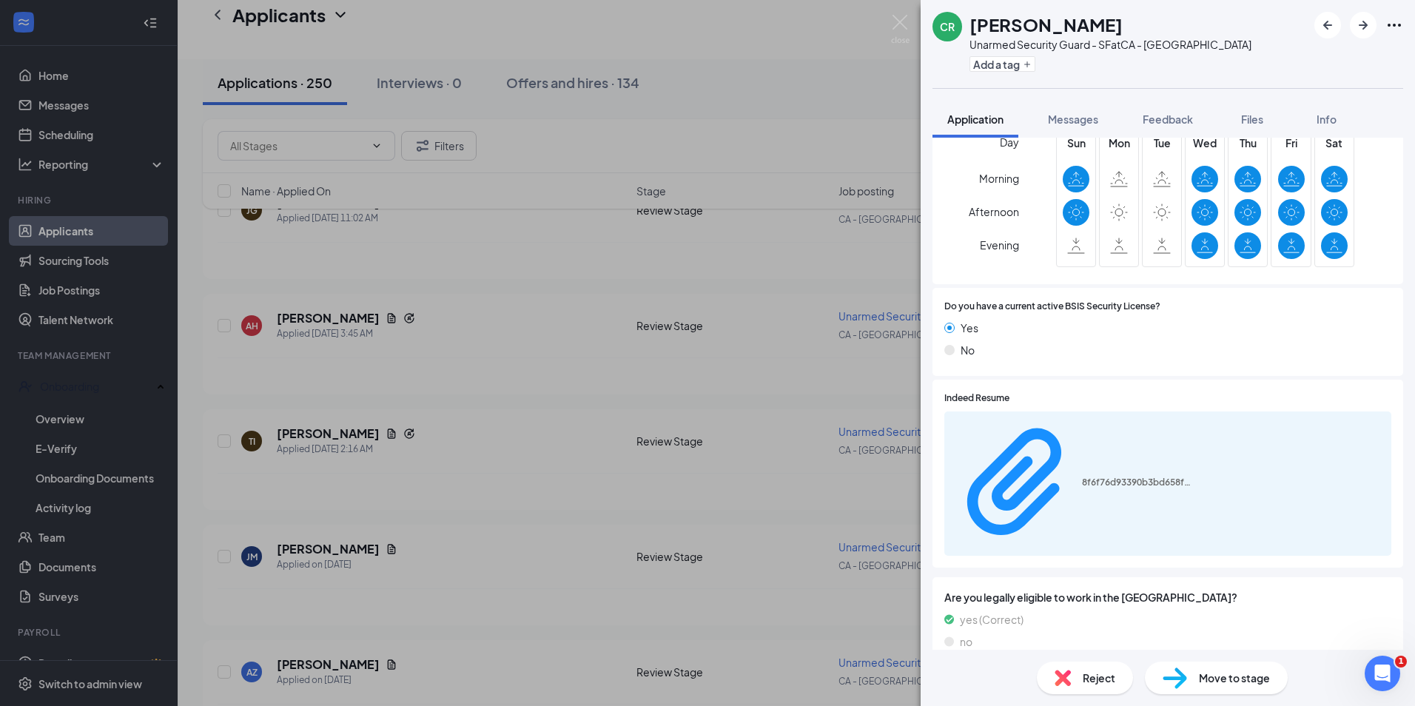
click at [1056, 683] on div "Reject" at bounding box center [1085, 677] width 96 height 33
checkbox input "true"
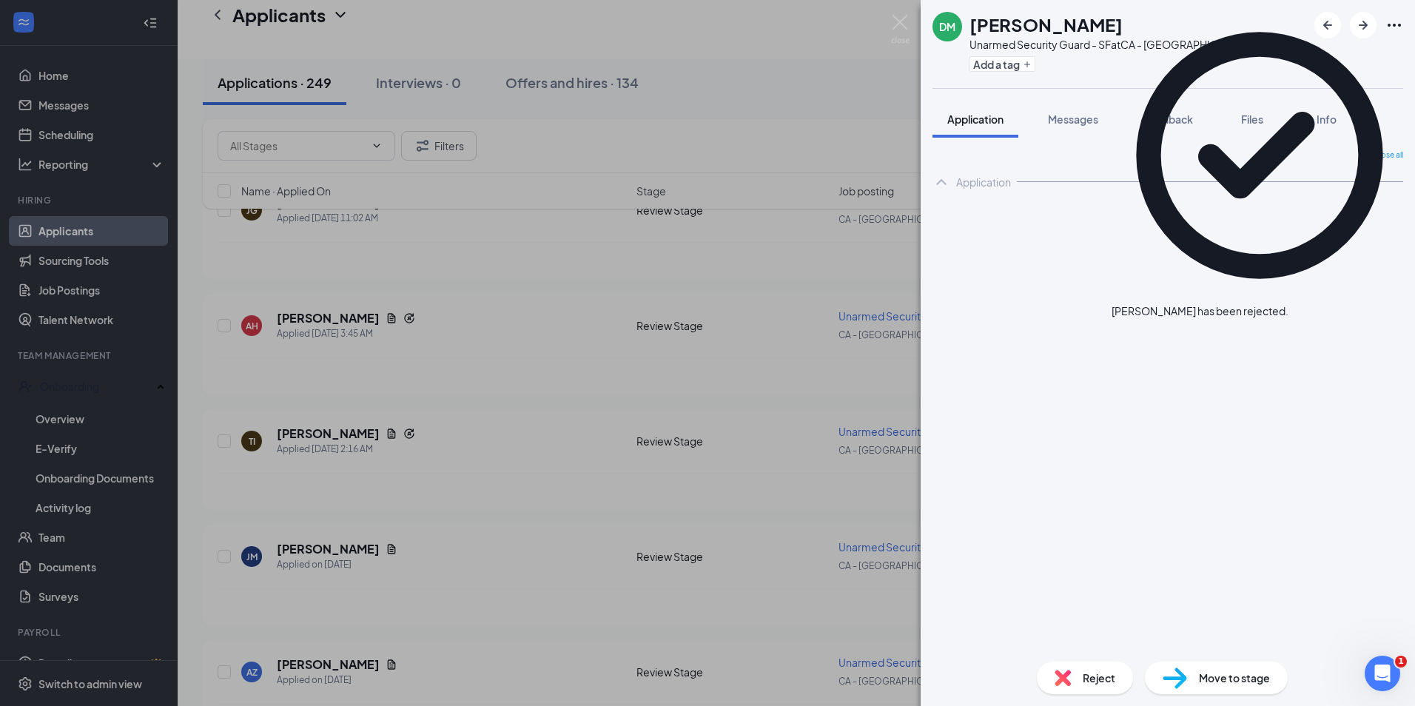
click at [1302, 308] on icon "Cross" at bounding box center [1297, 312] width 9 height 9
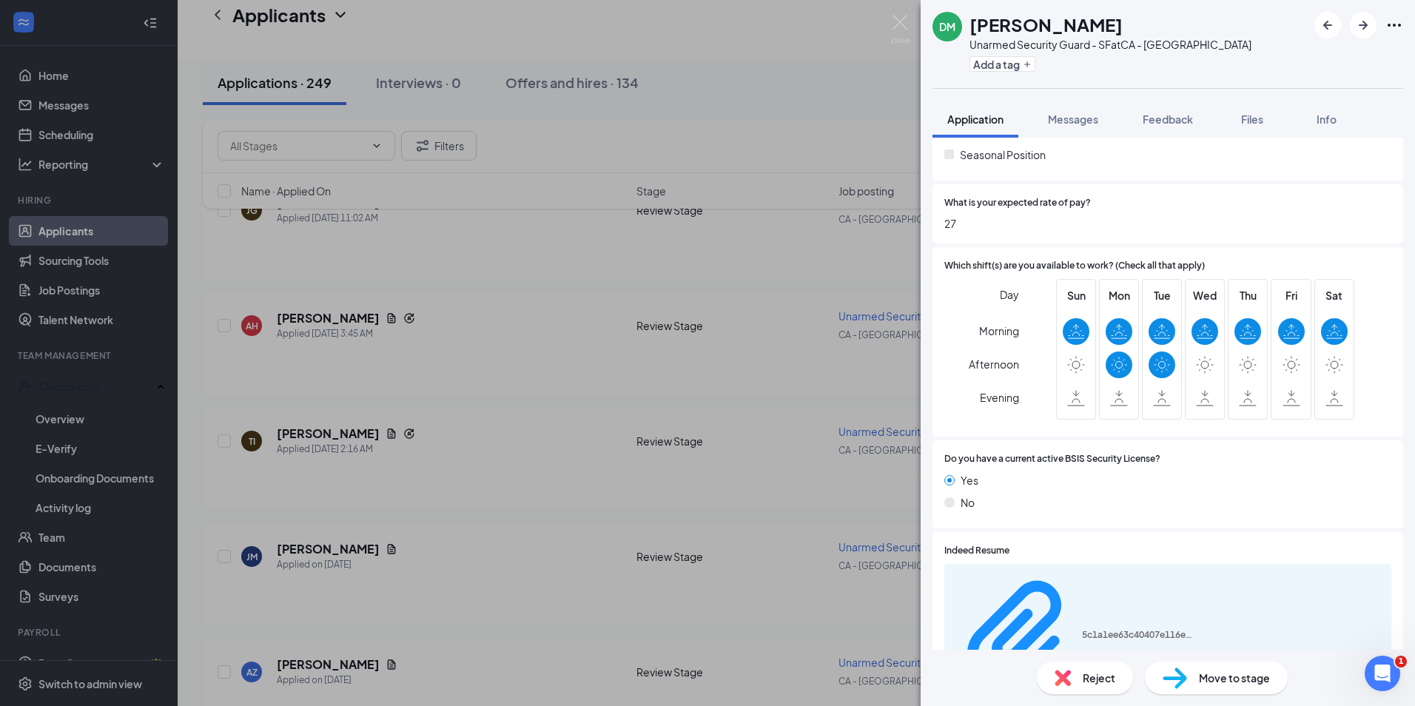
scroll to position [690, 0]
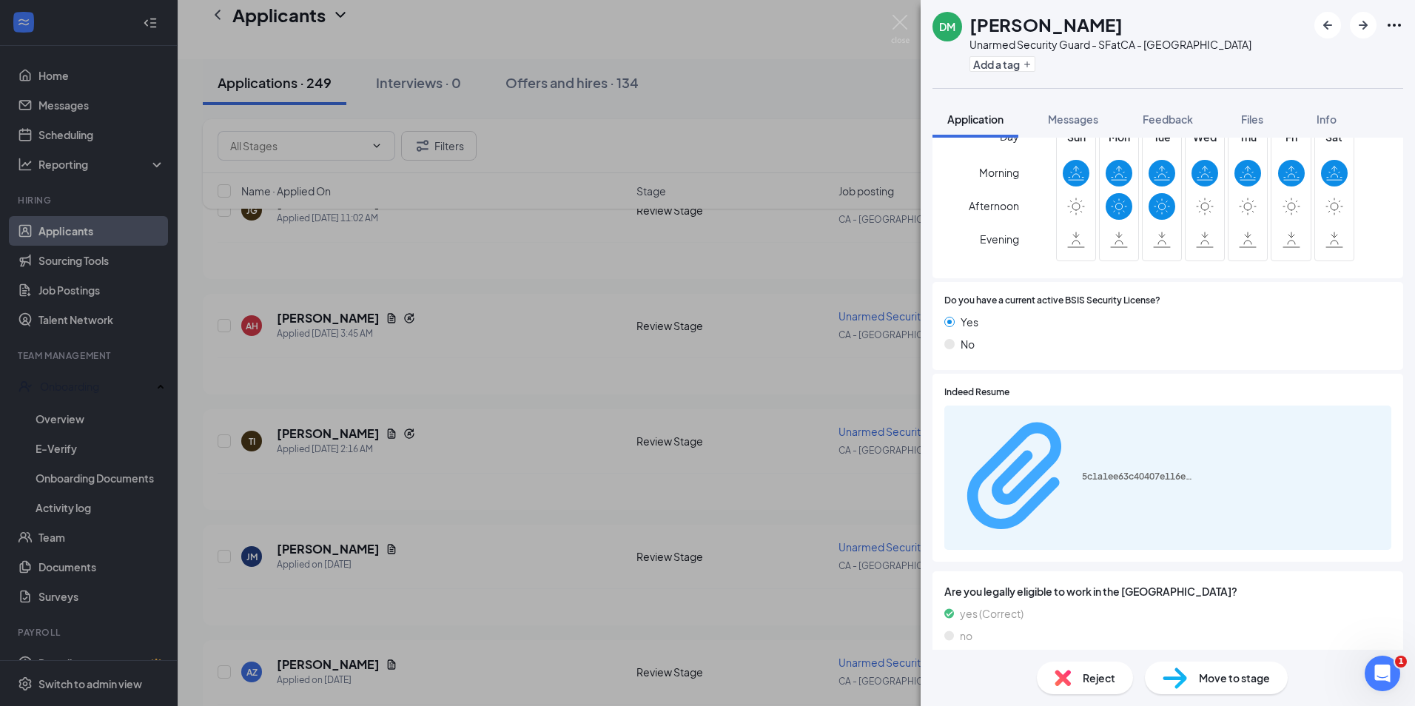
click at [1082, 471] on div "5c1a1ee63c40407e116e3853a3f57a2f.pdf" at bounding box center [1137, 477] width 111 height 12
click at [1091, 670] on div "Reject" at bounding box center [1085, 677] width 96 height 33
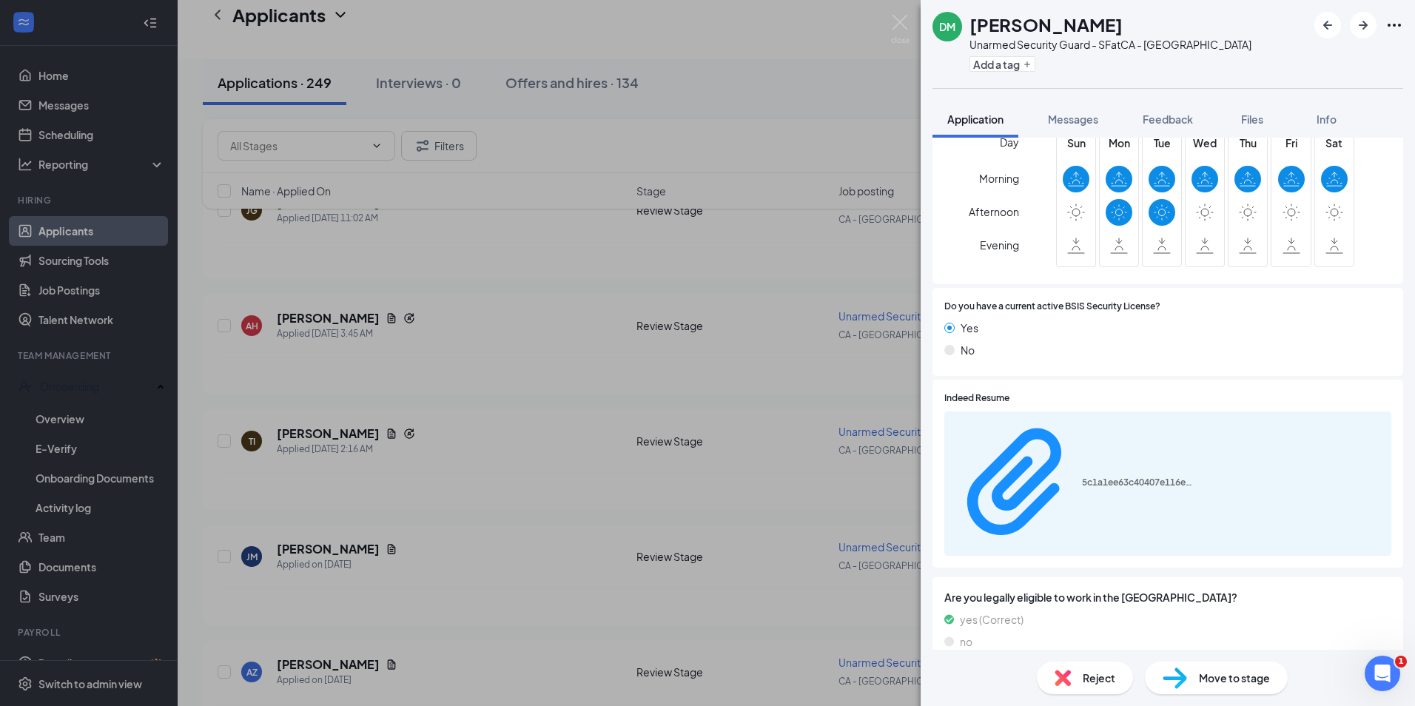
checkbox input "true"
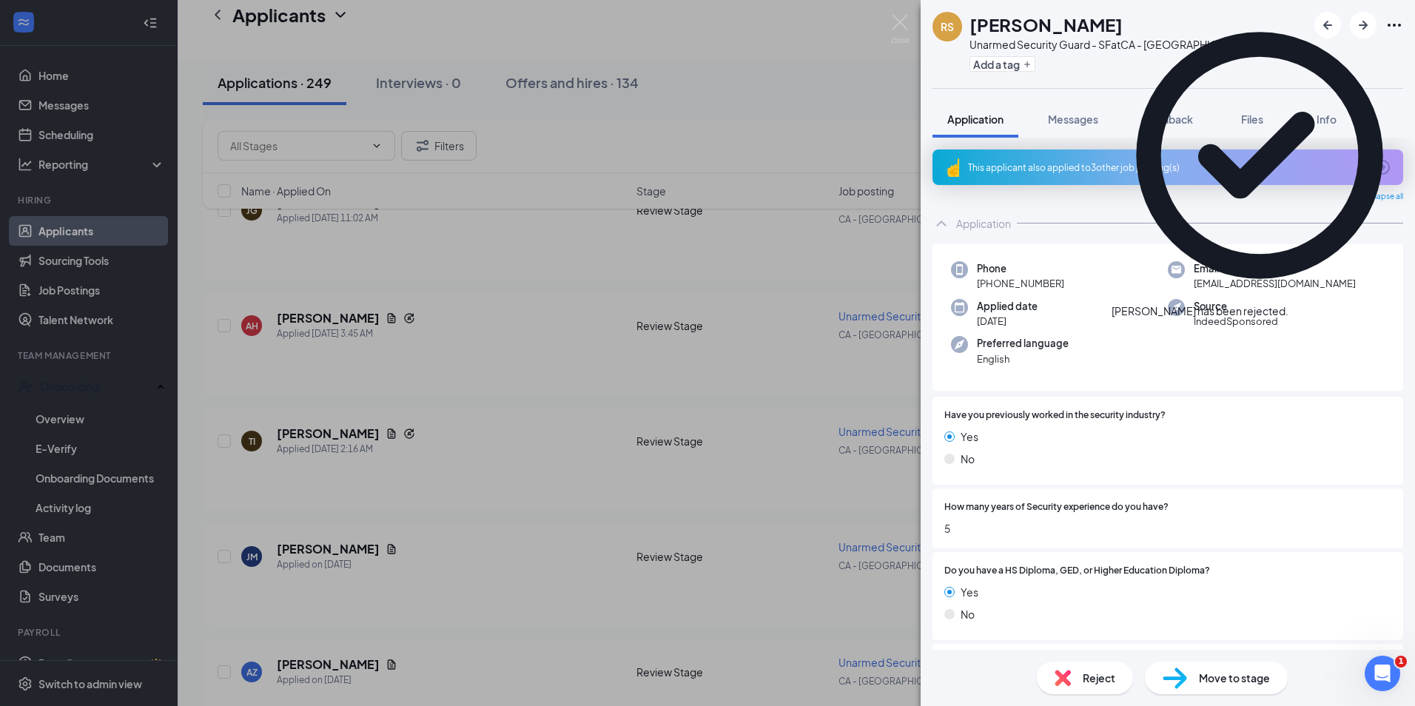
click at [1288, 303] on icon "Cross" at bounding box center [1288, 303] width 0 height 0
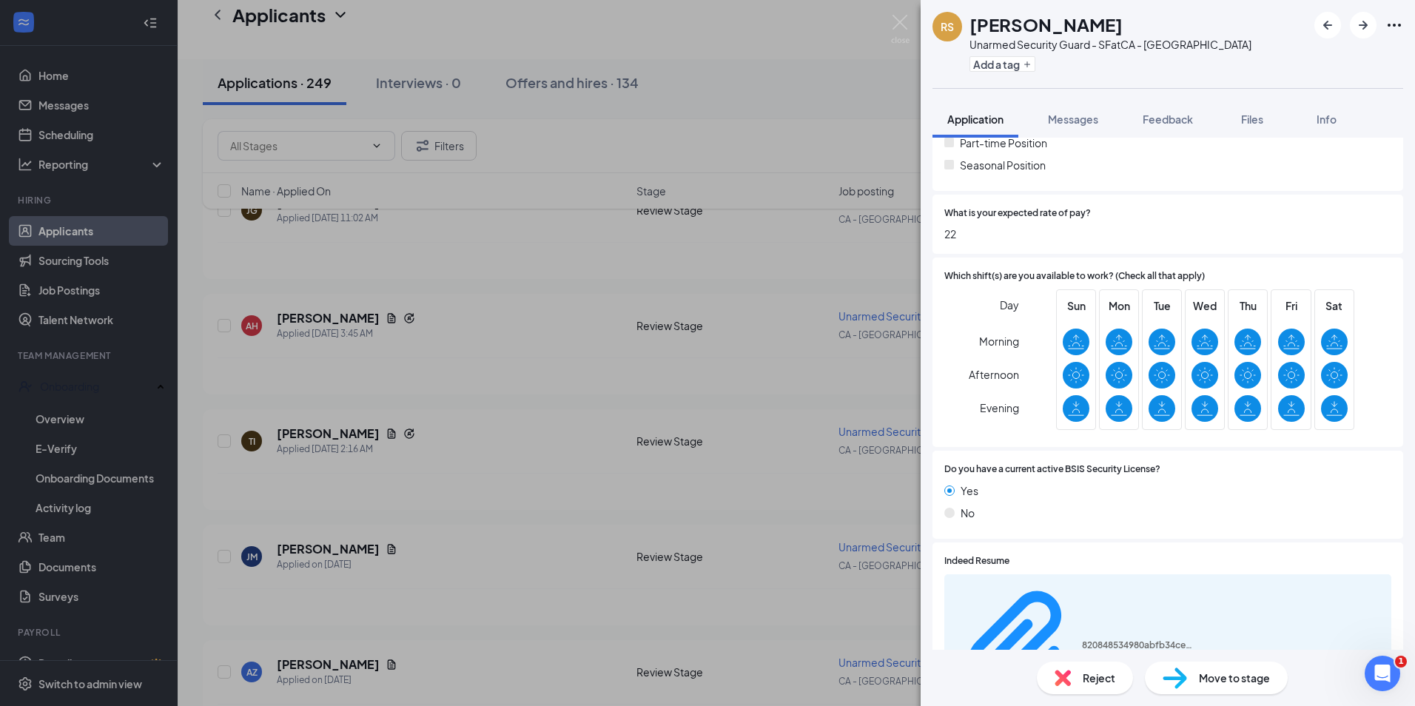
scroll to position [592, 0]
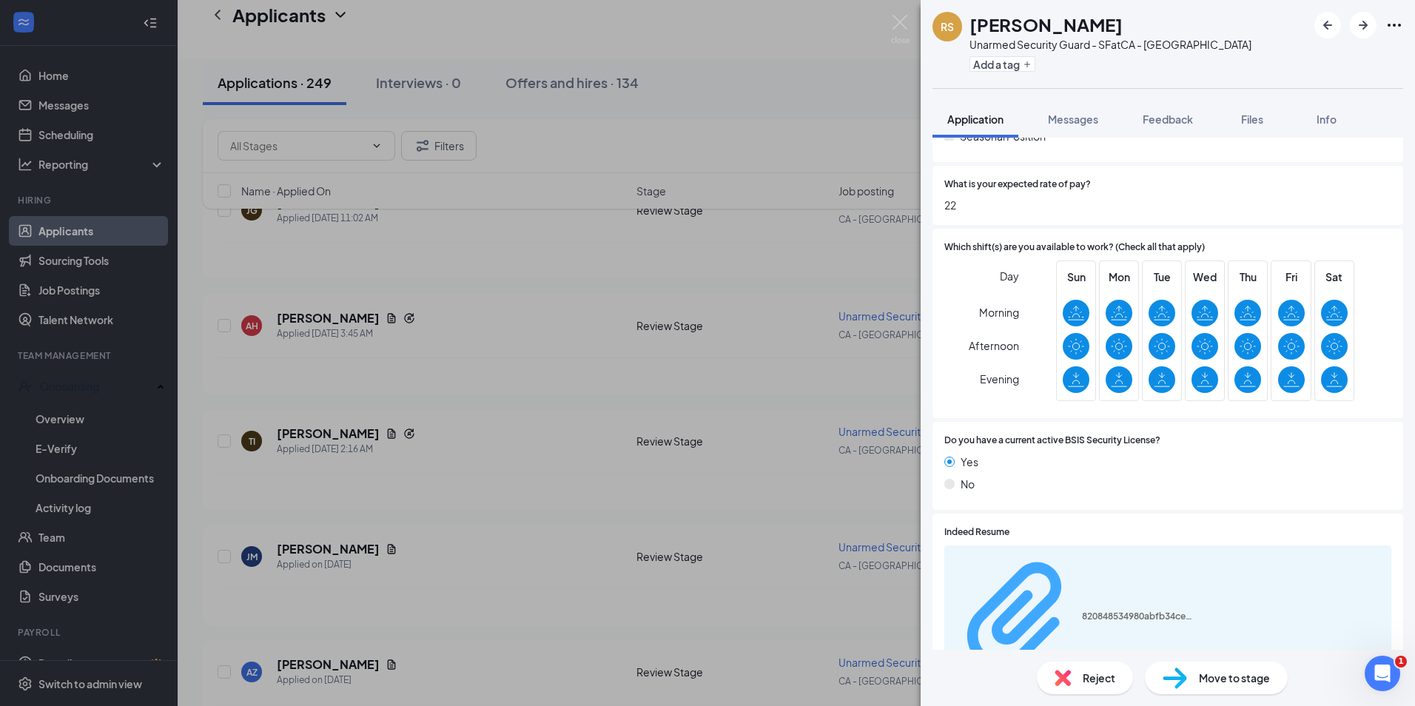
click at [1026, 566] on div "820848534980abfb34ceaac884a8d4b9.pdf" at bounding box center [1073, 617] width 240 height 131
click at [1086, 112] on div "Messages" at bounding box center [1073, 119] width 50 height 15
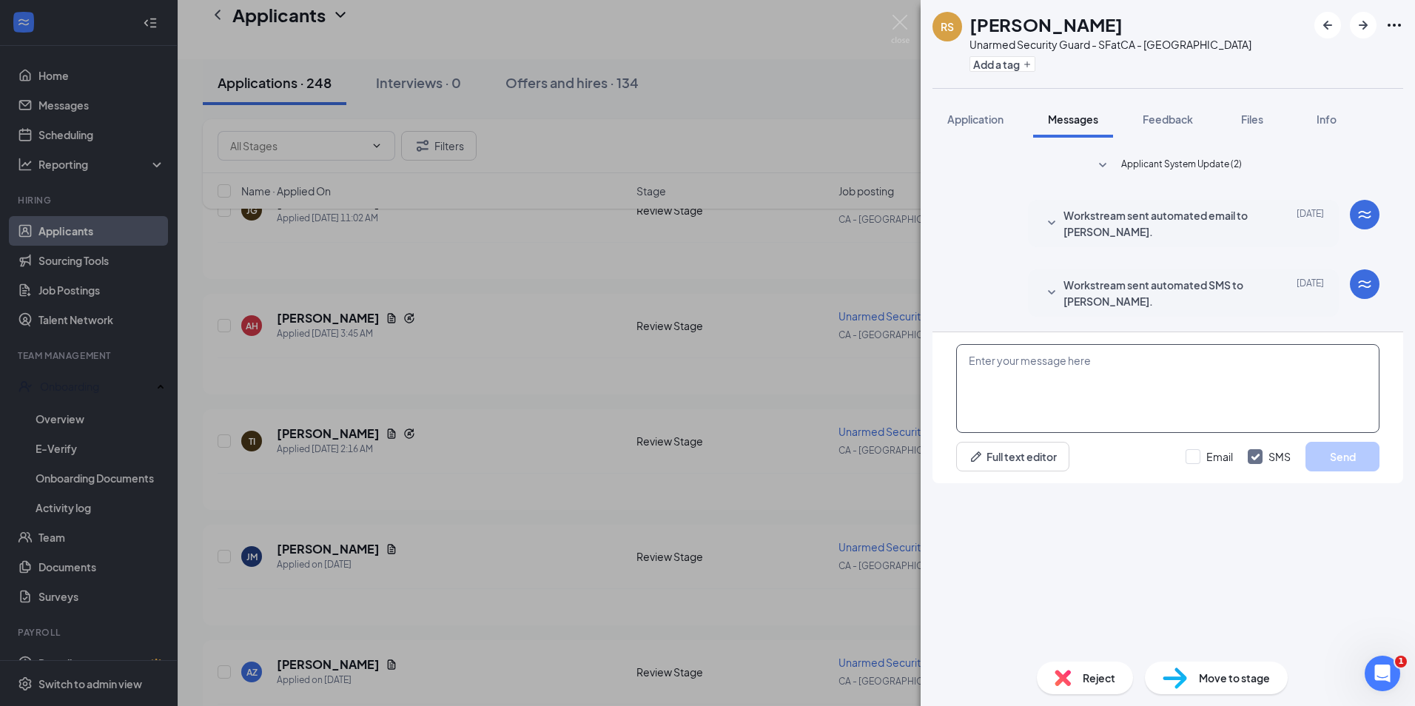
click at [1114, 433] on textarea at bounding box center [1167, 388] width 423 height 89
paste textarea "Hi, I’m reaching out to follow up on your application for the Unarmed Security …"
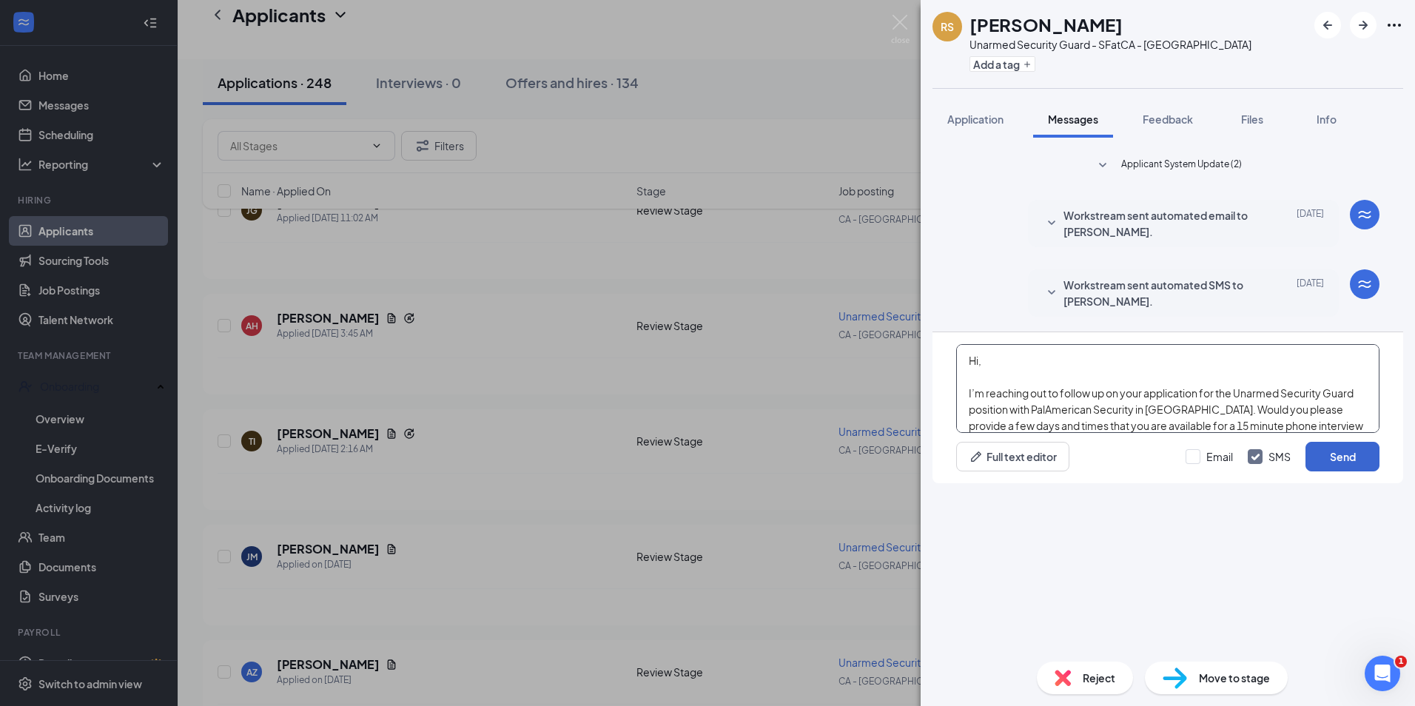
type textarea "Hi, I’m reaching out to follow up on your application for the Unarmed Security …"
click at [1321, 471] on button "Send" at bounding box center [1342, 457] width 74 height 30
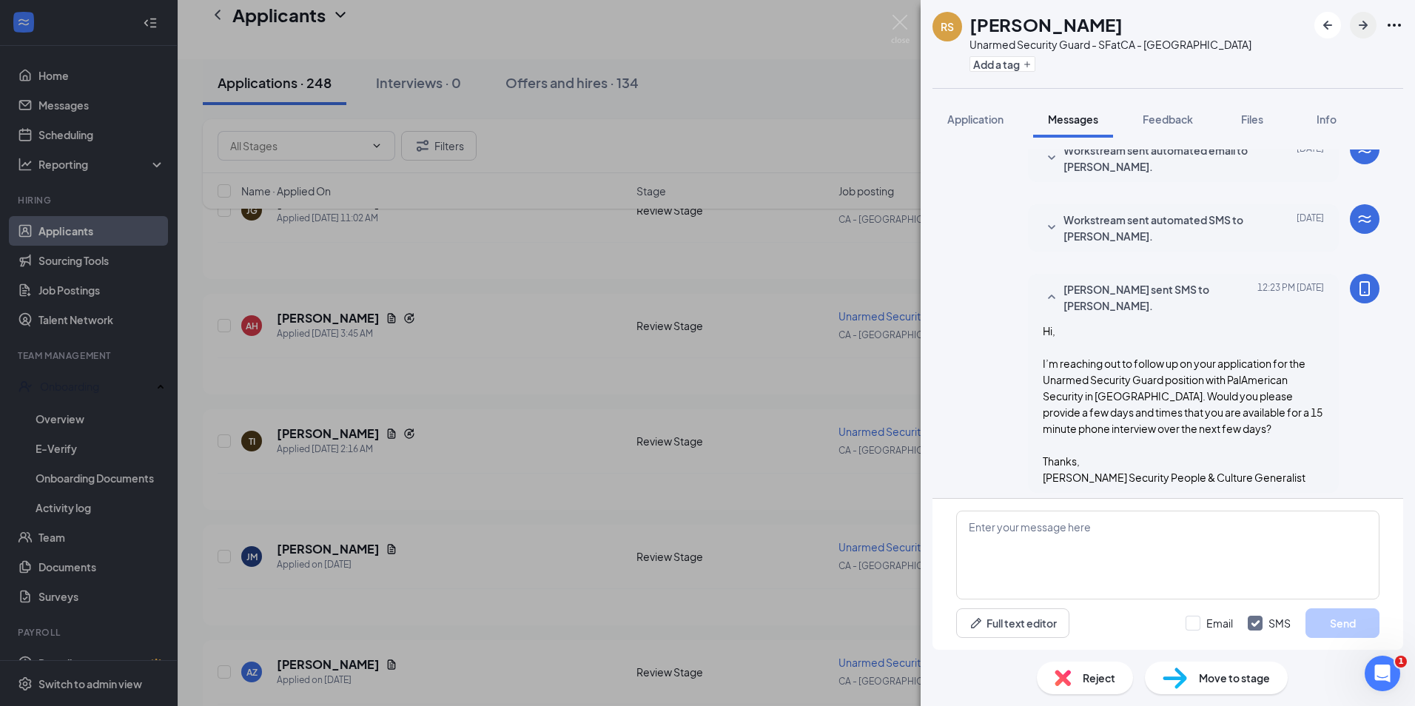
scroll to position [91, 0]
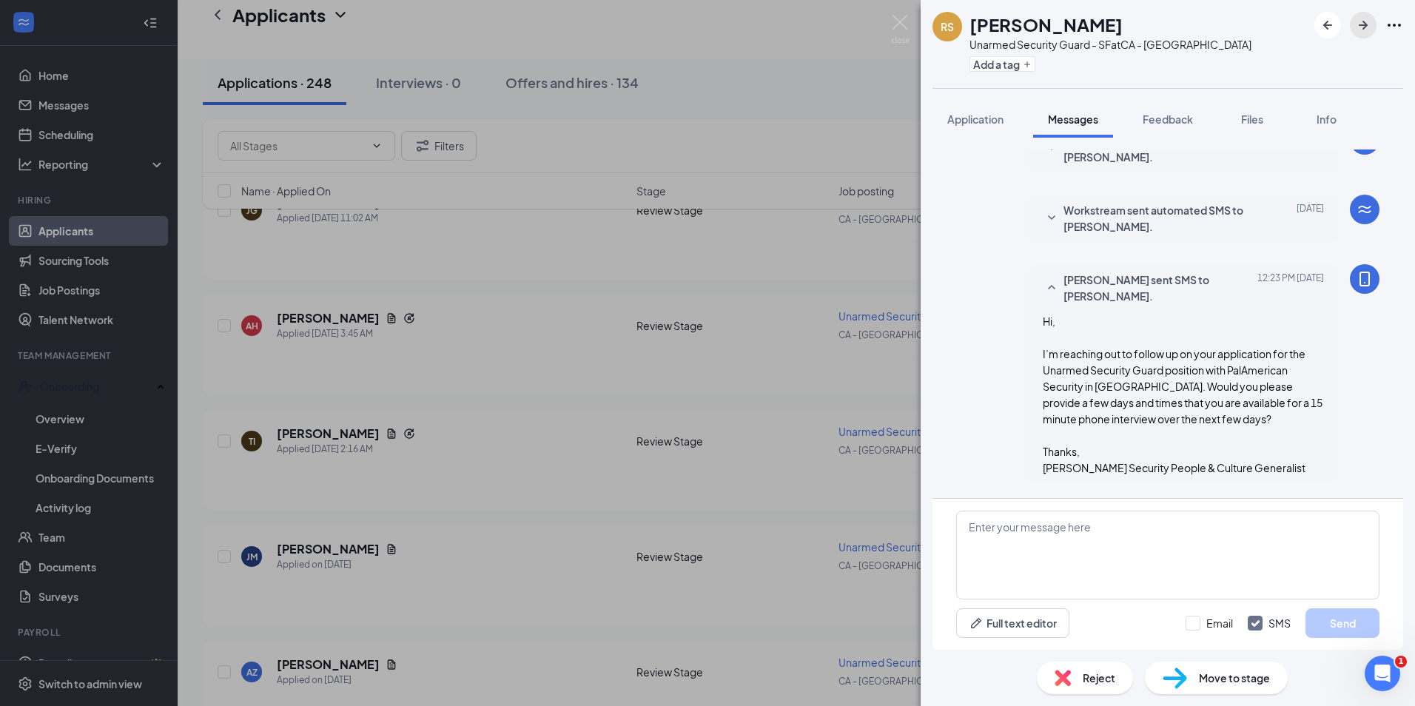
click at [1350, 20] on button "button" at bounding box center [1363, 25] width 27 height 27
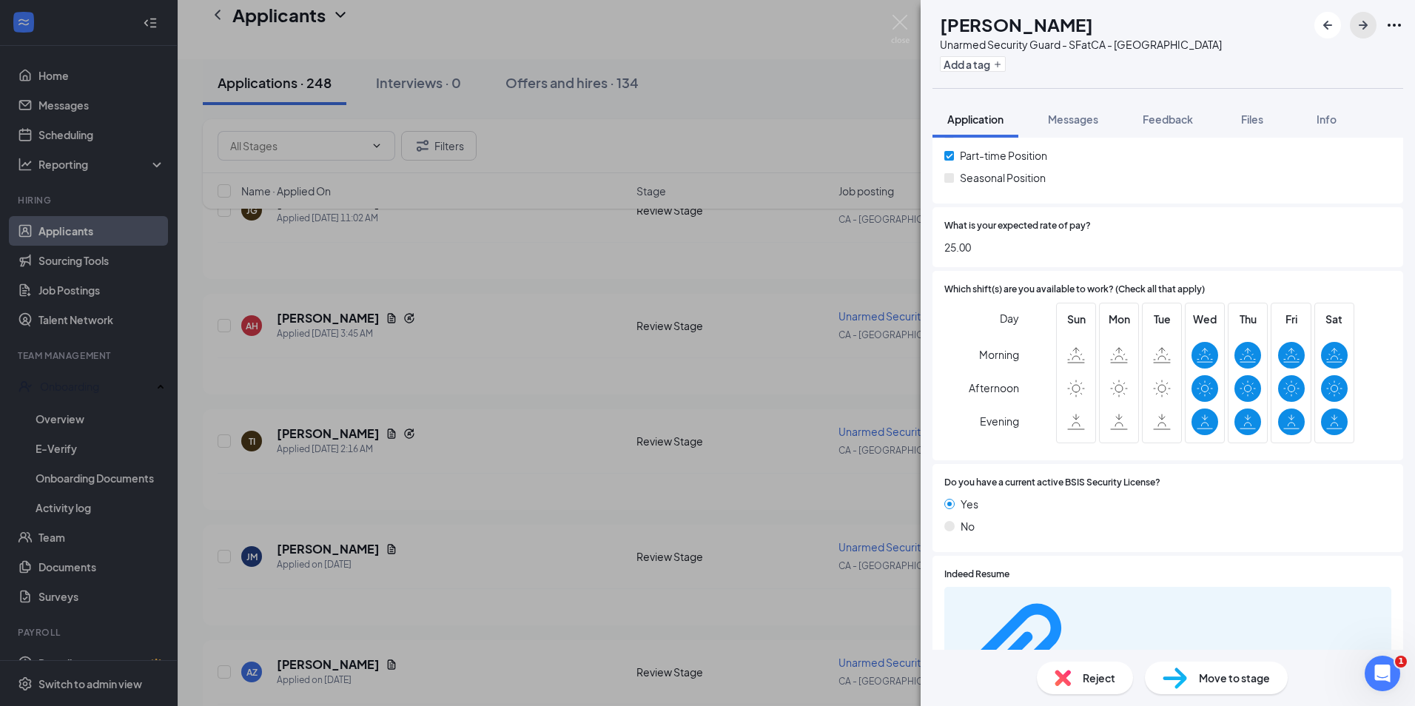
scroll to position [592, 0]
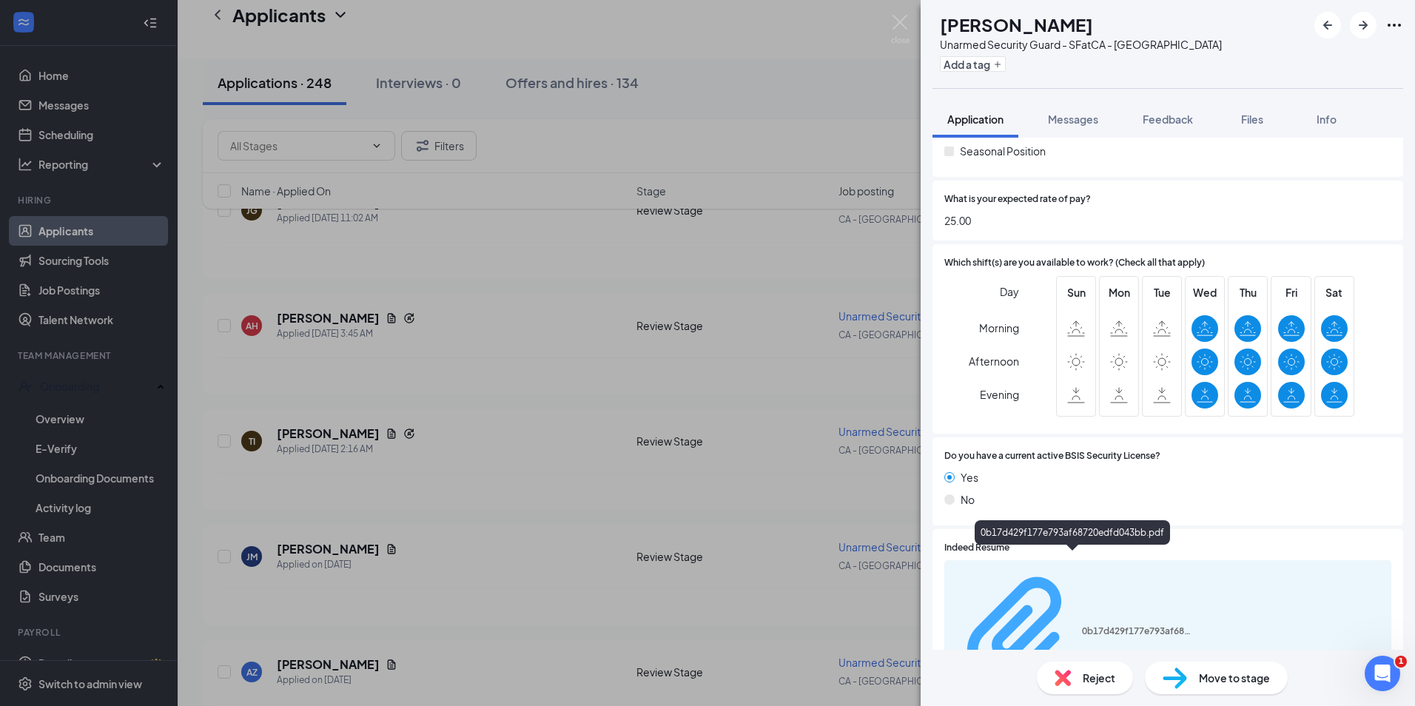
click at [1059, 567] on div "0b17d429f177e793af68720edfd043bb.pdf" at bounding box center [1073, 632] width 240 height 131
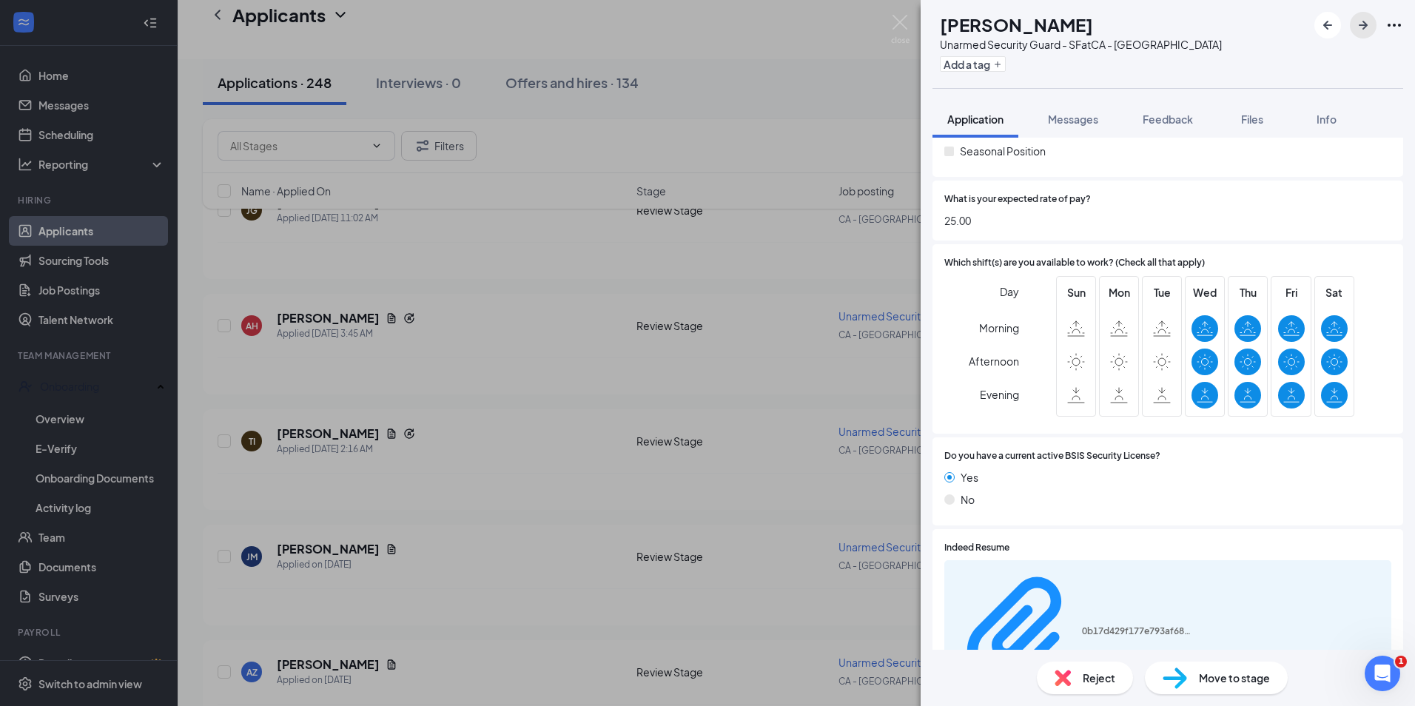
click at [1364, 32] on icon "ArrowRight" at bounding box center [1363, 25] width 18 height 18
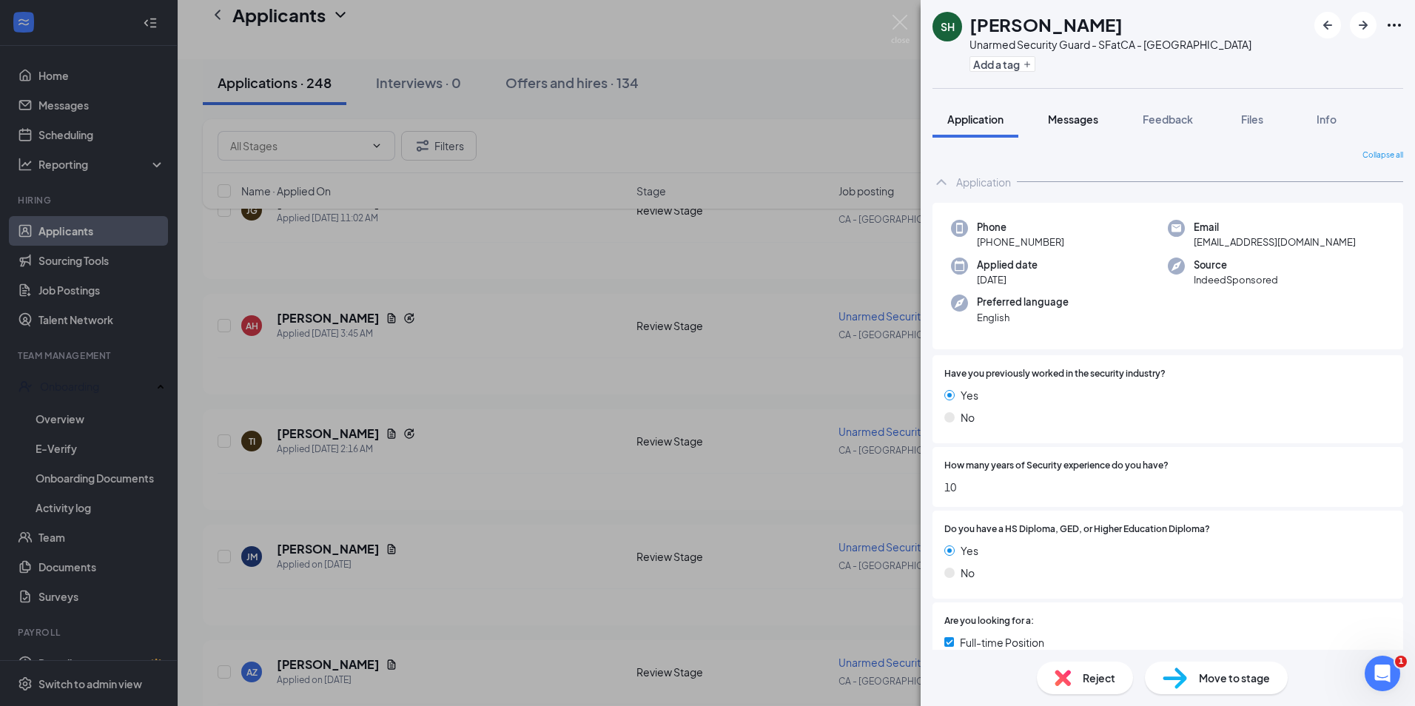
click at [1080, 114] on span "Messages" at bounding box center [1073, 118] width 50 height 13
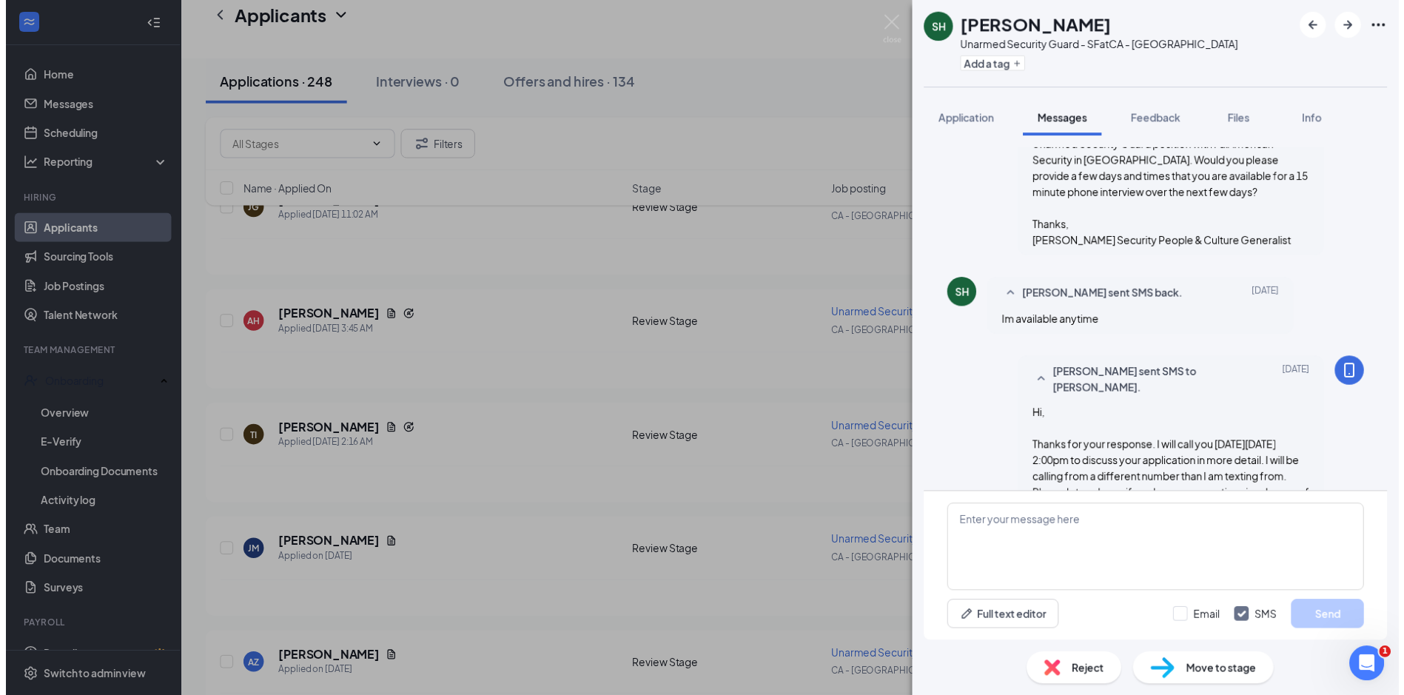
scroll to position [415, 0]
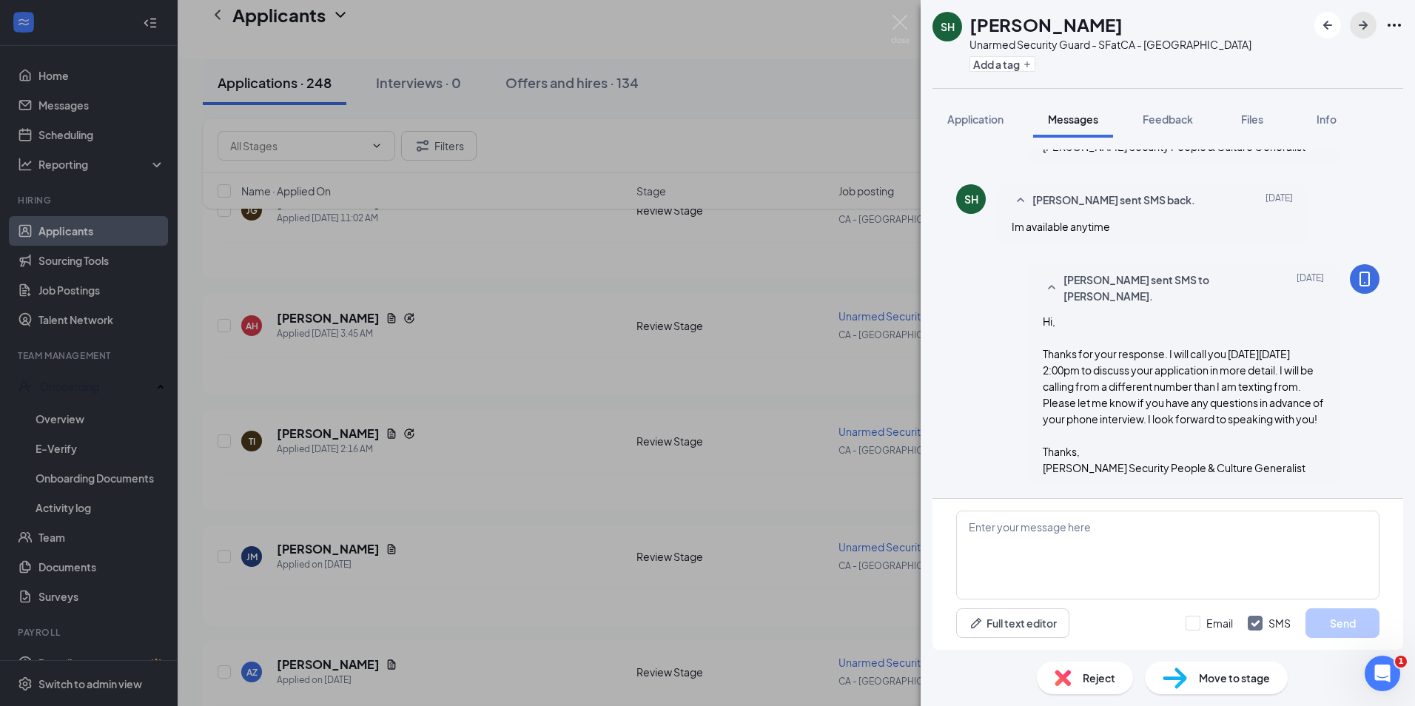
click at [1370, 22] on icon "ArrowRight" at bounding box center [1363, 25] width 18 height 18
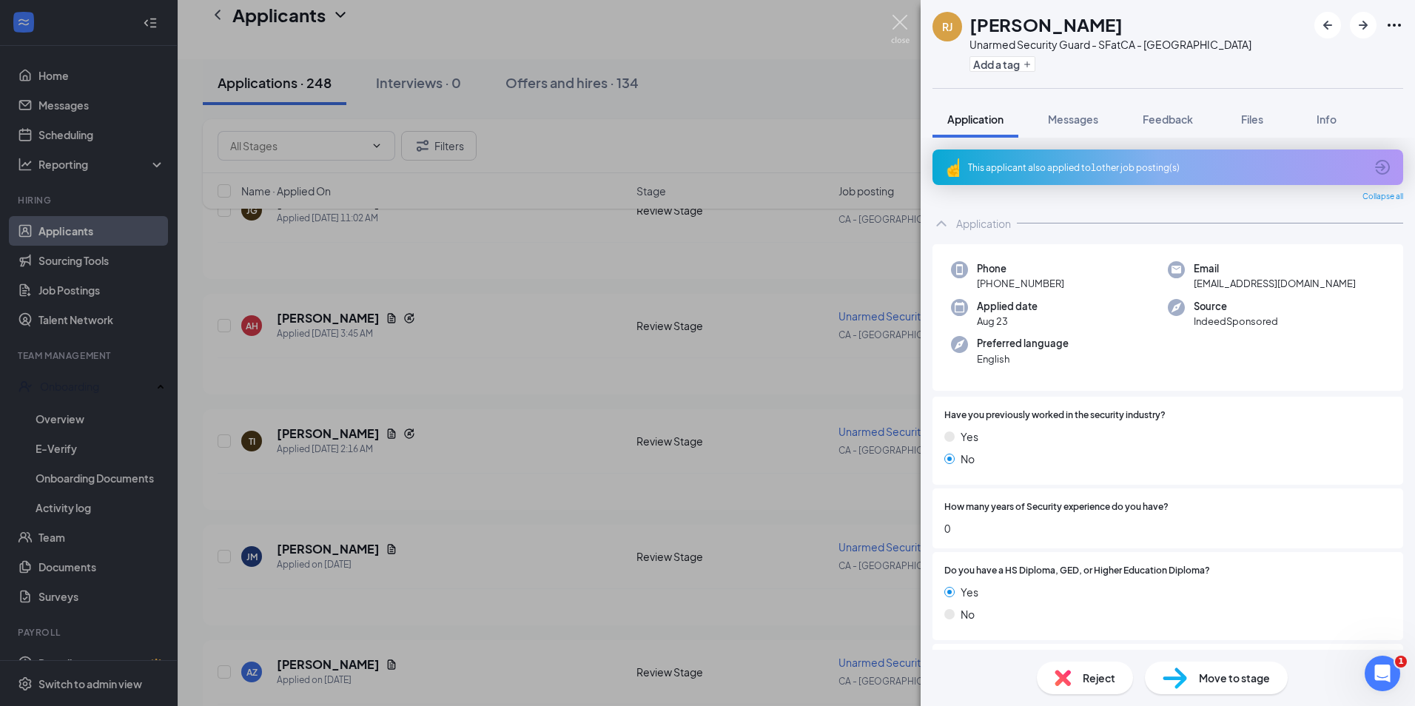
click at [904, 35] on img at bounding box center [900, 29] width 18 height 29
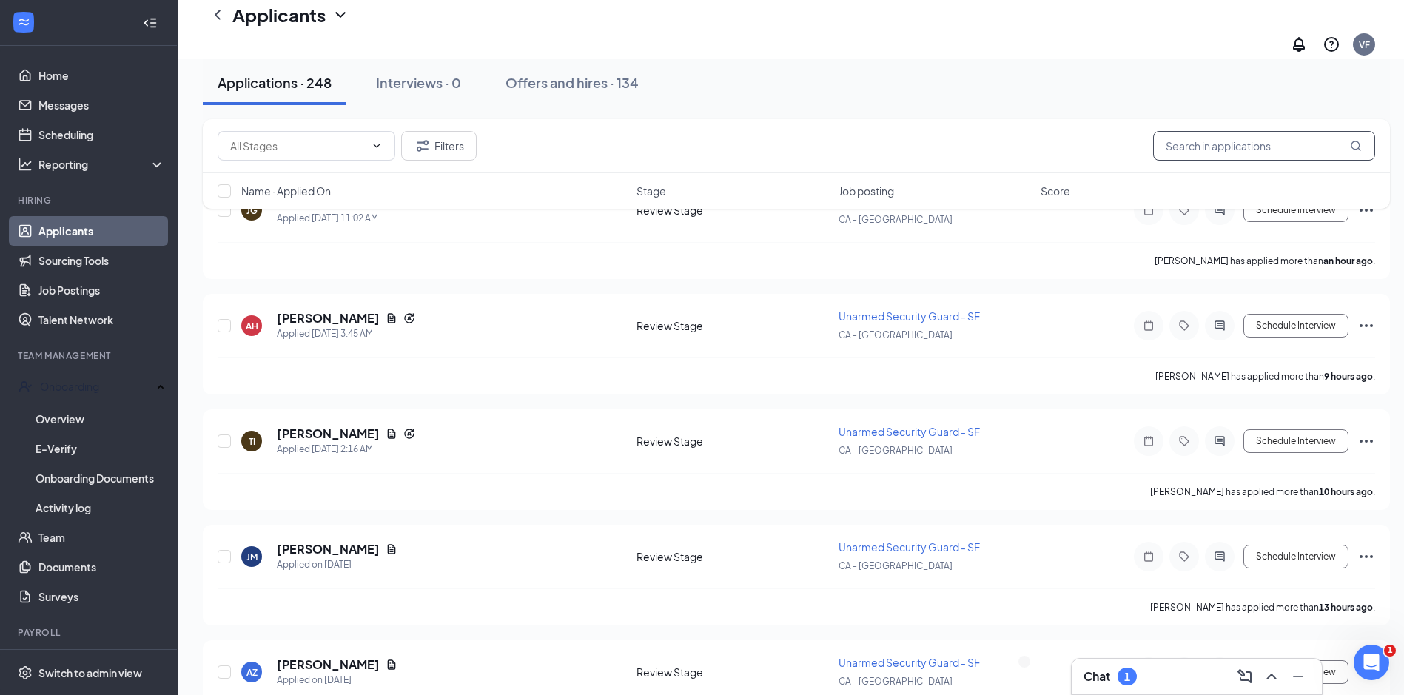
click at [1196, 139] on input "text" at bounding box center [1264, 146] width 222 height 30
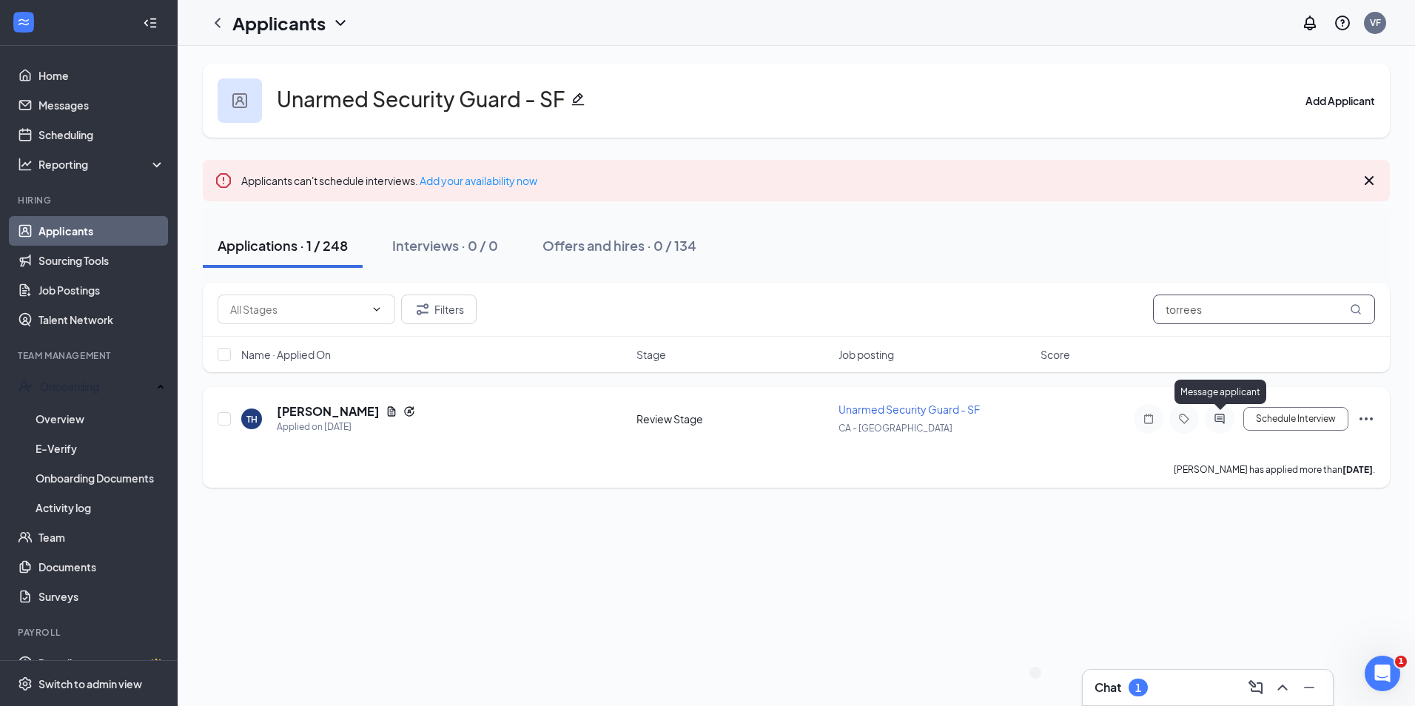
type input "torrees"
click at [1227, 417] on icon "ActiveChat" at bounding box center [1219, 419] width 18 height 12
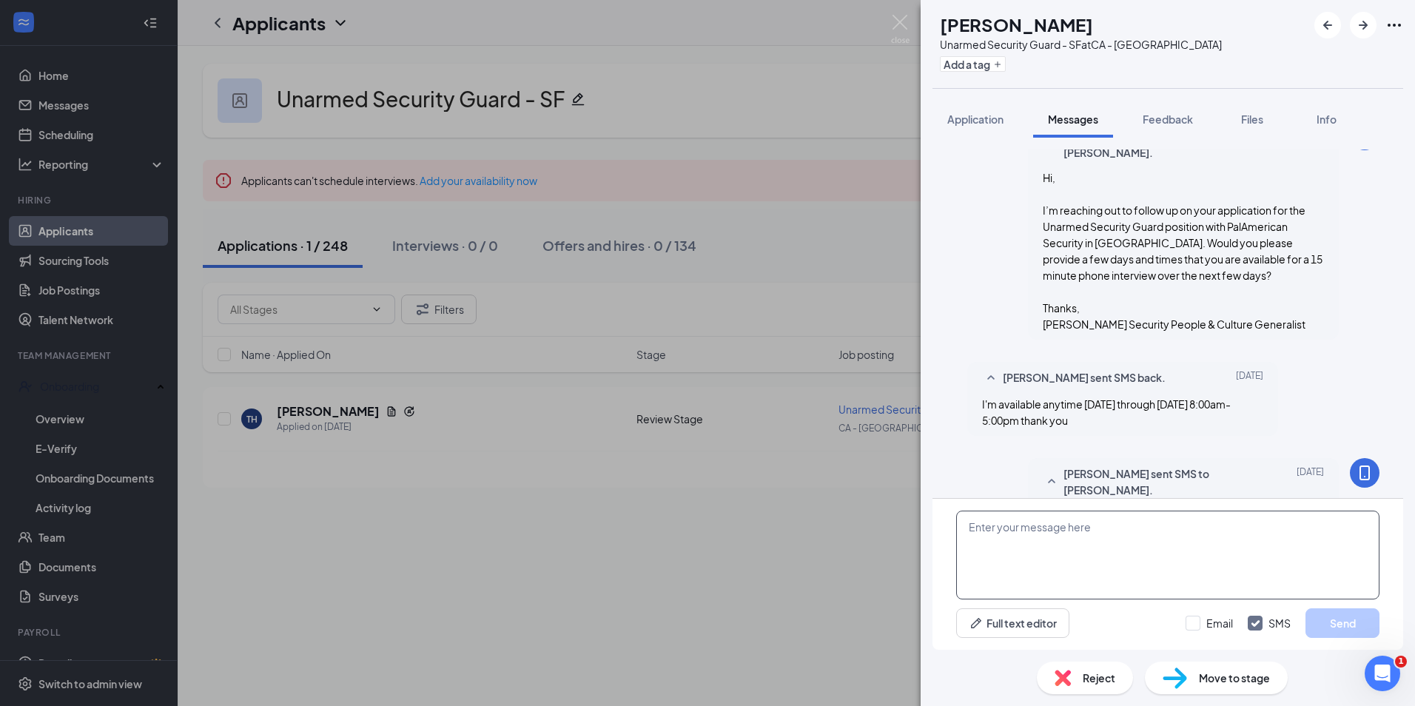
click at [999, 548] on textarea at bounding box center [1167, 555] width 423 height 89
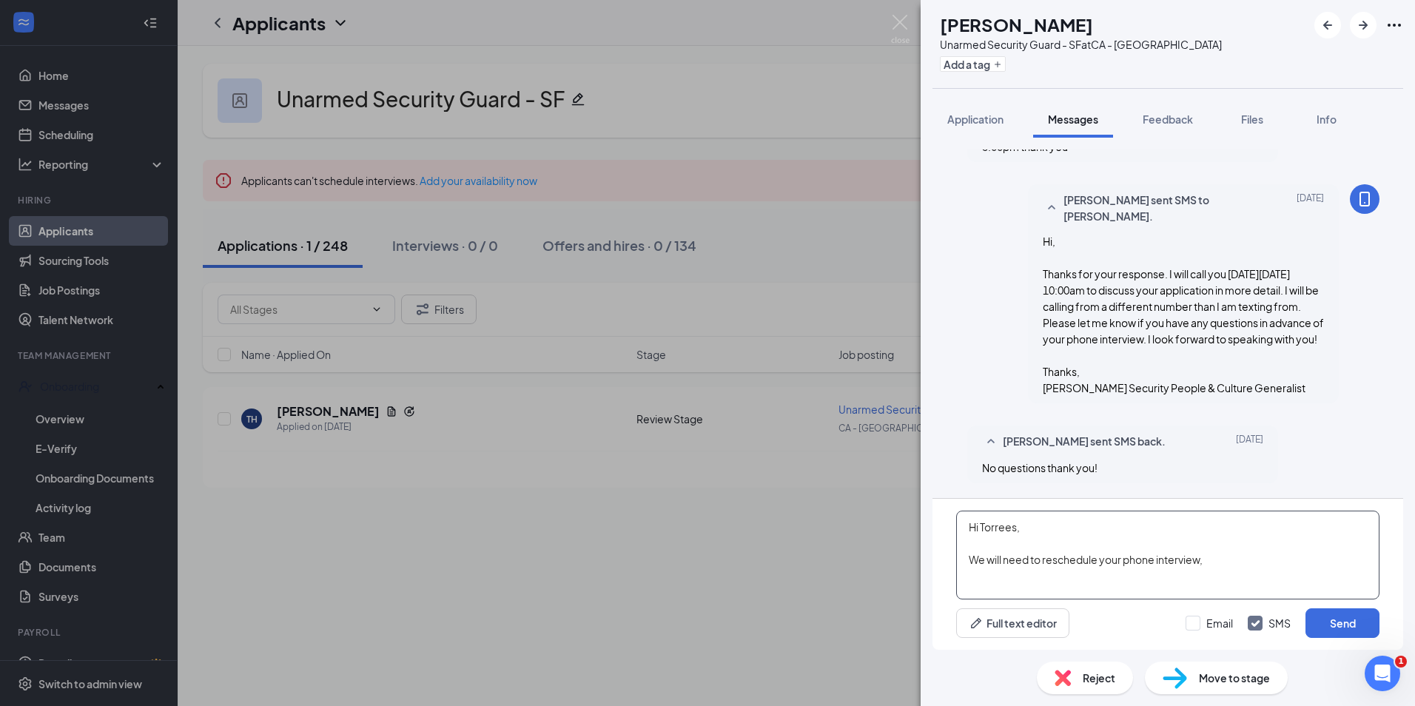
click at [968, 554] on textarea "Hi Torrees, We will need to reschedule your phone interview," at bounding box center [1167, 555] width 423 height 89
click at [1172, 574] on textarea "Hi Torrees, I have an important last minute meeting tomorrow at 10:00am and we …" at bounding box center [1167, 555] width 423 height 89
drag, startPoint x: 1096, startPoint y: 592, endPoint x: 940, endPoint y: 475, distance: 195.0
click at [940, 475] on div "Applicant System Update (2) Workstream sent automated email to Torrees Harris. …" at bounding box center [1167, 399] width 471 height 500
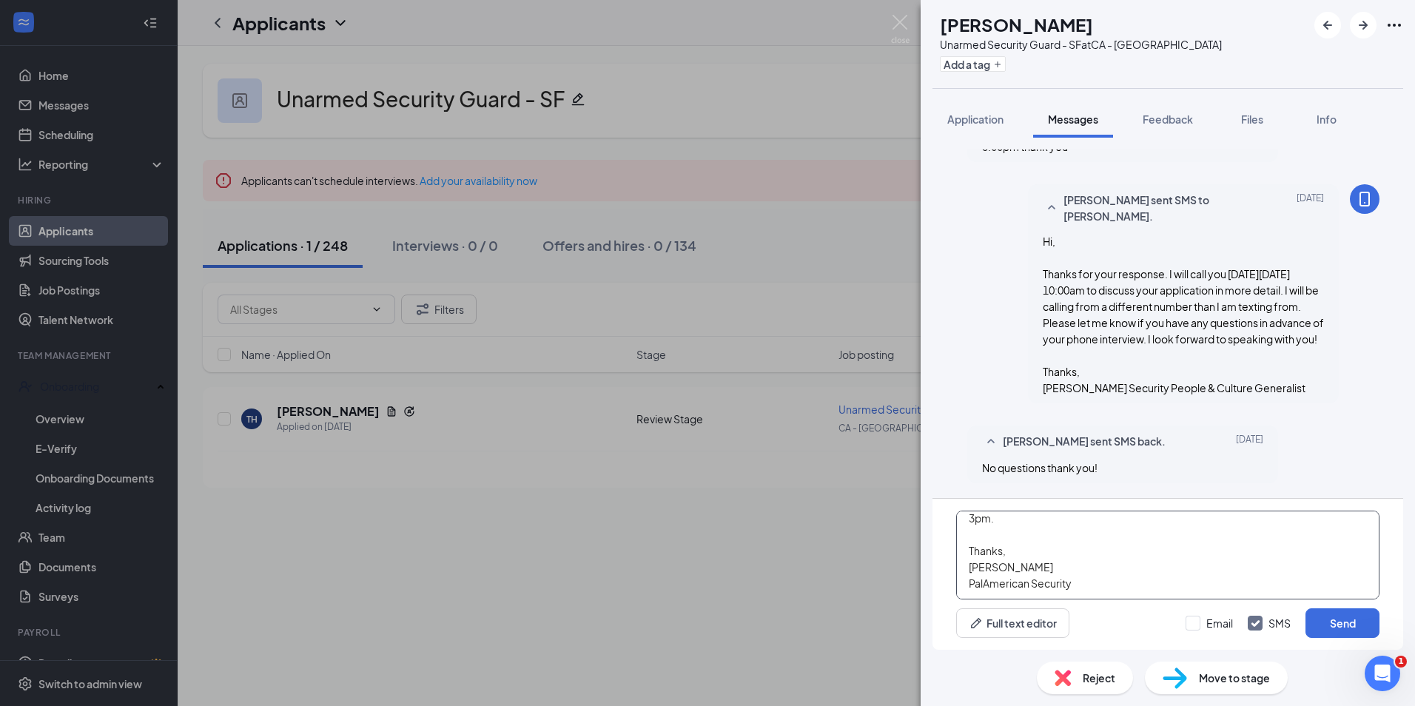
drag, startPoint x: 968, startPoint y: 525, endPoint x: 1102, endPoint y: 695, distance: 216.4
click at [1102, 695] on div "TH Torrees Harris Unarmed Security Guard - SF at CA - San Francisco Add a tag A…" at bounding box center [1167, 353] width 494 height 706
drag, startPoint x: 1102, startPoint y: 695, endPoint x: 1128, endPoint y: 590, distance: 107.3
click at [1128, 590] on div "TH Torrees Harris Unarmed Security Guard - SF at CA - San Francisco Add a tag A…" at bounding box center [1167, 353] width 494 height 706
click at [1101, 576] on textarea "Hi Torrees, I have an important last minute meeting tomorrow at 10:00am and we …" at bounding box center [1167, 555] width 423 height 89
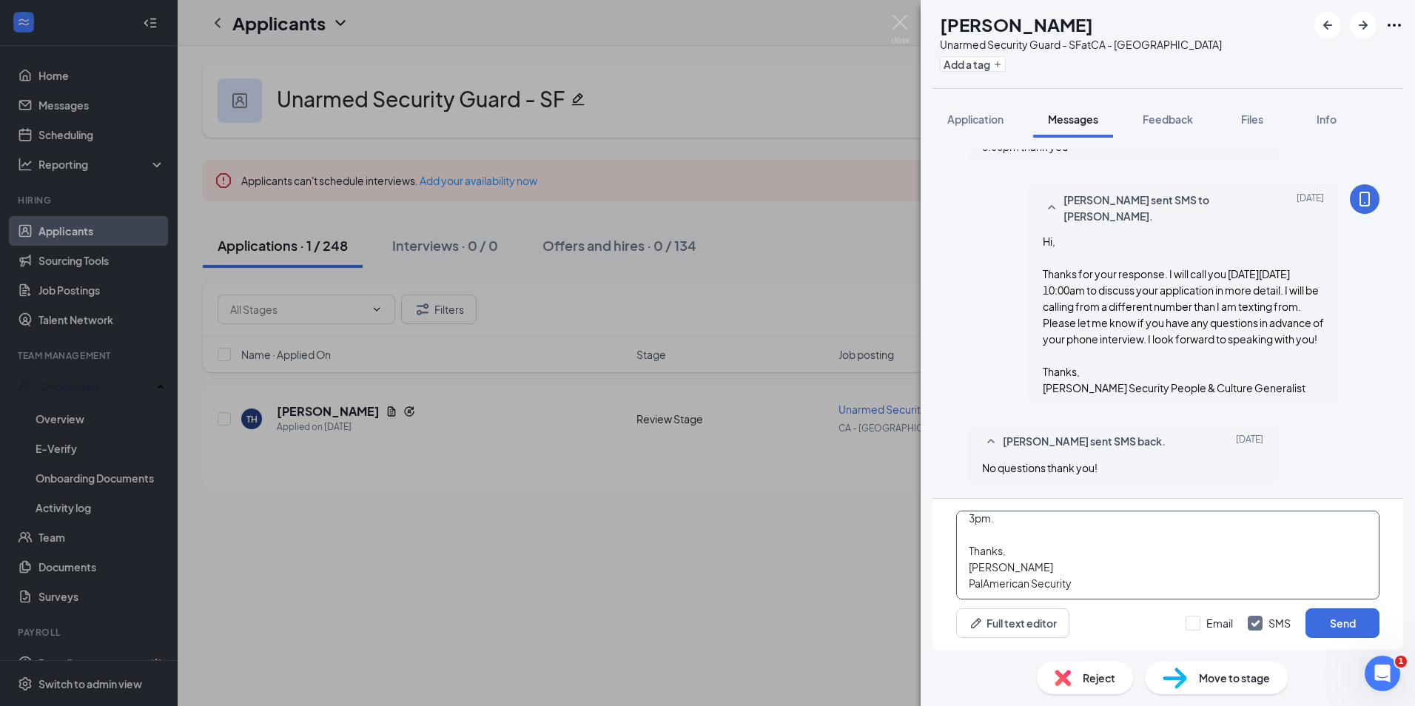
scroll to position [0, 0]
drag, startPoint x: 1099, startPoint y: 579, endPoint x: 920, endPoint y: 445, distance: 223.5
click at [920, 445] on div "Applicant System Update (2) Workstream sent automated email to Torrees Harris. …" at bounding box center [1167, 394] width 494 height 512
paste textarea "-minute meeting tomorrow at 10:00 AM, so we’ll need to reschedule your phone in…"
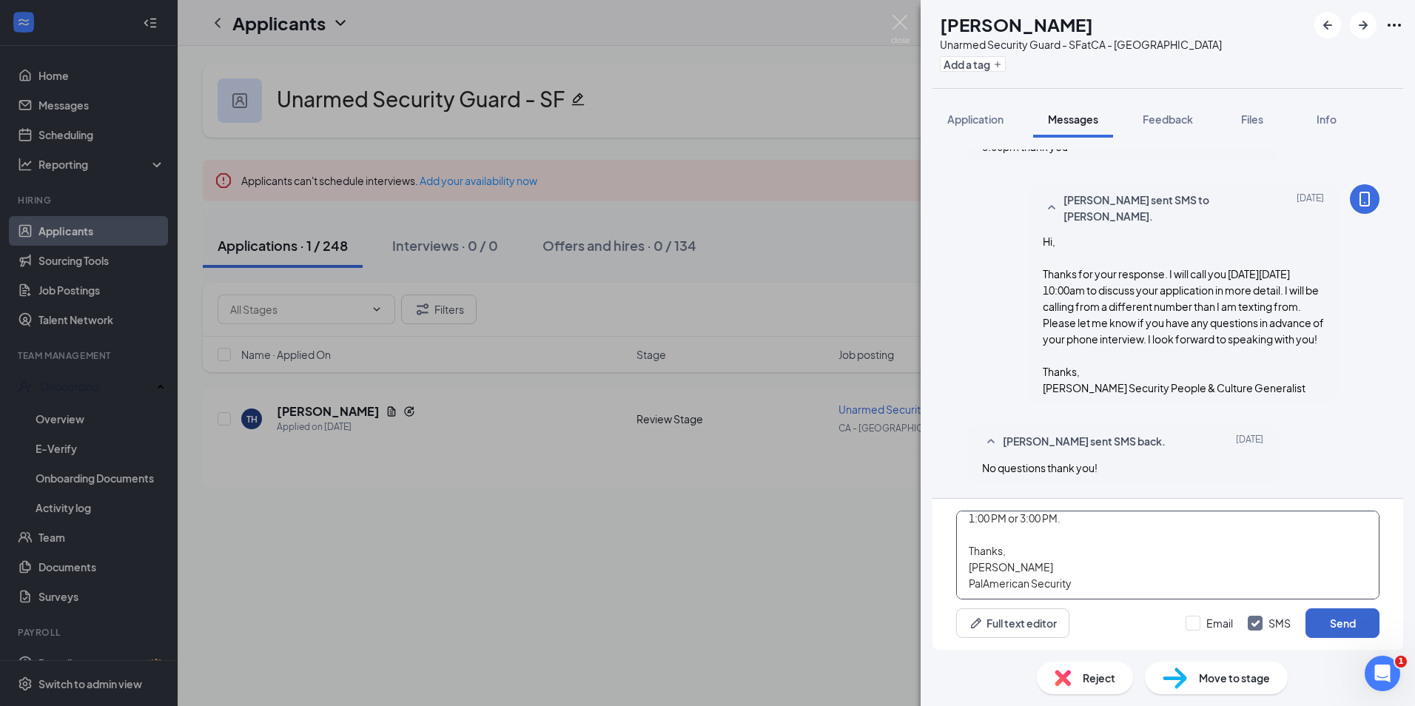
type textarea "Hi Torrees, I have an important last-minute meeting tomorrow at 10:00 AM, so we…"
click at [1337, 630] on button "Send" at bounding box center [1342, 623] width 74 height 30
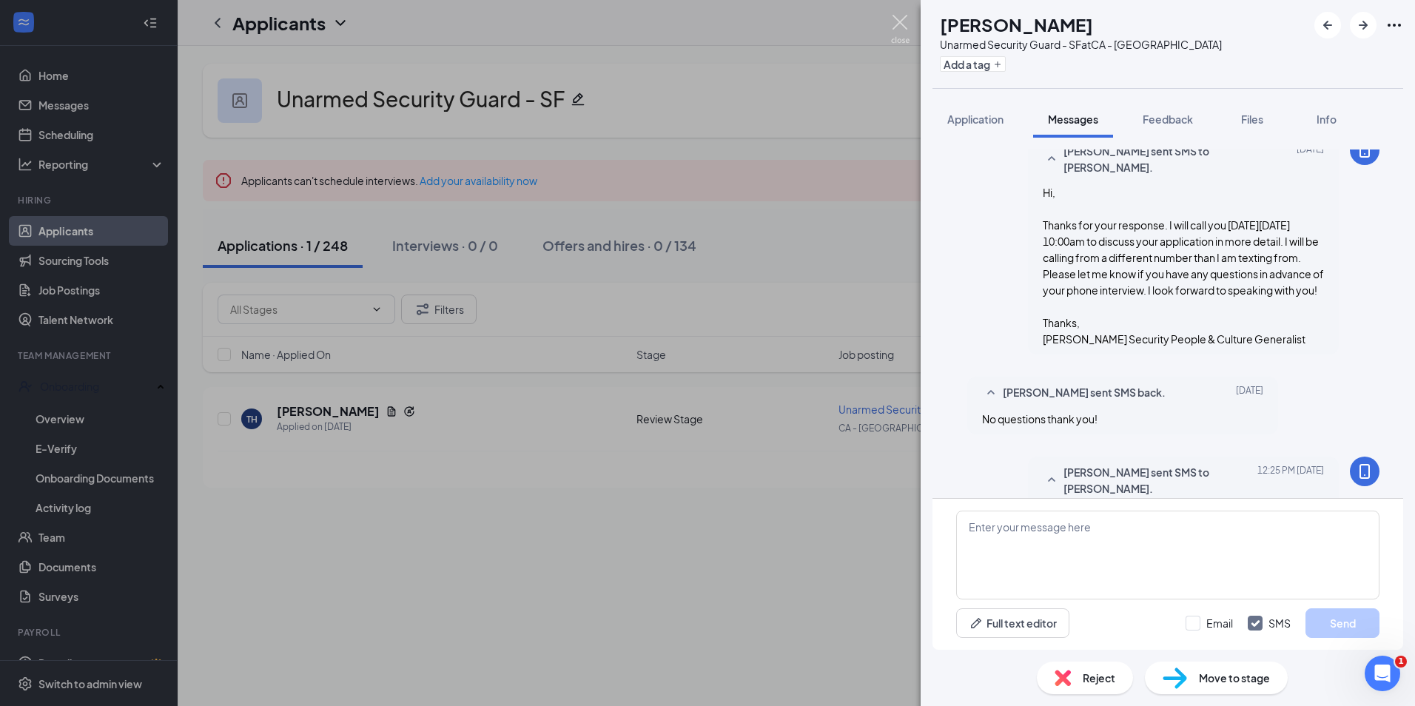
scroll to position [616, 0]
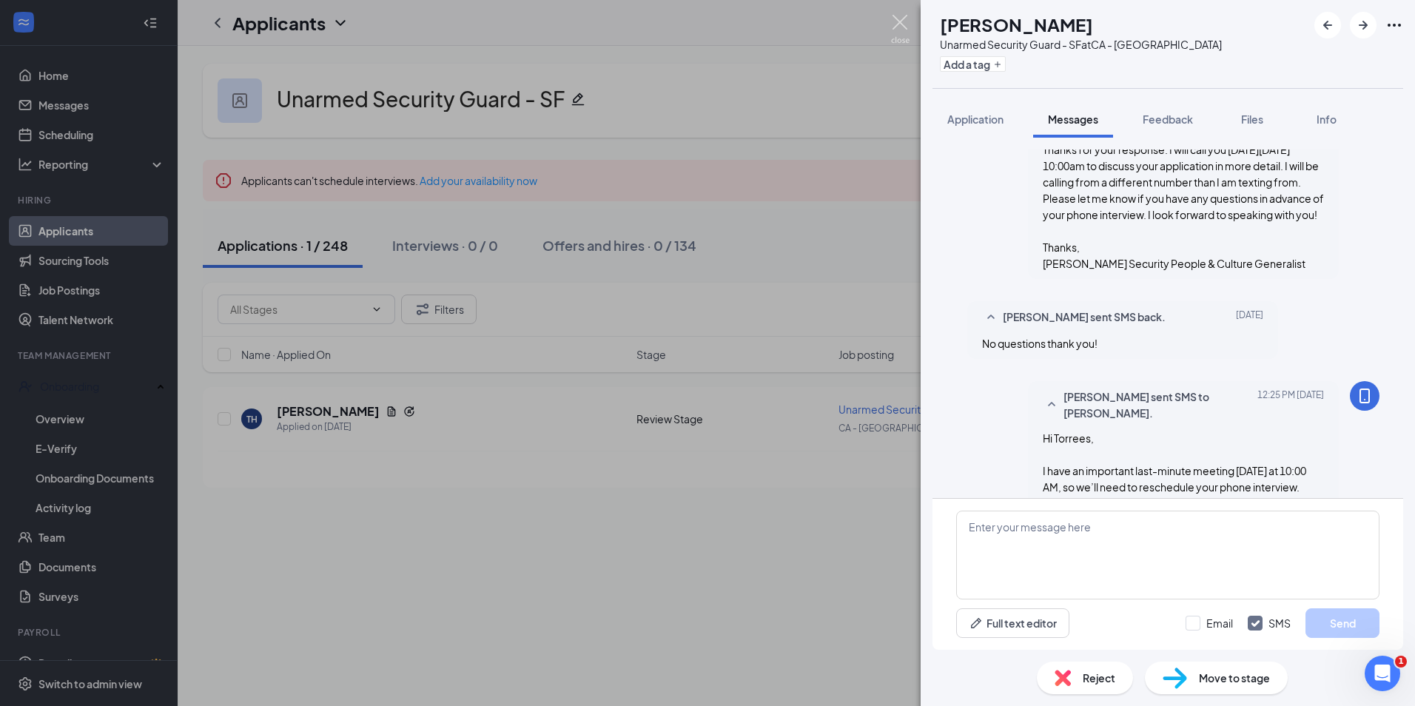
click at [906, 30] on img at bounding box center [900, 29] width 18 height 29
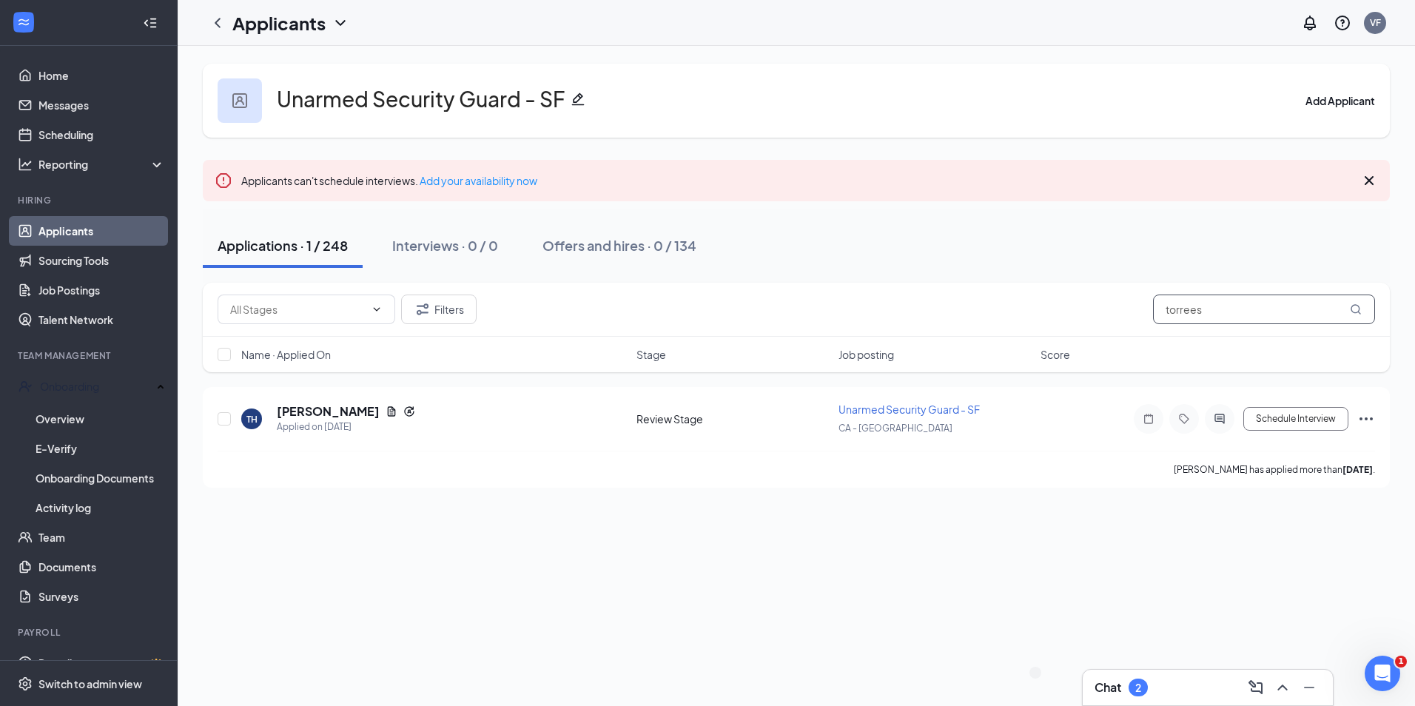
drag, startPoint x: 1235, startPoint y: 305, endPoint x: 1091, endPoint y: 306, distance: 143.6
click at [1091, 306] on div "Filters torrees" at bounding box center [796, 309] width 1157 height 30
drag, startPoint x: 1157, startPoint y: 380, endPoint x: 1210, endPoint y: 585, distance: 211.1
click at [1210, 585] on div "Unarmed Security Guard - SF Add Applicant Applicants can't schedule interviews.…" at bounding box center [796, 376] width 1237 height 660
drag, startPoint x: 1206, startPoint y: 589, endPoint x: 1145, endPoint y: 705, distance: 131.1
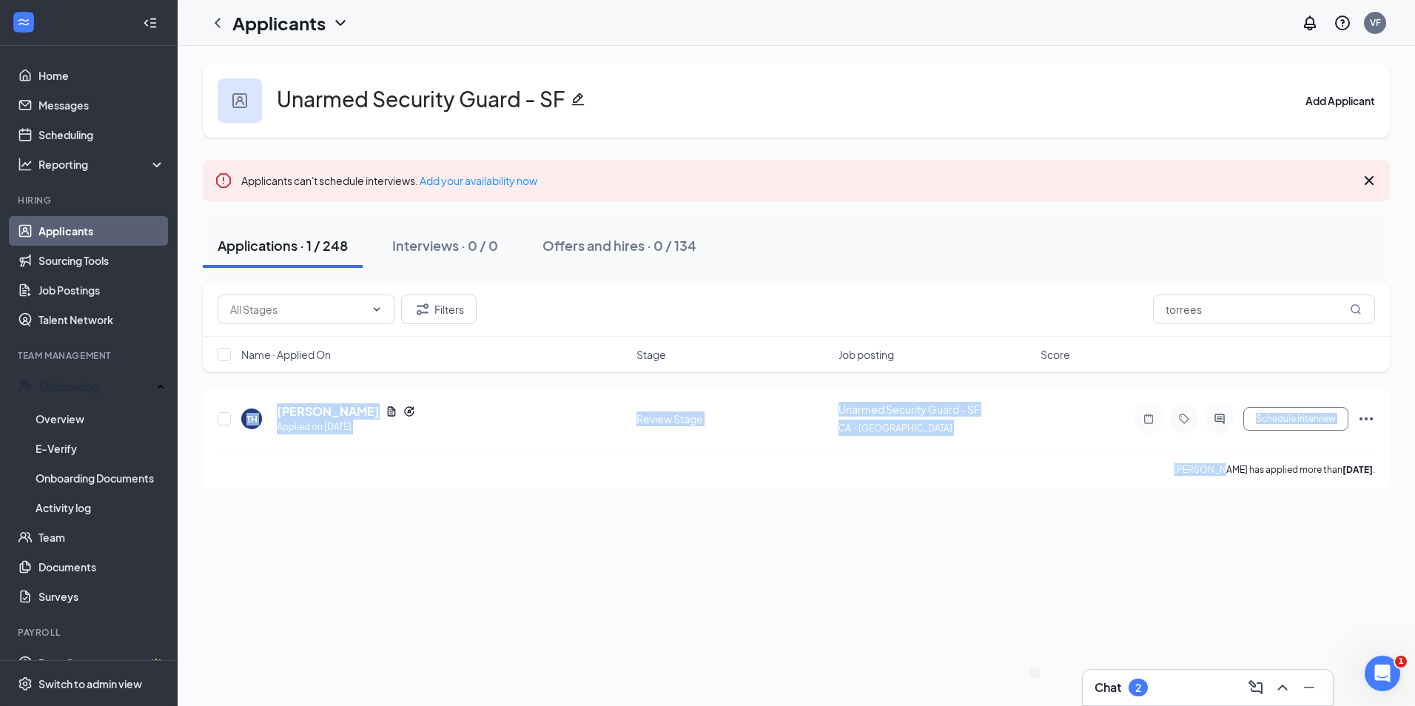
click at [1145, 705] on html "Home Messages Scheduling Reporting Hiring Applicants Sourcing Tools Job Posting…" at bounding box center [707, 353] width 1415 height 706
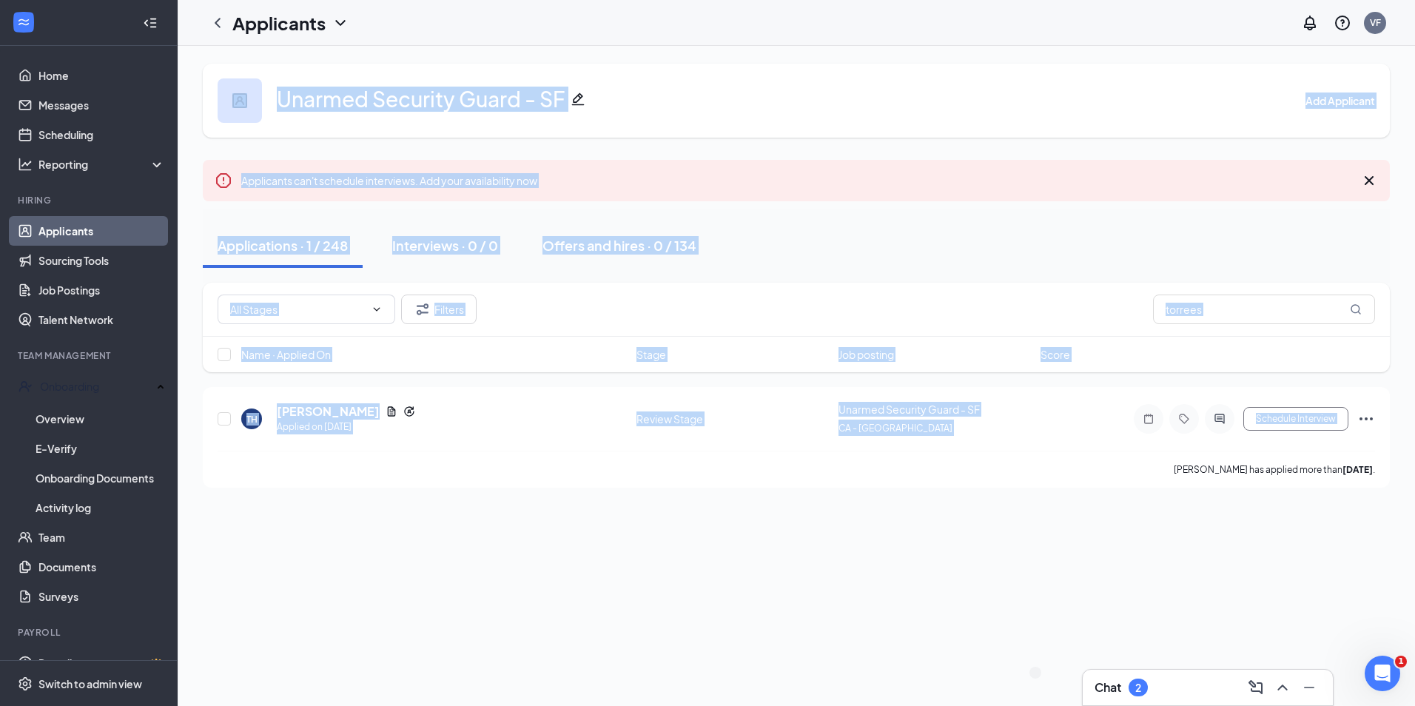
drag, startPoint x: 1145, startPoint y: 705, endPoint x: 1051, endPoint y: 597, distance: 143.7
click at [1000, 586] on div "Unarmed Security Guard - SF Add Applicant Applicants can't schedule interviews.…" at bounding box center [796, 376] width 1237 height 660
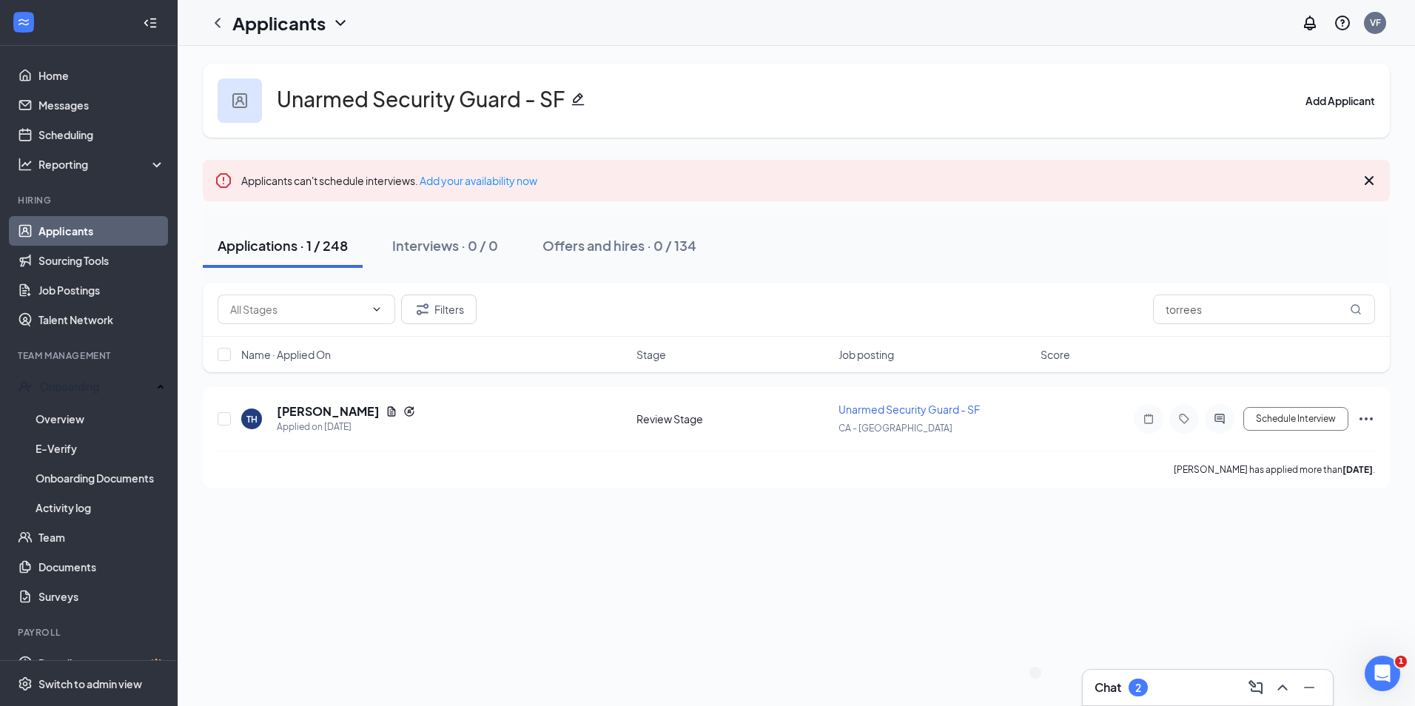
click at [1150, 674] on div "Chat 2" at bounding box center [1207, 688] width 250 height 36
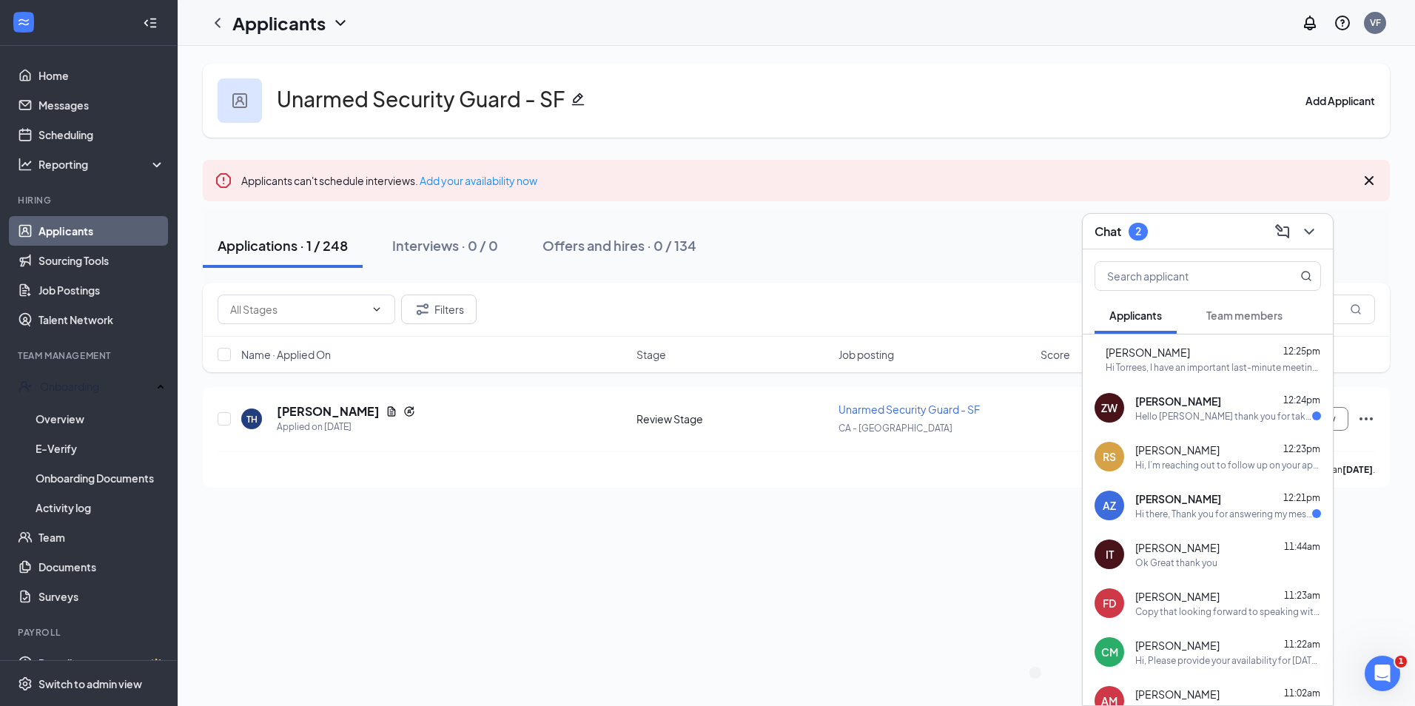
click at [1236, 439] on div "RS Romello Sheppard 12:23pm Hi, I’m reaching out to follow up on your applicati…" at bounding box center [1207, 456] width 250 height 49
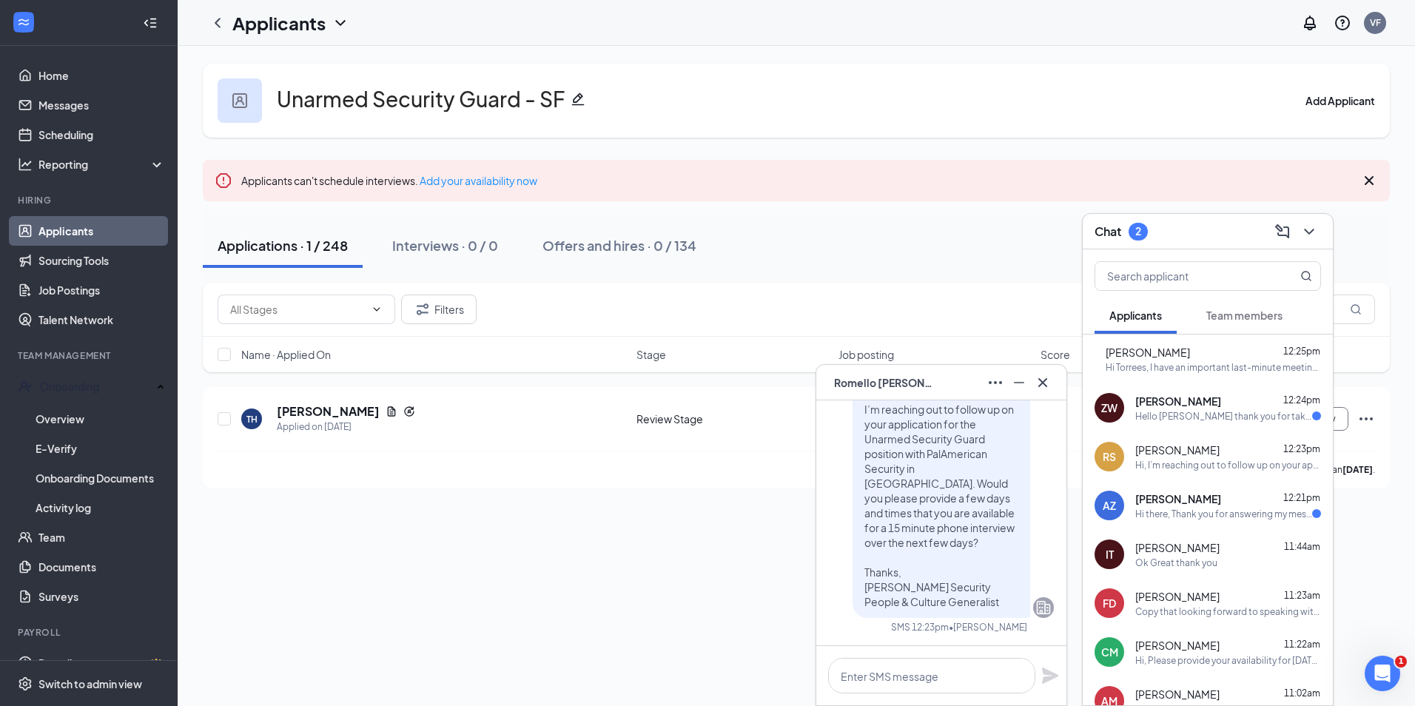
click at [1208, 408] on div "Zaire Williams 12:24pm Hello Vanessa thank you for taking the time to reach out…" at bounding box center [1228, 408] width 186 height 29
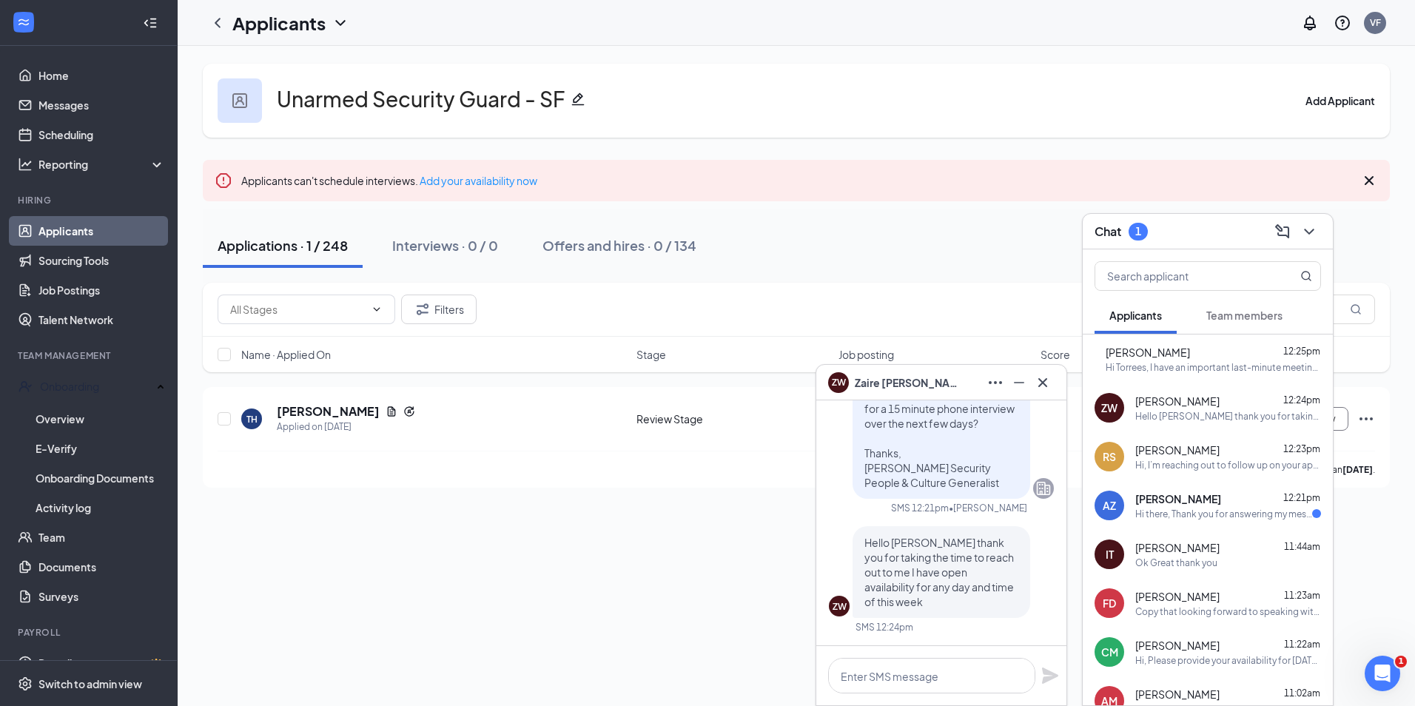
click at [867, 381] on span "Zaire Williams" at bounding box center [907, 382] width 104 height 16
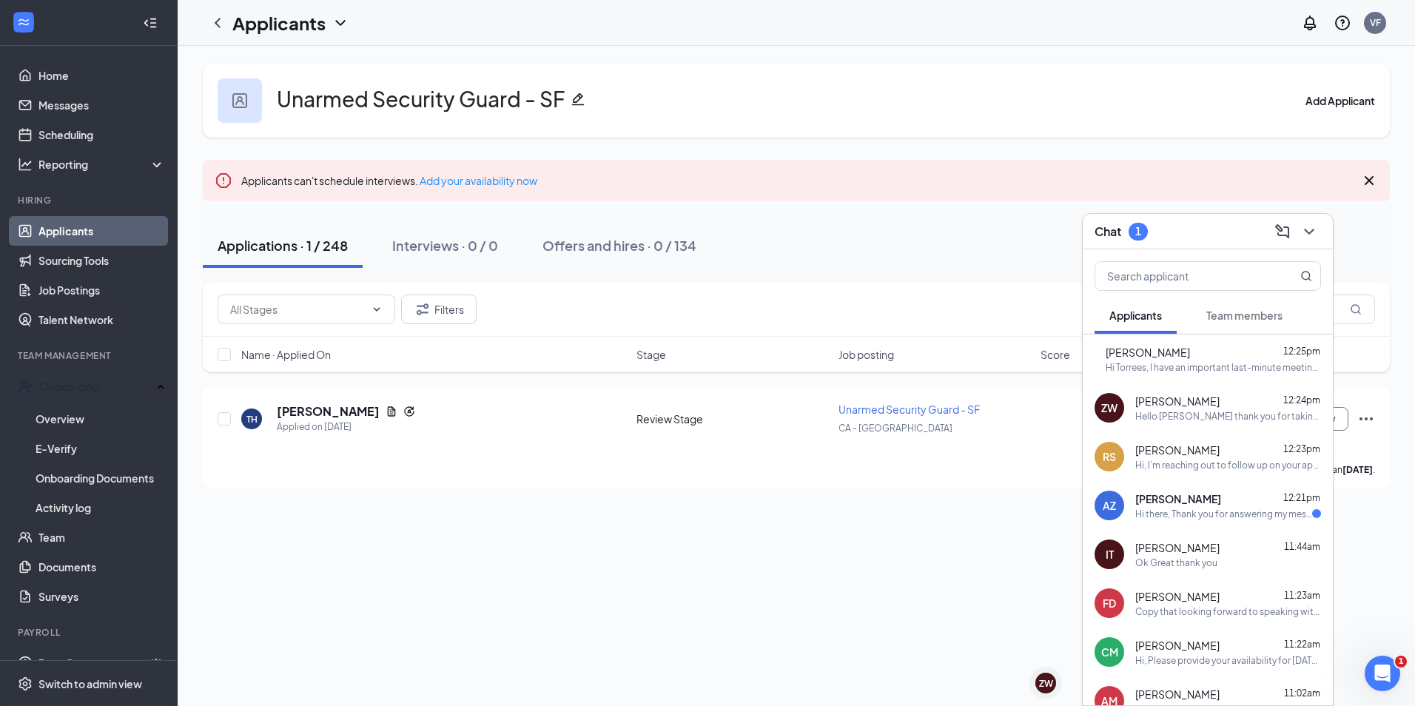
click at [1194, 508] on div "Hi there, Thank you for answering my message and I am available morning or afte…" at bounding box center [1223, 514] width 177 height 13
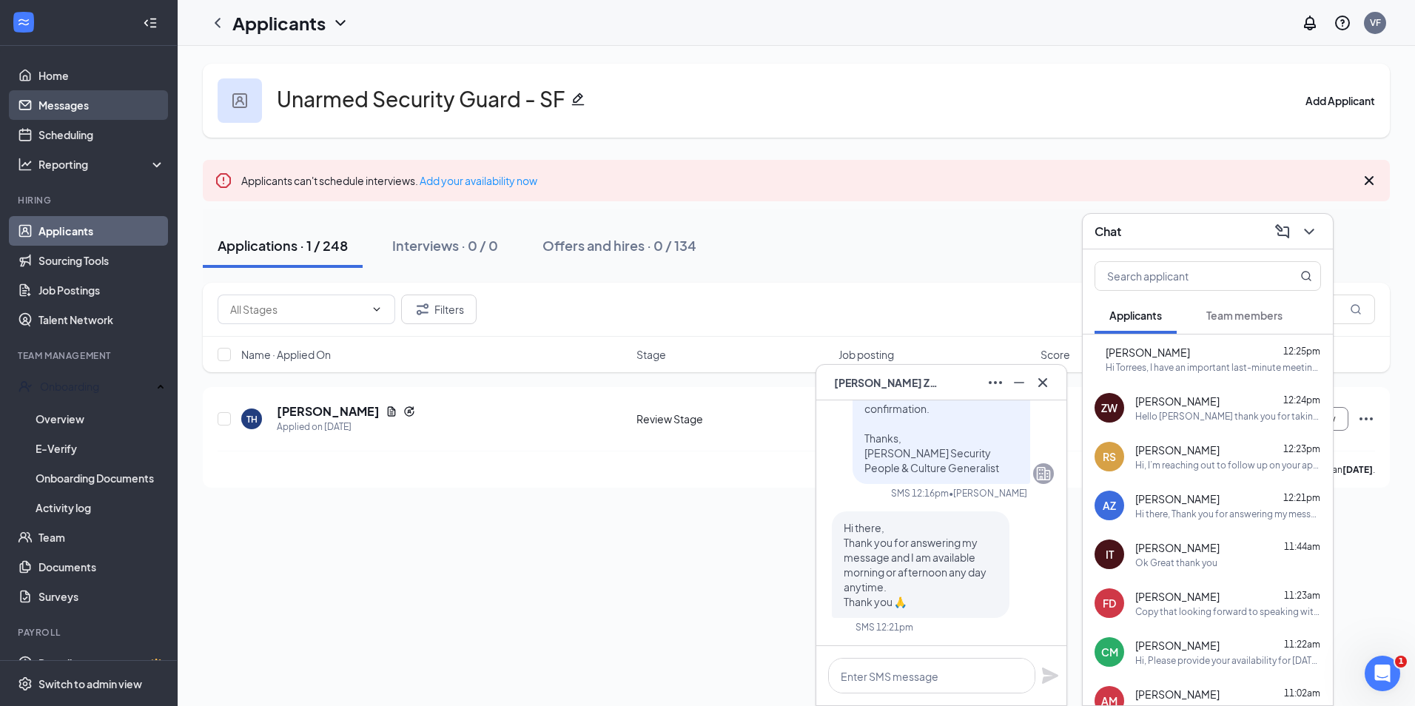
click at [41, 94] on link "Messages" at bounding box center [101, 105] width 127 height 30
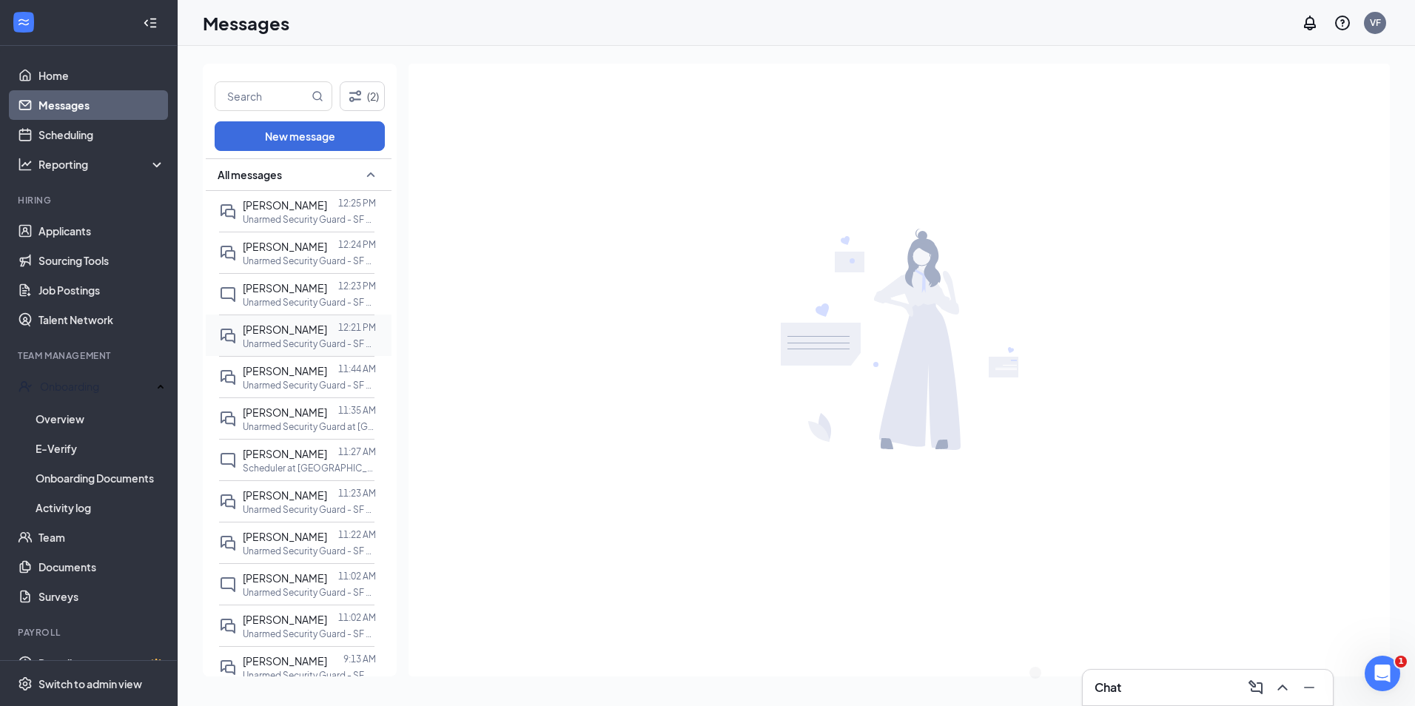
click at [327, 326] on div at bounding box center [332, 329] width 11 height 16
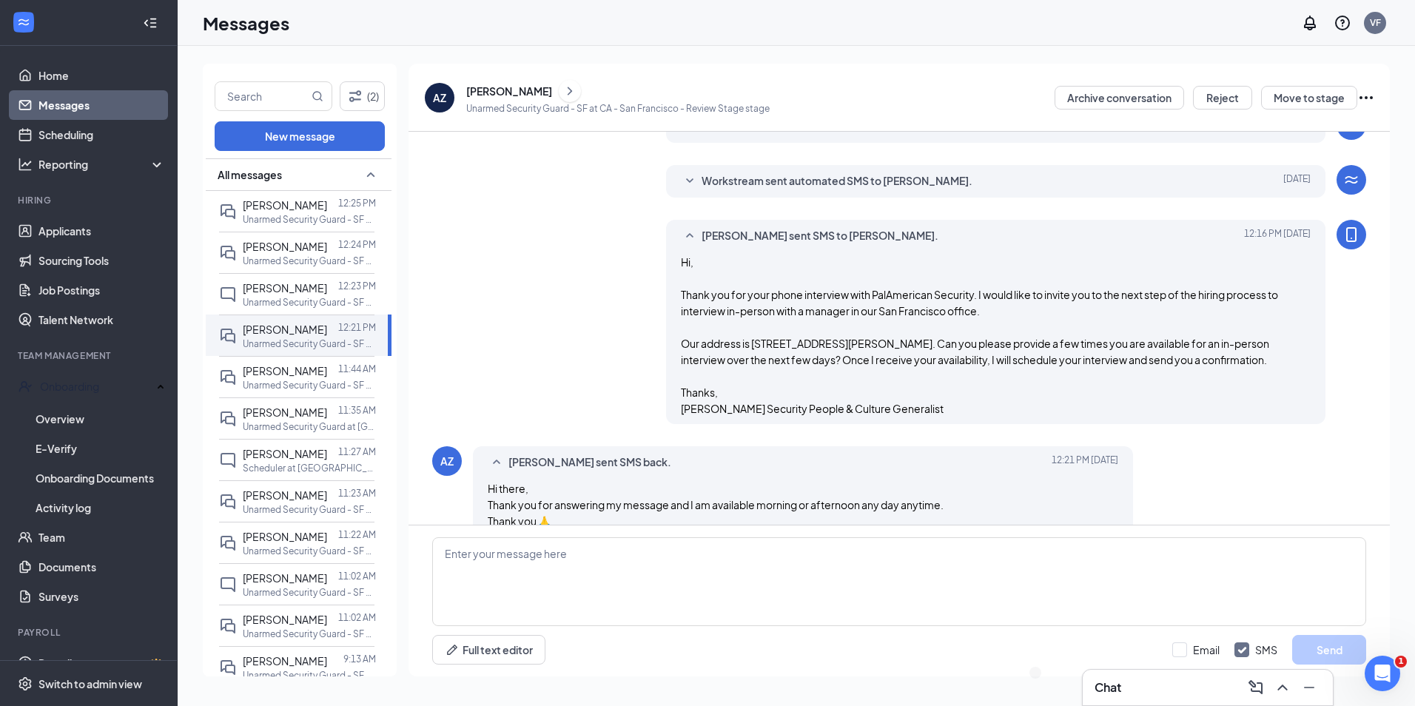
scroll to position [131, 0]
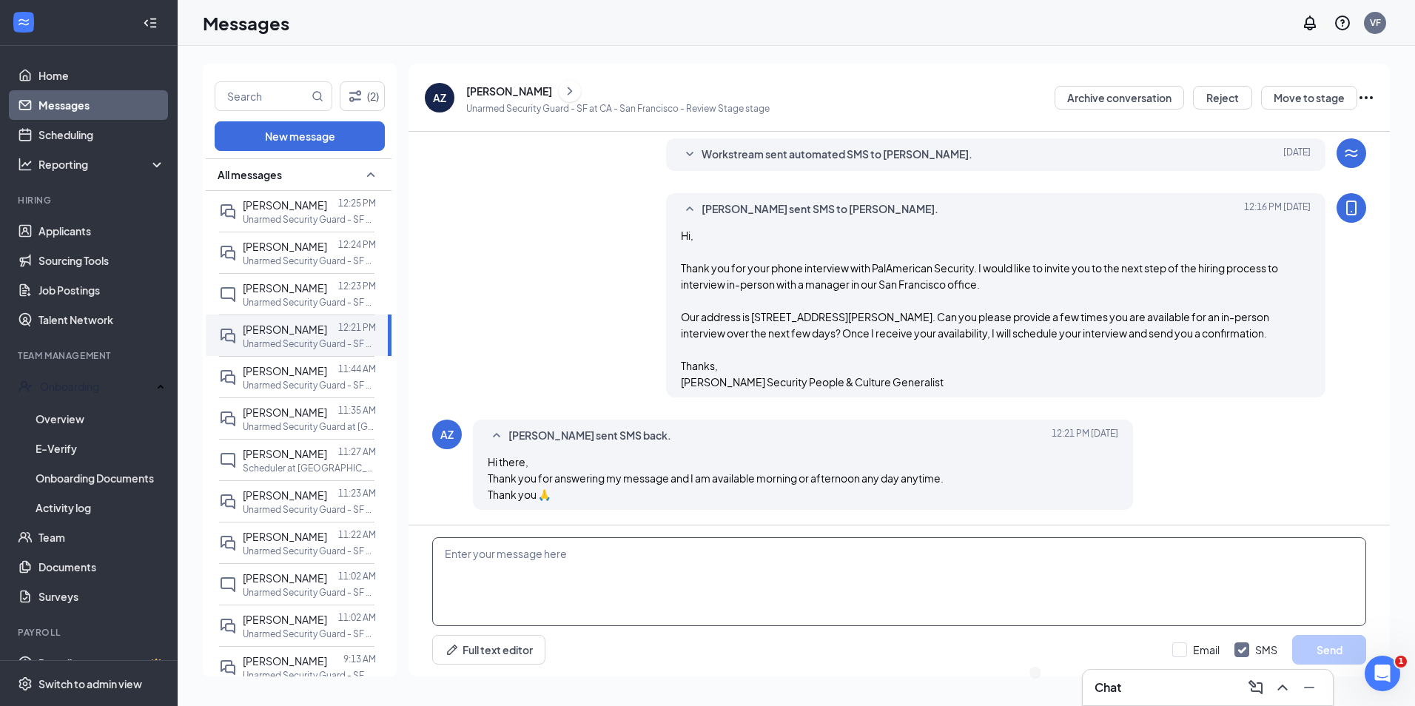
click at [832, 546] on textarea at bounding box center [899, 581] width 934 height 89
paste textarea "Hi, Thanks for your response. I will call you <DATE> at <TIME> to discuss your …"
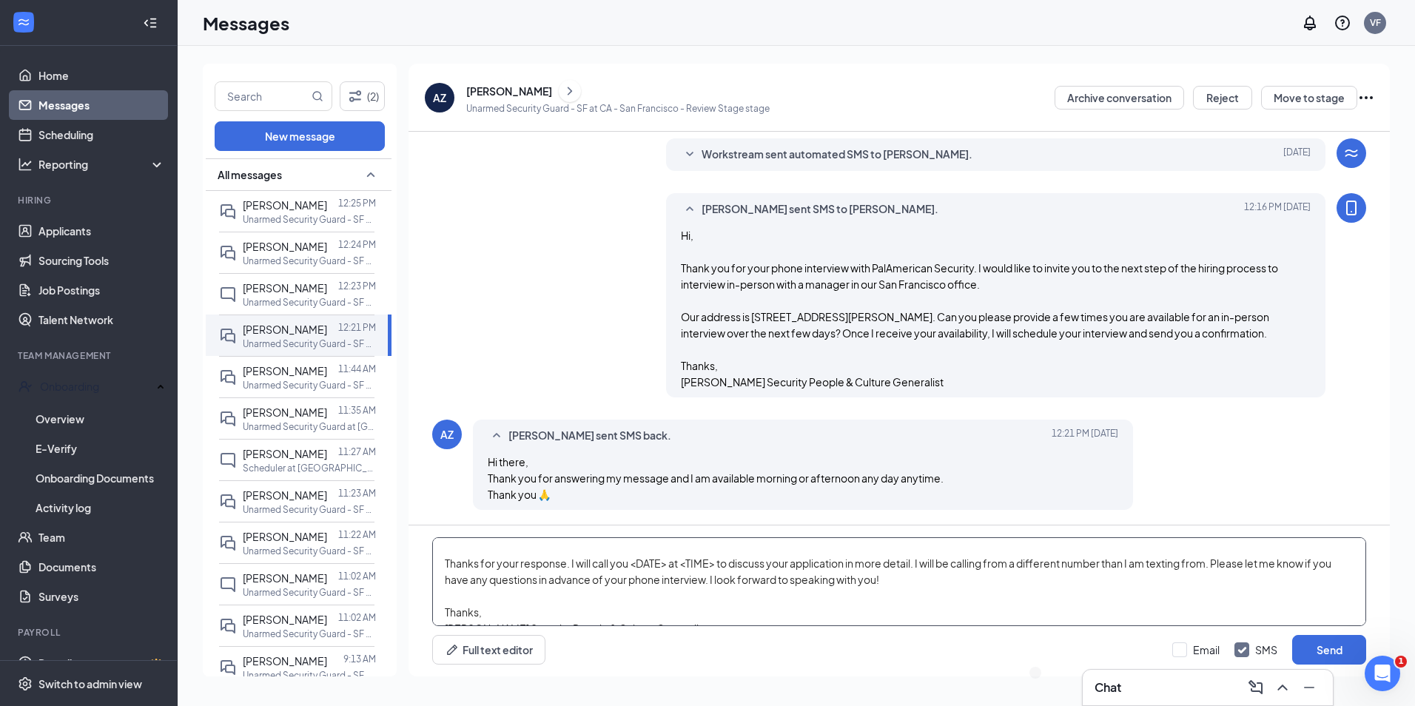
scroll to position [0, 0]
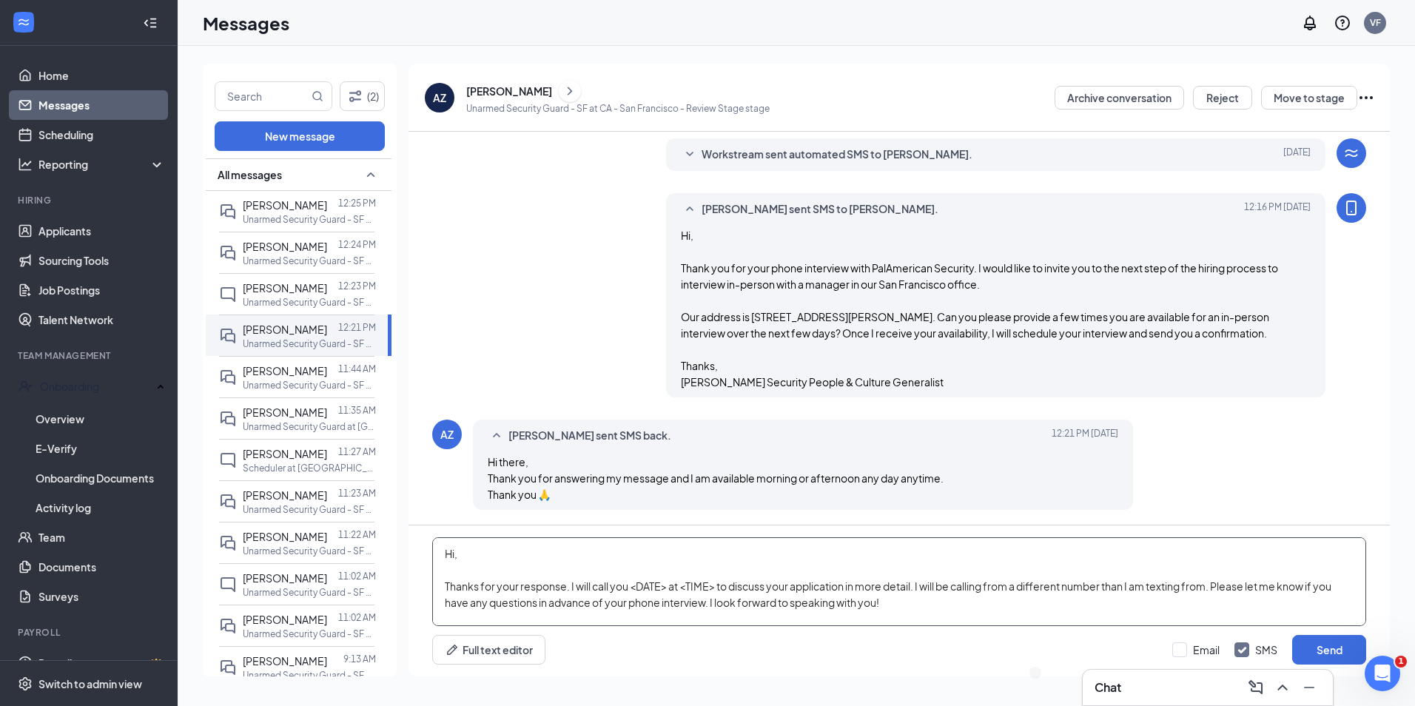
drag, startPoint x: 720, startPoint y: 584, endPoint x: 632, endPoint y: 587, distance: 88.1
click at [632, 587] on textarea "Hi, Thanks for your response. I will call you <DATE> at <TIME> to discuss your …" at bounding box center [899, 581] width 934 height 89
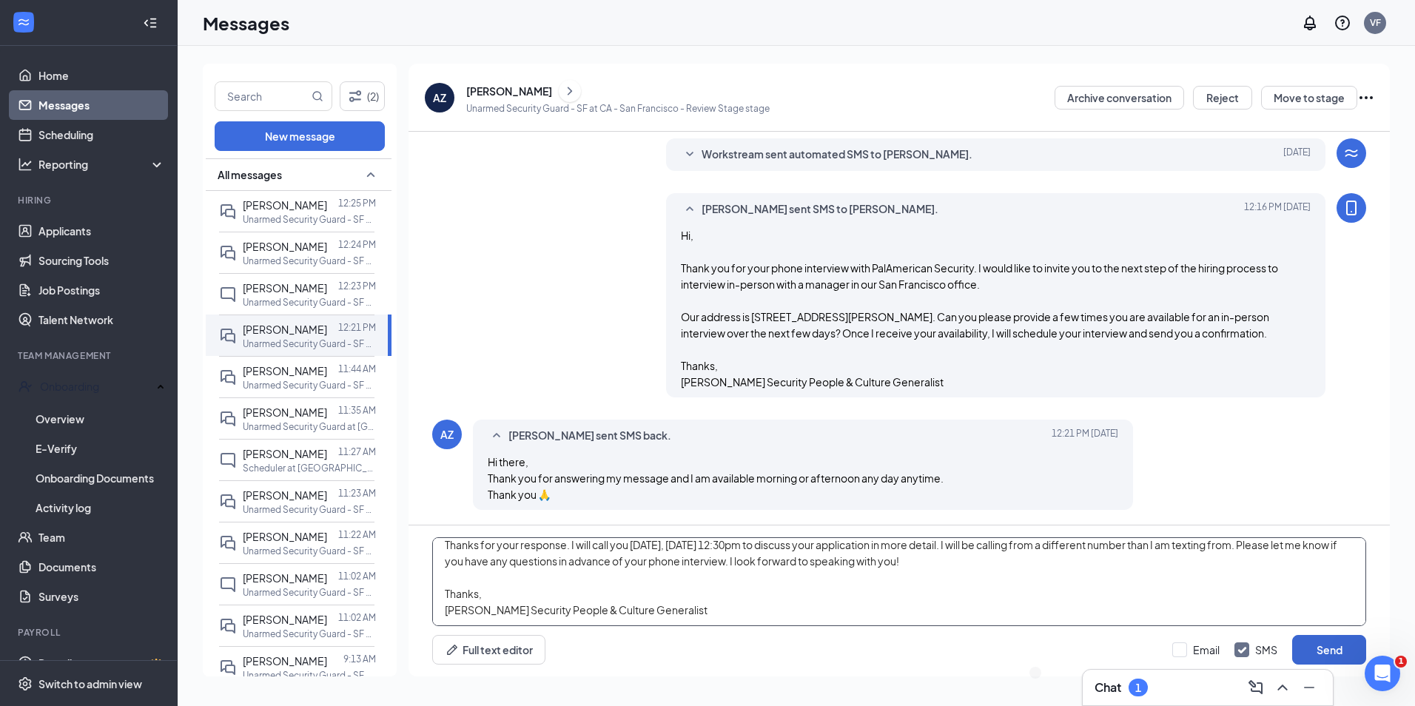
type textarea "Hi, Thanks for your response. I will call you tomorrow, August 27, 2025 at 12:3…"
click at [1321, 650] on button "Send" at bounding box center [1329, 650] width 74 height 30
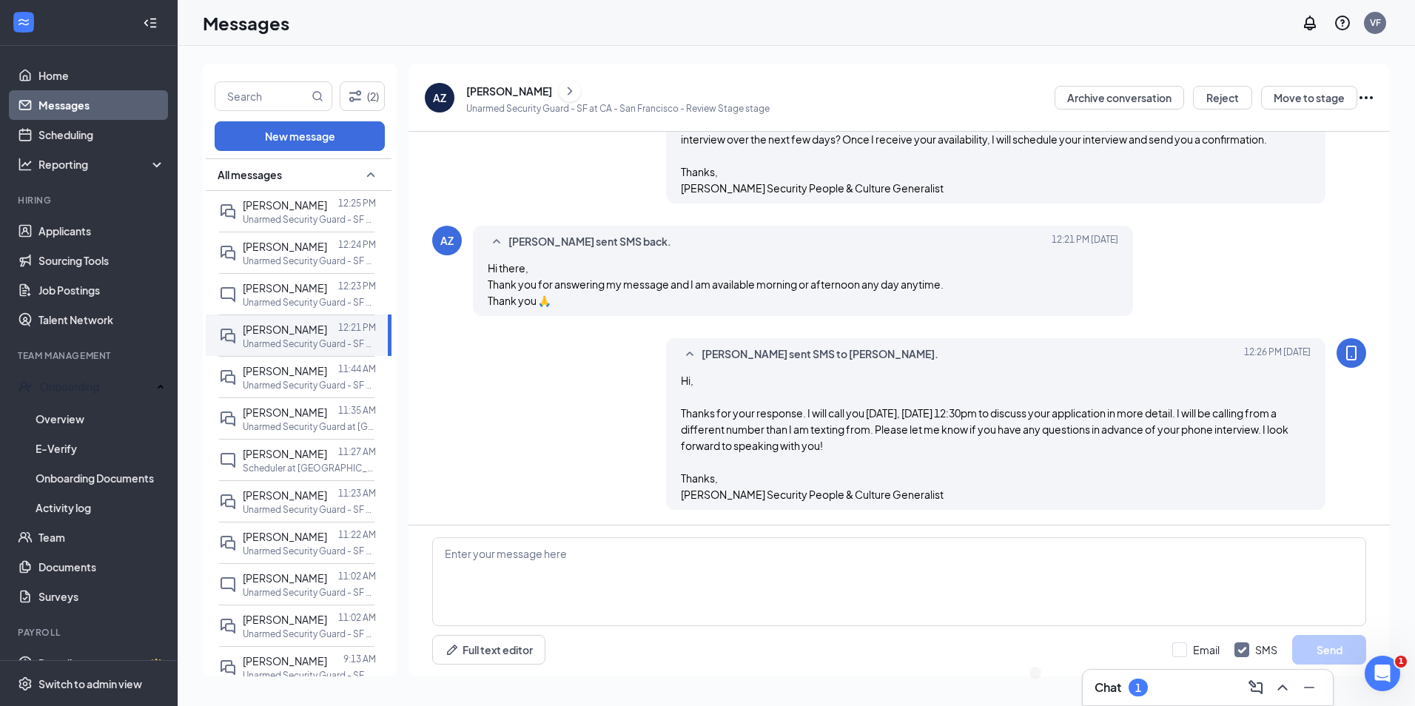
scroll to position [341, 0]
click at [284, 240] on span "[PERSON_NAME]" at bounding box center [285, 246] width 84 height 13
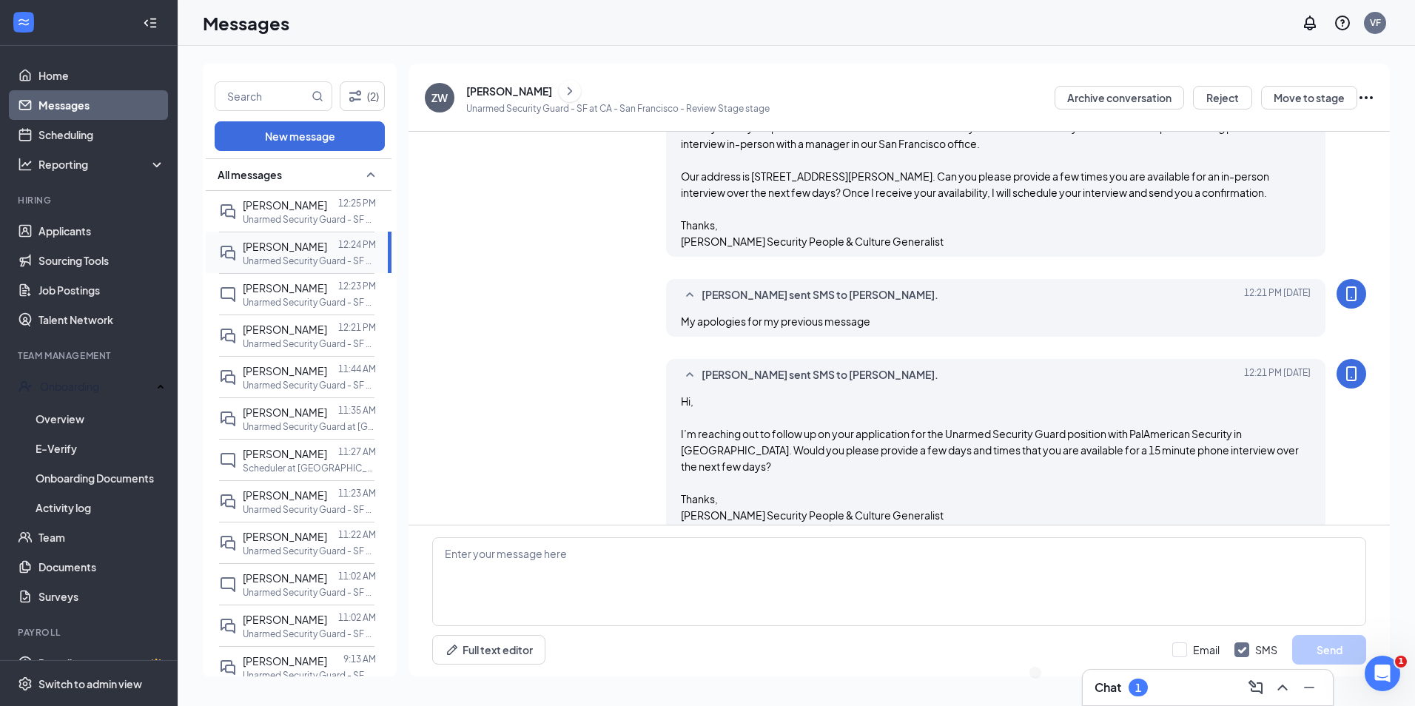
scroll to position [388, 0]
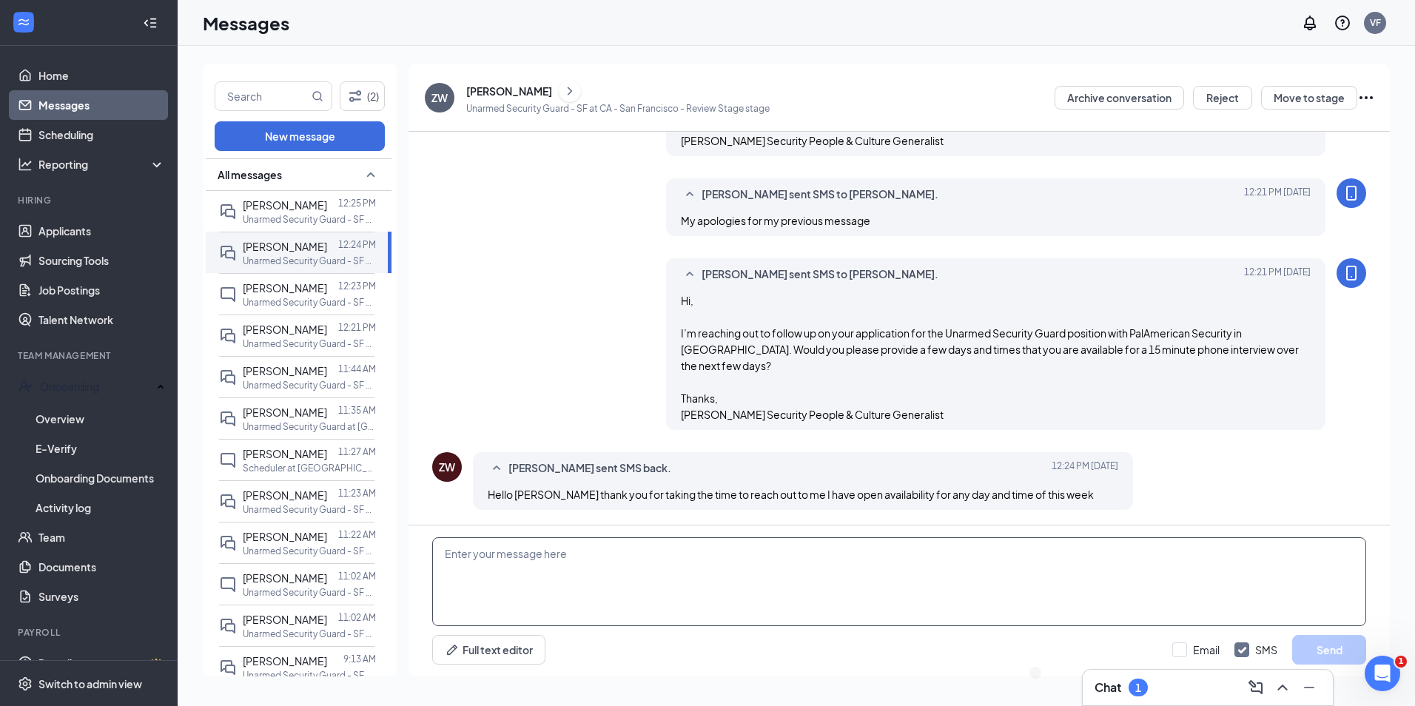
click at [978, 594] on textarea at bounding box center [899, 581] width 934 height 89
paste textarea "Hi, Thanks for your response. I will call you <DATE> at <TIME> to discuss your …"
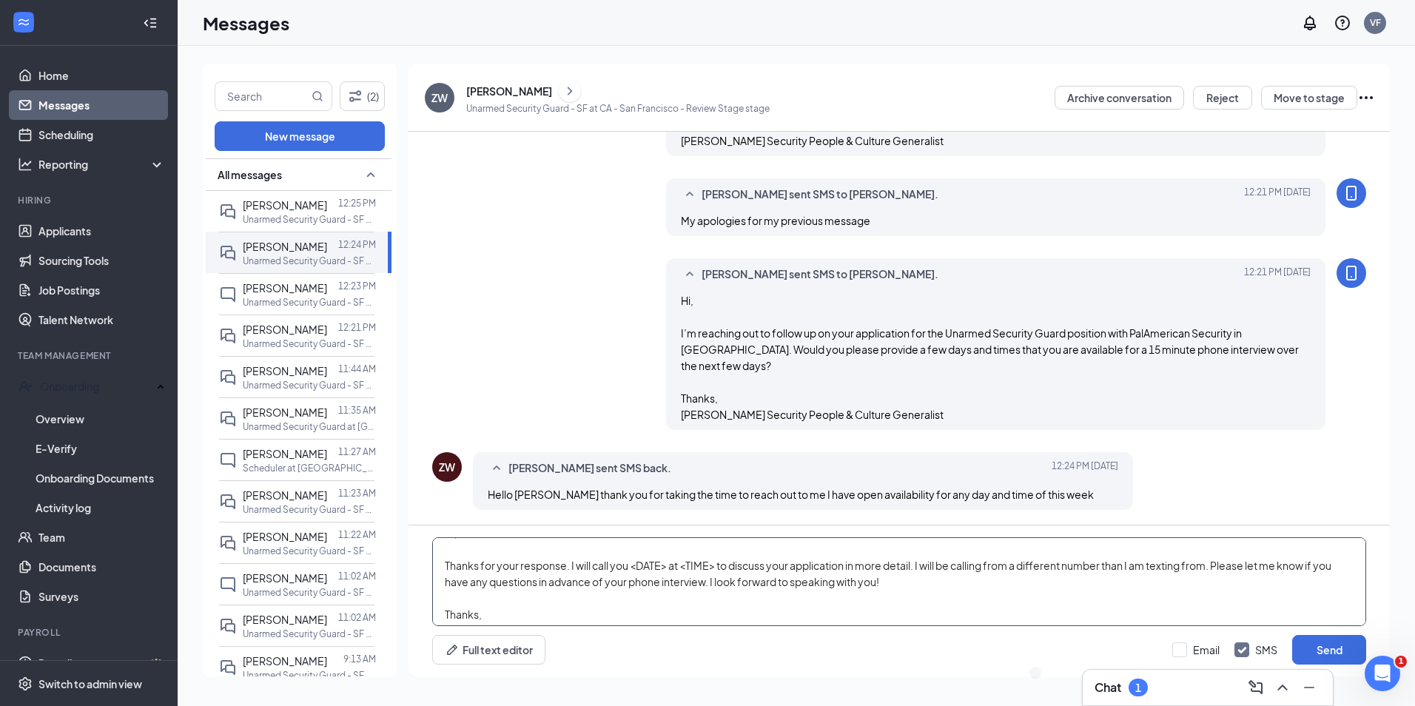
scroll to position [0, 0]
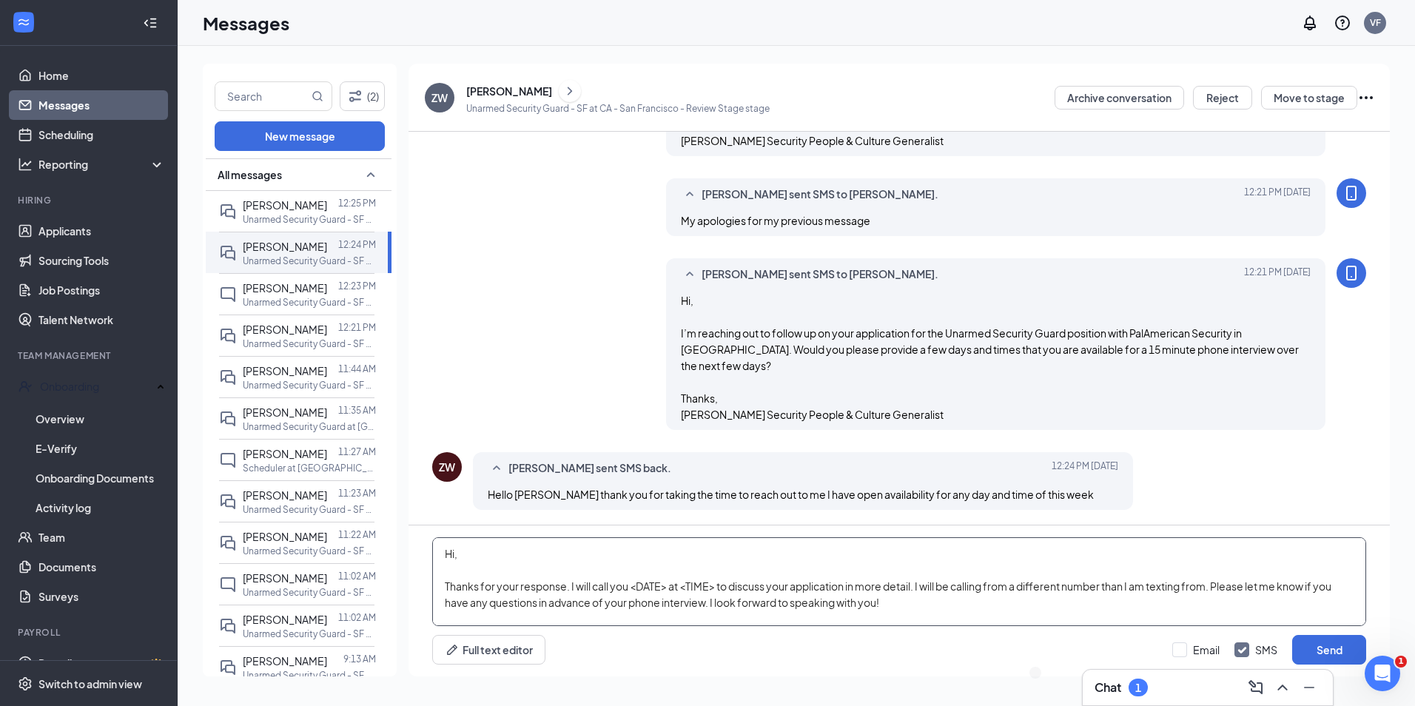
drag, startPoint x: 718, startPoint y: 582, endPoint x: 632, endPoint y: 585, distance: 85.9
click at [632, 585] on textarea "Hi, Thanks for your response. I will call you <DATE> at <TIME> to discuss your …" at bounding box center [899, 581] width 934 height 89
type textarea "Hi, Thanks for your response. I will call you on Thursday, August 28, 2025 at 1…"
click at [1319, 652] on button "Send" at bounding box center [1329, 650] width 74 height 30
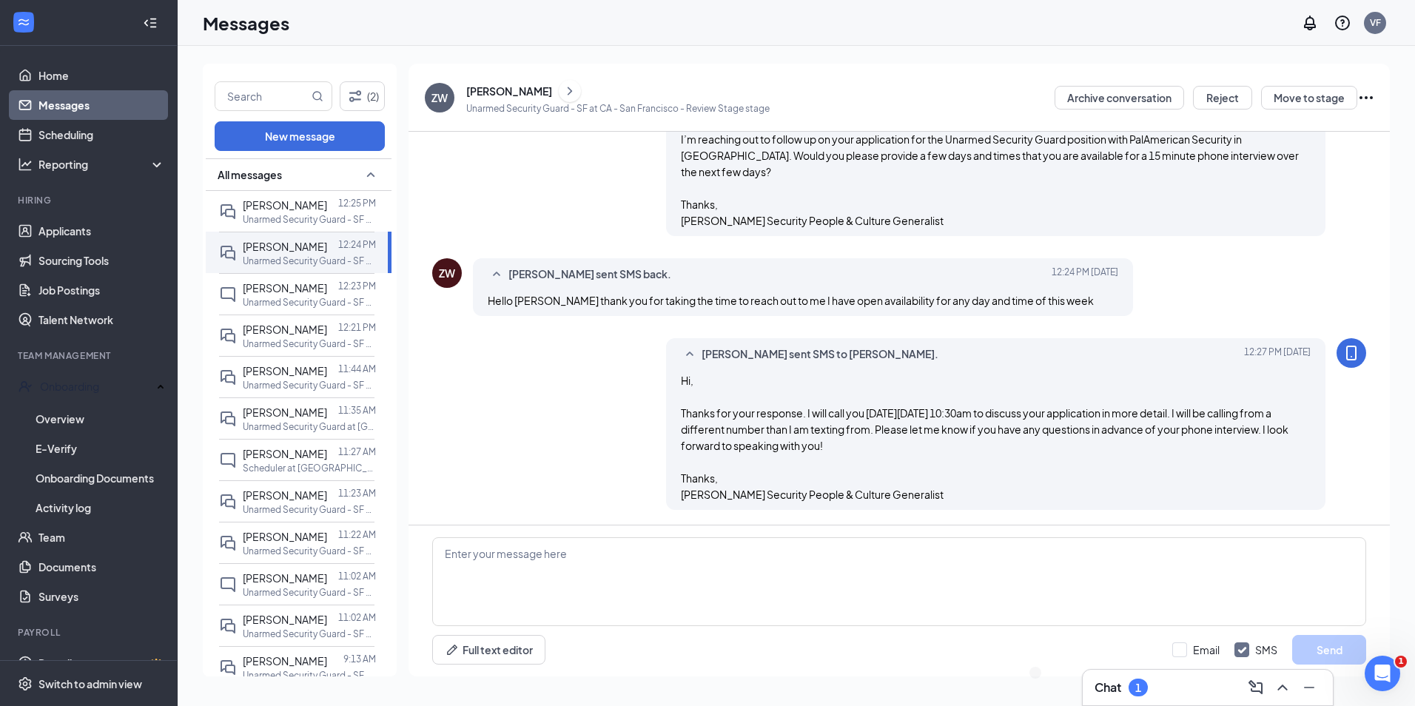
scroll to position [599, 0]
click at [1158, 691] on div "Chat 1" at bounding box center [1207, 688] width 226 height 24
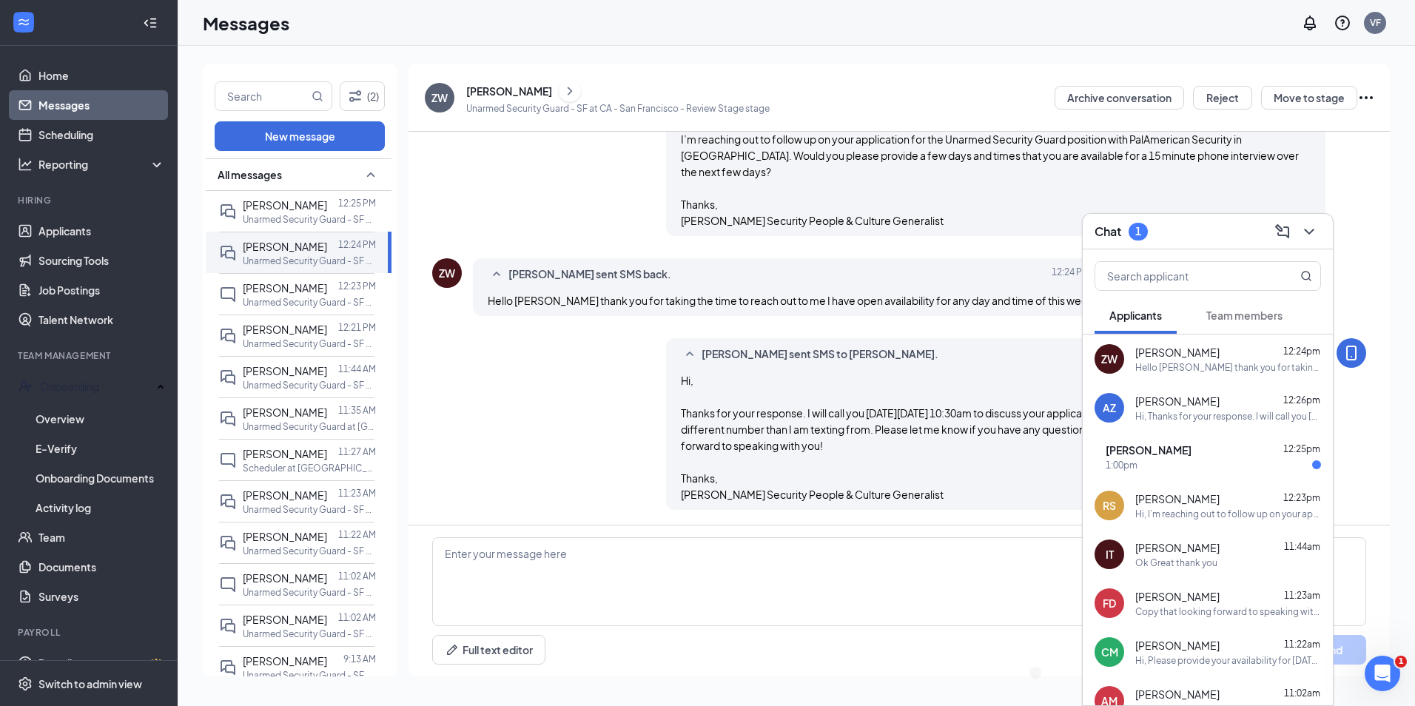
click at [1180, 465] on div "1:00pm" at bounding box center [1212, 465] width 215 height 13
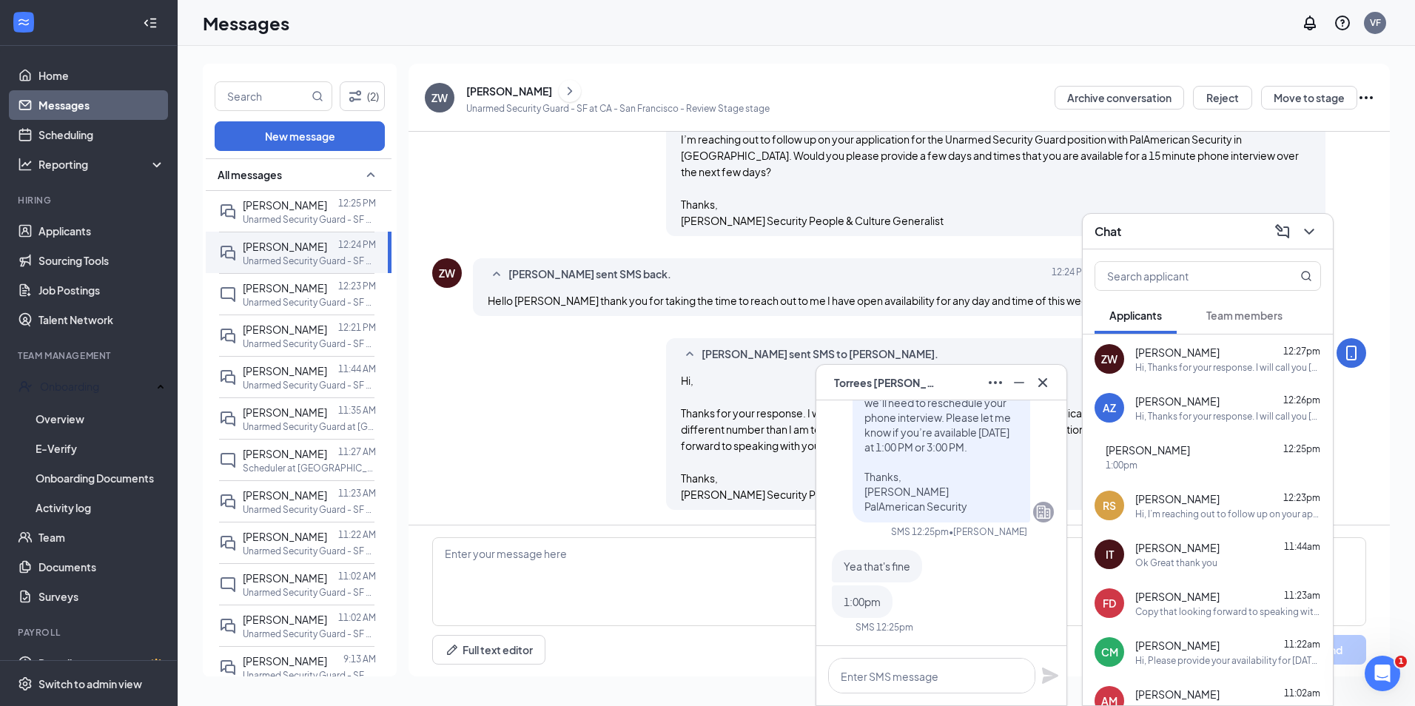
click at [898, 693] on div at bounding box center [941, 675] width 250 height 59
click at [877, 681] on textarea at bounding box center [931, 676] width 207 height 36
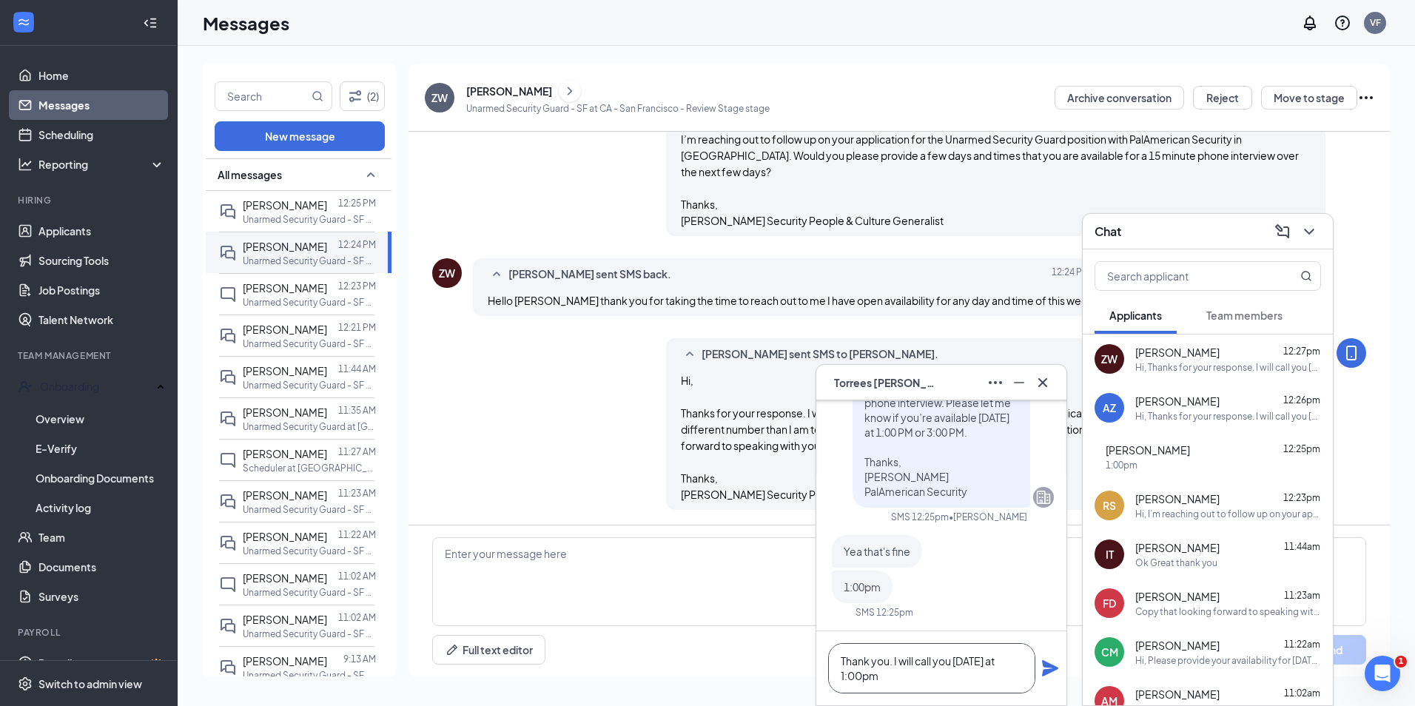
type textarea "Thank you. I will call you tomorrow at 1:00pm"
click at [1043, 672] on icon "Plane" at bounding box center [1050, 668] width 16 height 16
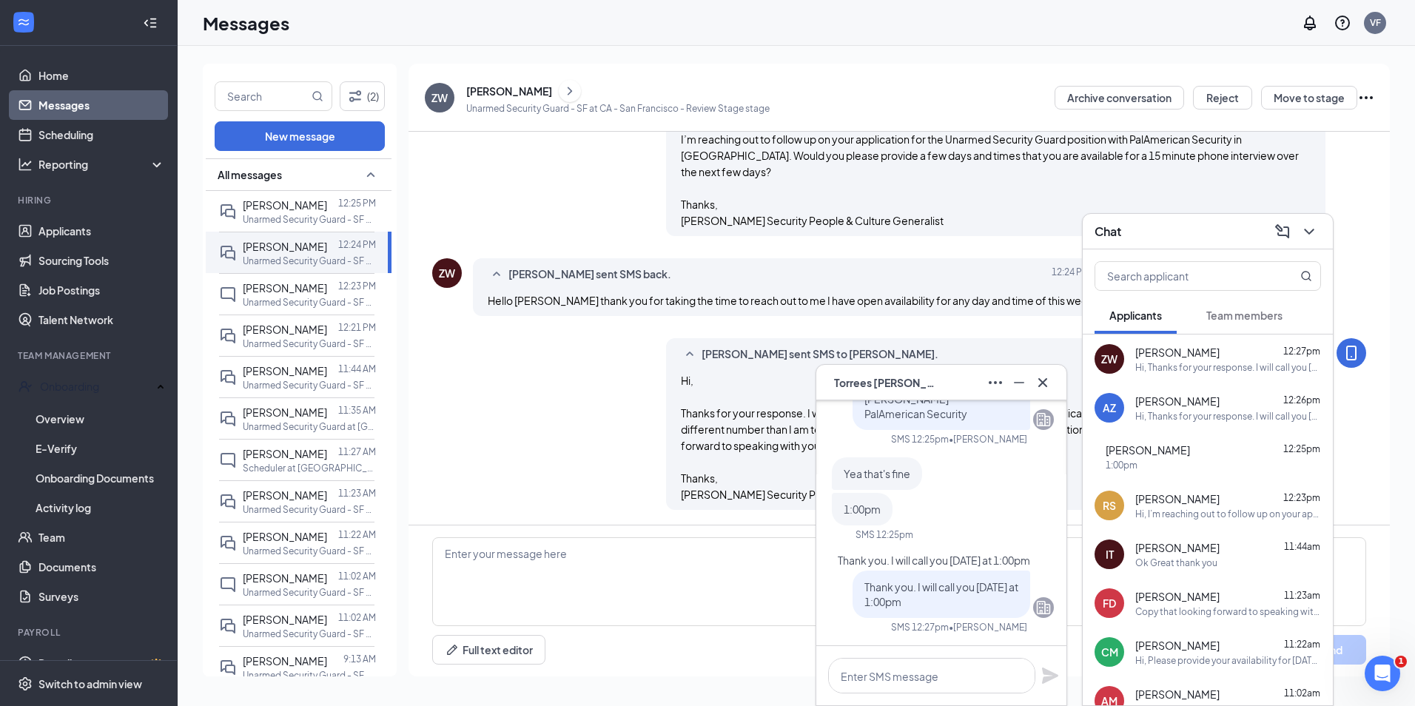
click at [1125, 237] on div "Chat" at bounding box center [1207, 231] width 226 height 23
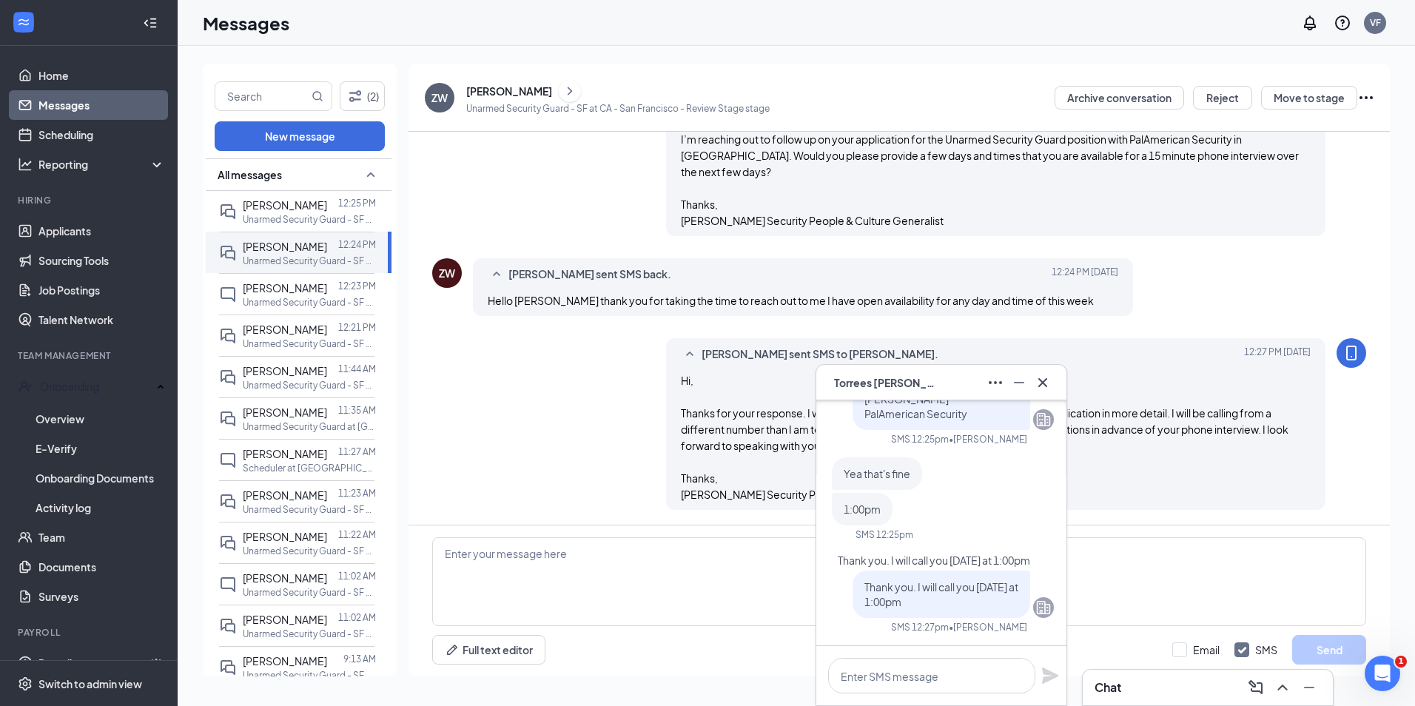
click at [903, 385] on span "Torrees Harris" at bounding box center [886, 382] width 104 height 16
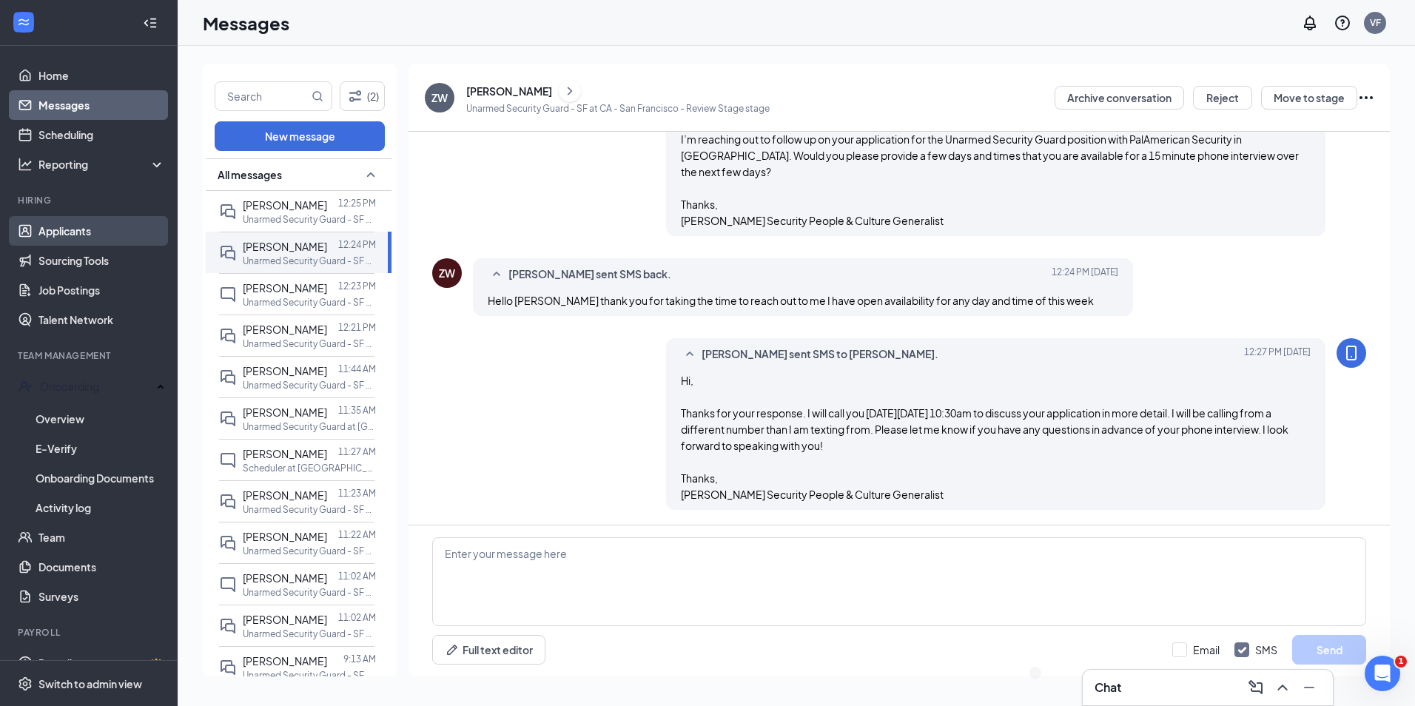
click at [99, 229] on link "Applicants" at bounding box center [101, 231] width 127 height 30
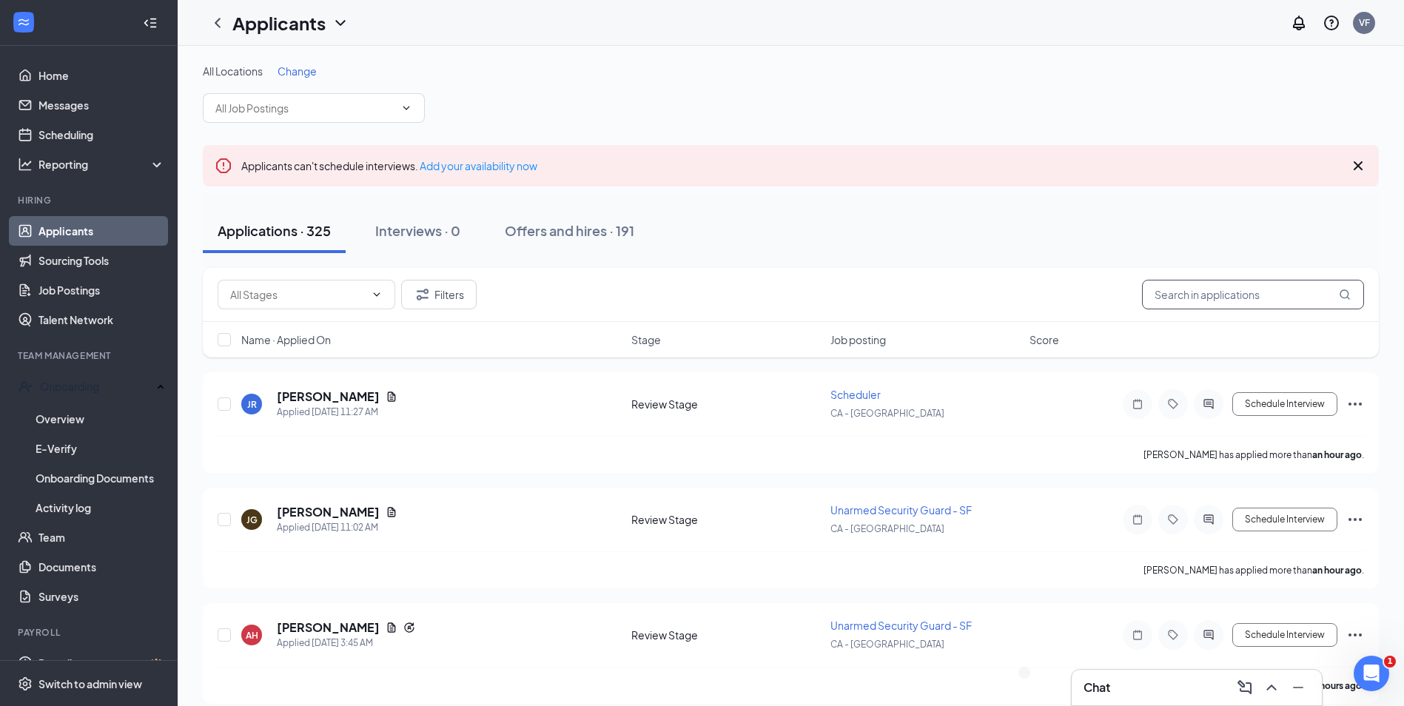
click at [1229, 298] on input "text" at bounding box center [1253, 295] width 222 height 30
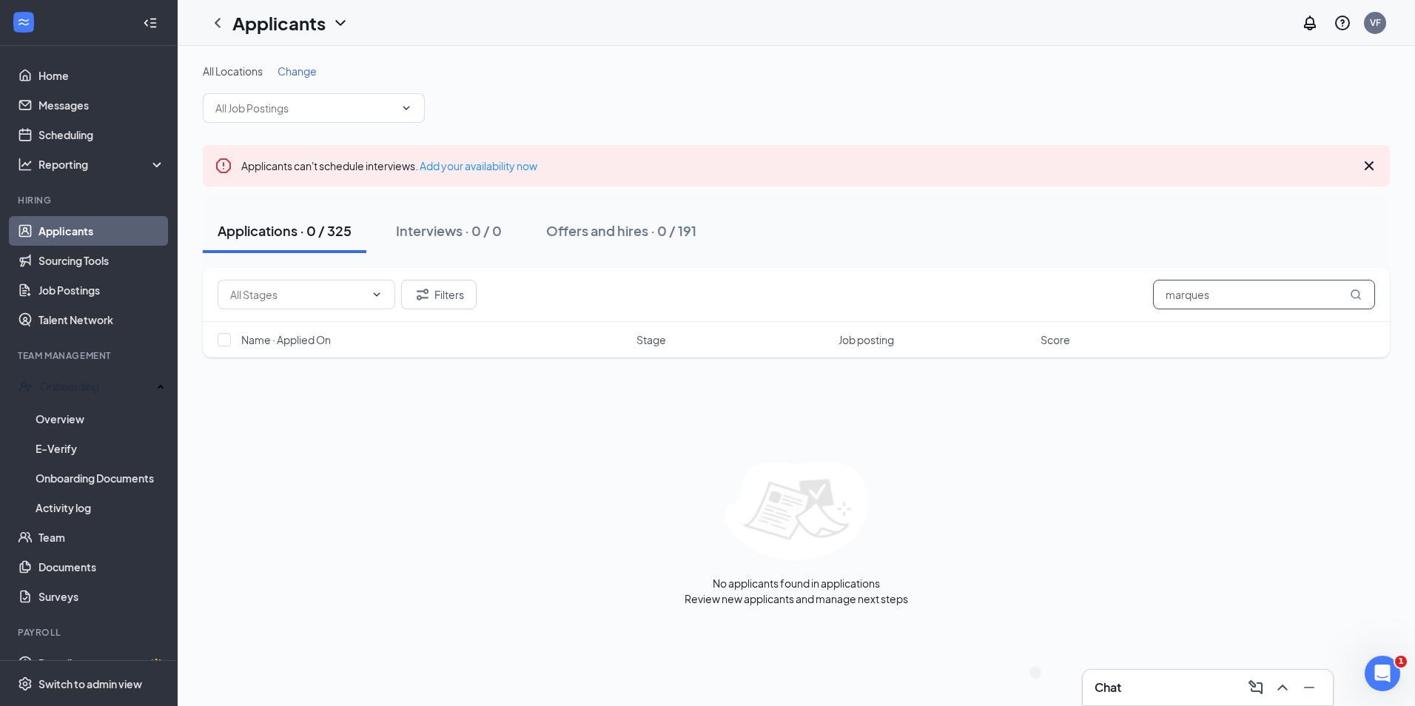
drag, startPoint x: 1236, startPoint y: 294, endPoint x: 1034, endPoint y: 323, distance: 204.2
click at [1034, 323] on div "Filters marques Name · Applied On Stage Job posting Score" at bounding box center [796, 313] width 1187 height 90
type input "harris"
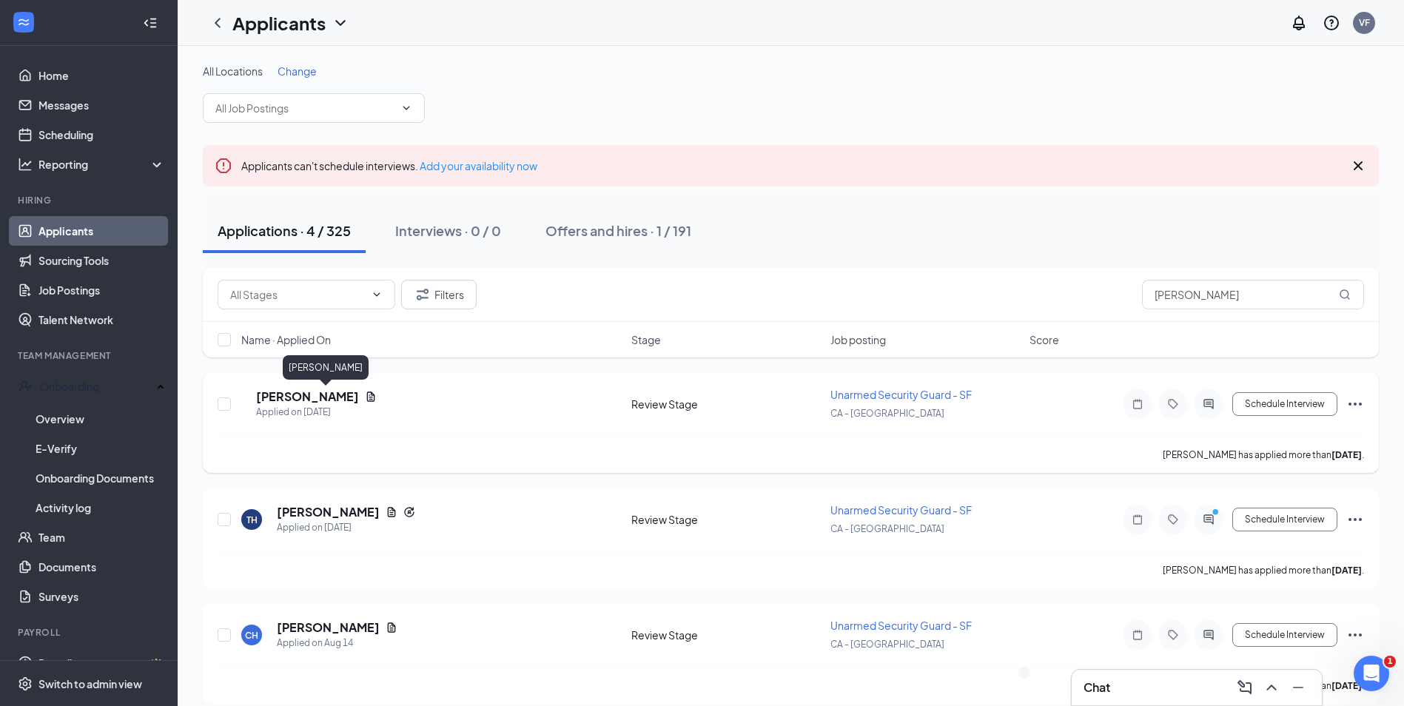
click at [314, 396] on h5 "Marquiz Harris" at bounding box center [307, 396] width 103 height 16
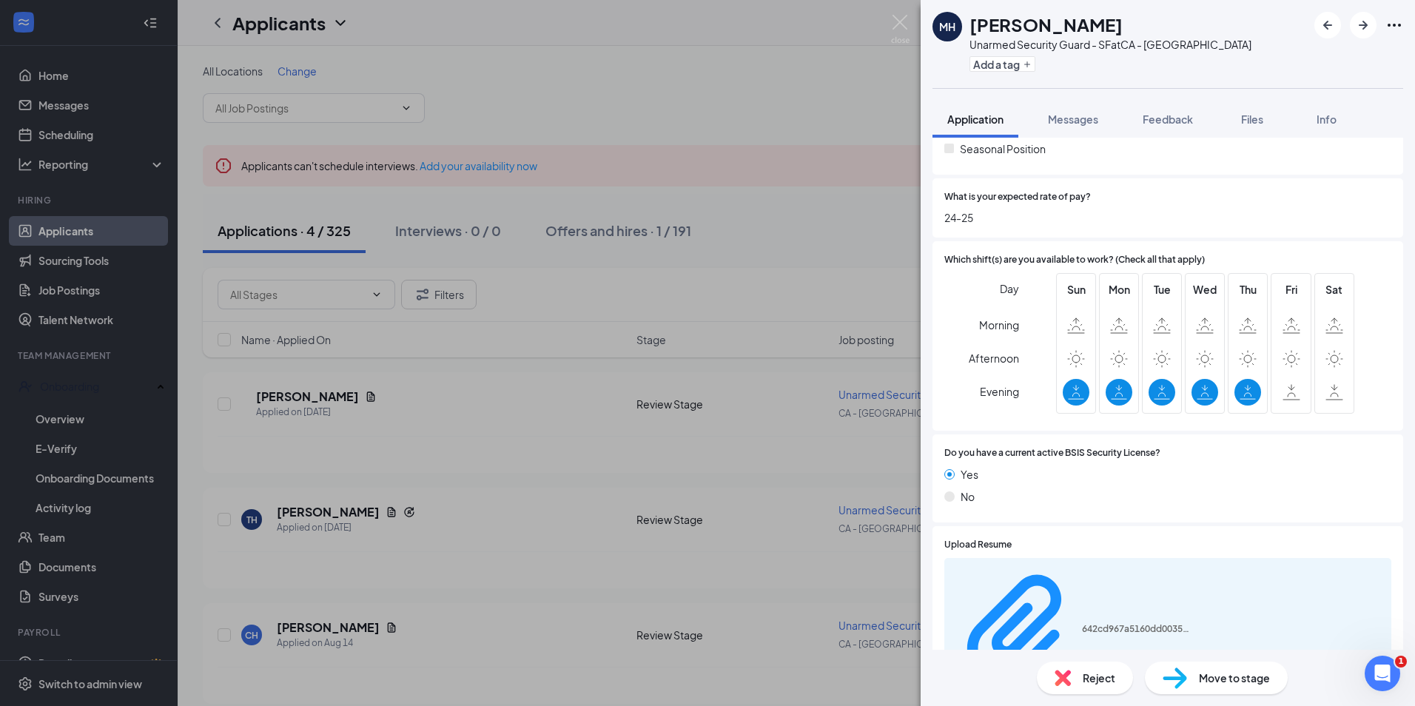
scroll to position [732, 0]
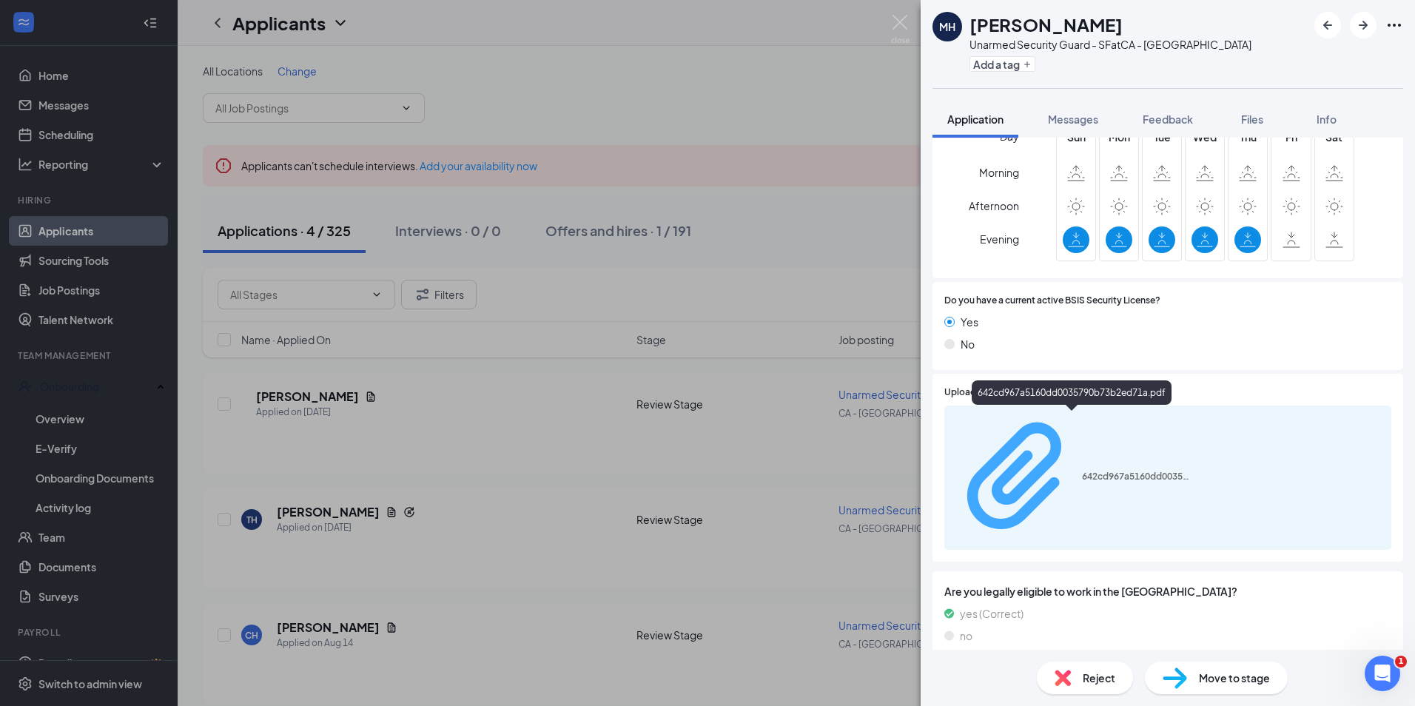
click at [1082, 471] on div "642cd967a5160dd0035790b73b2ed71a.pdf" at bounding box center [1137, 477] width 111 height 12
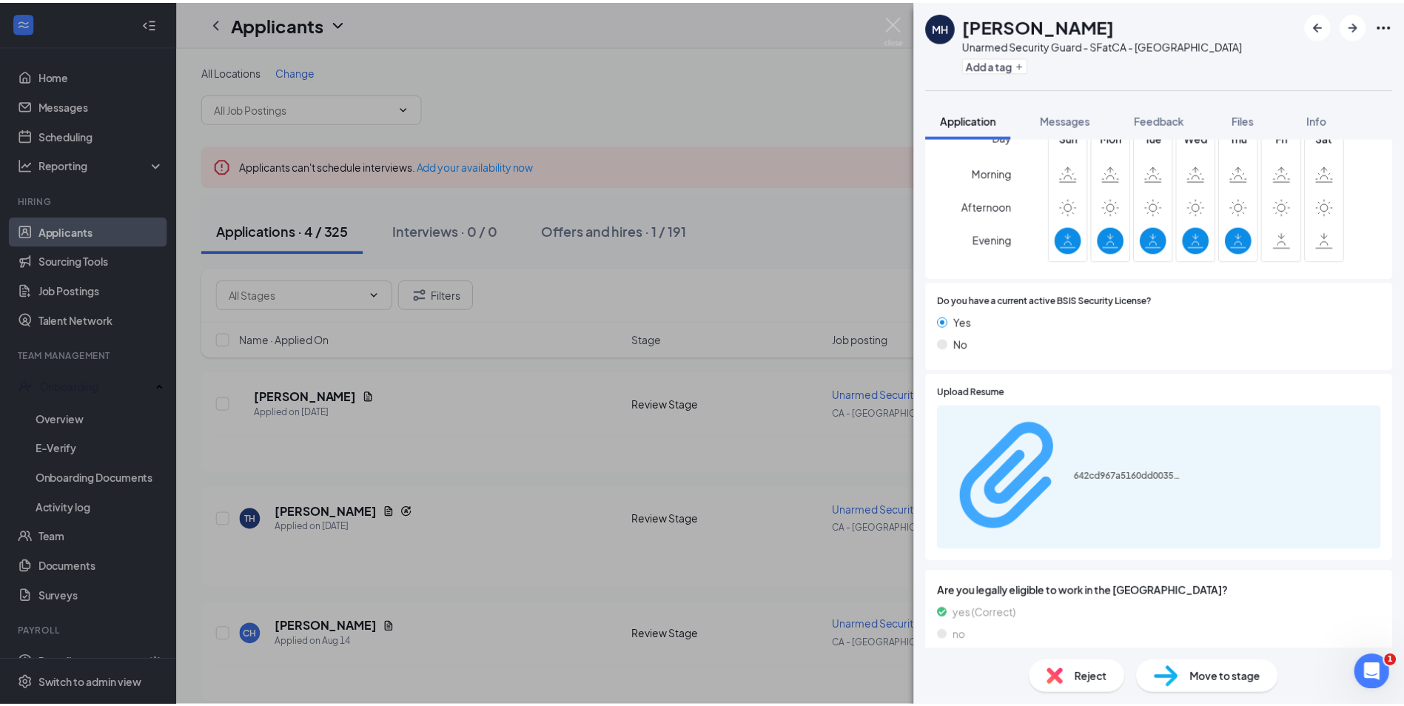
scroll to position [726, 0]
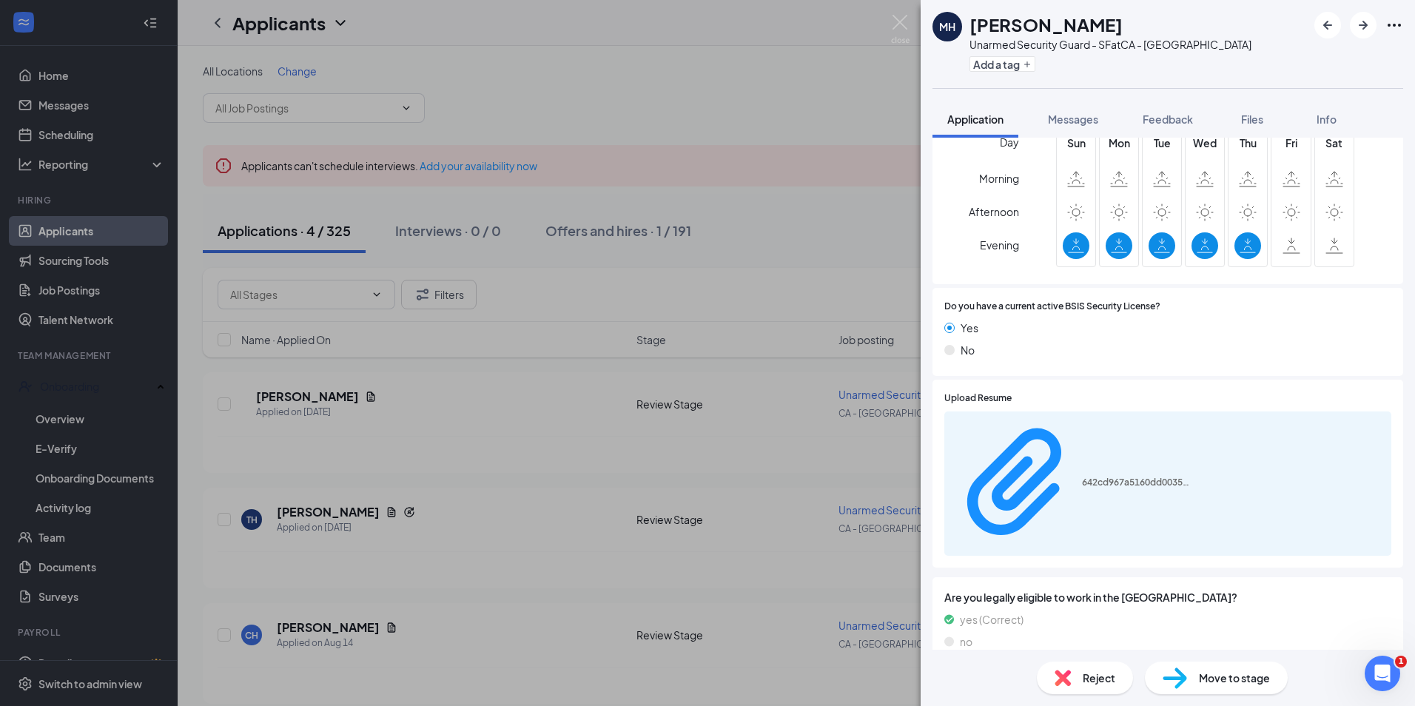
click at [901, 24] on img at bounding box center [900, 29] width 18 height 29
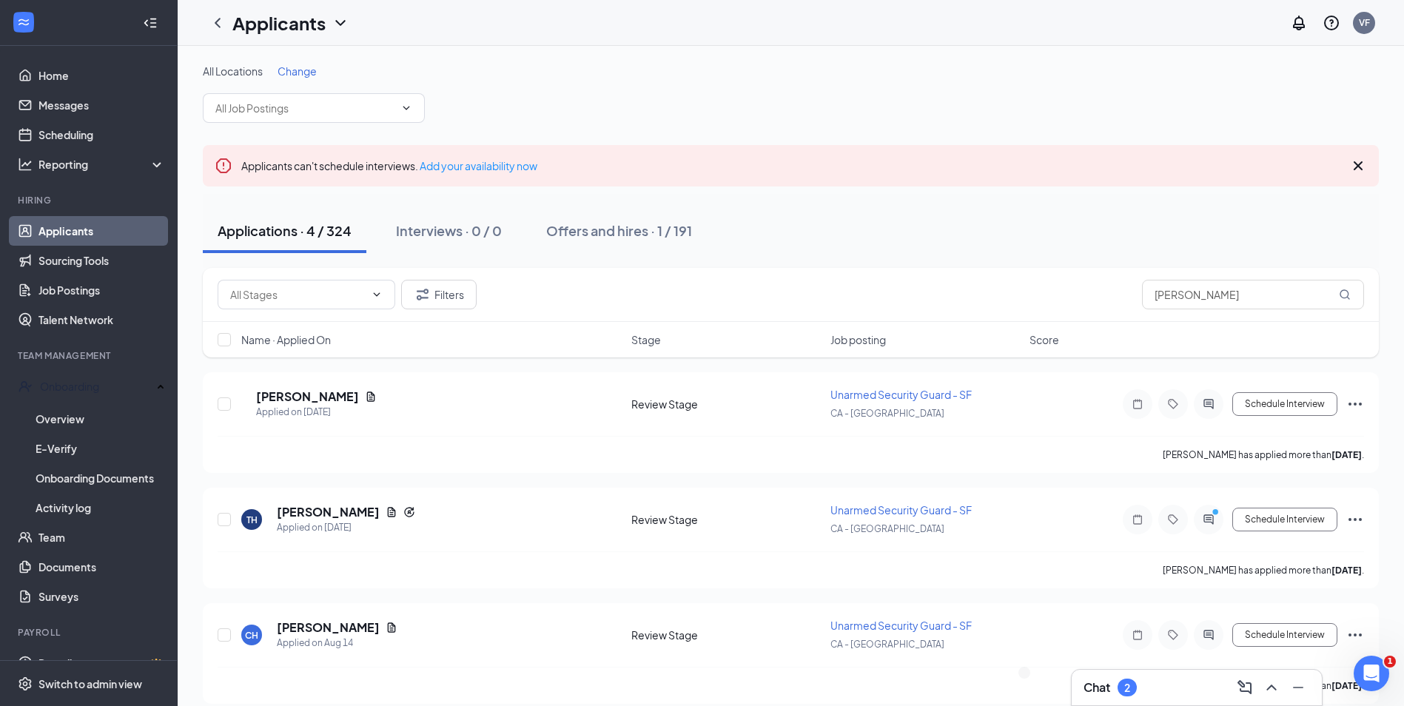
click at [1132, 676] on div "Chat 2" at bounding box center [1196, 688] width 226 height 24
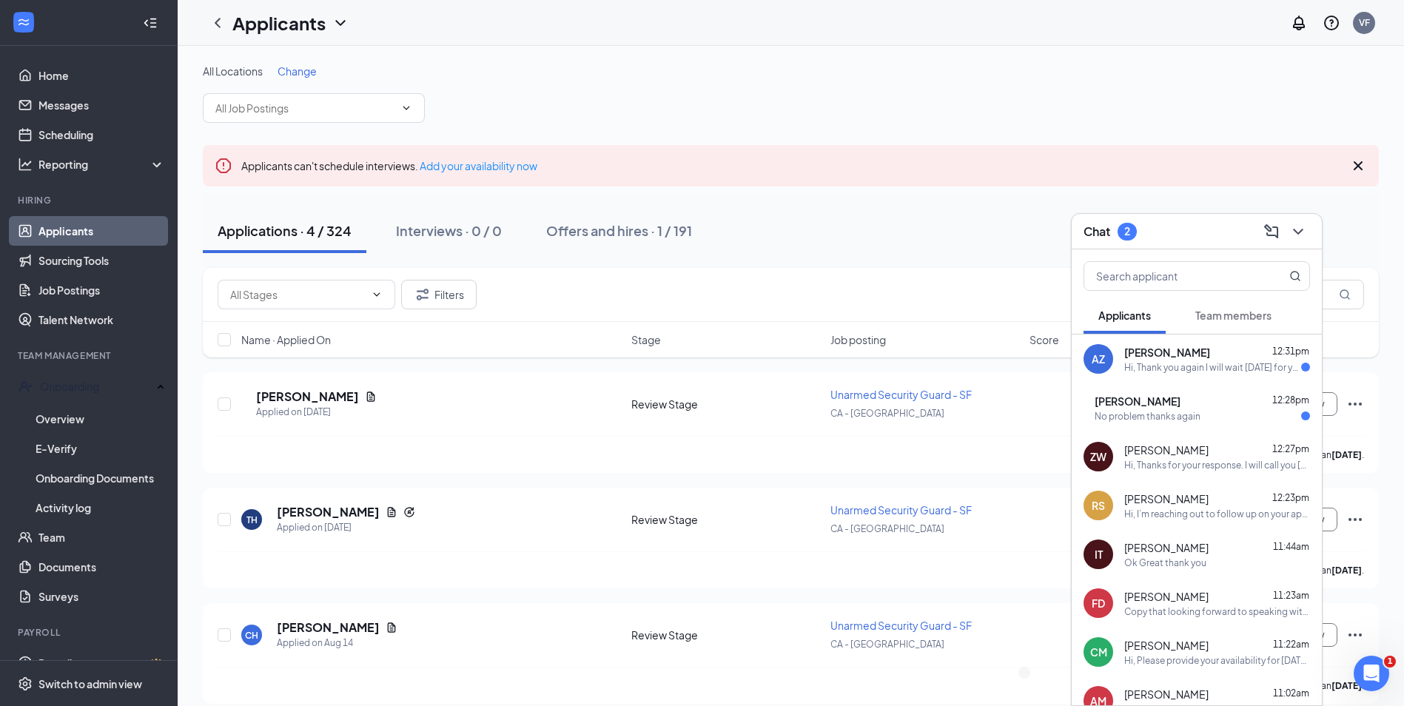
click at [1142, 425] on div "TH Torrees Harris 12:28pm No problem thanks again" at bounding box center [1196, 407] width 250 height 49
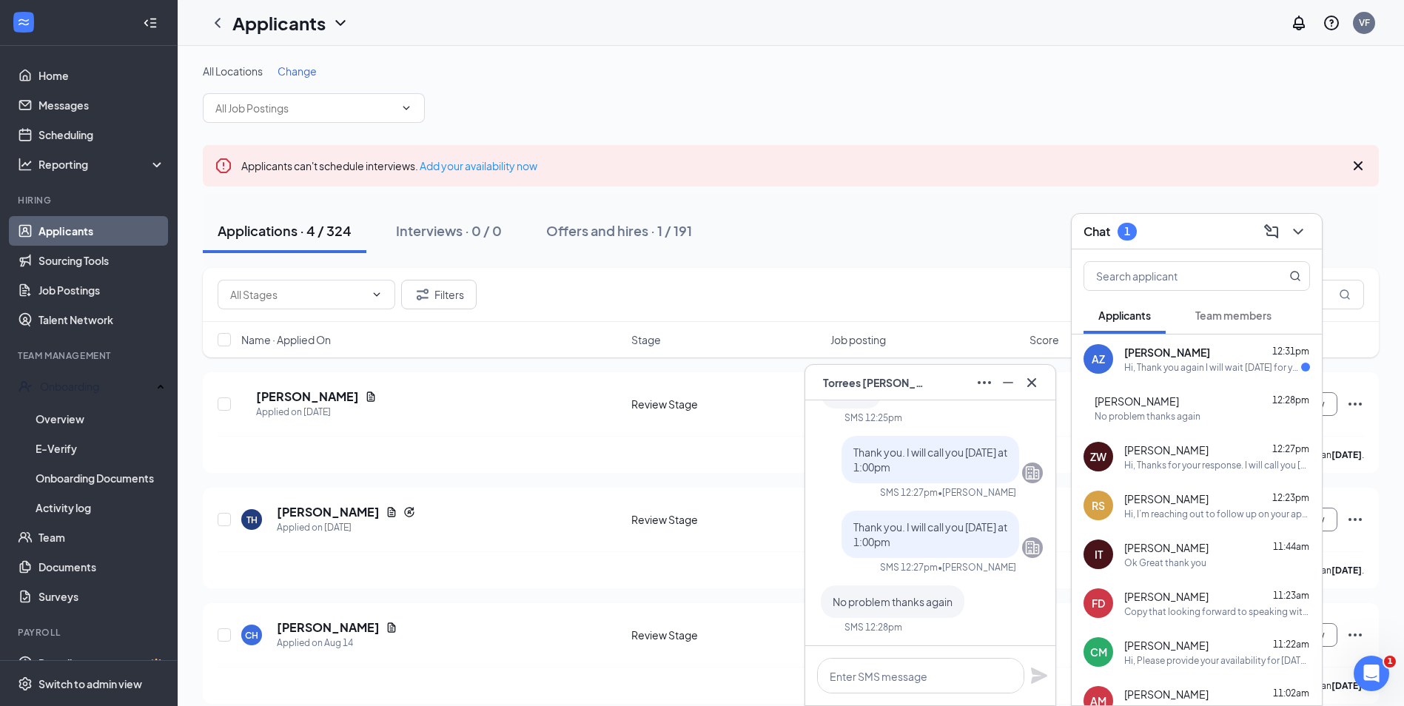
click at [903, 382] on span "Torrees Harris" at bounding box center [875, 382] width 104 height 16
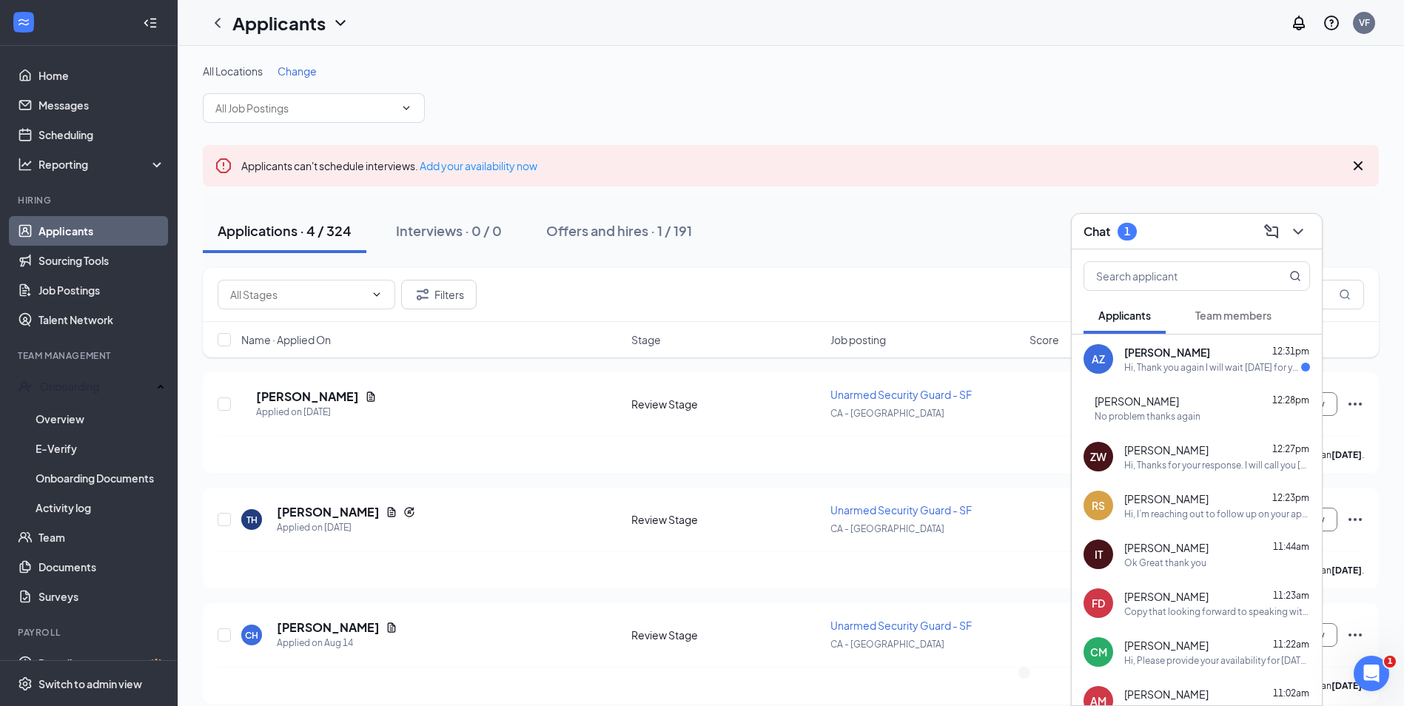
click at [1163, 368] on div "Hi, Thank you again I will wait [DATE] for your phone call 12:30 pm and thank y…" at bounding box center [1212, 367] width 177 height 13
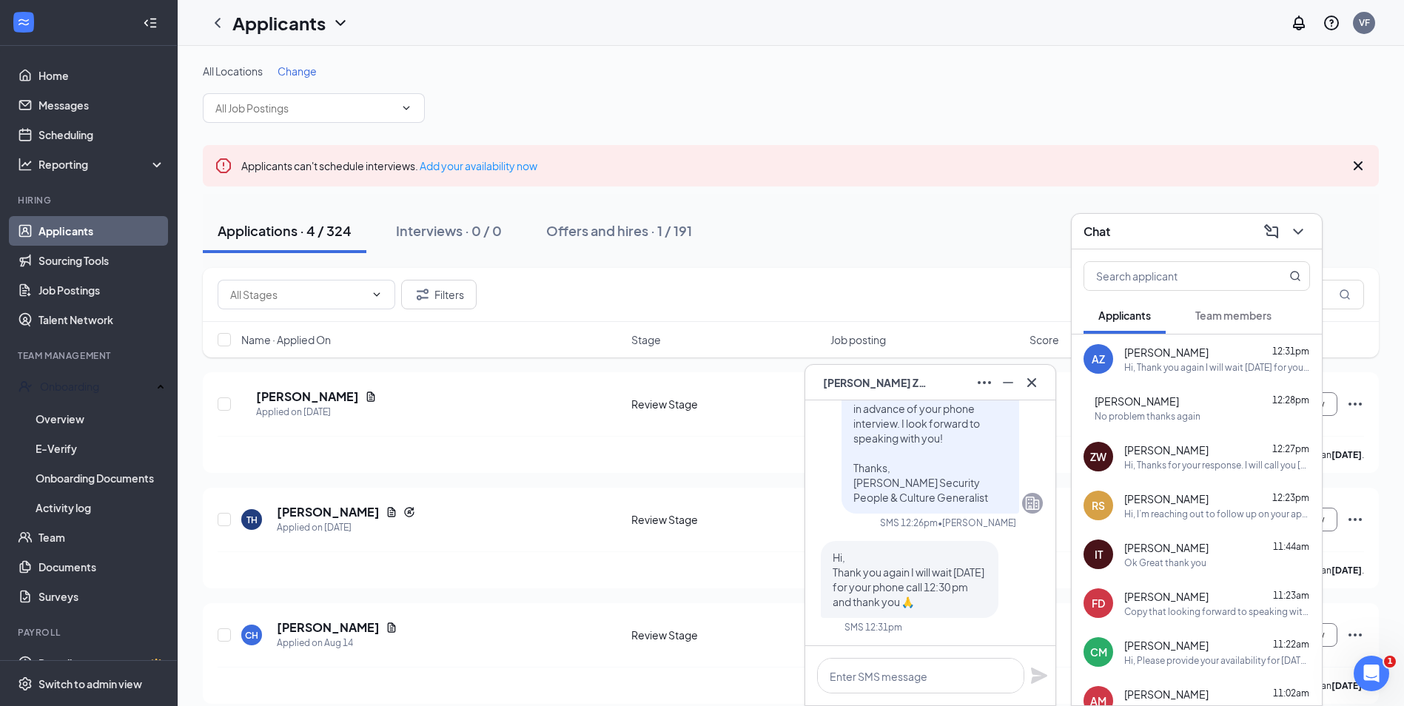
click at [864, 388] on span "Alan Zer" at bounding box center [875, 382] width 104 height 16
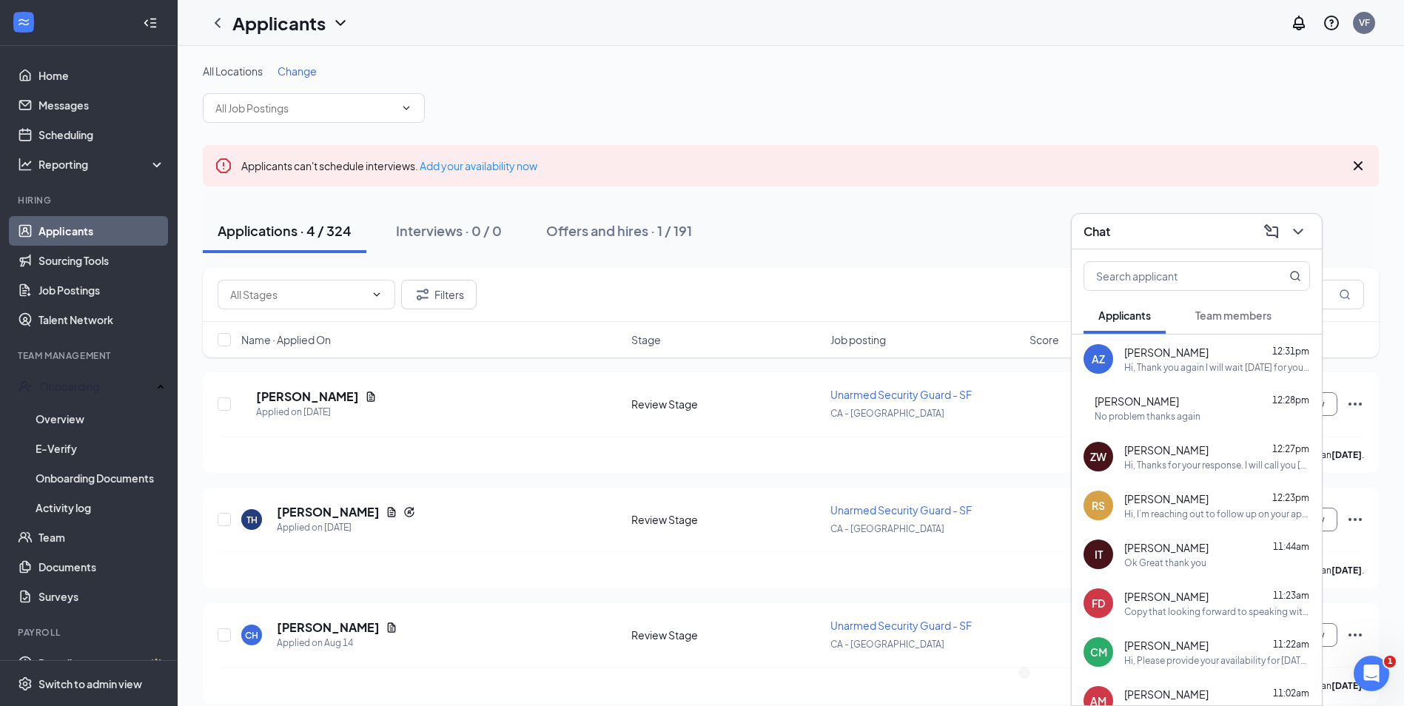
click at [1117, 119] on div "All Locations Change" at bounding box center [791, 93] width 1176 height 59
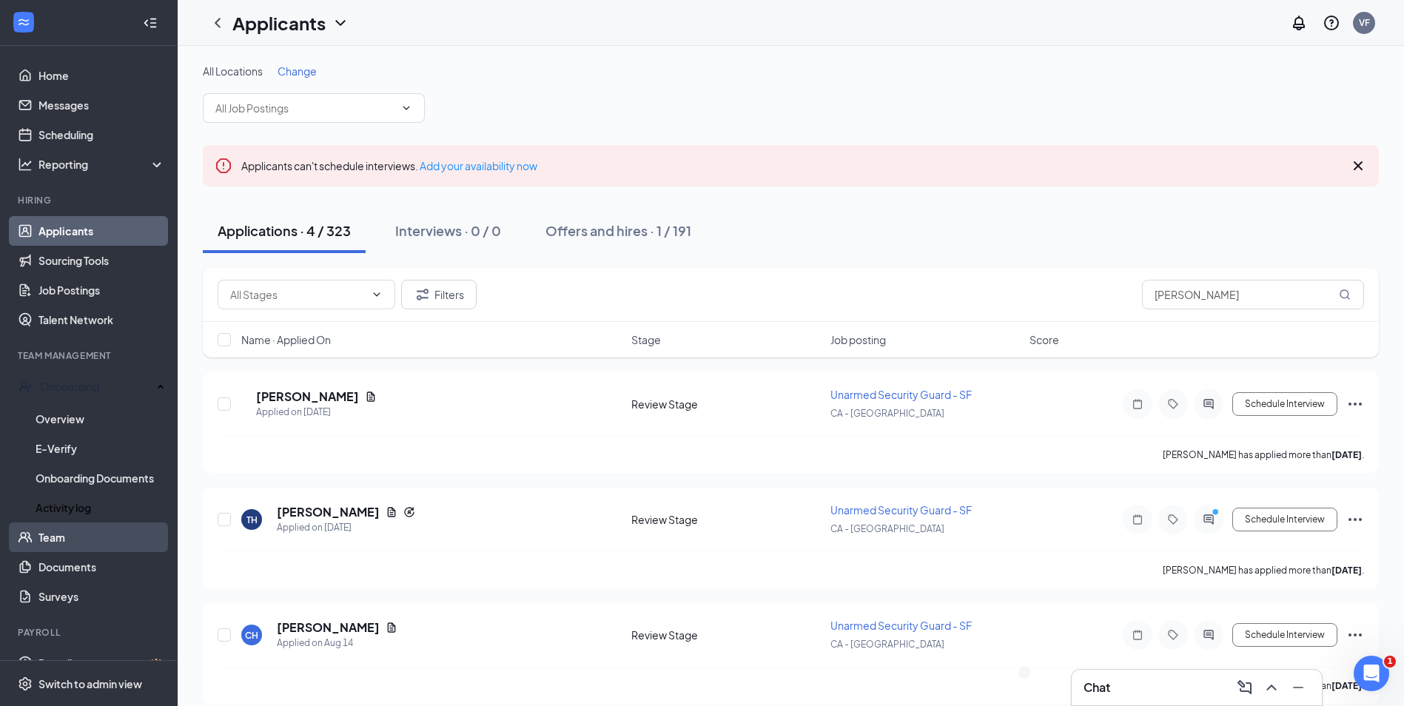
click at [89, 522] on link "Team" at bounding box center [101, 537] width 127 height 30
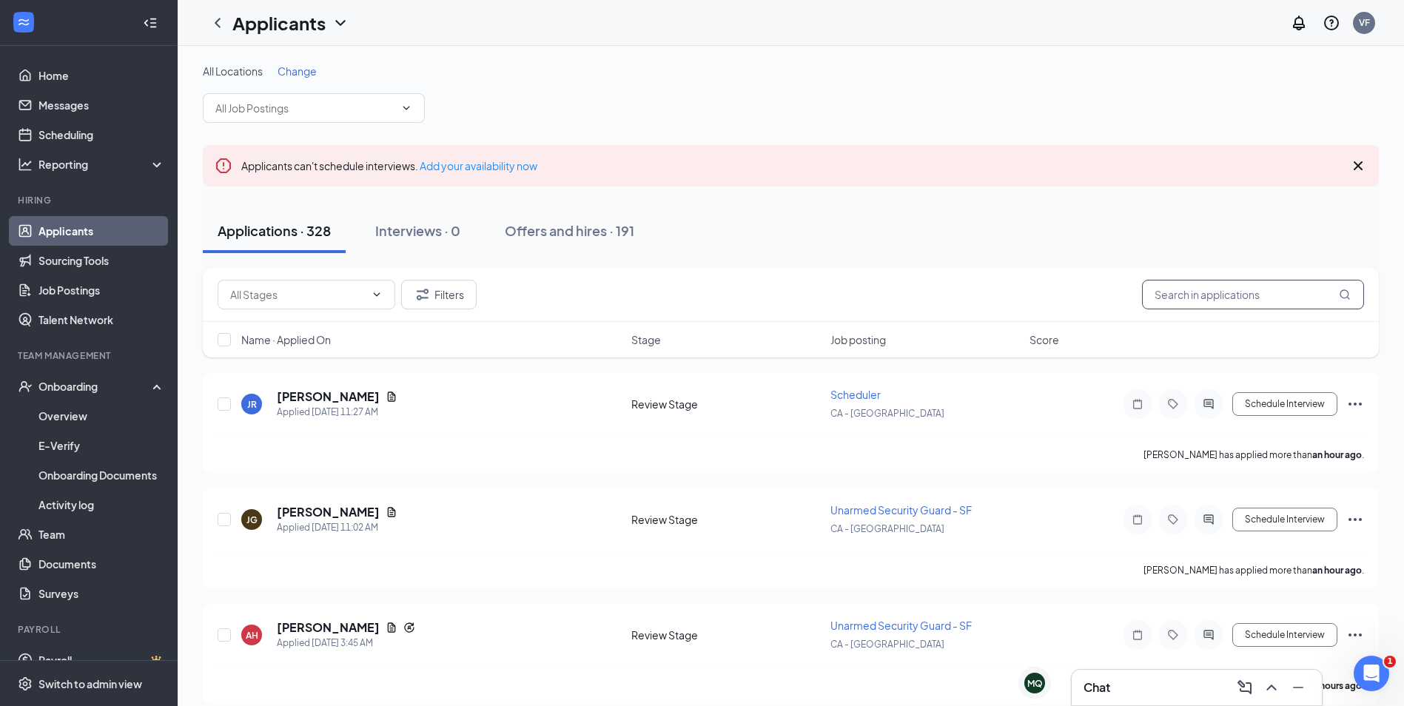
click at [1212, 294] on input "text" at bounding box center [1253, 295] width 222 height 30
type input "serenity"
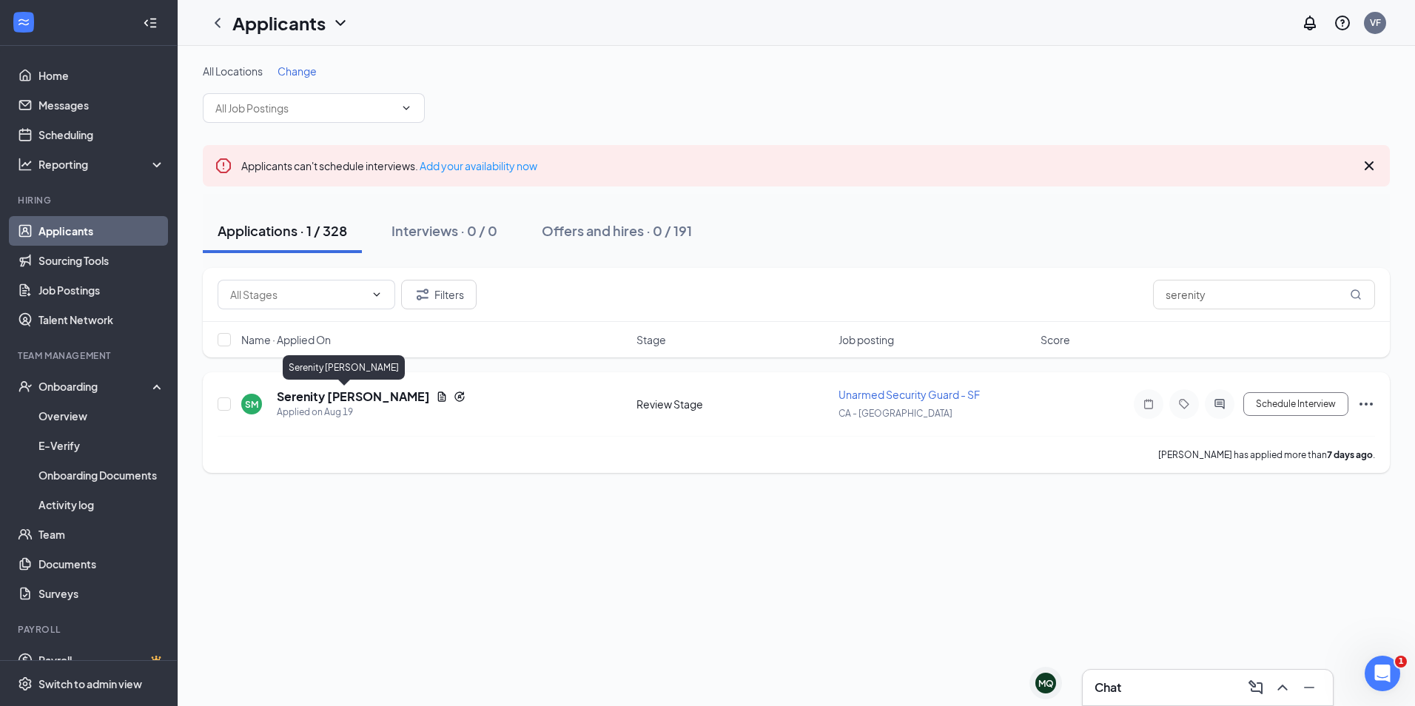
click at [331, 396] on h5 "Serenity Mann" at bounding box center [353, 396] width 153 height 16
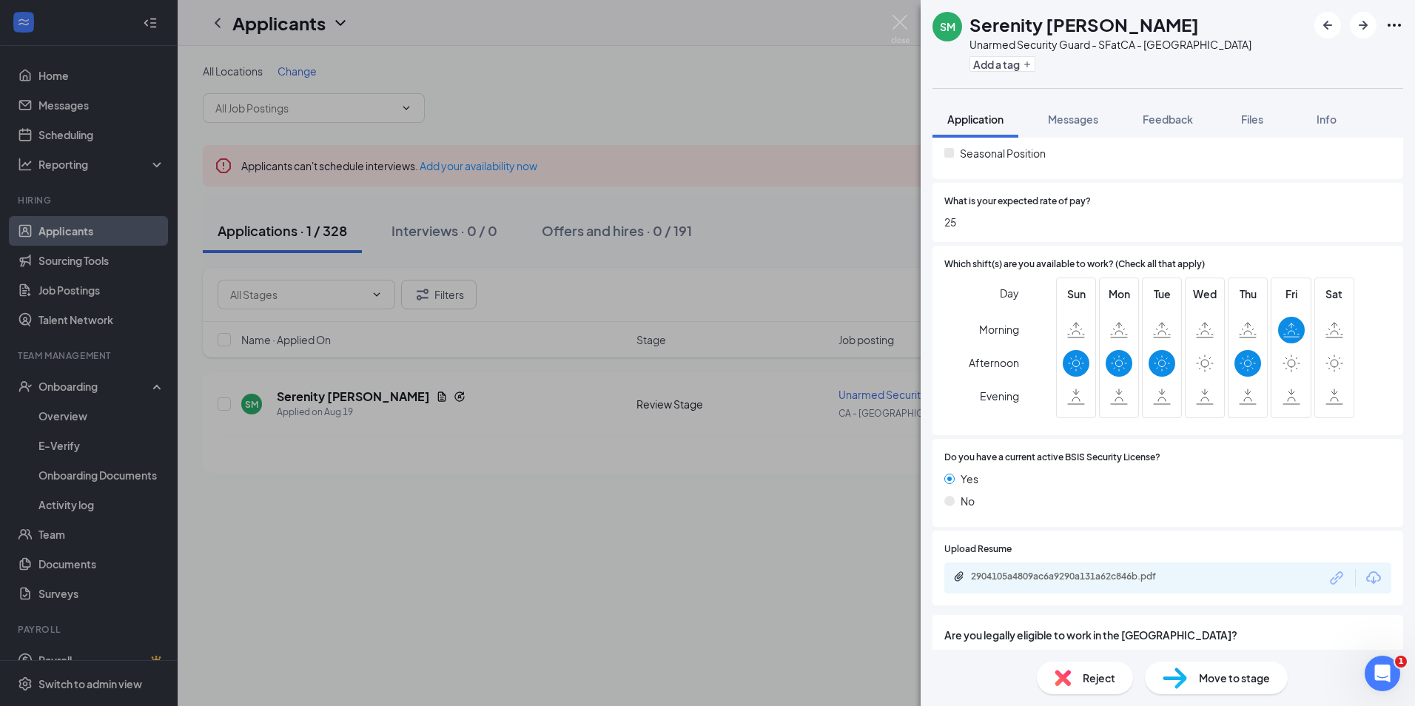
scroll to position [726, 0]
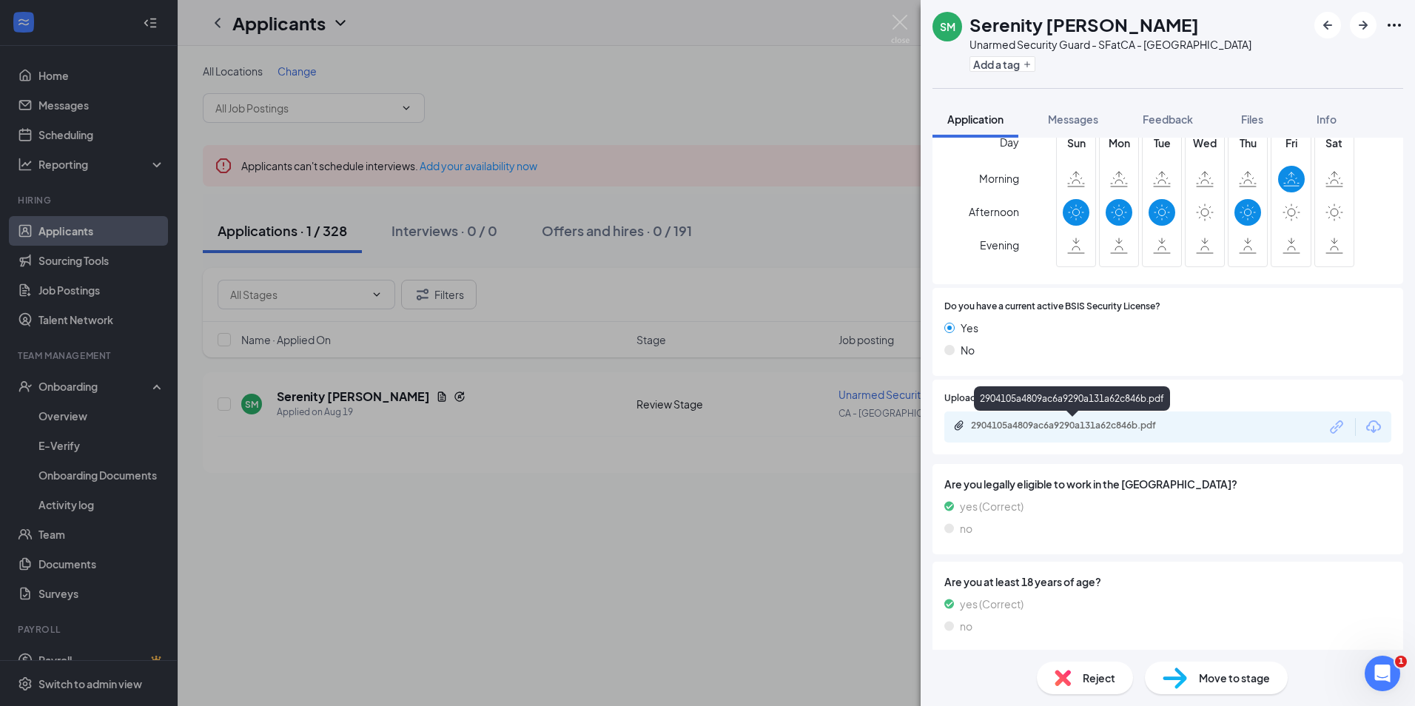
click at [1009, 429] on div "2904105a4809ac6a9290a131a62c846b.pdf" at bounding box center [1074, 426] width 207 height 12
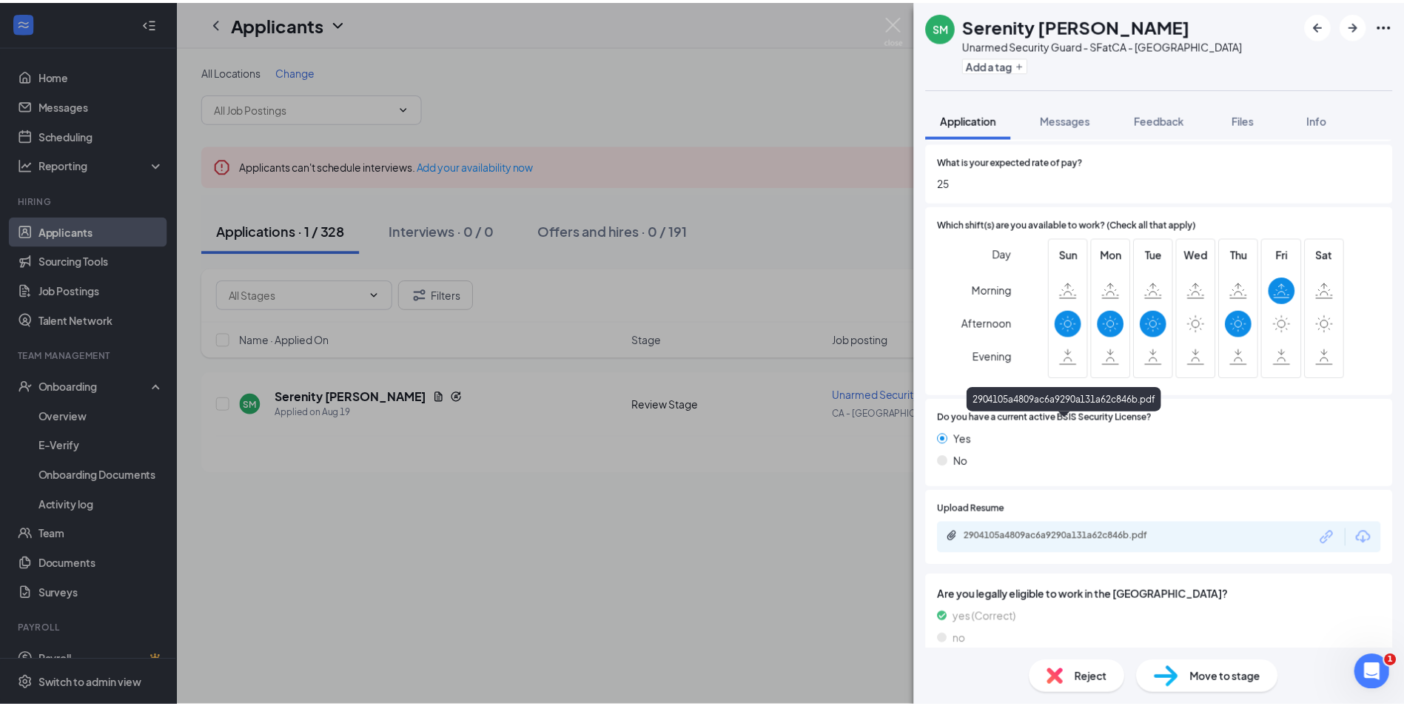
scroll to position [430, 0]
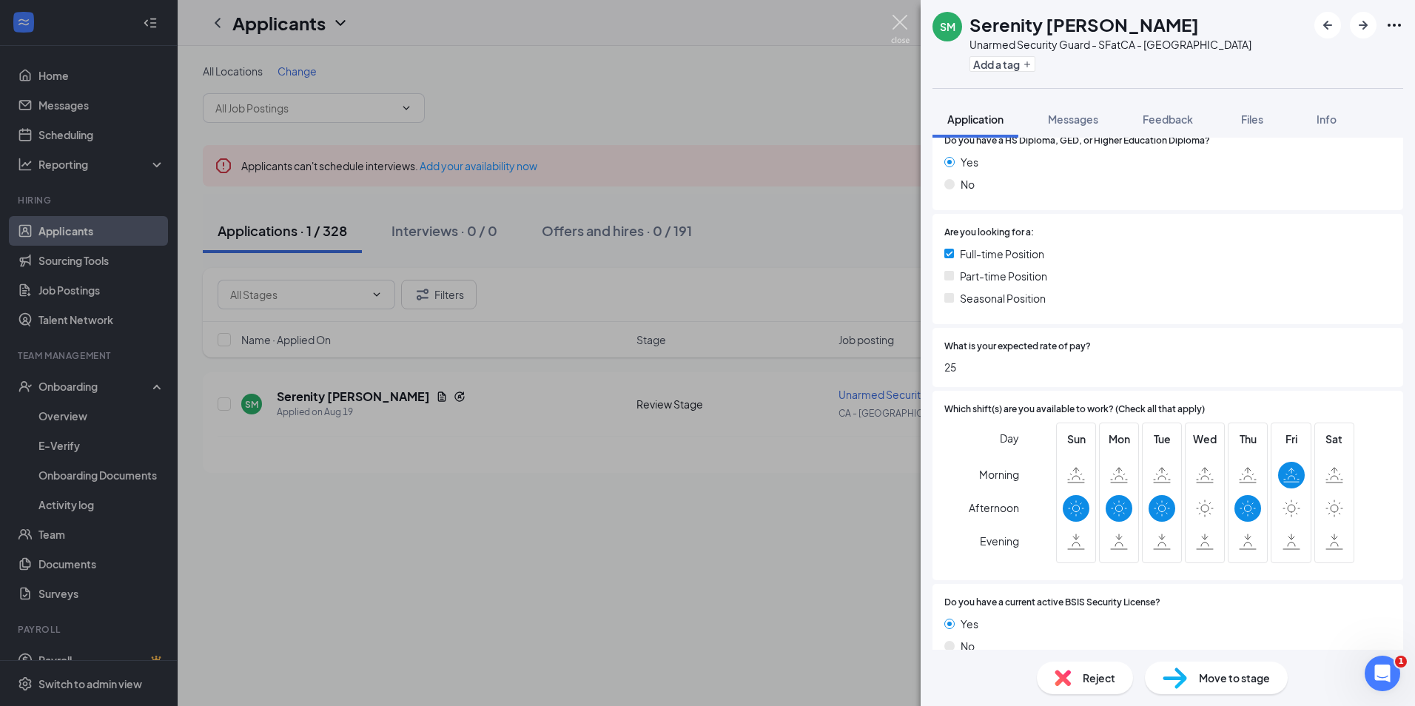
click at [898, 26] on img at bounding box center [900, 29] width 18 height 29
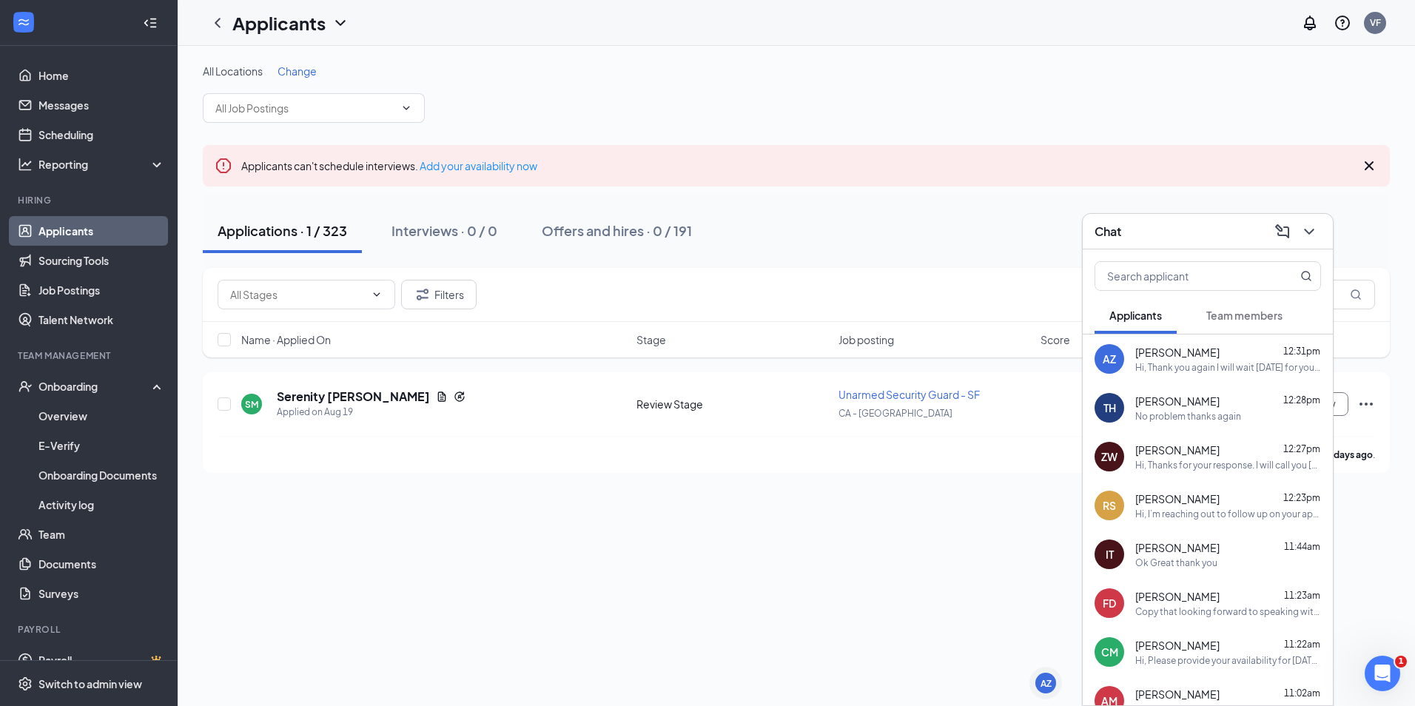
click at [1180, 243] on div "Chat" at bounding box center [1207, 232] width 250 height 36
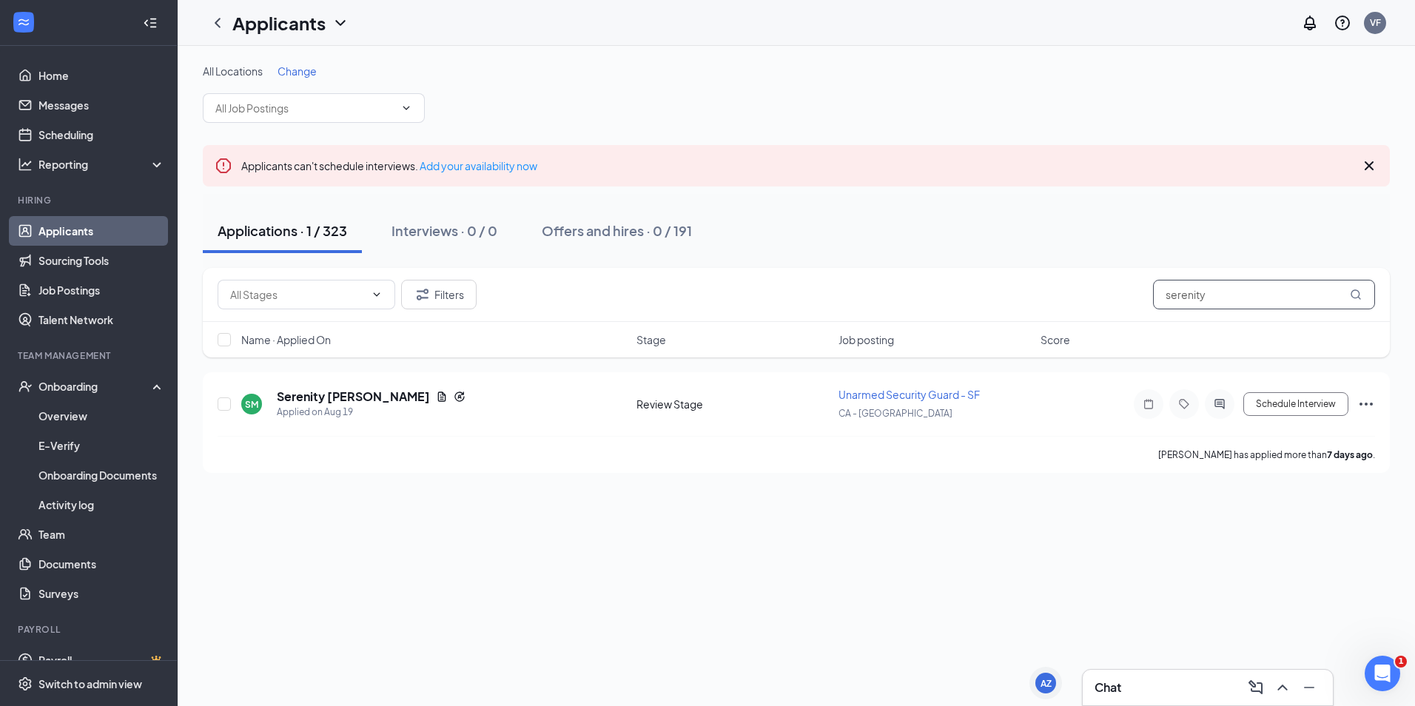
drag, startPoint x: 954, startPoint y: 299, endPoint x: 826, endPoint y: 301, distance: 128.0
click at [826, 301] on div "Filters serenity" at bounding box center [796, 295] width 1157 height 30
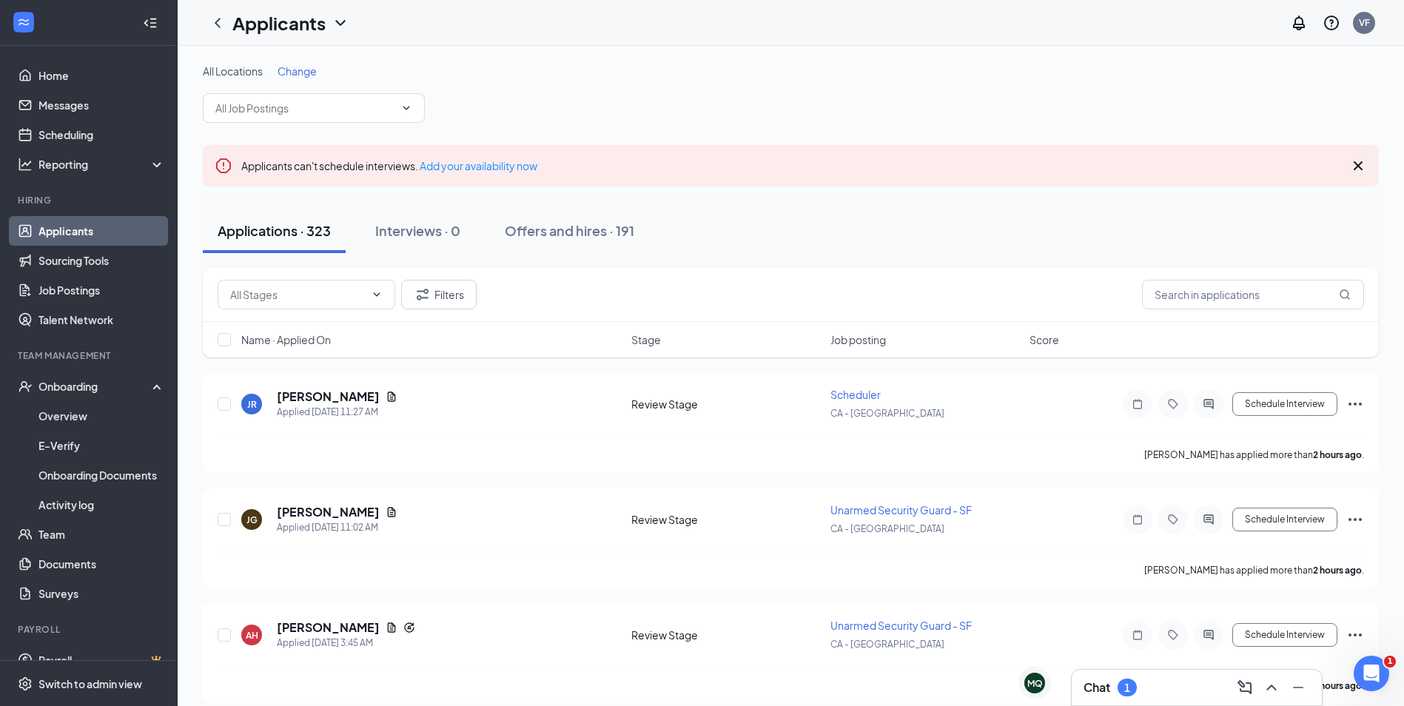
click at [1159, 688] on div "Chat 1" at bounding box center [1196, 688] width 226 height 24
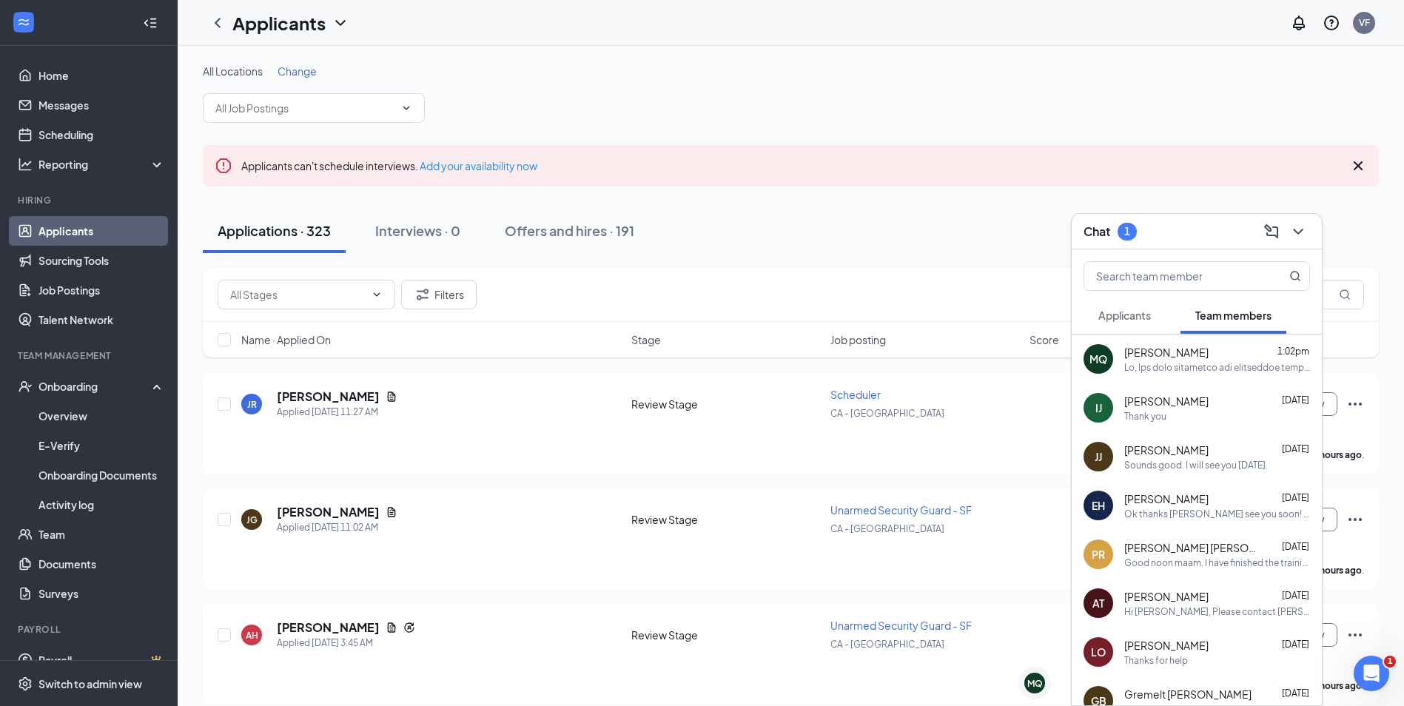
click at [1151, 319] on span "Applicants" at bounding box center [1124, 315] width 53 height 13
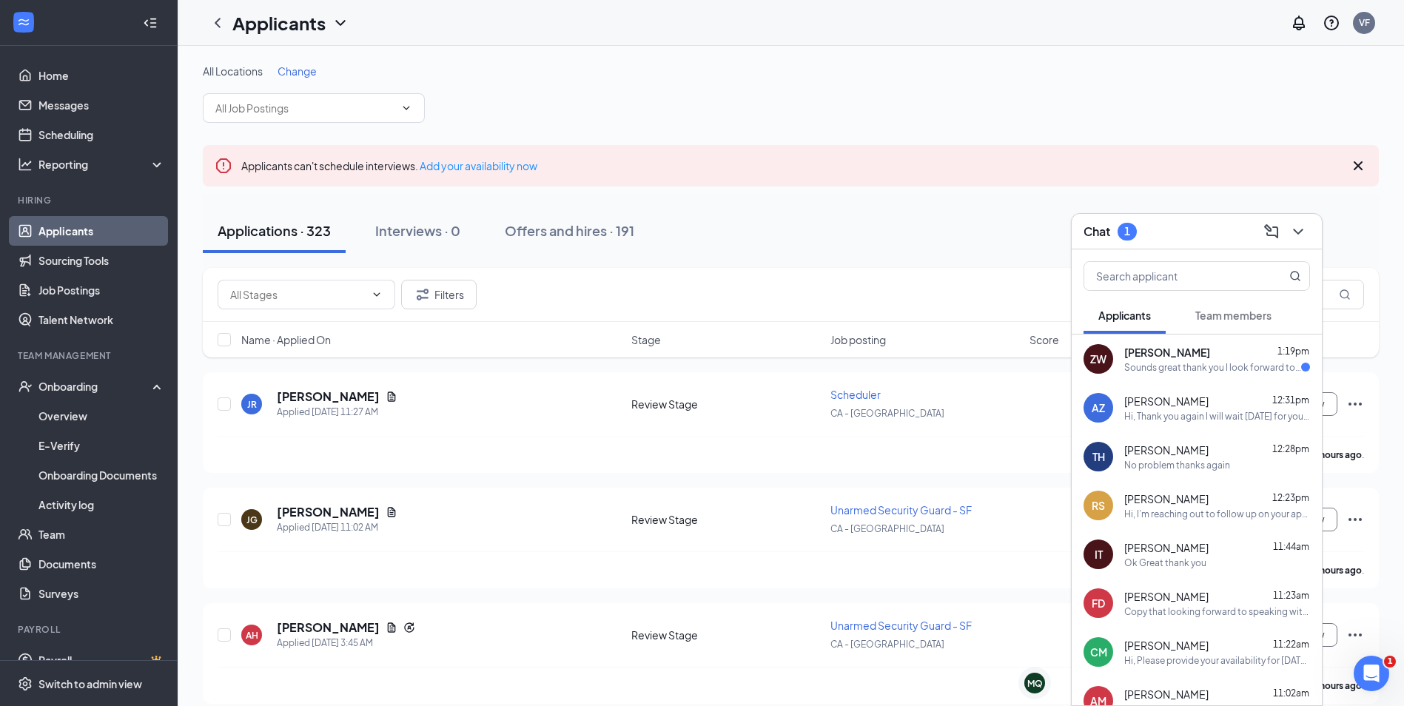
click at [1165, 373] on div "Sounds great thank you I look forward to speaking with you." at bounding box center [1212, 367] width 177 height 13
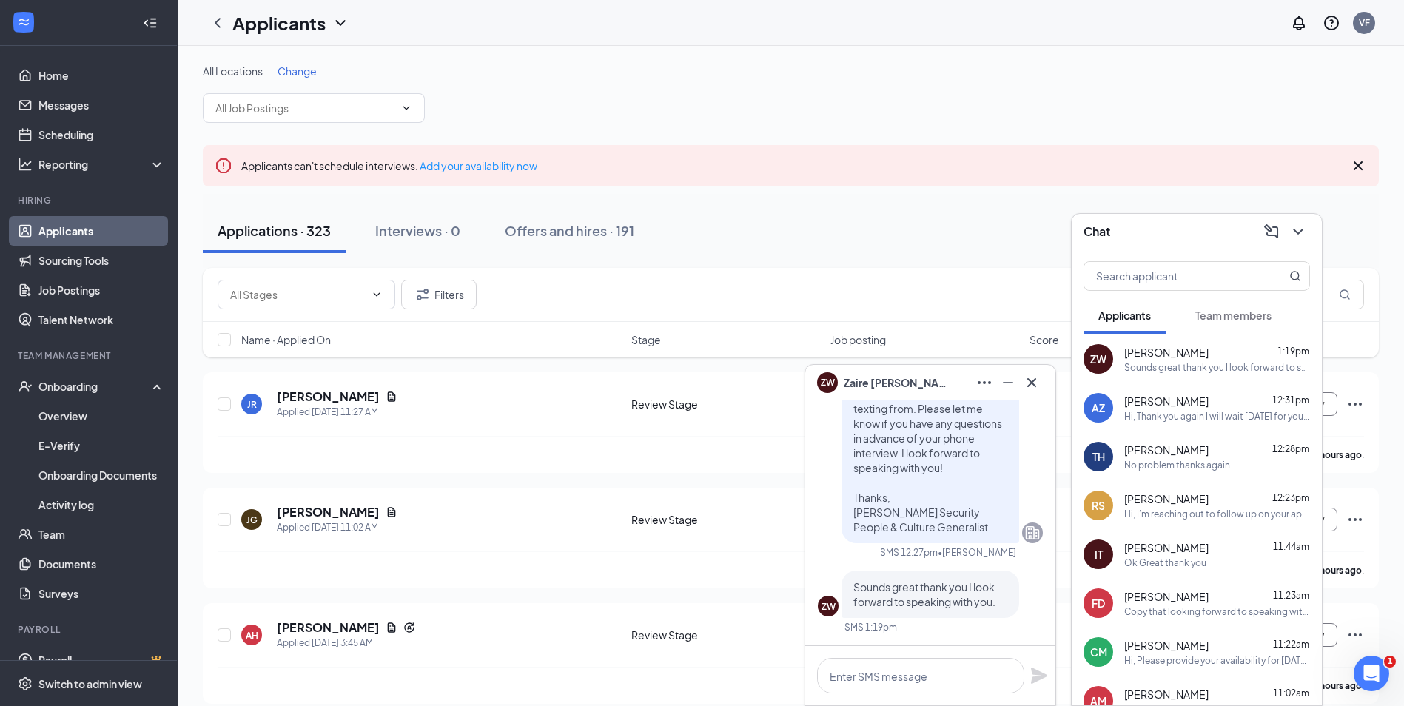
click at [875, 385] on span "Zaire Williams" at bounding box center [896, 382] width 104 height 16
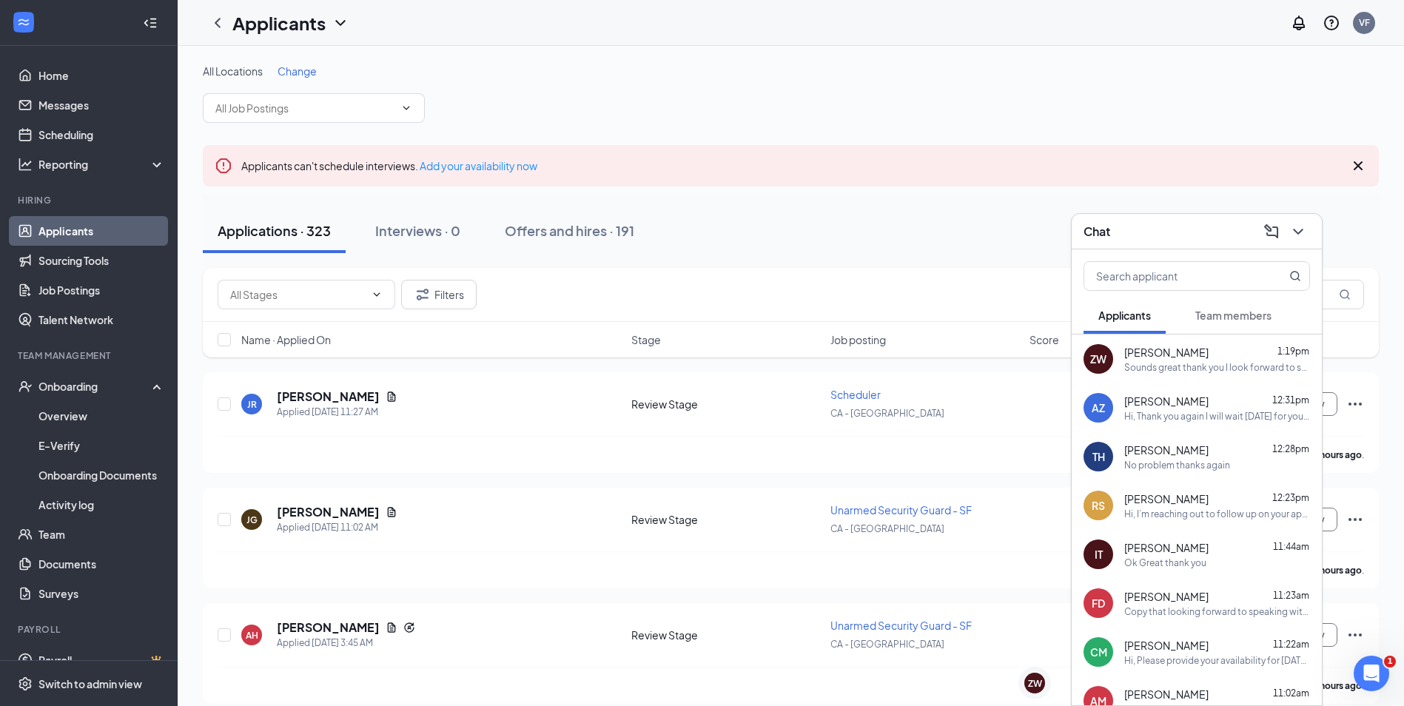
click at [1172, 244] on div "Chat" at bounding box center [1196, 232] width 250 height 36
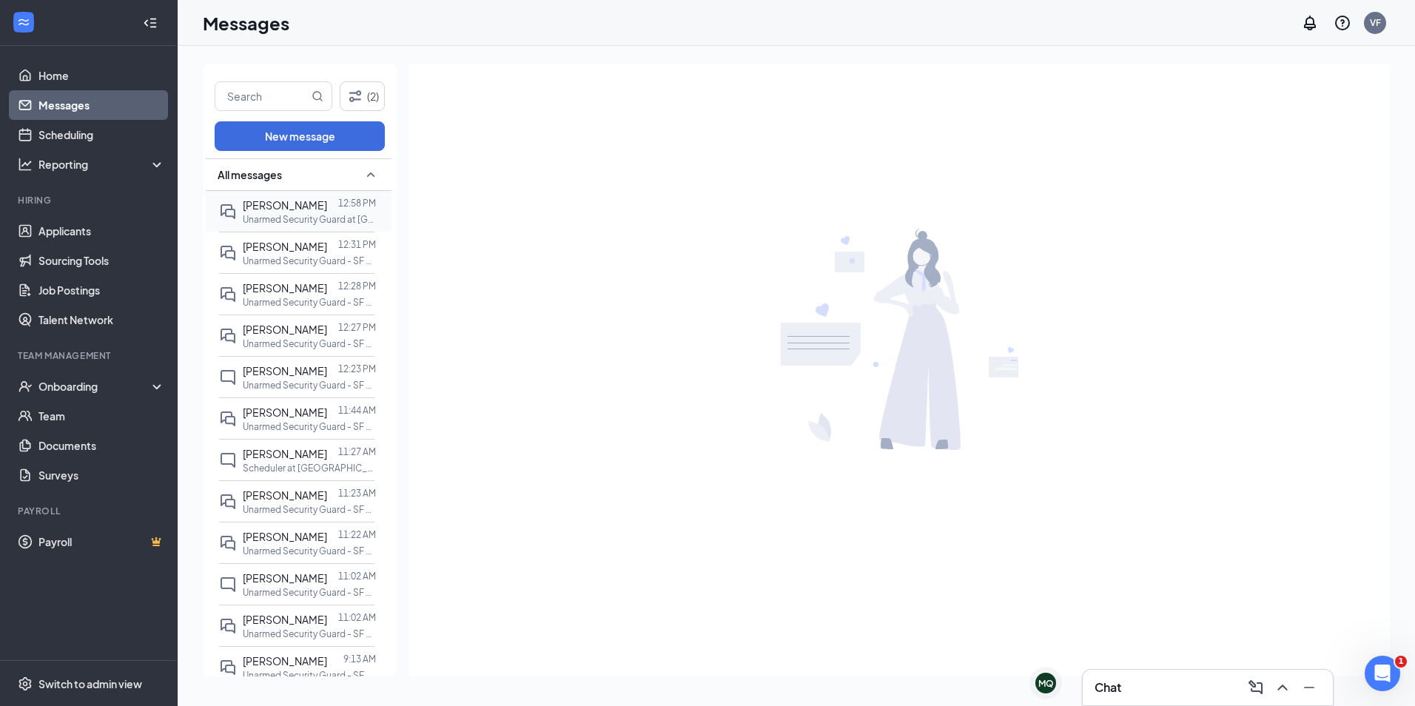
click at [292, 225] on p "Unarmed Security Guard at [GEOGRAPHIC_DATA] (SX)" at bounding box center [309, 219] width 133 height 13
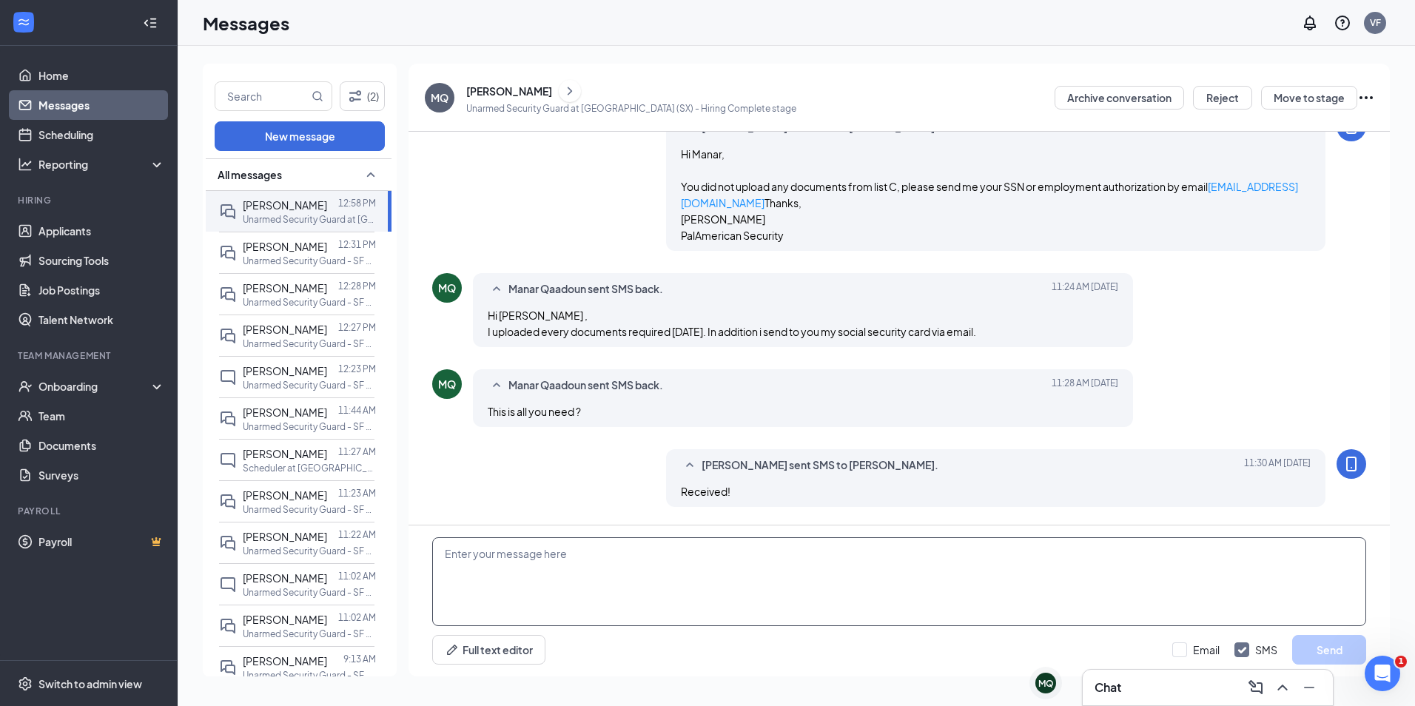
click at [670, 568] on textarea at bounding box center [899, 581] width 934 height 89
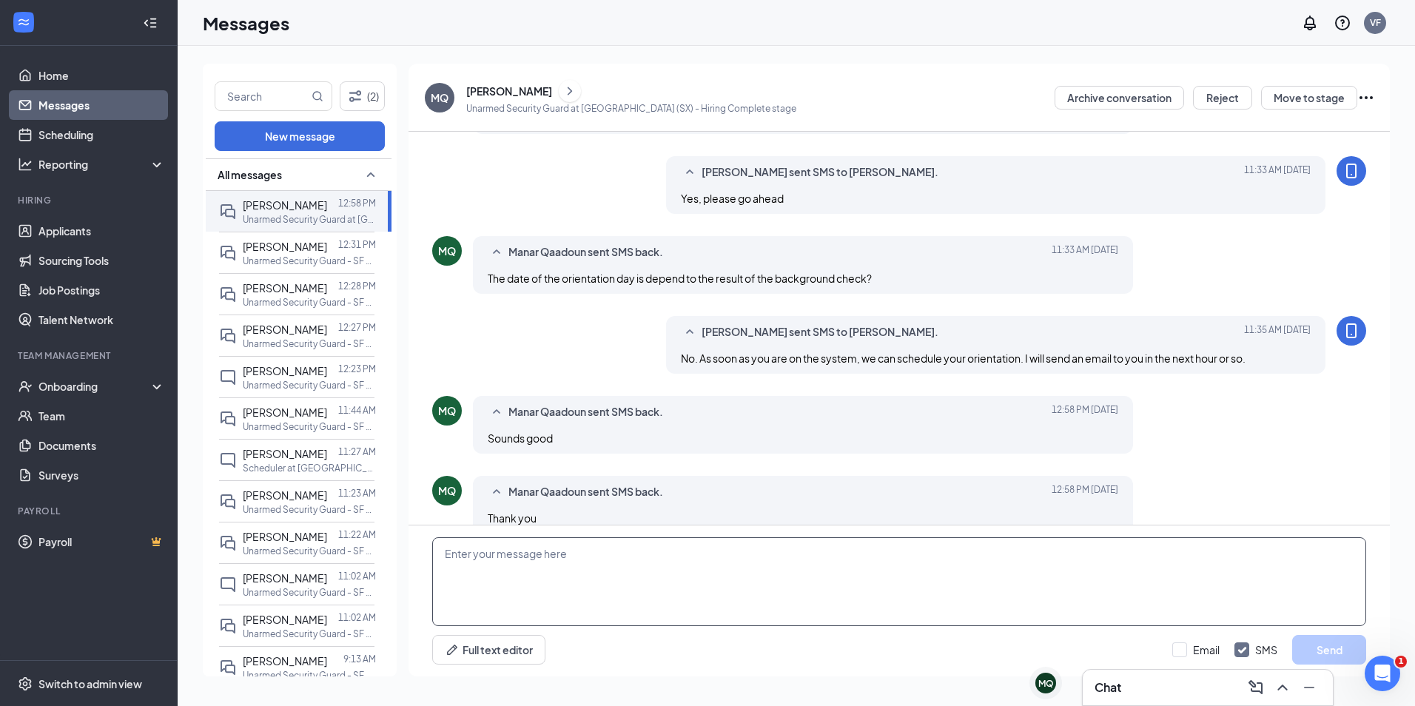
scroll to position [584, 0]
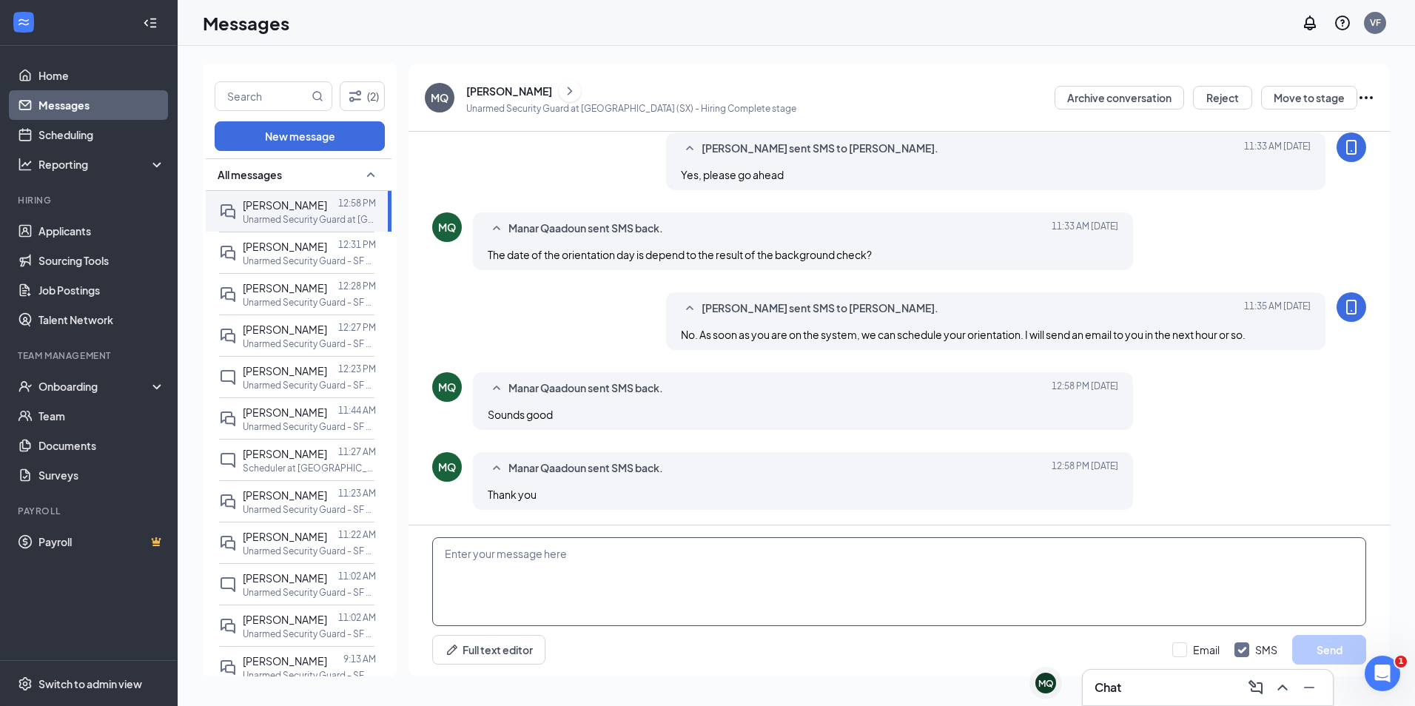
paste textarea "Lo, Ips dolo sitametco adi elitseddoe tempori utla EtdOloremag ali en adm venia…"
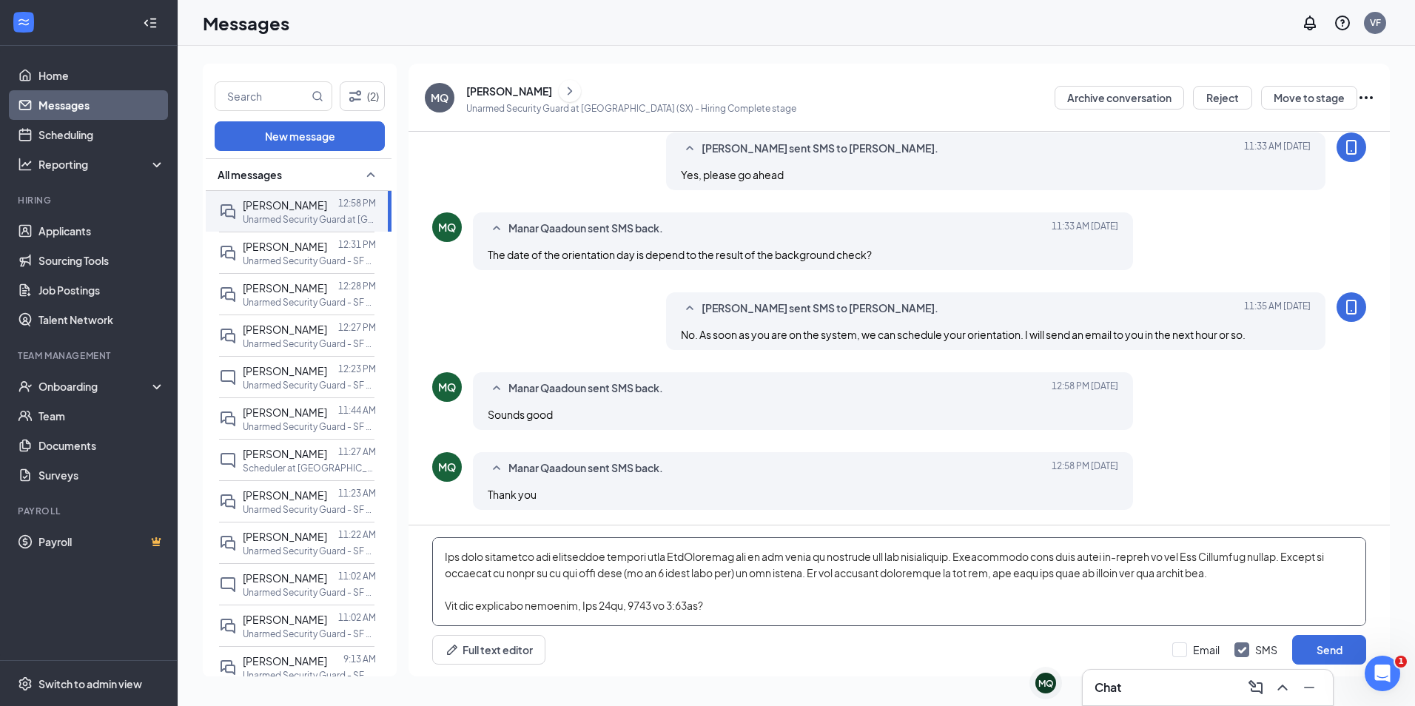
scroll to position [59, 0]
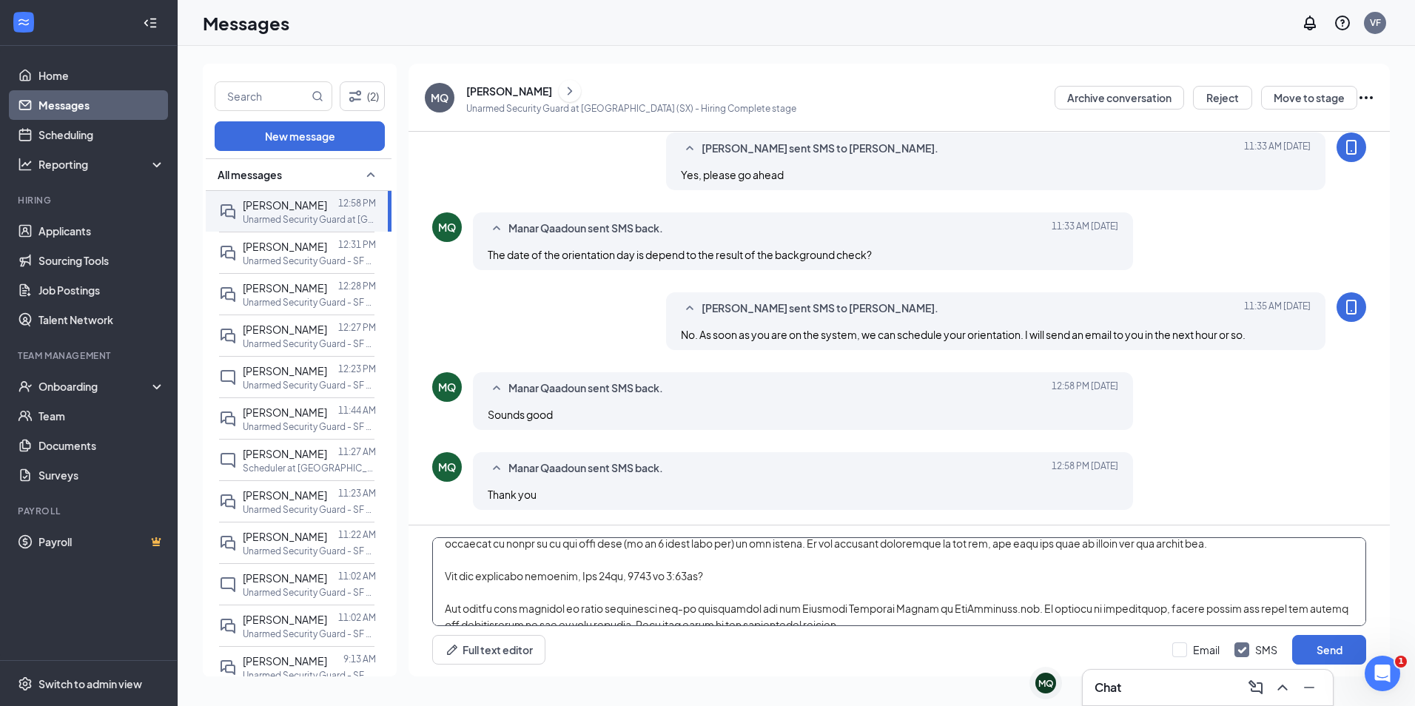
click at [749, 573] on textarea at bounding box center [899, 581] width 934 height 89
drag, startPoint x: 727, startPoint y: 575, endPoint x: 583, endPoint y: 578, distance: 143.6
click at [583, 578] on textarea at bounding box center [899, 581] width 934 height 89
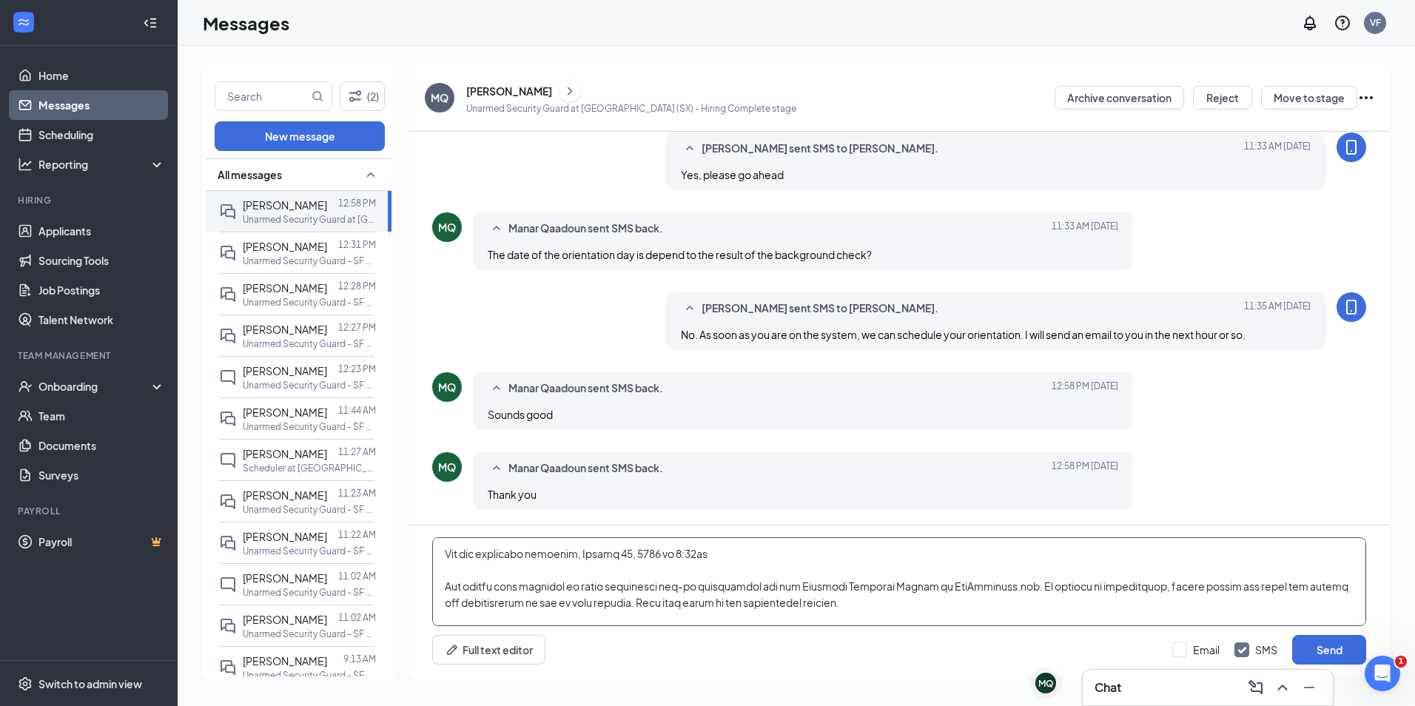
scroll to position [0, 0]
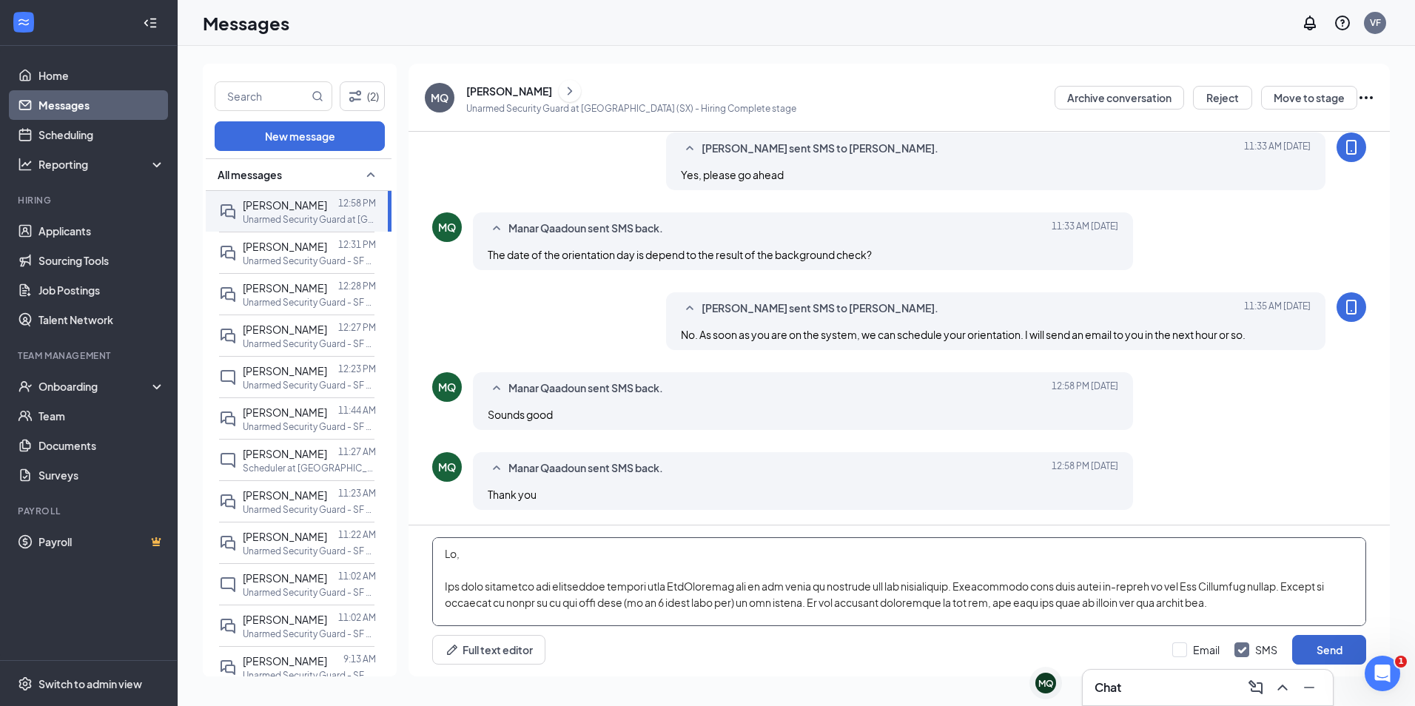
type textarea "Hi, You have completed the onboarding process with PalAmerican and we are ready…"
click at [1324, 647] on button "Send" at bounding box center [1329, 650] width 74 height 30
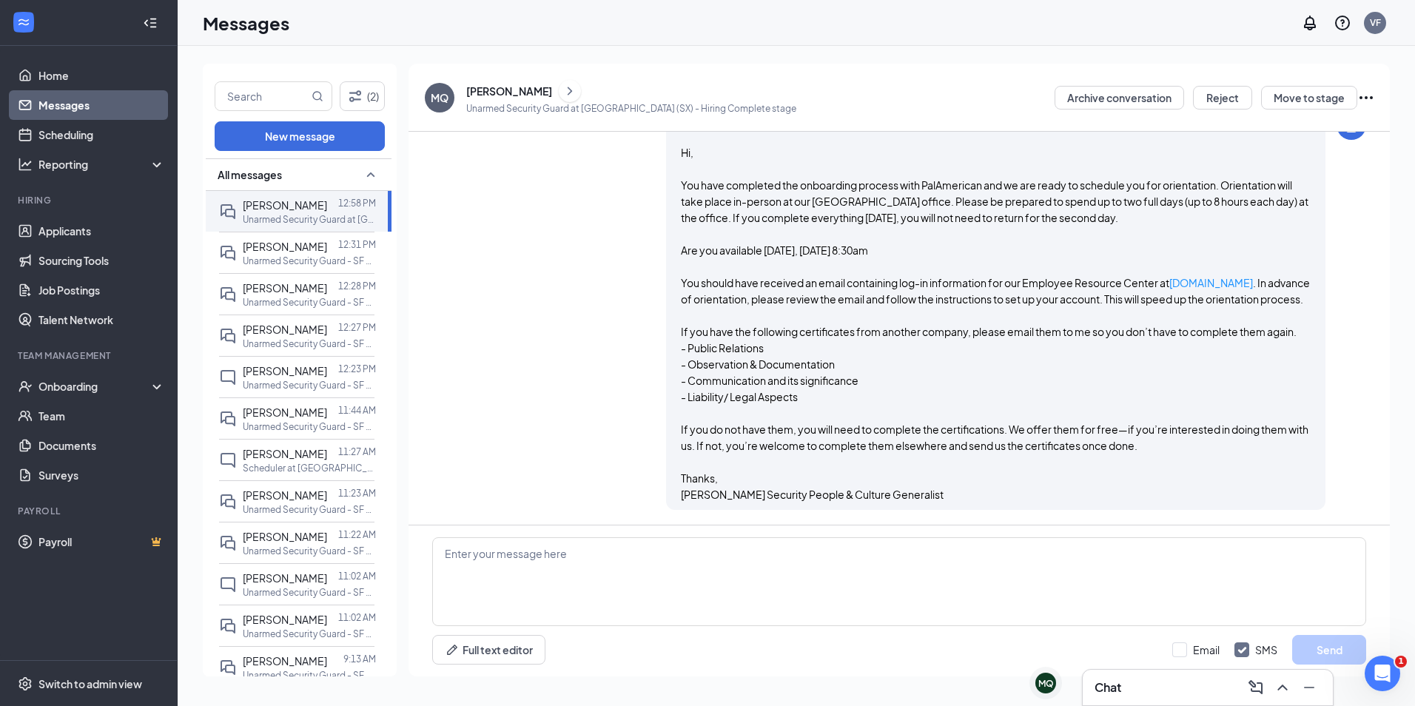
scroll to position [1038, 0]
click at [94, 403] on link "Team" at bounding box center [101, 416] width 127 height 30
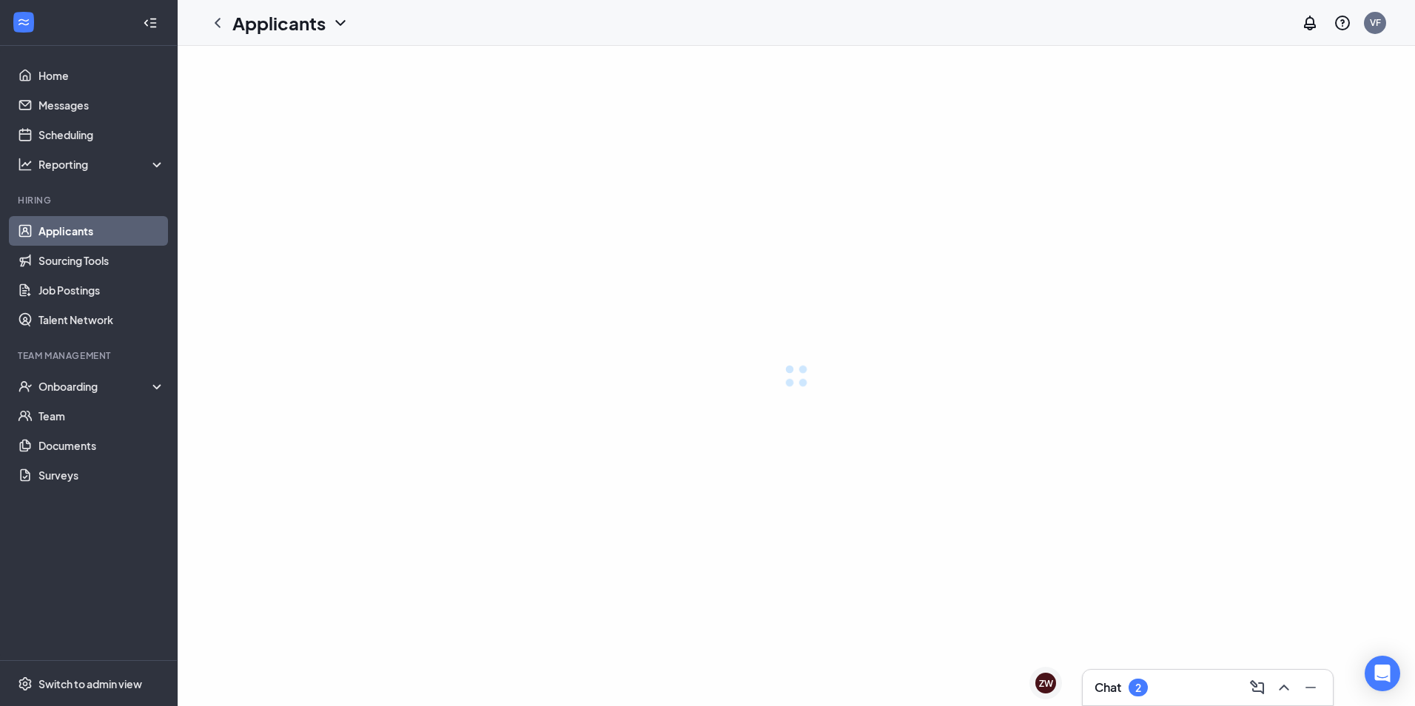
click at [1145, 679] on div "Chat 2" at bounding box center [1120, 688] width 53 height 18
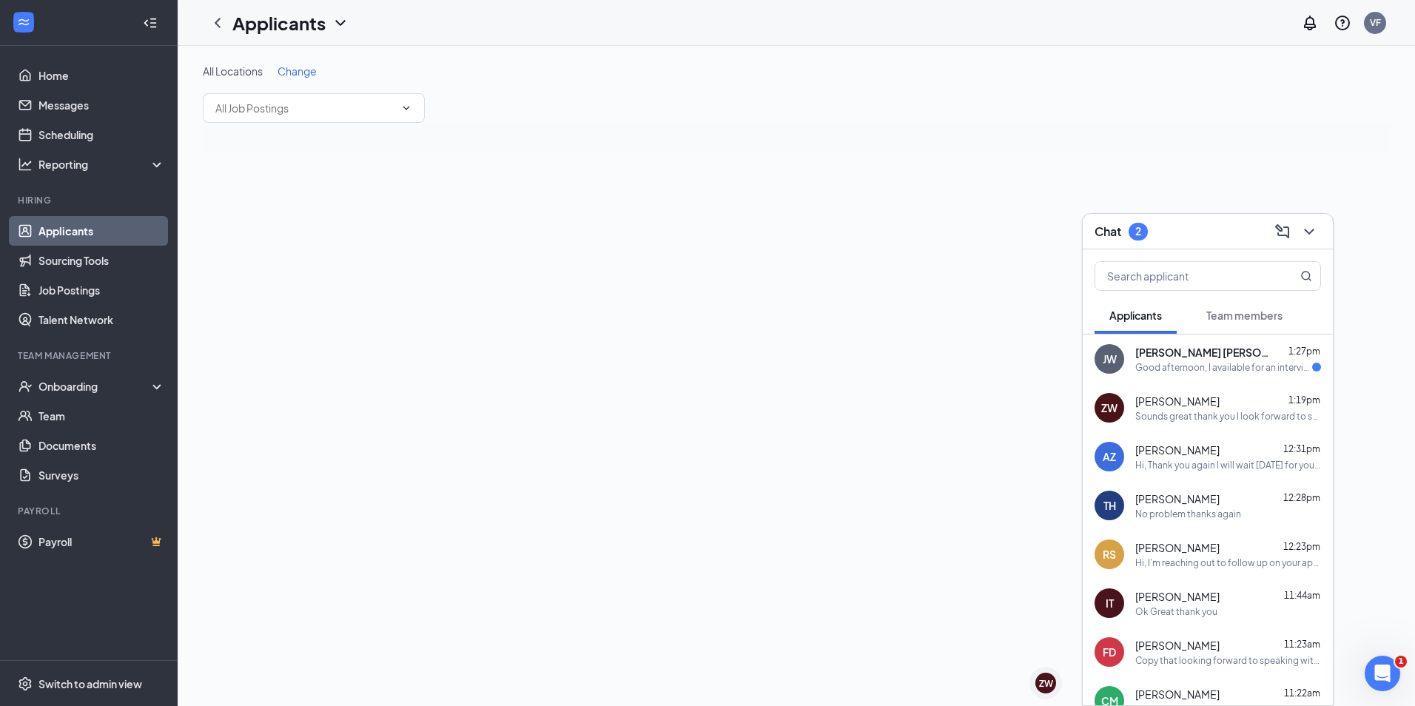
click at [1213, 355] on span "[PERSON_NAME] [PERSON_NAME]" at bounding box center [1201, 352] width 133 height 15
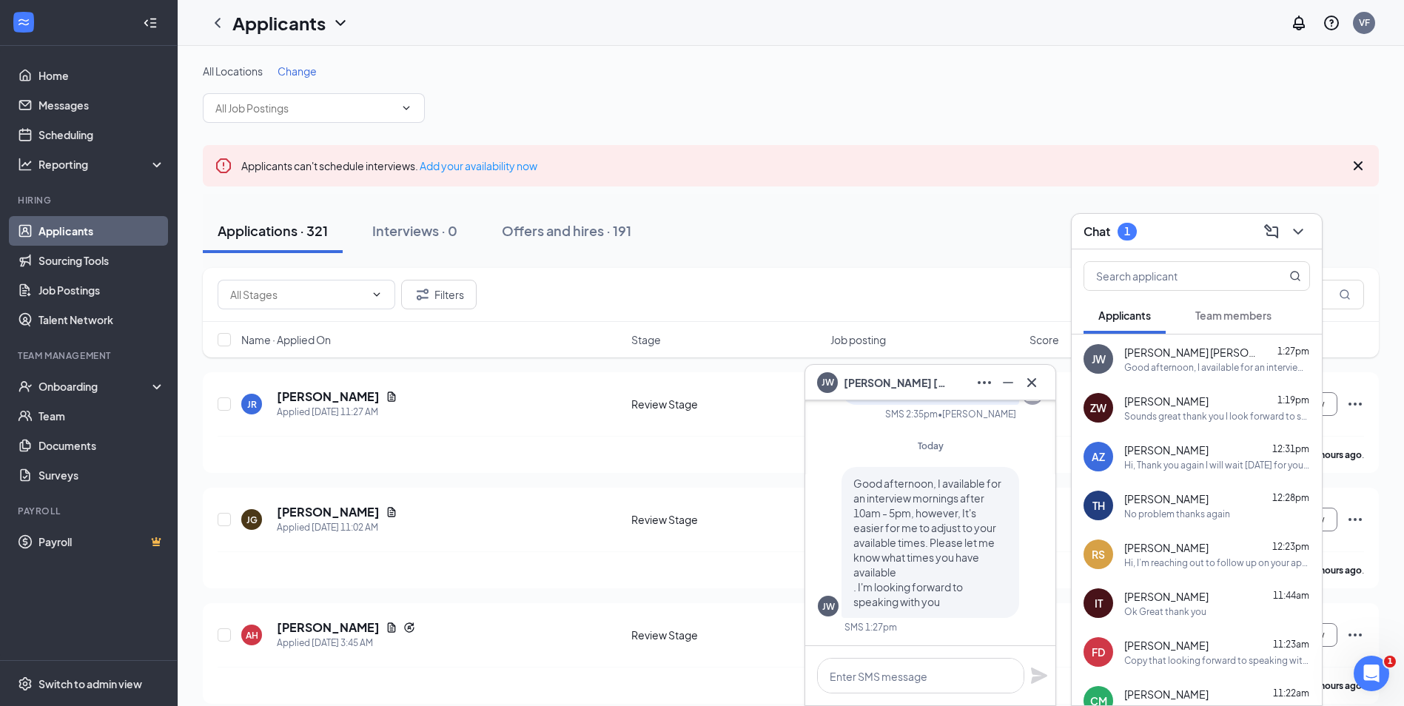
drag, startPoint x: 1165, startPoint y: 231, endPoint x: 986, endPoint y: 255, distance: 180.7
click at [1165, 231] on div "Chat 1" at bounding box center [1196, 231] width 226 height 23
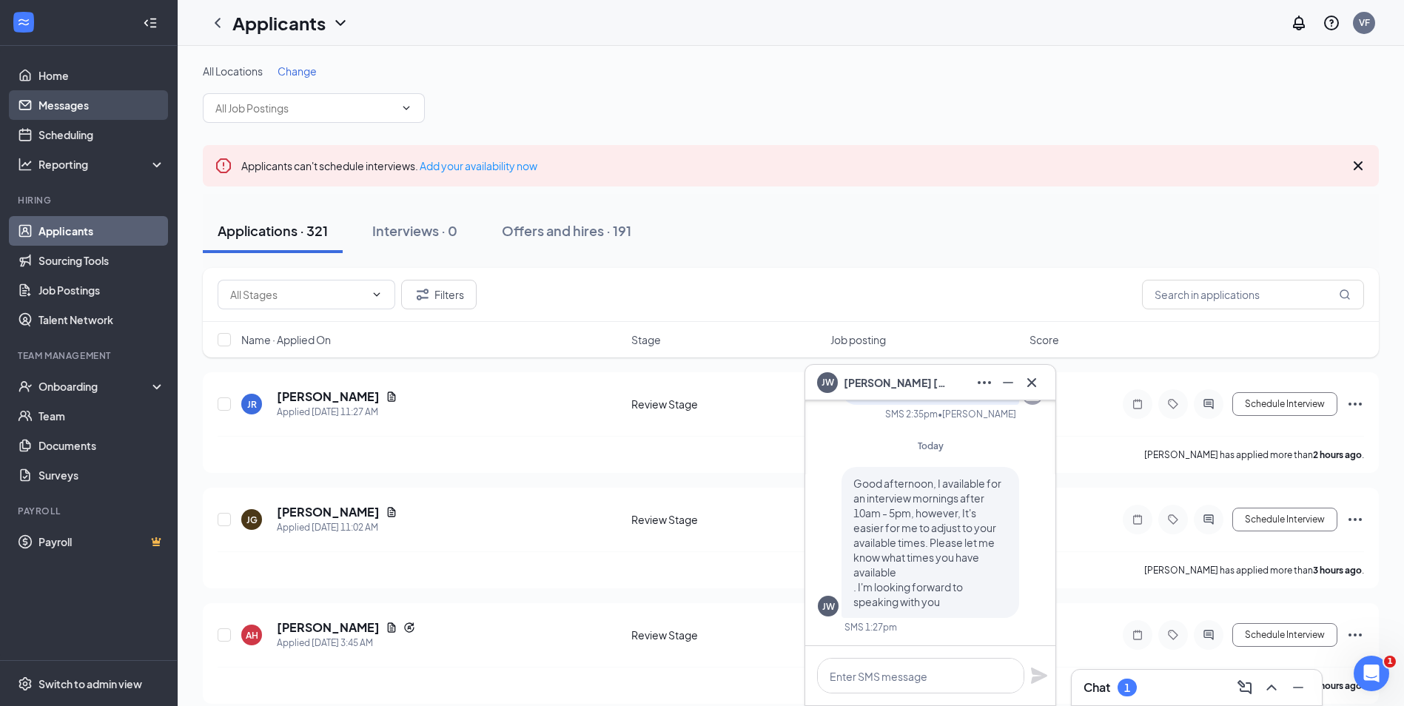
drag, startPoint x: 81, startPoint y: 100, endPoint x: 166, endPoint y: 115, distance: 86.5
click at [81, 100] on link "Messages" at bounding box center [101, 105] width 127 height 30
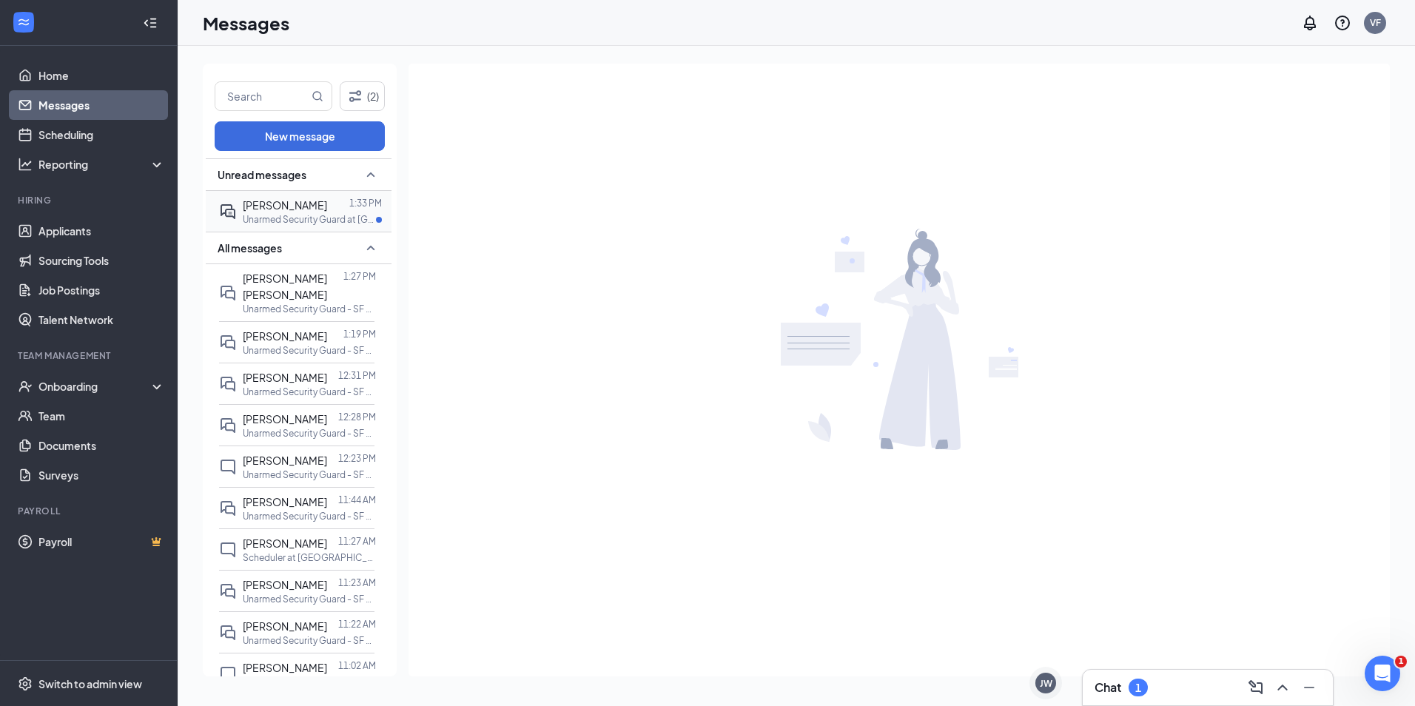
click at [279, 206] on span "[PERSON_NAME]" at bounding box center [285, 204] width 84 height 13
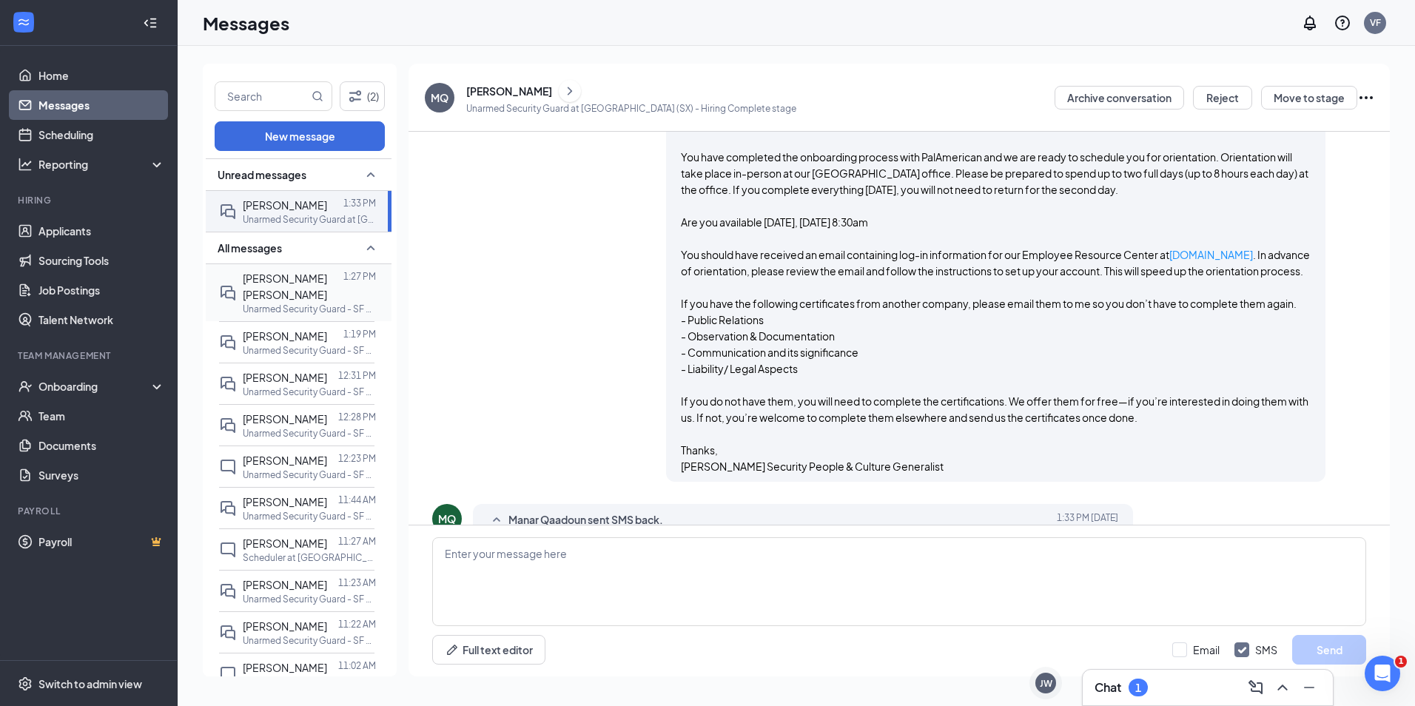
scroll to position [828, 0]
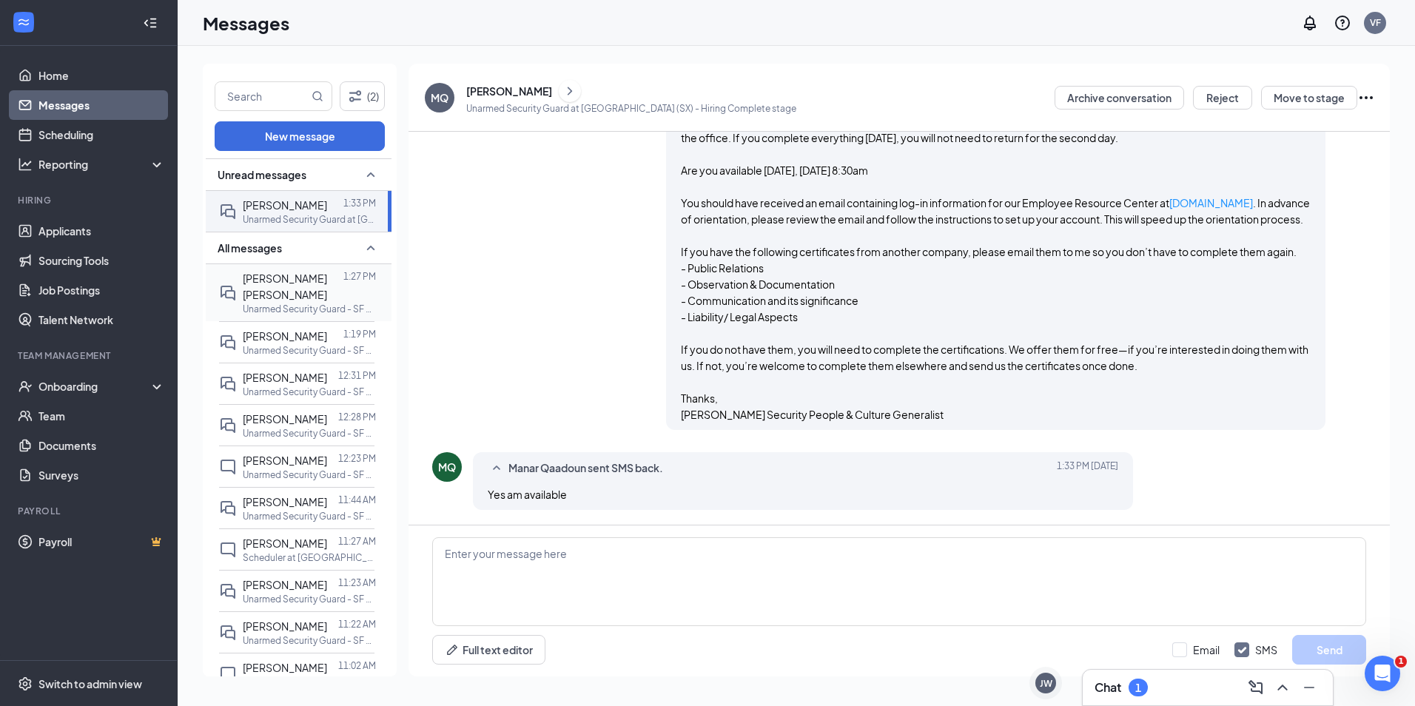
click at [257, 278] on span "[PERSON_NAME] [PERSON_NAME]" at bounding box center [285, 287] width 84 height 30
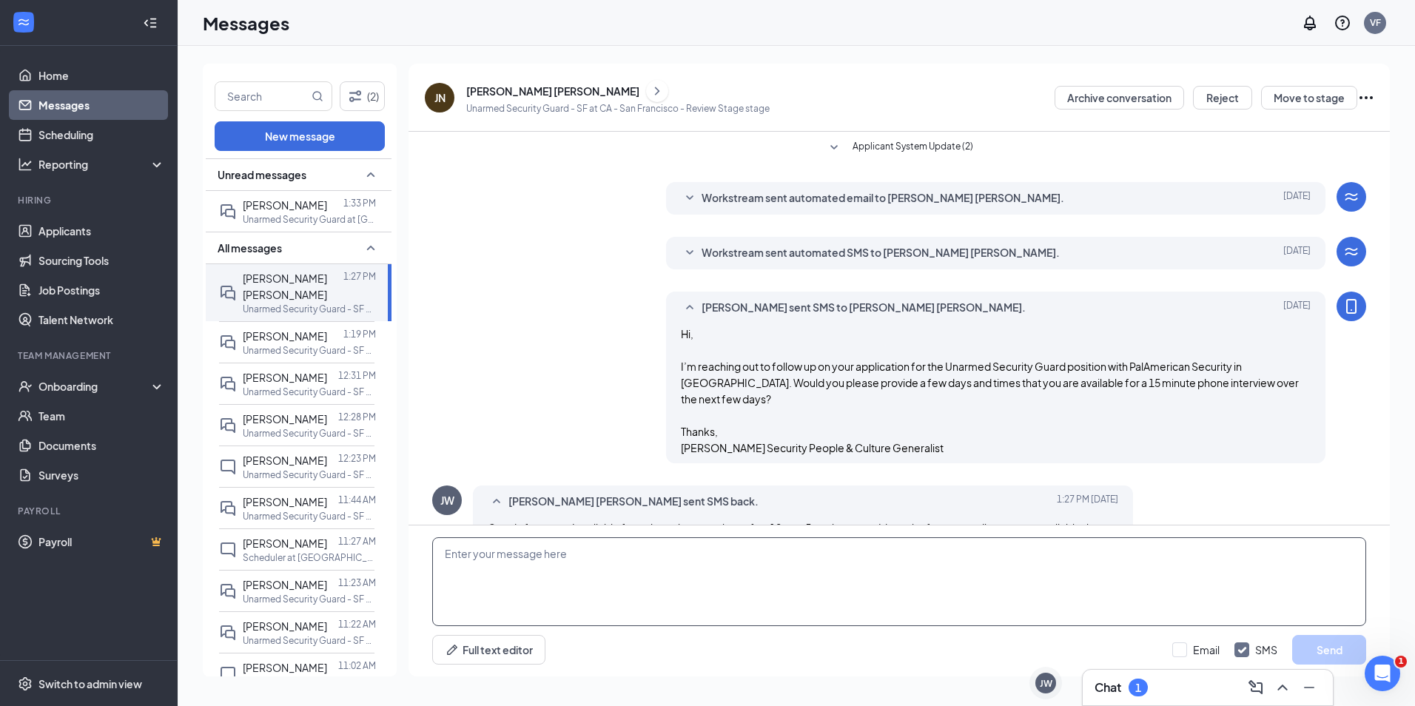
click at [584, 576] on textarea at bounding box center [899, 581] width 934 height 89
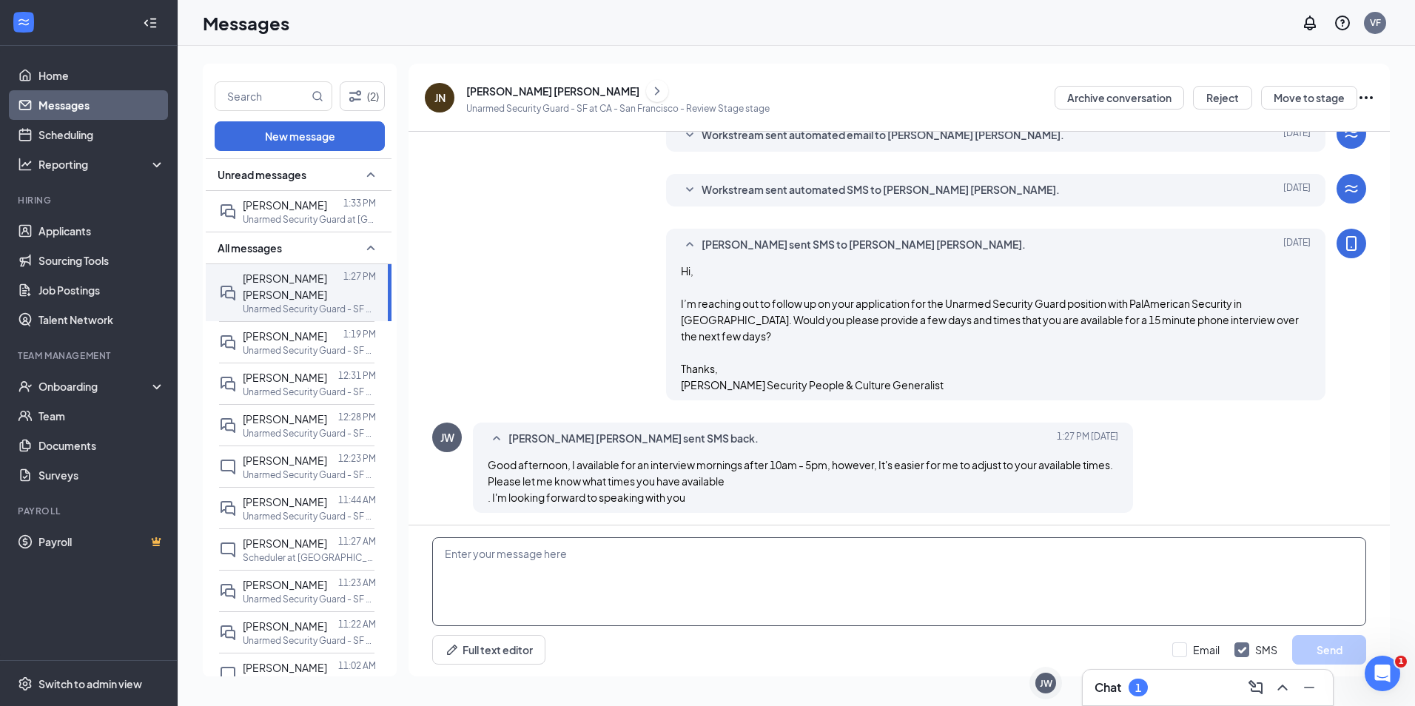
scroll to position [82, 0]
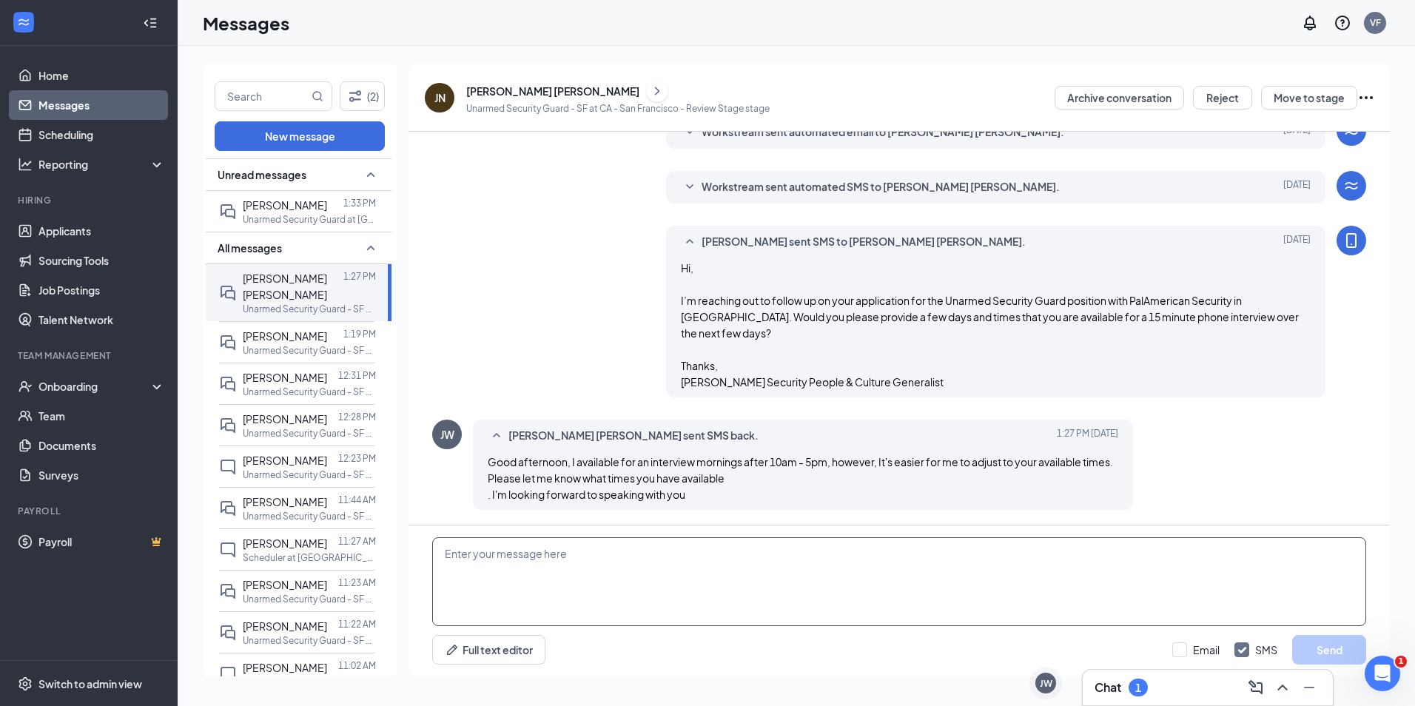
paste textarea "Hi, Thanks for your response. I will call you <DATE> at <TIME> to discuss your …"
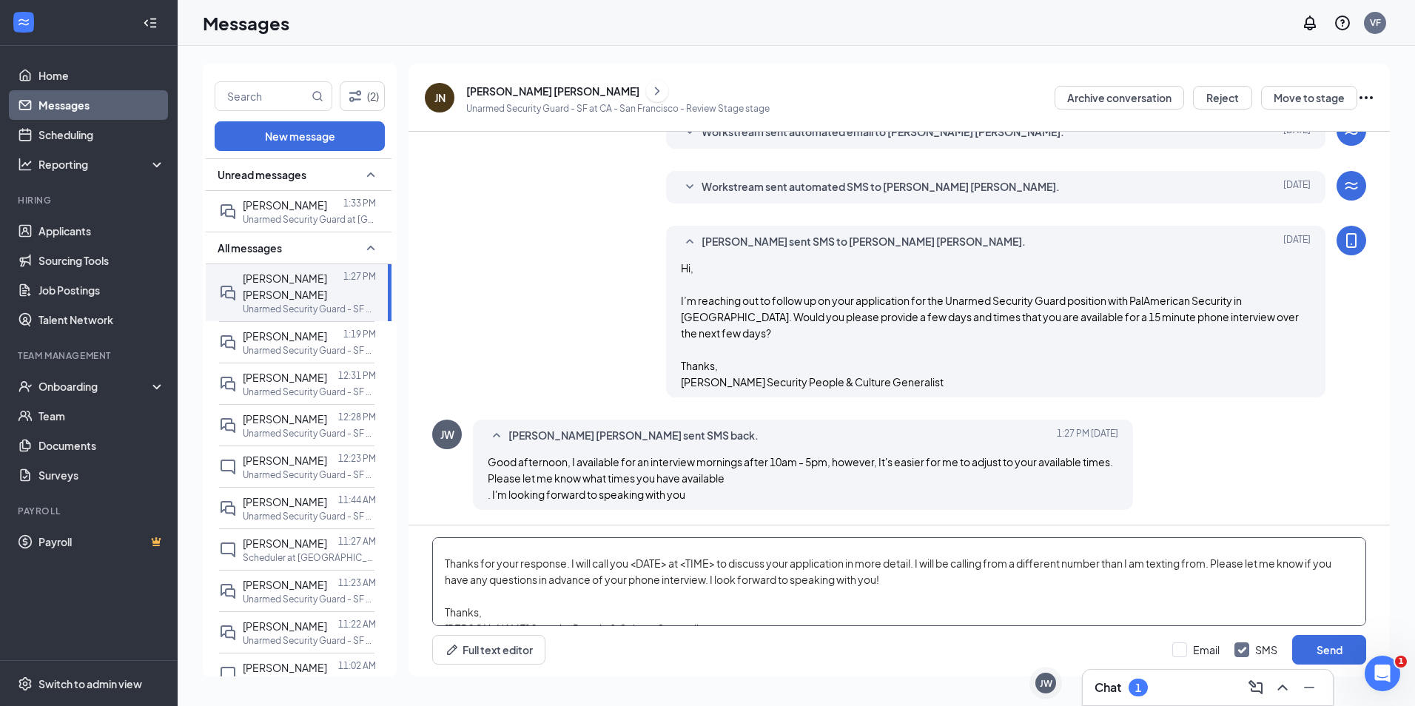
scroll to position [0, 0]
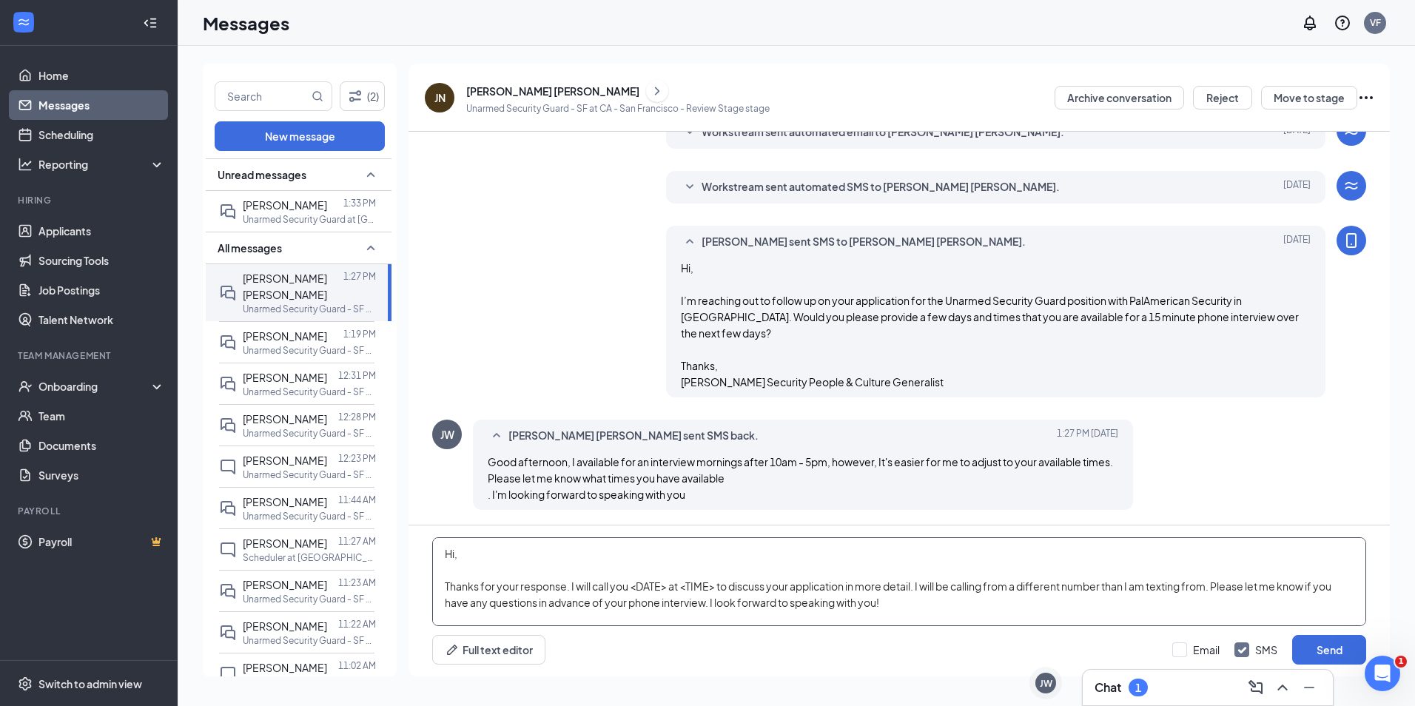
drag, startPoint x: 715, startPoint y: 586, endPoint x: 633, endPoint y: 589, distance: 82.2
click at [633, 589] on textarea "Hi, Thanks for your response. I will call you <DATE> at <TIME> to discuss your …" at bounding box center [899, 581] width 934 height 89
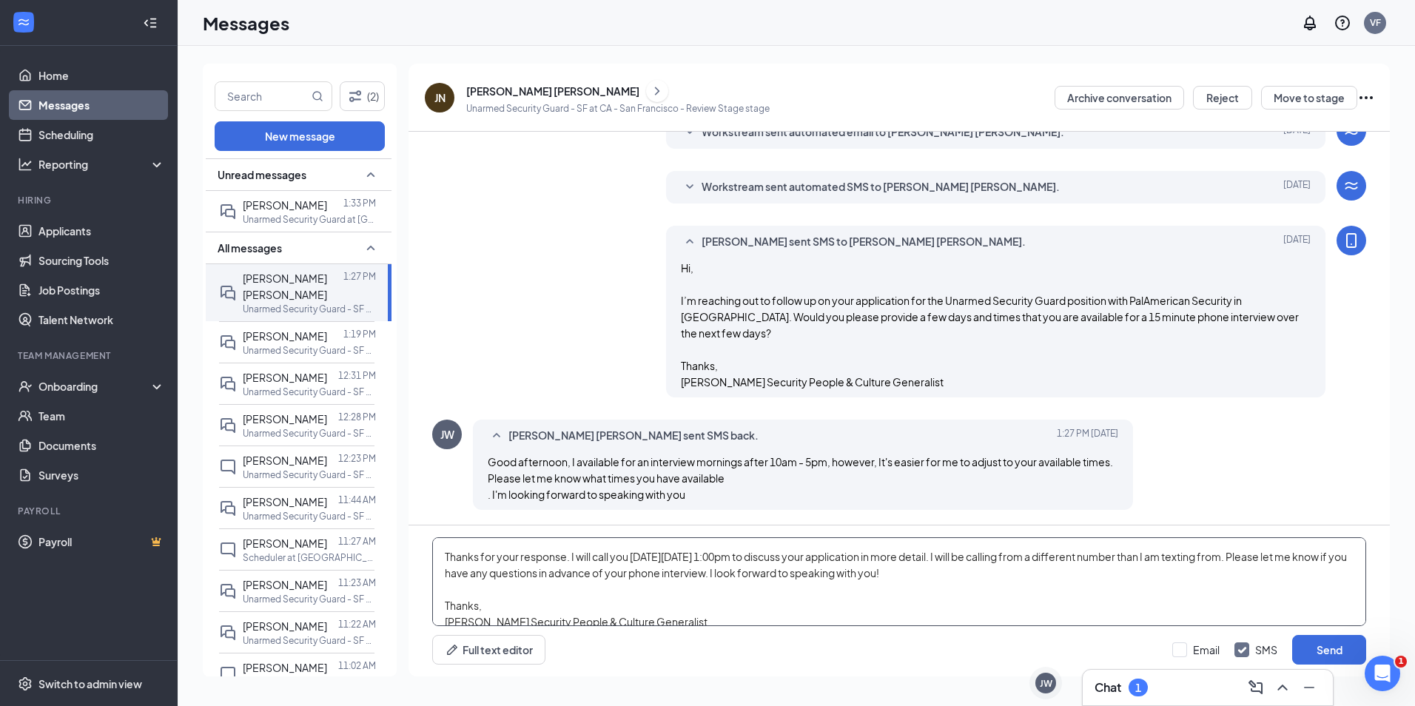
scroll to position [74, 0]
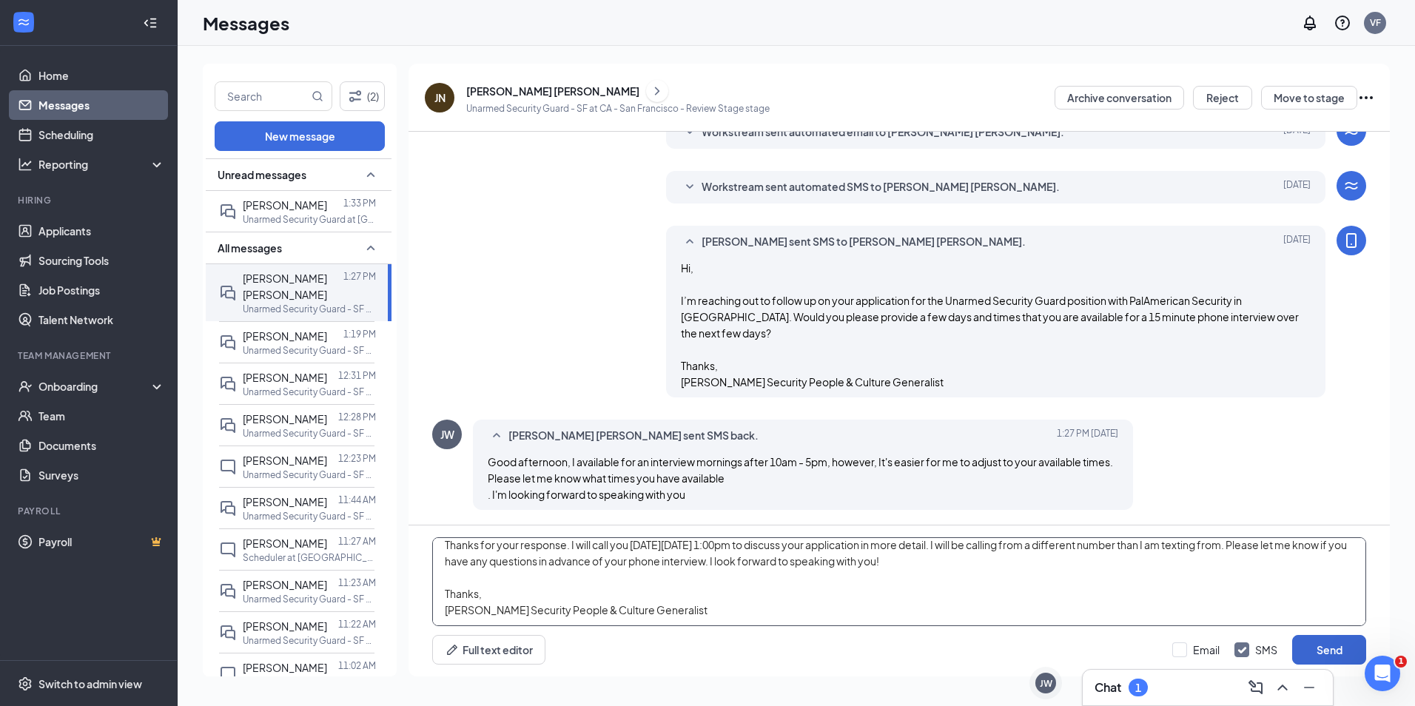
type textarea "Hi, Thanks for your response. I will call you [DATE][DATE] 1:00pm to discuss yo…"
click at [1317, 650] on button "Send" at bounding box center [1329, 650] width 74 height 30
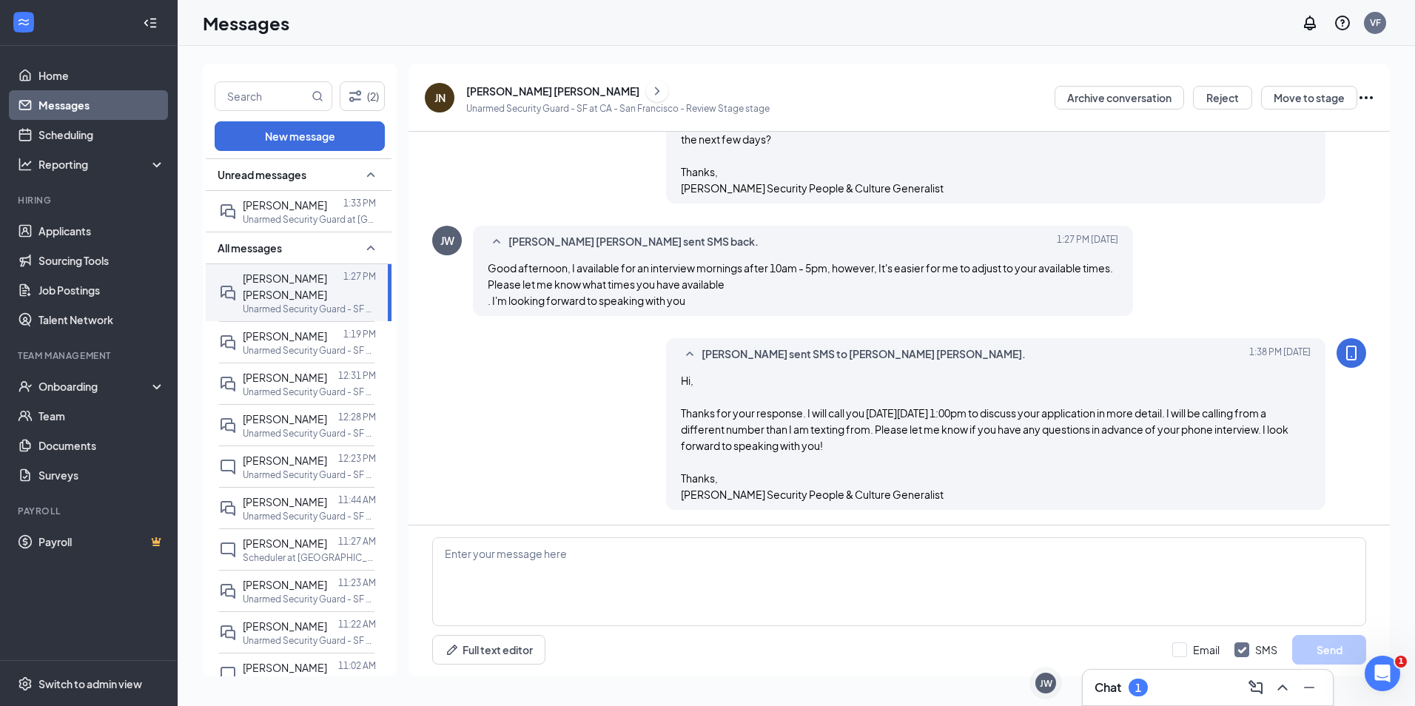
scroll to position [292, 0]
click at [275, 220] on p "Unarmed Security Guard at [GEOGRAPHIC_DATA] (SX)" at bounding box center [309, 219] width 133 height 13
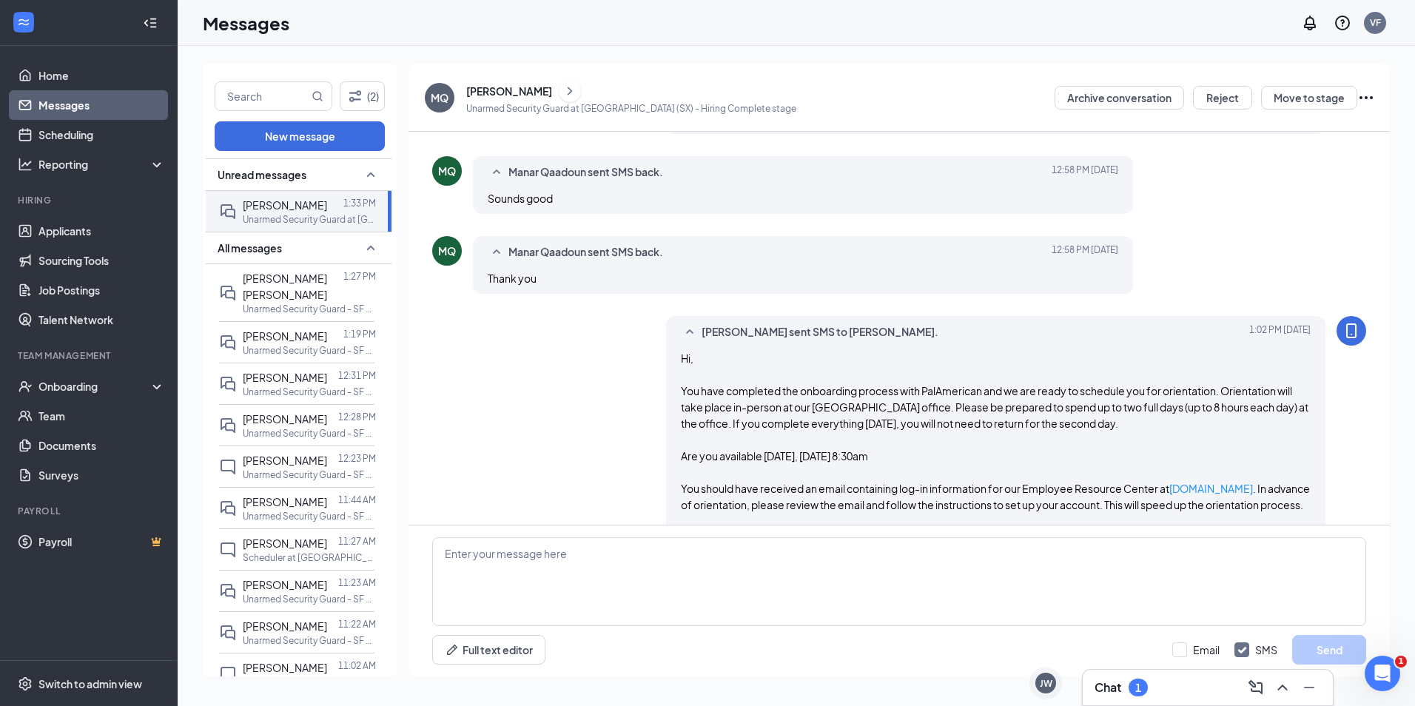
scroll to position [828, 0]
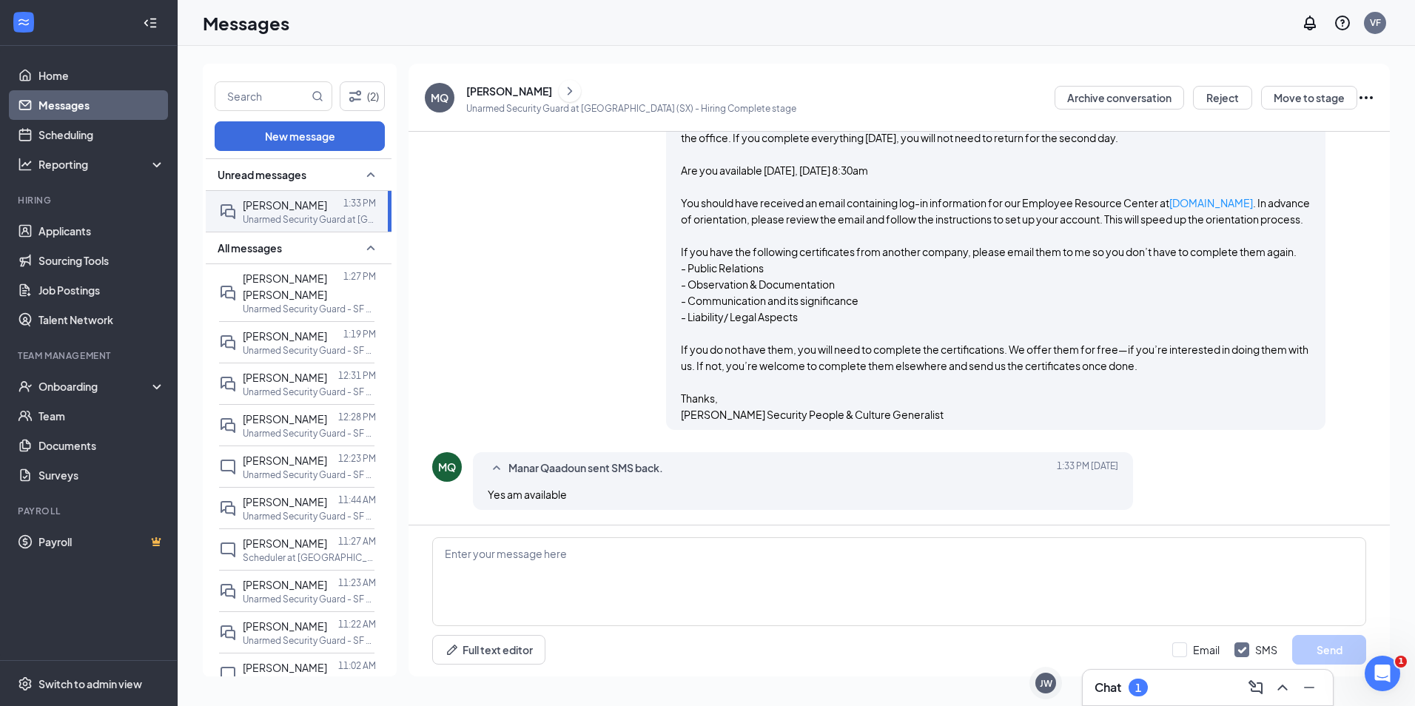
click at [1162, 695] on div "Chat 1" at bounding box center [1207, 688] width 226 height 24
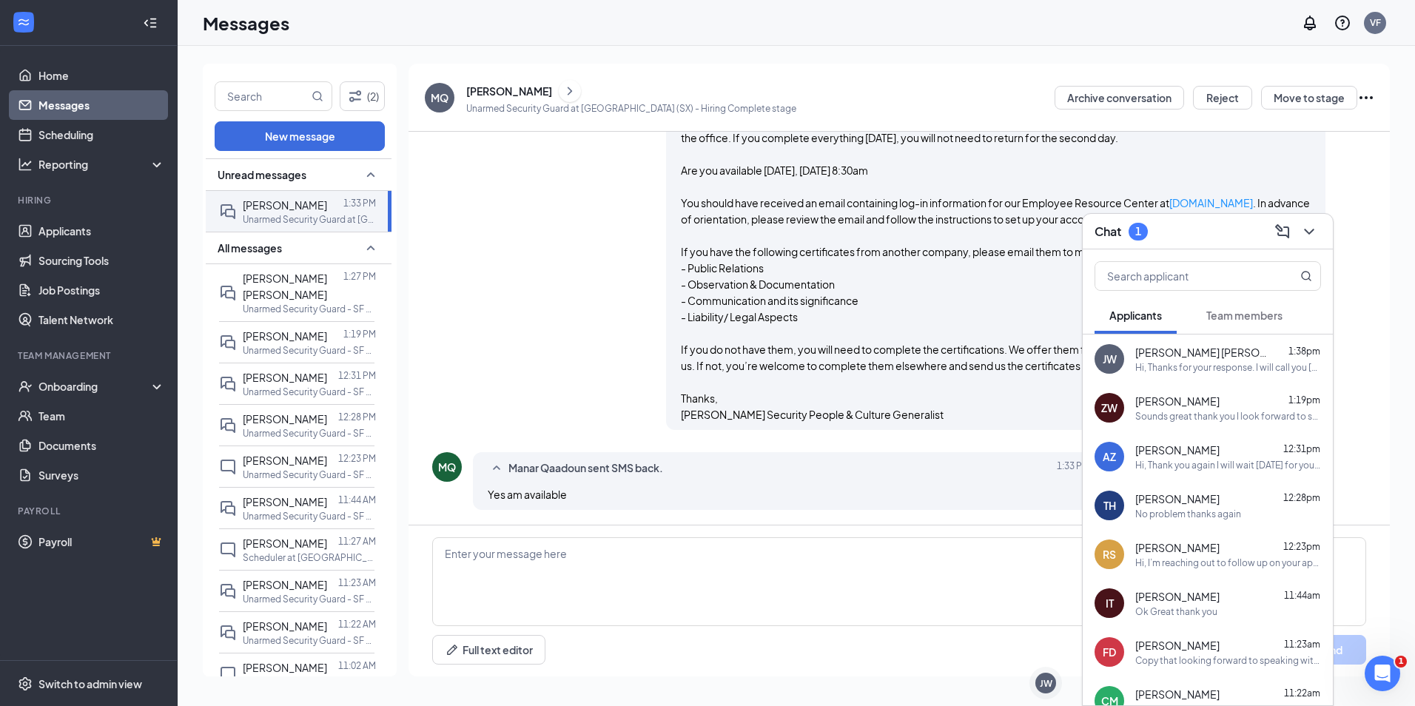
click at [1230, 320] on span "Team members" at bounding box center [1244, 315] width 76 height 13
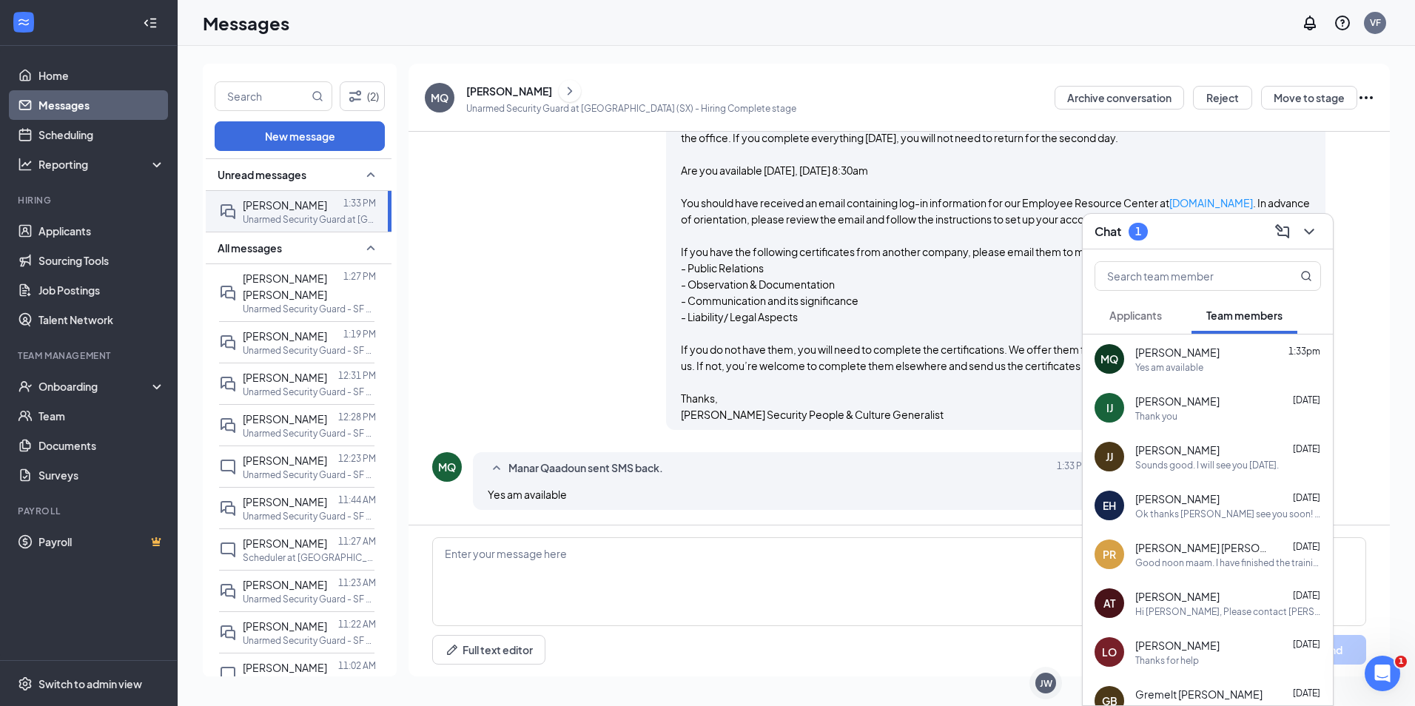
click at [1148, 309] on span "Applicants" at bounding box center [1135, 315] width 53 height 13
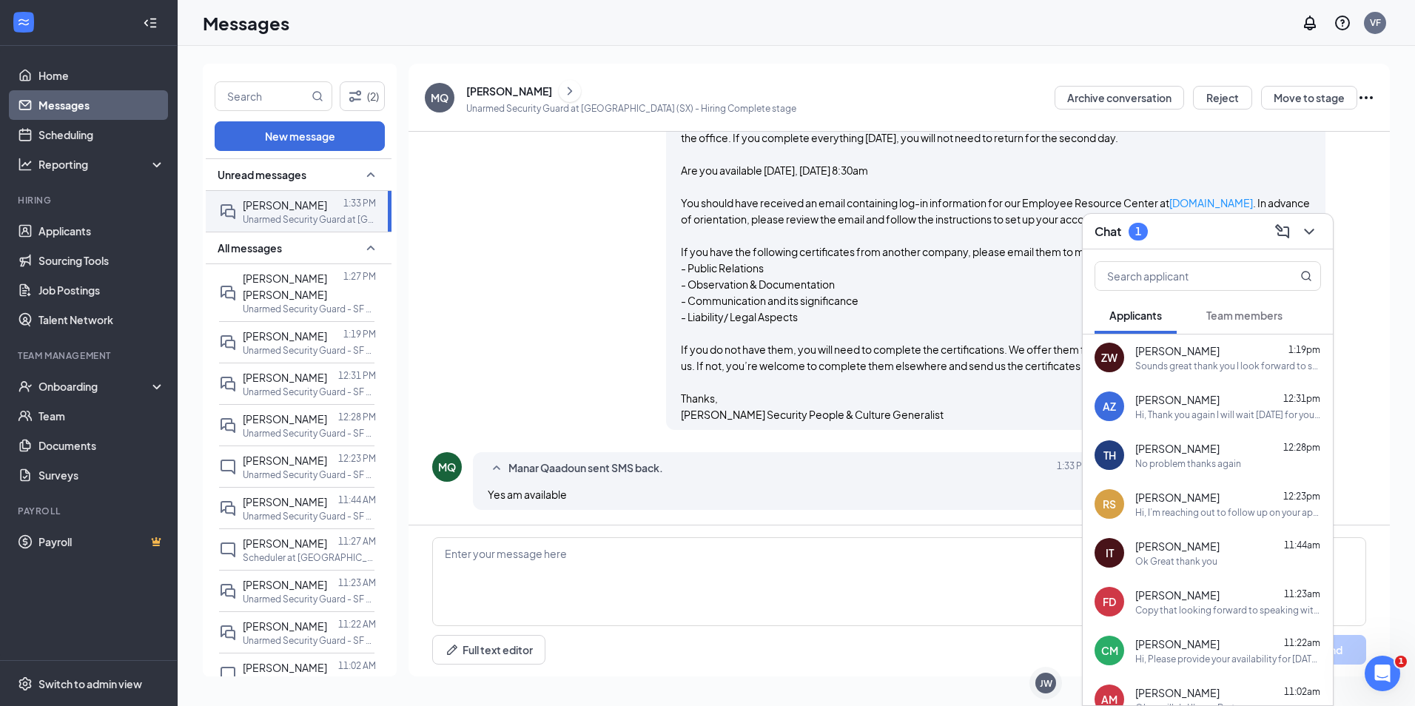
scroll to position [0, 0]
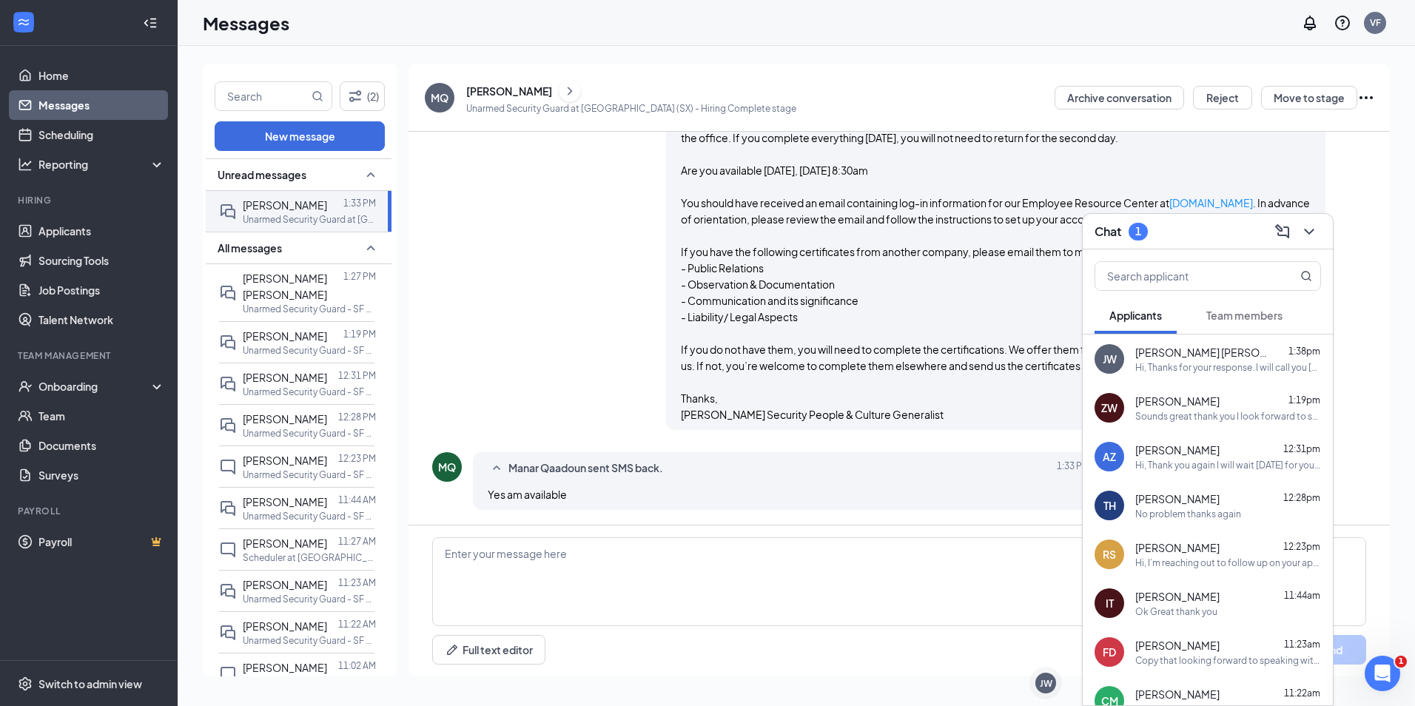
click at [1173, 232] on div "Chat 1" at bounding box center [1207, 231] width 226 height 23
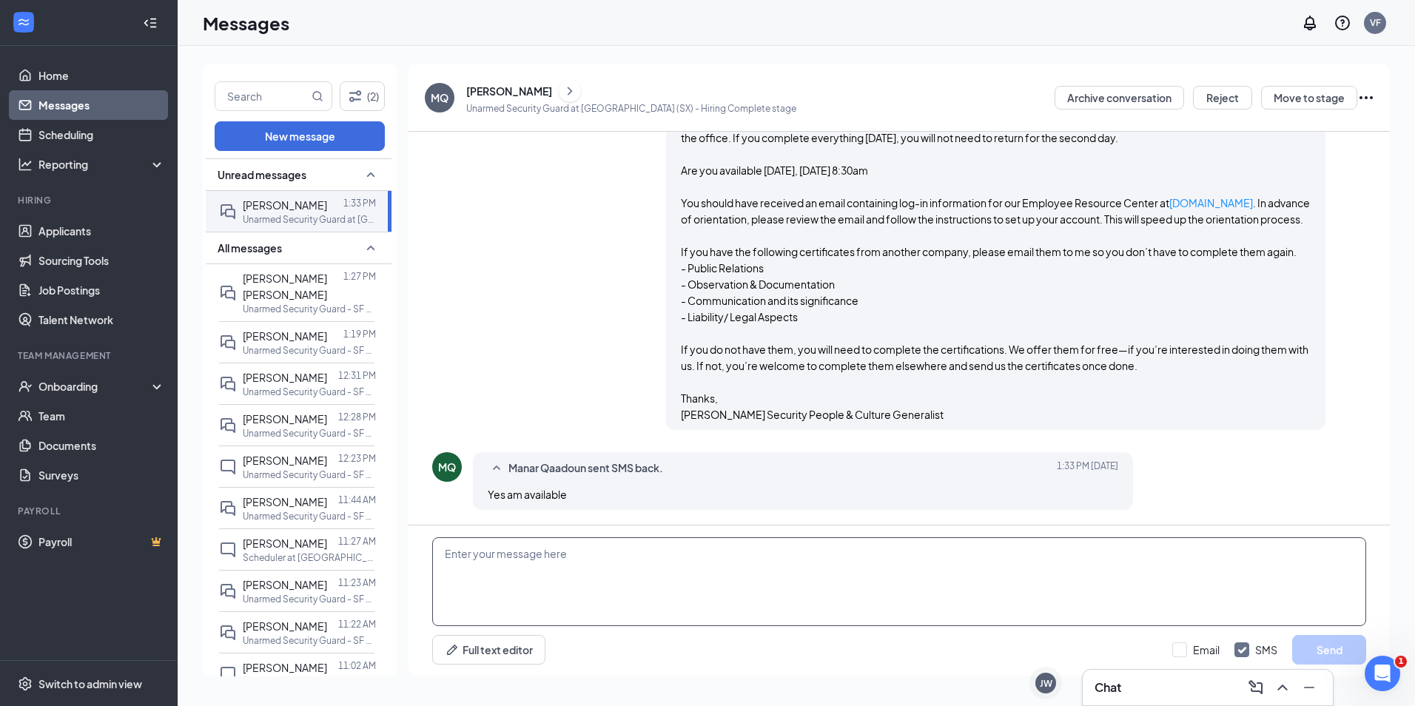
click at [789, 570] on textarea at bounding box center [899, 581] width 934 height 89
paste textarea "Hi, Thanks for your response. I will call you <DATE> at <TIME> to discuss your …"
type textarea "Hi, Thanks for your response. I will call you <DATE> at <TIME> to discuss your …"
click at [611, 598] on textarea at bounding box center [899, 581] width 934 height 89
paste textarea "Hi, You are scheduled for orientation [DATE], [DATE] and [DATE] 08:00am at [STR…"
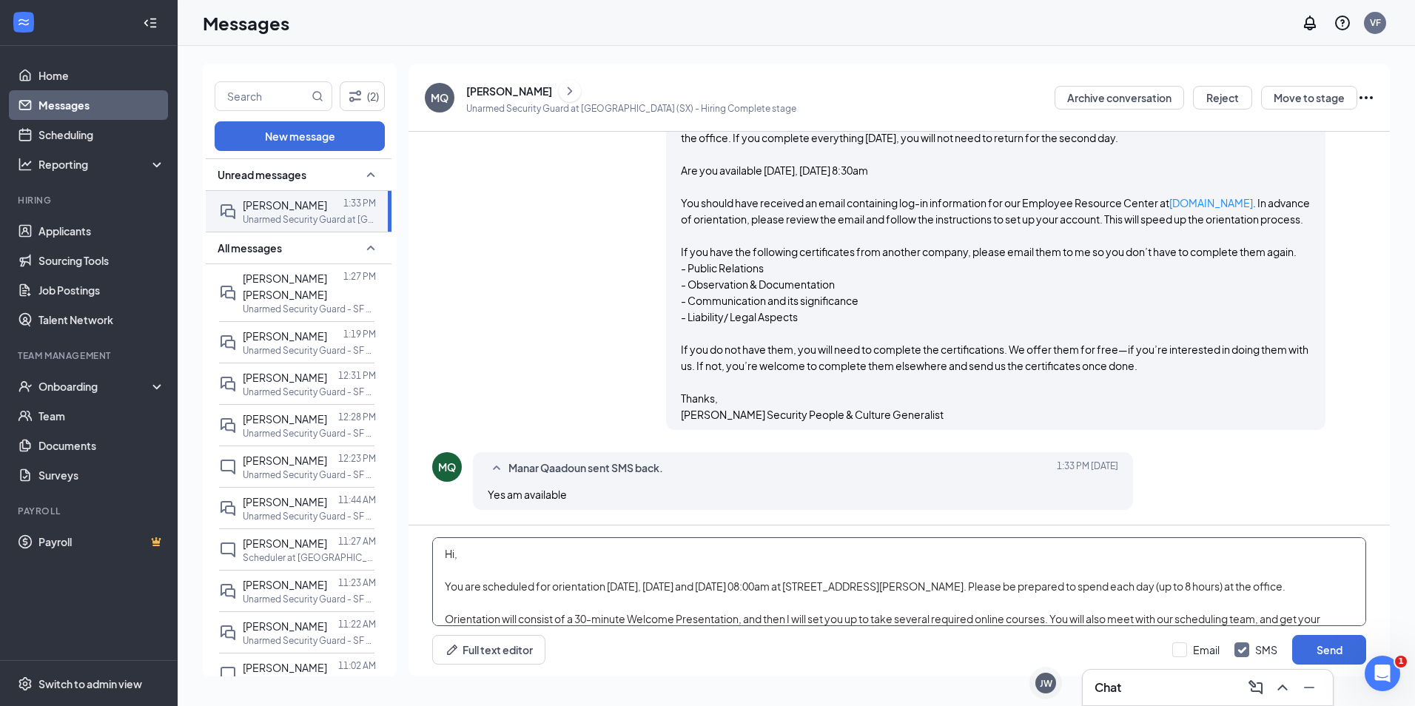
drag, startPoint x: 900, startPoint y: 585, endPoint x: 661, endPoint y: 585, distance: 238.3
click at [661, 585] on textarea "Hi, You are scheduled for orientation [DATE], [DATE] and [DATE] 08:00am at [STR…" at bounding box center [899, 581] width 934 height 89
type textarea "Hi, You are scheduled for orientation [DATE], [DATE] and [DATE] 8:30am at [STRE…"
click at [1335, 647] on button "Send" at bounding box center [1329, 650] width 74 height 30
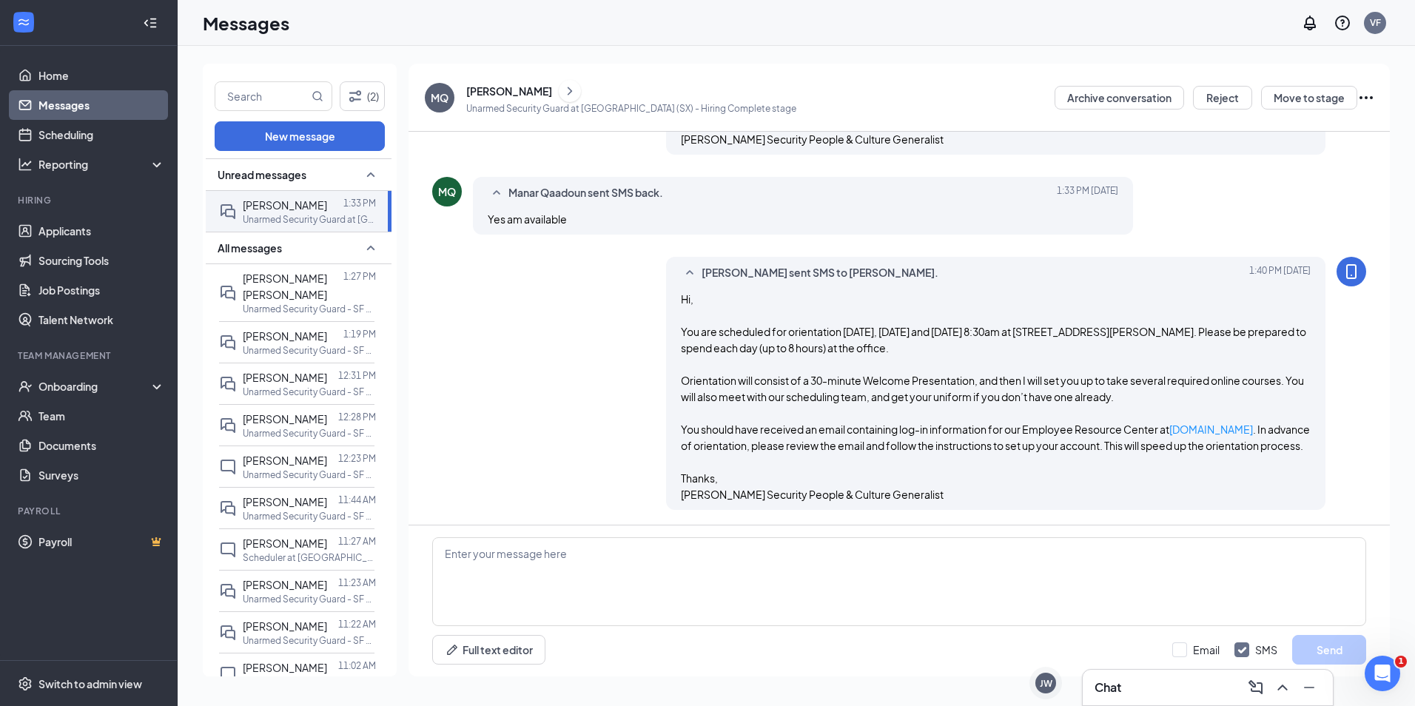
scroll to position [1136, 0]
click at [70, 239] on link "Applicants" at bounding box center [101, 231] width 127 height 30
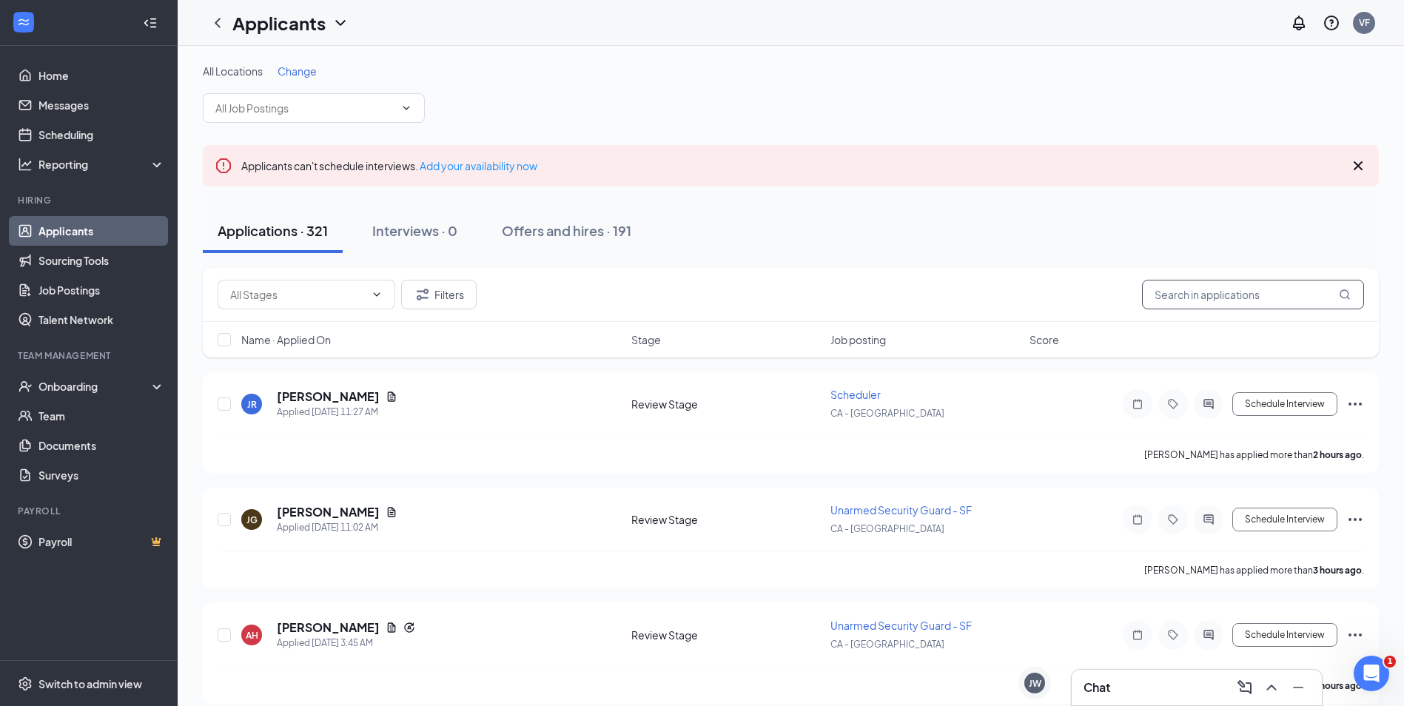
click at [1233, 286] on input "text" at bounding box center [1253, 295] width 222 height 30
type input "[PERSON_NAME]"
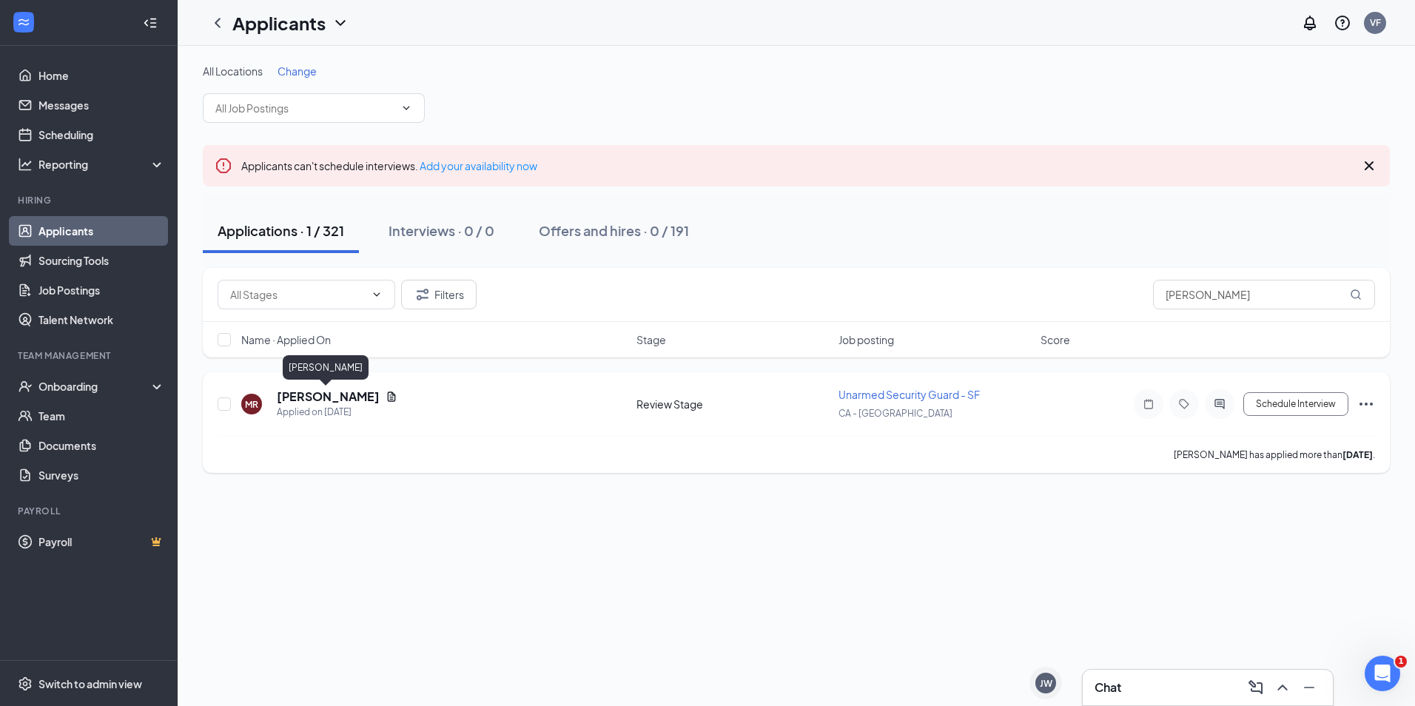
click at [317, 394] on h5 "[PERSON_NAME]" at bounding box center [328, 396] width 103 height 16
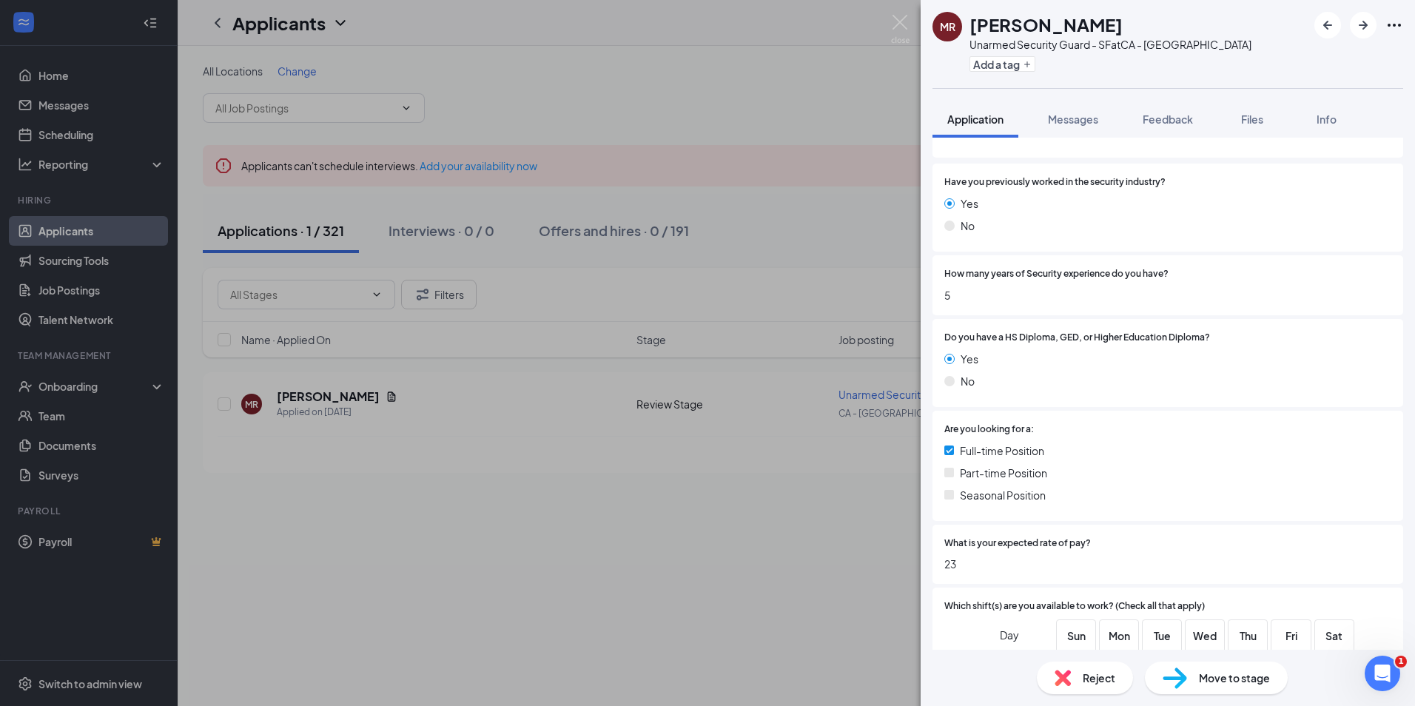
scroll to position [666, 0]
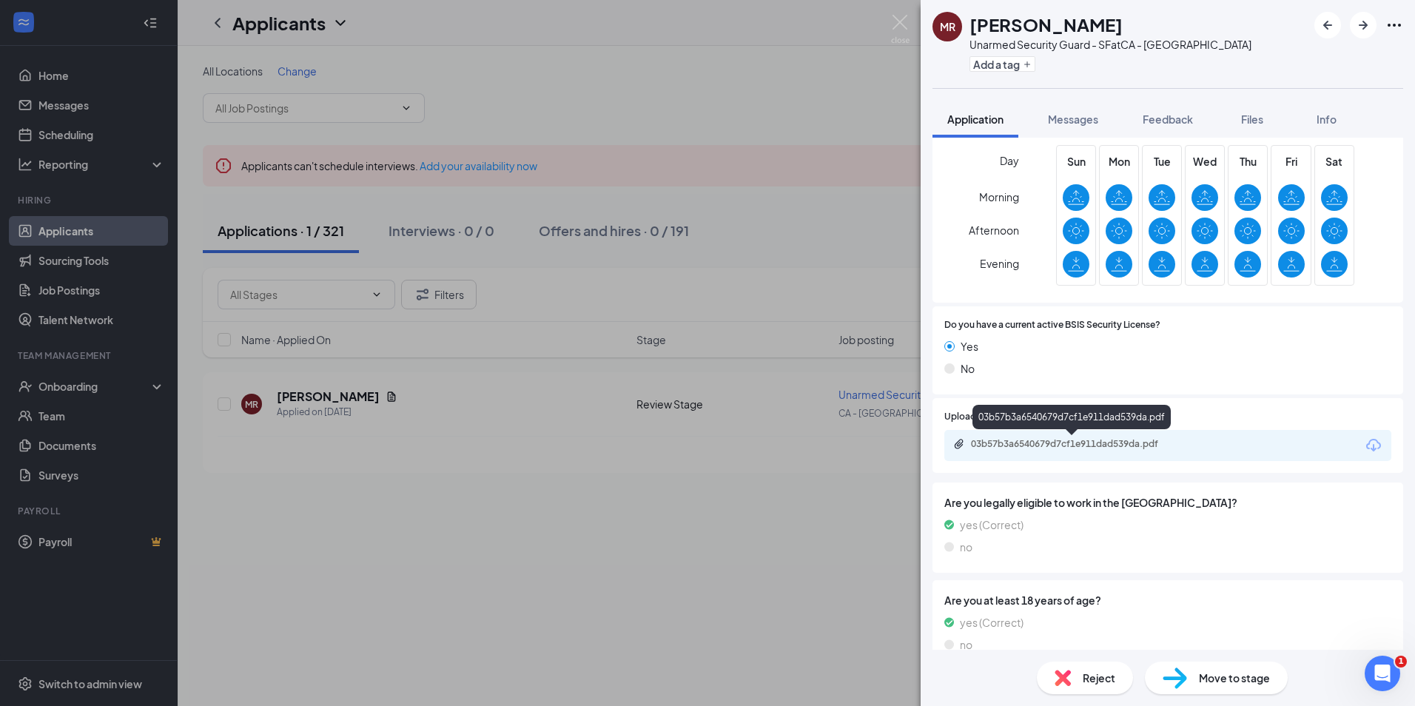
click at [1084, 447] on div "03b57b3a6540679d7cf1e911dad539da.pdf" at bounding box center [1074, 444] width 207 height 12
click at [1056, 115] on span "Messages" at bounding box center [1073, 118] width 50 height 13
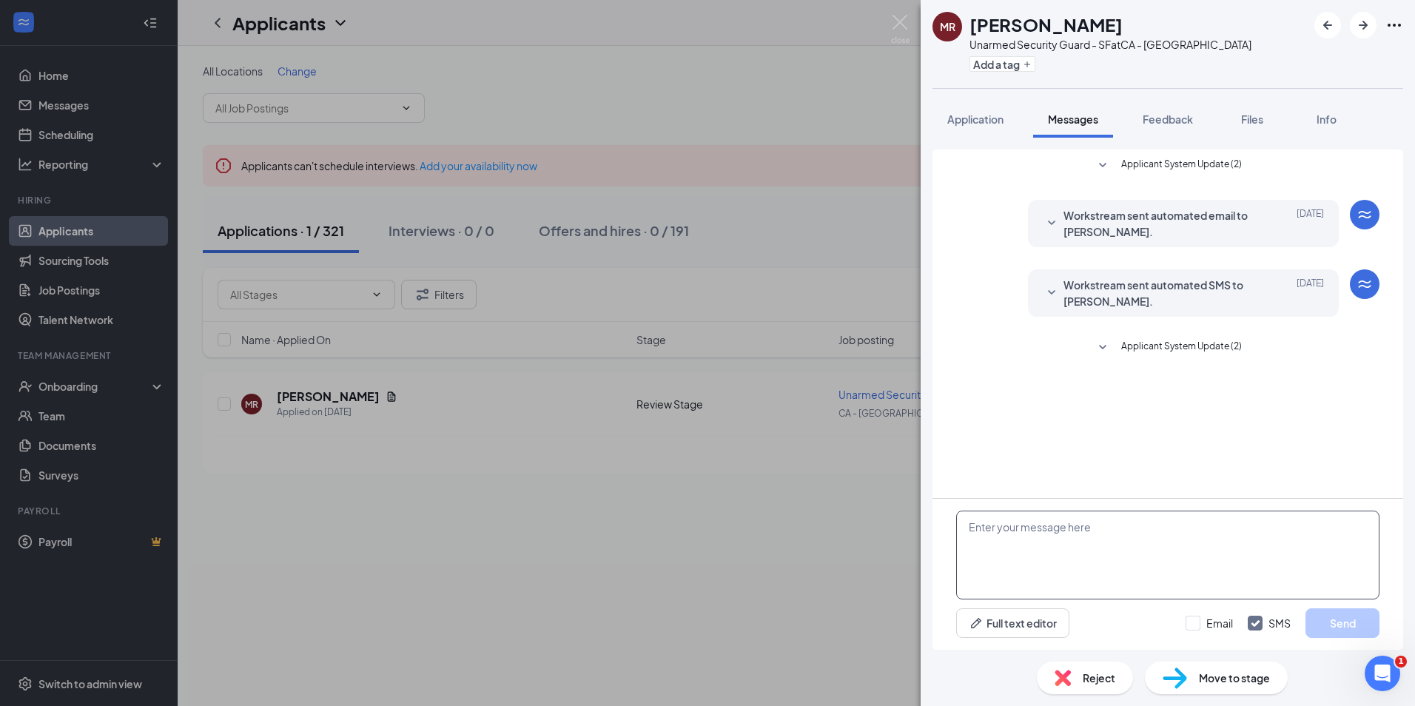
click at [1108, 547] on textarea at bounding box center [1167, 555] width 423 height 89
click at [1165, 545] on textarea at bounding box center [1167, 555] width 423 height 89
paste textarea "Hi, I’m reaching out to follow up on your application for the Unarmed Security …"
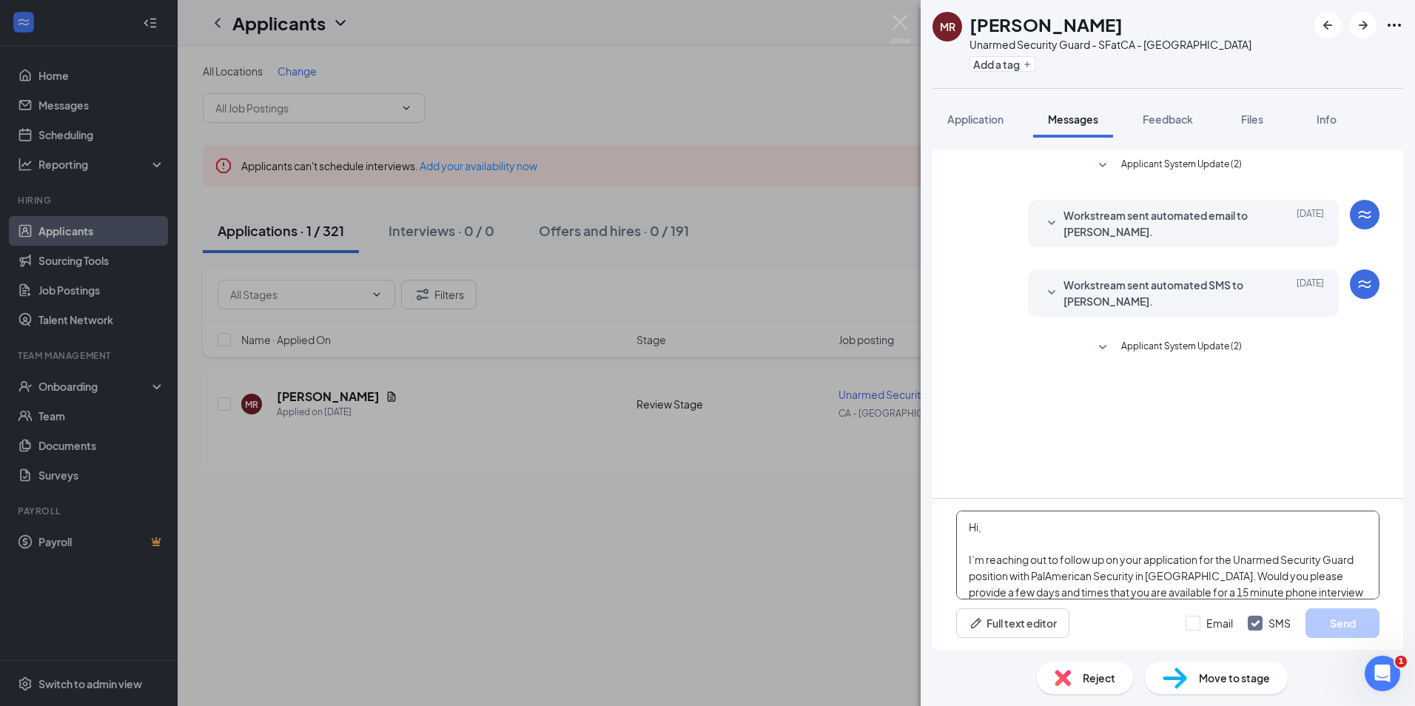
scroll to position [98, 0]
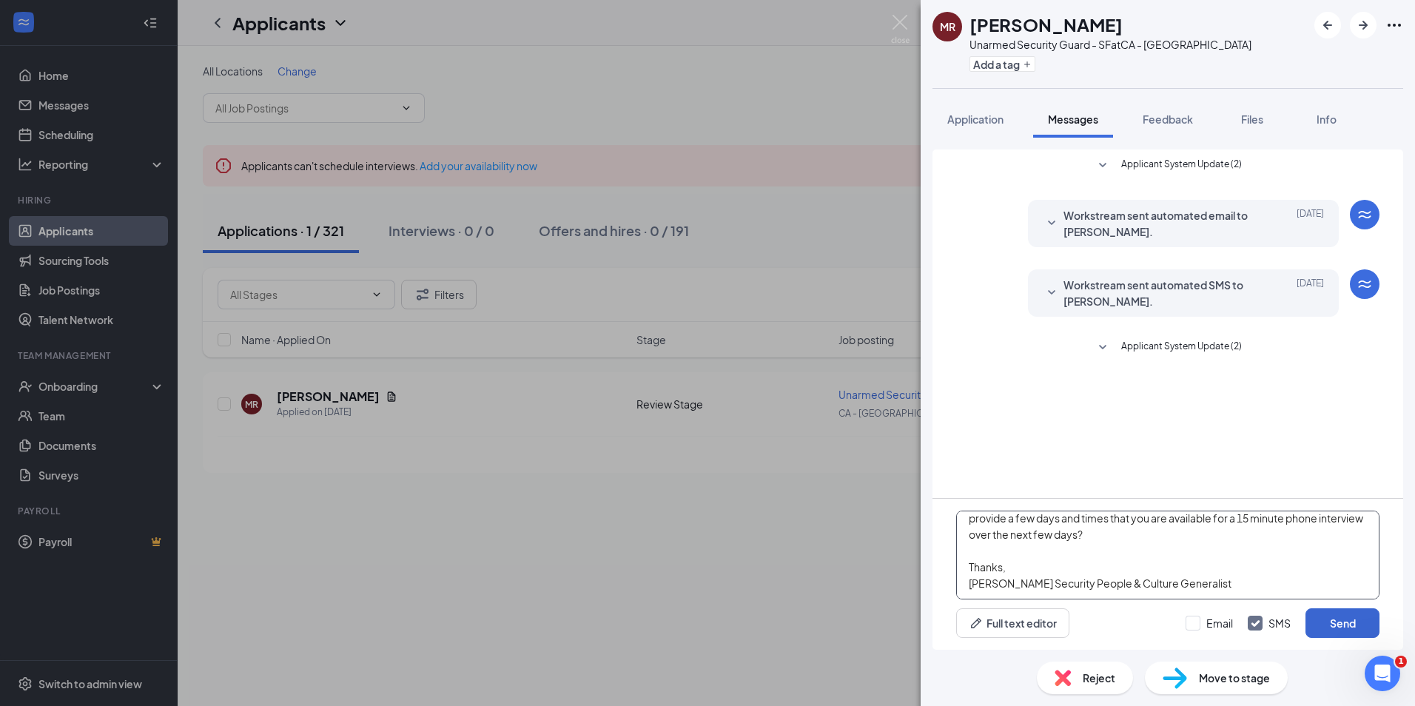
type textarea "Hi, I’m reaching out to follow up on your application for the Unarmed Security …"
click at [1350, 630] on button "Send" at bounding box center [1342, 623] width 74 height 30
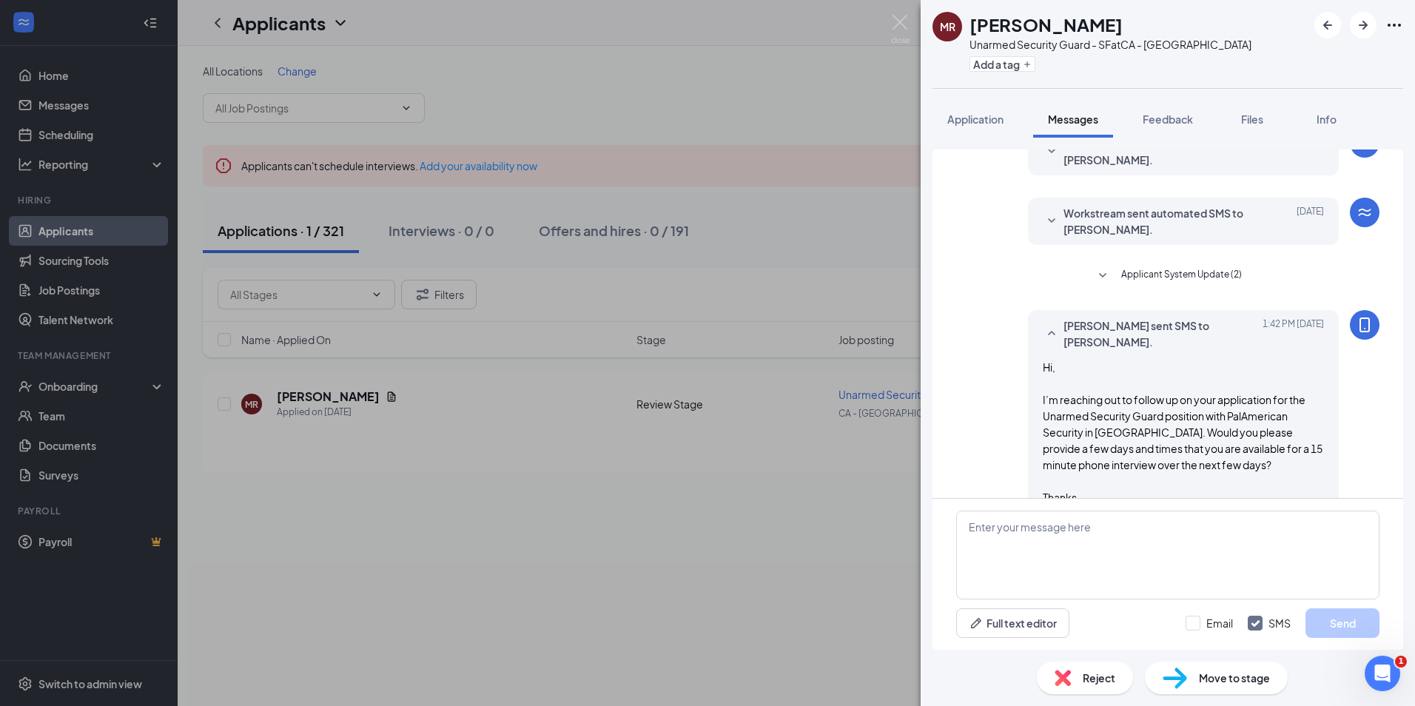
scroll to position [134, 0]
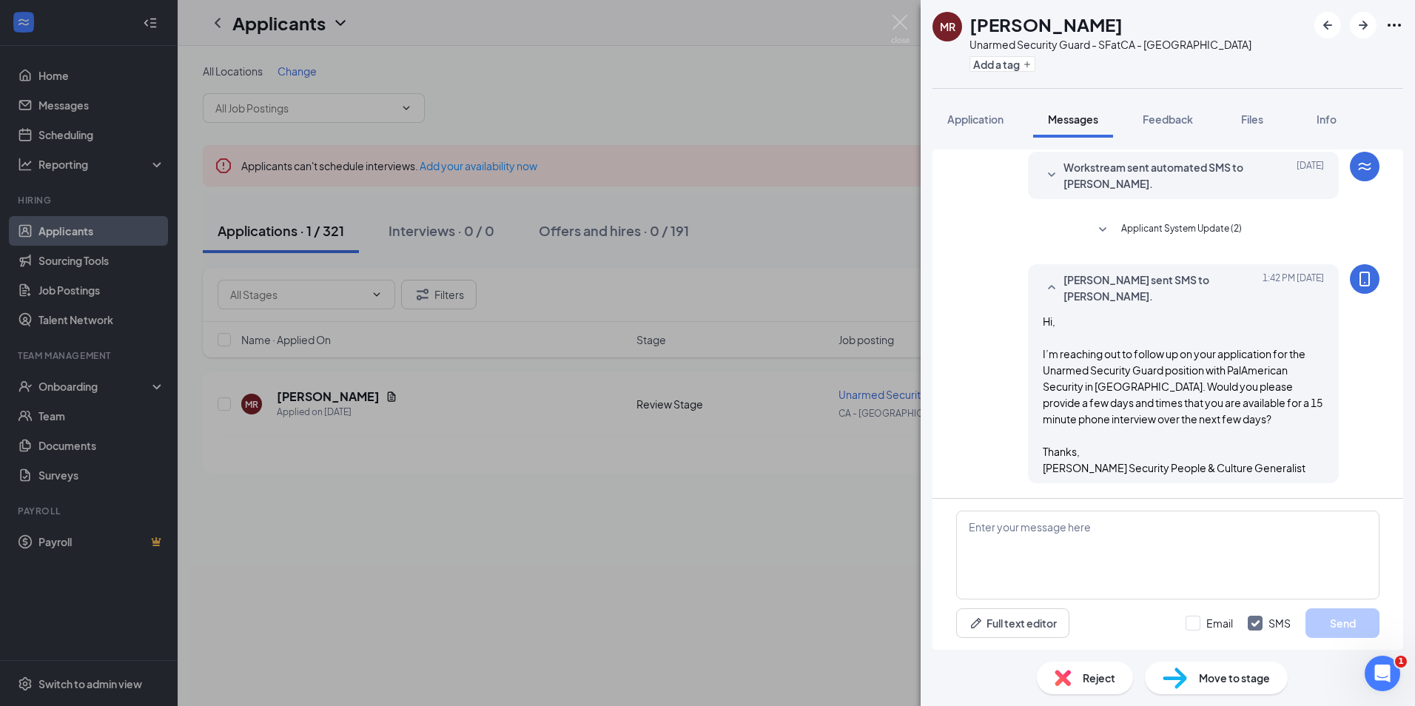
click at [887, 20] on div "MR [PERSON_NAME] Unarmed Security Guard - SF at CA - [GEOGRAPHIC_DATA] Add a ta…" at bounding box center [707, 353] width 1415 height 706
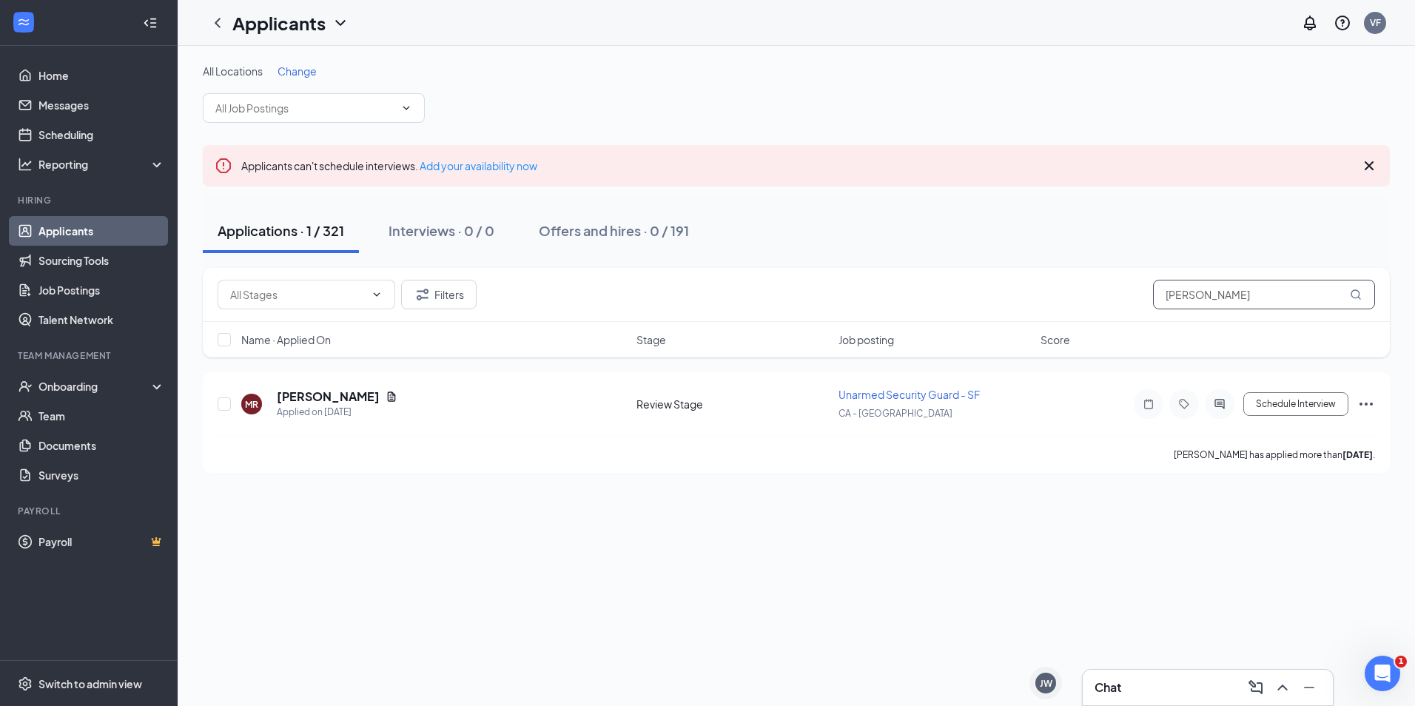
drag, startPoint x: 1268, startPoint y: 309, endPoint x: 1107, endPoint y: 307, distance: 161.3
click at [1107, 307] on div "Filters [PERSON_NAME]" at bounding box center [796, 295] width 1157 height 30
type input "hayat radi"
click at [314, 396] on h5 "HAYAT RADI" at bounding box center [311, 396] width 68 height 16
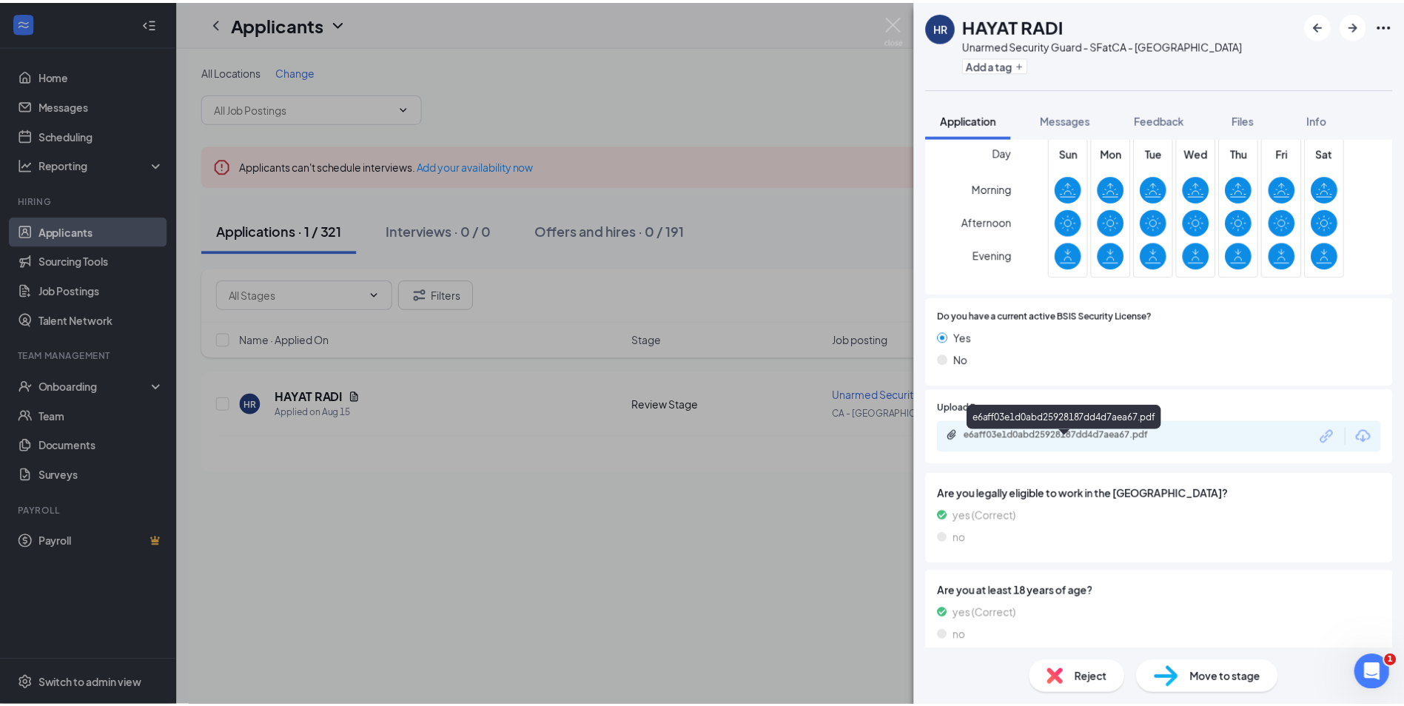
scroll to position [684, 0]
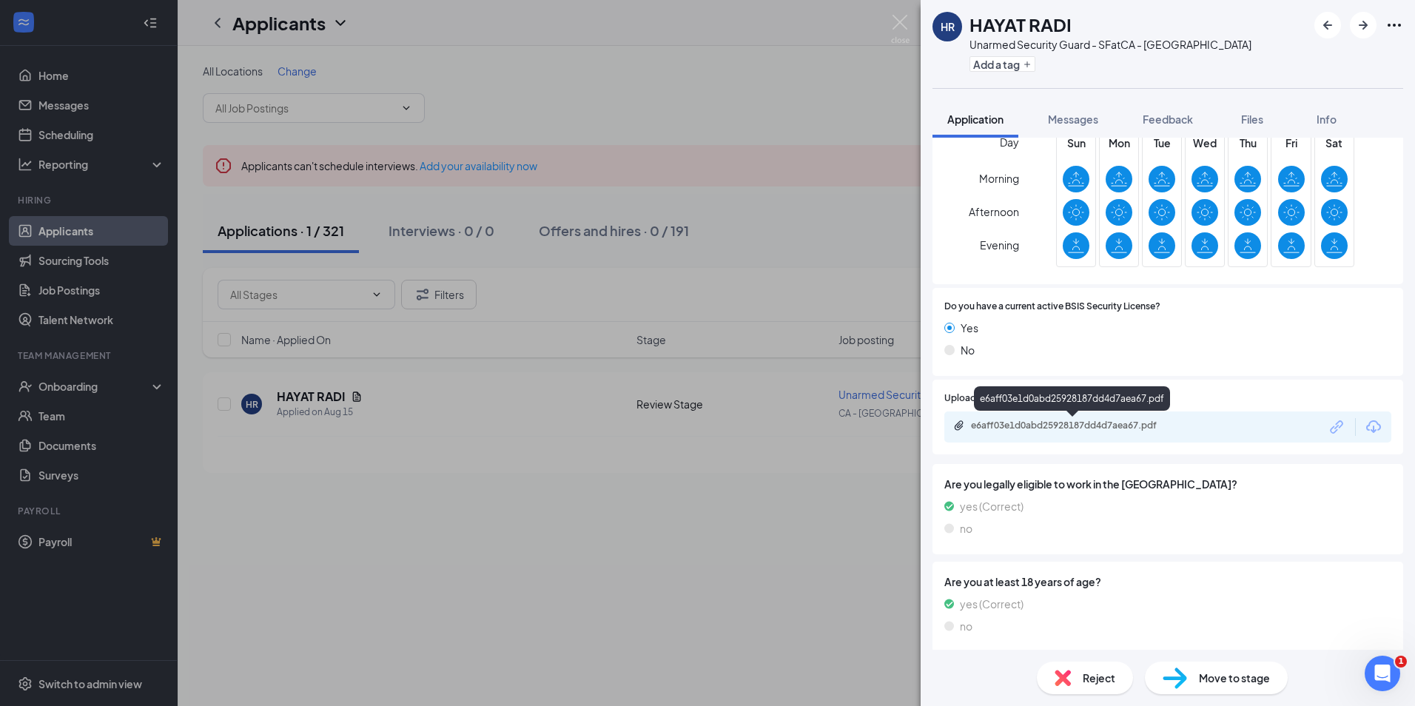
click at [1039, 434] on div "e6aff03e1d0abd25928187dd4d7aea67.pdf" at bounding box center [1073, 427] width 240 height 14
click at [906, 17] on img at bounding box center [900, 29] width 18 height 29
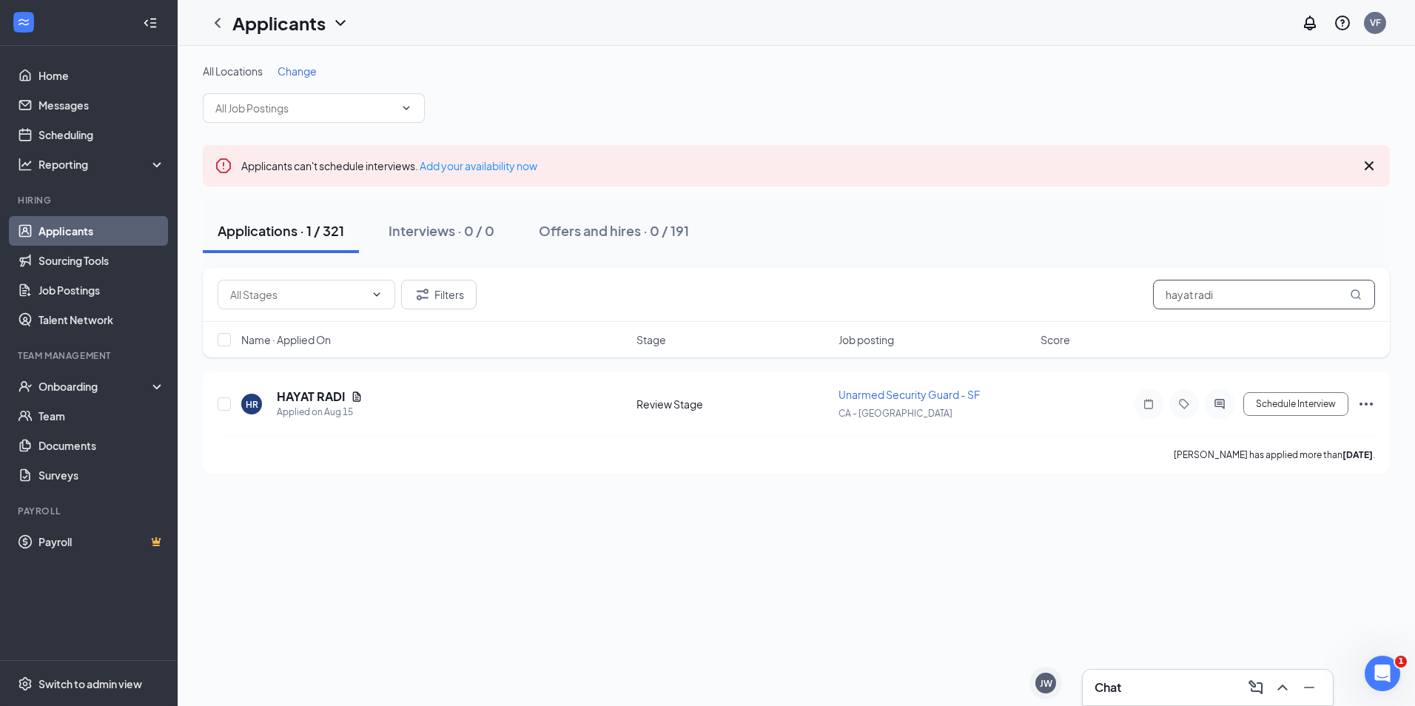
drag, startPoint x: 1249, startPoint y: 307, endPoint x: 922, endPoint y: 314, distance: 327.1
click at [922, 314] on div "Filters hayat radi" at bounding box center [796, 295] width 1187 height 54
click at [942, 90] on div "All Locations Change" at bounding box center [796, 93] width 1187 height 59
